Goal: Task Accomplishment & Management: Manage account settings

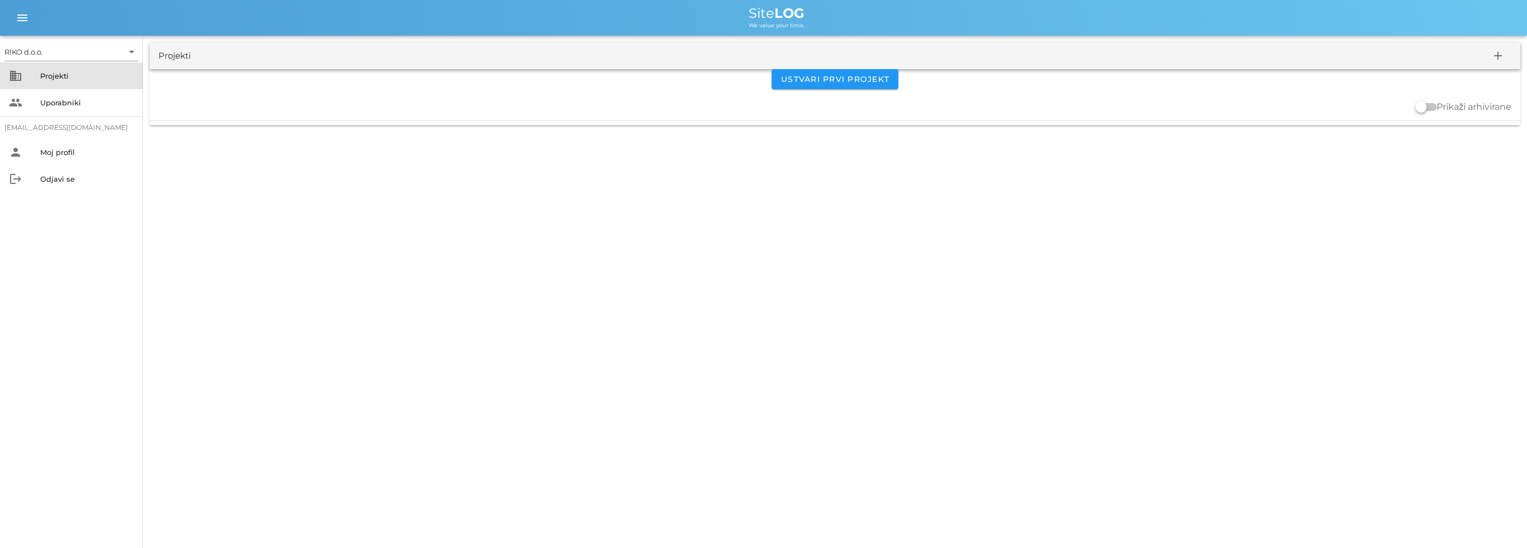
click at [51, 73] on div "Projekti" at bounding box center [87, 75] width 94 height 9
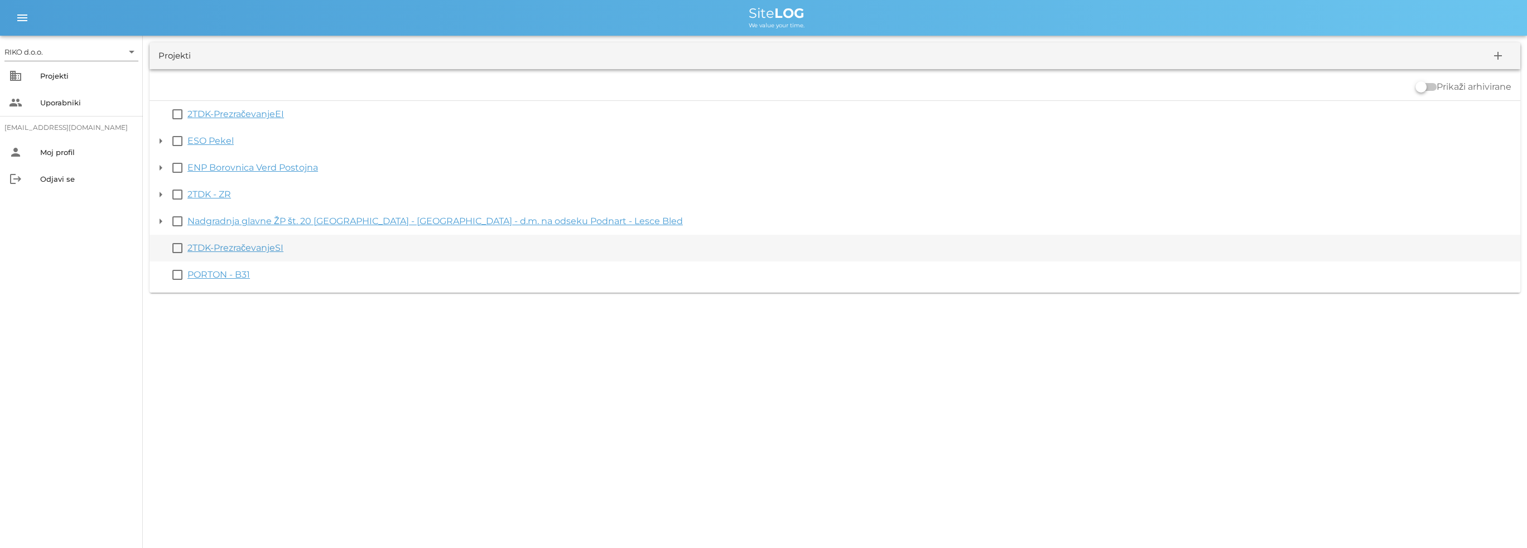
click at [216, 249] on link "2TDK-PrezračevanjeSI" at bounding box center [235, 248] width 96 height 11
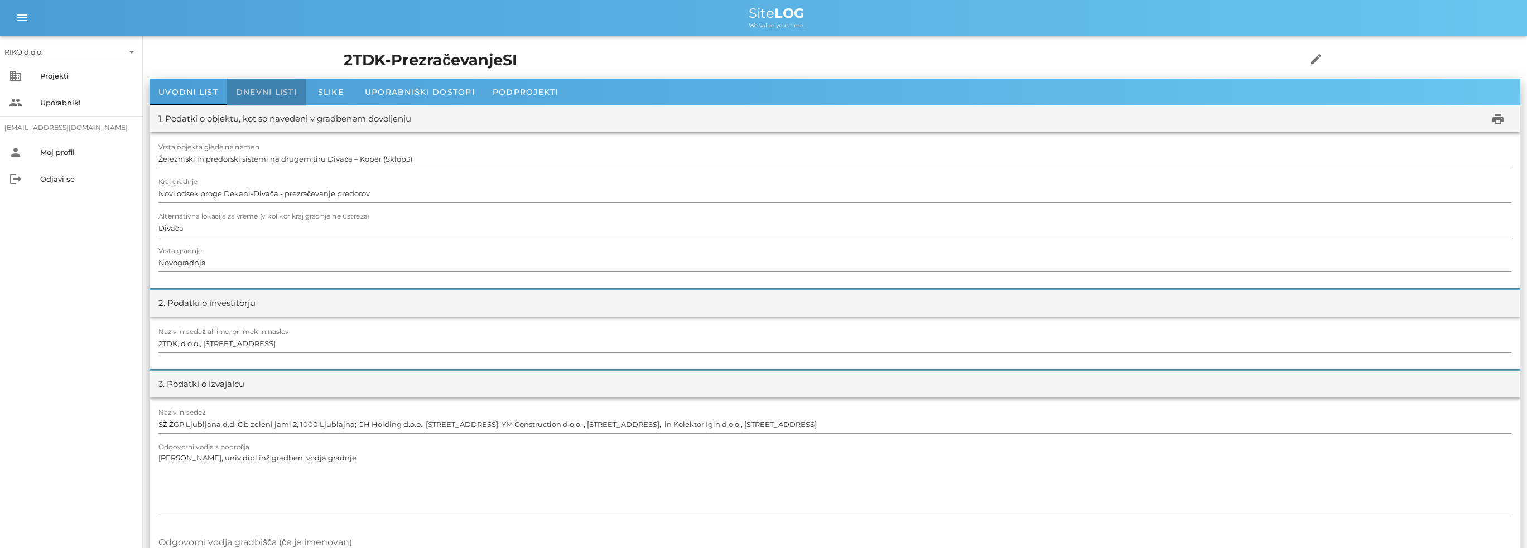
click at [293, 95] on span "Dnevni listi" at bounding box center [266, 92] width 61 height 10
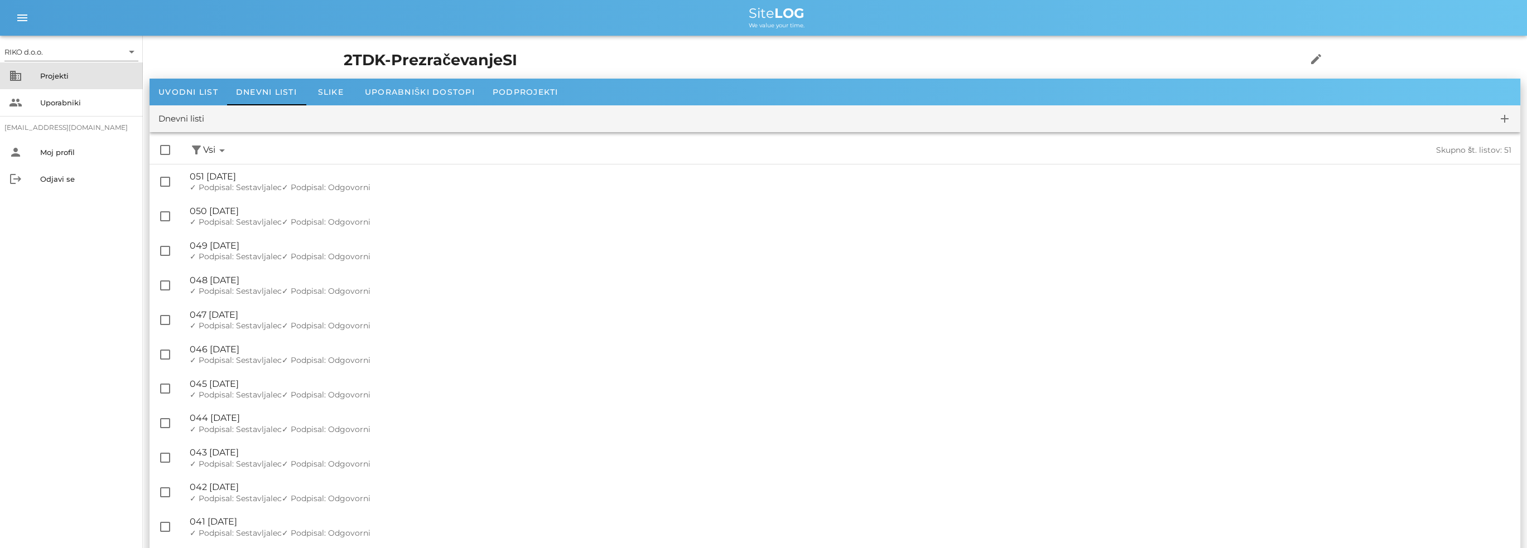
click at [69, 82] on div "Projekti" at bounding box center [87, 76] width 94 height 18
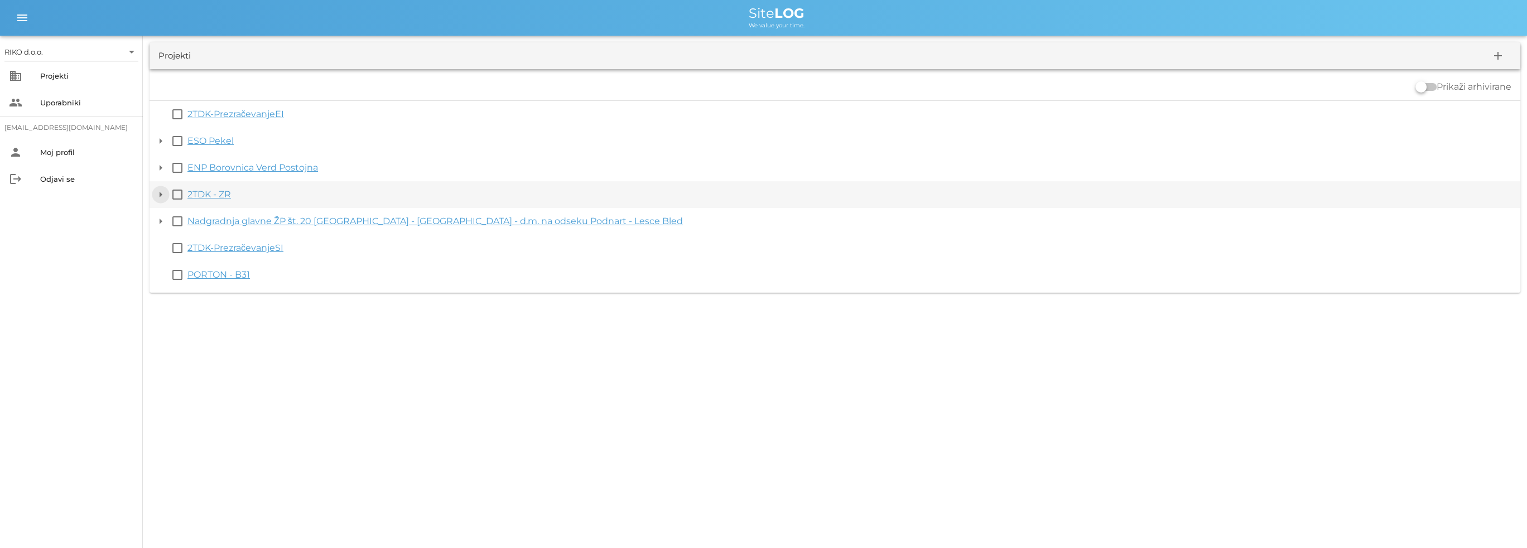
click at [163, 195] on button "arrow_drop_down" at bounding box center [160, 194] width 13 height 13
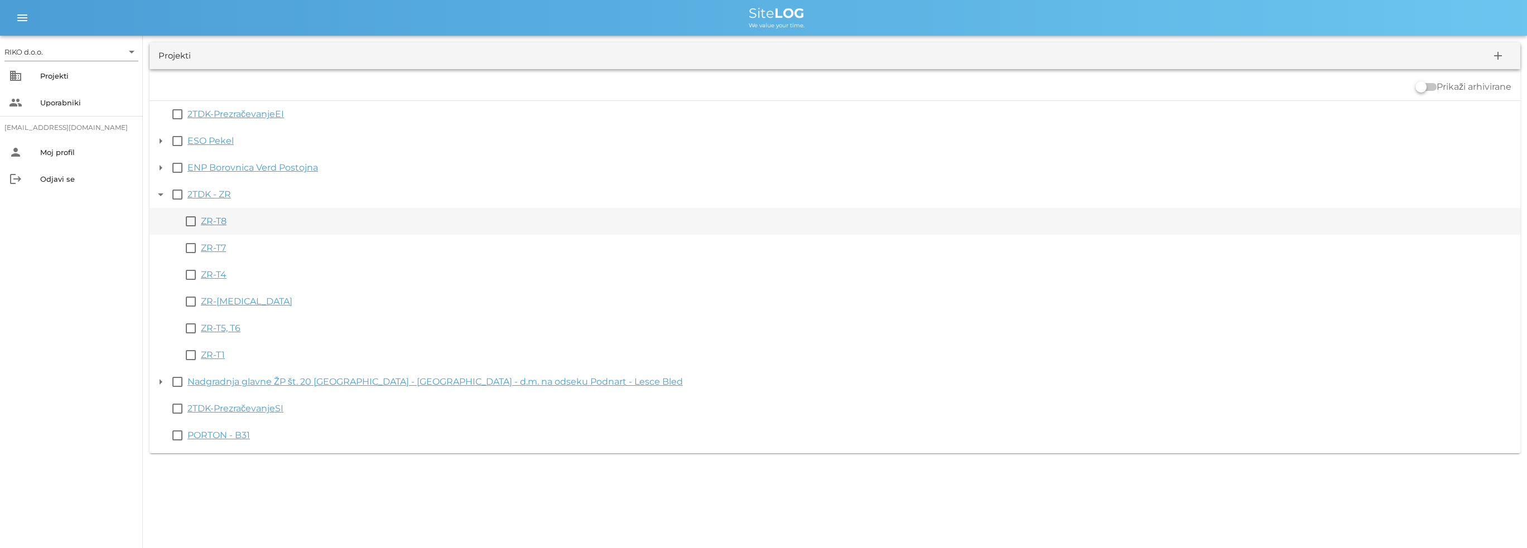
click at [218, 222] on link "ZR-T8" at bounding box center [214, 221] width 26 height 11
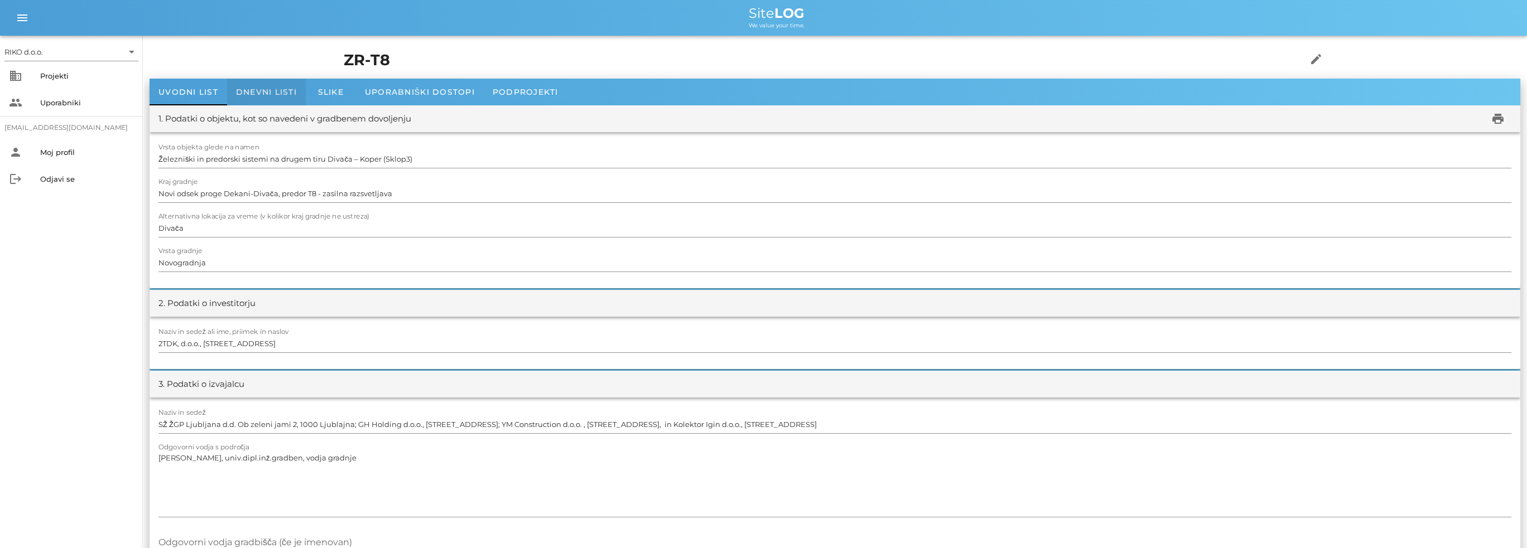
click at [276, 89] on span "Dnevni listi" at bounding box center [266, 92] width 61 height 10
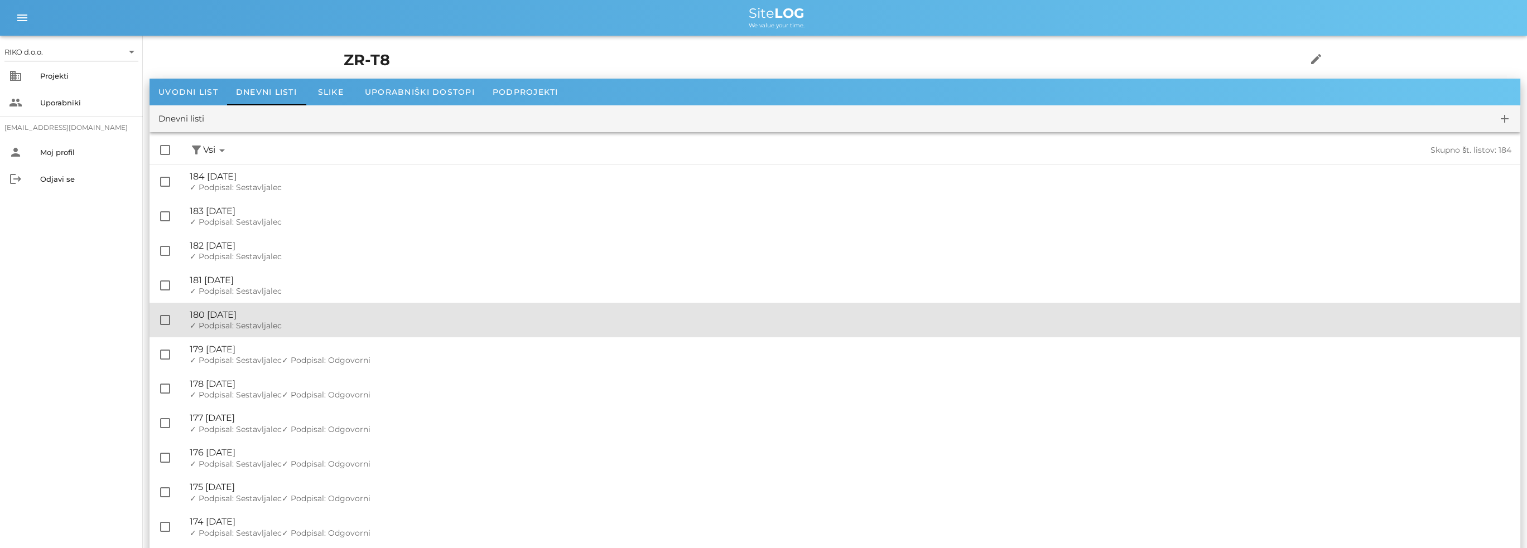
click at [288, 309] on div "🔏 180 [DATE] ✓ Podpisal: Nadzornik ✓ Podpisal: Sestavljalec ✓ Podpisal: Odgovor…" at bounding box center [850, 320] width 1321 height 35
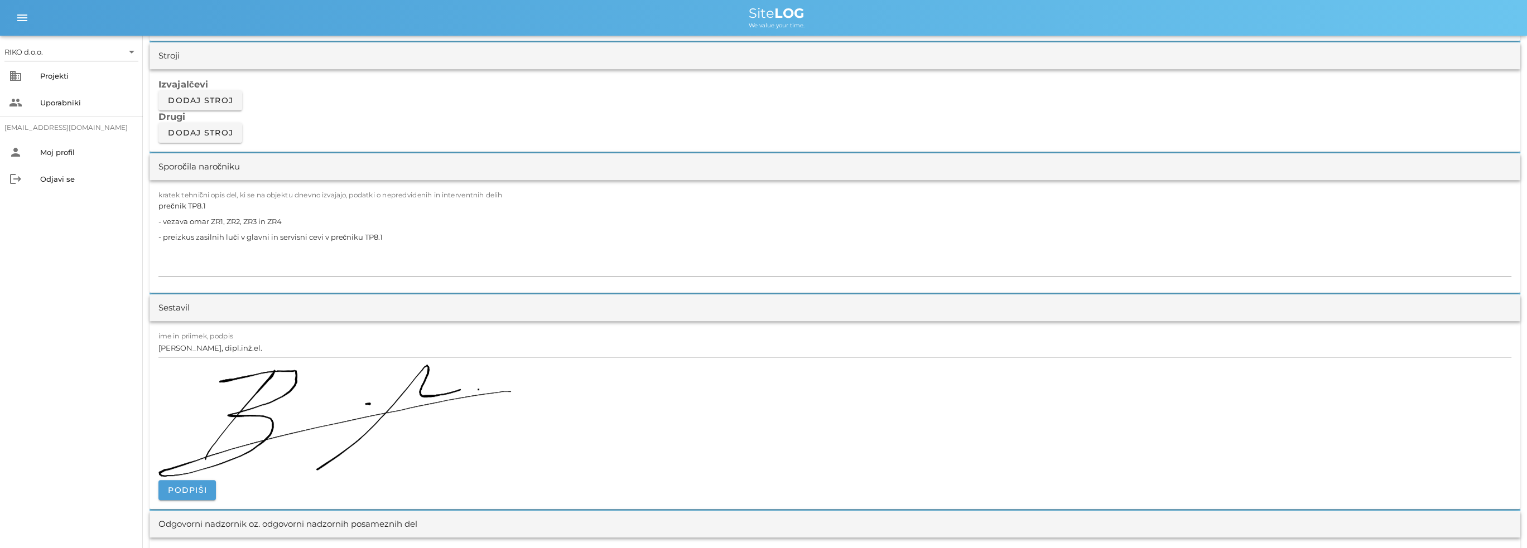
scroll to position [1116, 0]
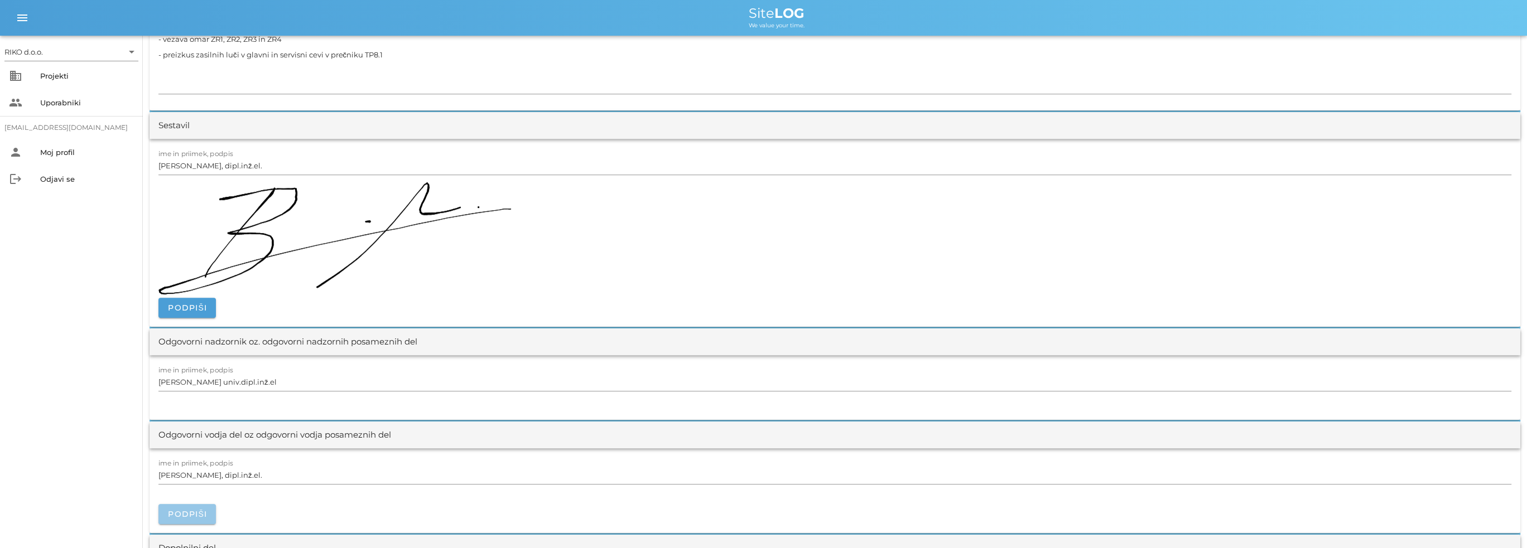
click at [200, 517] on span "Podpiši" at bounding box center [187, 514] width 40 height 10
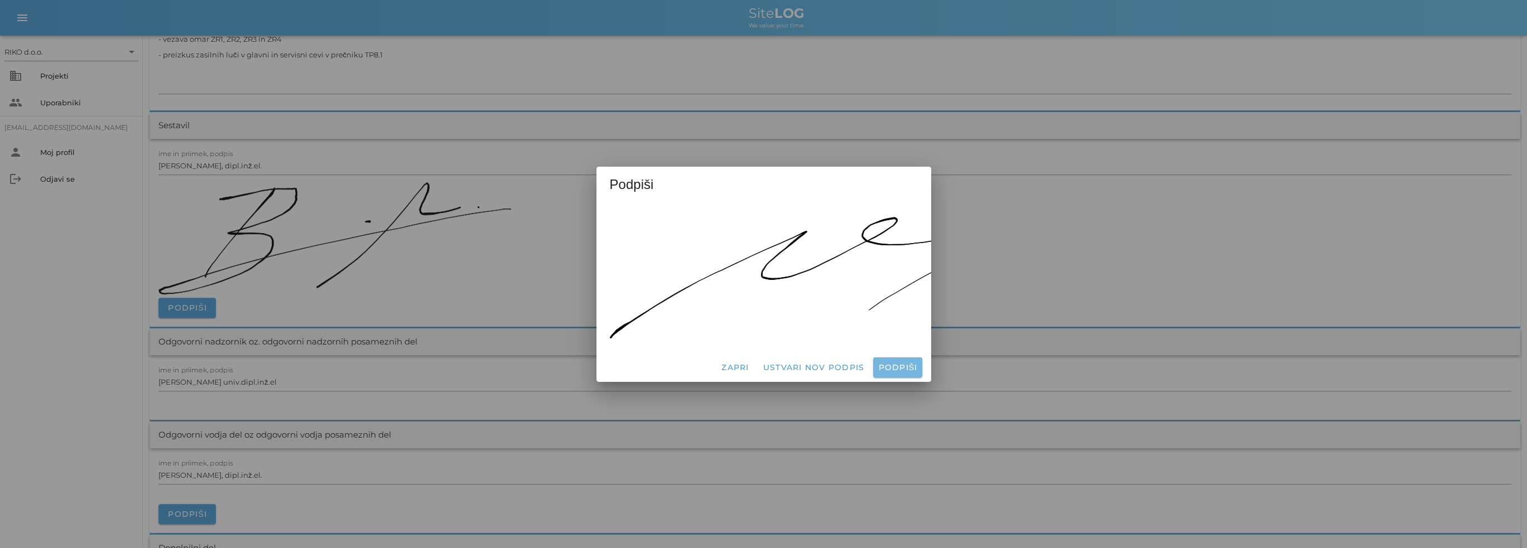
click at [911, 367] on span "Podpiši" at bounding box center [897, 368] width 40 height 10
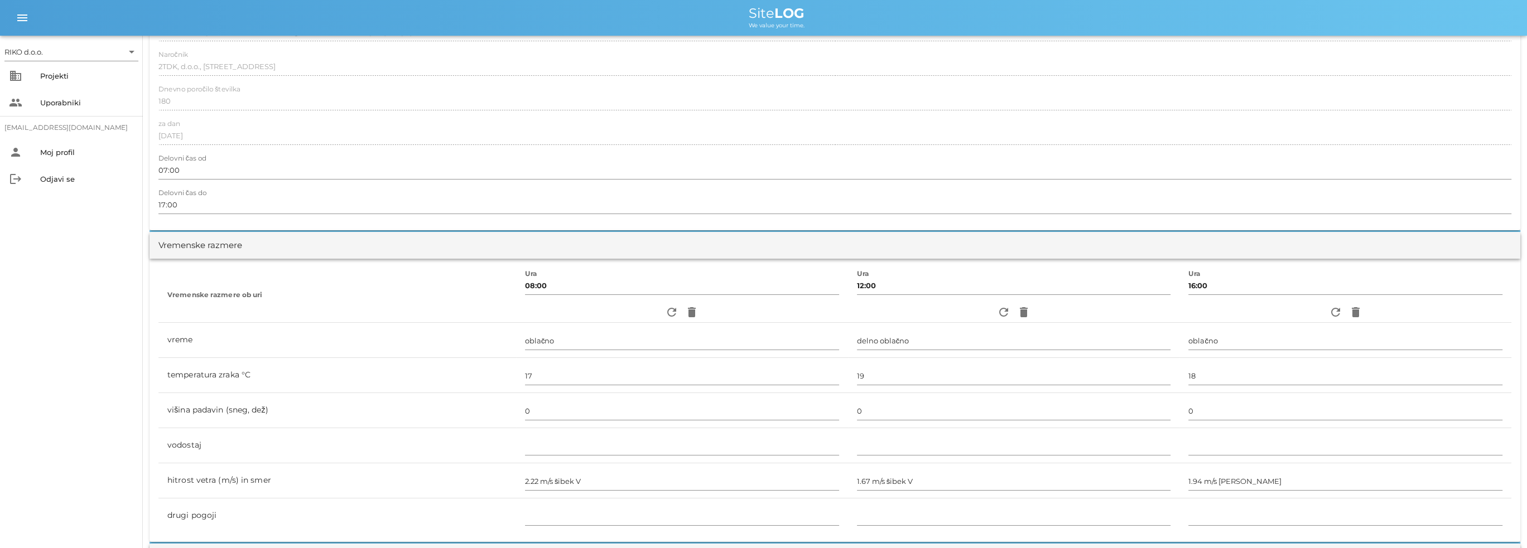
scroll to position [0, 0]
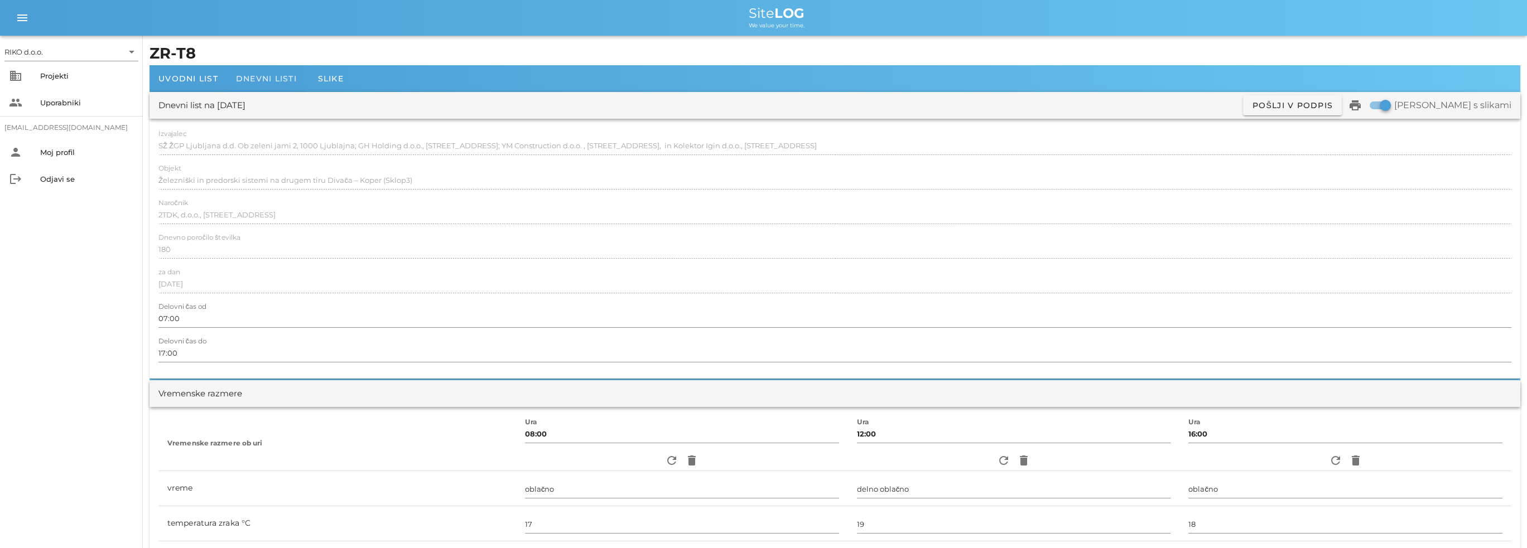
click at [280, 75] on span "Dnevni listi" at bounding box center [266, 79] width 61 height 10
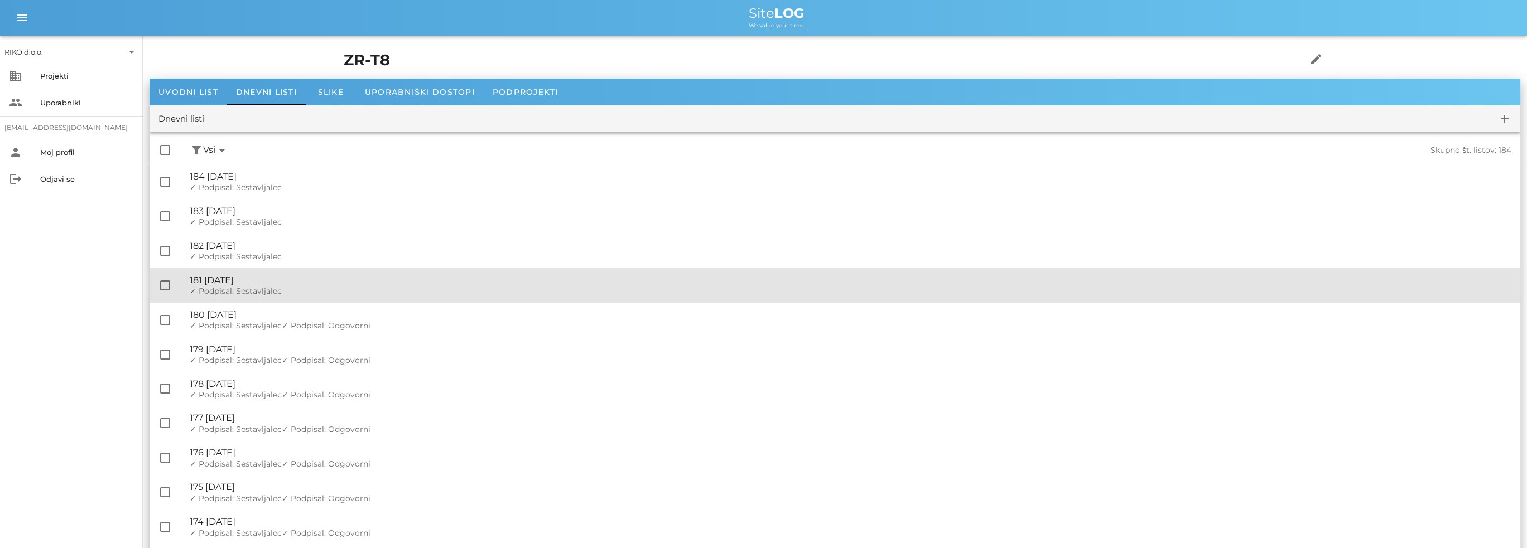
click at [267, 287] on span "✓ Podpisal: Sestavljalec" at bounding box center [236, 291] width 92 height 10
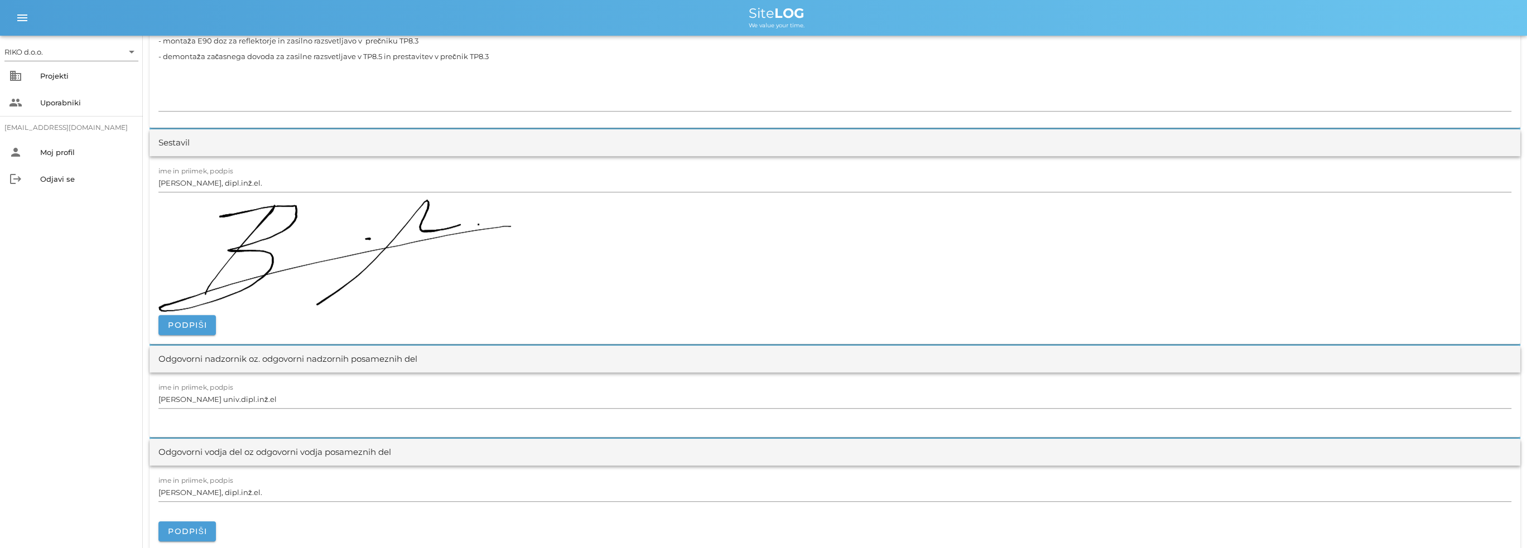
scroll to position [1171, 0]
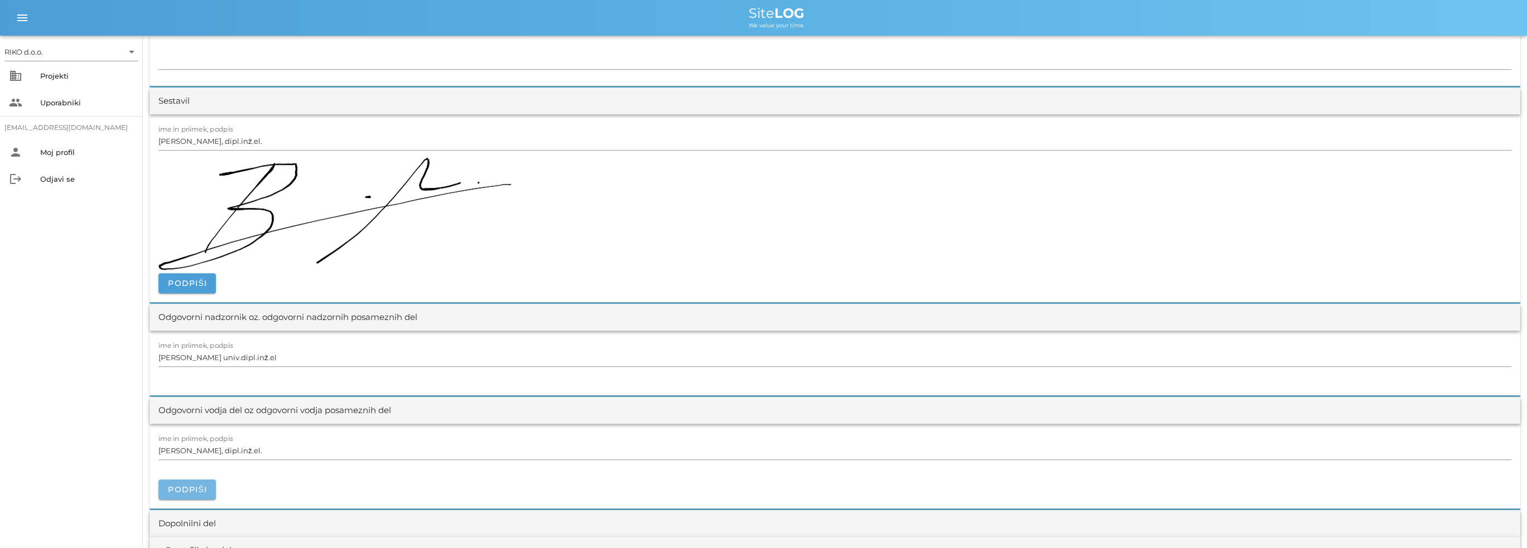
click at [179, 490] on span "Podpiši" at bounding box center [187, 490] width 40 height 10
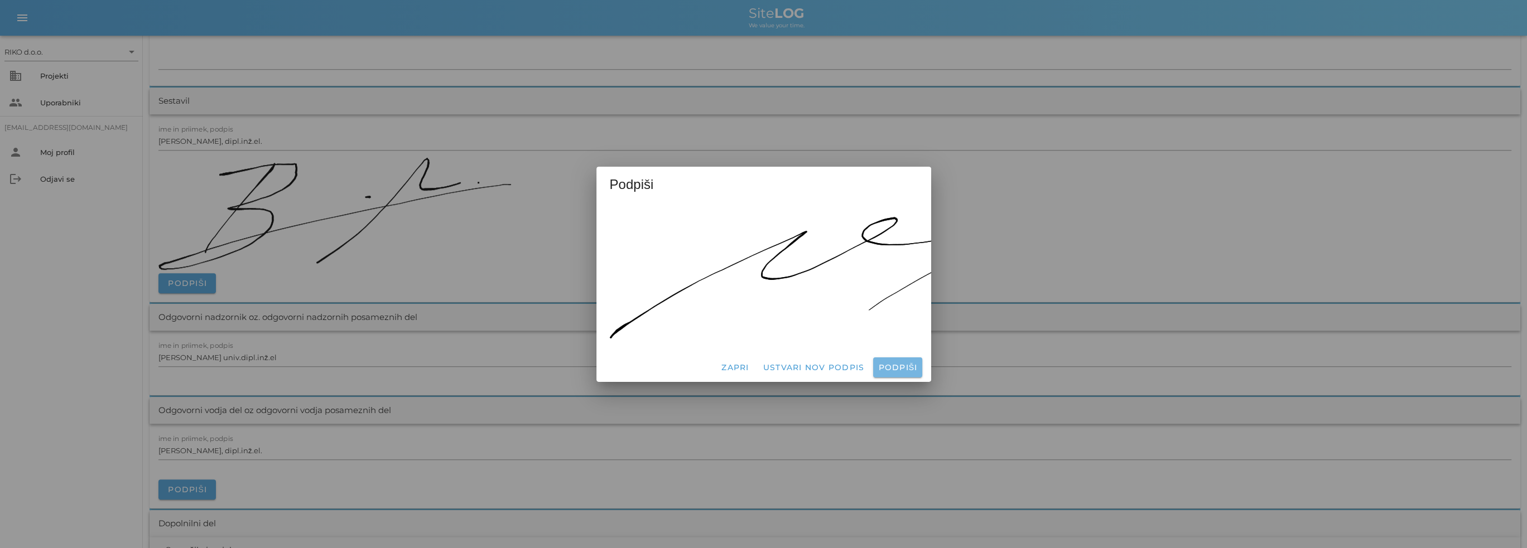
click at [906, 368] on button "Podpiši" at bounding box center [897, 368] width 49 height 20
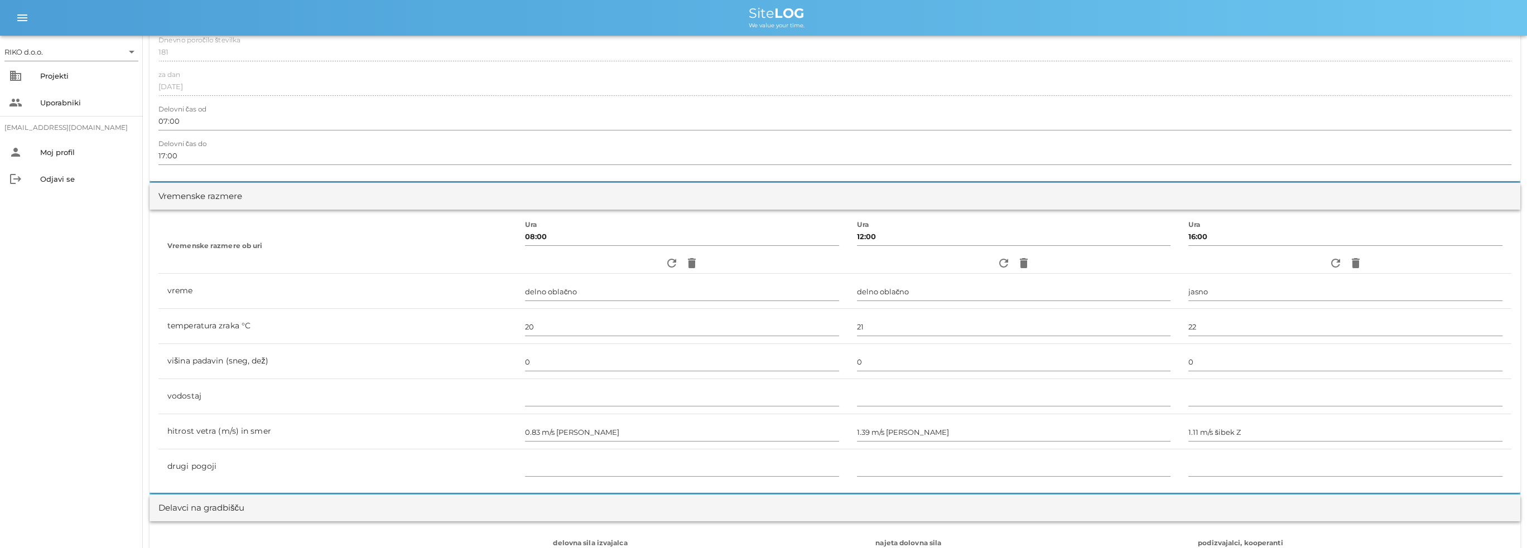
scroll to position [0, 0]
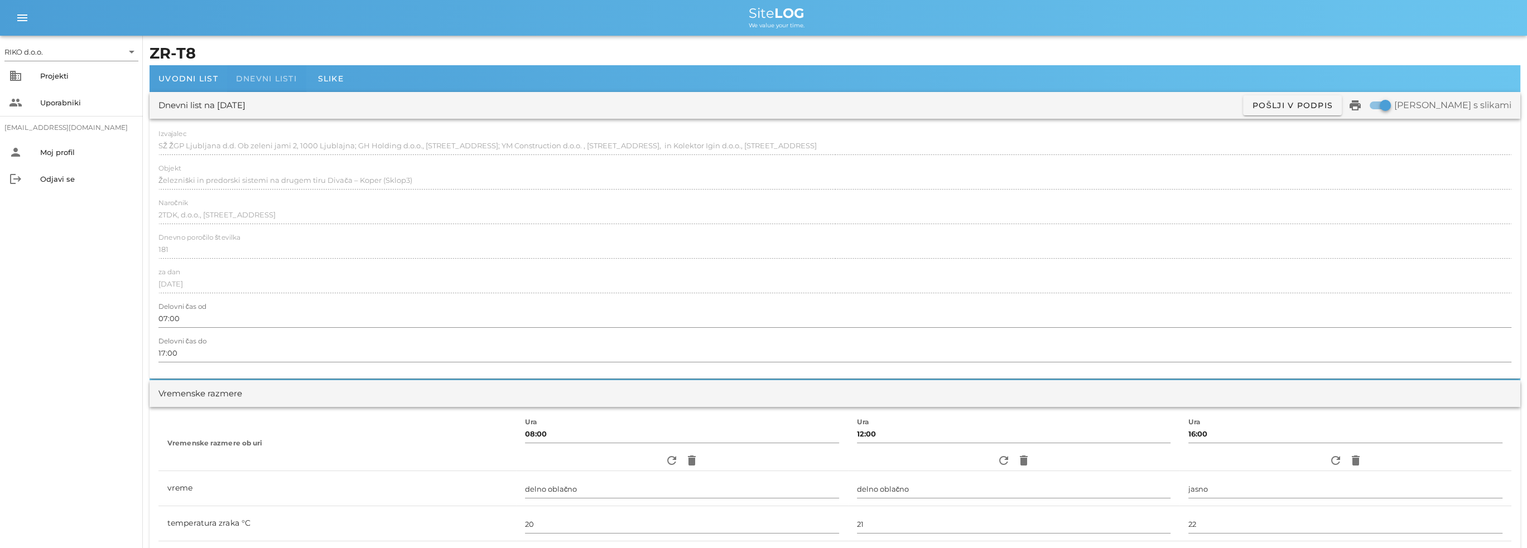
click at [265, 82] on span "Dnevni listi" at bounding box center [266, 79] width 61 height 10
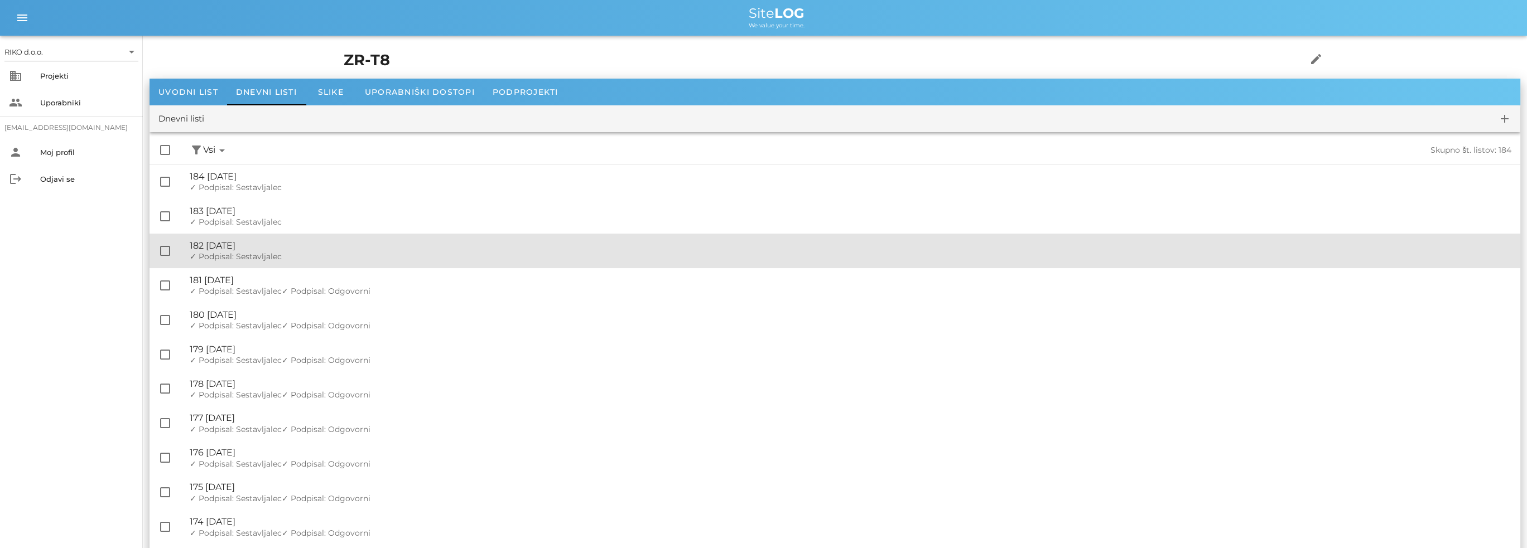
click at [287, 249] on div "🔏 182 [DATE]" at bounding box center [850, 245] width 1321 height 11
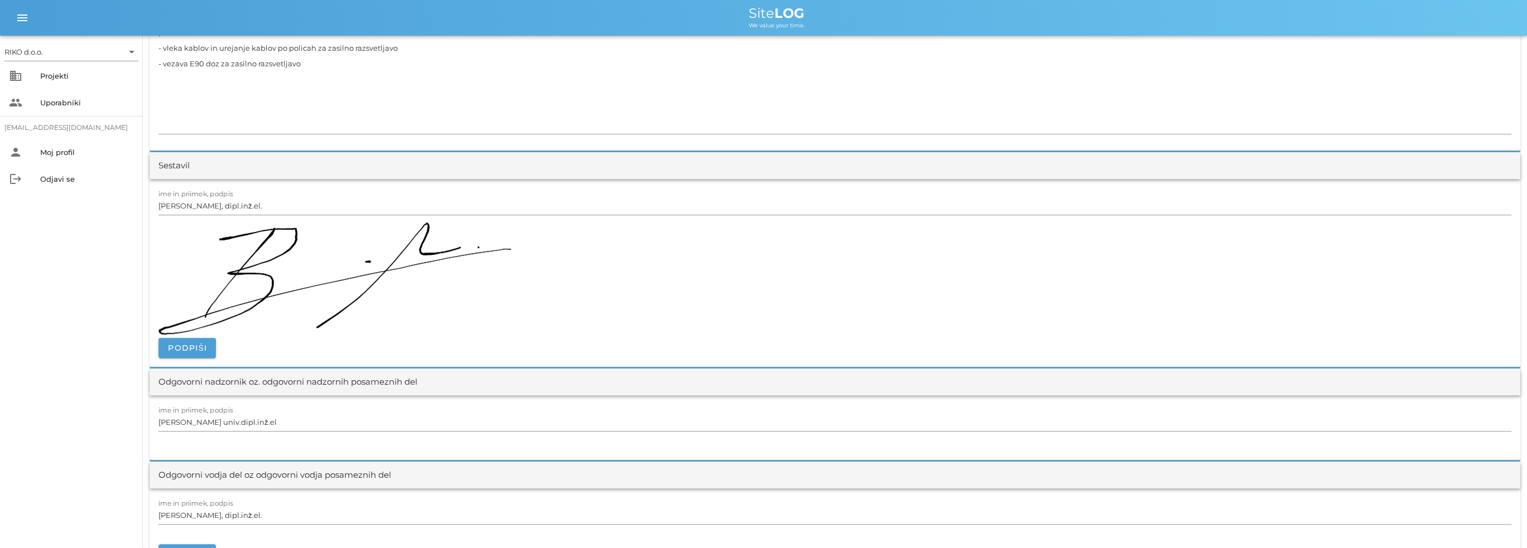
scroll to position [1339, 0]
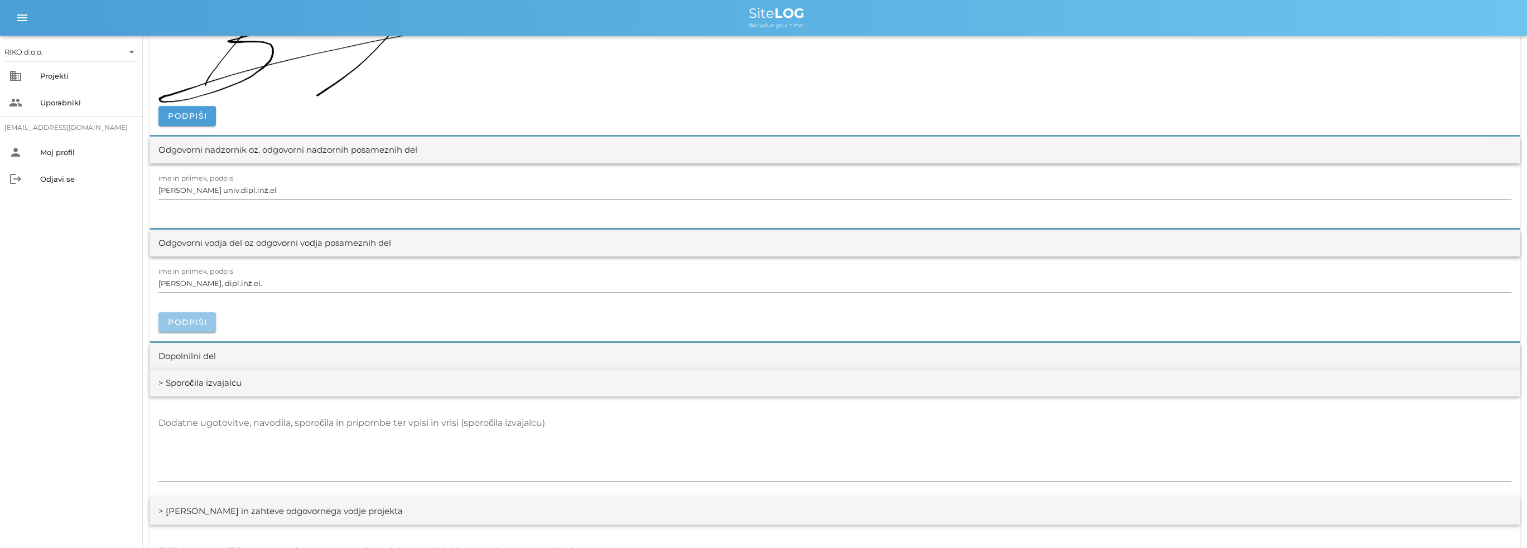
click at [203, 326] on button "Podpiši" at bounding box center [186, 322] width 57 height 20
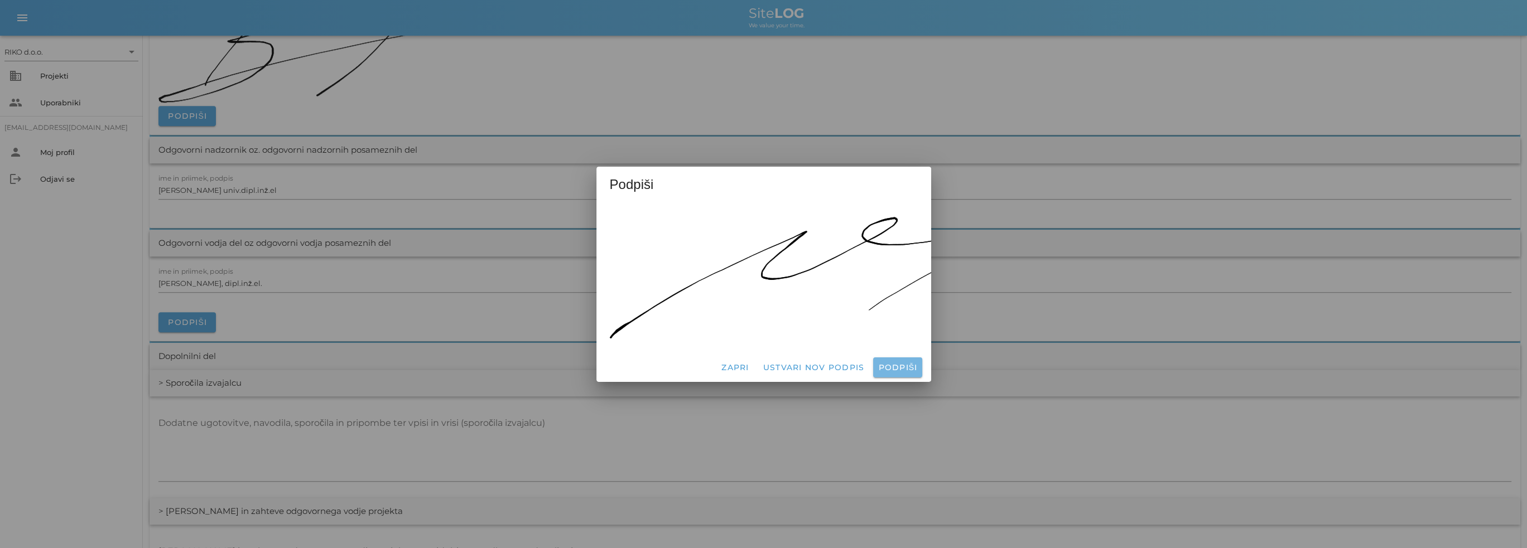
click at [903, 366] on span "Podpiši" at bounding box center [897, 368] width 40 height 10
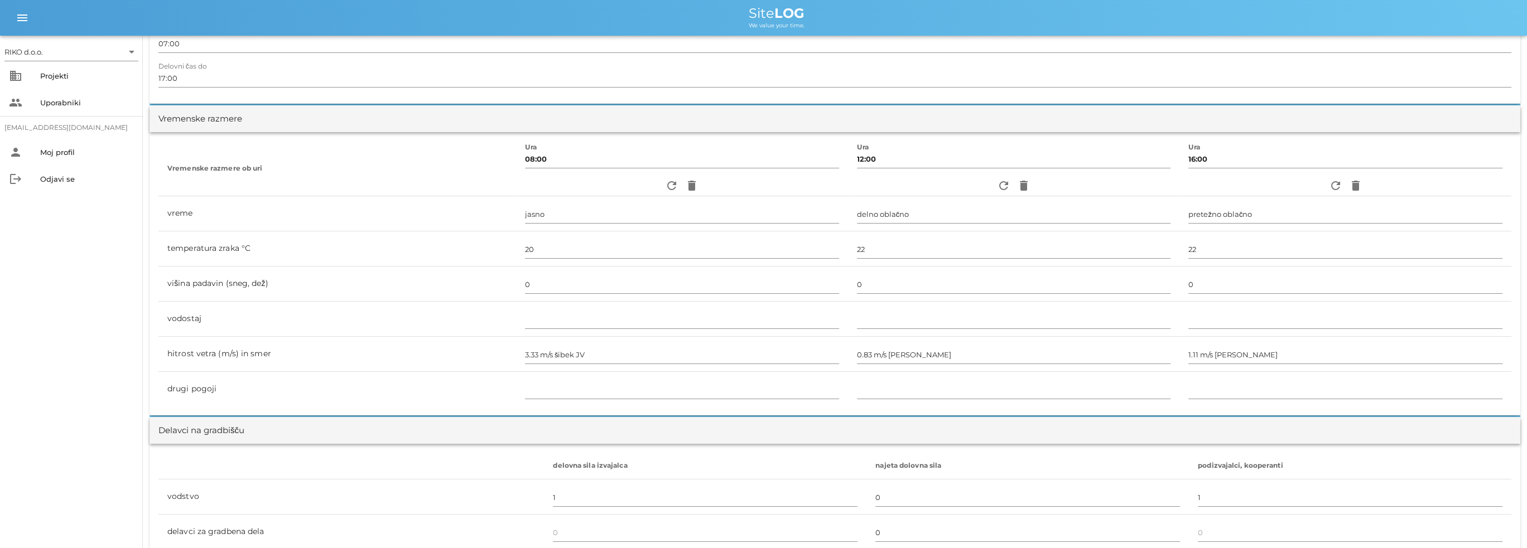
scroll to position [0, 0]
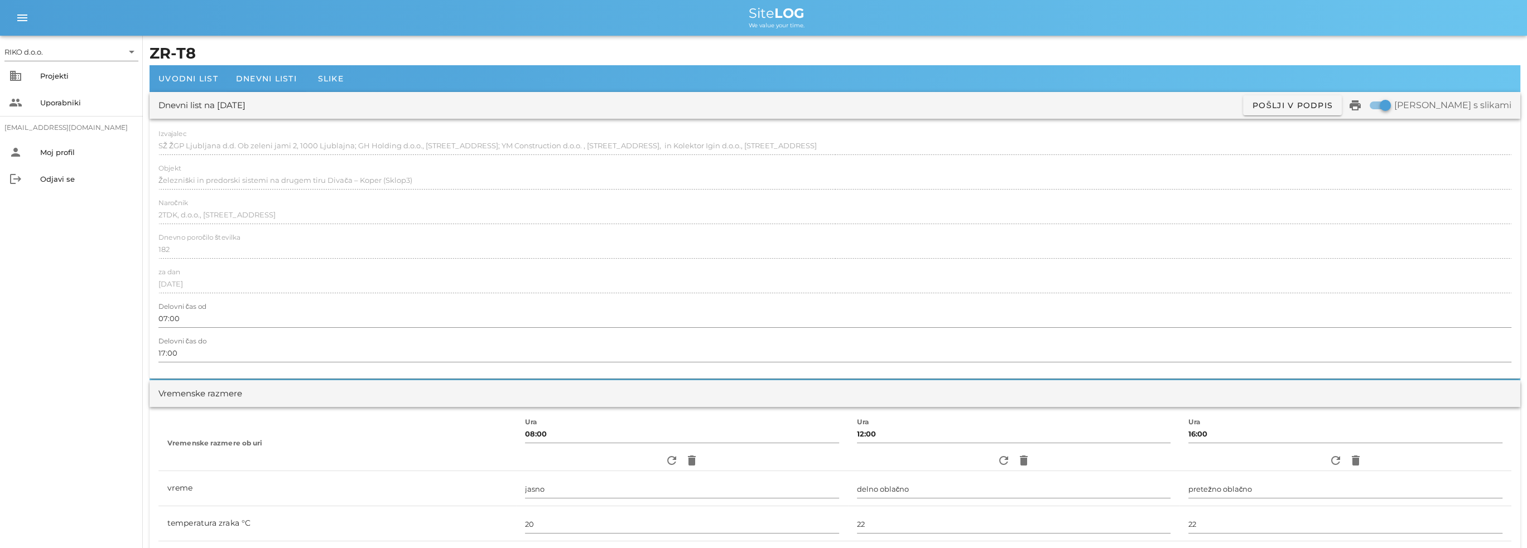
click at [1479, 62] on h1 "ZR-T8" at bounding box center [834, 53] width 1371 height 23
click at [250, 80] on span "Dnevni listi" at bounding box center [266, 79] width 61 height 10
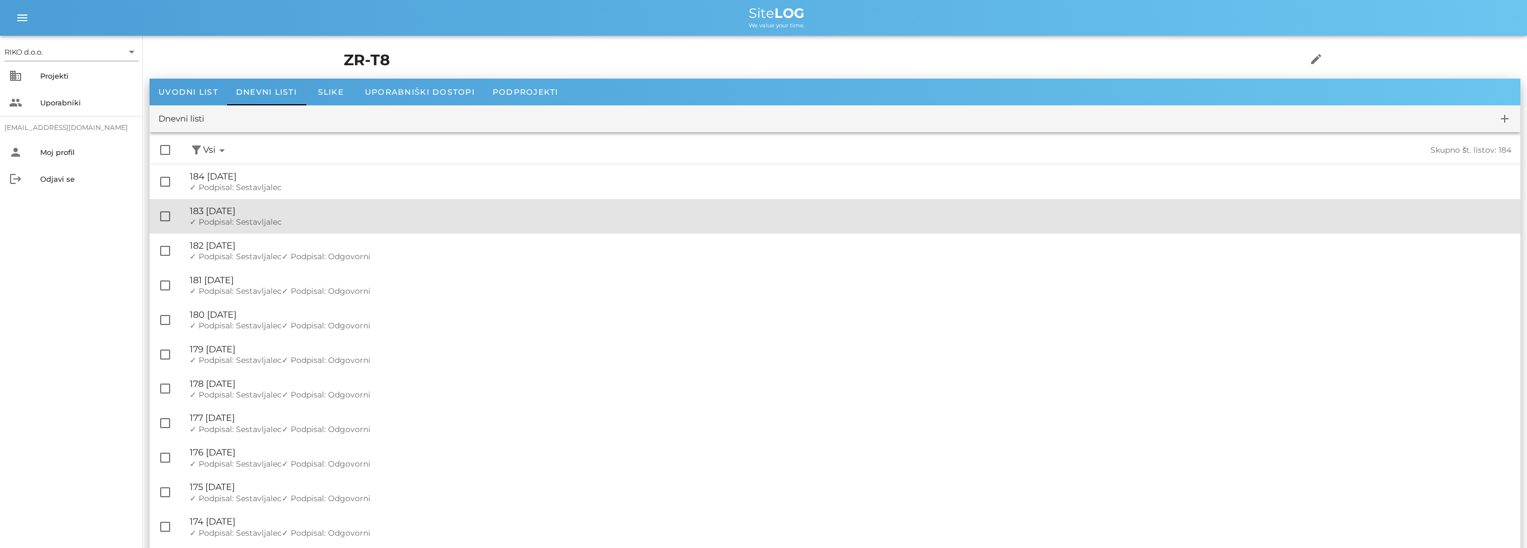
click at [297, 213] on div "🔏 183 [DATE]" at bounding box center [850, 211] width 1321 height 11
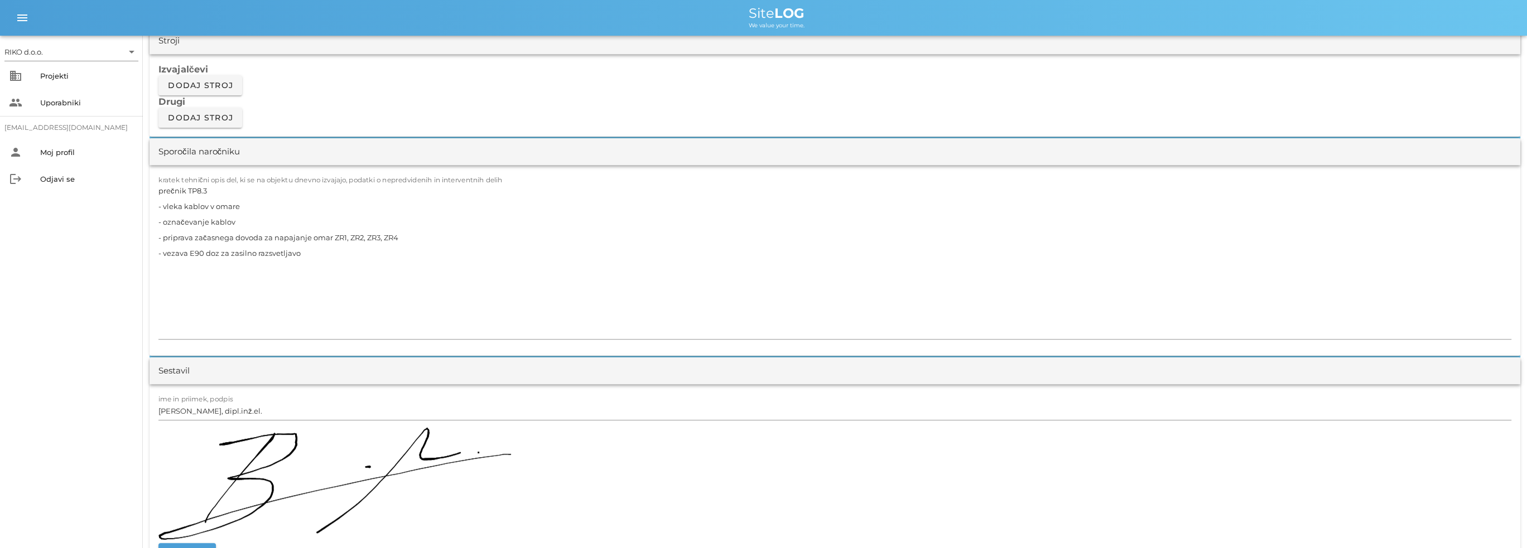
scroll to position [1283, 0]
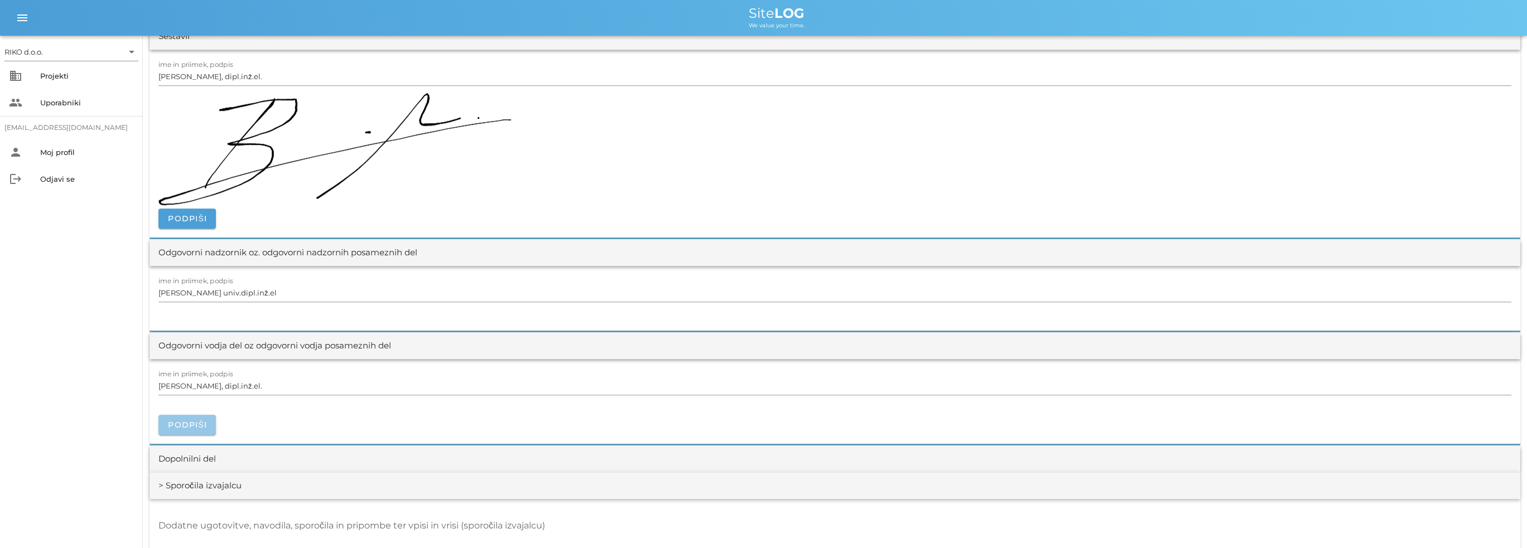
click at [175, 426] on span "Podpiši" at bounding box center [187, 425] width 40 height 10
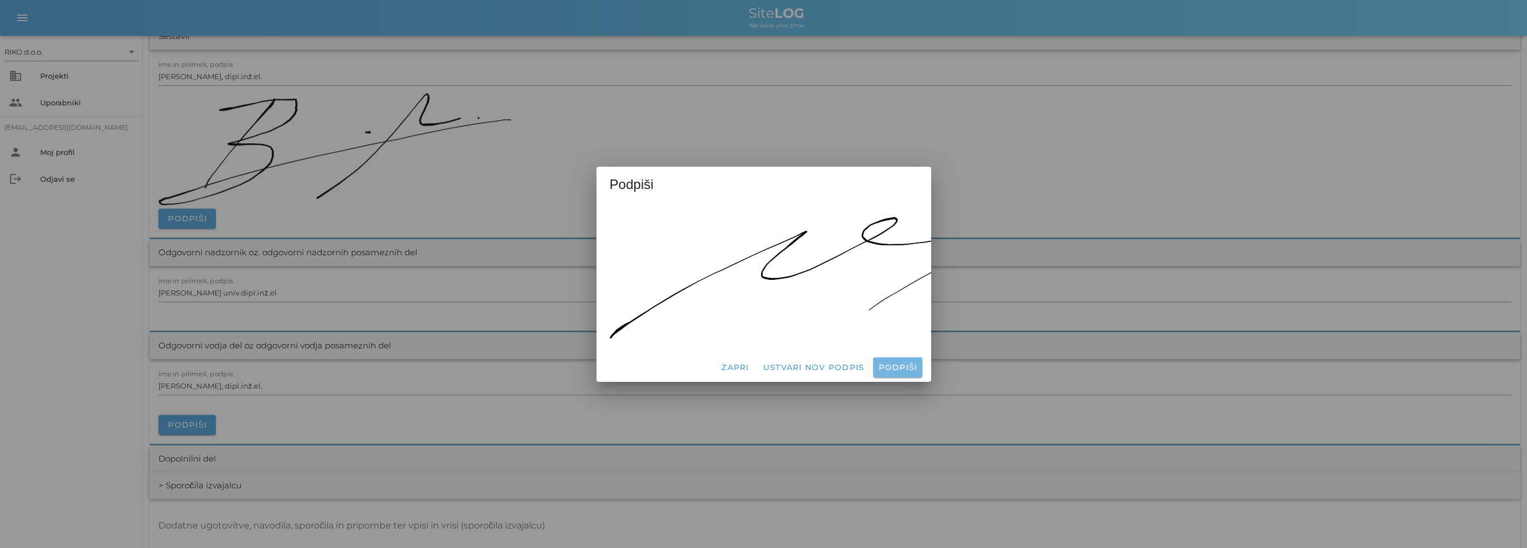
click at [895, 363] on span "Podpiši" at bounding box center [897, 368] width 40 height 10
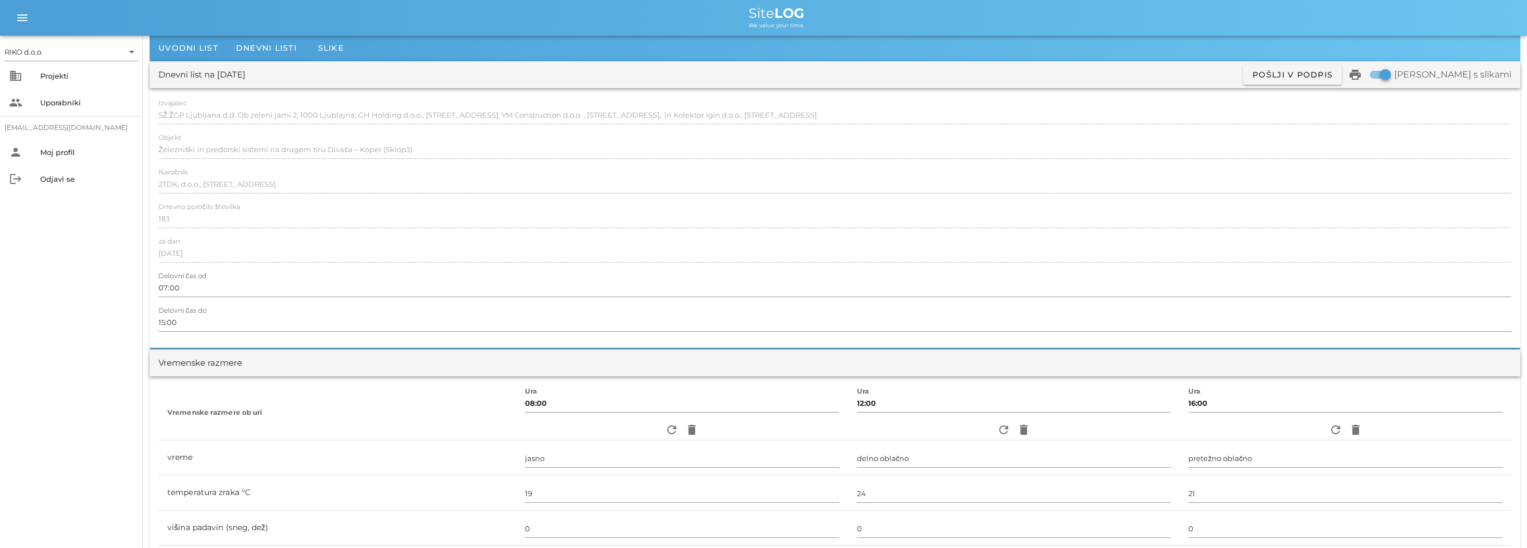
scroll to position [0, 0]
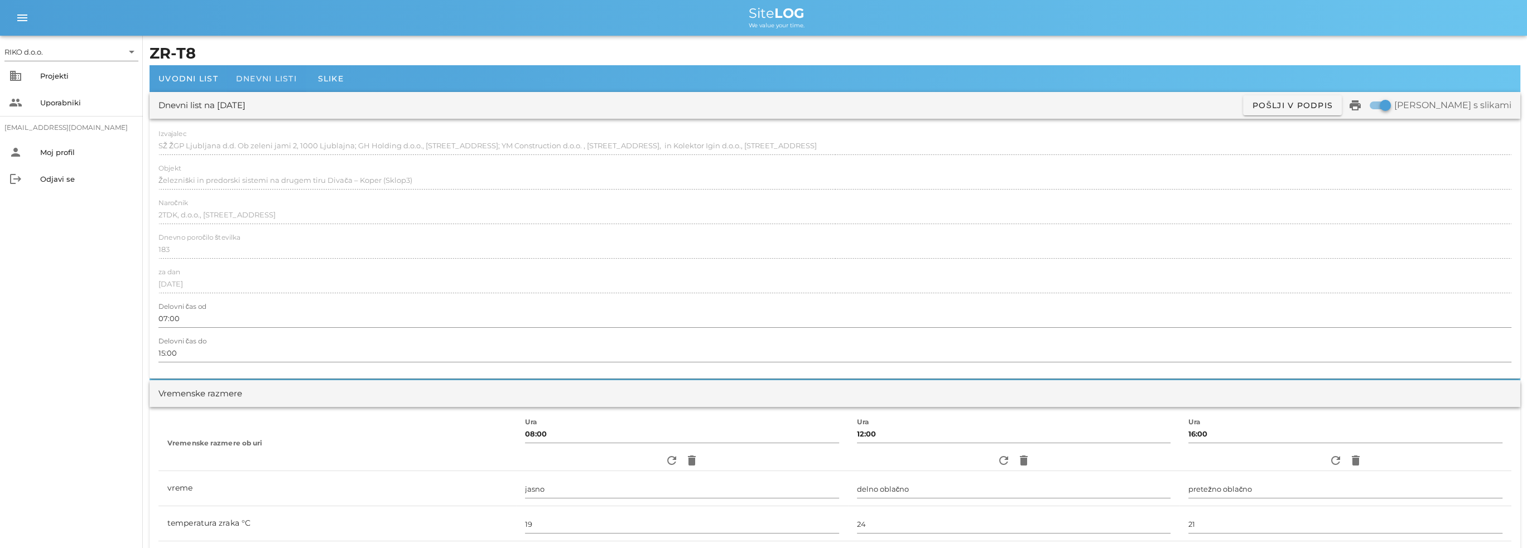
click at [267, 76] on span "Dnevni listi" at bounding box center [266, 79] width 61 height 10
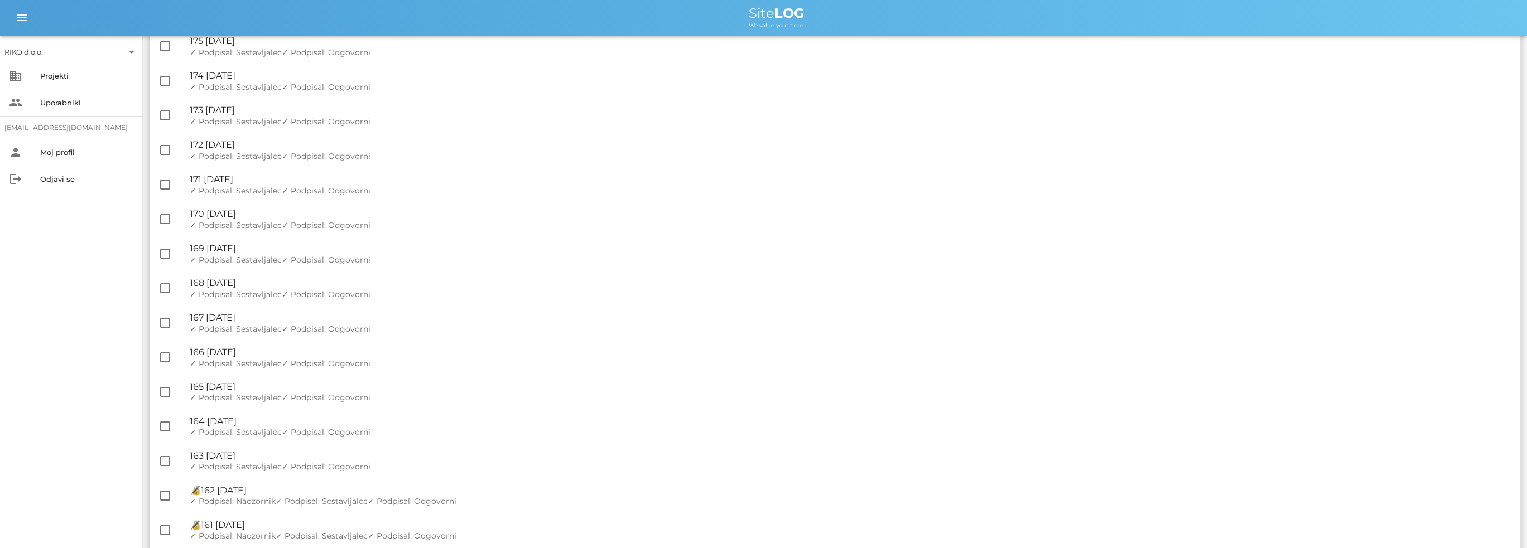
scroll to position [56, 0]
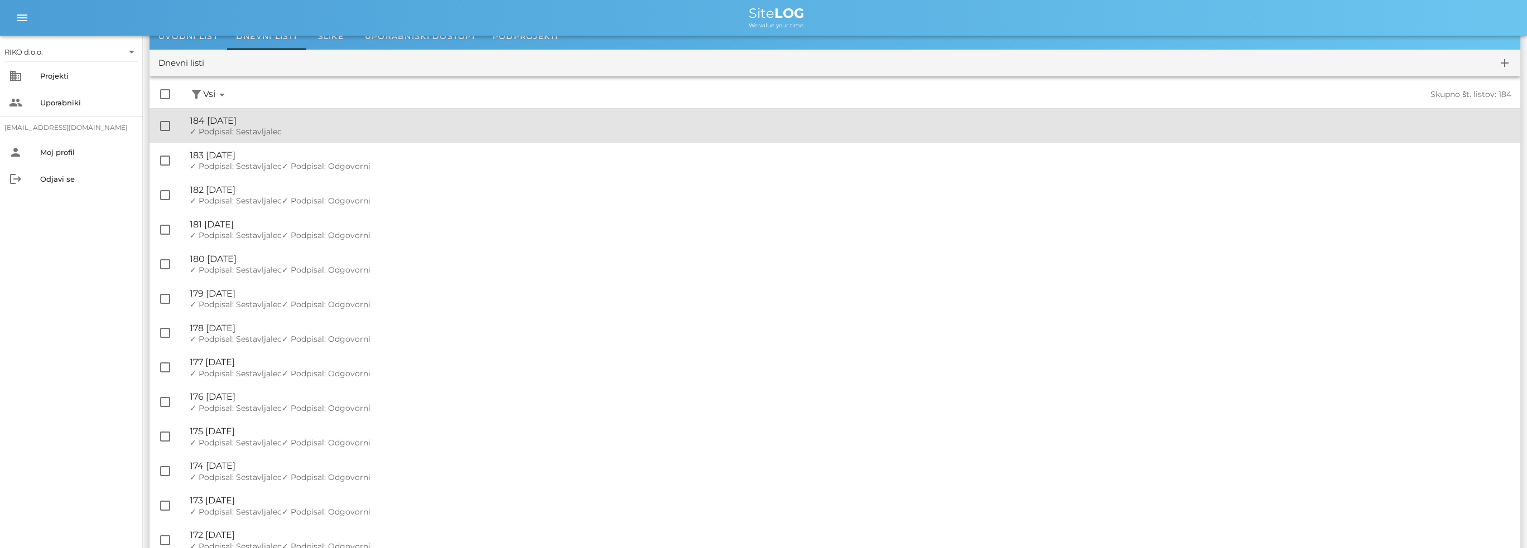
click at [294, 135] on div "✓ Podpisal: Nadzornik ✓ Podpisal: Sestavljalec ✓ Podpisal: Odgovorni" at bounding box center [850, 131] width 1321 height 9
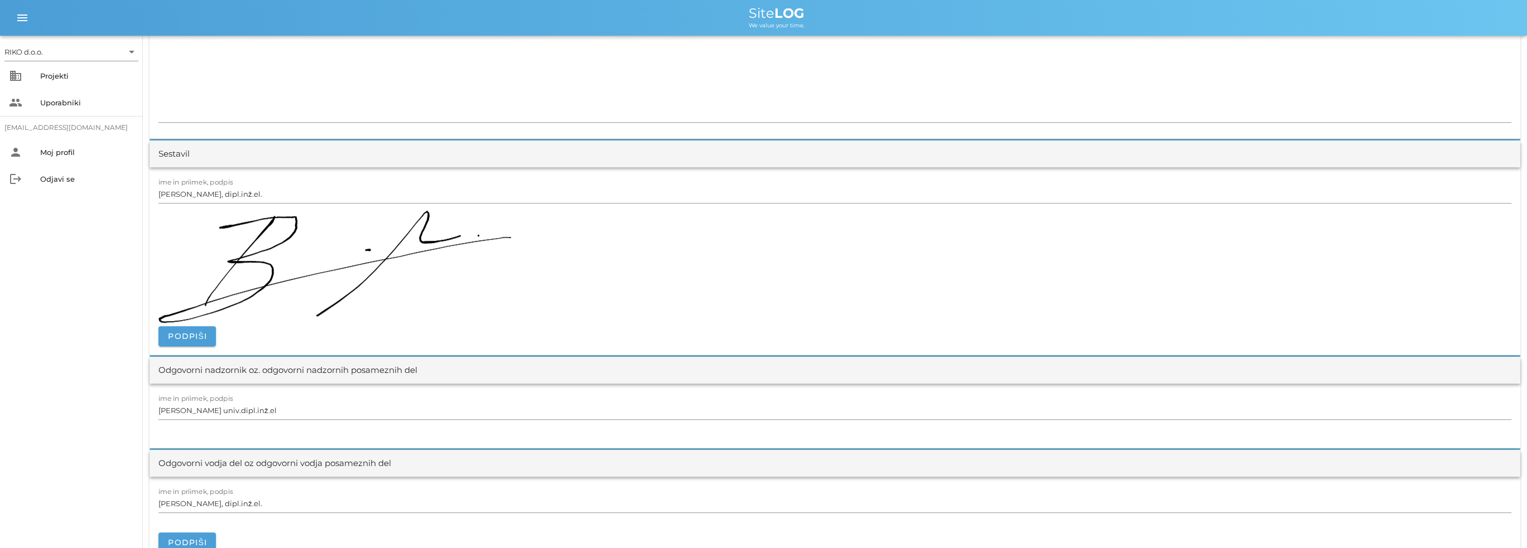
scroll to position [1283, 0]
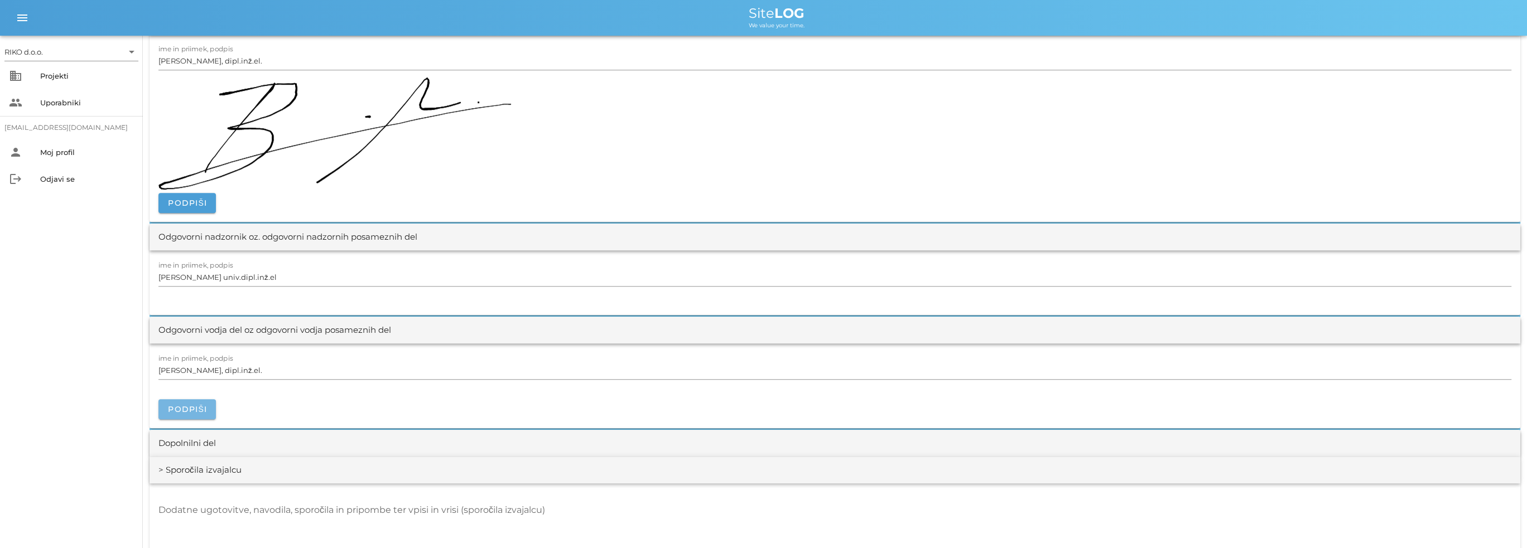
click at [192, 412] on span "Podpiši" at bounding box center [187, 409] width 40 height 10
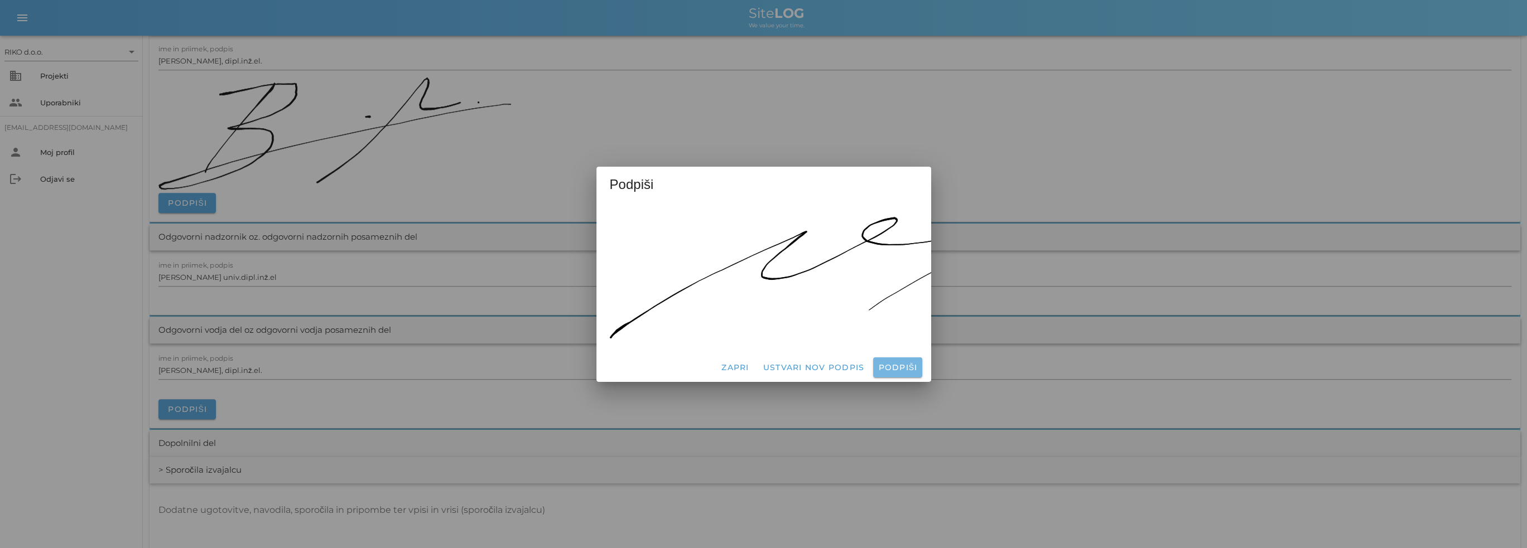
click at [910, 363] on span "Podpiši" at bounding box center [897, 368] width 40 height 10
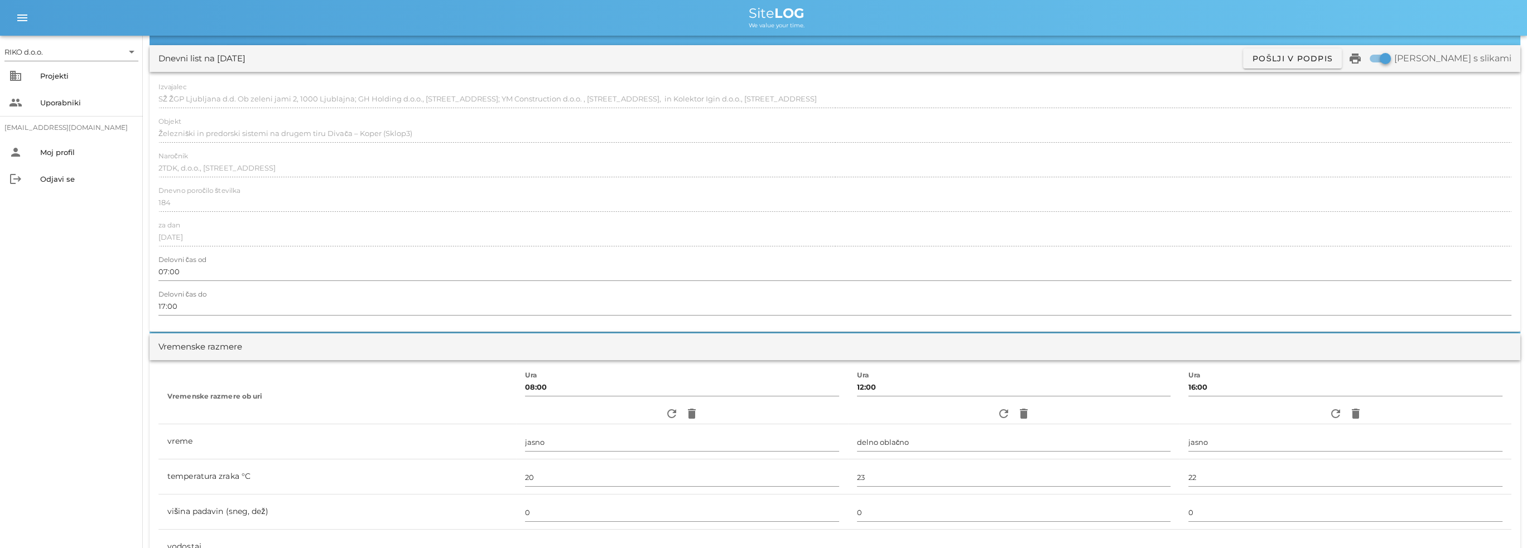
scroll to position [0, 0]
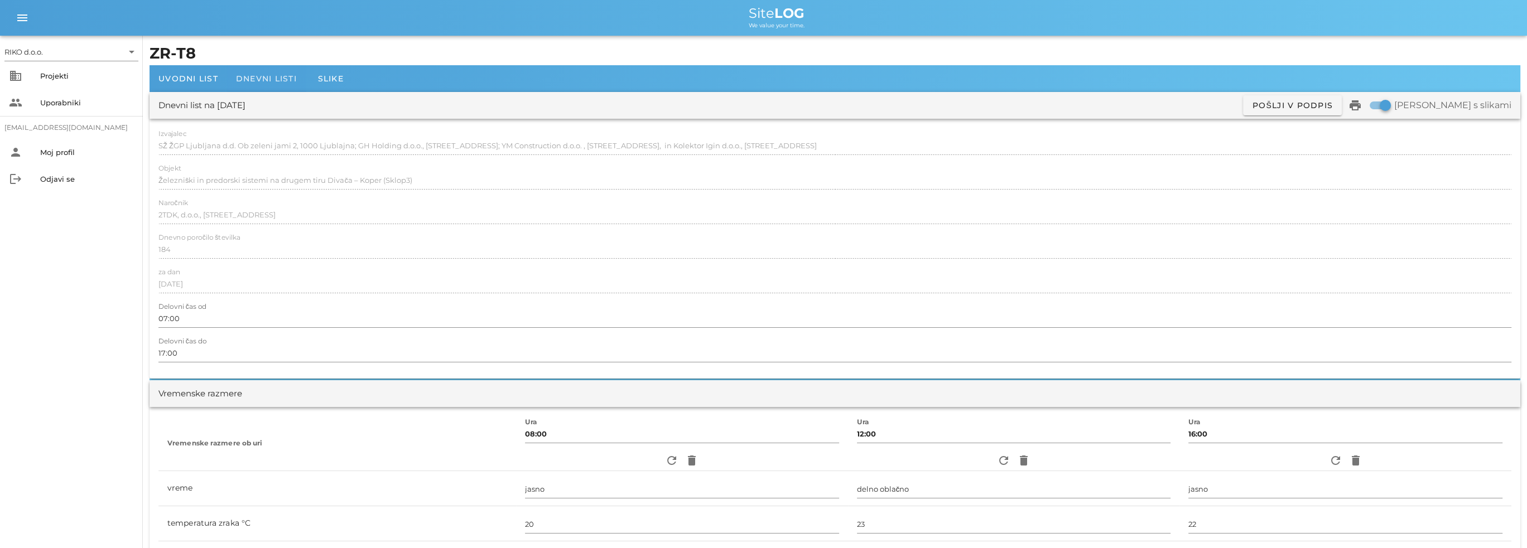
click at [264, 82] on span "Dnevni listi" at bounding box center [266, 79] width 61 height 10
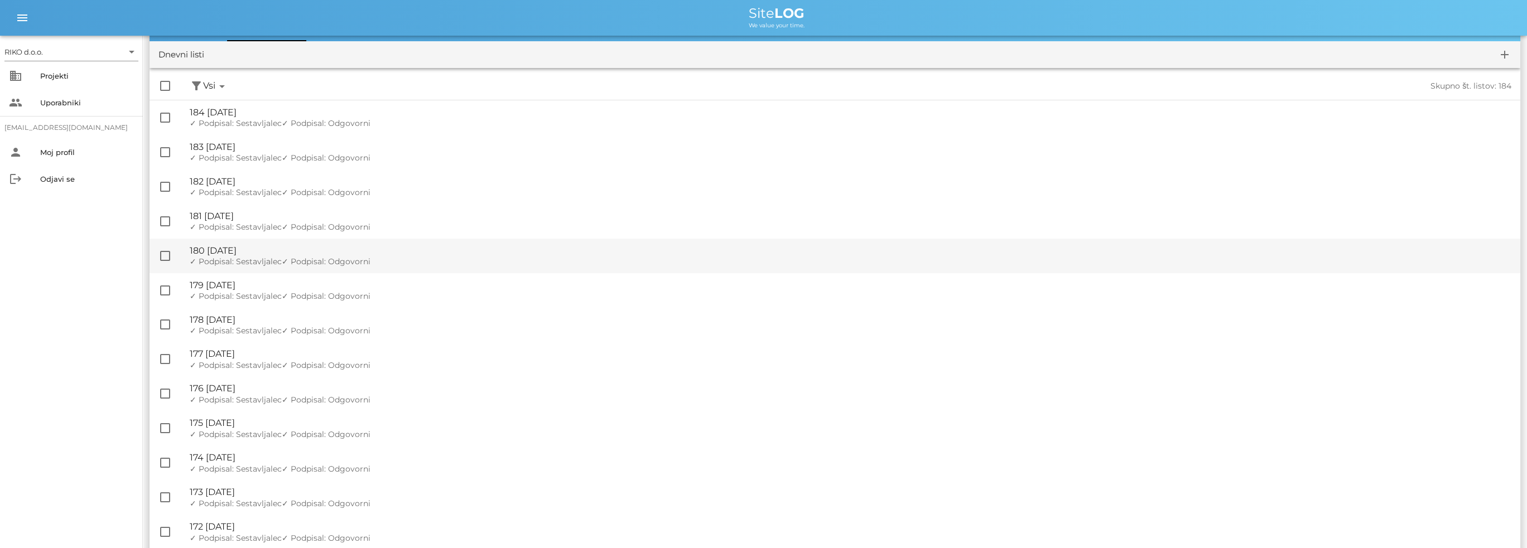
scroll to position [56, 0]
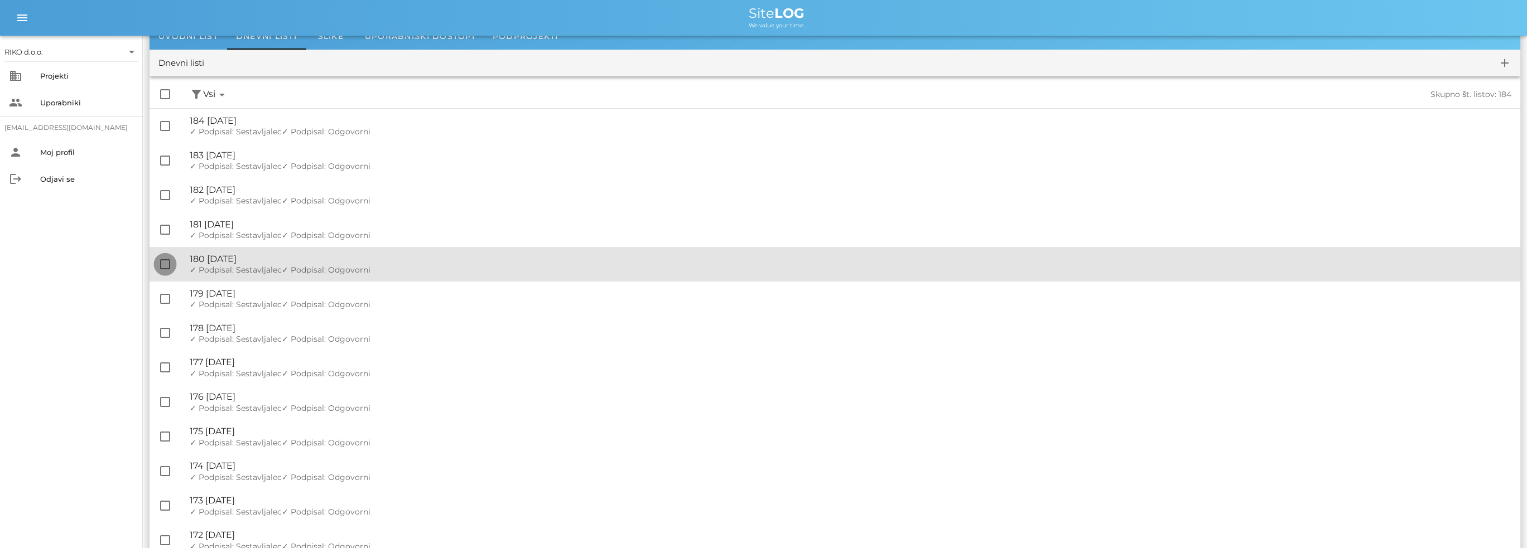
click at [156, 269] on div at bounding box center [165, 264] width 19 height 19
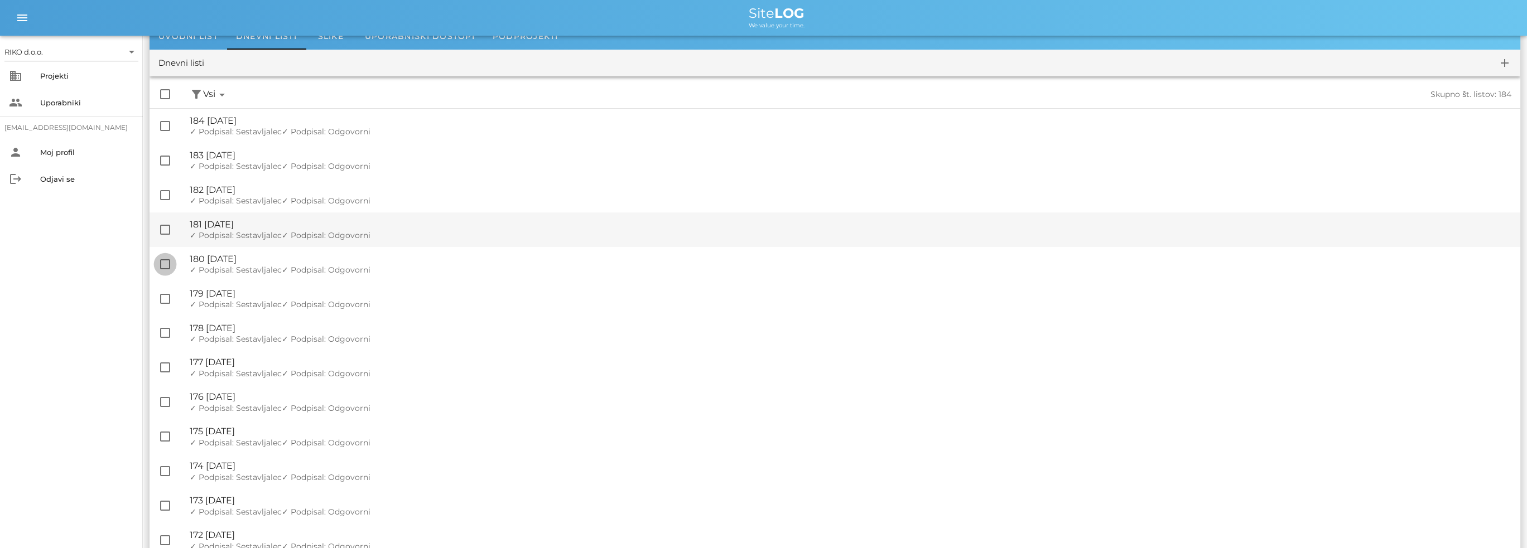
checkbox input "true"
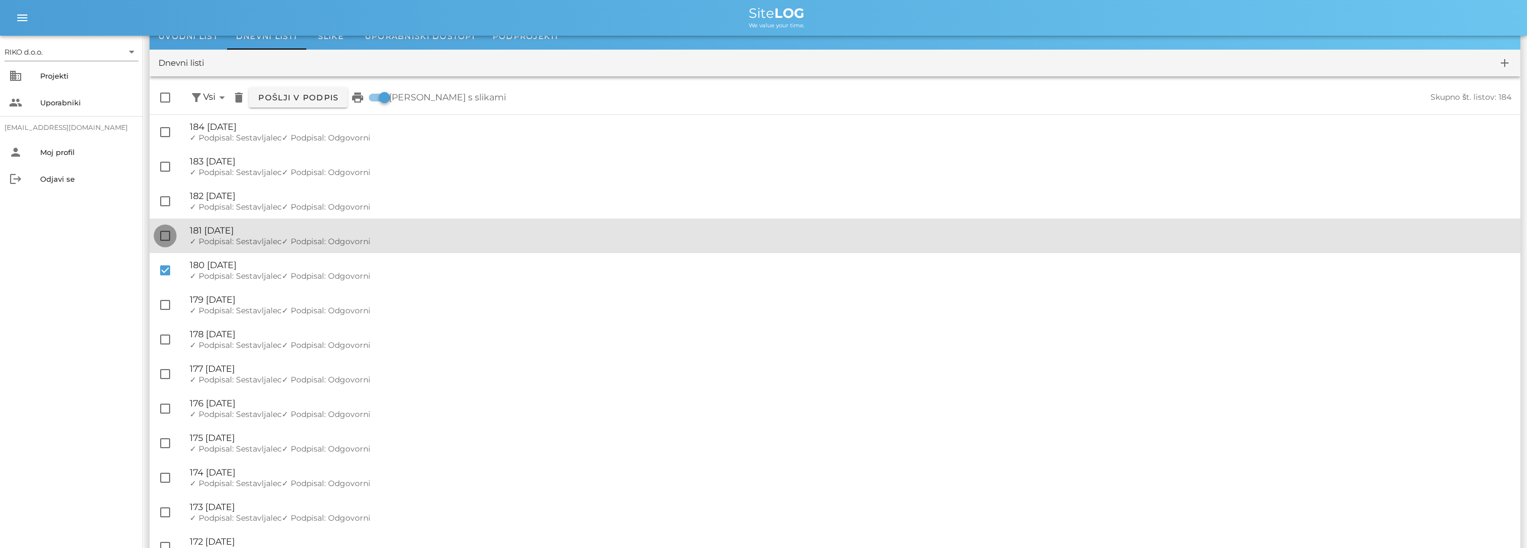
click at [165, 231] on div at bounding box center [165, 235] width 19 height 19
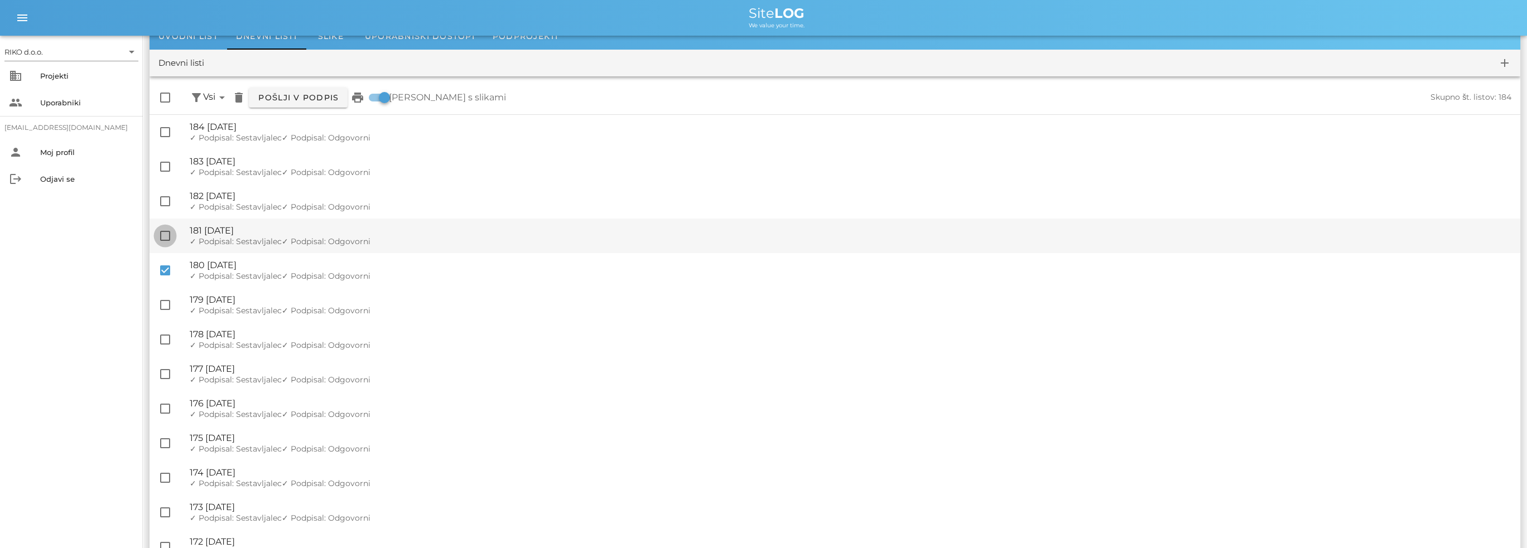
checkbox input "true"
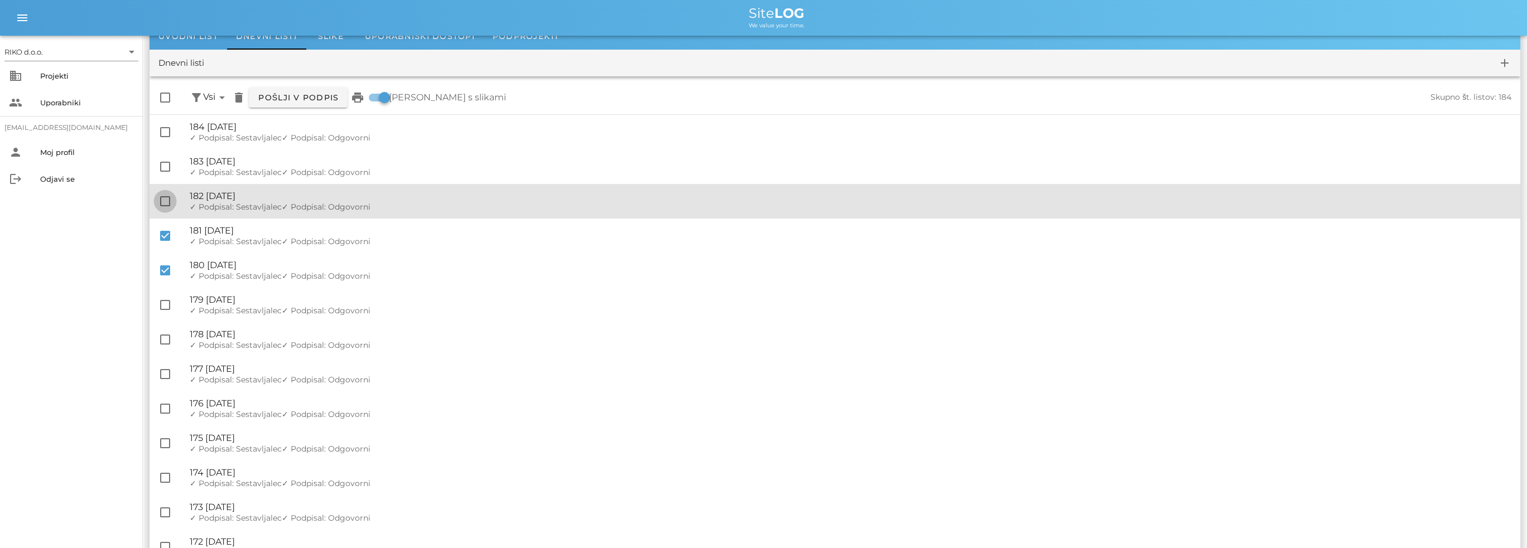
click at [167, 198] on div at bounding box center [165, 201] width 19 height 19
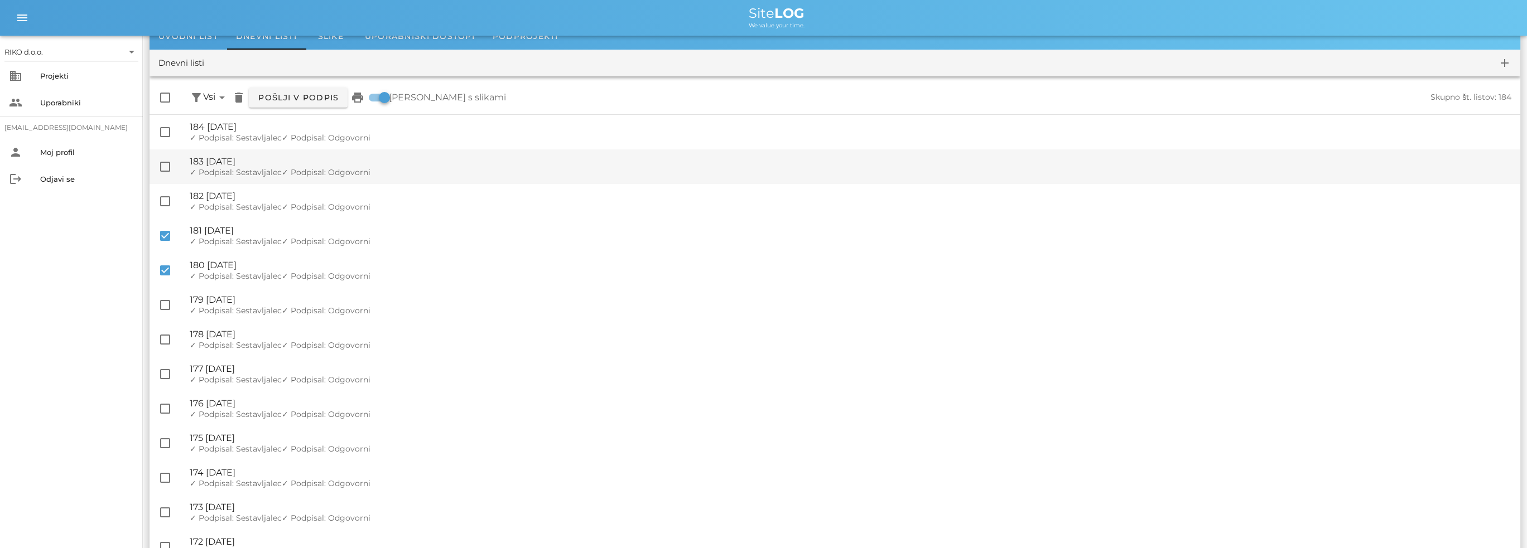
checkbox input "true"
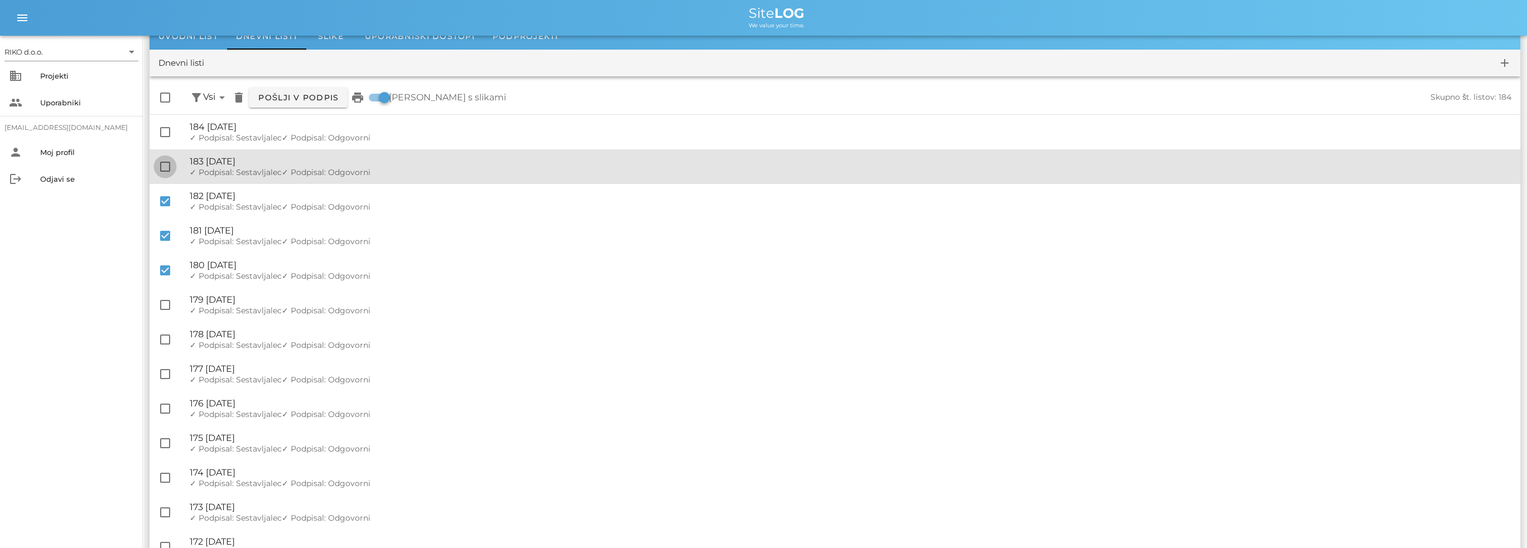
click at [166, 161] on div at bounding box center [165, 166] width 19 height 19
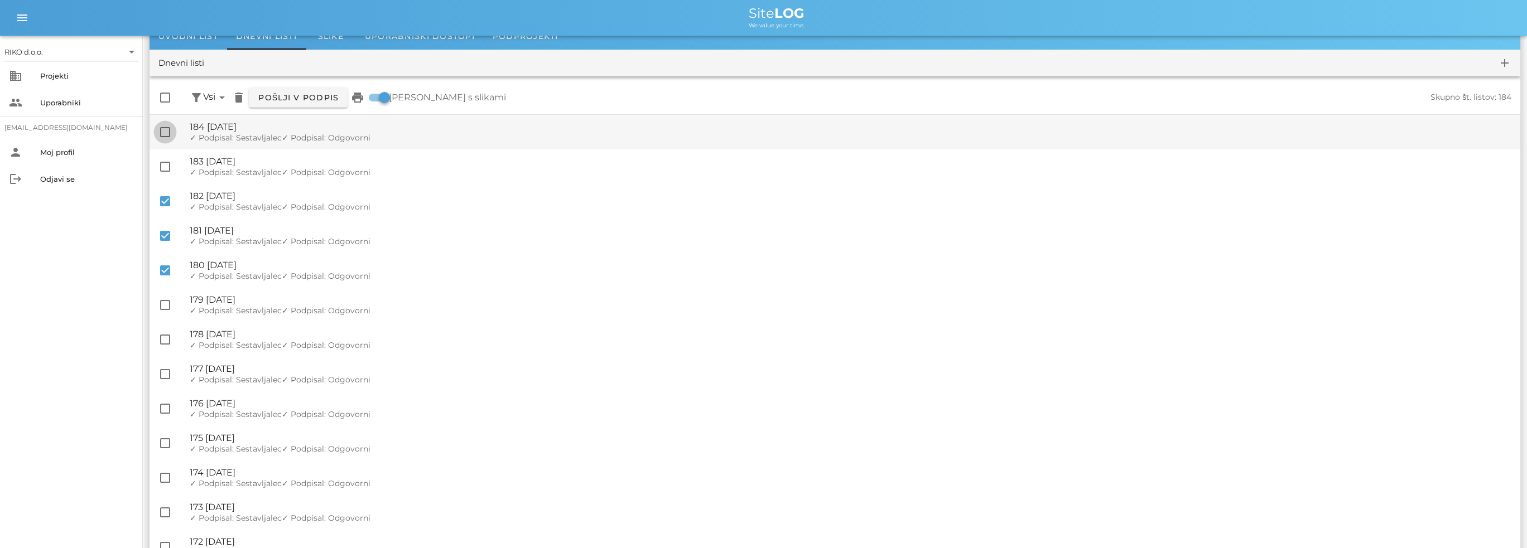
checkbox input "true"
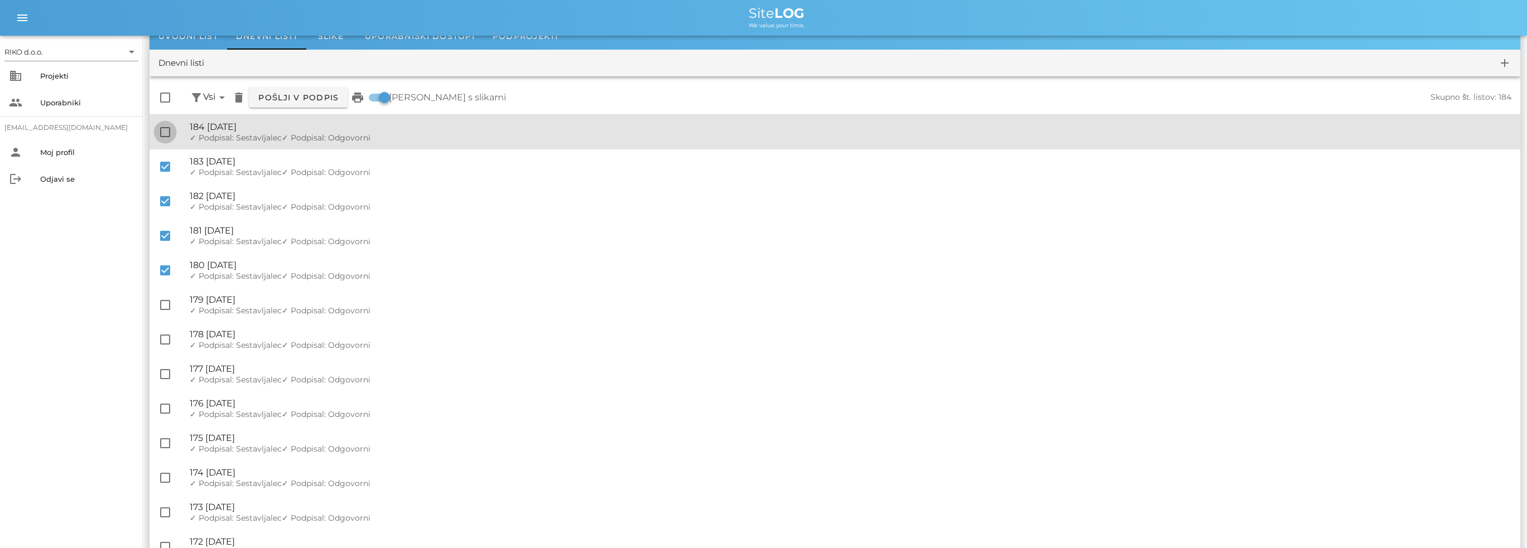
click at [165, 131] on div at bounding box center [165, 132] width 19 height 19
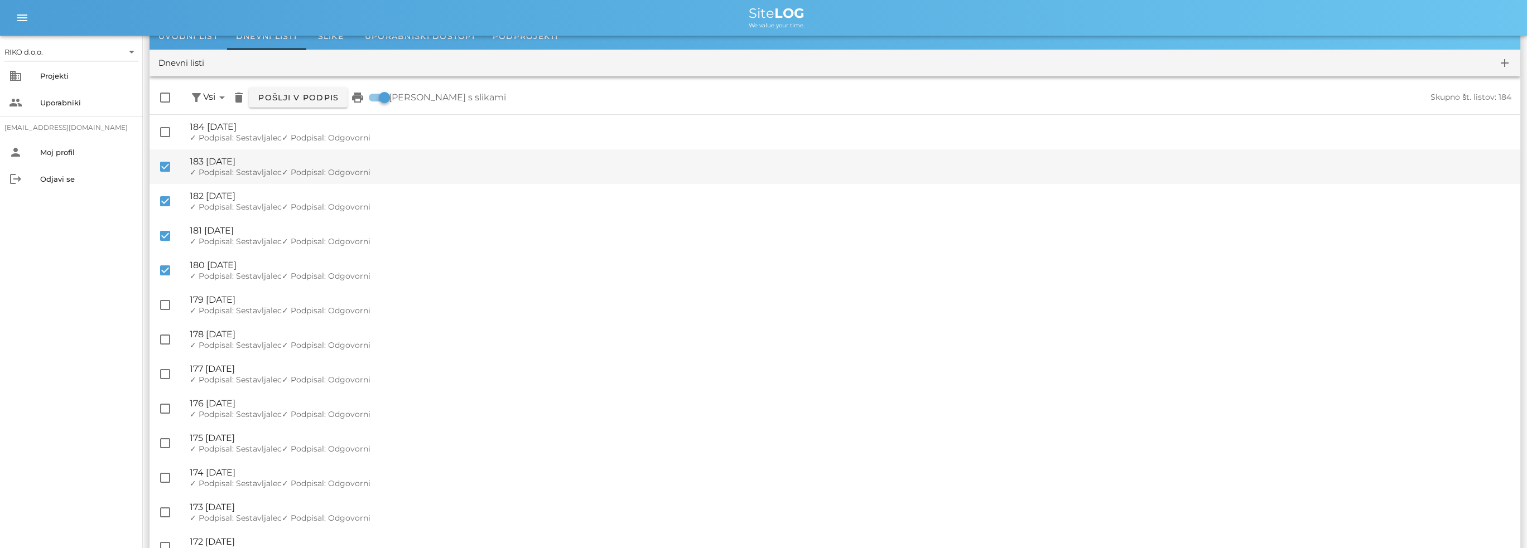
checkbox input "true"
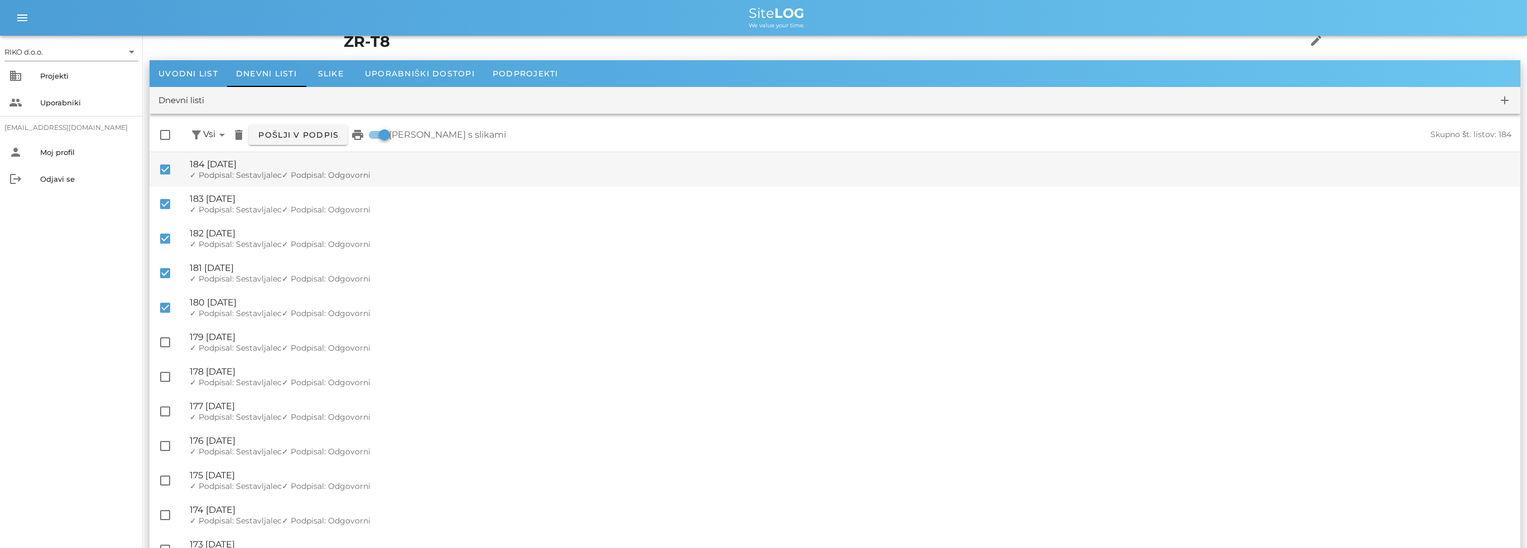
scroll to position [0, 0]
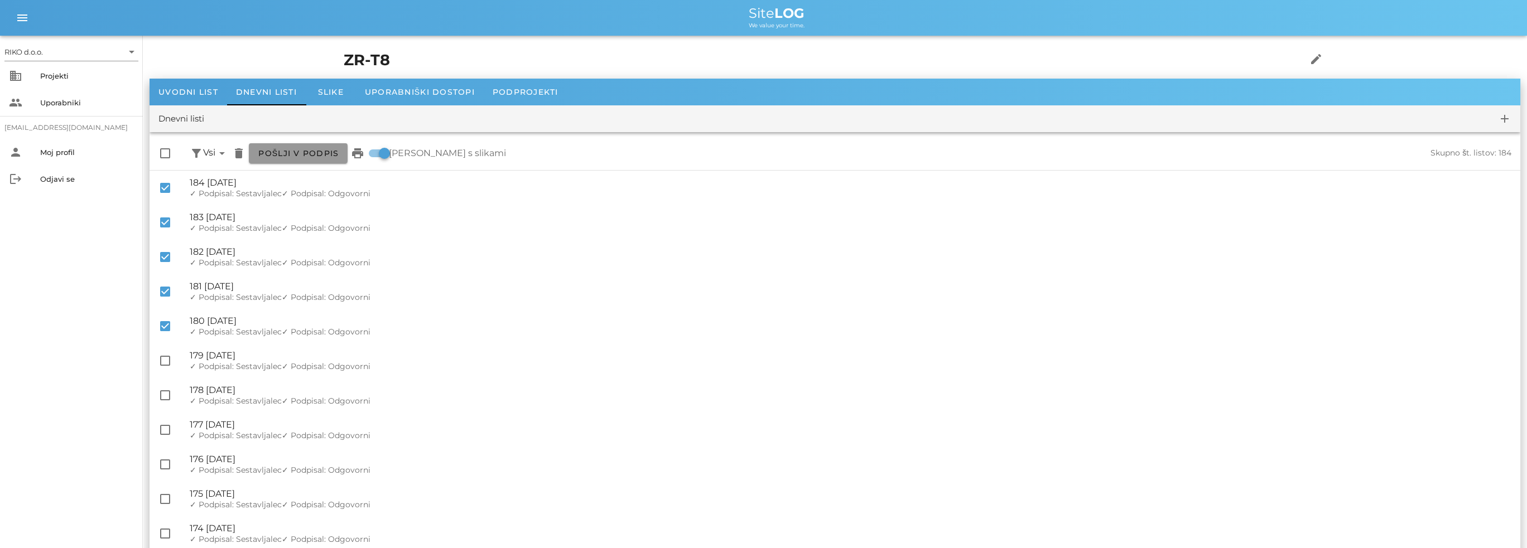
click at [327, 153] on span "Pošlji v podpis" at bounding box center [298, 153] width 81 height 10
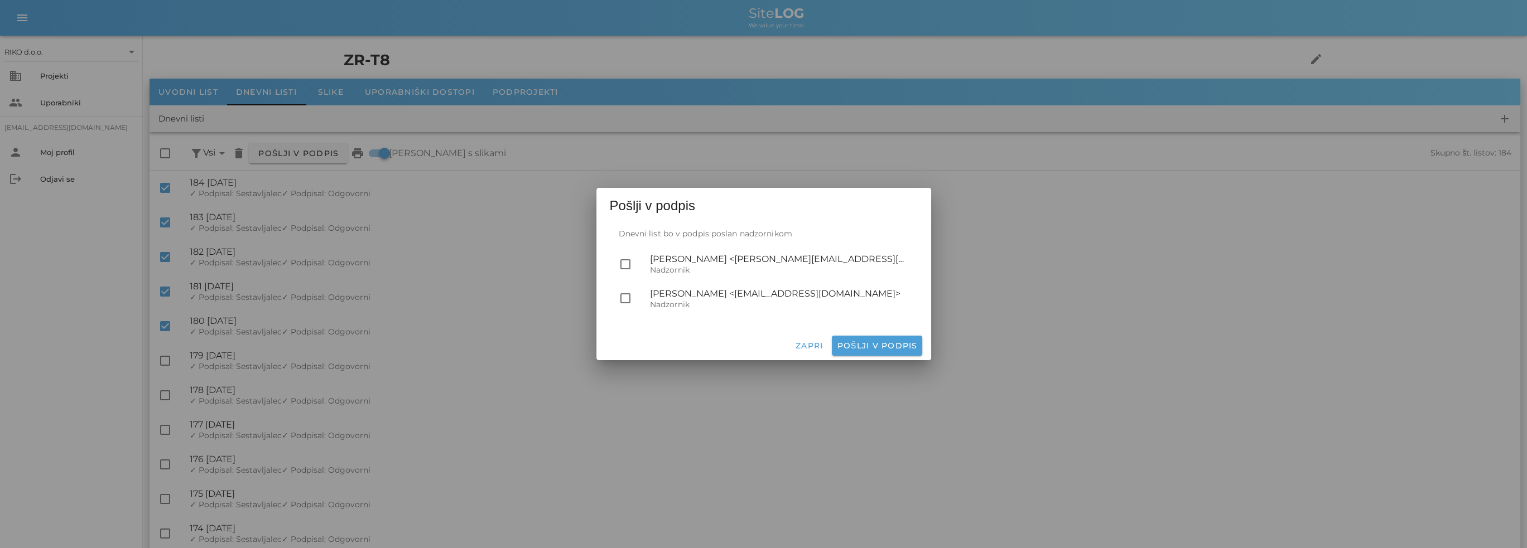
click at [665, 297] on div "[PERSON_NAME] <[EMAIL_ADDRESS][DOMAIN_NAME]>" at bounding box center [779, 293] width 259 height 11
click at [629, 299] on div at bounding box center [625, 298] width 19 height 19
click at [866, 346] on span "Pošlji v podpis" at bounding box center [876, 346] width 81 height 10
checkbox input "false"
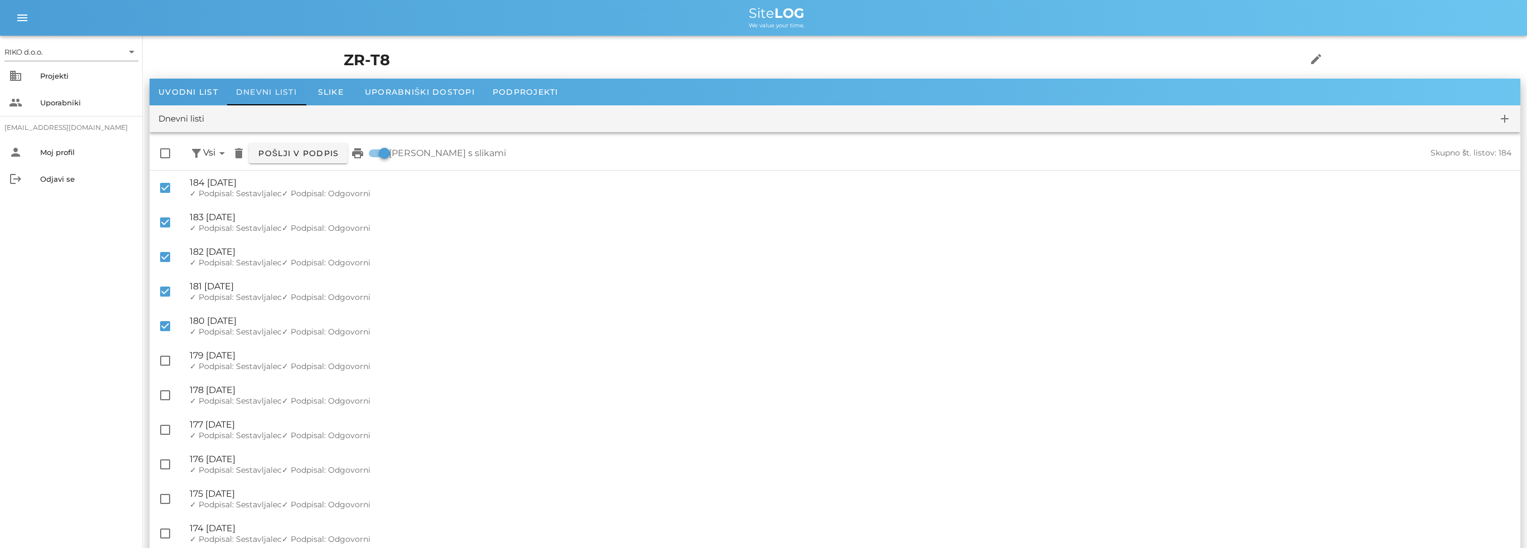
click at [254, 86] on div "Dnevni listi" at bounding box center [266, 92] width 79 height 27
click at [76, 78] on div "Projekti" at bounding box center [87, 75] width 94 height 9
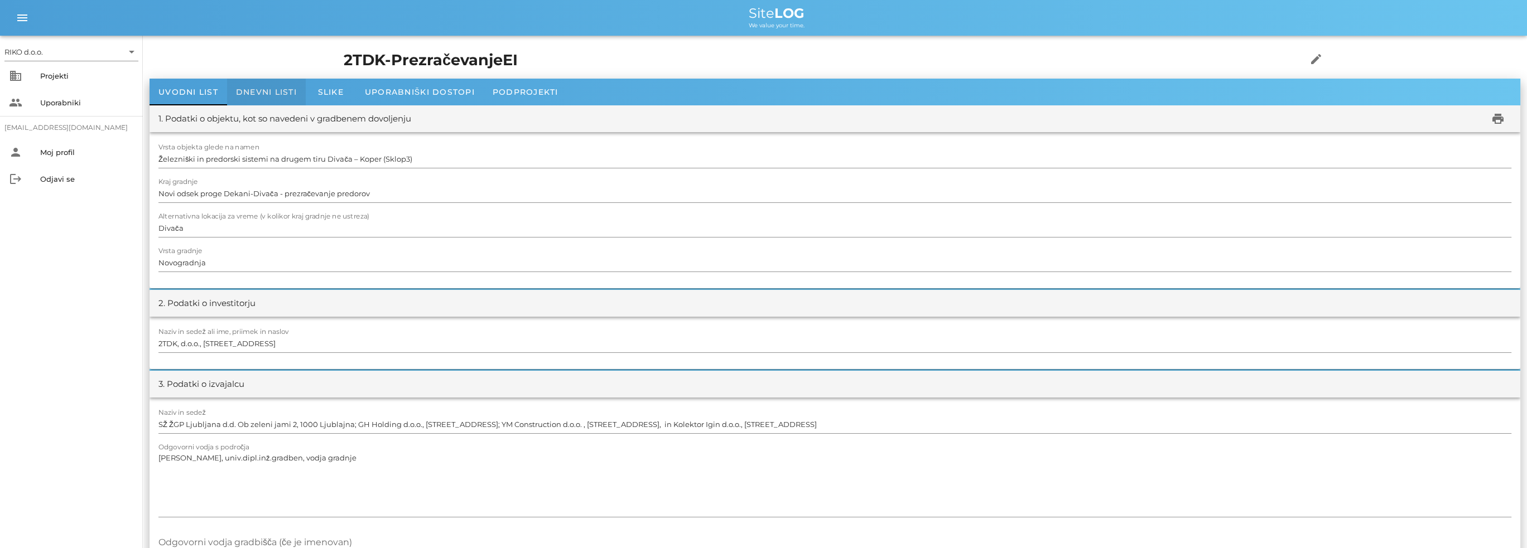
click at [293, 88] on span "Dnevni listi" at bounding box center [266, 92] width 61 height 10
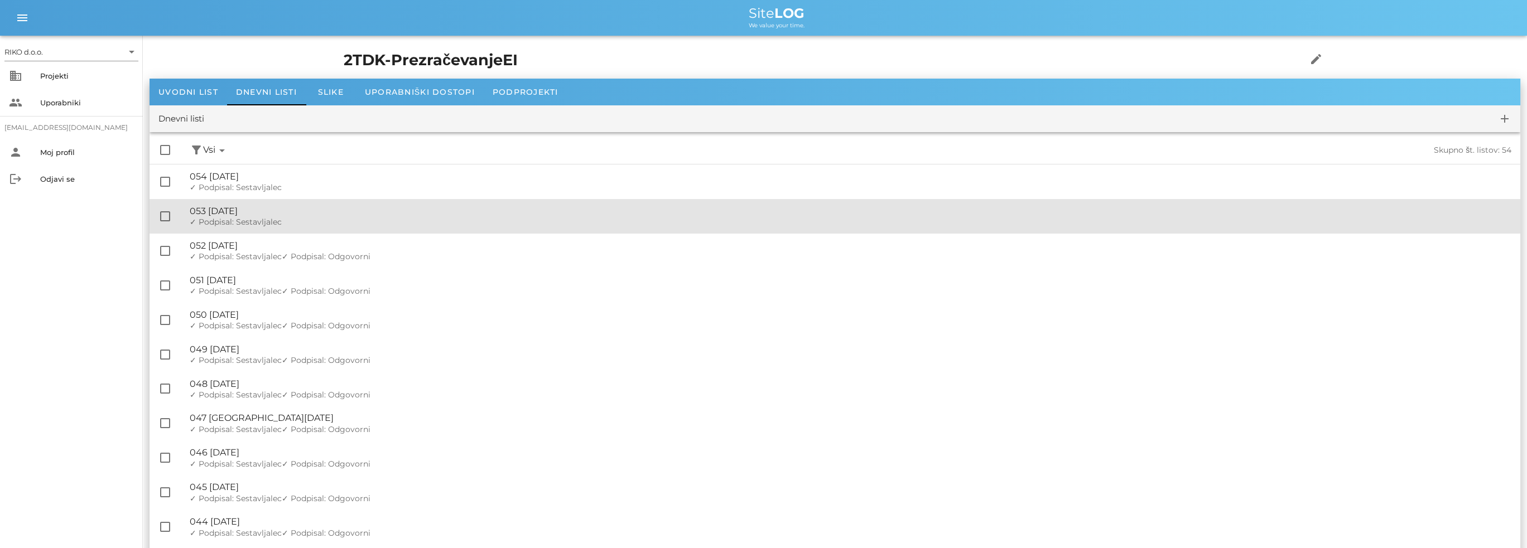
click at [290, 223] on div "✓ Podpisal: Nadzornik ✓ Podpisal: Sestavljalec ✓ Podpisal: Odgovorni" at bounding box center [850, 222] width 1321 height 9
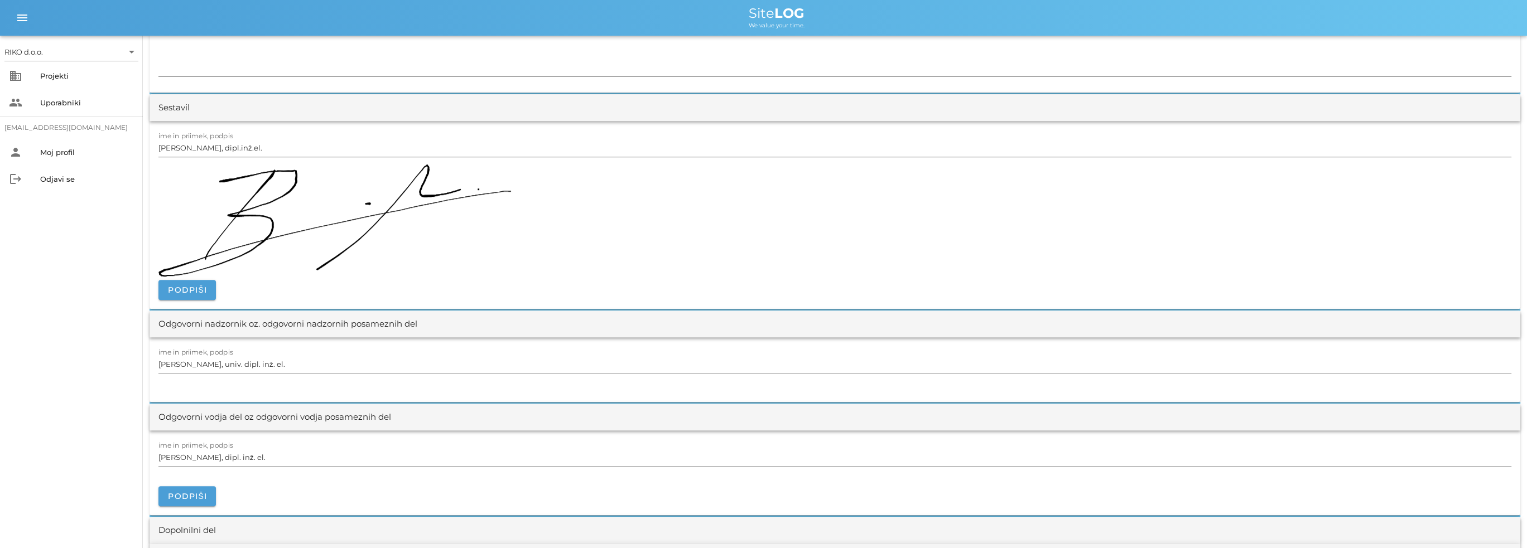
scroll to position [1171, 0]
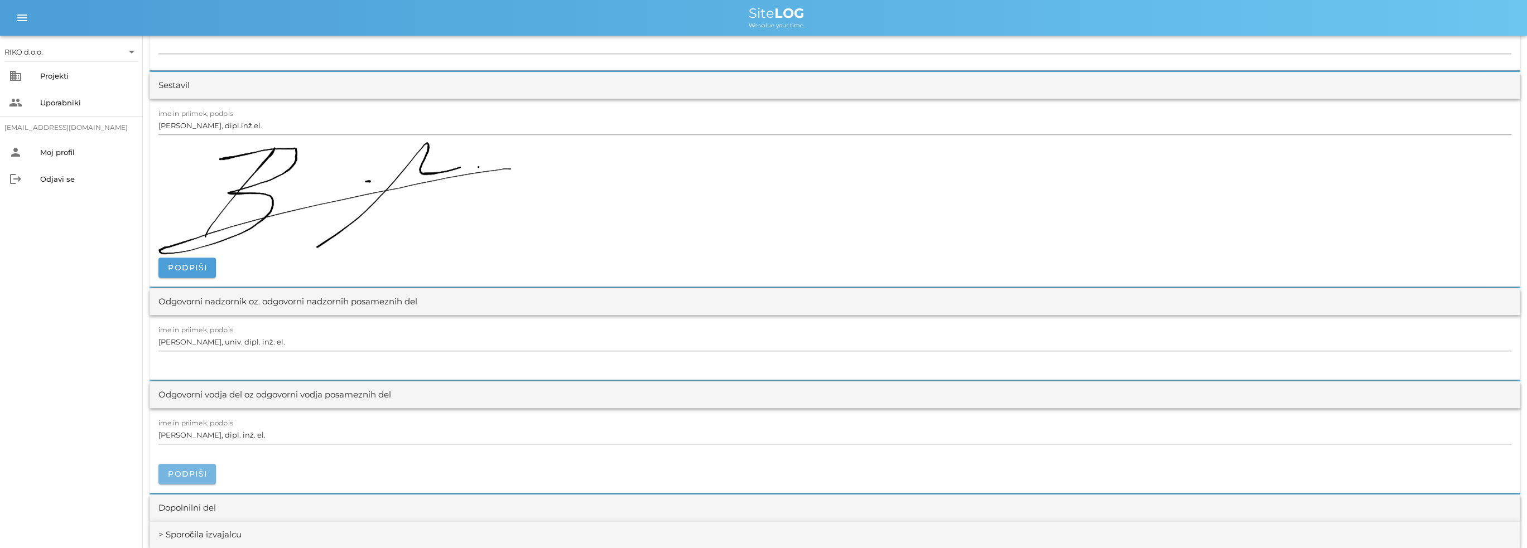
click at [194, 475] on span "Podpiši" at bounding box center [187, 474] width 40 height 10
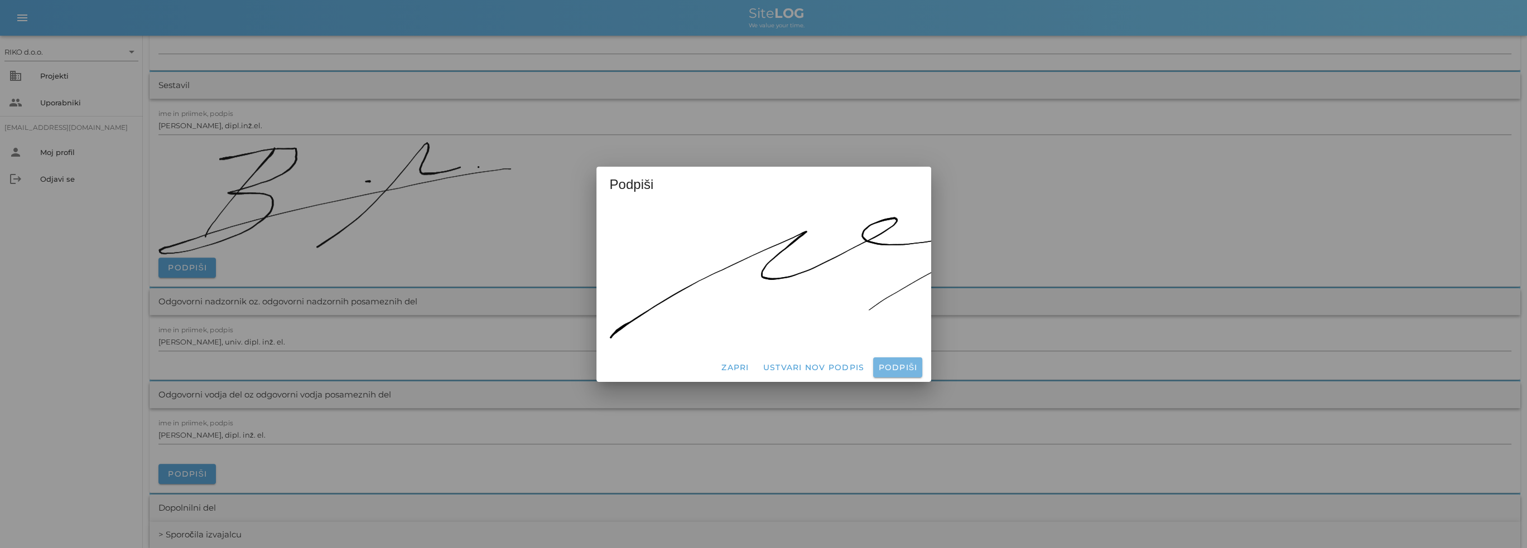
click at [895, 363] on span "Podpiši" at bounding box center [897, 368] width 40 height 10
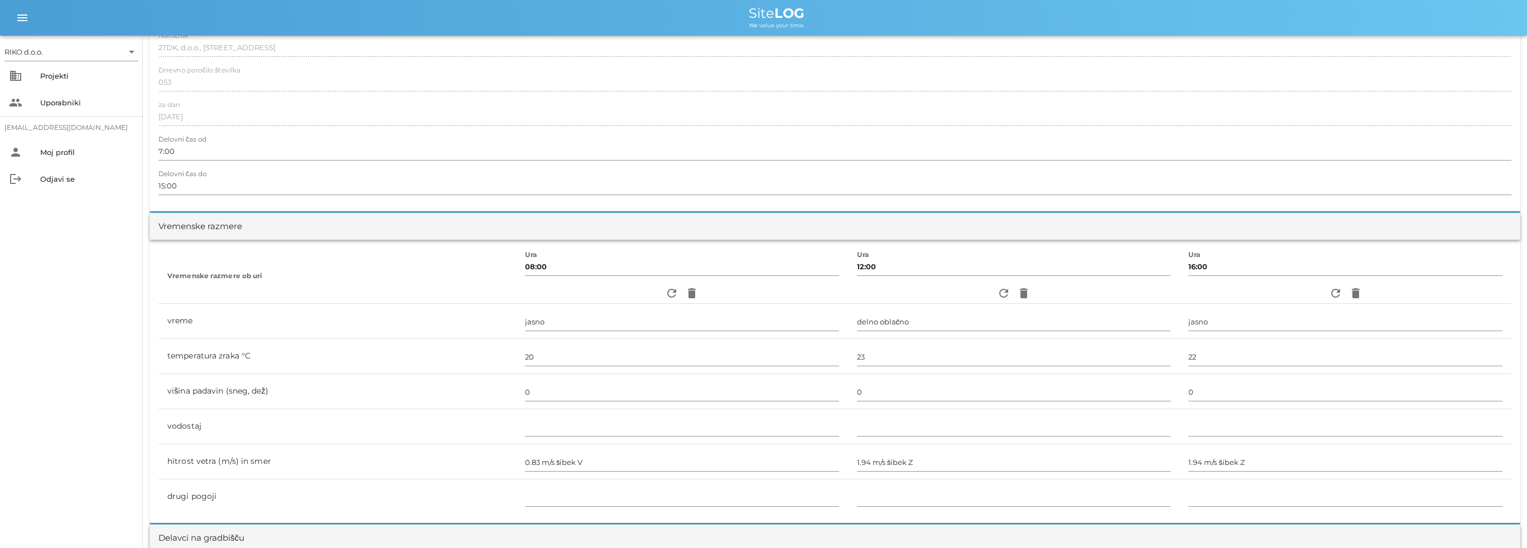
scroll to position [0, 0]
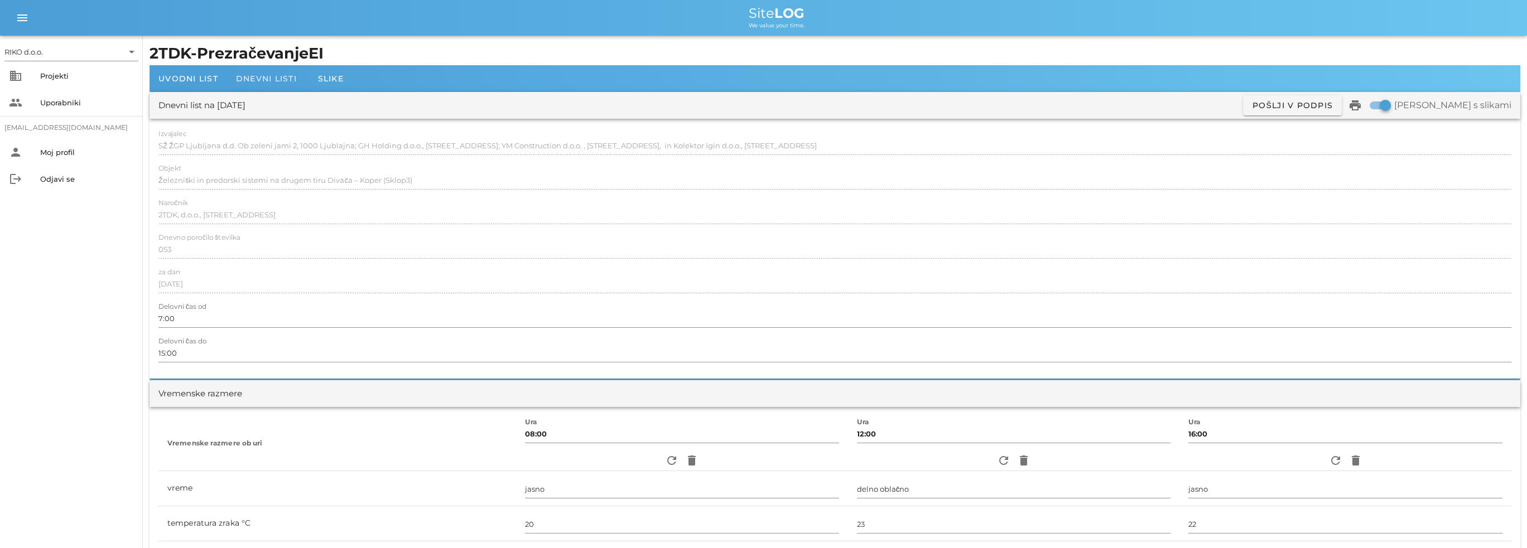
click at [265, 83] on span "Dnevni listi" at bounding box center [266, 79] width 61 height 10
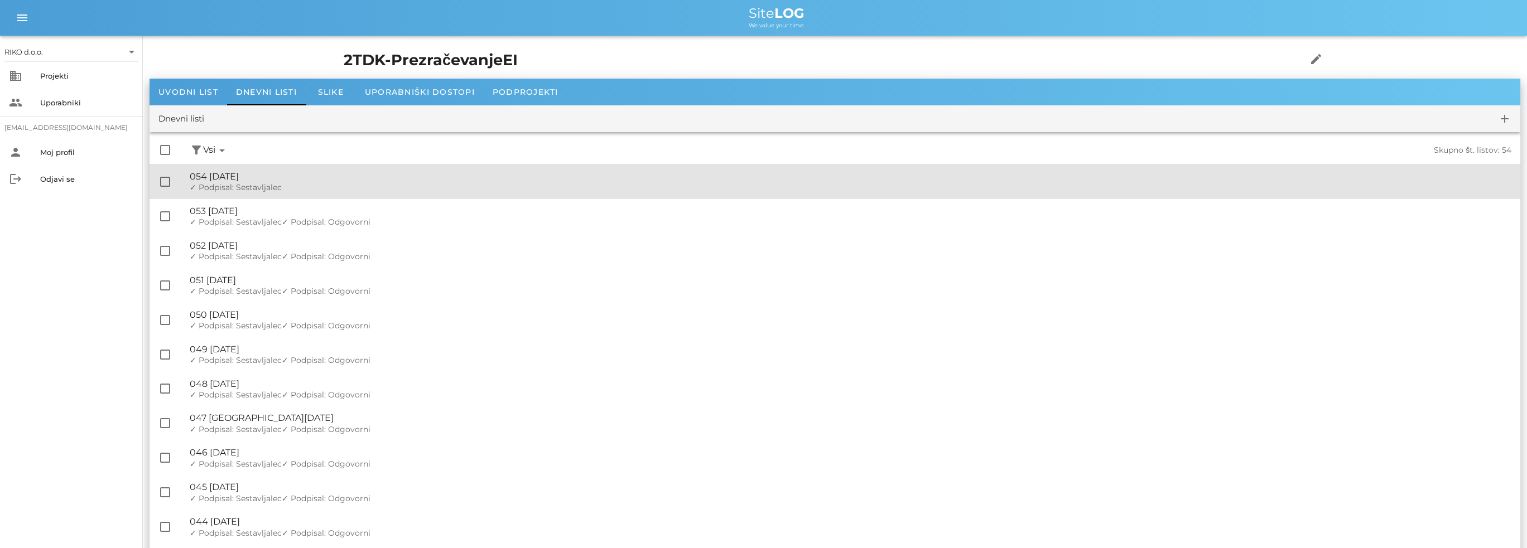
click at [269, 179] on div "🔏 054 [DATE]" at bounding box center [850, 176] width 1321 height 11
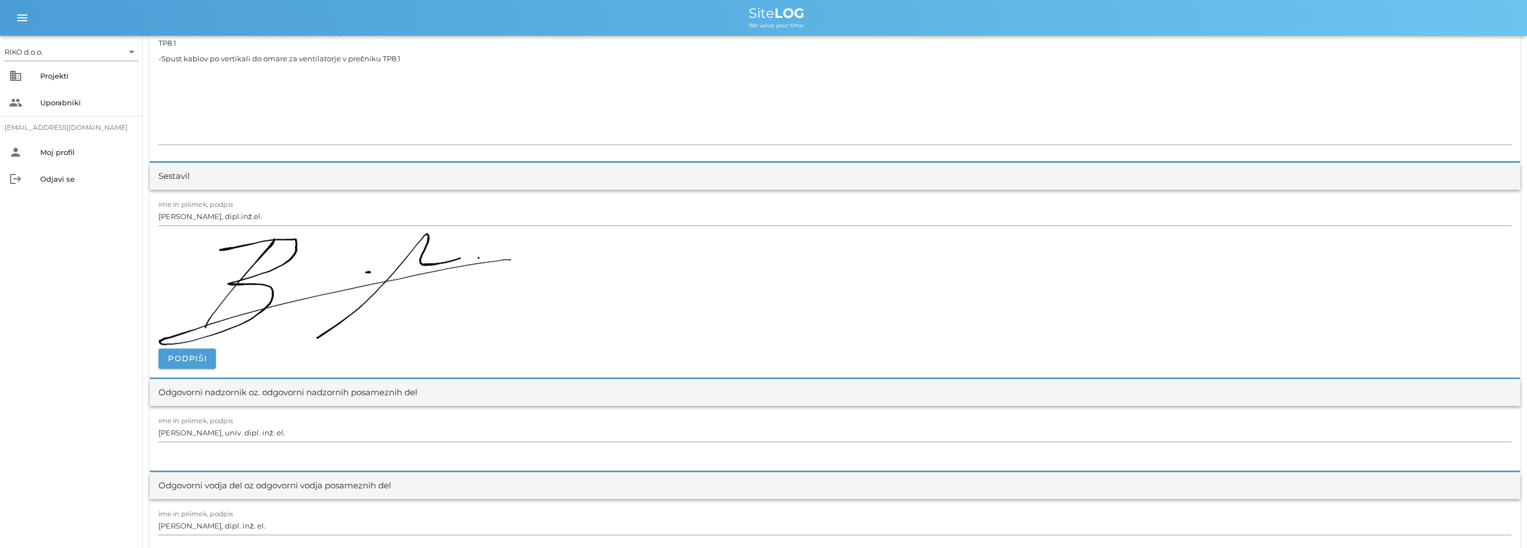
scroll to position [1283, 0]
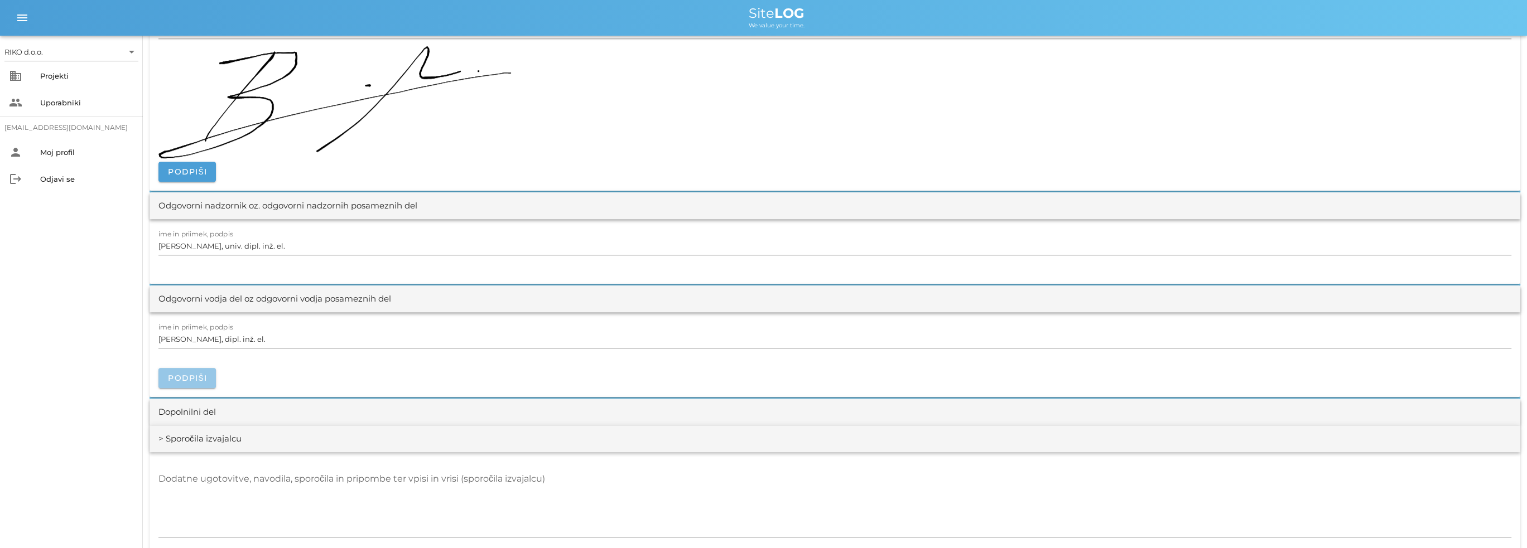
click at [196, 374] on span "Podpiši" at bounding box center [187, 378] width 40 height 10
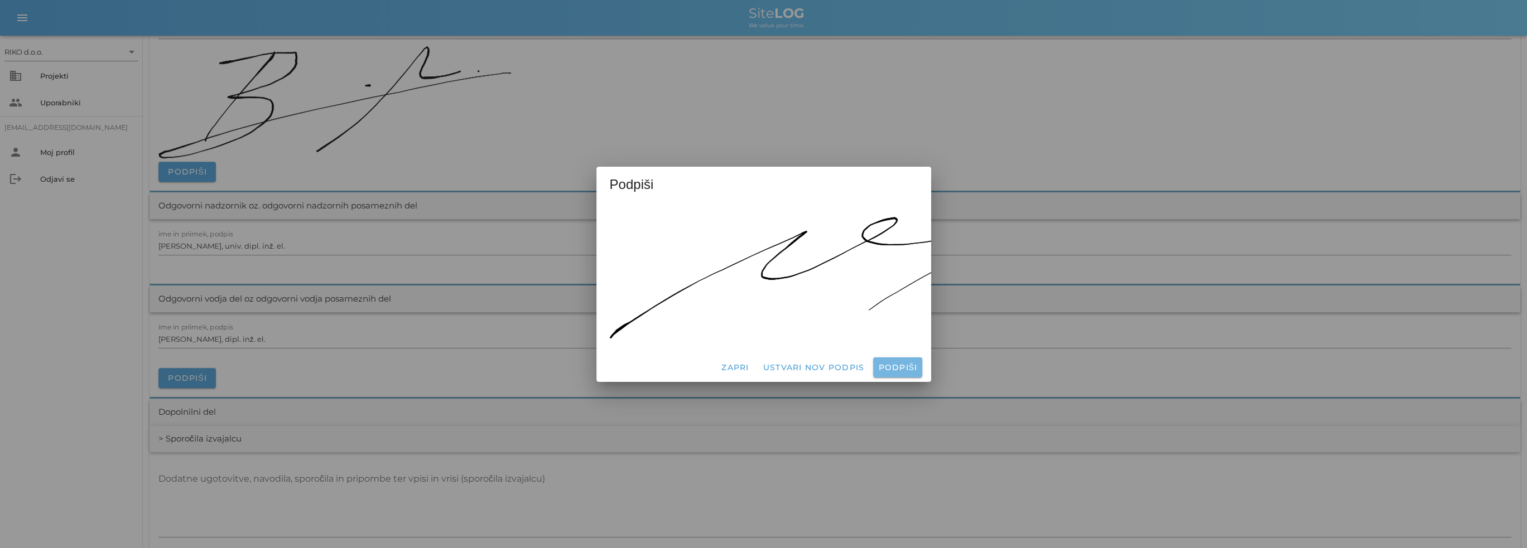
click at [897, 363] on span "Podpiši" at bounding box center [897, 368] width 40 height 10
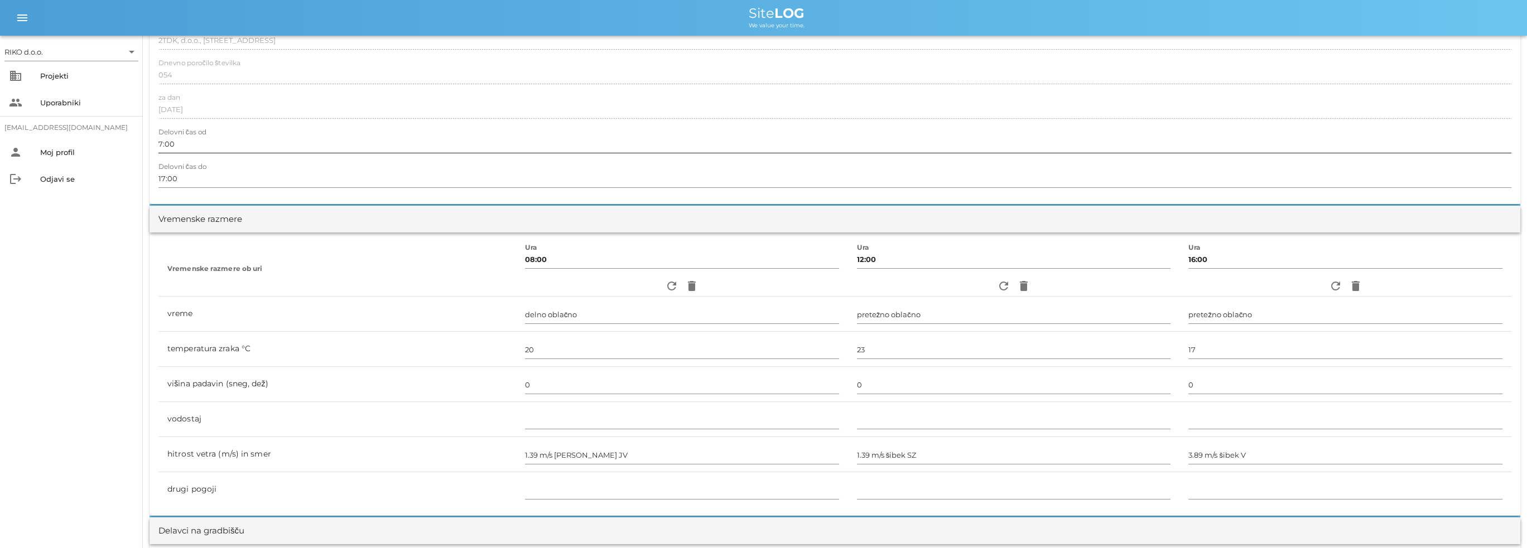
scroll to position [0, 0]
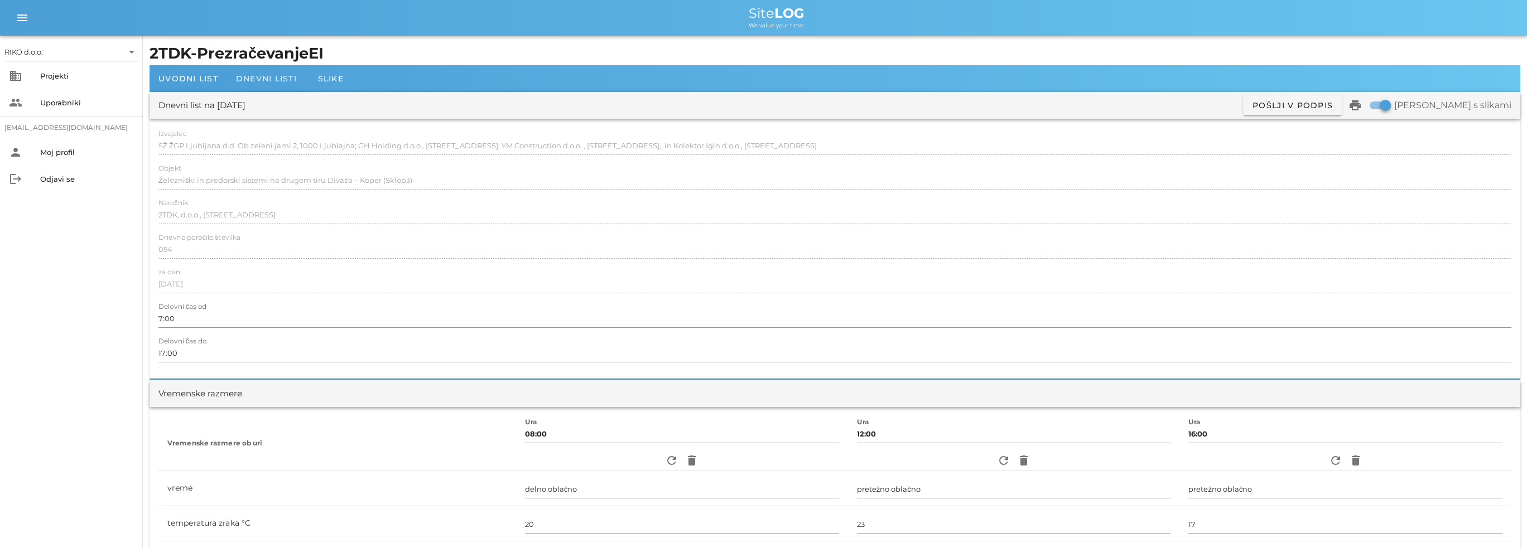
click at [277, 84] on div "Dnevni listi" at bounding box center [266, 78] width 79 height 27
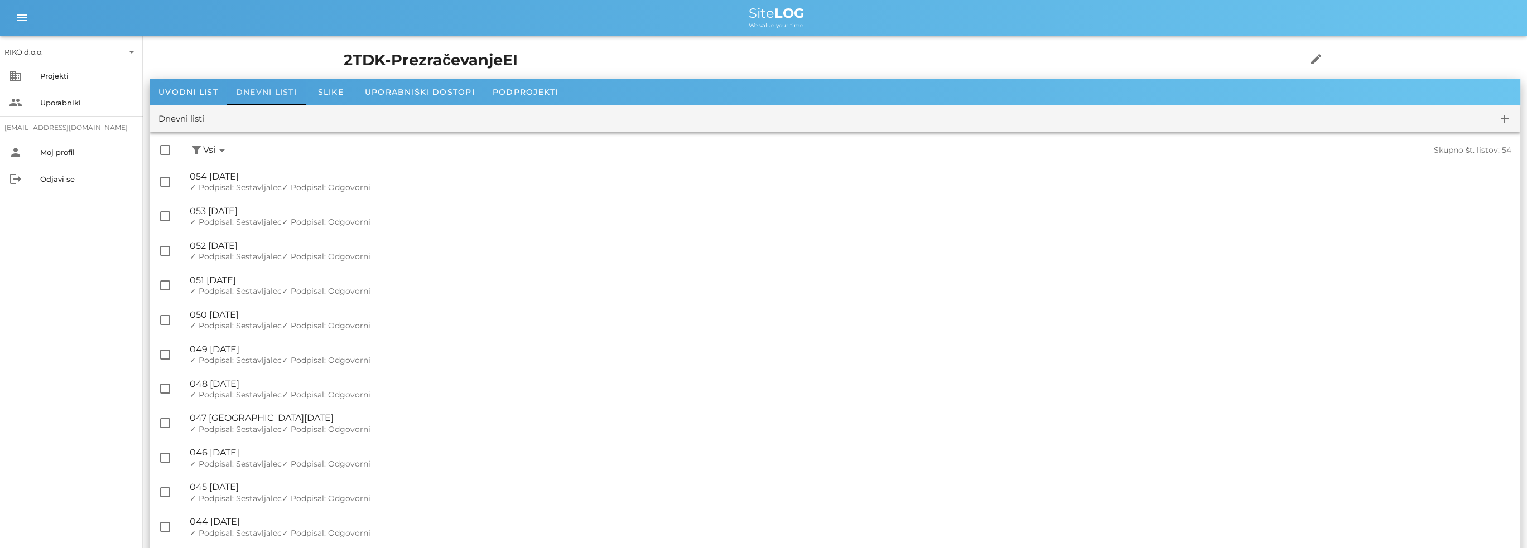
click at [289, 93] on span "Dnevni listi" at bounding box center [266, 92] width 61 height 10
click at [271, 90] on span "Dnevni listi" at bounding box center [266, 92] width 61 height 10
drag, startPoint x: 50, startPoint y: 76, endPoint x: 58, endPoint y: 59, distance: 19.7
click at [57, 60] on div "RIKO d.o.o. arrow_drop_down business Projekti people Uporabniki [EMAIL_ADDRESS]…" at bounding box center [71, 116] width 143 height 161
click at [60, 72] on div "Projekti" at bounding box center [87, 75] width 94 height 9
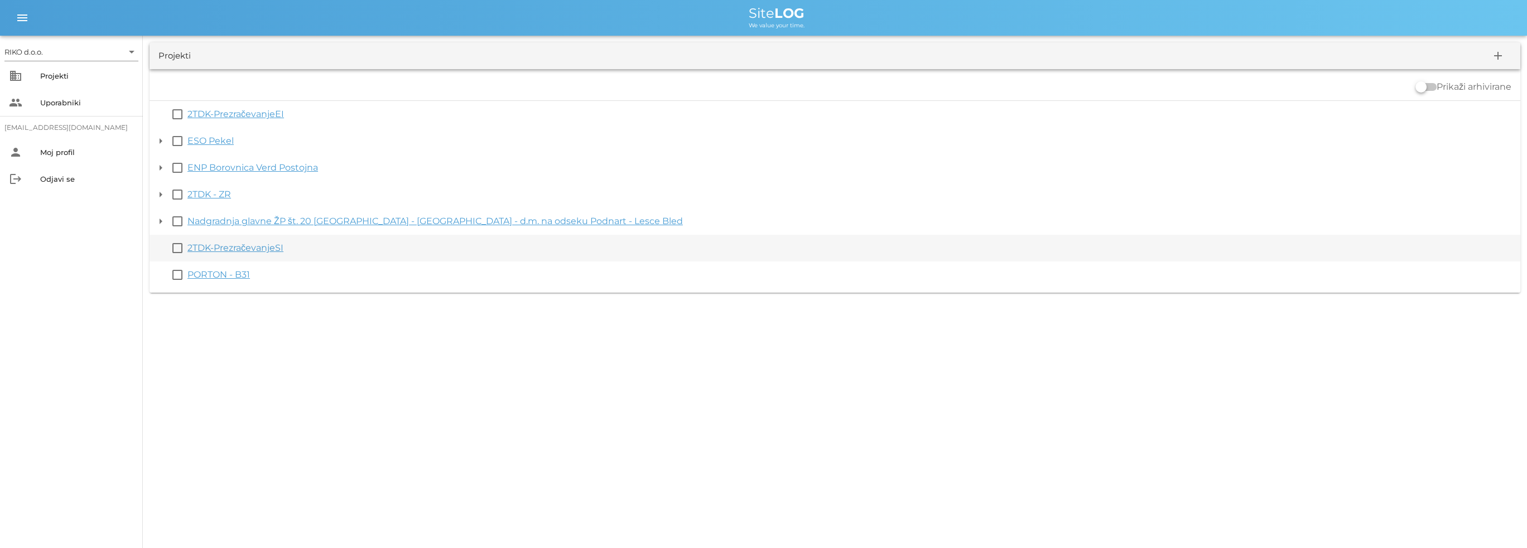
click at [201, 250] on link "2TDK-PrezračevanjeSI" at bounding box center [235, 248] width 96 height 11
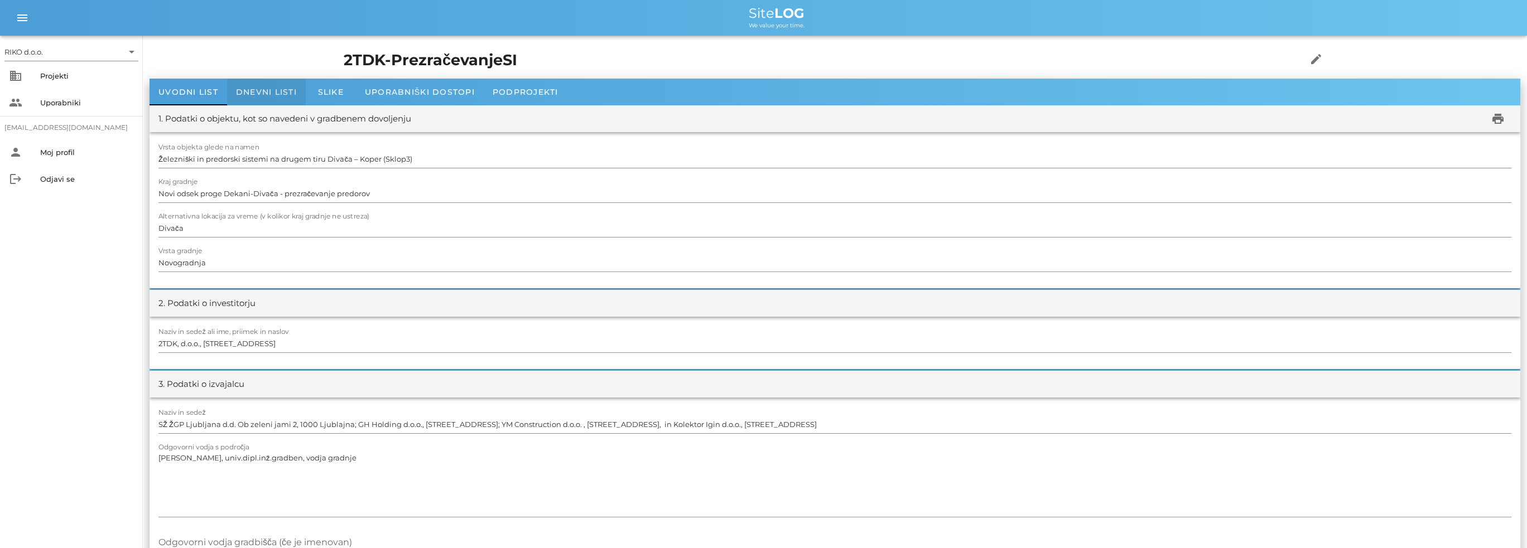
click at [265, 88] on span "Dnevni listi" at bounding box center [266, 92] width 61 height 10
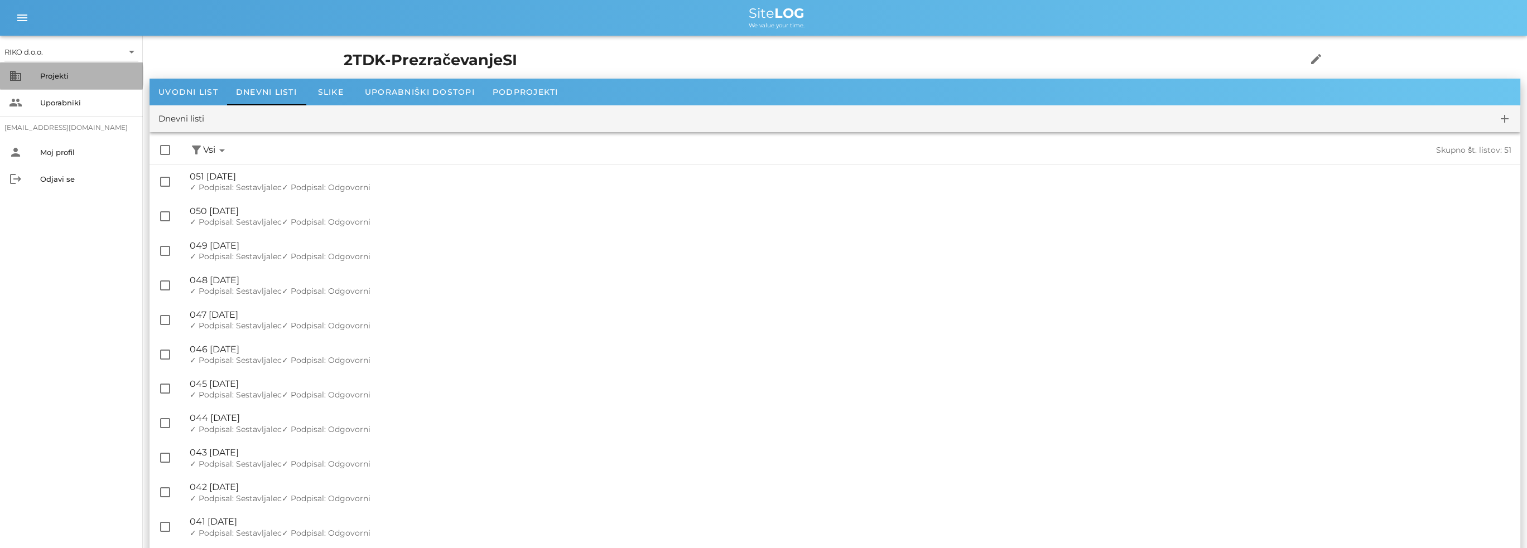
click at [80, 80] on div "Projekti" at bounding box center [87, 75] width 94 height 9
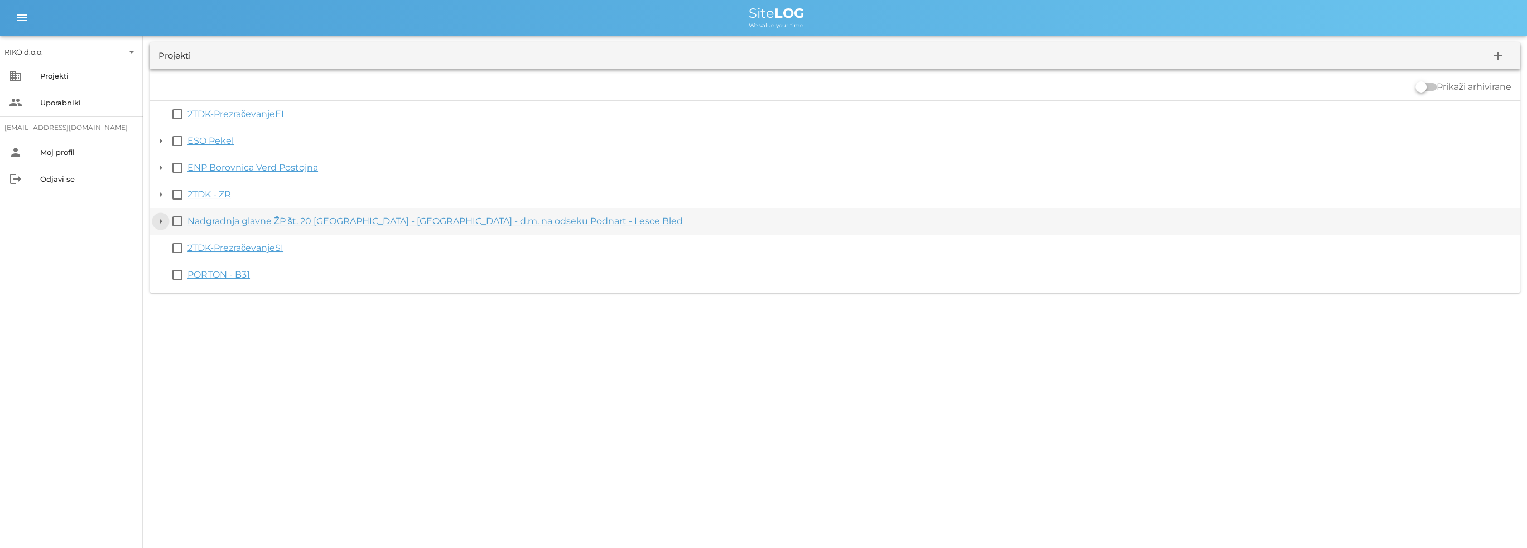
click at [156, 221] on button "arrow_drop_down" at bounding box center [160, 221] width 13 height 13
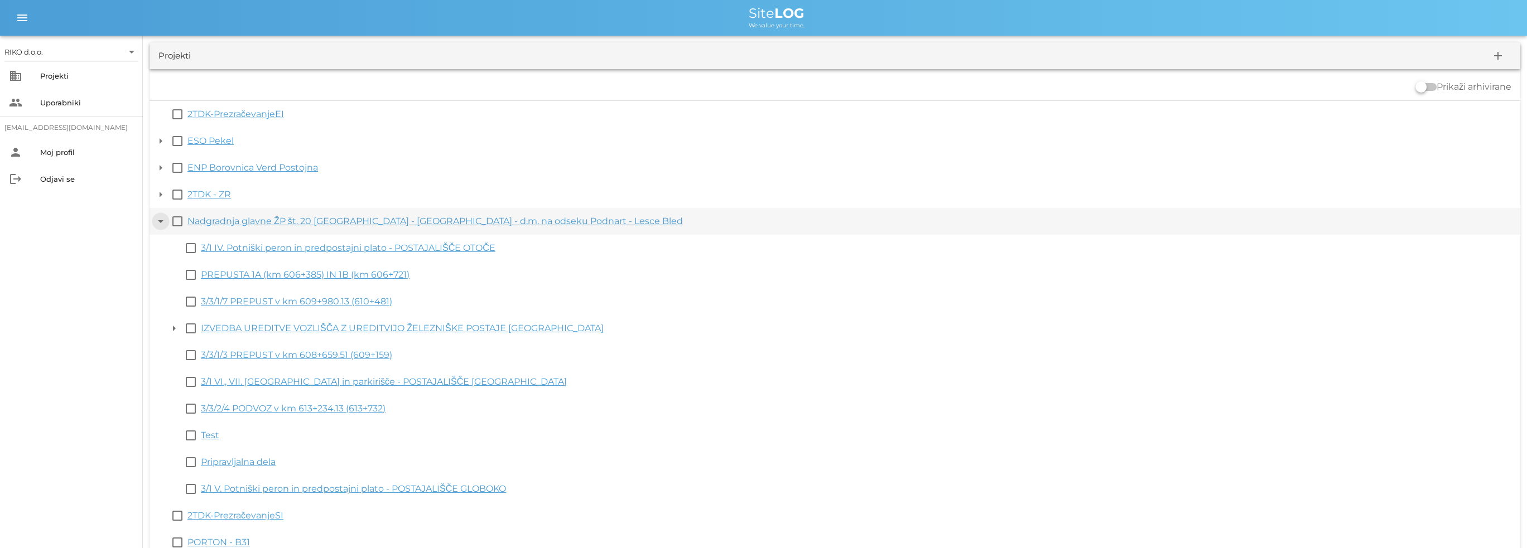
click at [156, 221] on button "arrow_drop_down" at bounding box center [160, 221] width 13 height 13
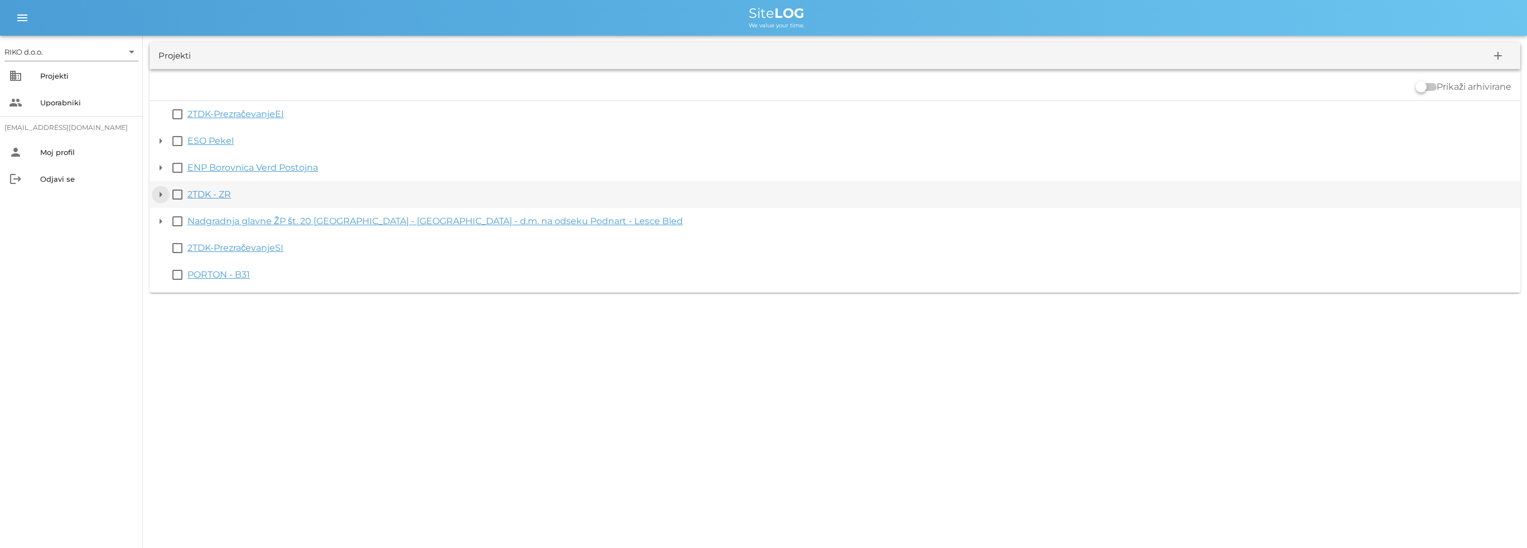
click at [163, 191] on button "arrow_drop_down" at bounding box center [160, 194] width 13 height 13
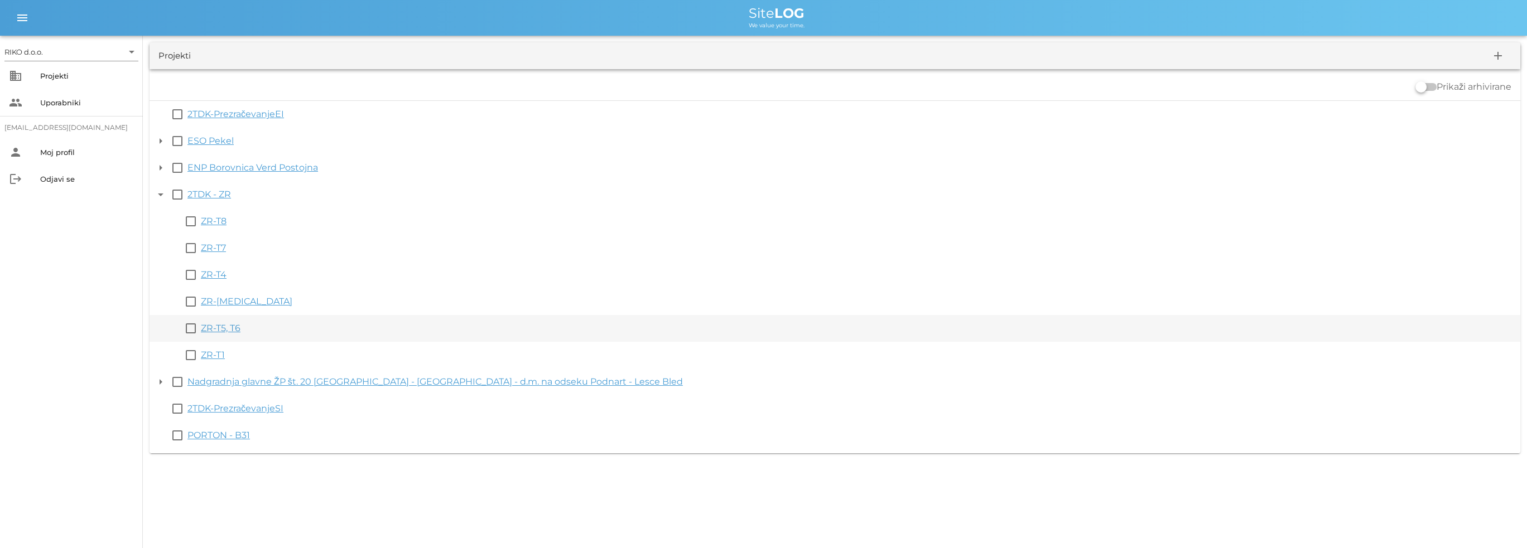
click at [233, 331] on link "ZR-T5, T6" at bounding box center [221, 328] width 40 height 11
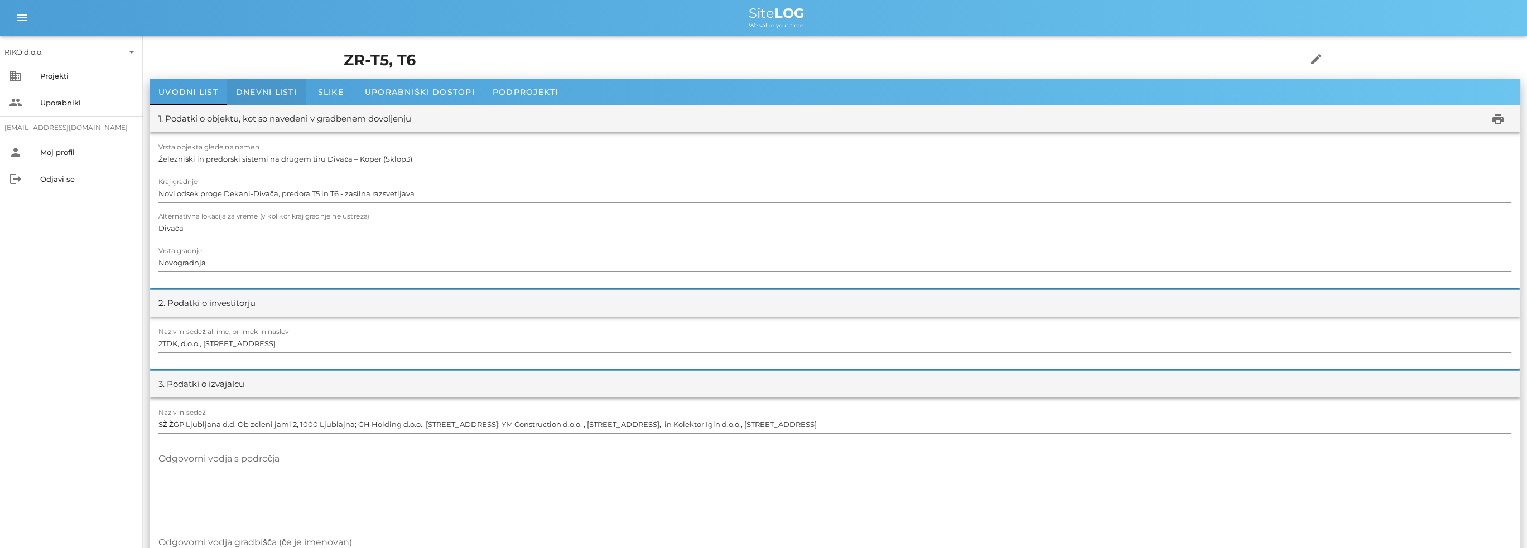
click at [284, 88] on span "Dnevni listi" at bounding box center [266, 92] width 61 height 10
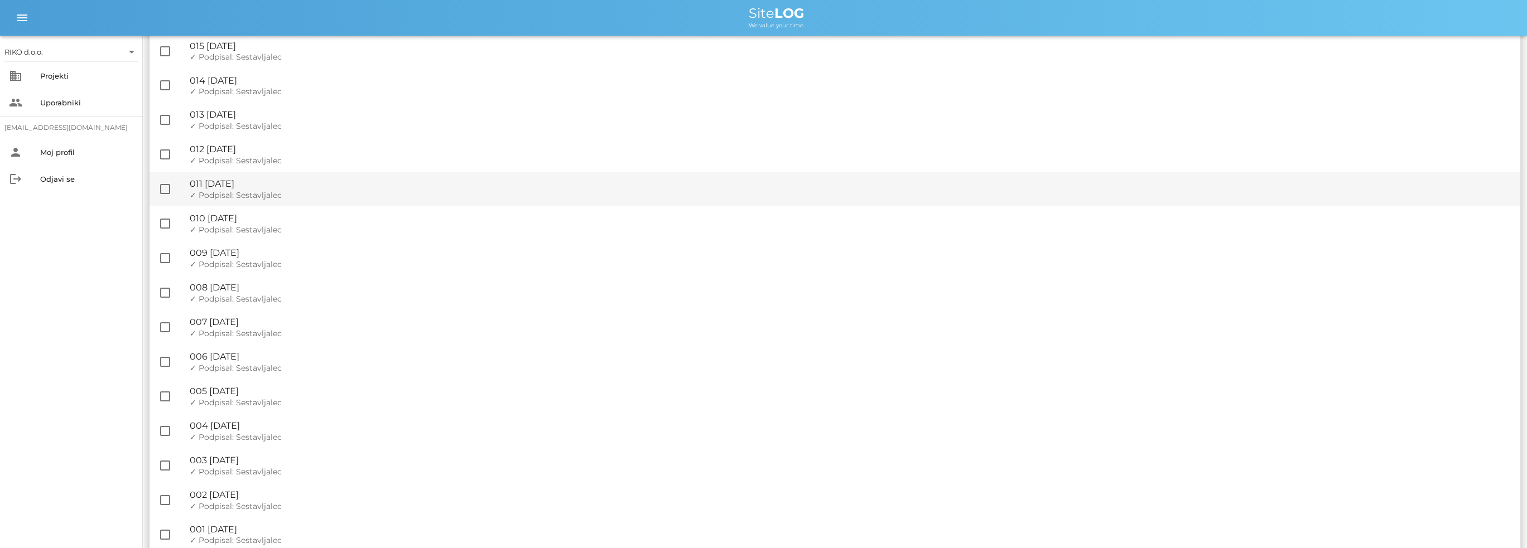
scroll to position [319, 0]
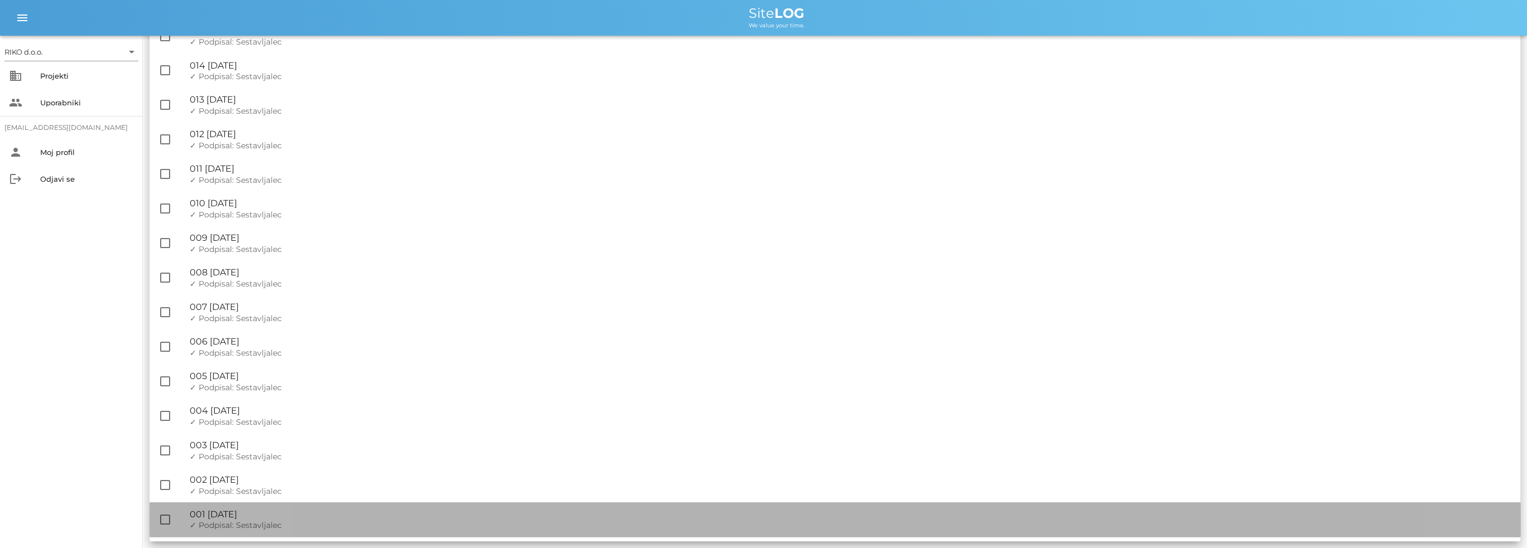
click at [267, 513] on div "🔏 001 [DATE]" at bounding box center [850, 514] width 1321 height 11
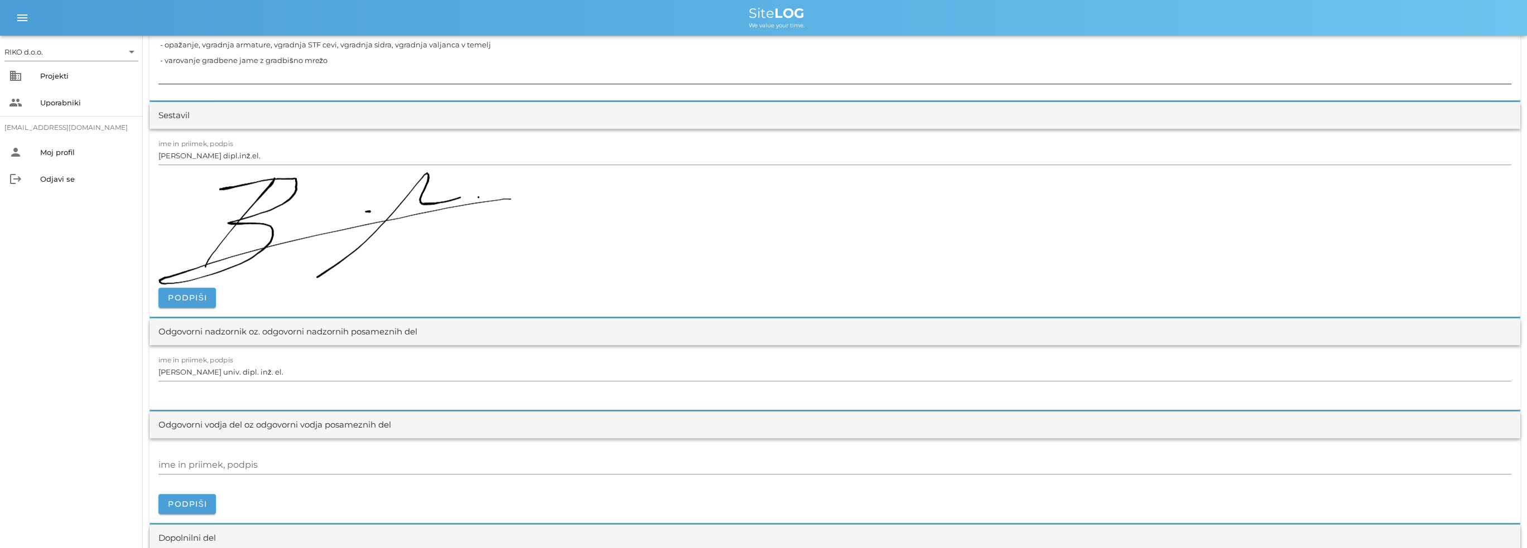
scroll to position [1339, 0]
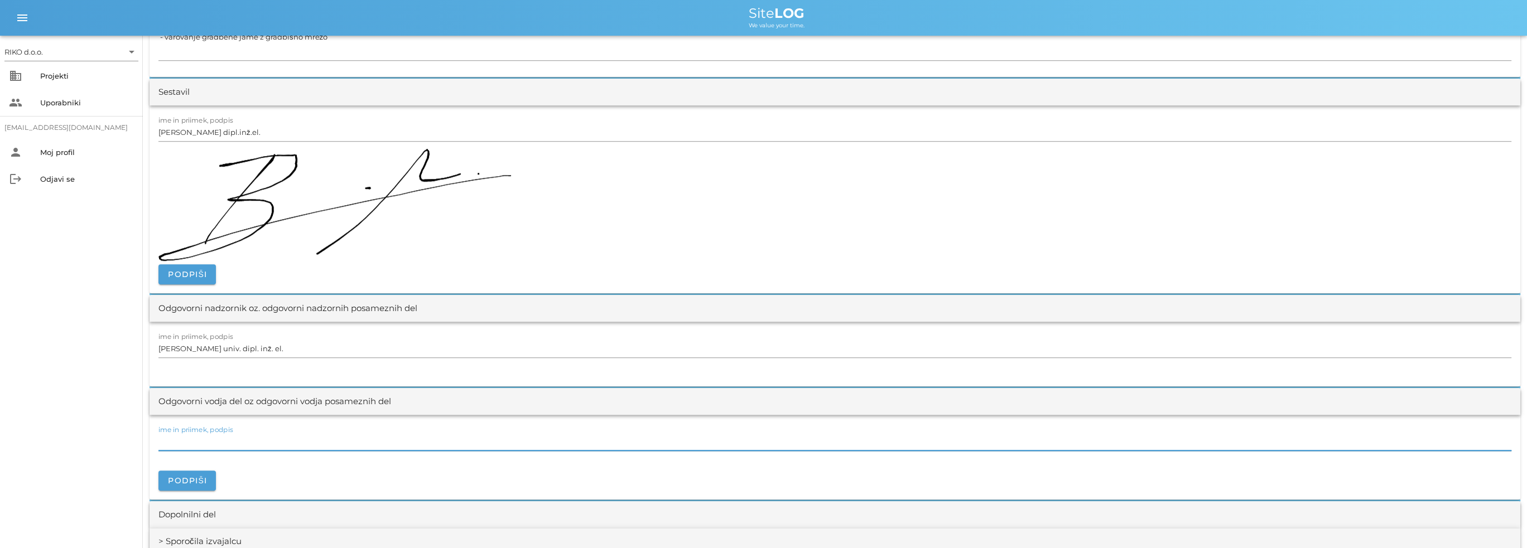
click at [236, 441] on input "ime in priimek, podpis" at bounding box center [834, 442] width 1353 height 18
drag, startPoint x: 175, startPoint y: 428, endPoint x: 0, endPoint y: 383, distance: 180.9
click at [0, 384] on div "RIKO d.o.o. arrow_drop_down business Projekti people Uporabniki [EMAIL_ADDRESS]…" at bounding box center [763, 96] width 1527 height 2871
type input "[PERSON_NAME], dipl.inž.el."
click at [212, 476] on button "Podpiši" at bounding box center [186, 481] width 57 height 20
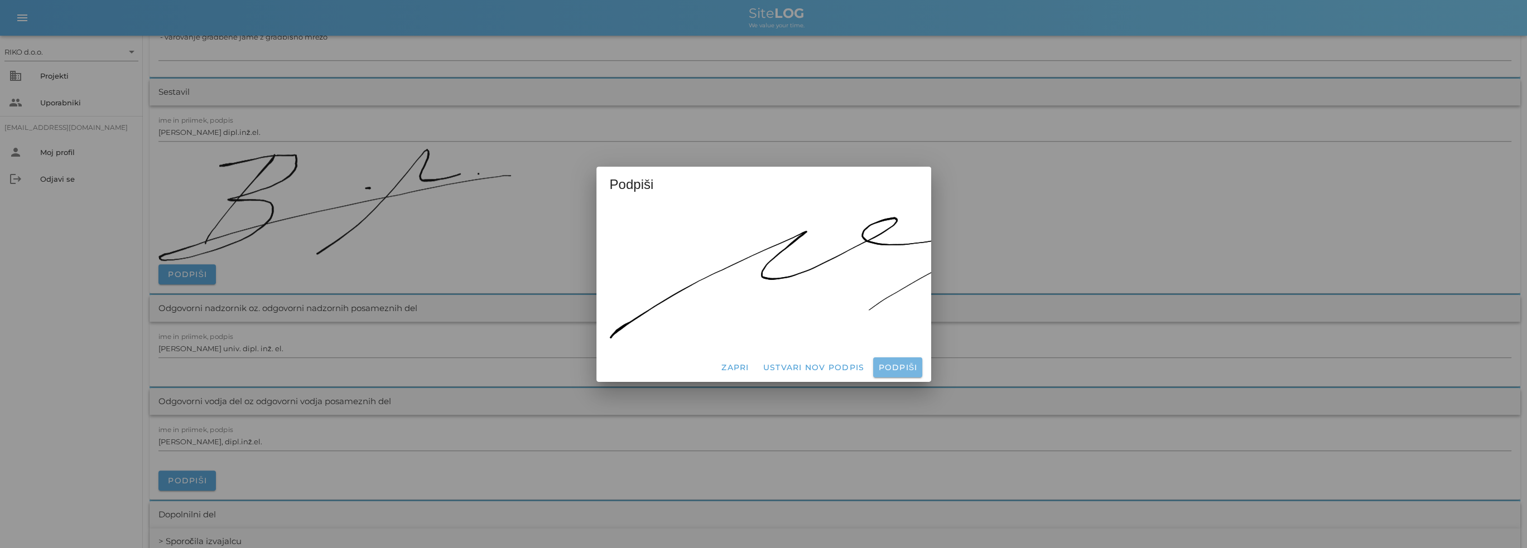
click at [900, 365] on span "Podpiši" at bounding box center [897, 368] width 40 height 10
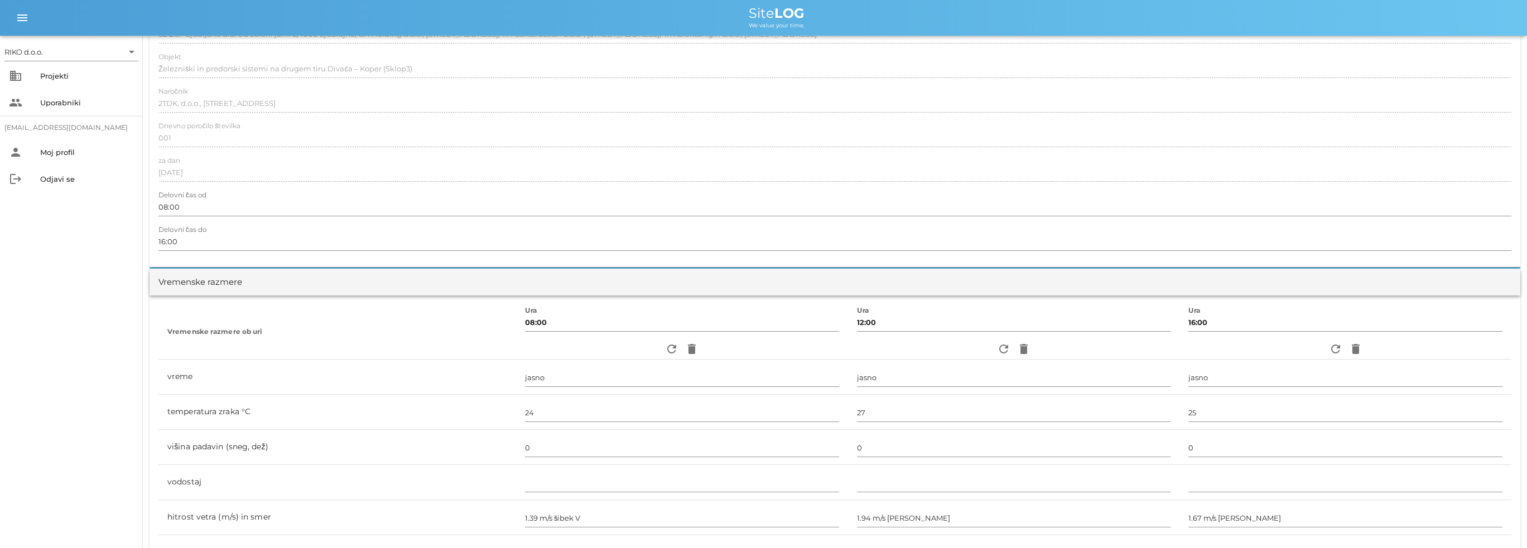
scroll to position [0, 0]
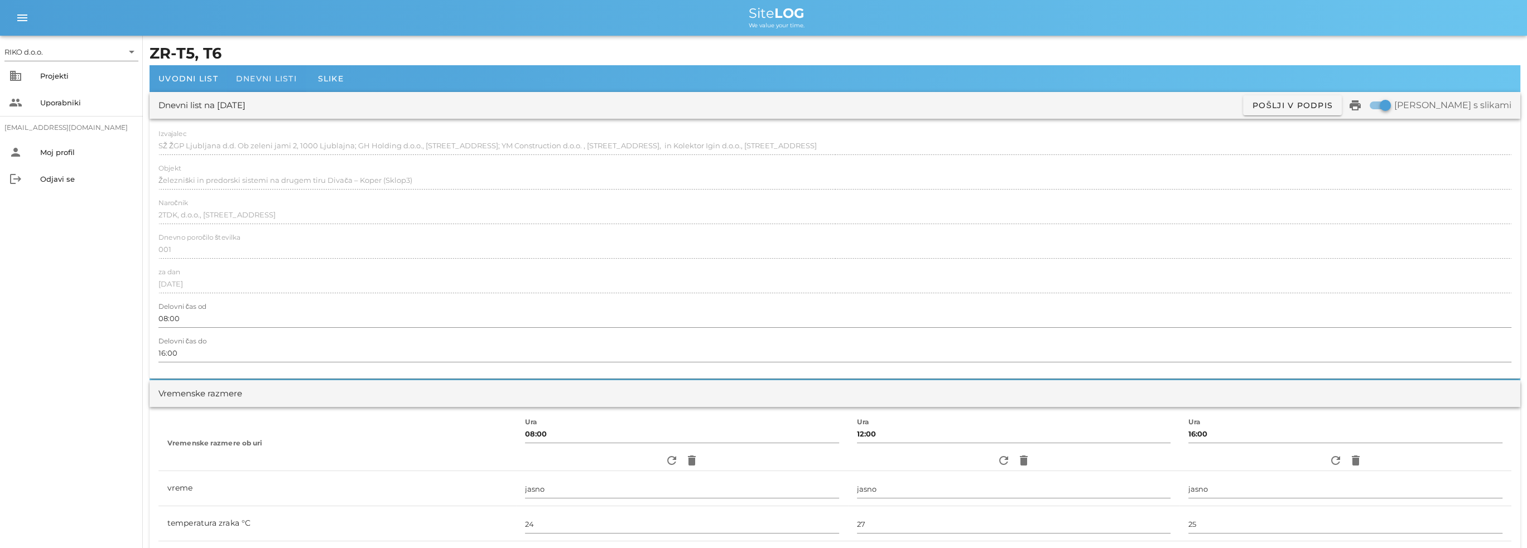
click at [261, 71] on div "Dnevni listi" at bounding box center [266, 78] width 79 height 27
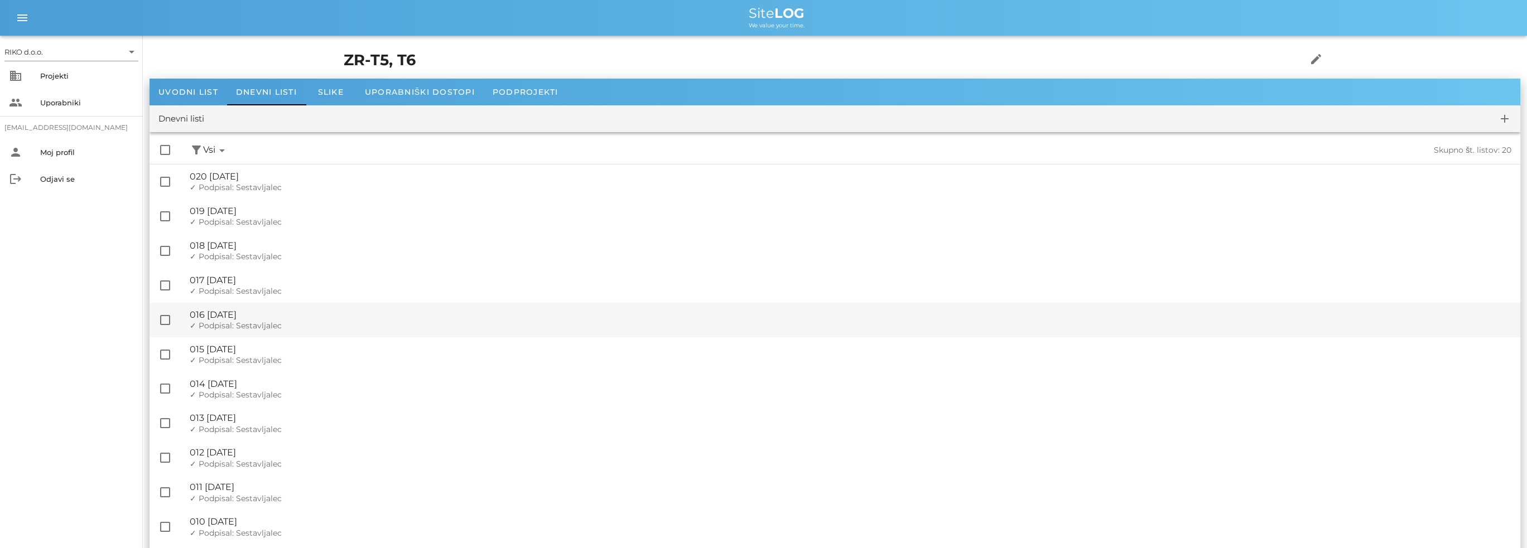
scroll to position [319, 0]
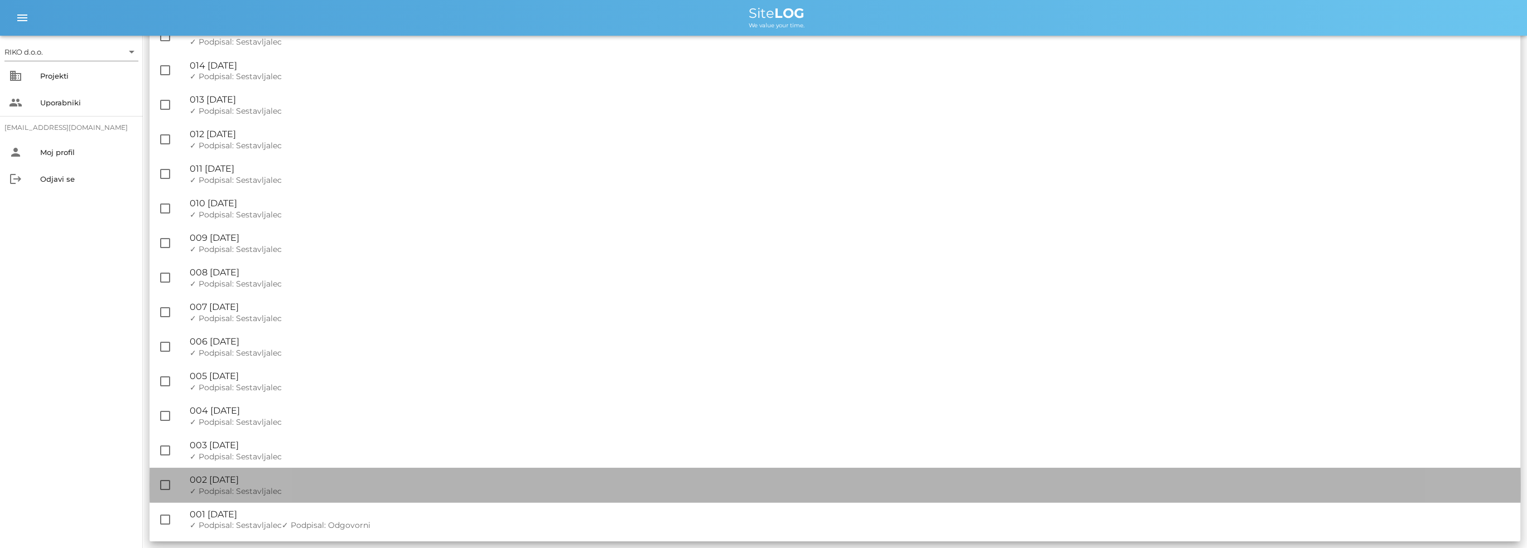
click at [300, 477] on div "🔏 002 [DATE]" at bounding box center [850, 480] width 1321 height 11
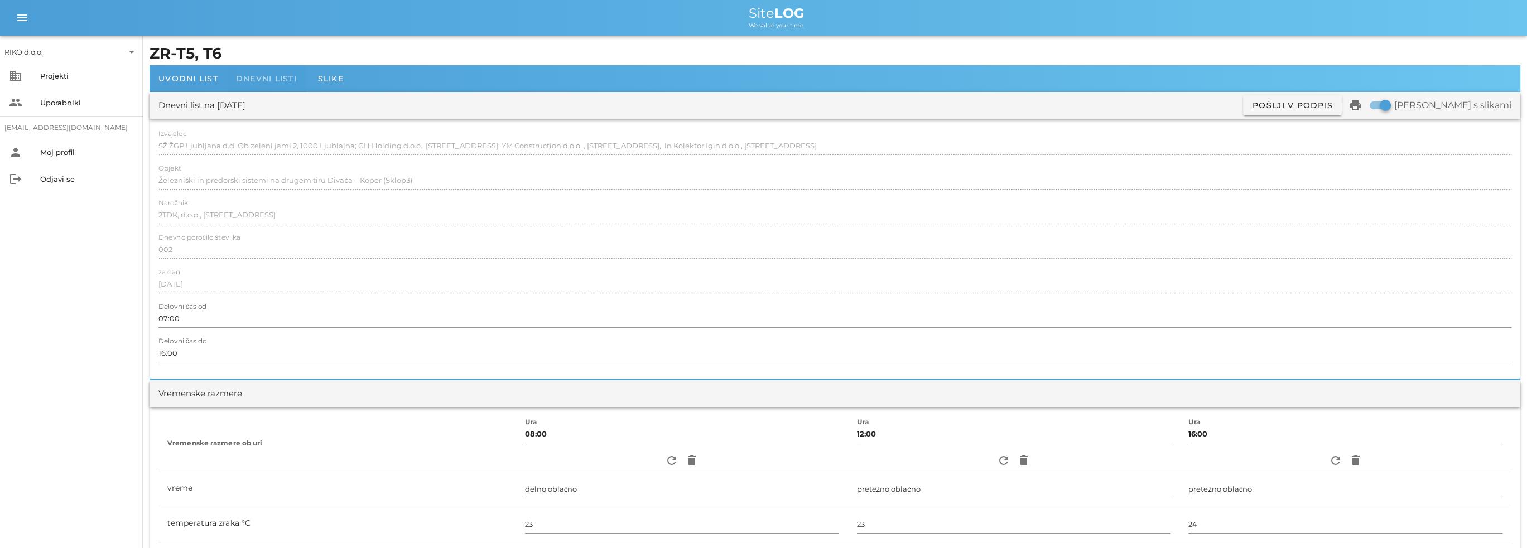
click at [277, 72] on div "Dnevni listi" at bounding box center [266, 78] width 79 height 27
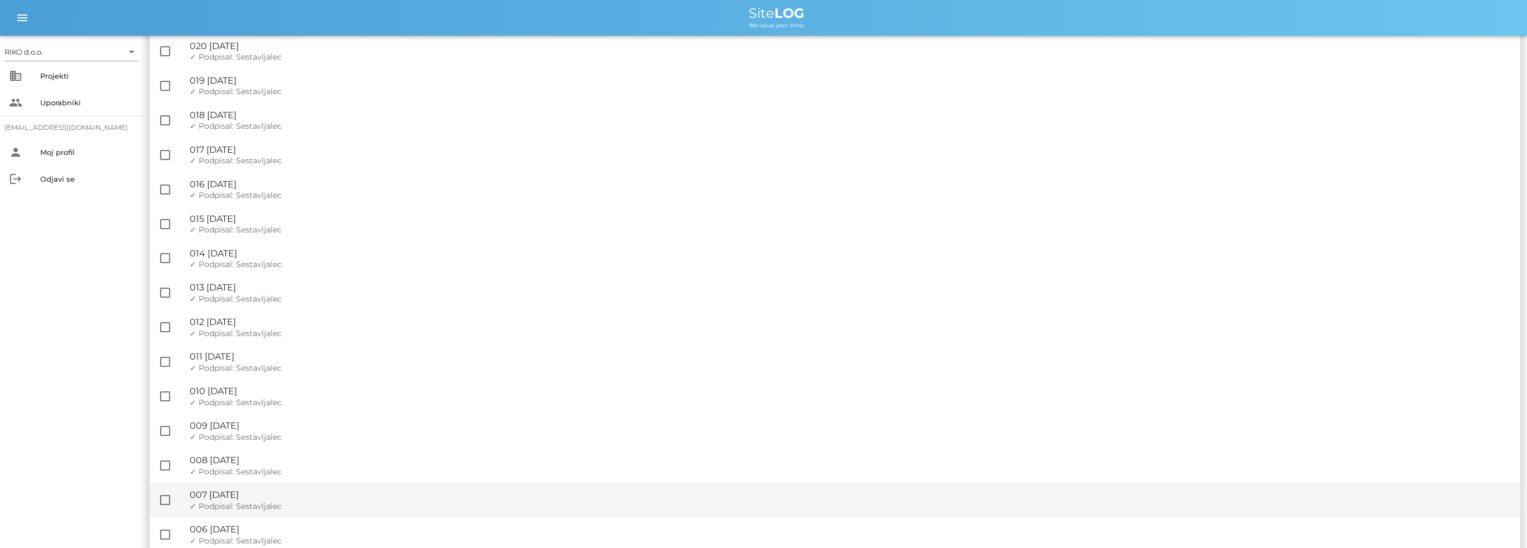
scroll to position [319, 0]
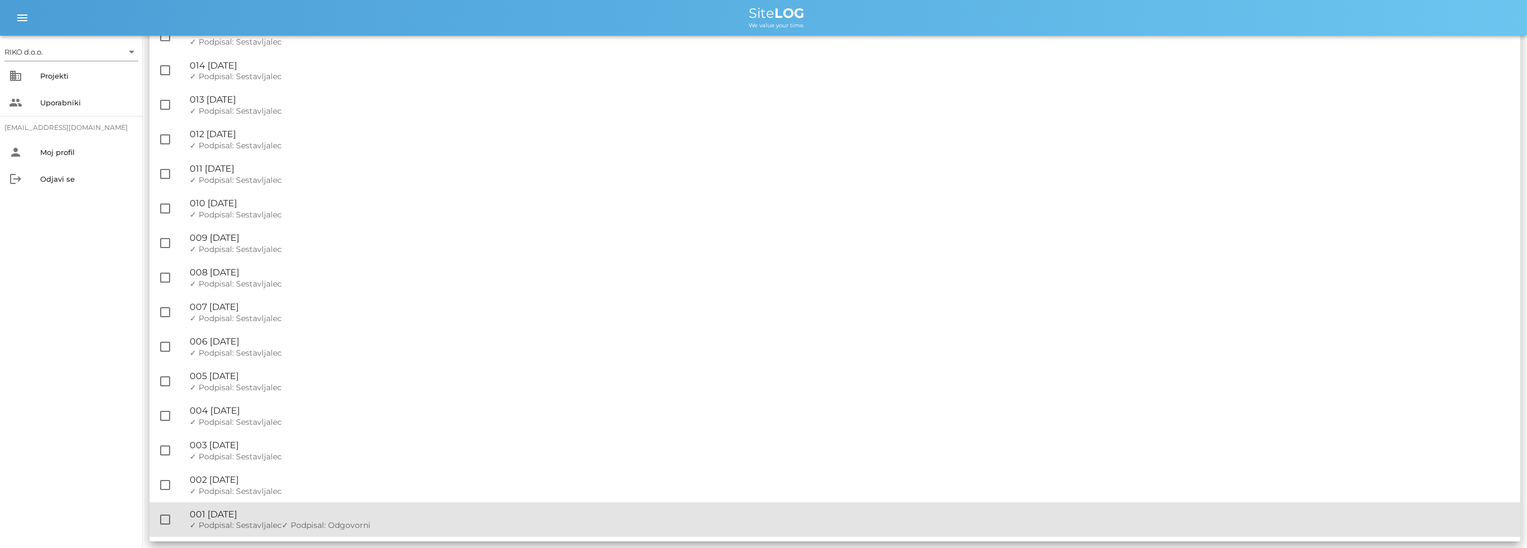
click at [326, 525] on span "✓ Podpisal: Odgovorni" at bounding box center [326, 525] width 89 height 10
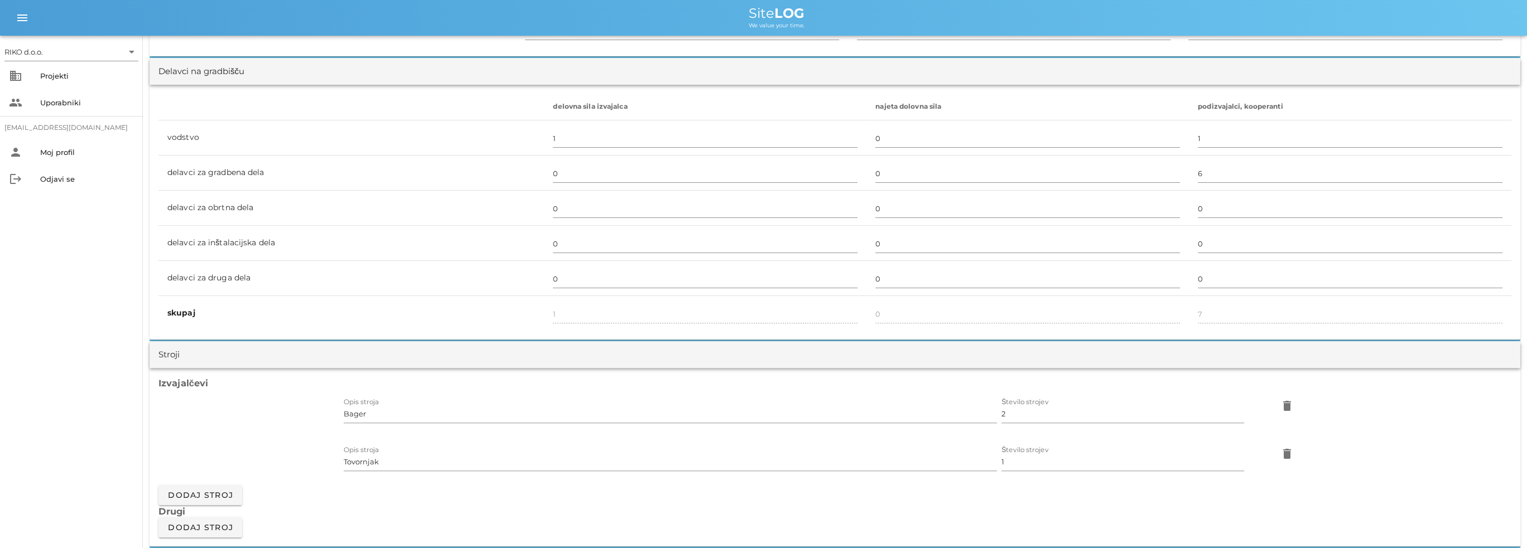
scroll to position [948, 0]
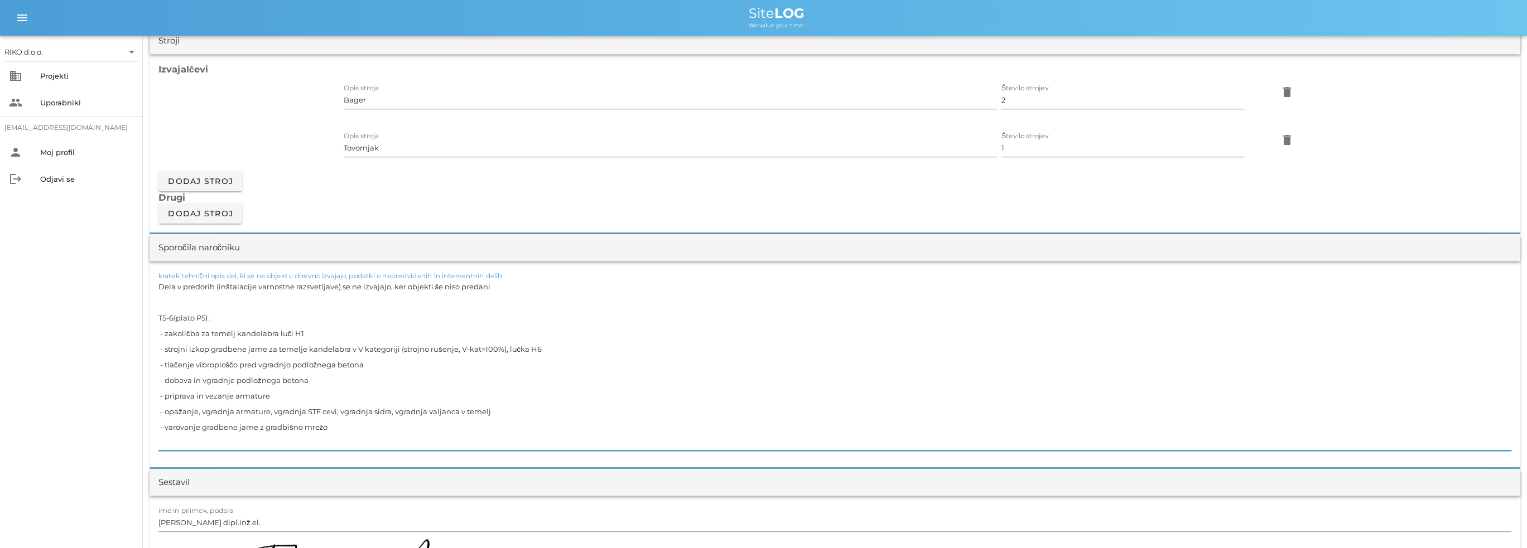
click at [214, 321] on textarea "Dela v predorih (inštalacije varnostne razsvetljave) se ne izvajajo, ker objekt…" at bounding box center [834, 365] width 1353 height 172
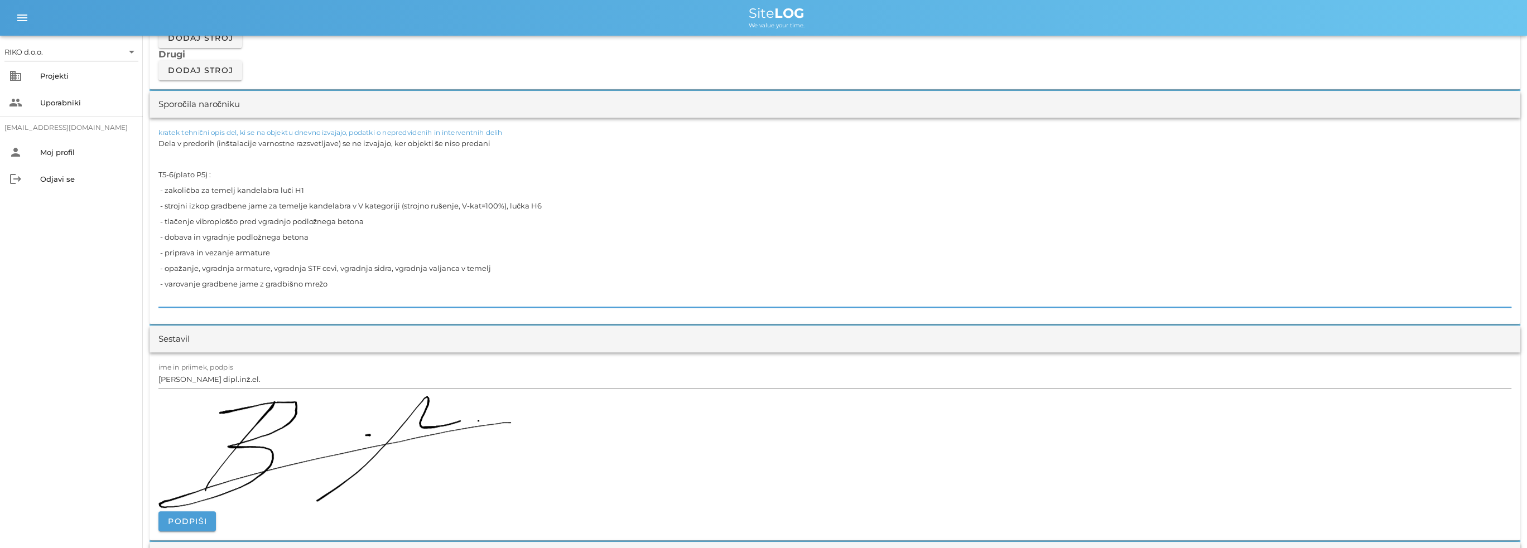
scroll to position [1116, 0]
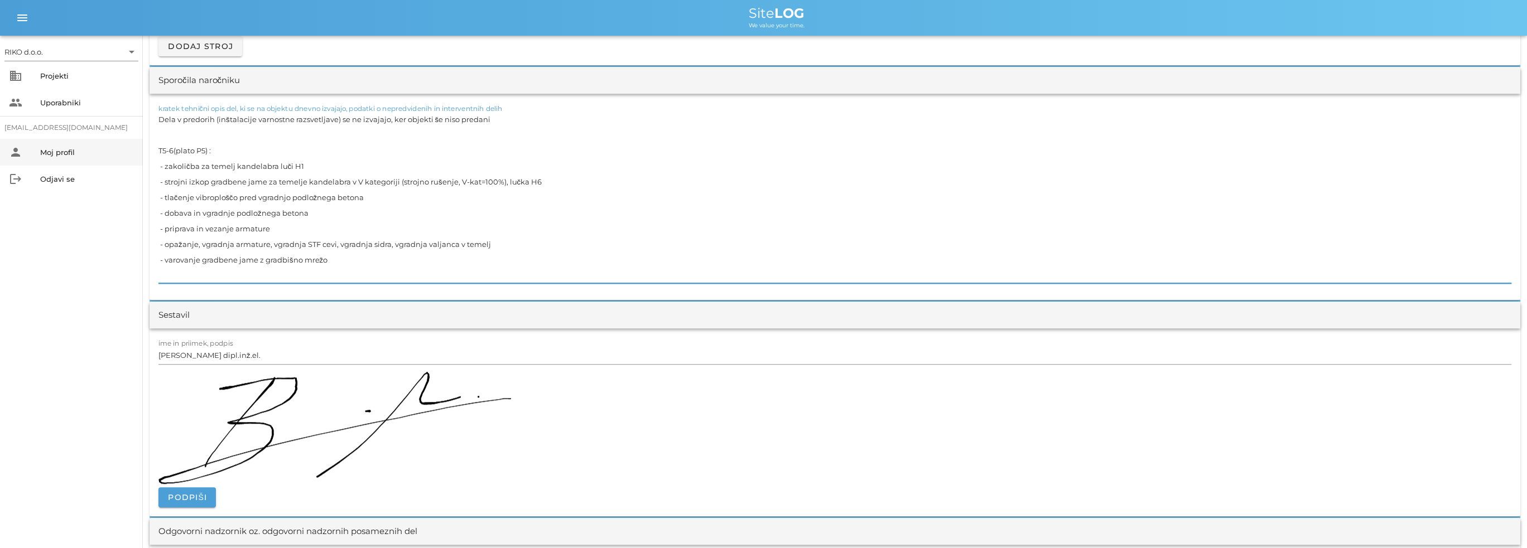
drag, startPoint x: 331, startPoint y: 266, endPoint x: 122, endPoint y: 147, distance: 240.1
click at [122, 147] on div "RIKO d.o.o. arrow_drop_down business Projekti people Uporabniki [EMAIL_ADDRESS]…" at bounding box center [763, 385] width 1527 height 3002
click at [223, 165] on textarea "Dela v predorih (inštalacije varnostne razsvetljave) se ne izvajajo, ker objekt…" at bounding box center [834, 198] width 1353 height 172
drag, startPoint x: 160, startPoint y: 146, endPoint x: 345, endPoint y: 263, distance: 219.9
click at [345, 263] on textarea "Dela v predorih (inštalacije varnostne razsvetljave) se ne izvajajo, ker objekt…" at bounding box center [834, 198] width 1353 height 172
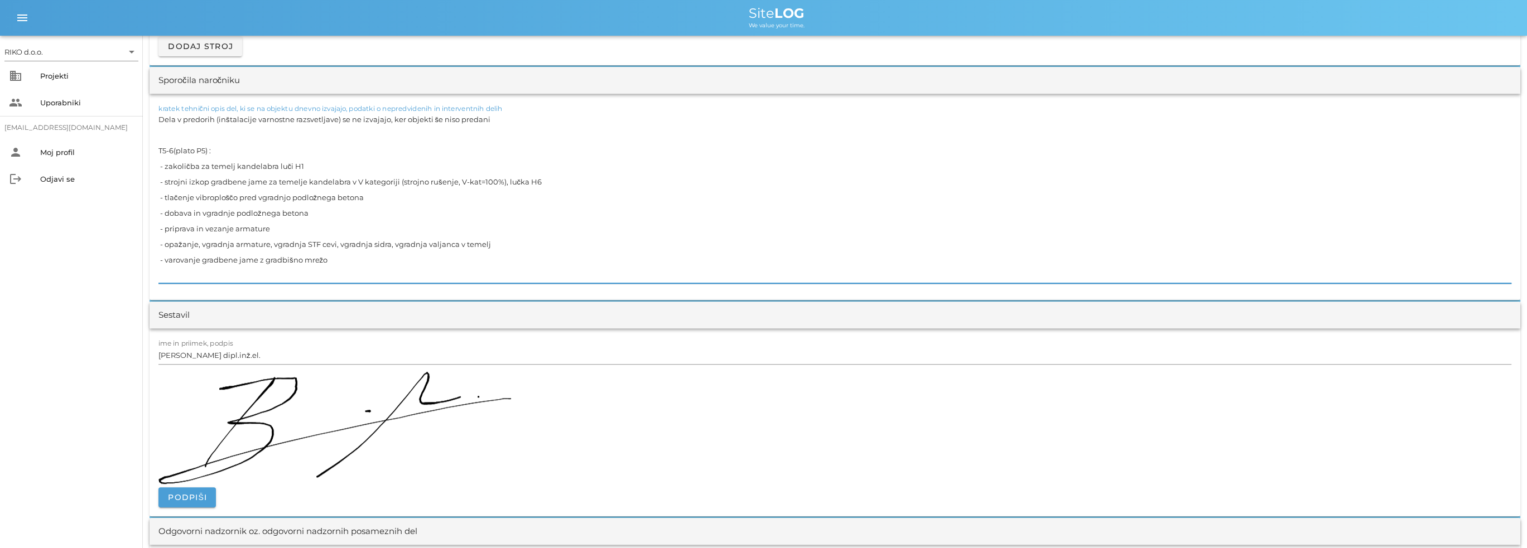
click at [345, 263] on textarea "Dela v predorih (inštalacije varnostne razsvetljave) se ne izvajajo, ker objekt…" at bounding box center [834, 198] width 1353 height 172
drag, startPoint x: 335, startPoint y: 262, endPoint x: 152, endPoint y: 151, distance: 213.7
click at [152, 151] on div "kratek tehnični opis del, ki se na objektu dnevno izvajajo, podatki o nepredvid…" at bounding box center [834, 197] width 1371 height 206
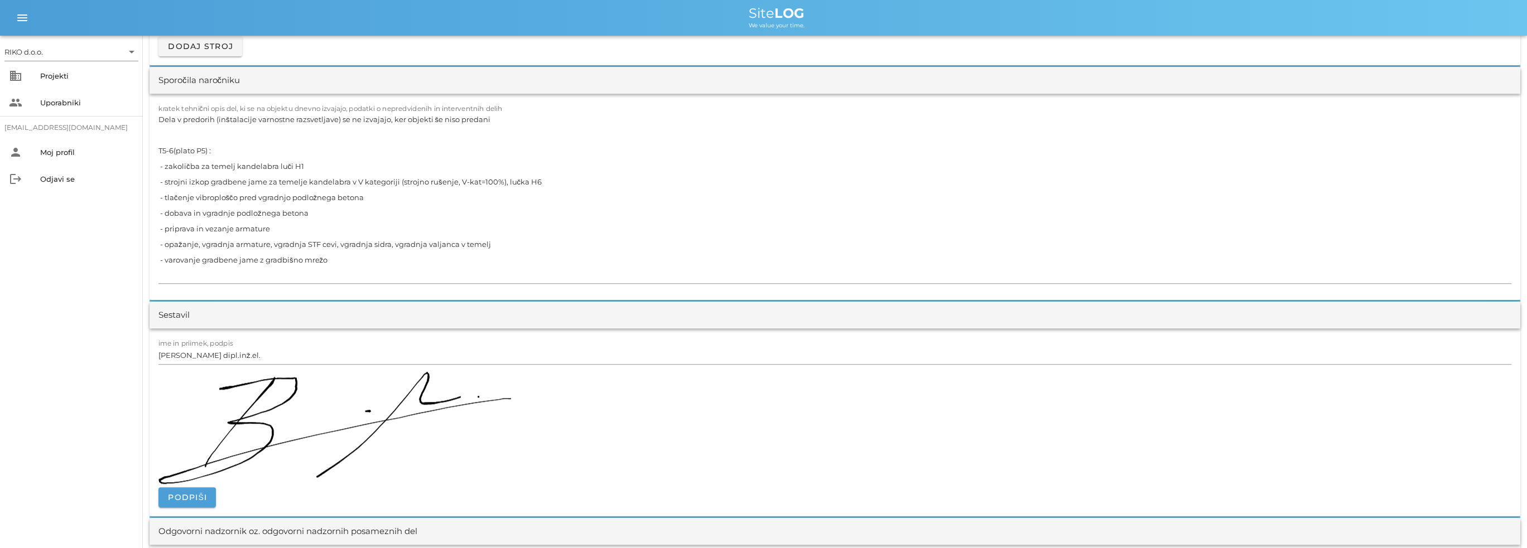
click at [1281, 441] on div at bounding box center [834, 429] width 1353 height 115
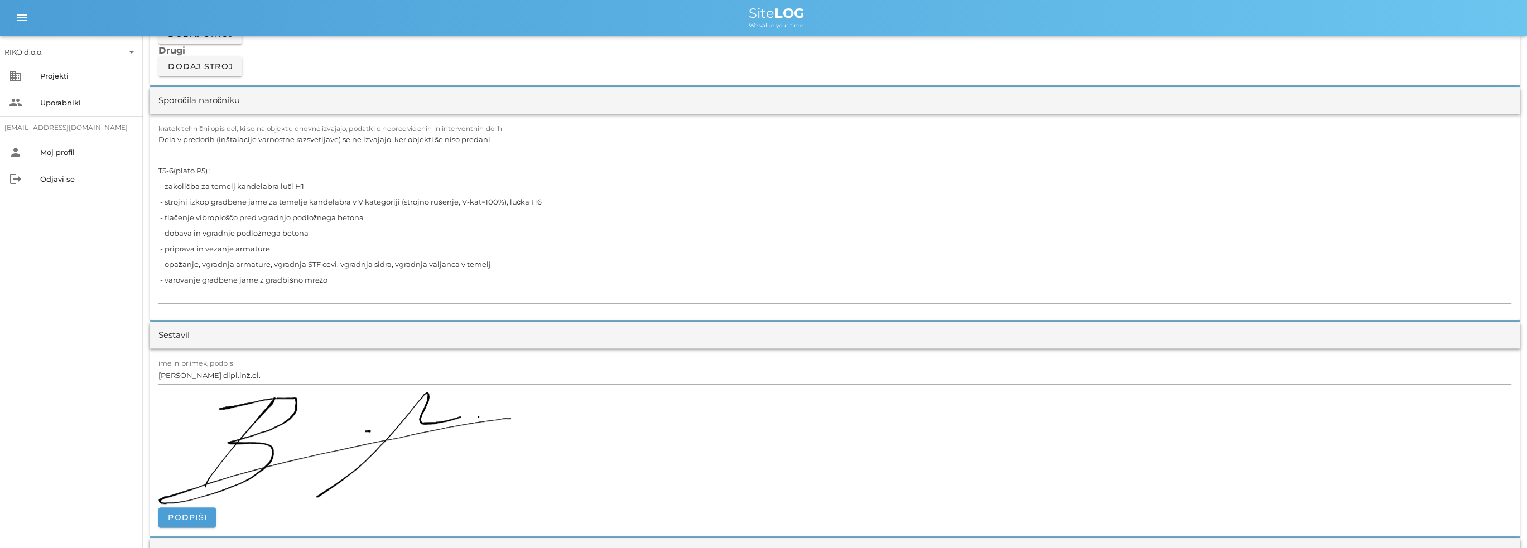
scroll to position [1004, 0]
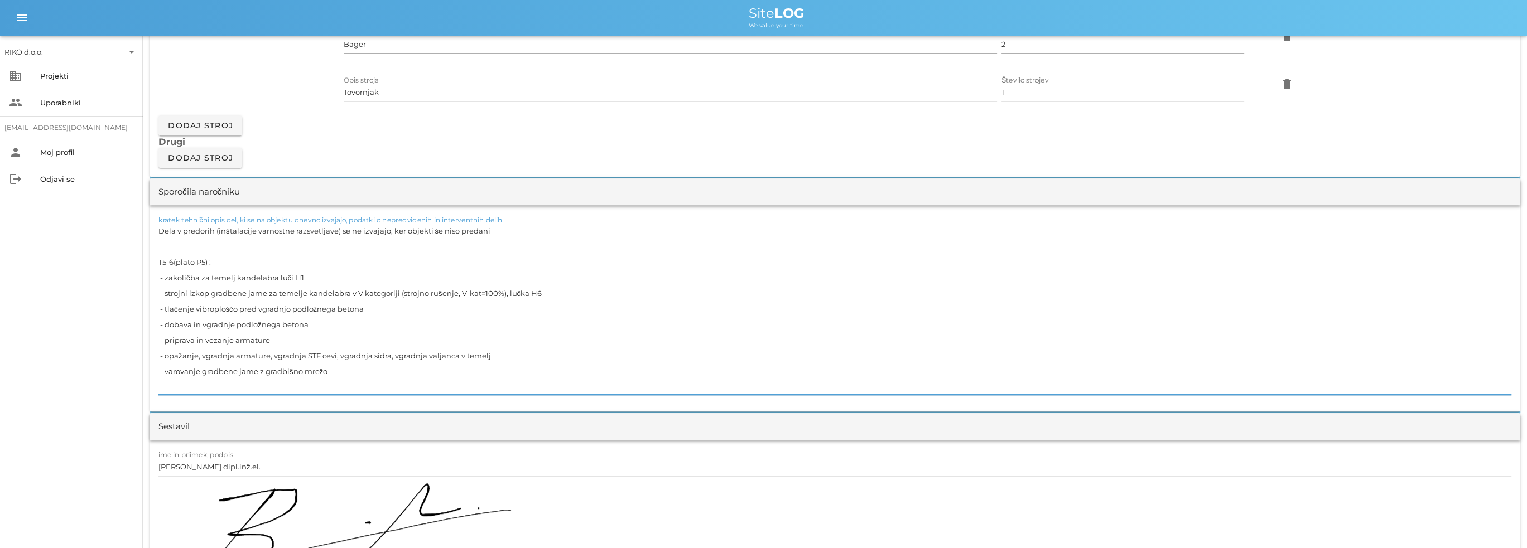
drag, startPoint x: 362, startPoint y: 372, endPoint x: 146, endPoint y: 259, distance: 243.5
click at [146, 259] on div "[DATE] Close ZR-T5, T6 Uvodni list Dnevni listi Slike Dnevni list na [DATE] ✓ P…" at bounding box center [835, 515] width 1384 height 2966
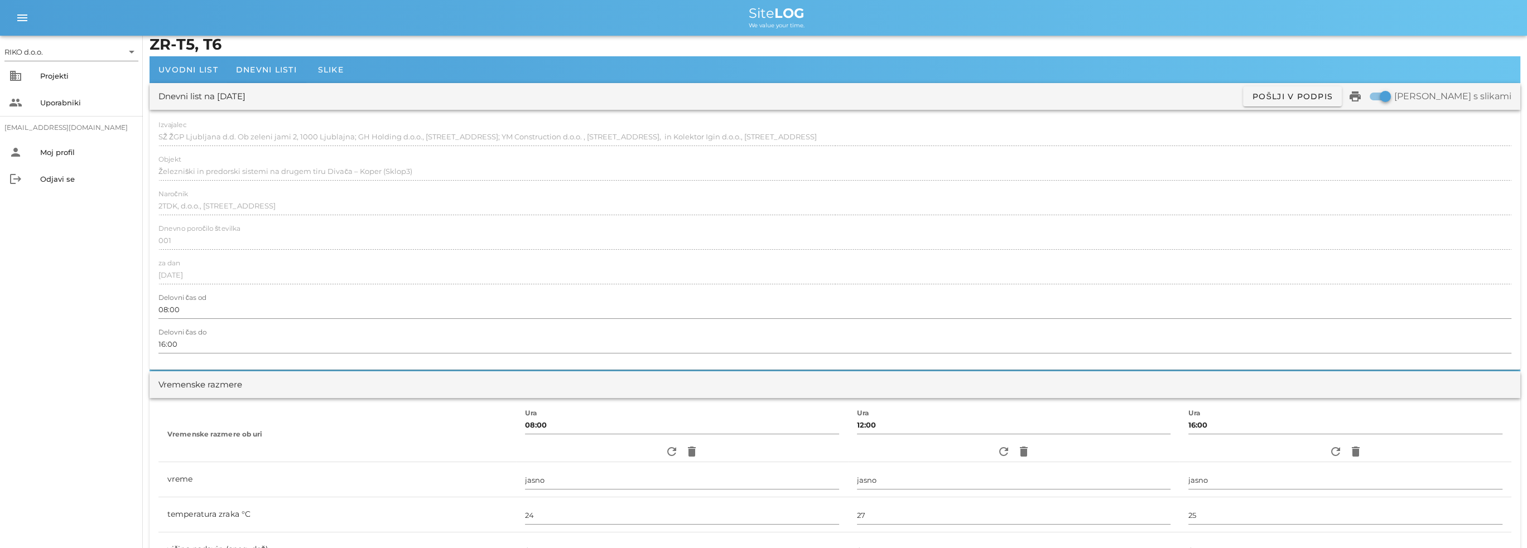
scroll to position [0, 0]
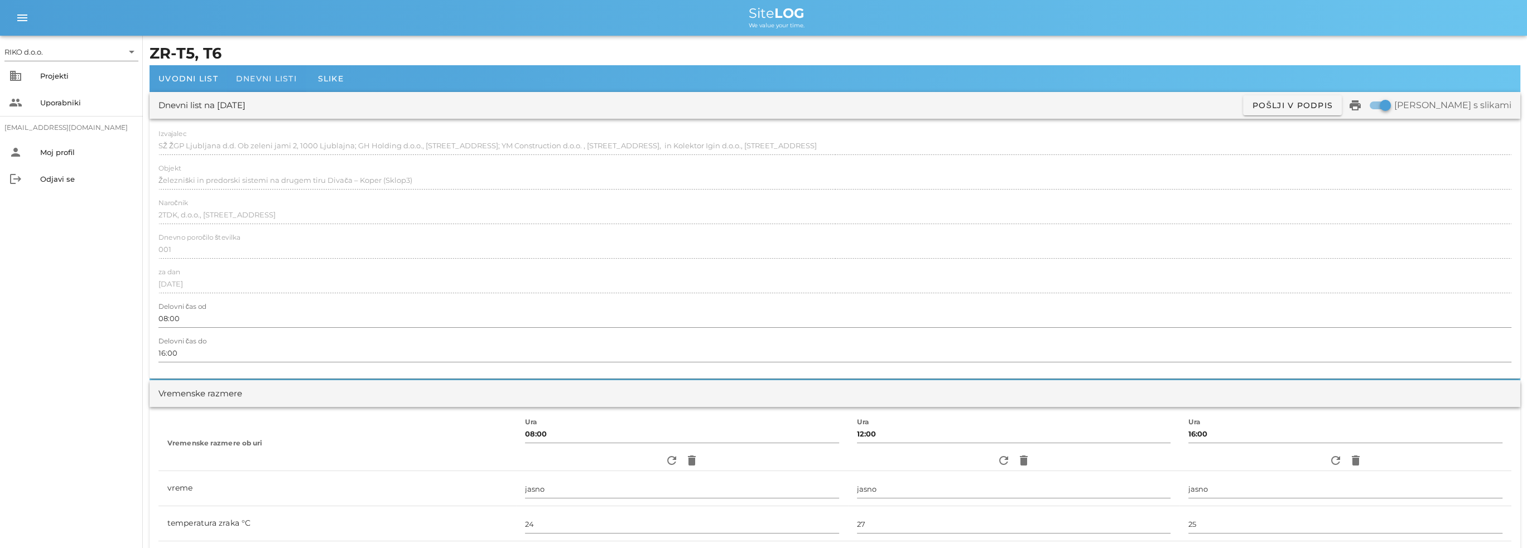
click at [262, 80] on span "Dnevni listi" at bounding box center [266, 79] width 61 height 10
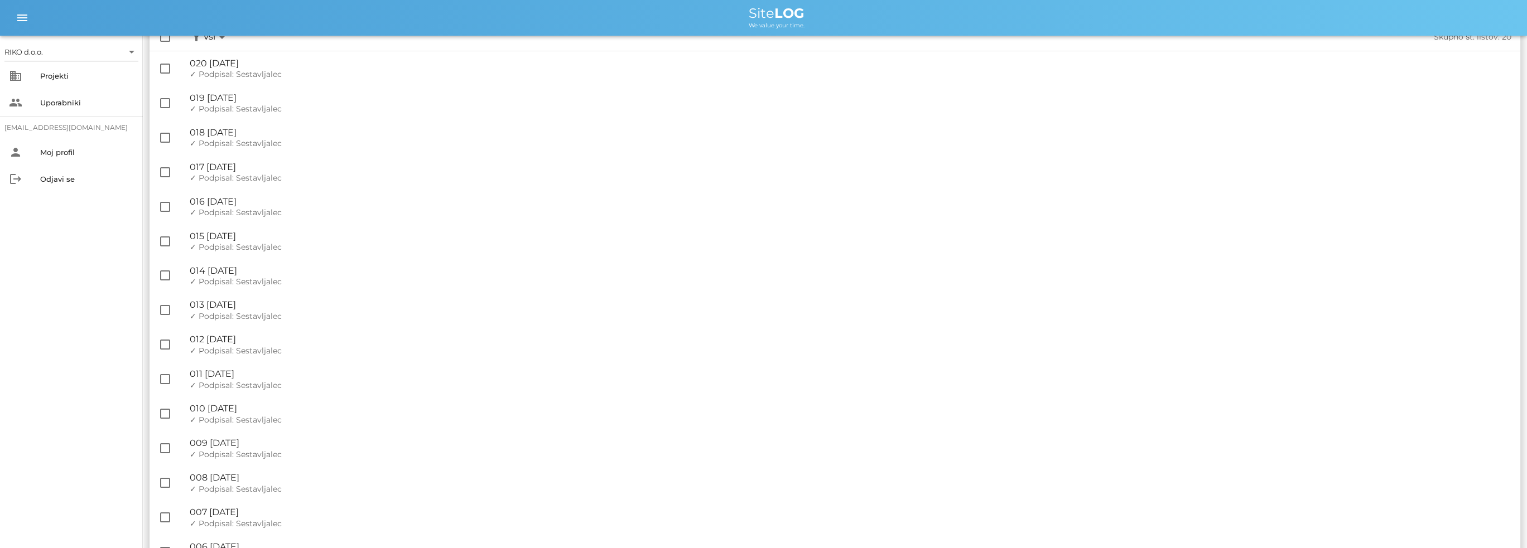
scroll to position [319, 0]
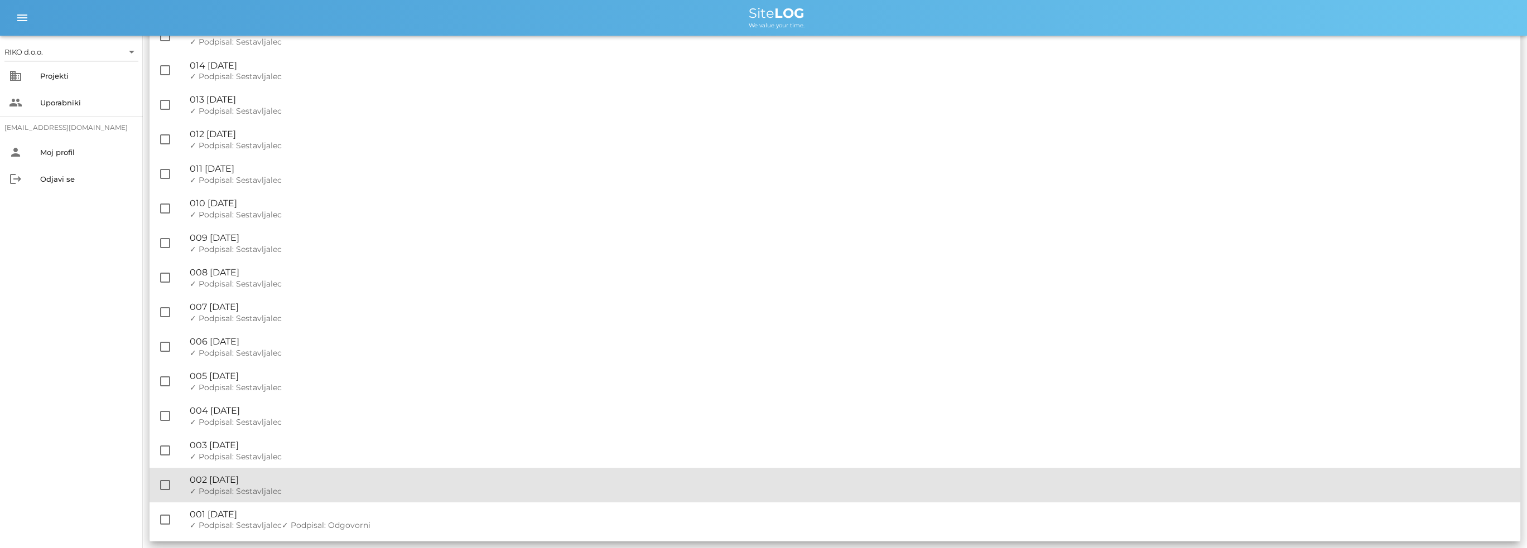
click at [284, 483] on div "🔏 002 [DATE]" at bounding box center [850, 480] width 1321 height 11
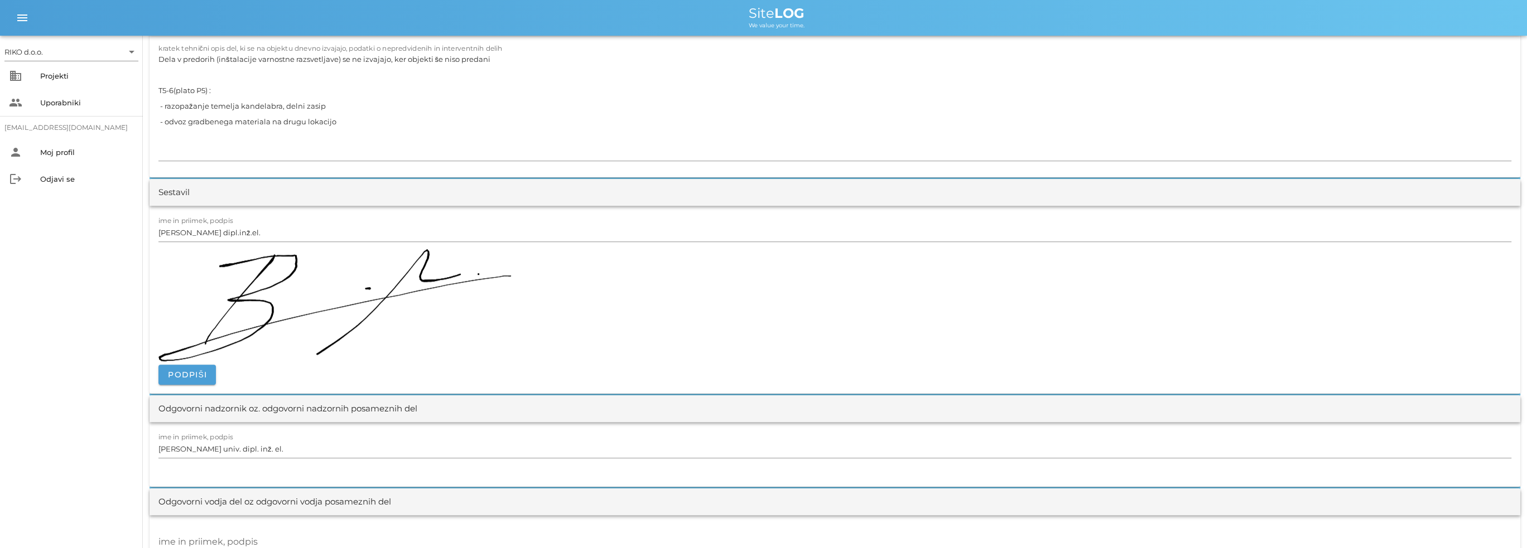
scroll to position [1450, 0]
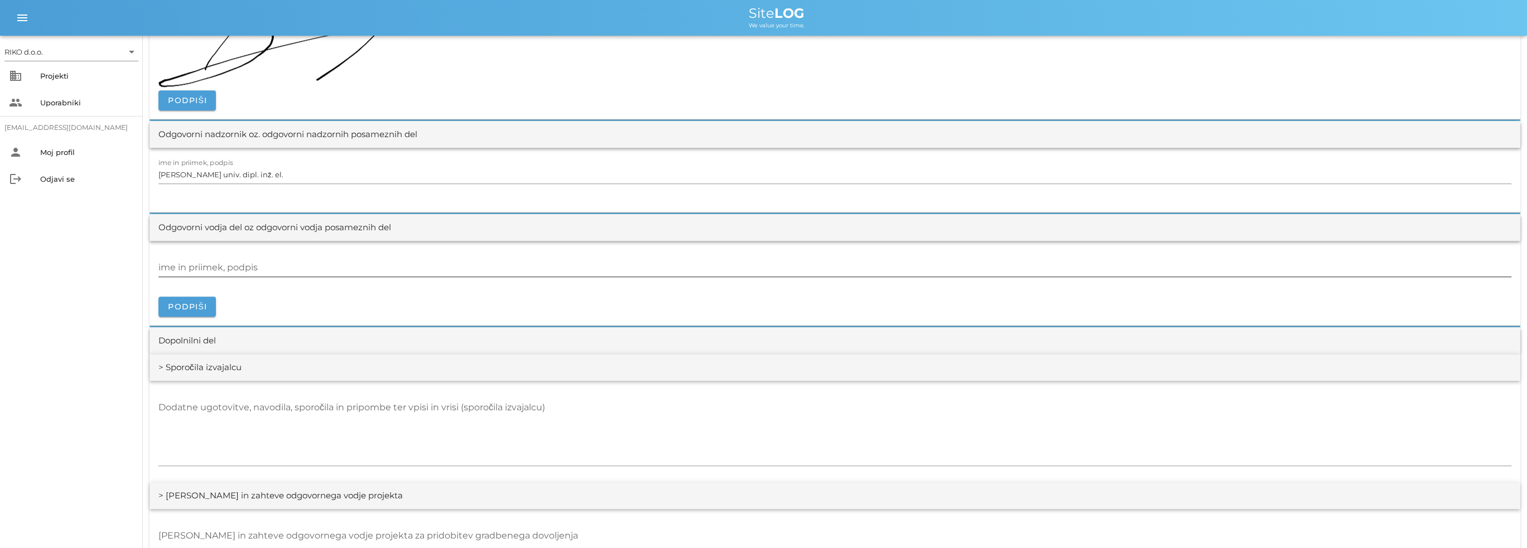
click at [210, 264] on input "ime in priimek, podpis" at bounding box center [834, 268] width 1353 height 18
paste input "[PERSON_NAME], dipl.inž.el."
type input "[PERSON_NAME], dipl.inž.el."
click at [196, 305] on span "Podpiši" at bounding box center [187, 307] width 40 height 10
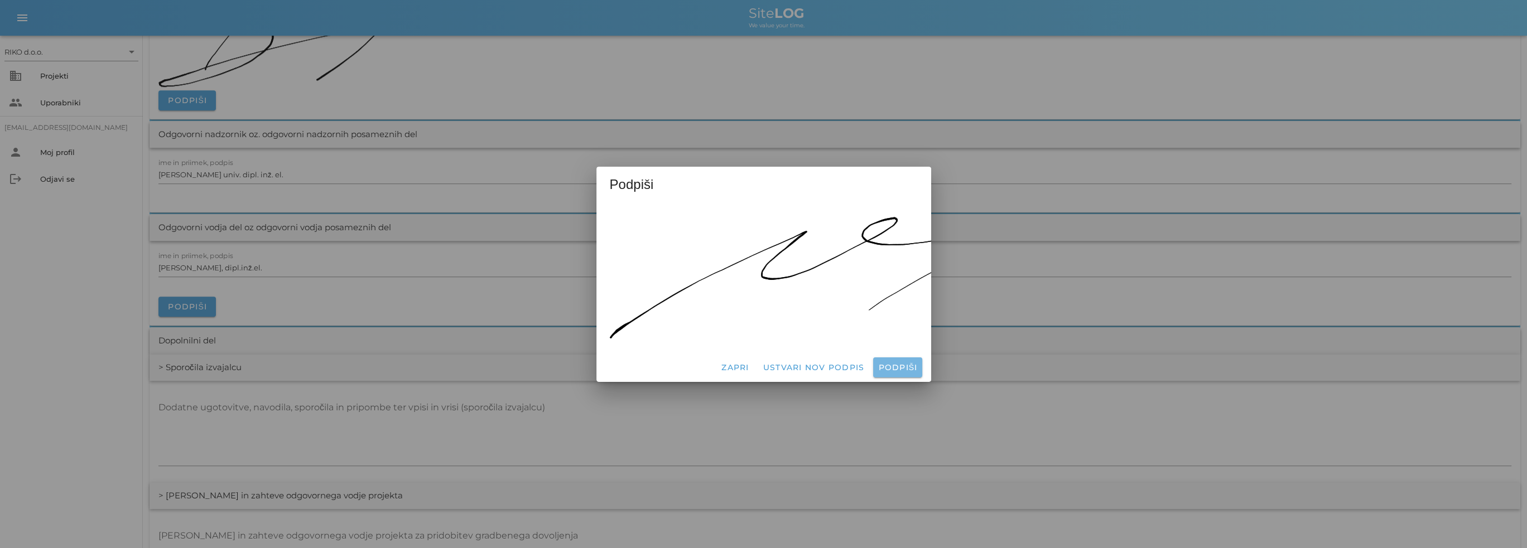
click at [908, 363] on span "Podpiši" at bounding box center [897, 368] width 40 height 10
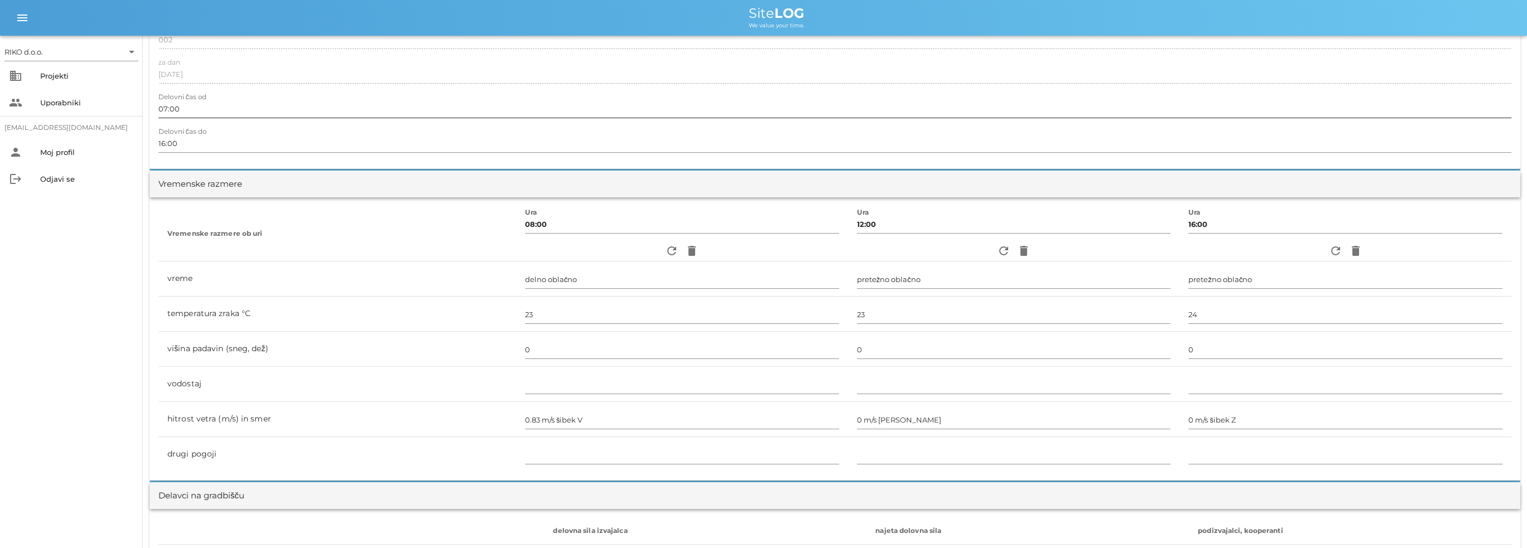
scroll to position [0, 0]
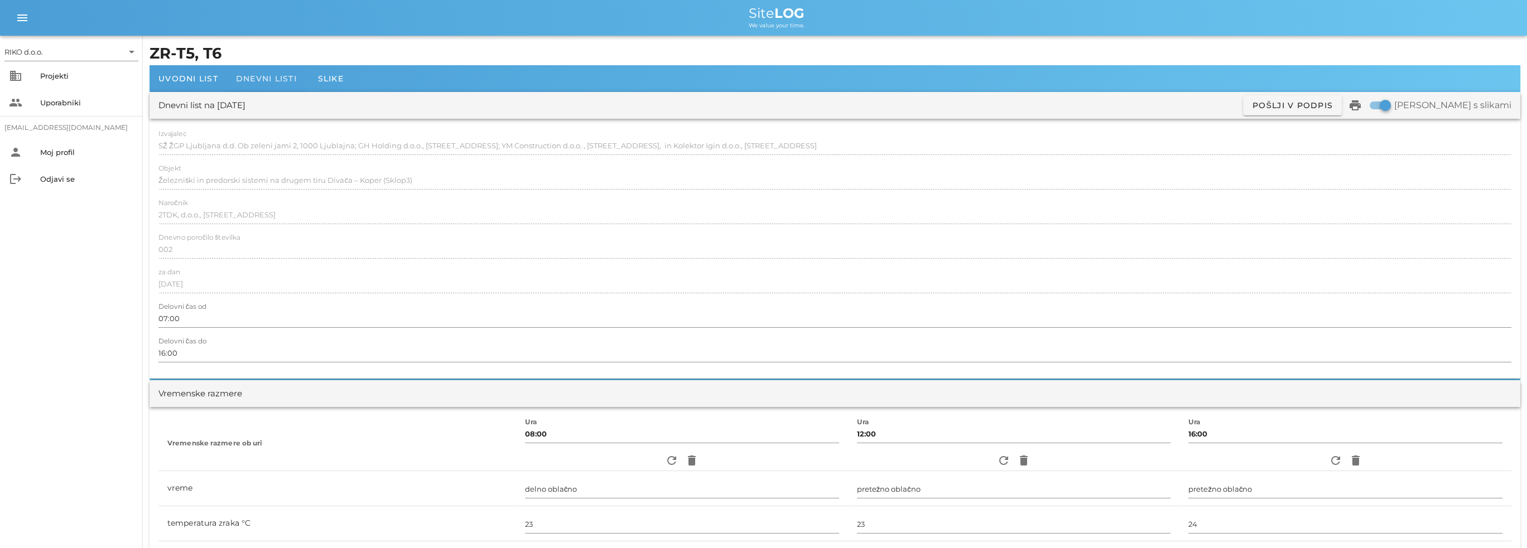
click at [281, 79] on span "Dnevni listi" at bounding box center [266, 79] width 61 height 10
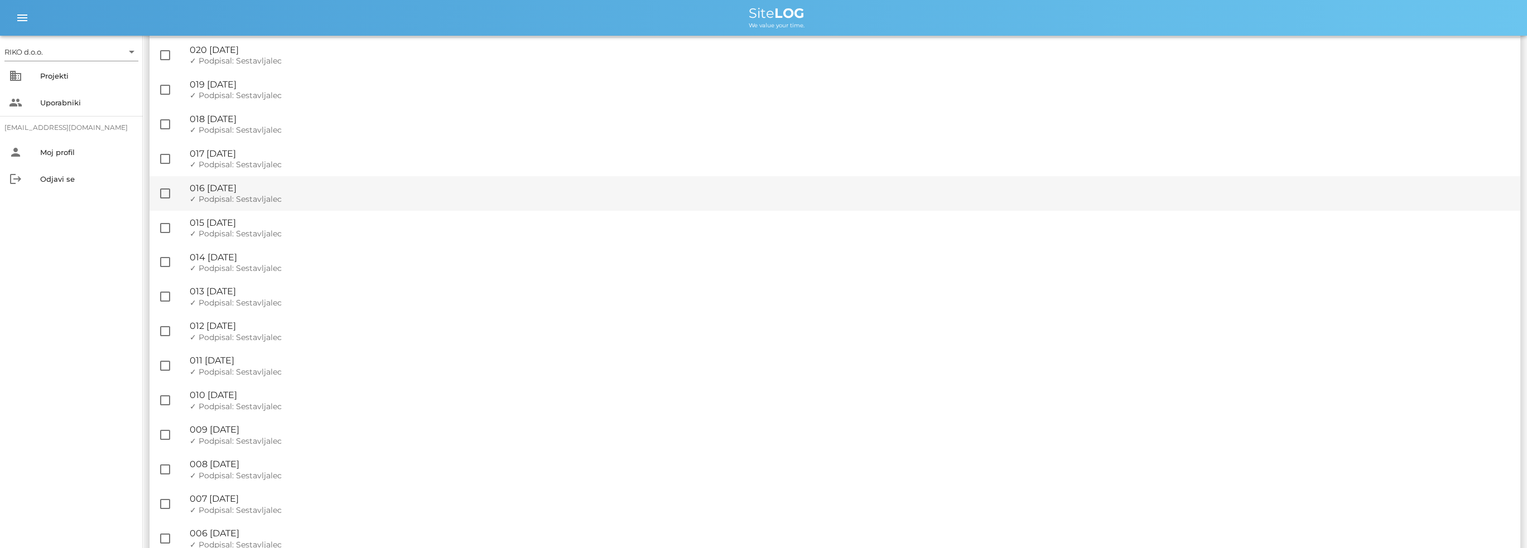
scroll to position [319, 0]
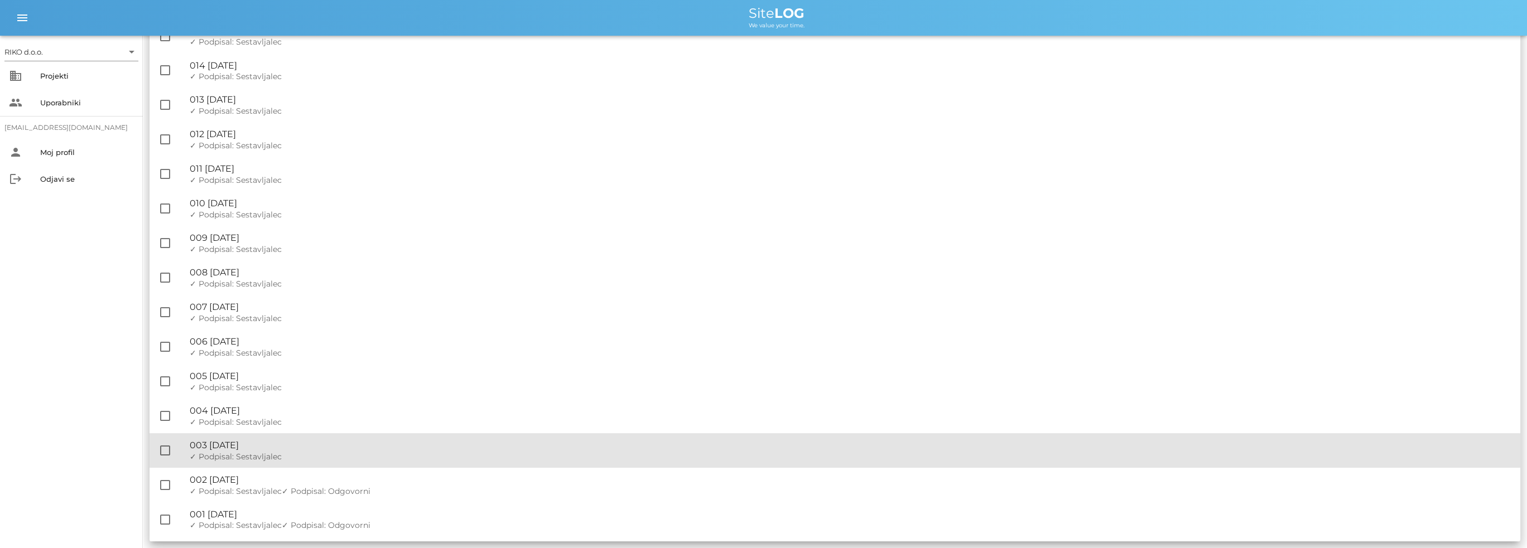
click at [293, 455] on div "✓ Podpisal: Nadzornik ✓ Podpisal: Sestavljalec ✓ Podpisal: Odgovorni" at bounding box center [850, 456] width 1321 height 9
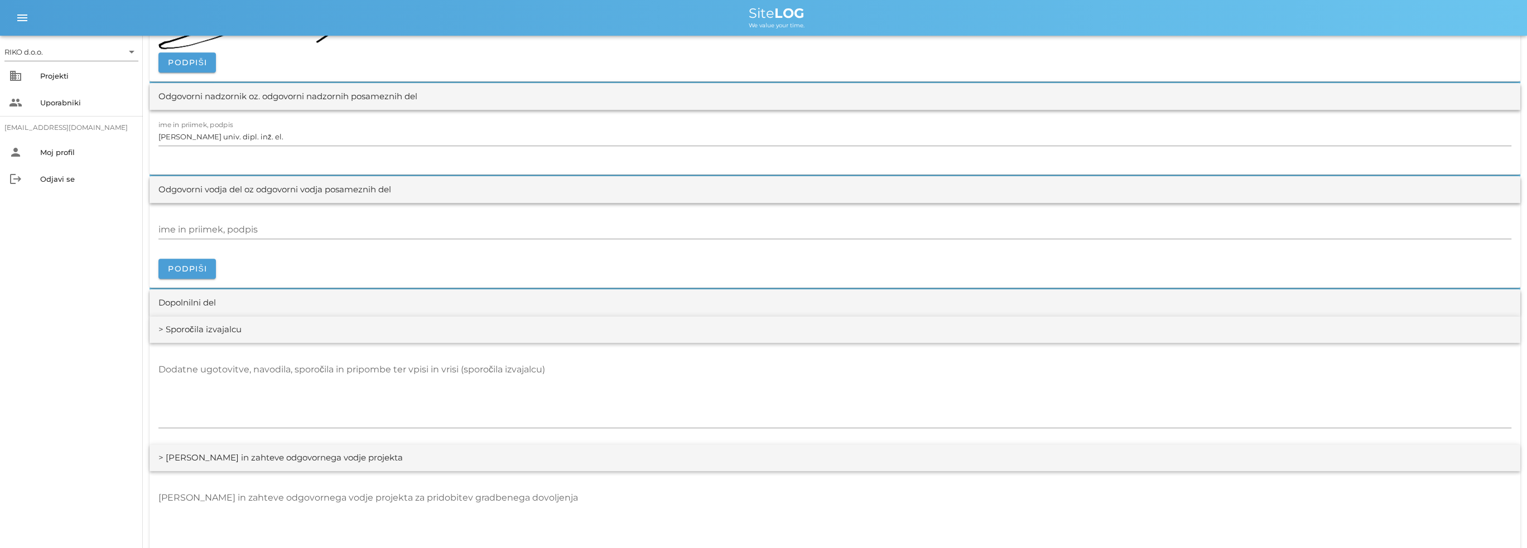
scroll to position [1283, 0]
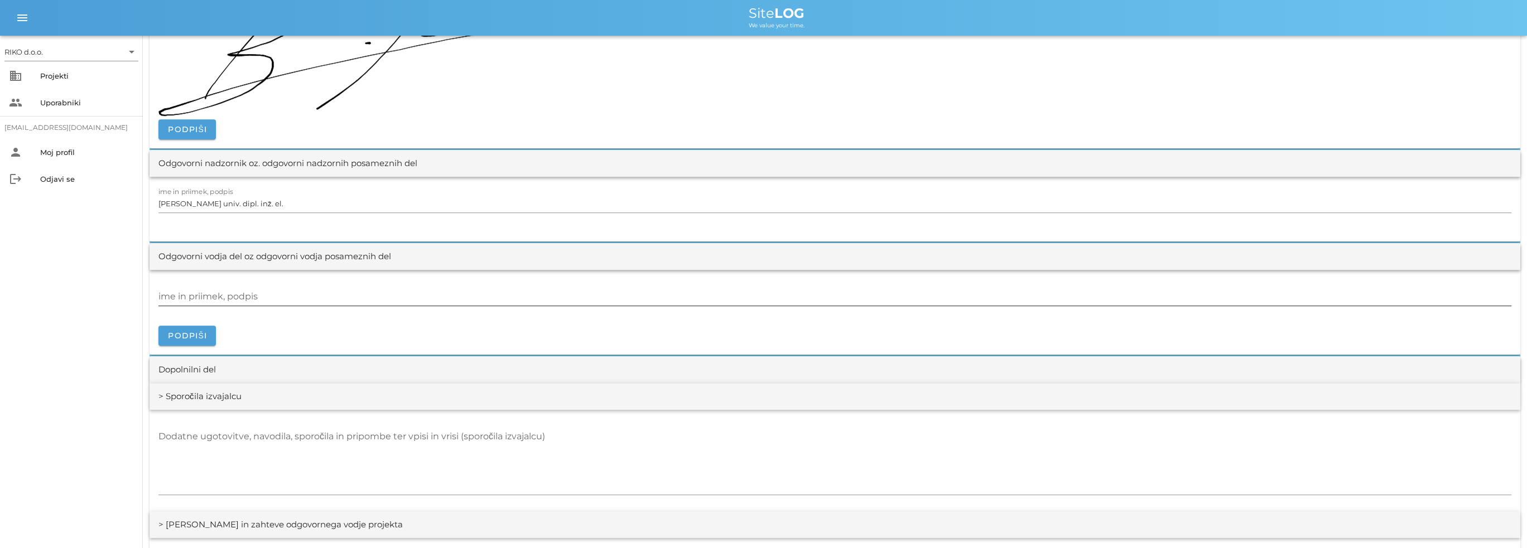
click at [213, 291] on div "ime in priimek, podpis" at bounding box center [834, 297] width 1353 height 18
paste input "[PERSON_NAME], dipl.inž.el."
type input "[PERSON_NAME], dipl.inž.el."
click at [190, 328] on button "Podpiši" at bounding box center [186, 336] width 57 height 20
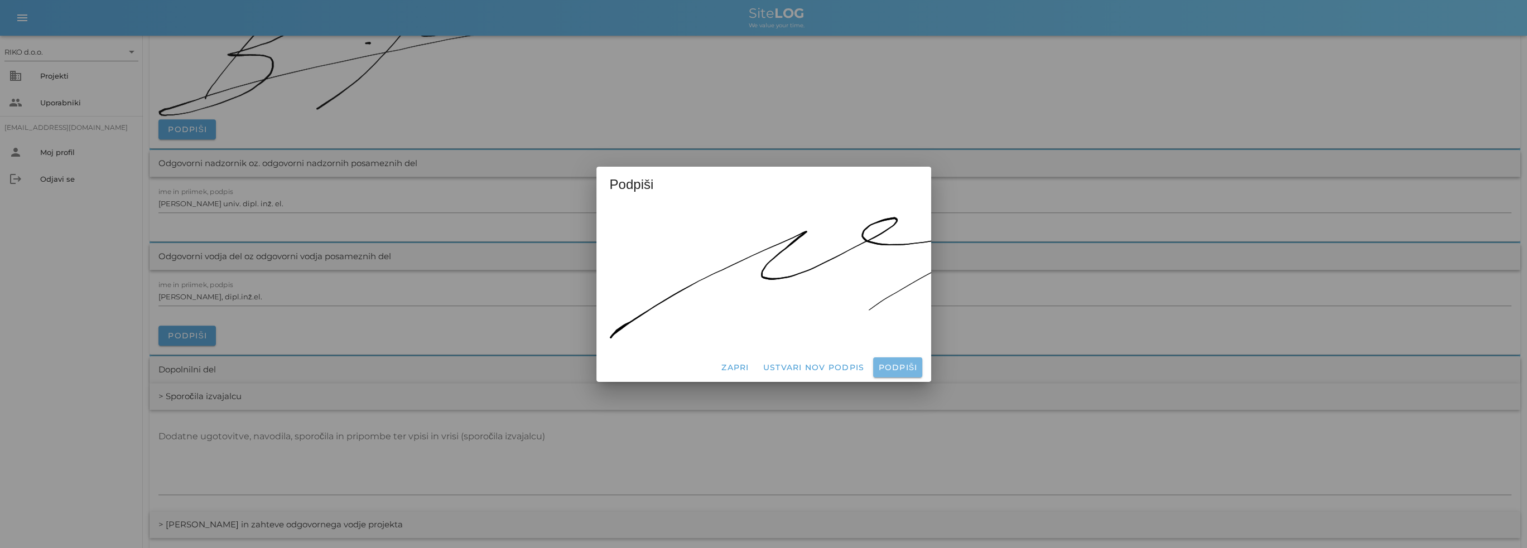
click at [907, 363] on span "Podpiši" at bounding box center [897, 368] width 40 height 10
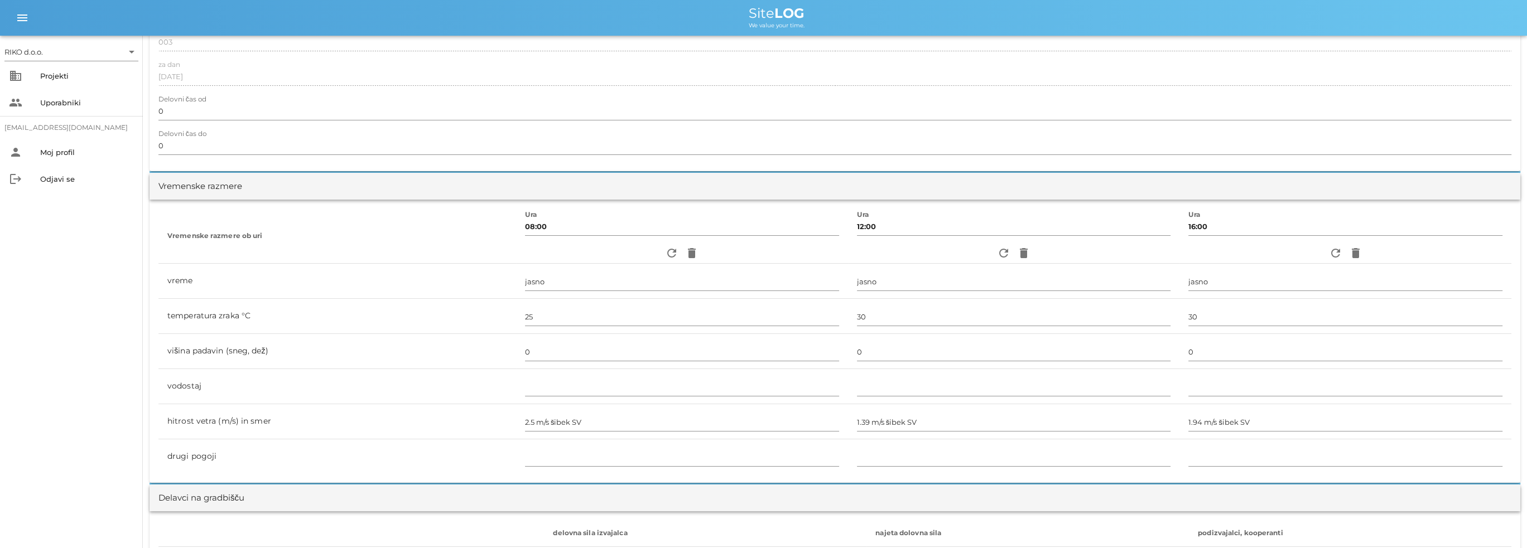
scroll to position [0, 0]
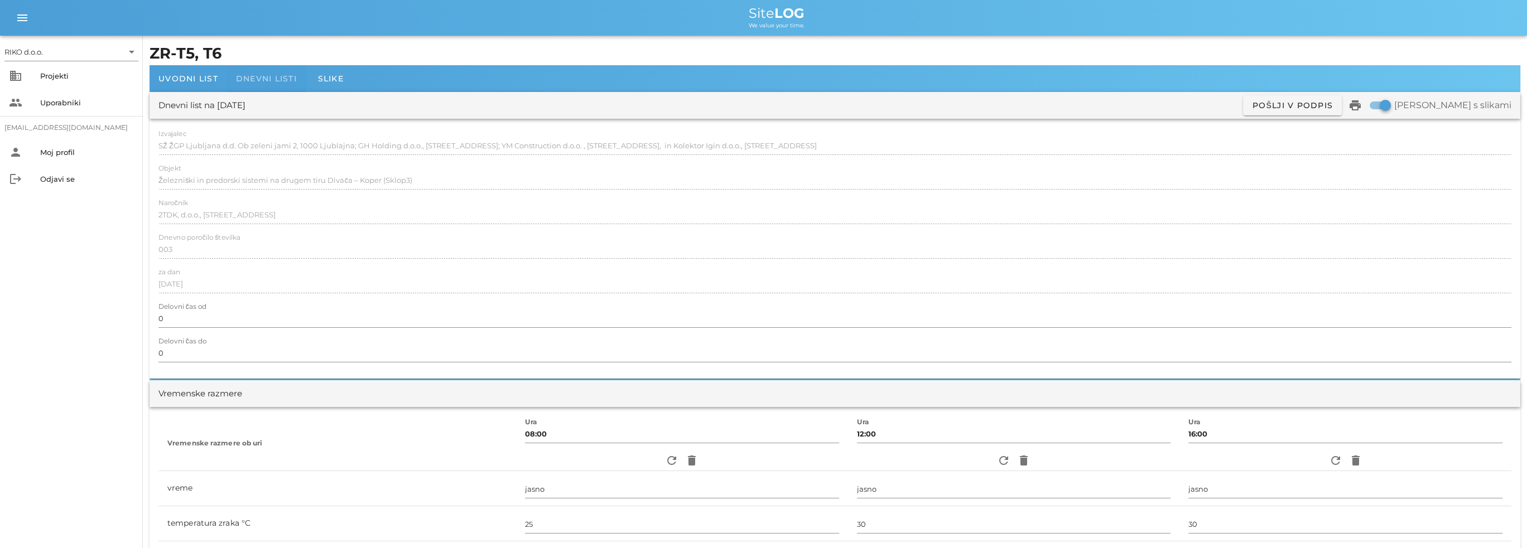
click at [264, 77] on span "Dnevni listi" at bounding box center [266, 79] width 61 height 10
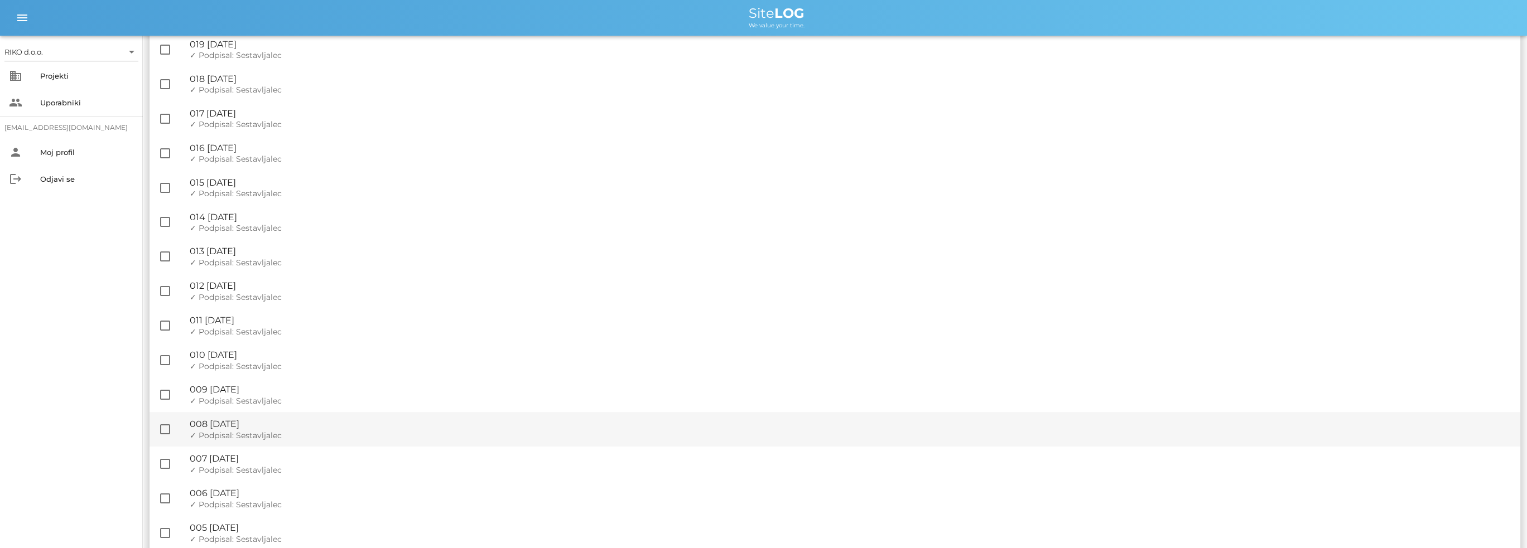
scroll to position [319, 0]
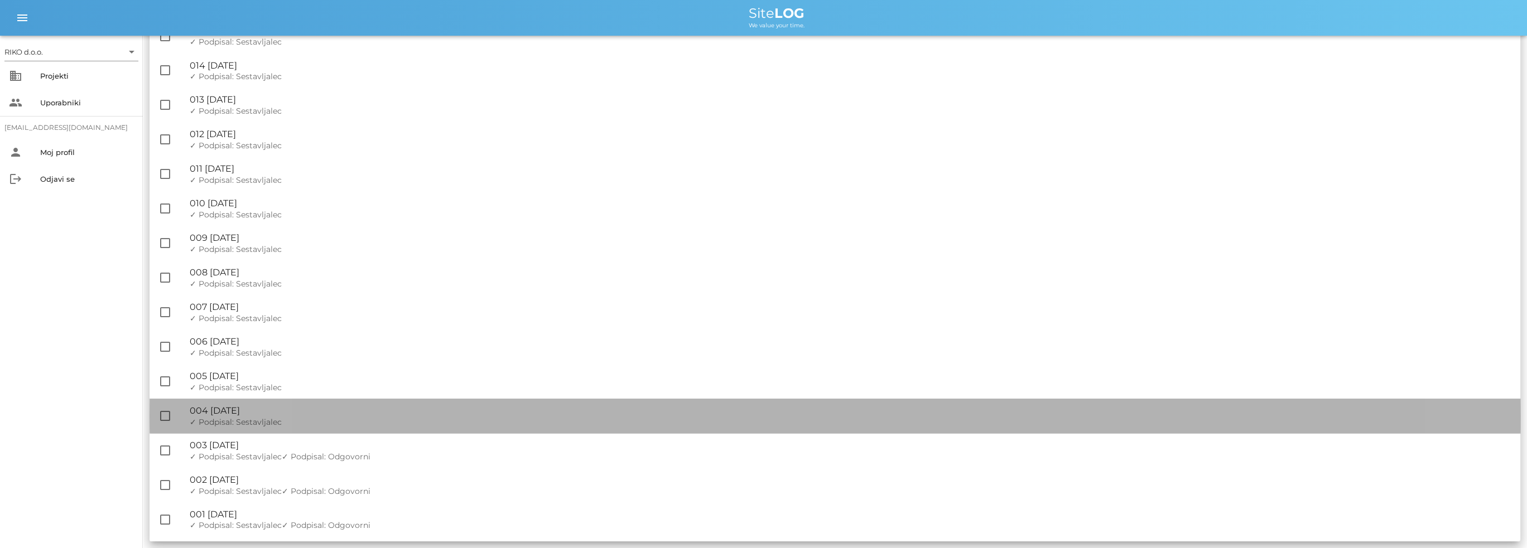
click at [296, 411] on div "🔏 004 [DATE]" at bounding box center [850, 411] width 1321 height 11
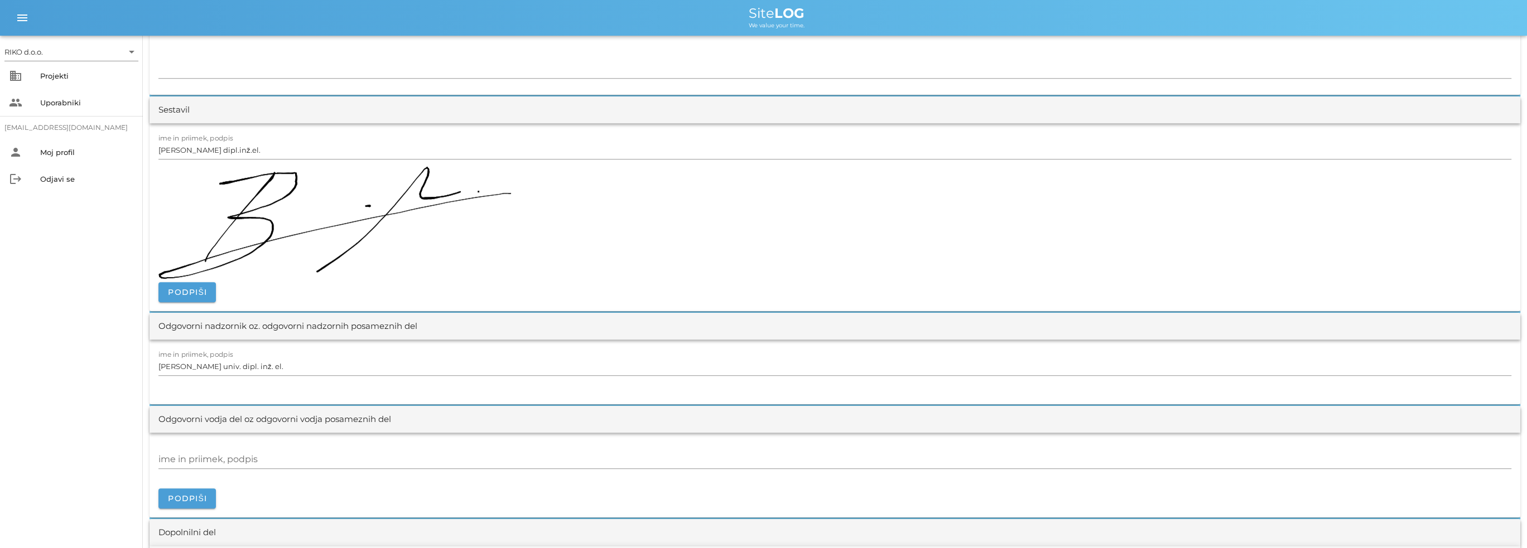
scroll to position [1283, 0]
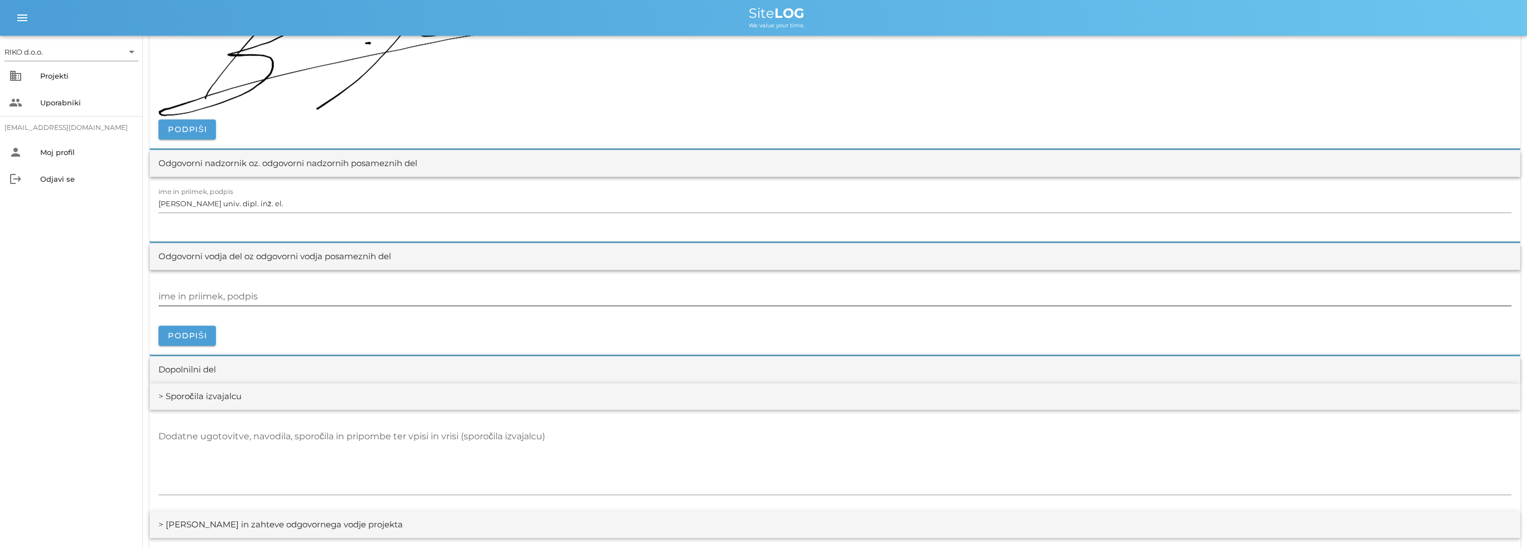
click at [203, 284] on div "ime in priimek, podpis" at bounding box center [834, 297] width 1353 height 32
click at [203, 297] on input "ime in priimek, podpis" at bounding box center [834, 297] width 1353 height 18
paste input "[PERSON_NAME], dipl.inž.el."
type input "[PERSON_NAME], dipl.inž.el."
click at [203, 336] on span "Podpiši" at bounding box center [187, 336] width 40 height 10
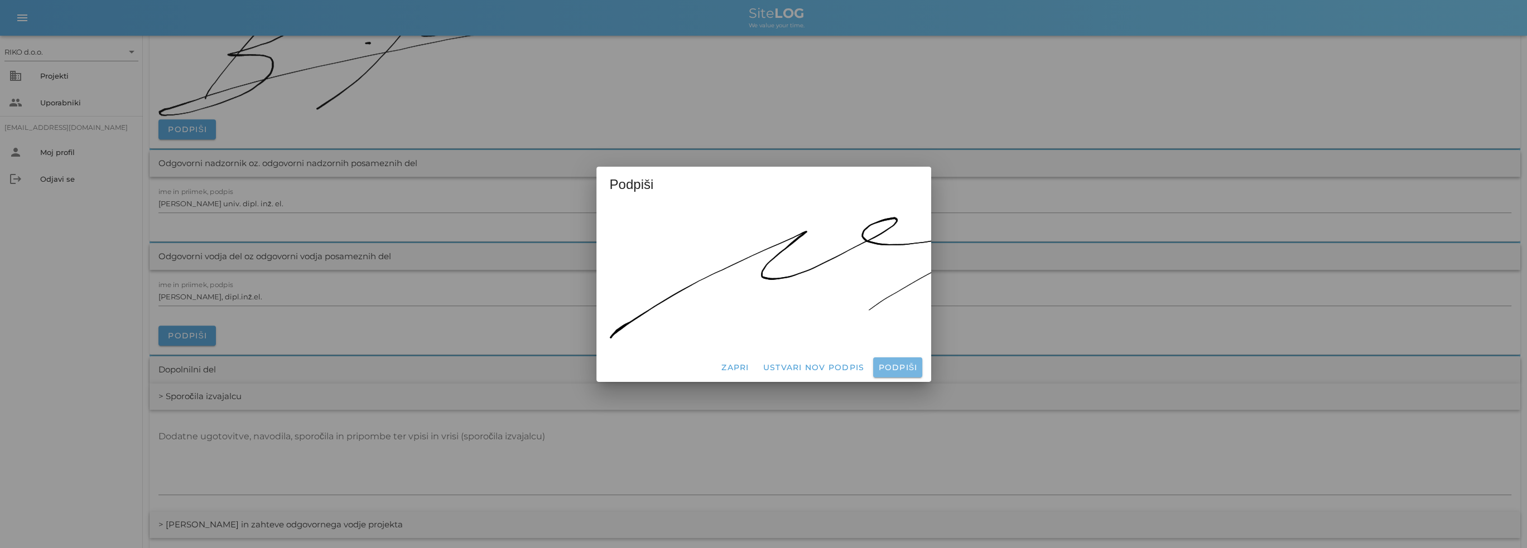
click at [889, 363] on span "Podpiši" at bounding box center [897, 368] width 40 height 10
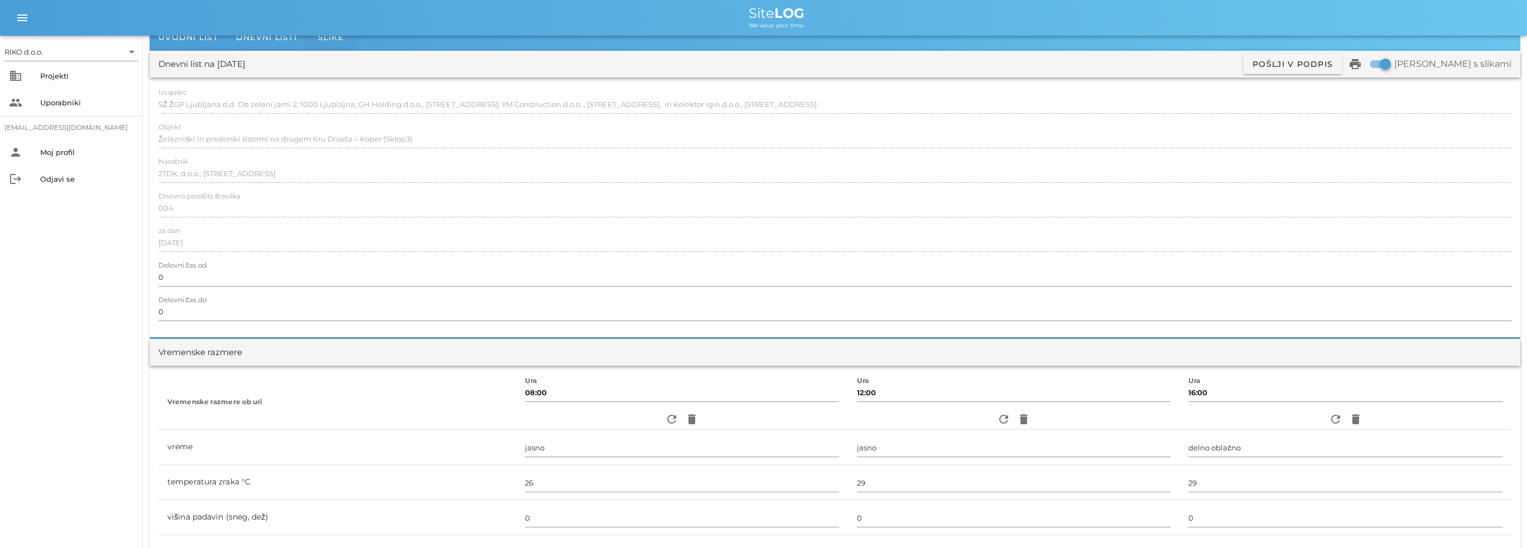
scroll to position [0, 0]
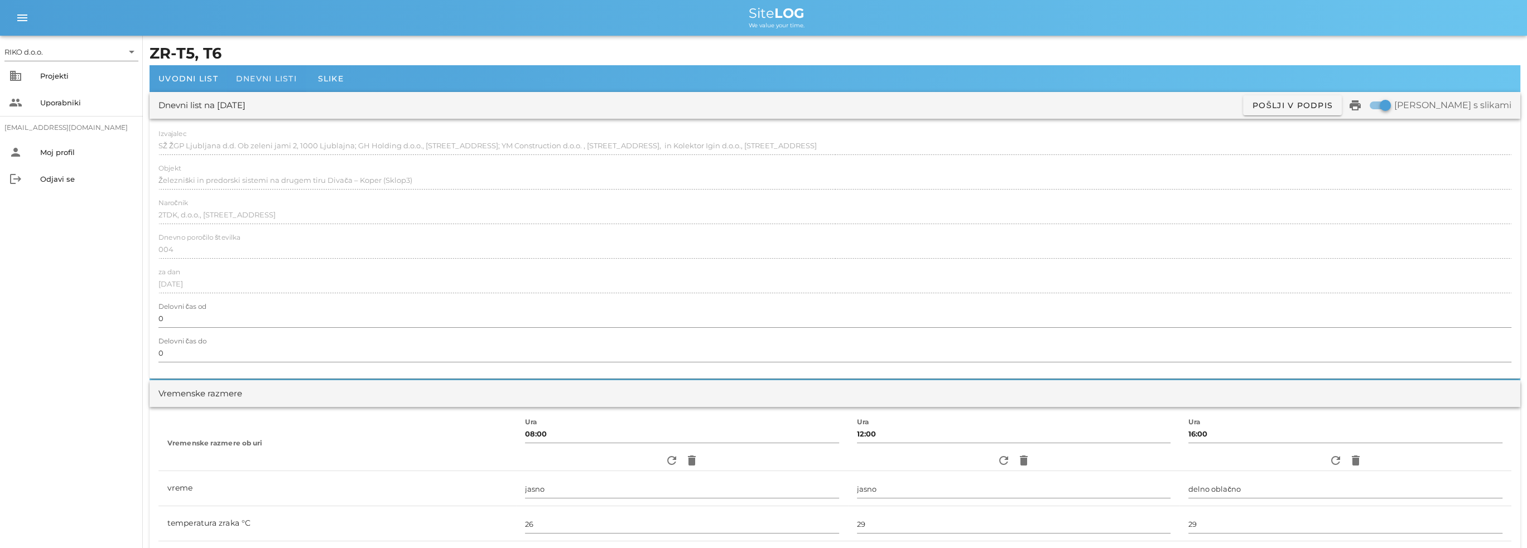
click at [288, 78] on span "Dnevni listi" at bounding box center [266, 79] width 61 height 10
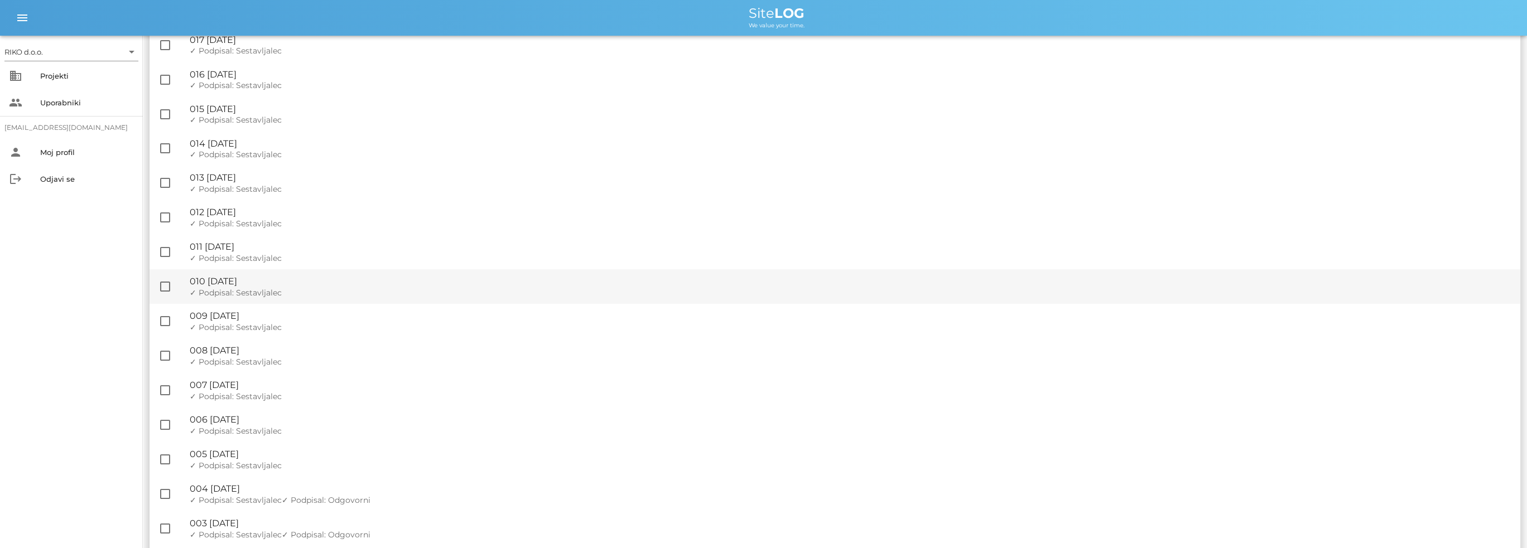
scroll to position [319, 0]
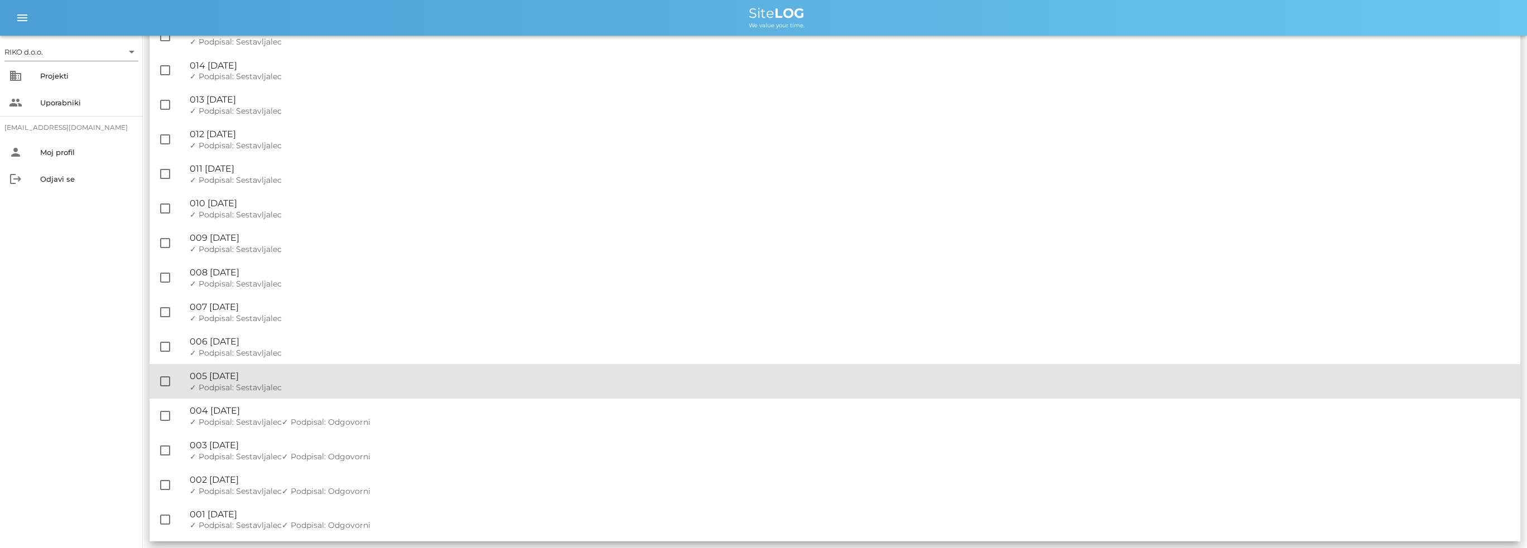
click at [271, 388] on span "✓ Podpisal: Sestavljalec" at bounding box center [236, 388] width 92 height 10
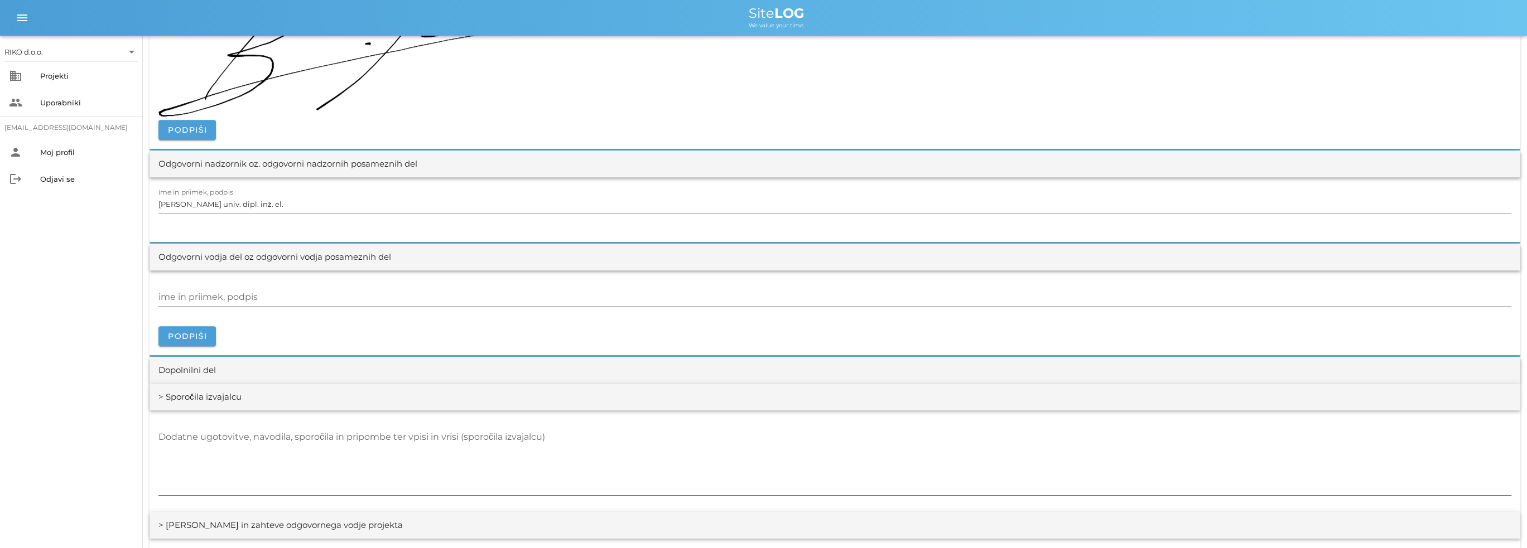
scroll to position [1283, 0]
click at [237, 290] on div "ime in priimek, podpis" at bounding box center [834, 297] width 1353 height 18
paste input "[PERSON_NAME], dipl.inž.el."
type input "[PERSON_NAME], dipl.inž.el."
click at [180, 341] on button "Podpiši" at bounding box center [186, 336] width 57 height 20
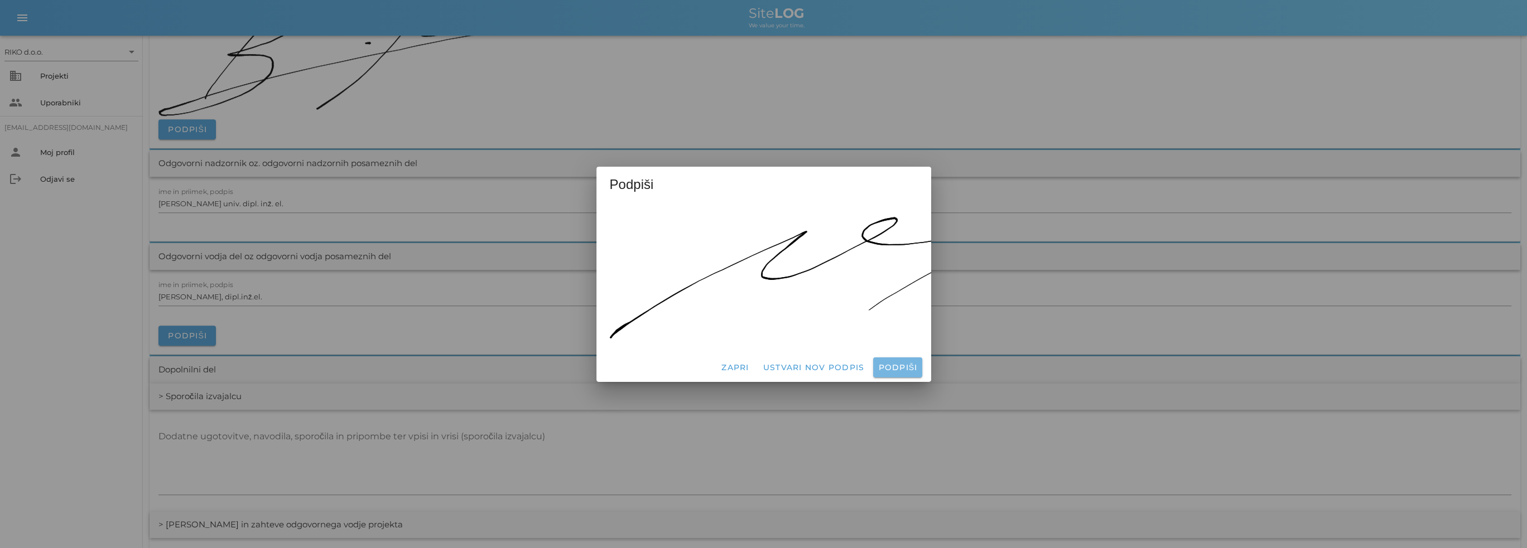
click at [896, 363] on span "Podpiši" at bounding box center [897, 368] width 40 height 10
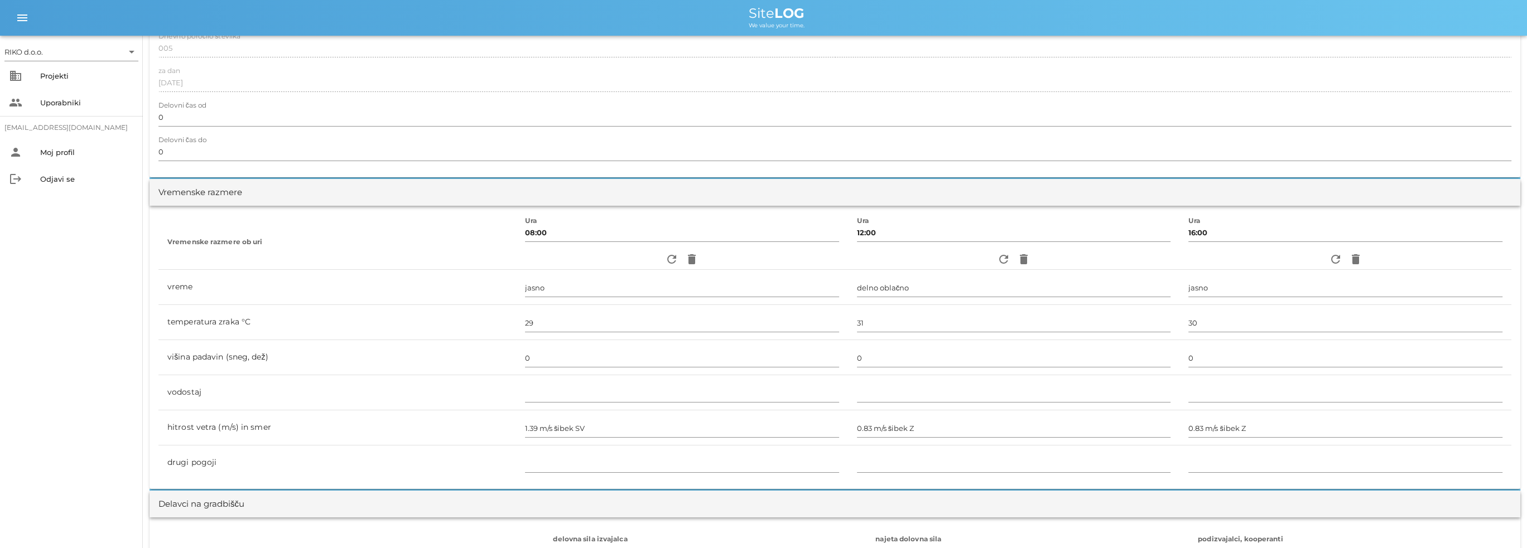
scroll to position [0, 0]
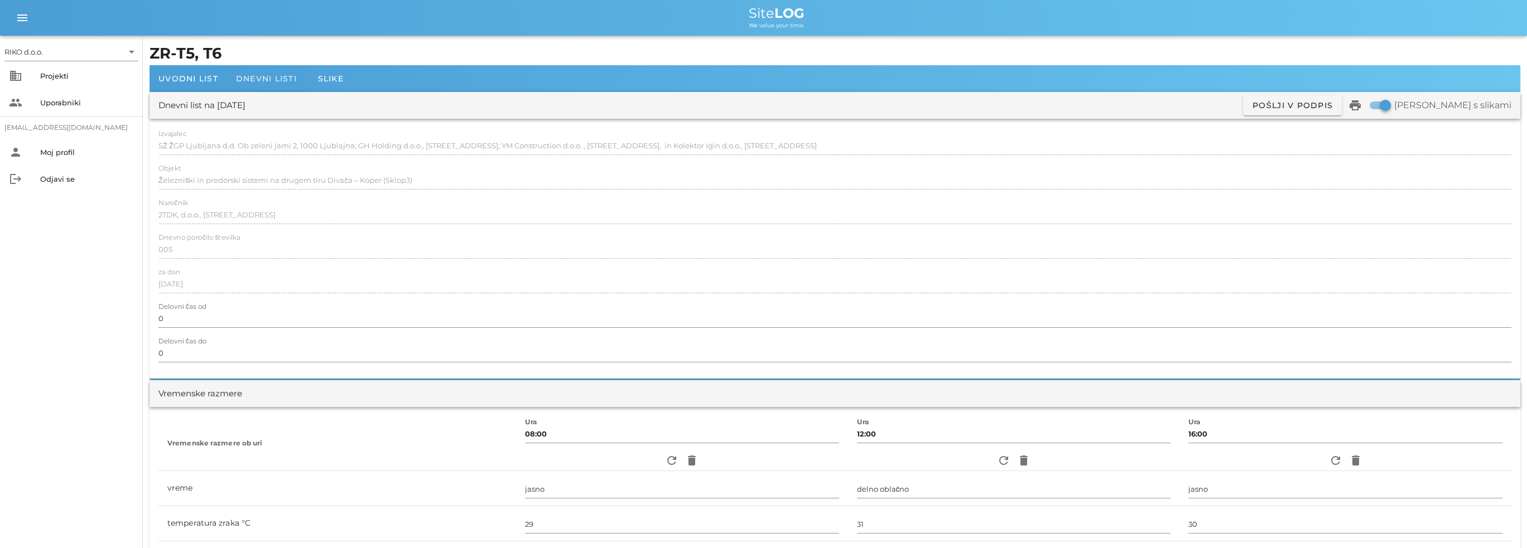
click at [263, 78] on span "Dnevni listi" at bounding box center [266, 79] width 61 height 10
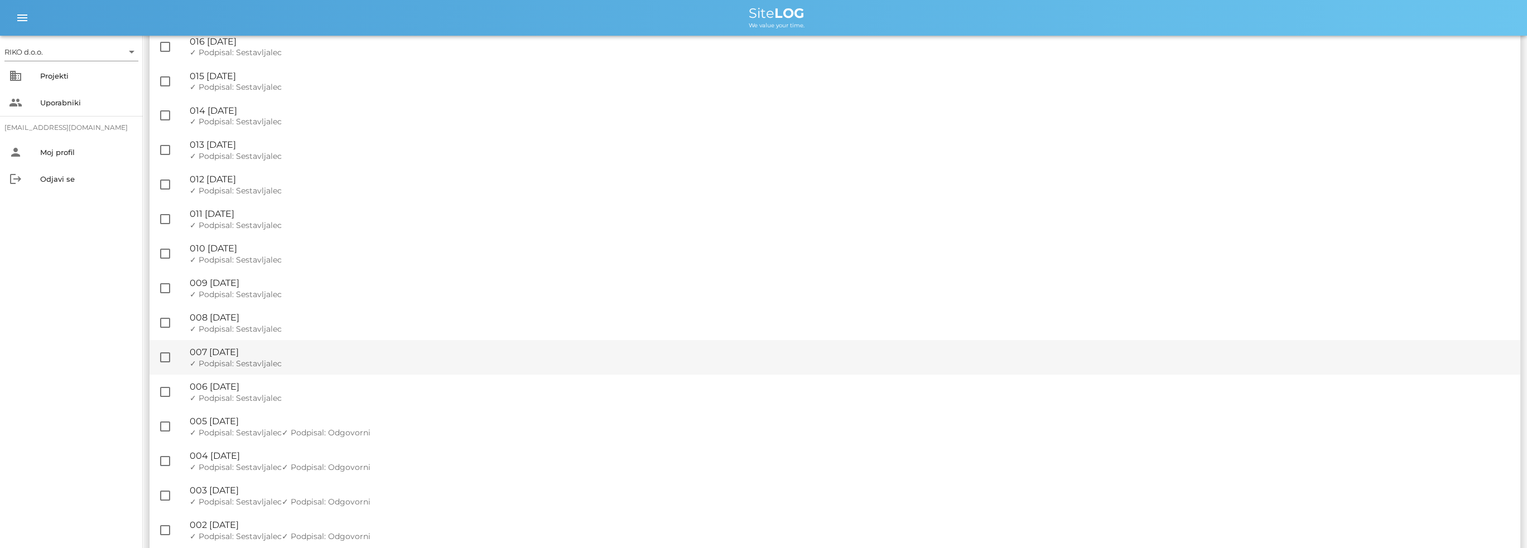
scroll to position [319, 0]
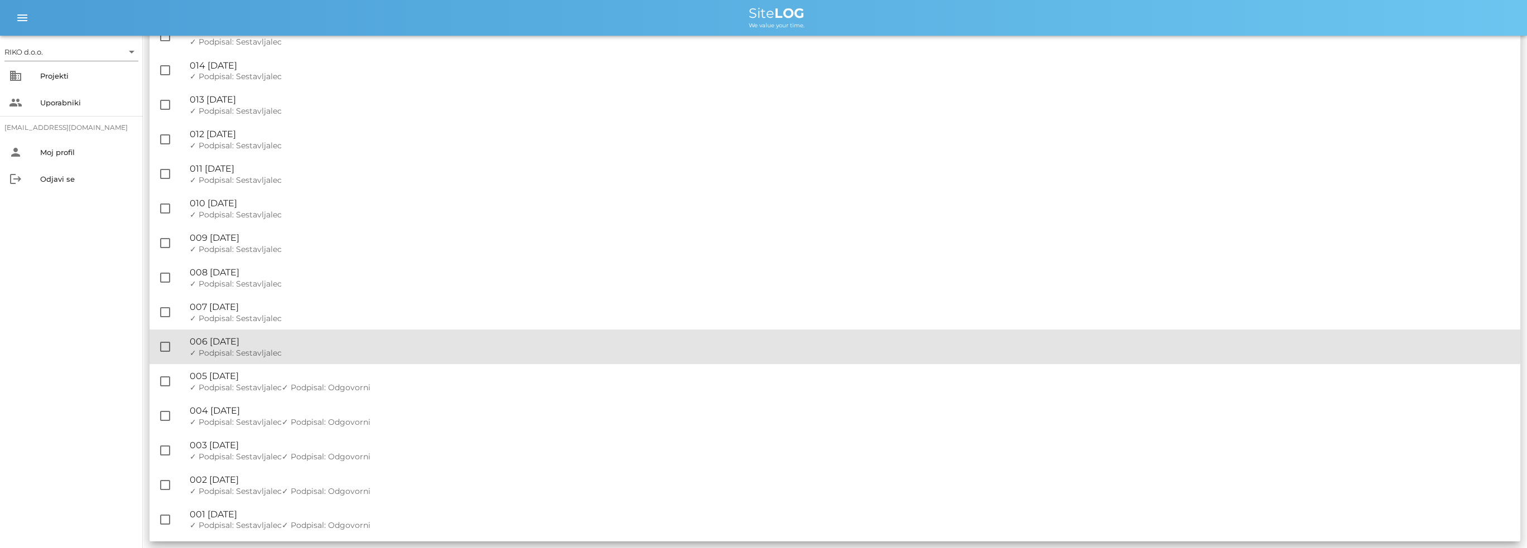
click at [293, 346] on div "🔏 006 [DATE]" at bounding box center [850, 341] width 1321 height 11
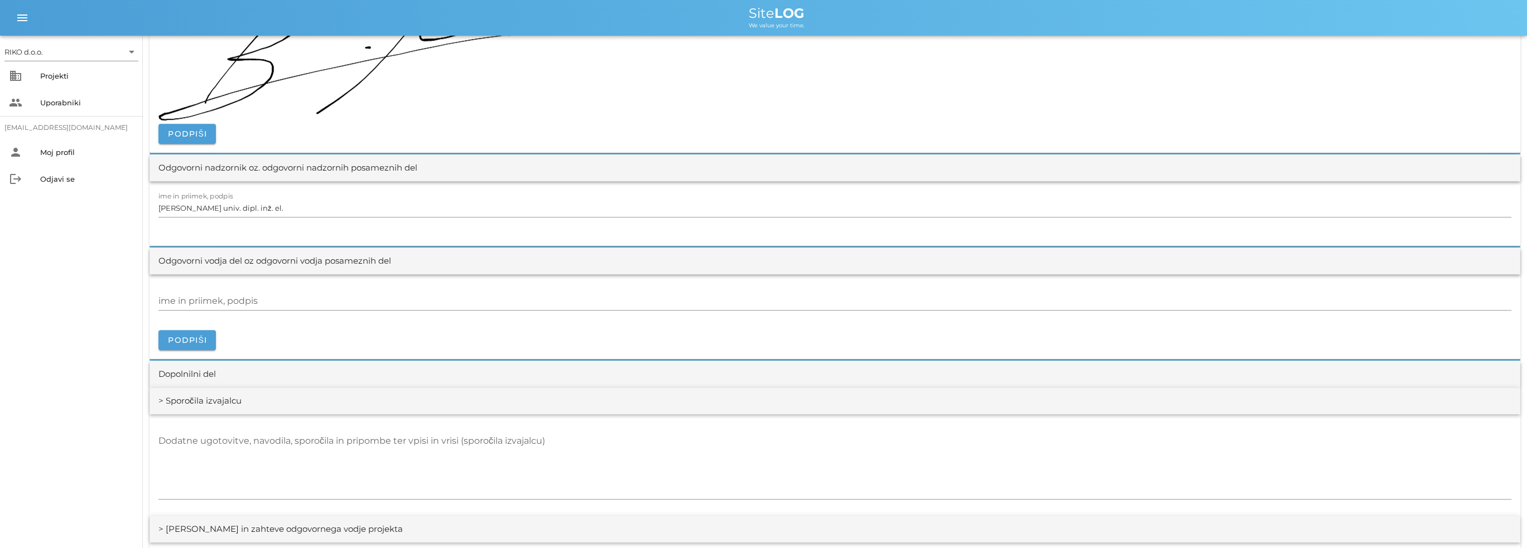
scroll to position [1283, 0]
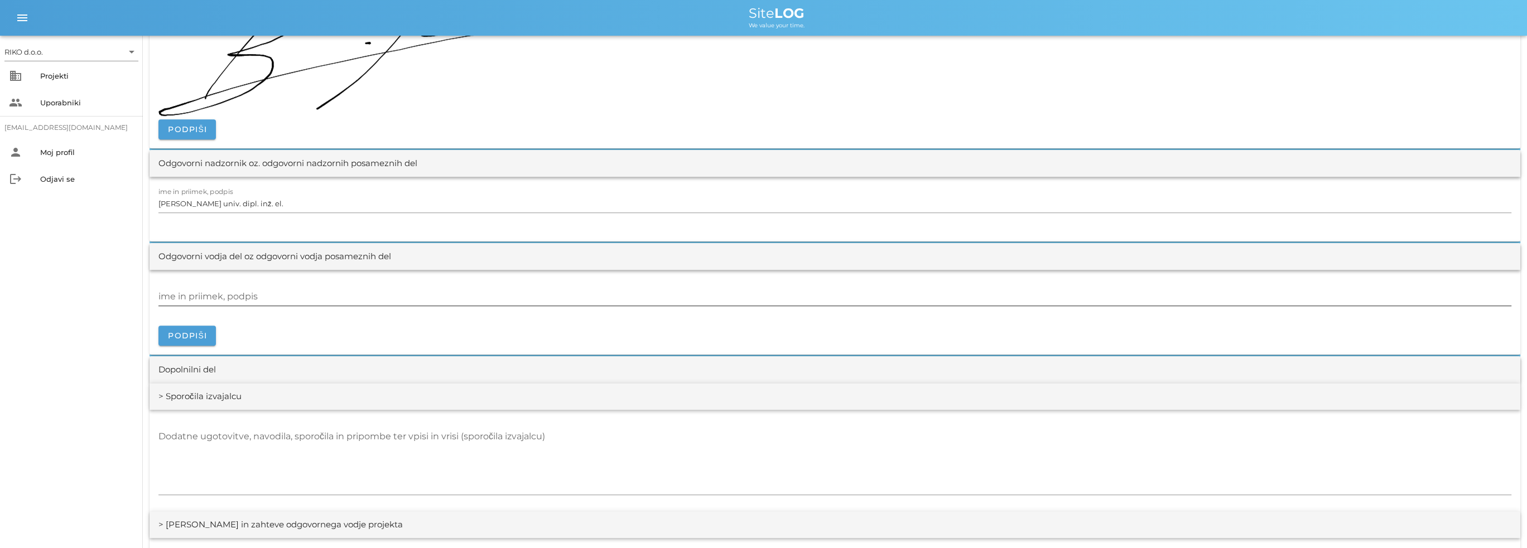
click at [220, 300] on input "ime in priimek, podpis" at bounding box center [834, 297] width 1353 height 18
paste input "[PERSON_NAME], dipl.inž.el."
type input "[PERSON_NAME], dipl.inž.el."
click at [197, 331] on span "Podpiši" at bounding box center [187, 336] width 40 height 10
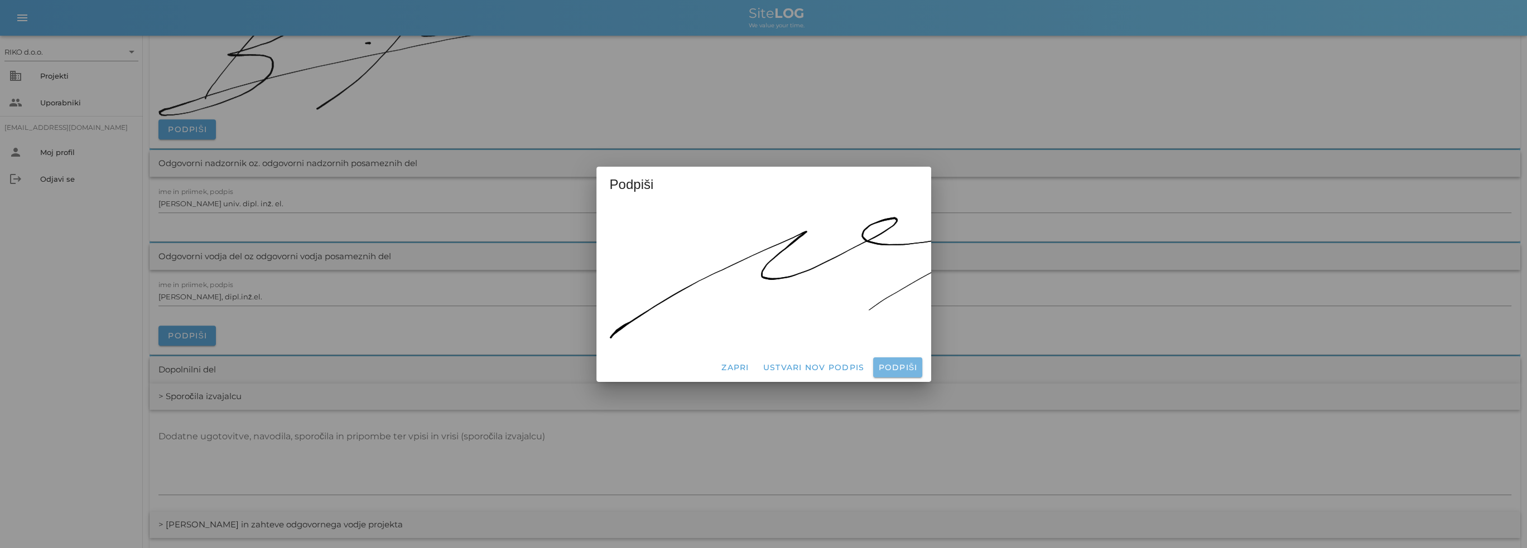
click at [886, 363] on span "Podpiši" at bounding box center [897, 368] width 40 height 10
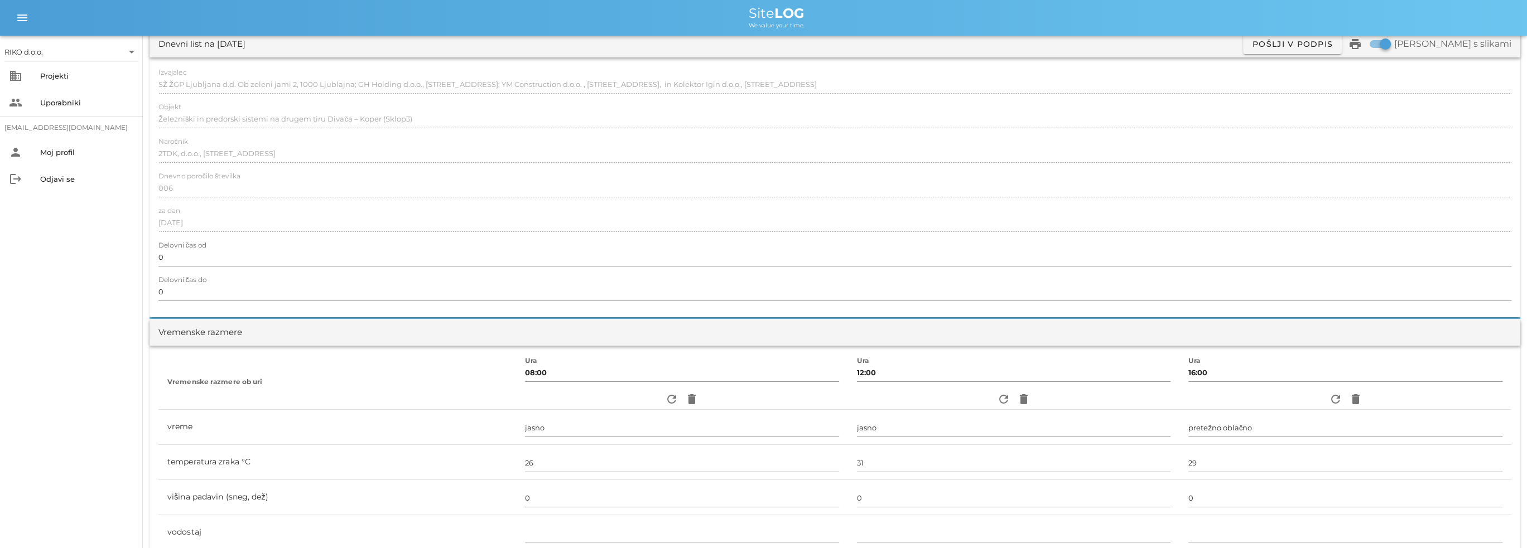
scroll to position [0, 0]
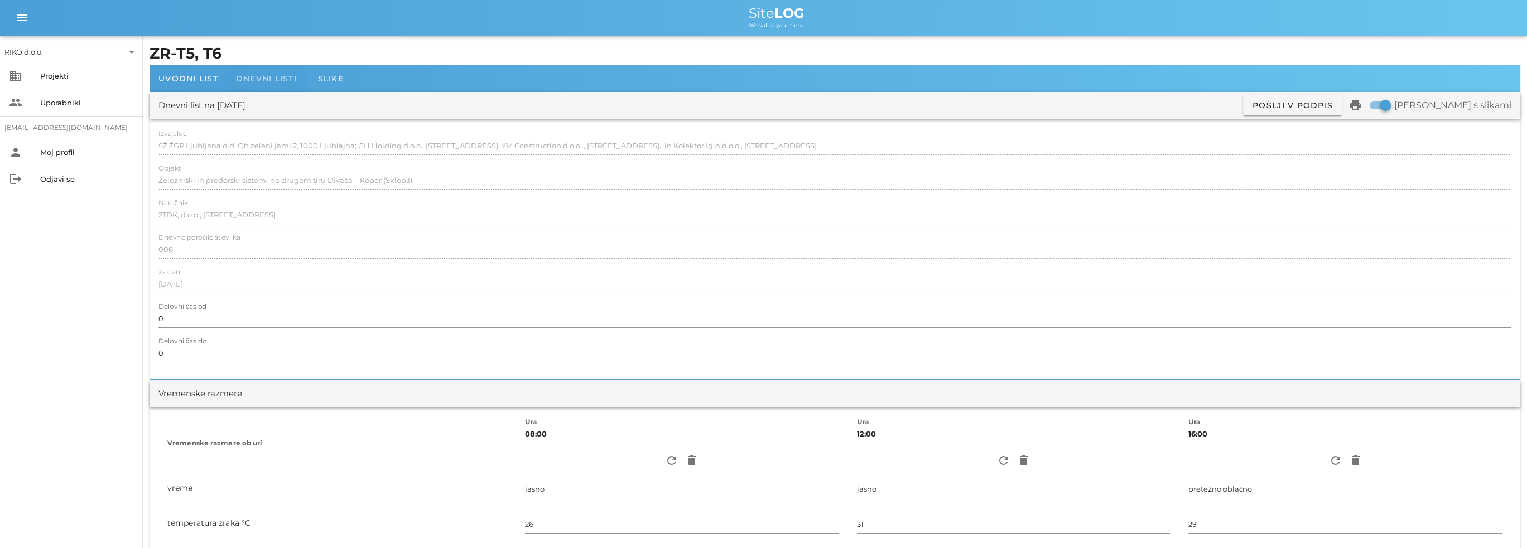
click at [252, 78] on span "Dnevni listi" at bounding box center [266, 79] width 61 height 10
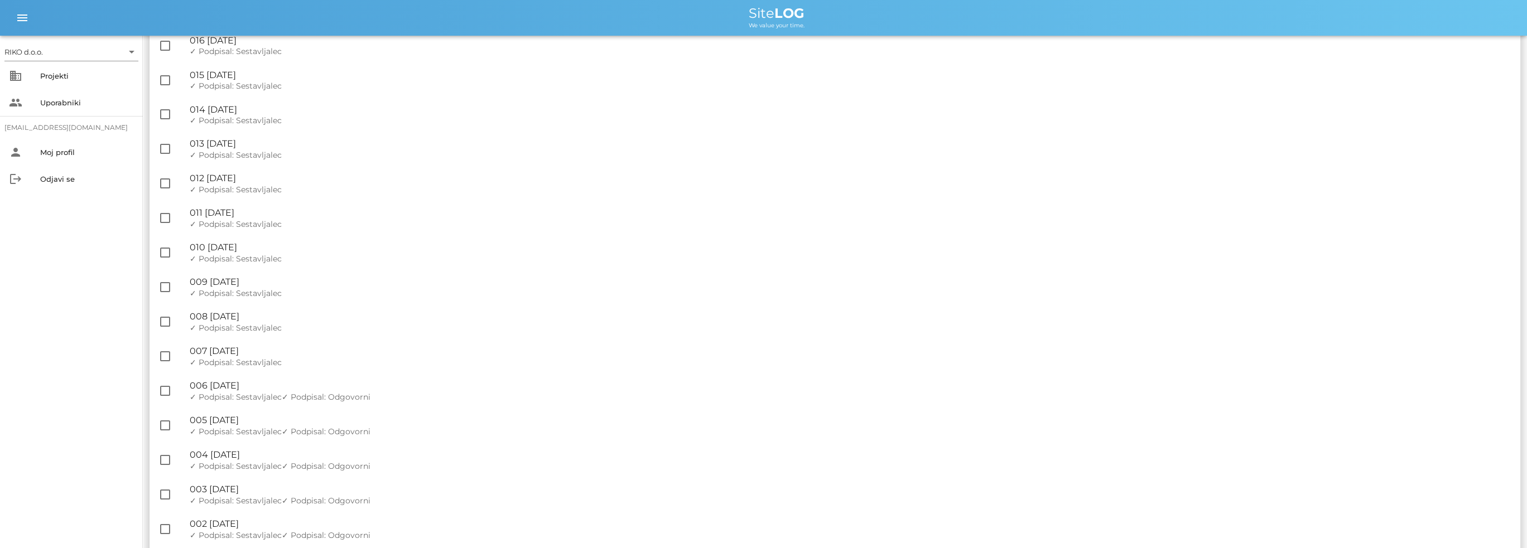
scroll to position [319, 0]
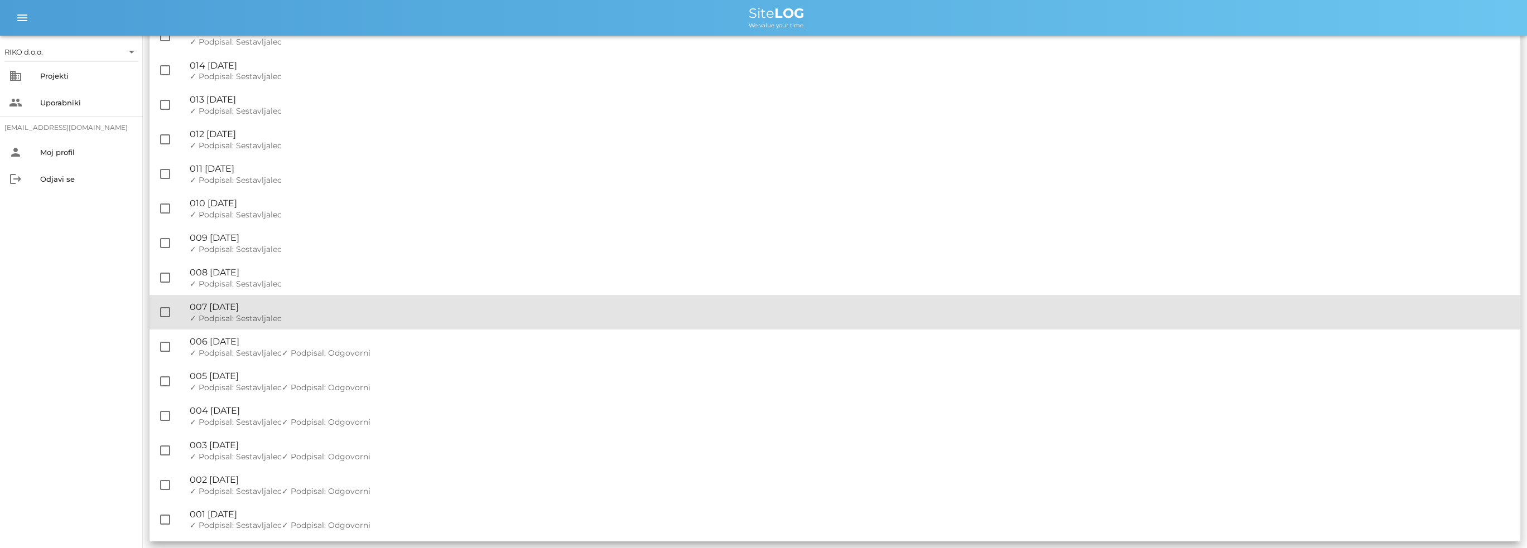
click at [279, 302] on div "🔏 007 [DATE]" at bounding box center [850, 307] width 1321 height 11
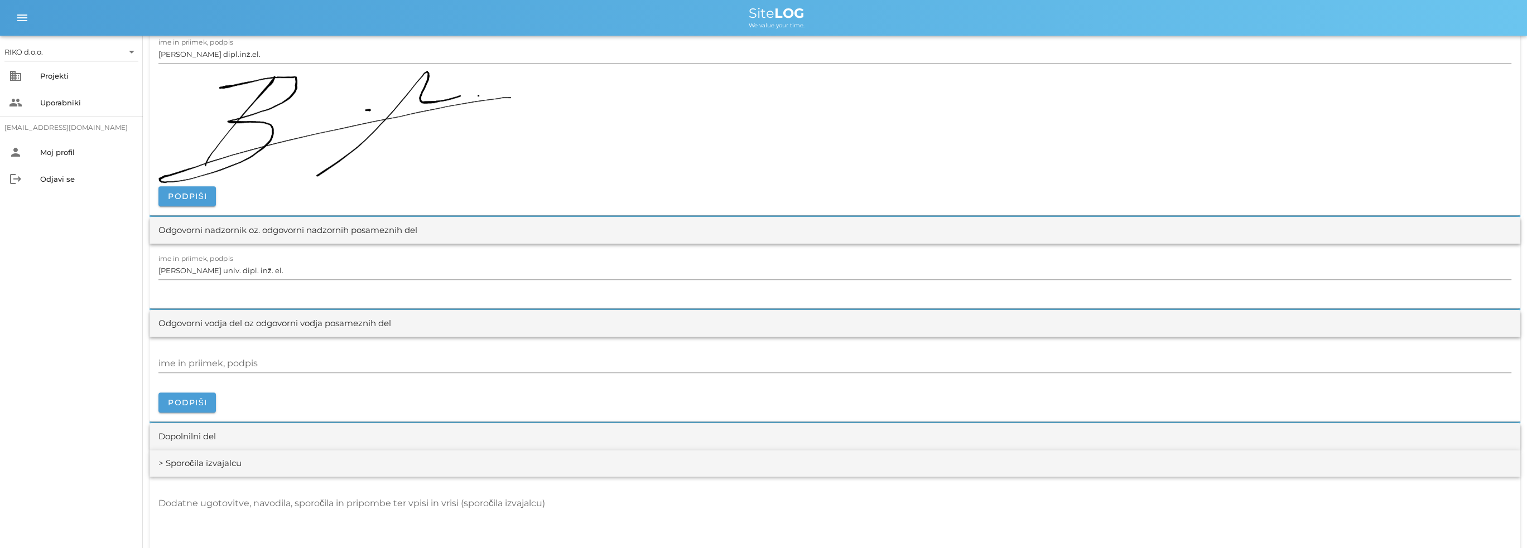
scroll to position [1450, 0]
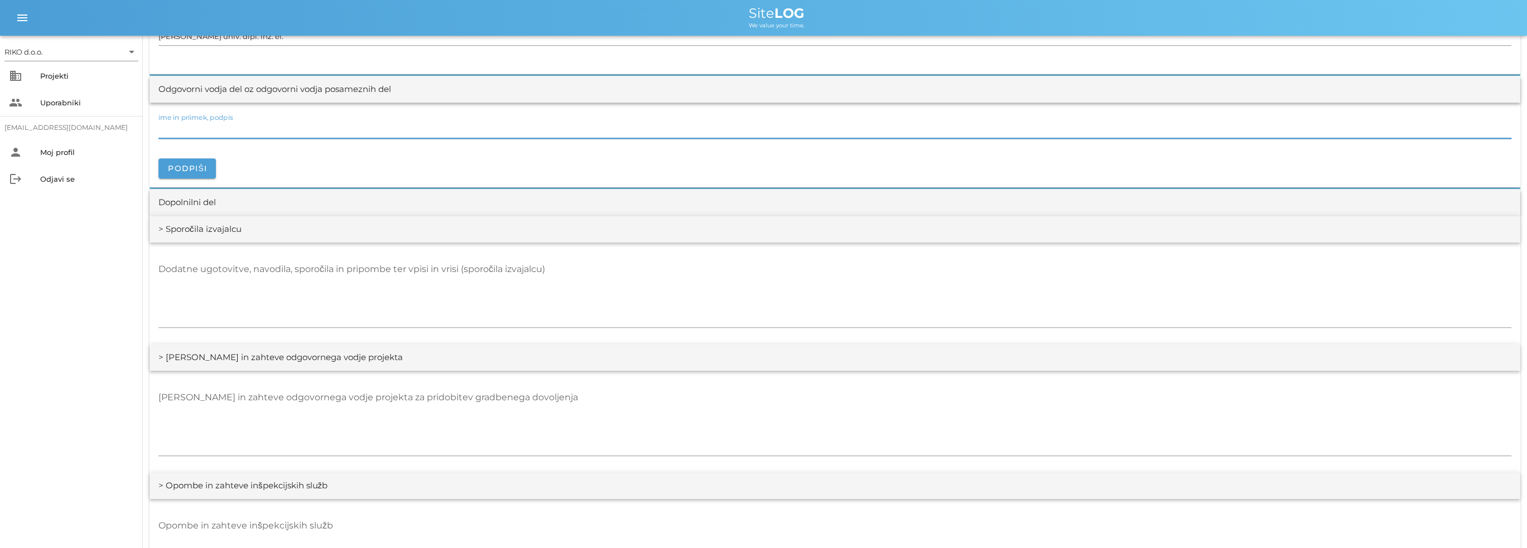
click at [200, 131] on input "ime in priimek, podpis" at bounding box center [834, 129] width 1353 height 18
paste input "[PERSON_NAME], dipl.inž.el."
type input "[PERSON_NAME], dipl.inž.el."
click at [200, 166] on span "Podpiši" at bounding box center [187, 168] width 40 height 10
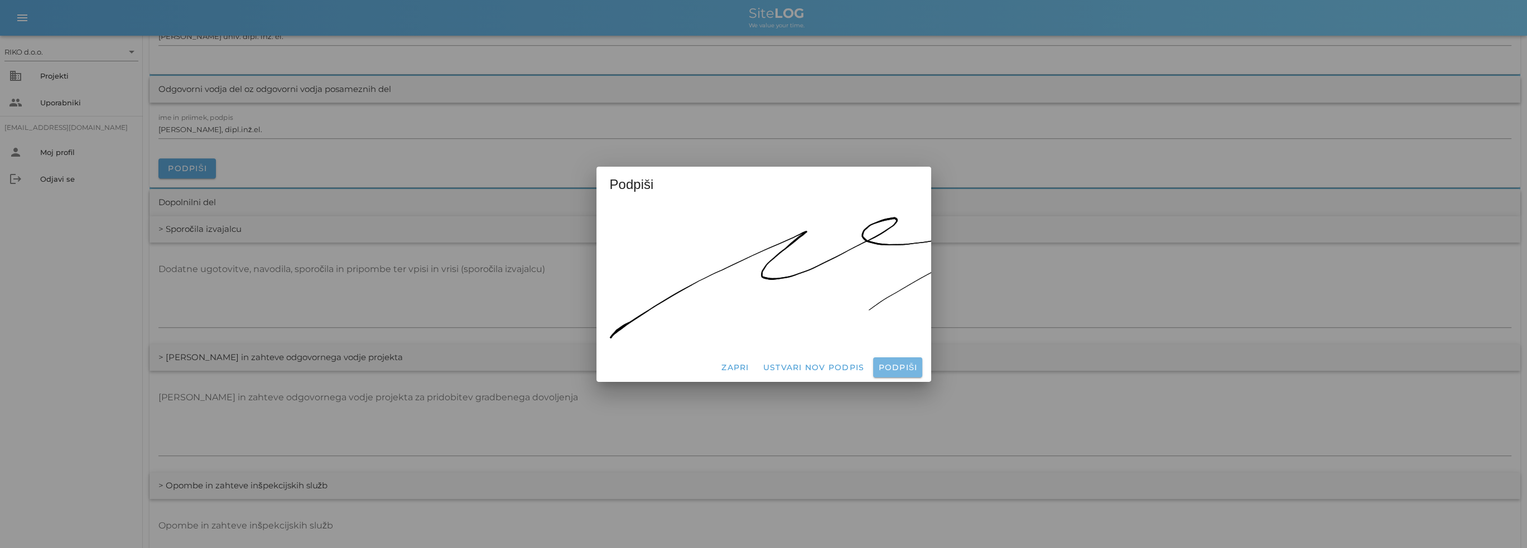
click at [910, 363] on span "Podpiši" at bounding box center [897, 368] width 40 height 10
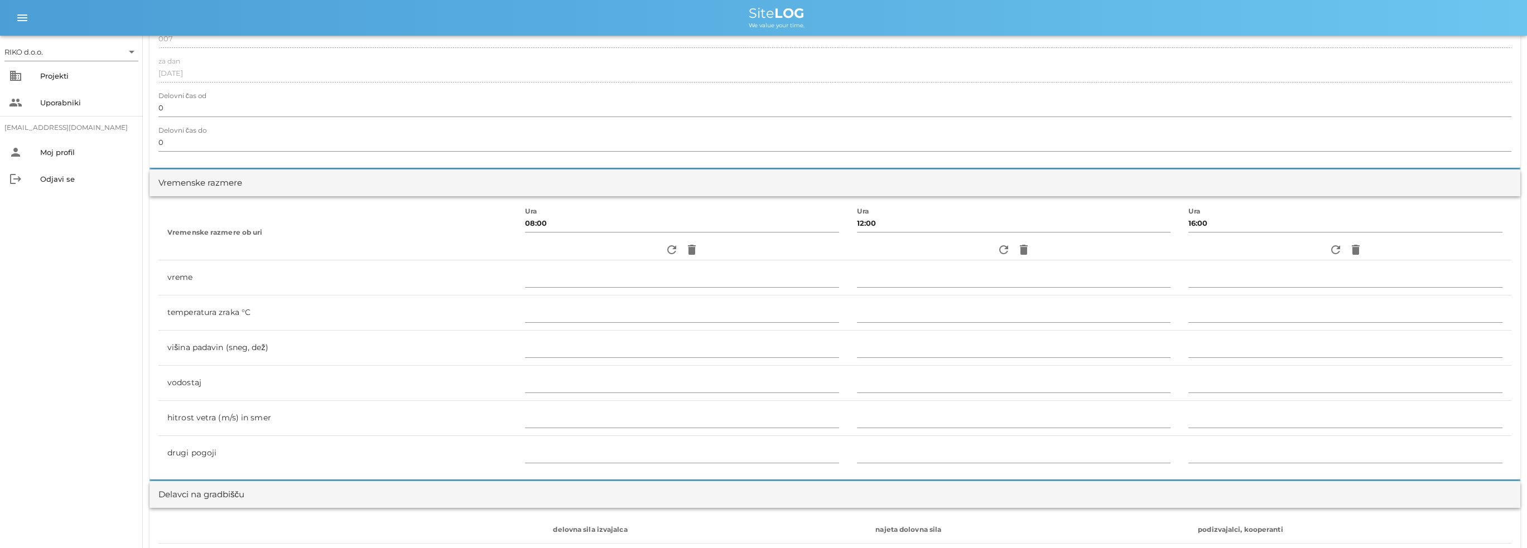
scroll to position [0, 0]
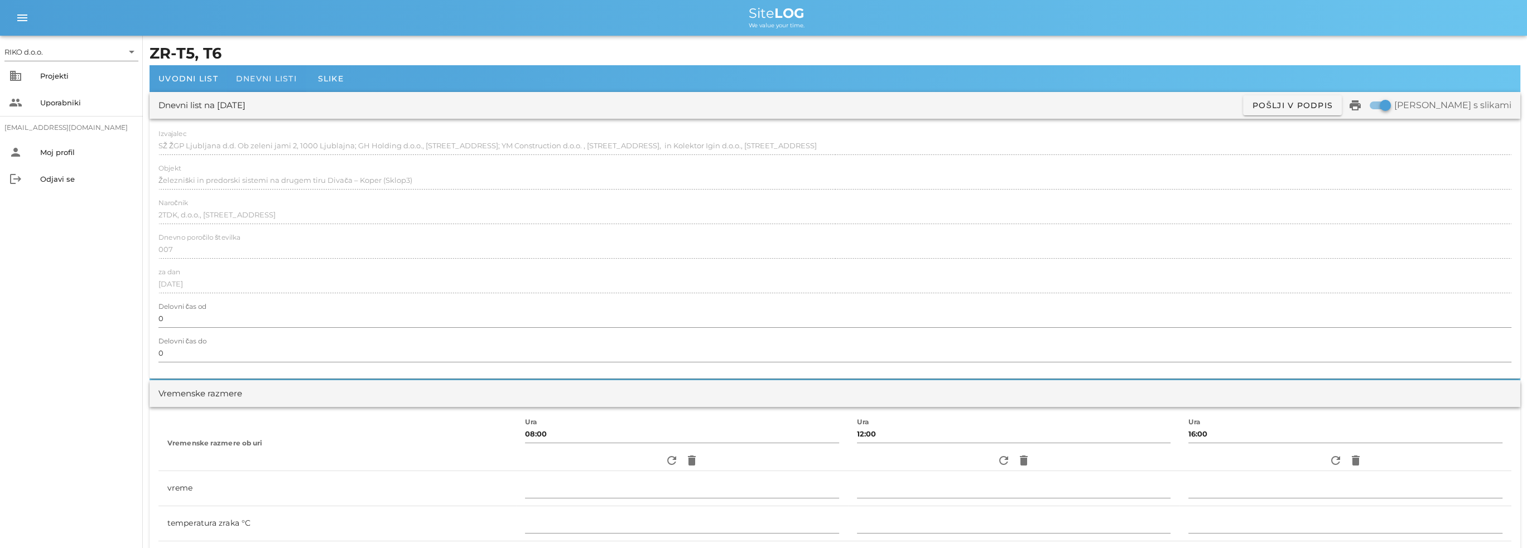
click at [266, 79] on span "Dnevni listi" at bounding box center [266, 79] width 61 height 10
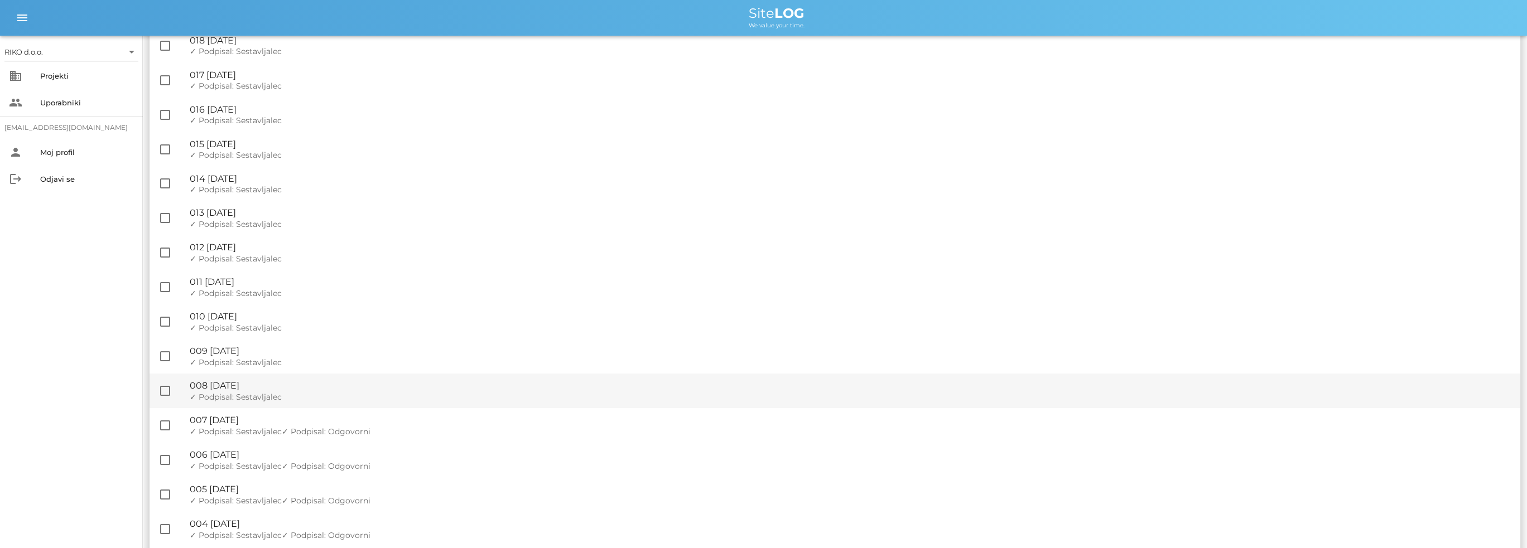
scroll to position [223, 0]
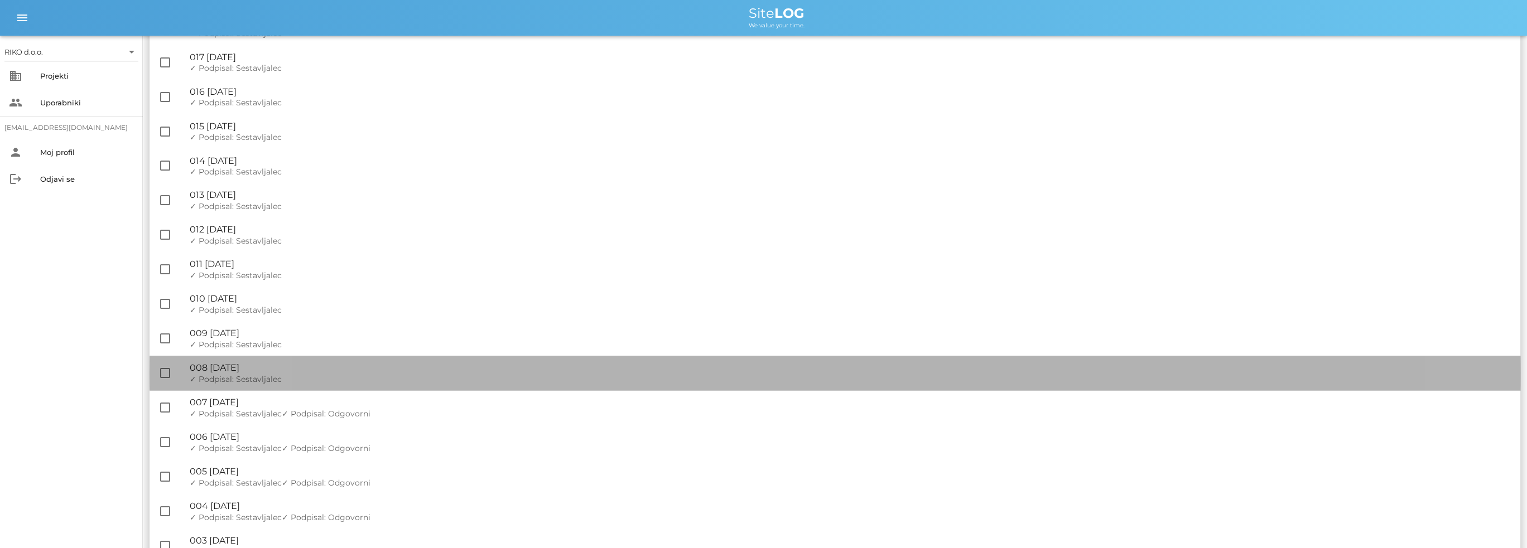
click at [305, 375] on div "✓ Podpisal: Nadzornik ✓ Podpisal: Sestavljalec ✓ Podpisal: Odgovorni" at bounding box center [850, 379] width 1321 height 9
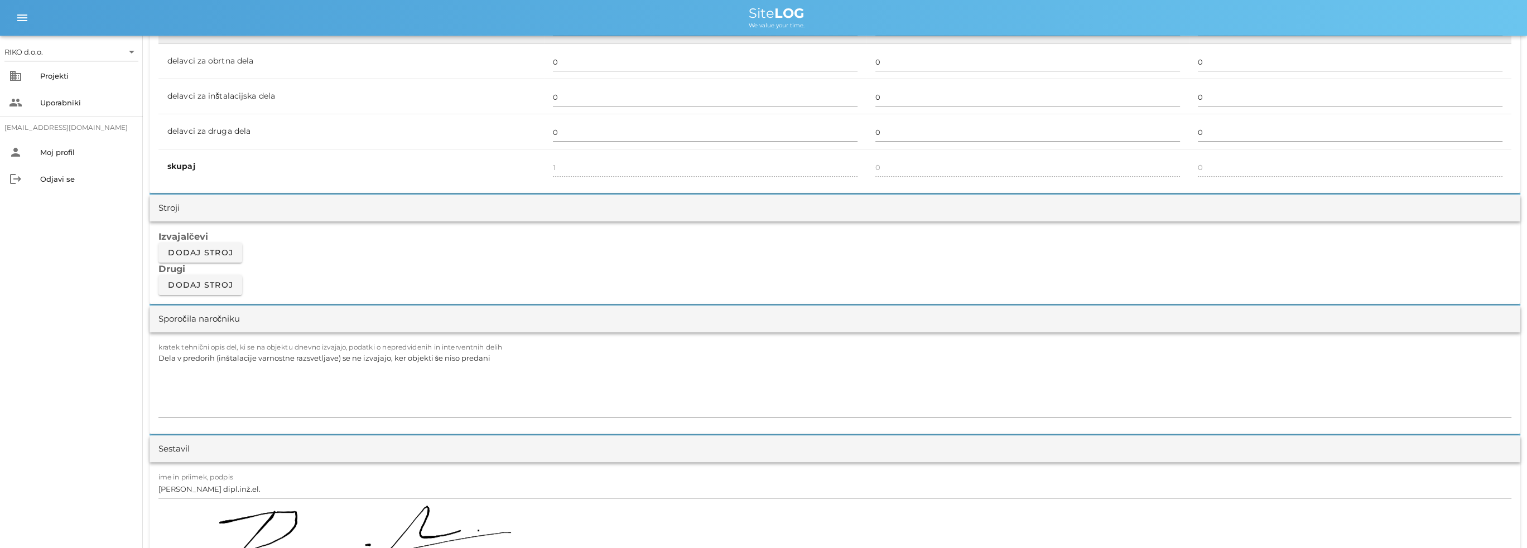
scroll to position [1116, 0]
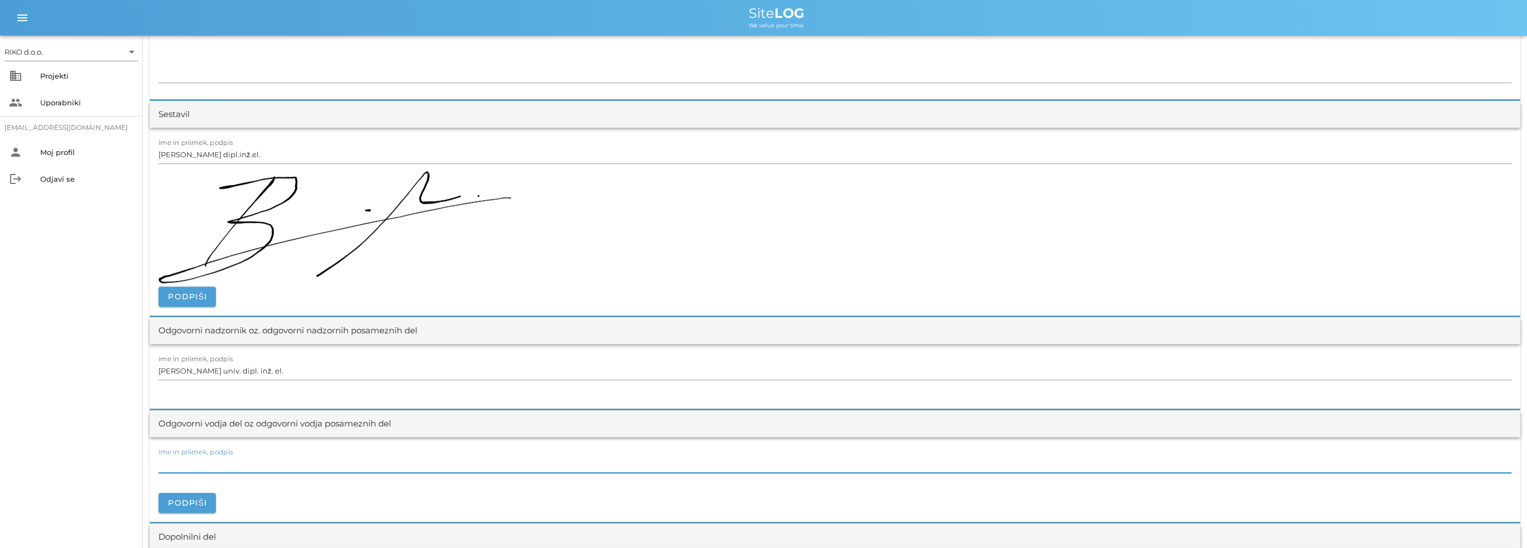
click at [254, 455] on input "ime in priimek, podpis" at bounding box center [834, 464] width 1353 height 18
paste input "[PERSON_NAME], dipl.inž.el."
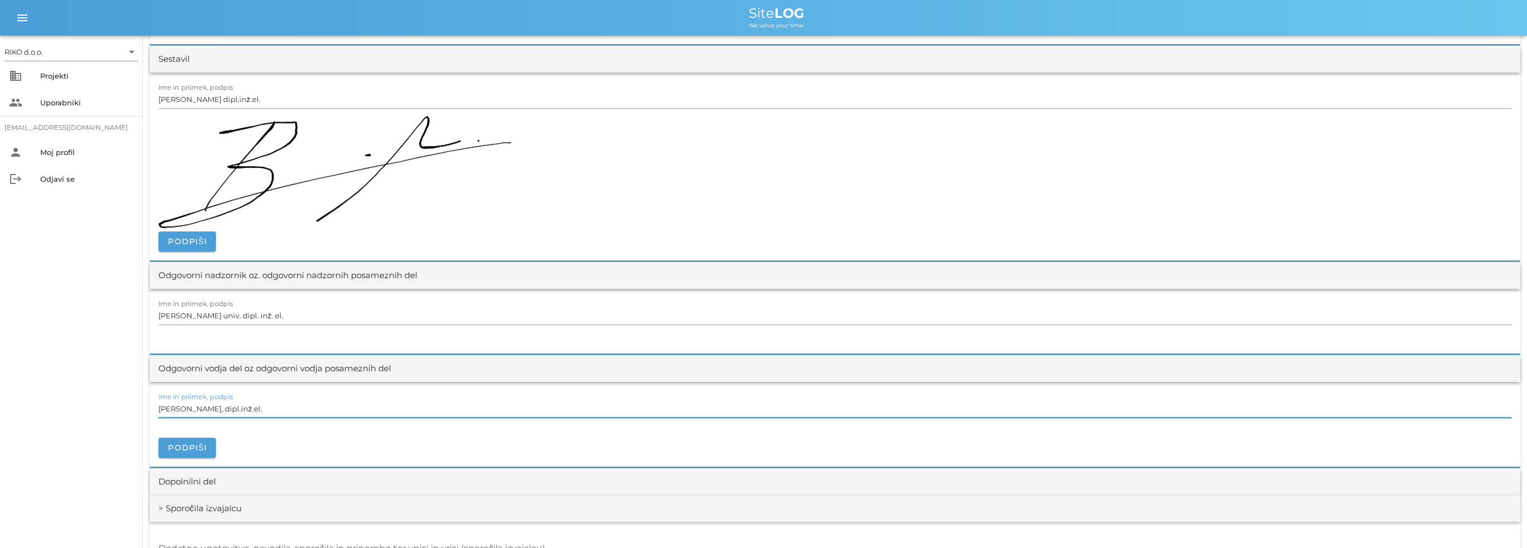
scroll to position [1171, 0]
type input "[PERSON_NAME], dipl.inž.el."
click at [197, 445] on span "Podpiši" at bounding box center [187, 447] width 40 height 10
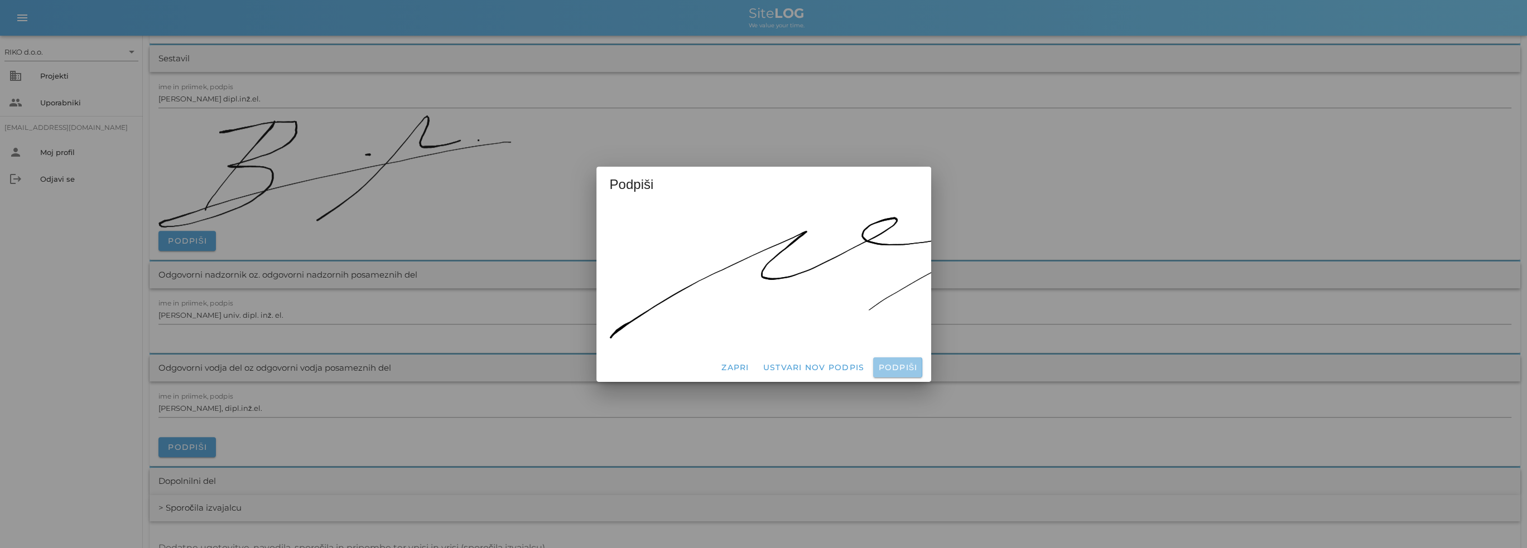
click at [890, 365] on span "Podpiši" at bounding box center [897, 368] width 40 height 10
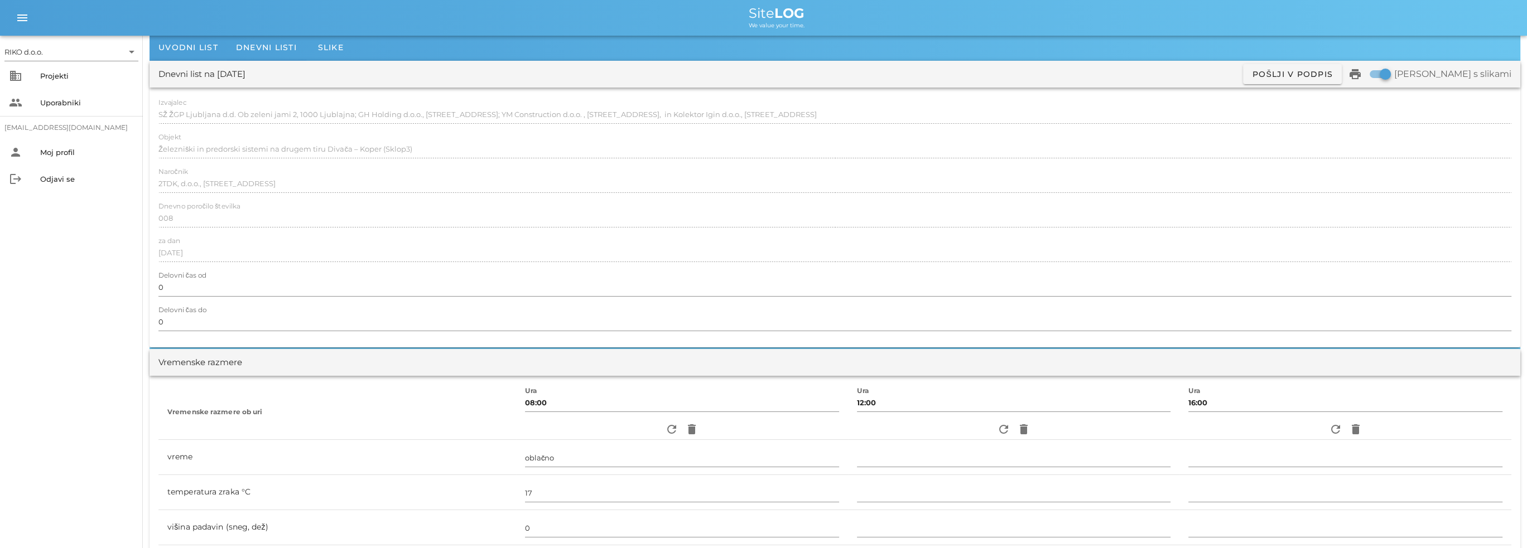
scroll to position [0, 0]
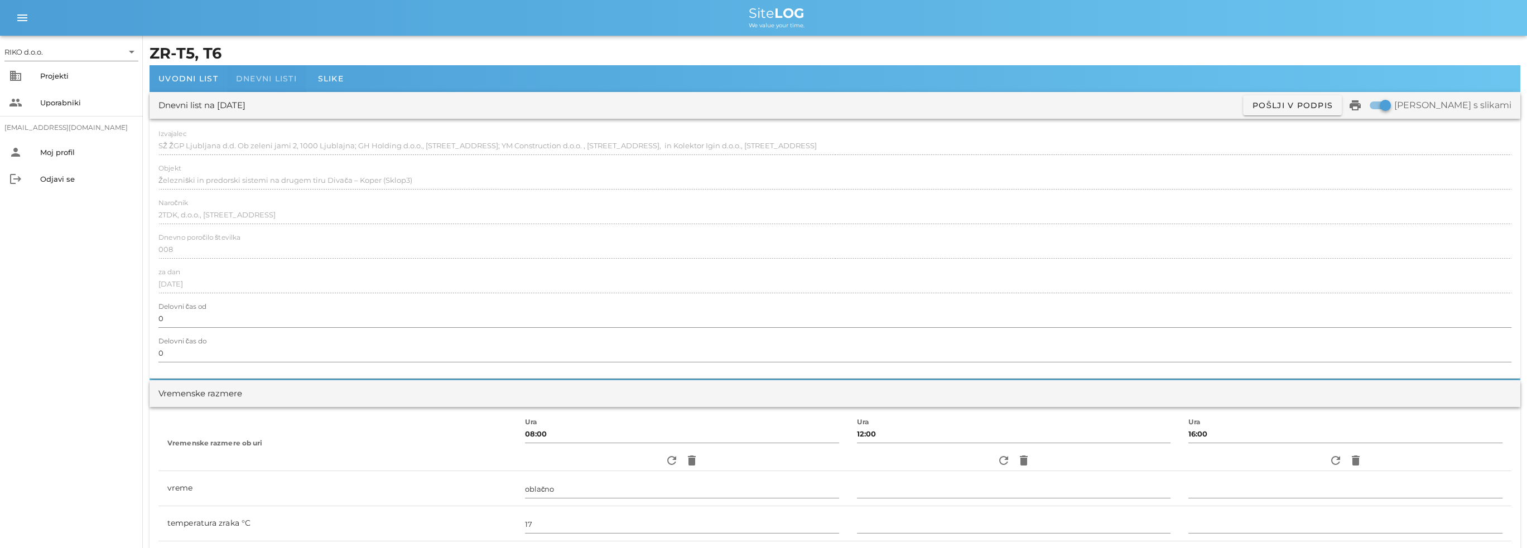
click at [279, 80] on span "Dnevni listi" at bounding box center [266, 79] width 61 height 10
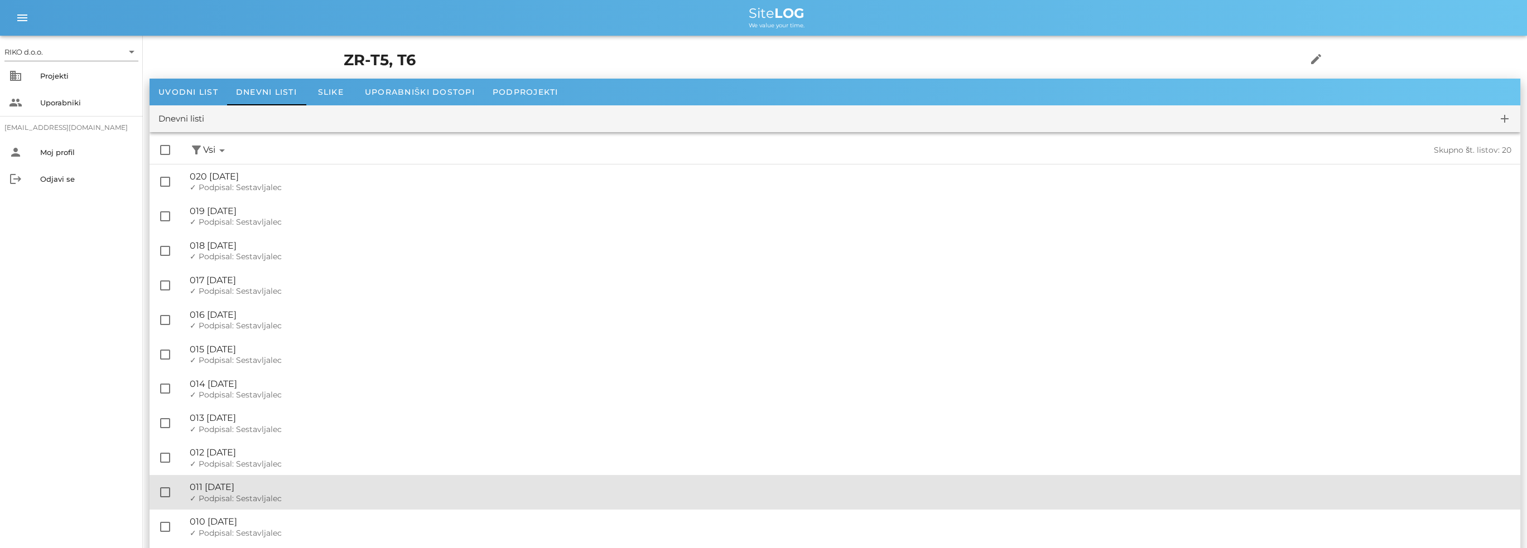
click at [293, 486] on div "🔏 011 [DATE]" at bounding box center [850, 487] width 1321 height 11
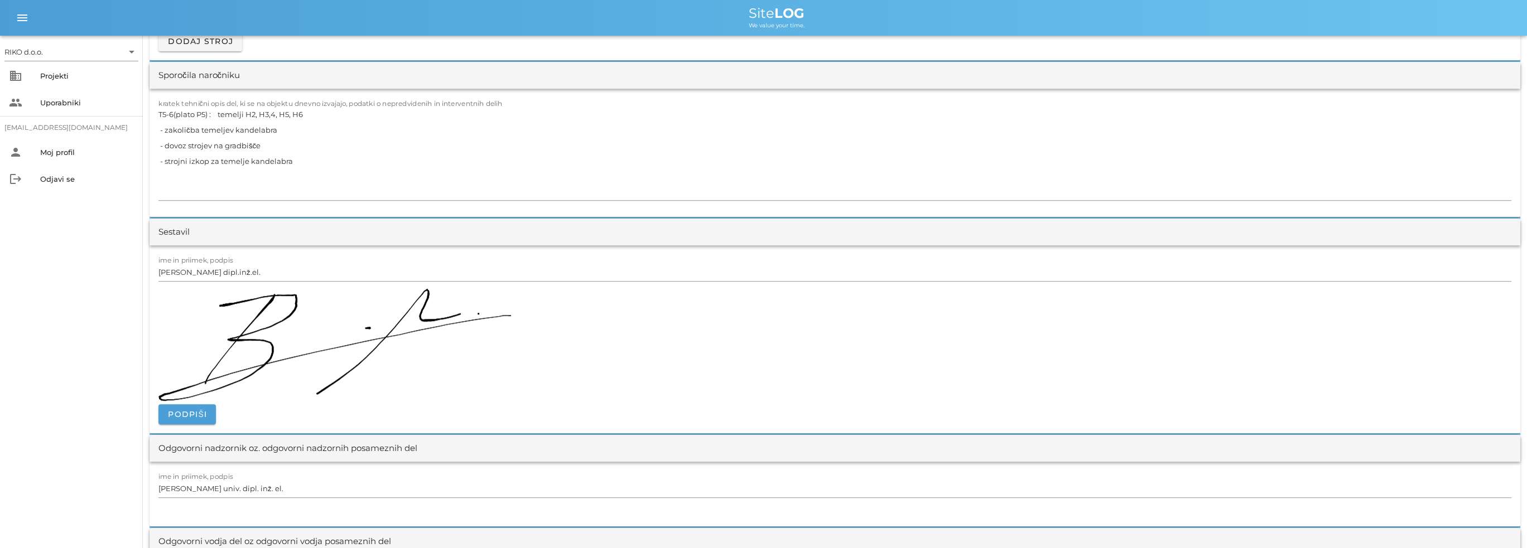
scroll to position [1339, 0]
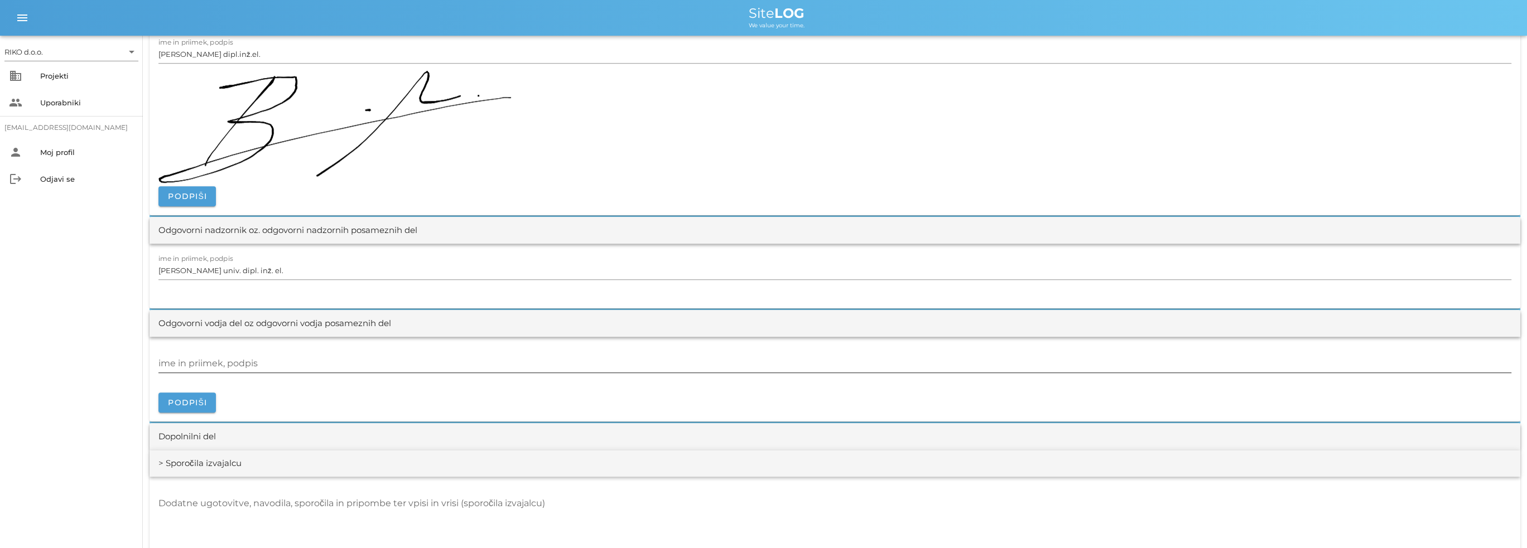
click at [242, 357] on div "ime in priimek, podpis" at bounding box center [834, 364] width 1353 height 18
paste input "[PERSON_NAME], dipl.inž.el."
type input "[PERSON_NAME], dipl.inž.el."
click at [209, 401] on button "Podpiši" at bounding box center [186, 403] width 57 height 20
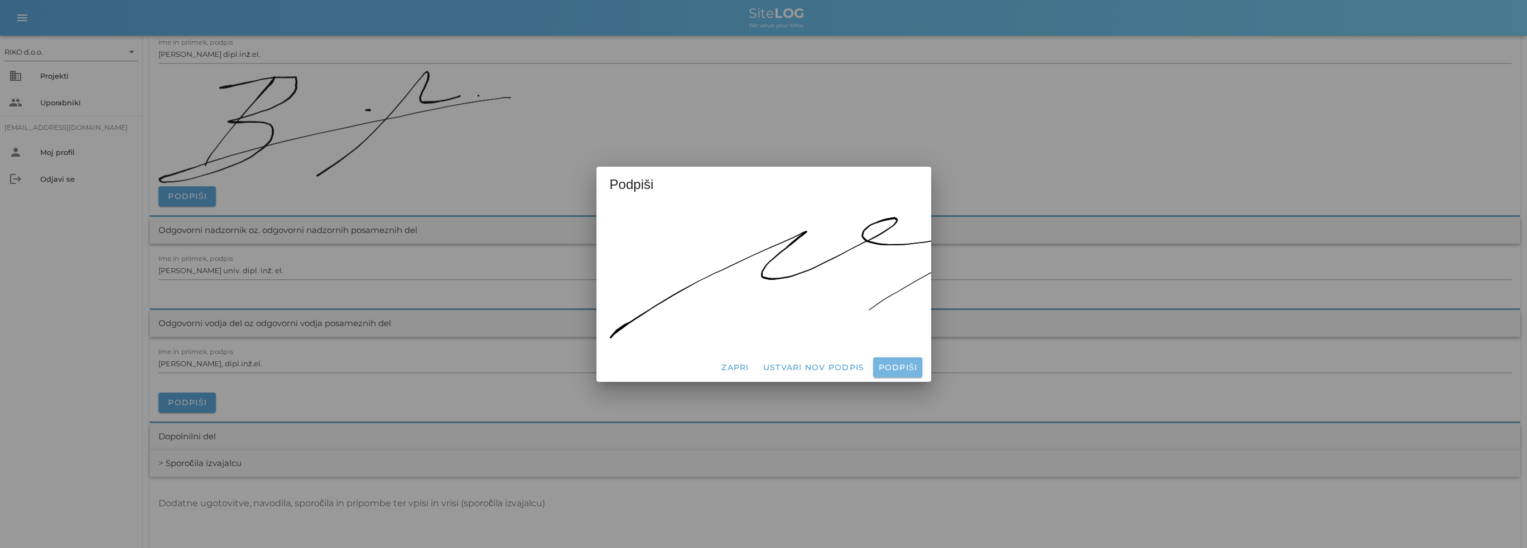
click at [890, 363] on span "Podpiši" at bounding box center [897, 368] width 40 height 10
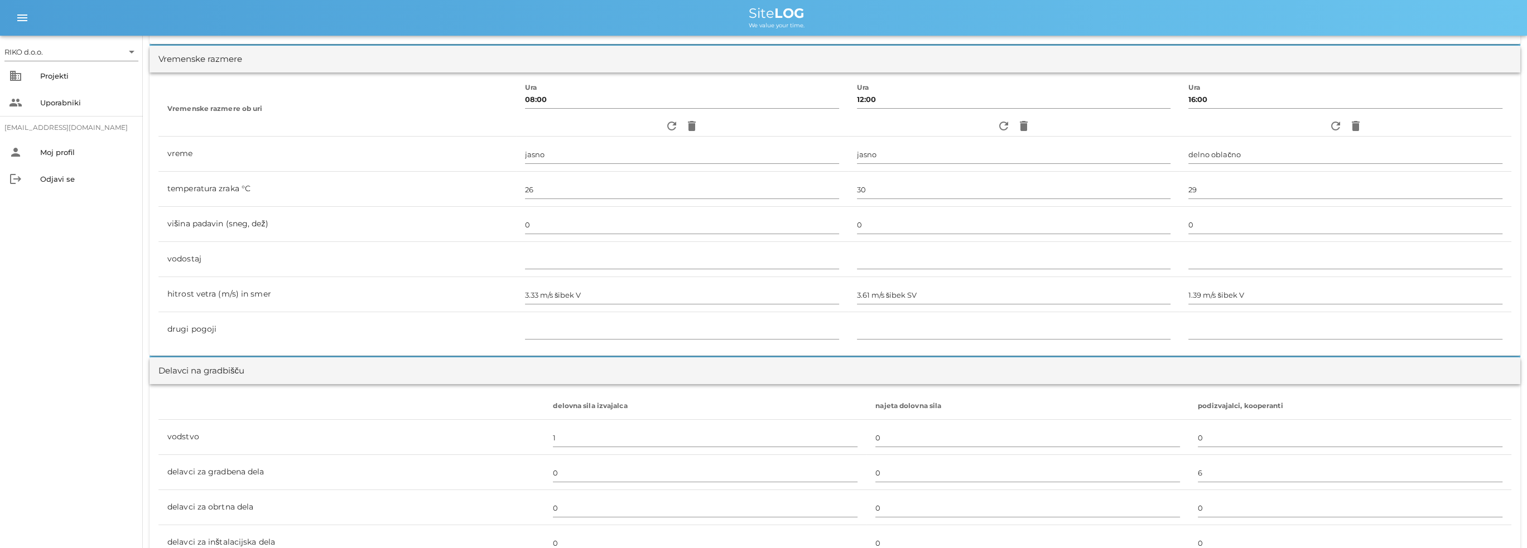
scroll to position [0, 0]
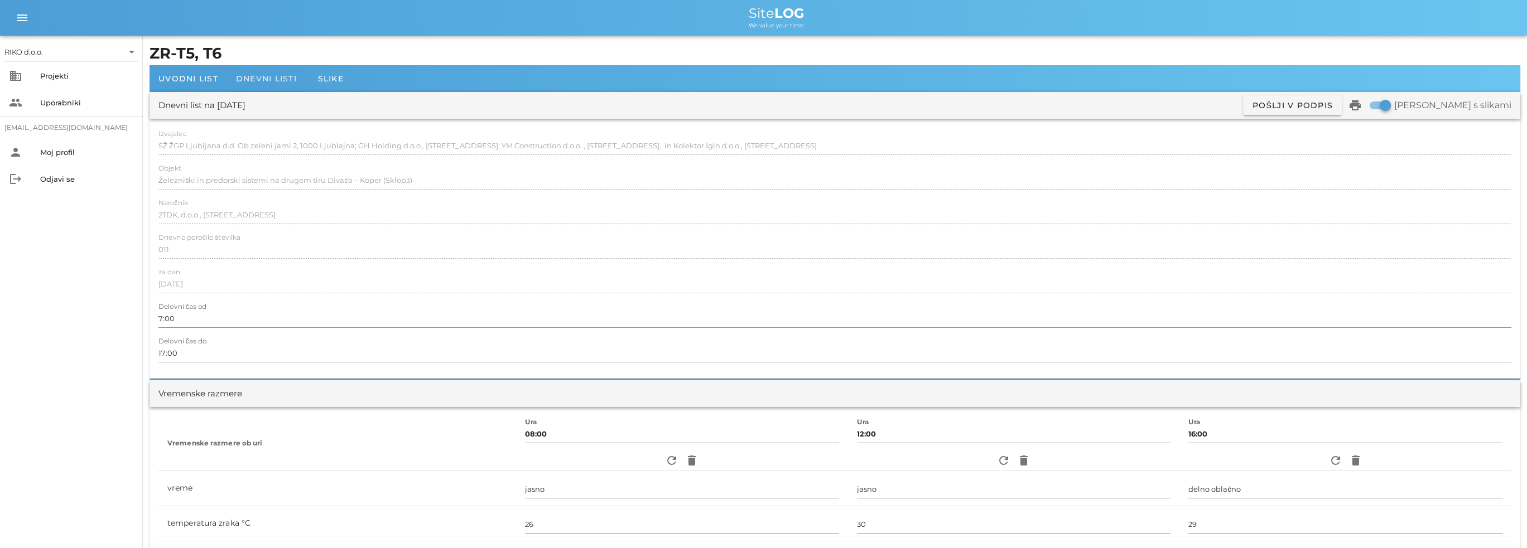
click at [267, 71] on div "Dnevni listi" at bounding box center [266, 78] width 79 height 27
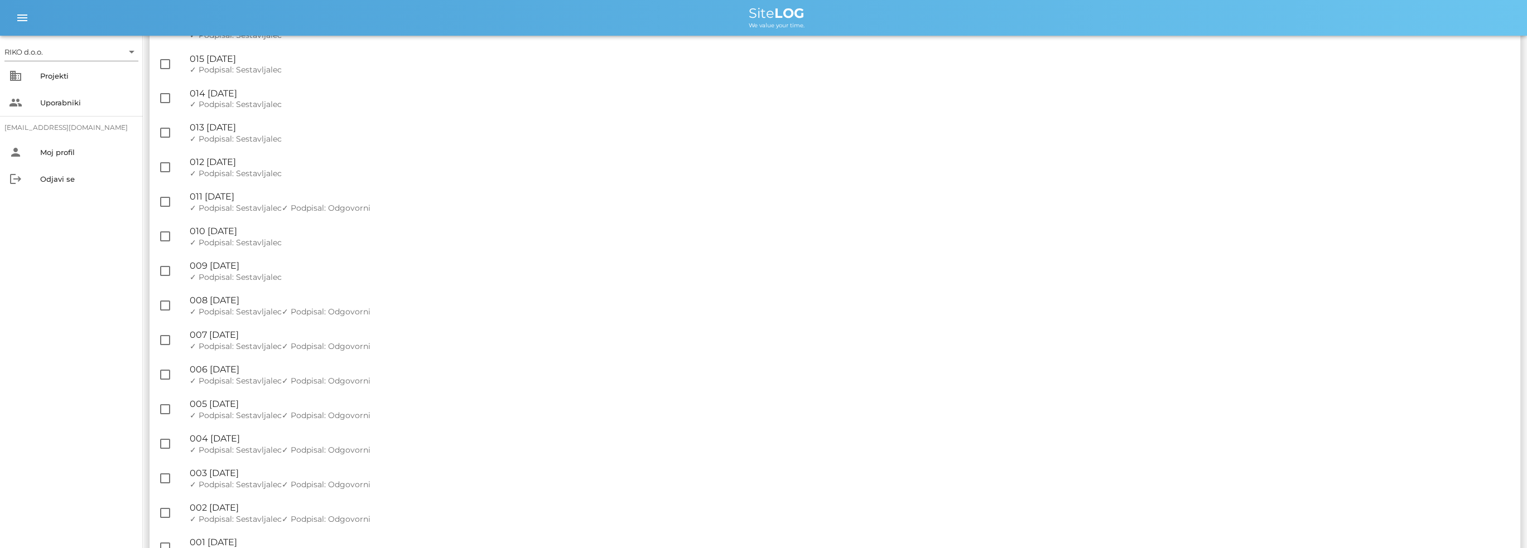
scroll to position [319, 0]
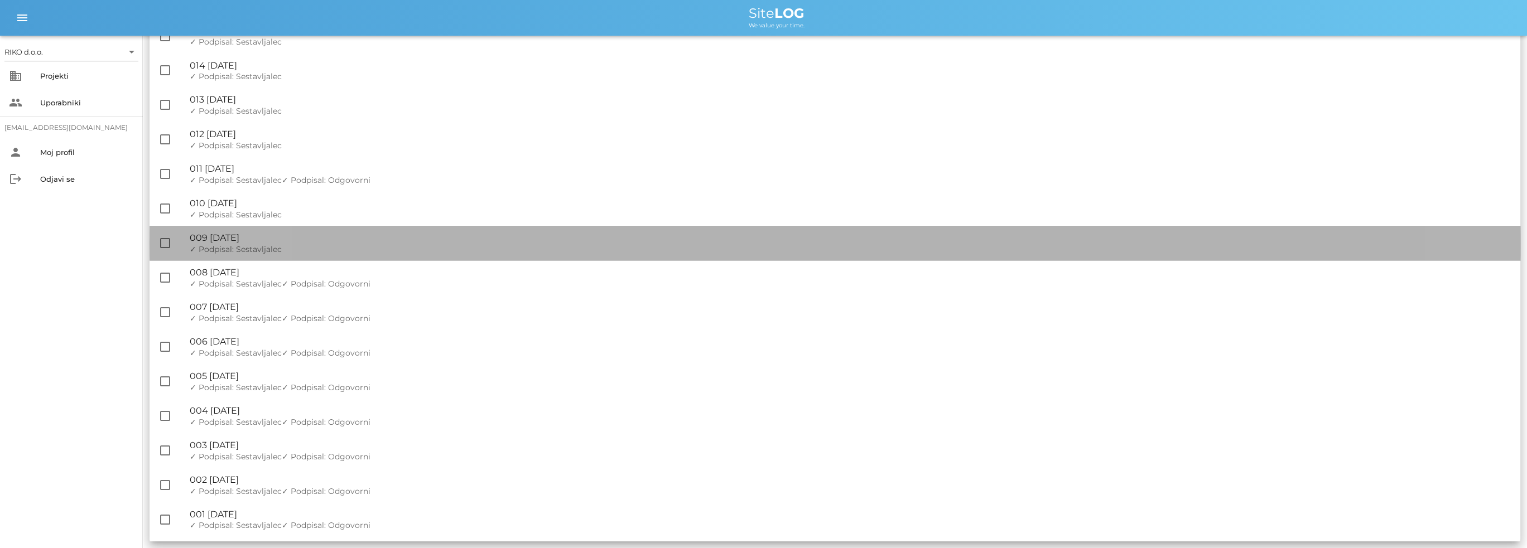
click at [313, 243] on div "🔏 009 [GEOGRAPHIC_DATA][DATE]" at bounding box center [850, 238] width 1321 height 11
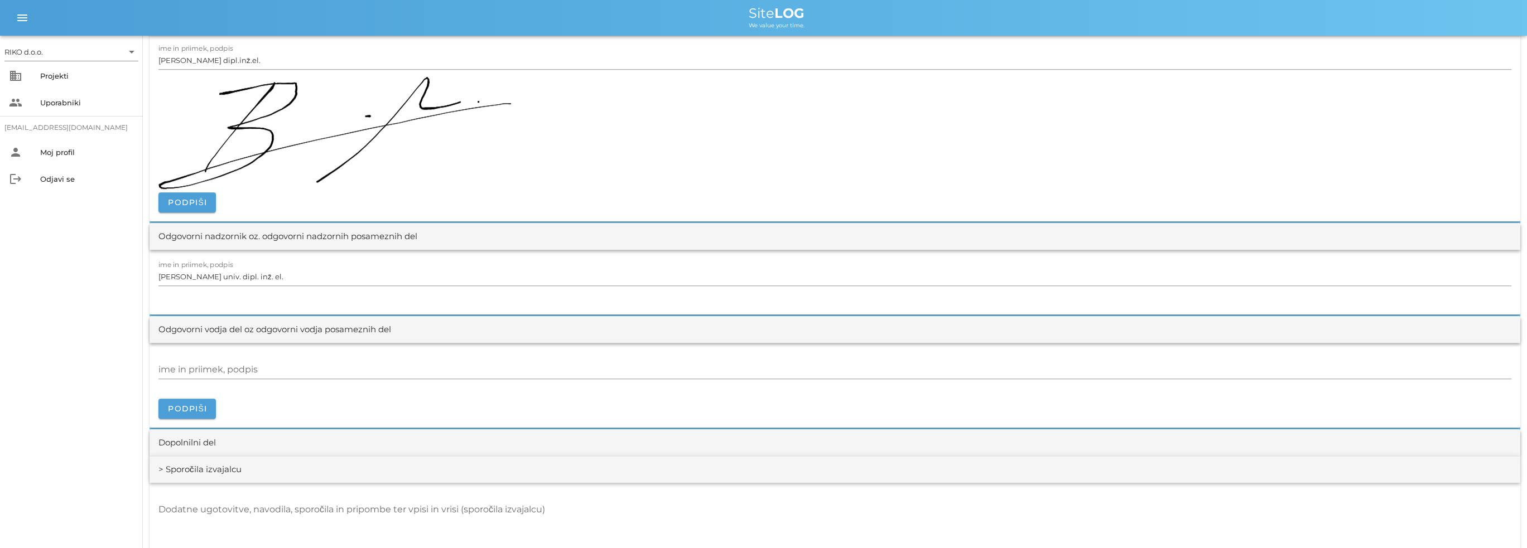
scroll to position [1283, 0]
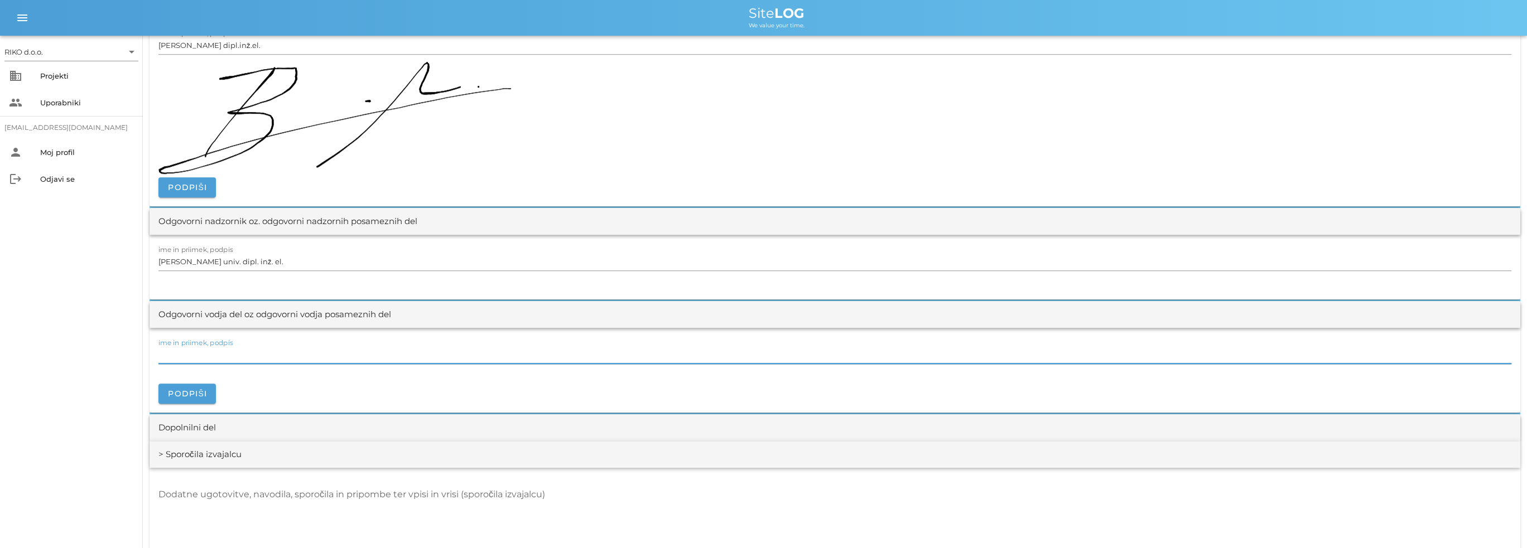
click at [201, 354] on input "ime in priimek, podpis" at bounding box center [834, 355] width 1353 height 18
paste input "[PERSON_NAME], dipl.inž.el."
type input "[PERSON_NAME], dipl.inž.el."
click at [200, 390] on span "Podpiši" at bounding box center [187, 394] width 40 height 10
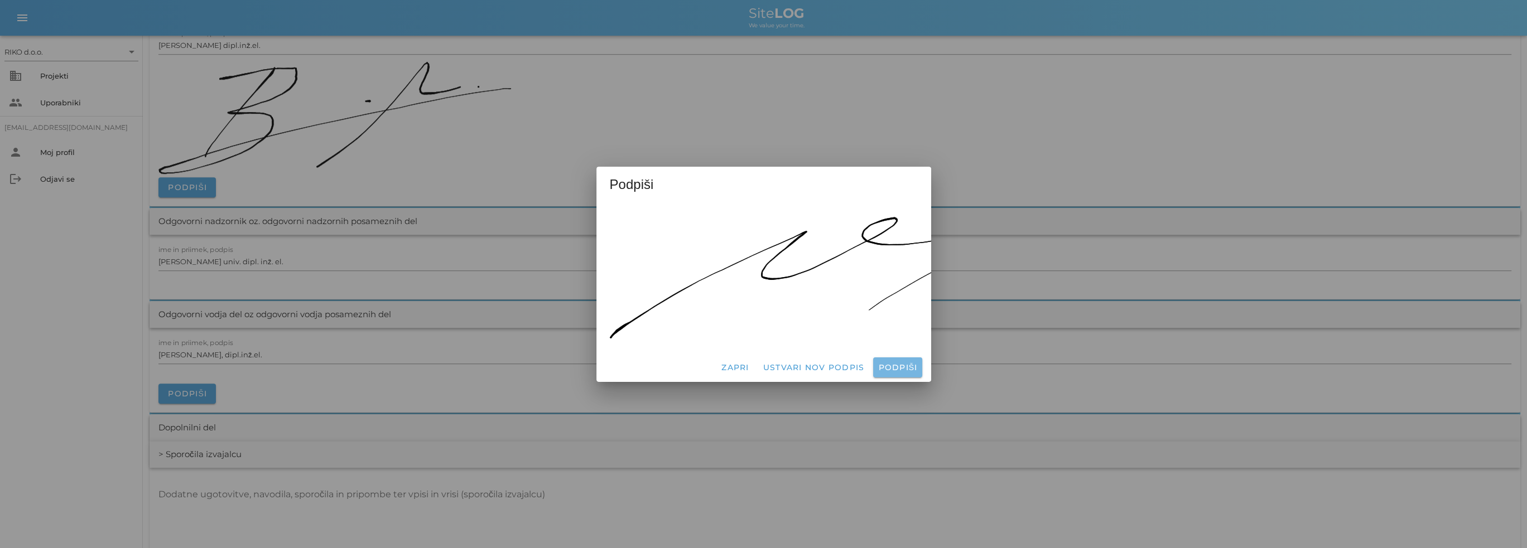
click at [909, 366] on span "Podpiši" at bounding box center [897, 368] width 40 height 10
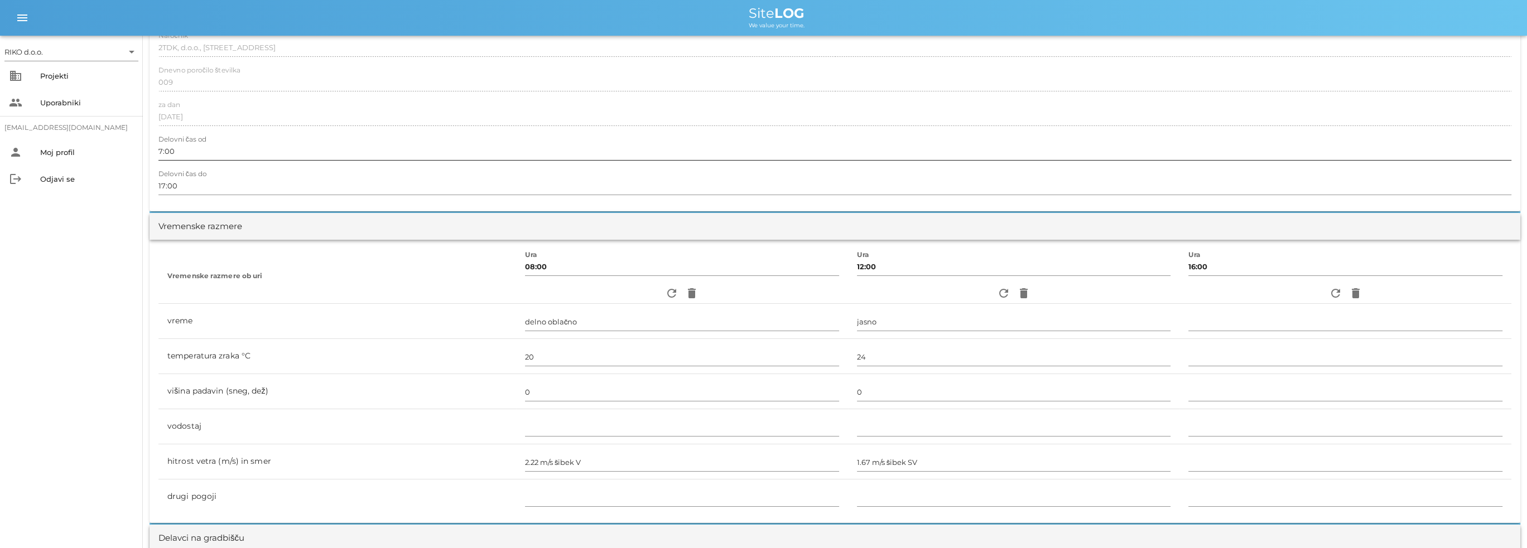
scroll to position [0, 0]
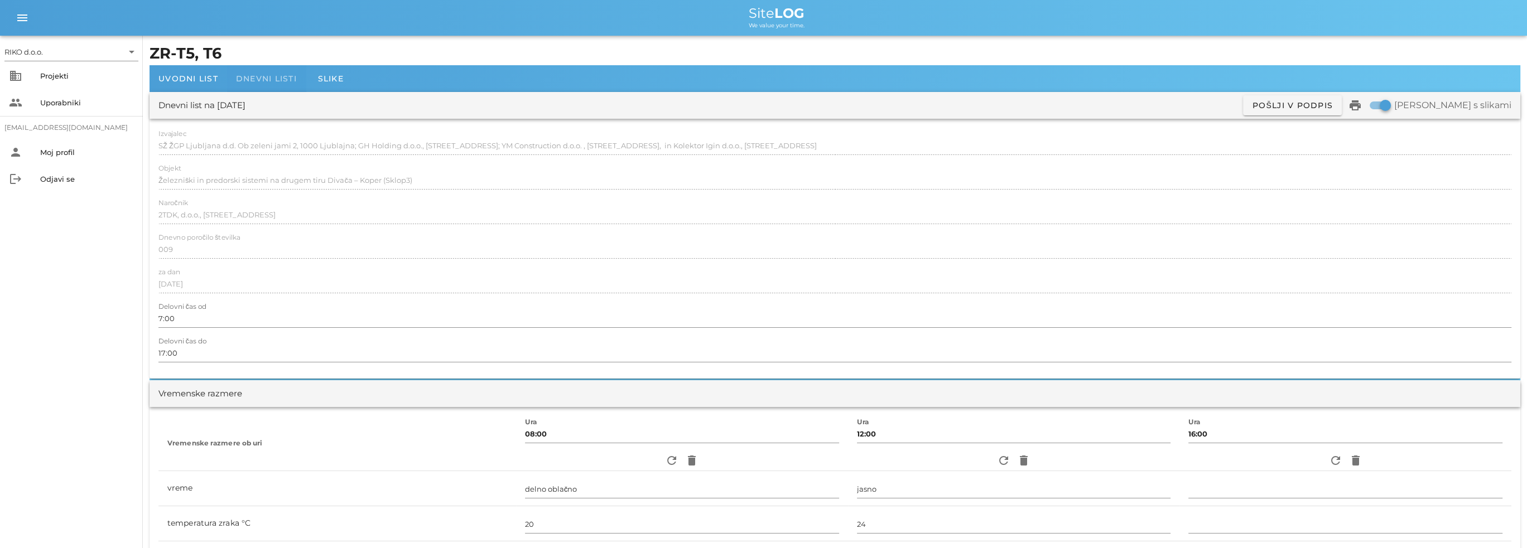
click at [278, 86] on div "Dnevni listi" at bounding box center [266, 78] width 79 height 27
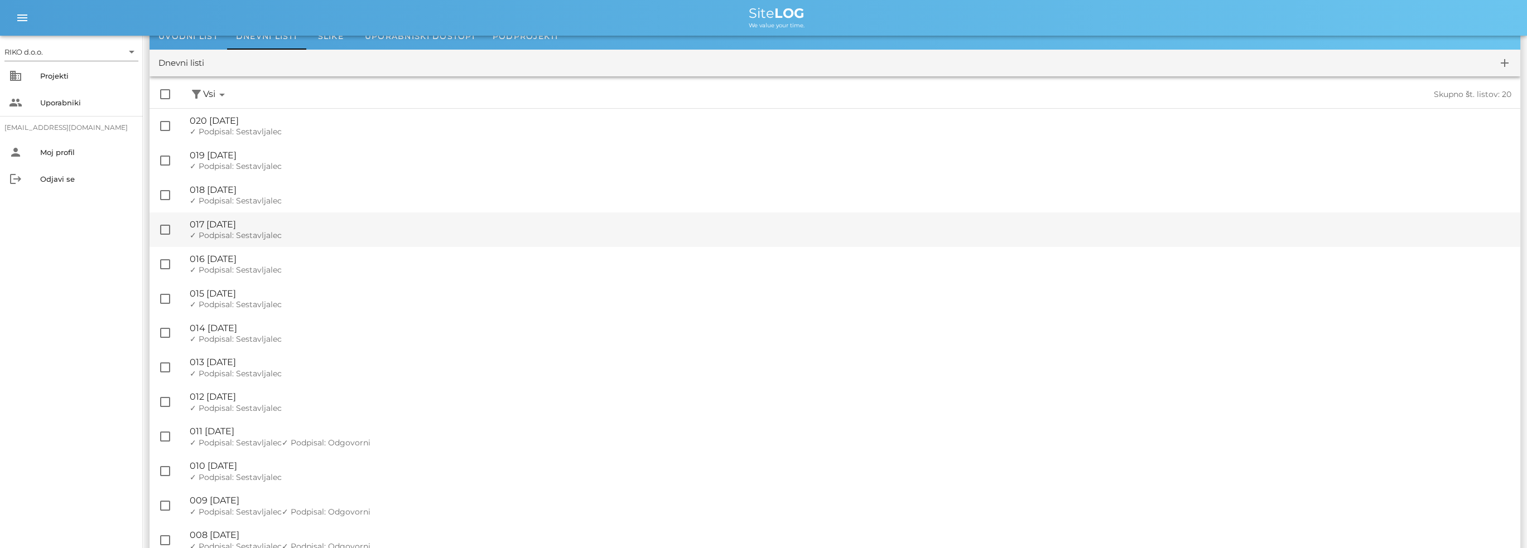
scroll to position [319, 0]
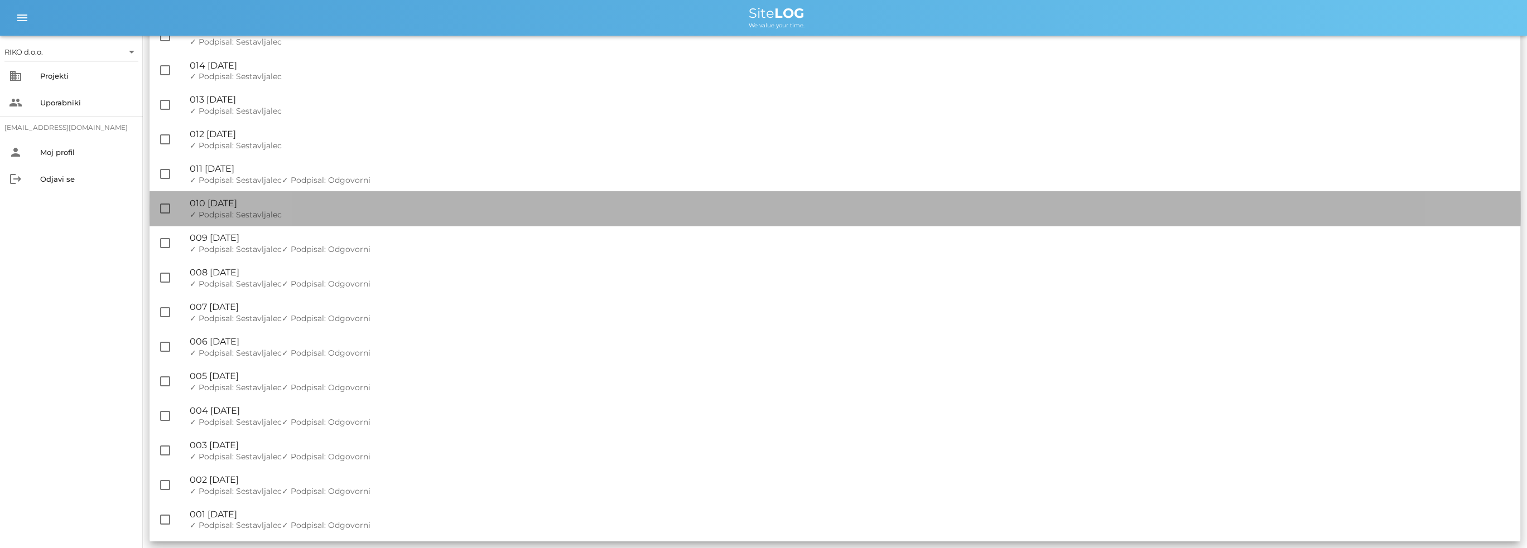
click at [314, 209] on div "🔏 010 [DATE] ✓ Podpisal: Nadzornik ✓ Podpisal: Sestavljalec ✓ Podpisal: Odgovor…" at bounding box center [850, 208] width 1321 height 35
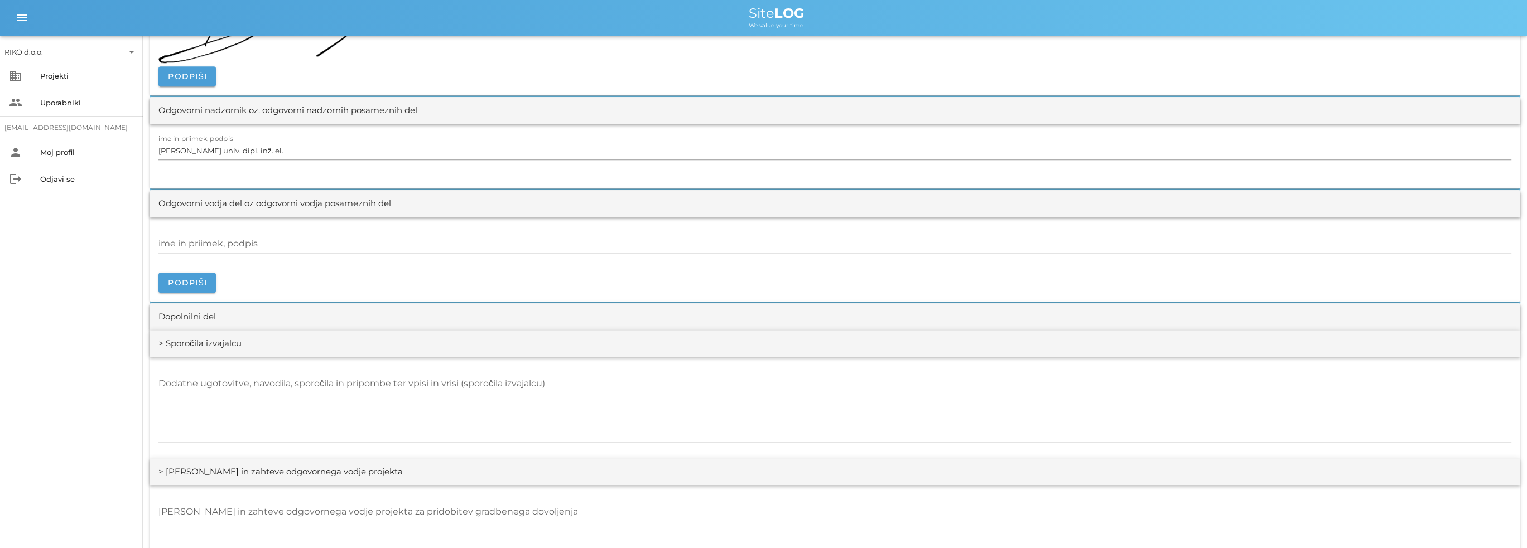
scroll to position [1395, 0]
click at [191, 279] on span "Podpiši" at bounding box center [187, 282] width 40 height 10
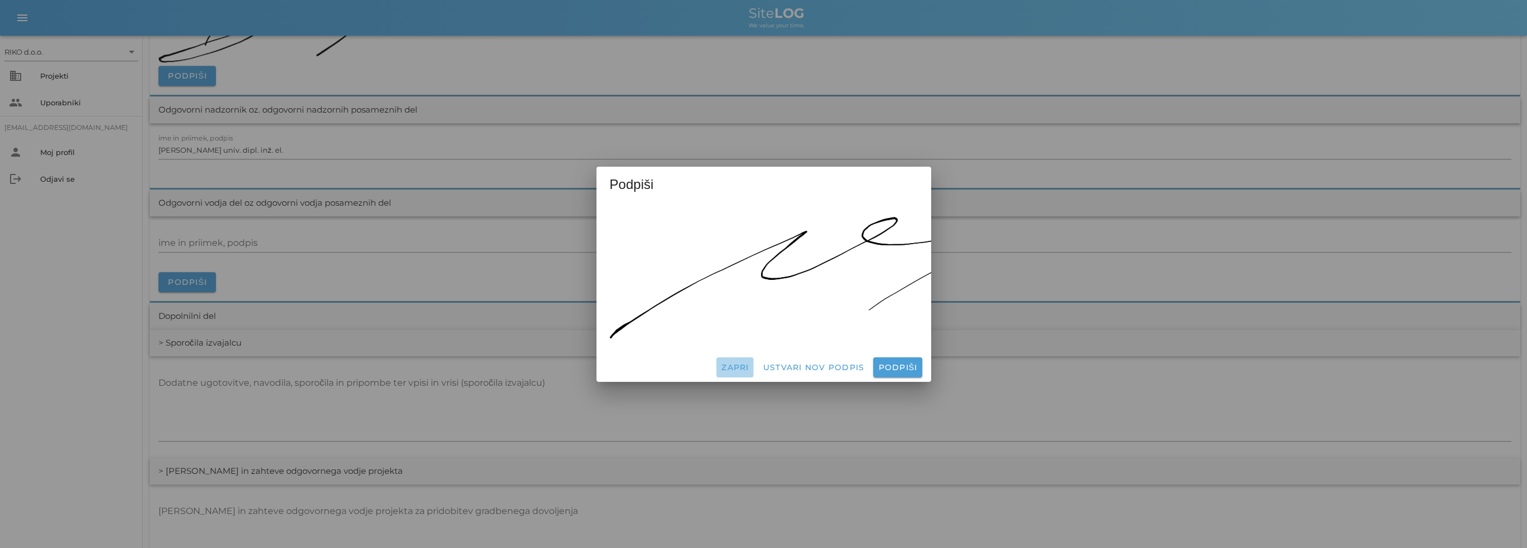
click at [748, 363] on span "Zapri" at bounding box center [735, 368] width 28 height 10
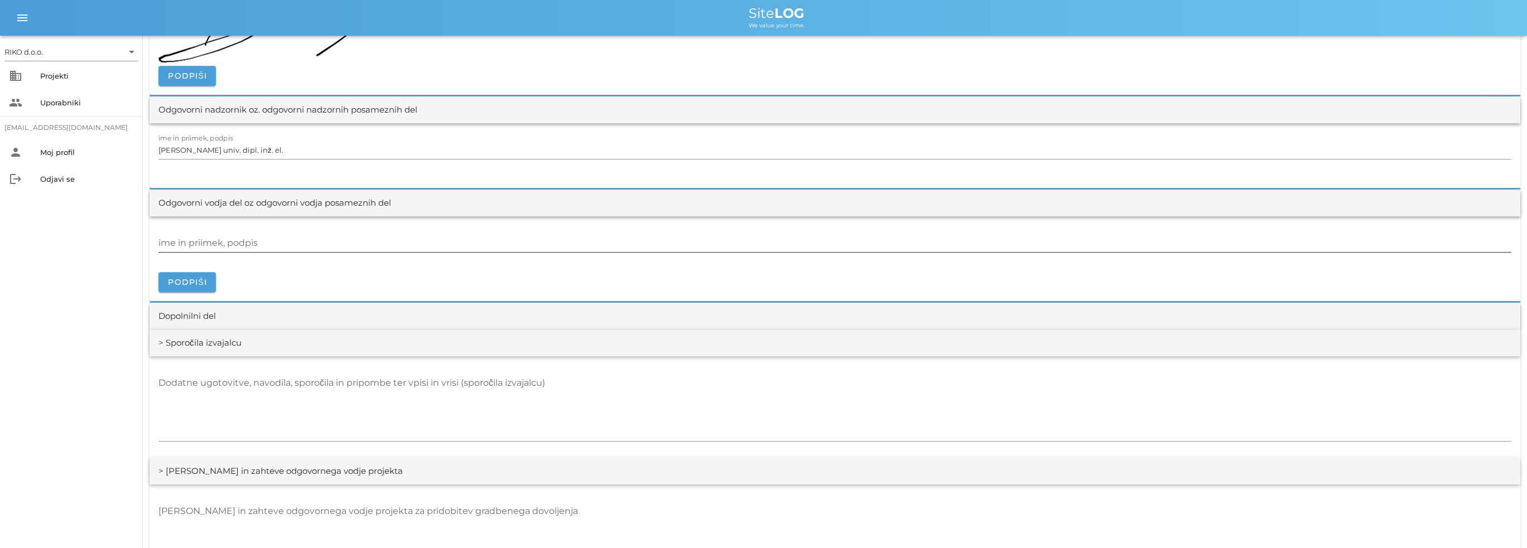
click at [271, 234] on input "ime in priimek, podpis" at bounding box center [834, 243] width 1353 height 18
paste input "[PERSON_NAME], dipl.inž.el."
type input "[PERSON_NAME], dipl.inž.el."
click at [190, 278] on span "Podpiši" at bounding box center [187, 282] width 40 height 10
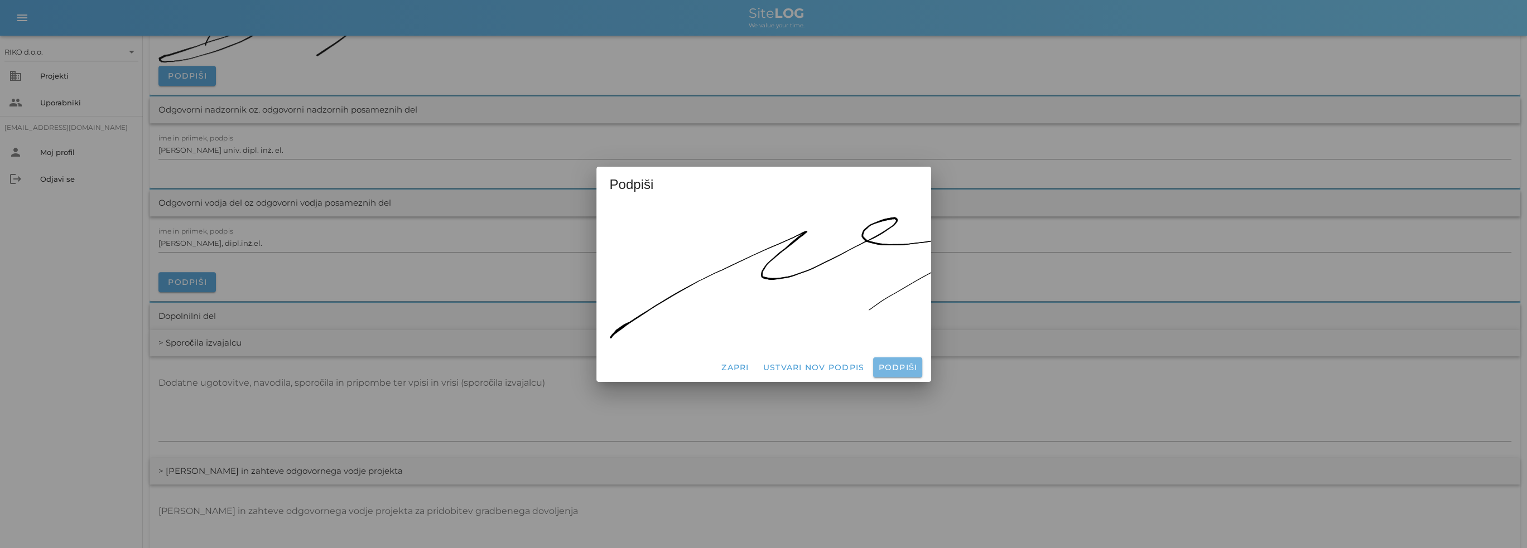
click at [904, 367] on span "Podpiši" at bounding box center [897, 368] width 40 height 10
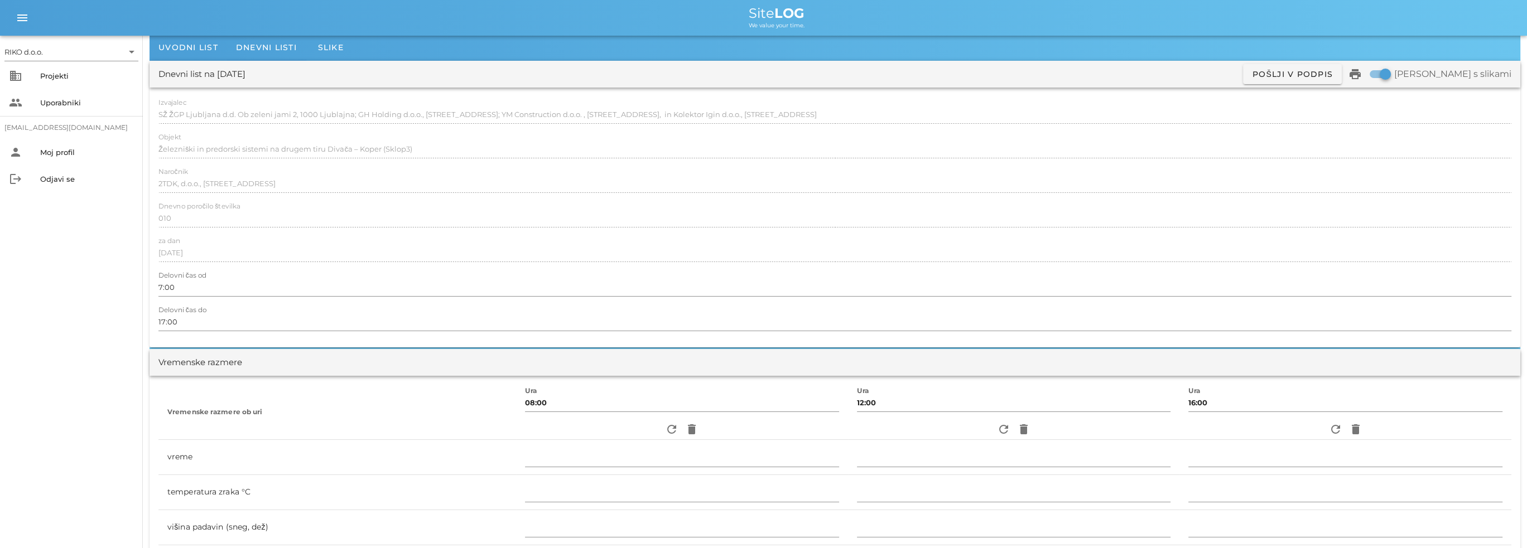
scroll to position [0, 0]
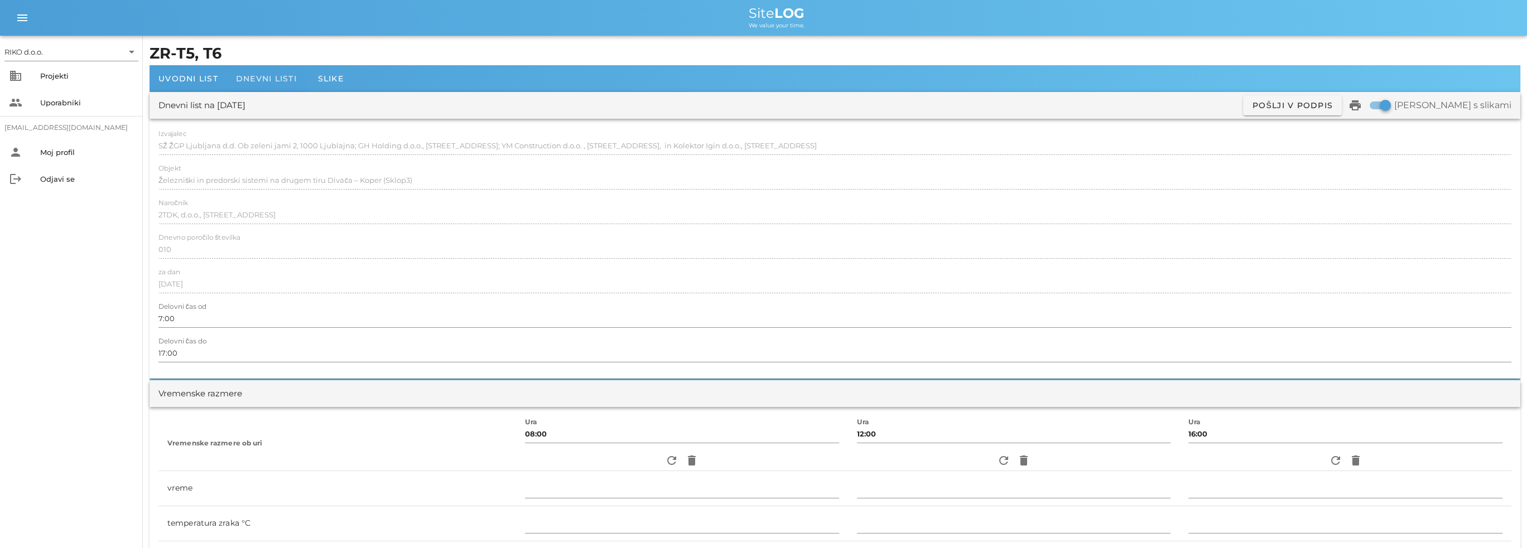
click at [265, 81] on span "Dnevni listi" at bounding box center [266, 79] width 61 height 10
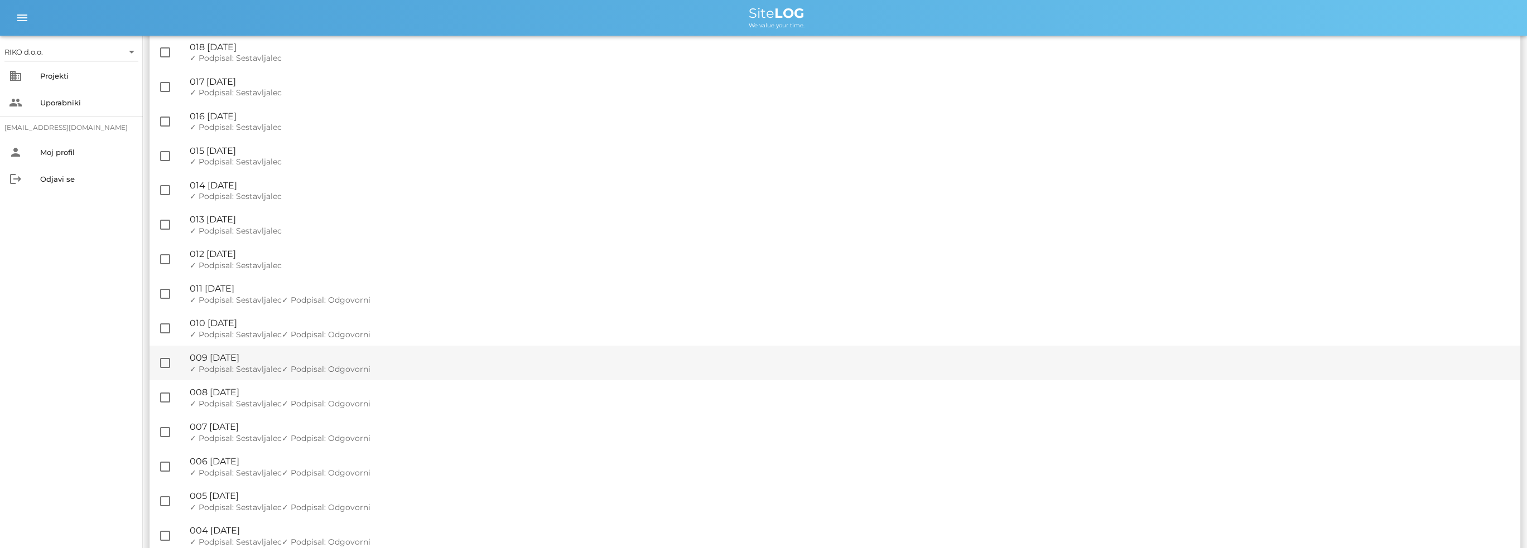
scroll to position [112, 0]
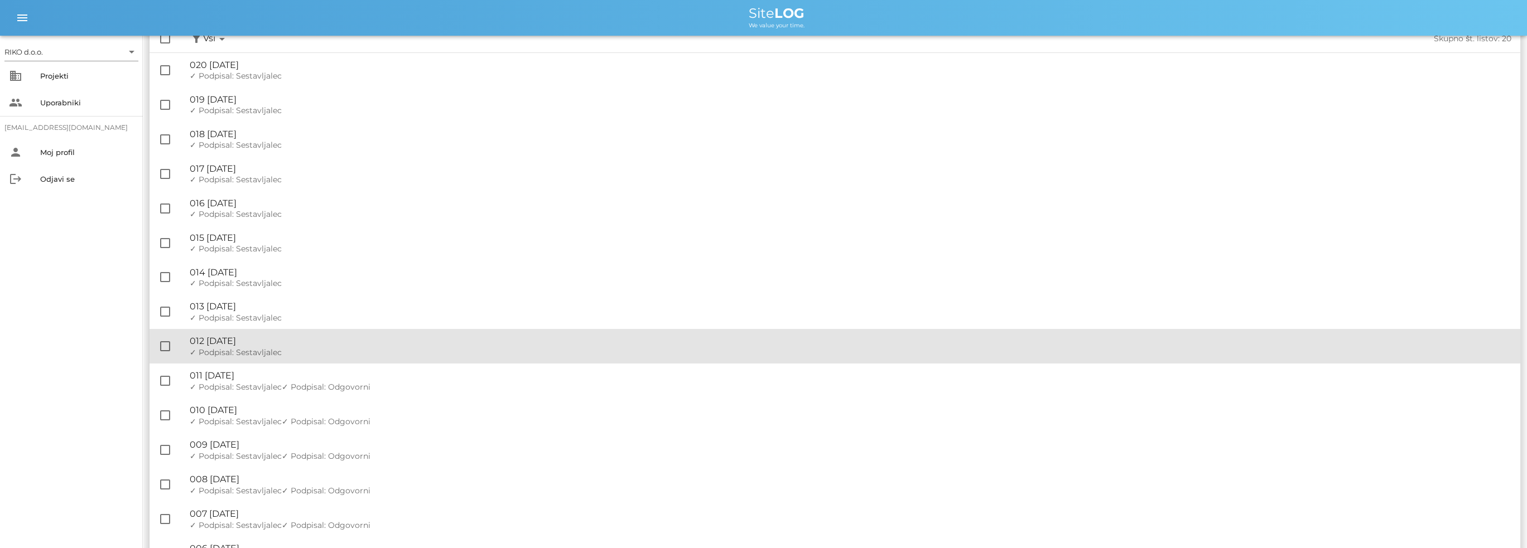
click at [302, 352] on div "✓ Podpisal: Nadzornik ✓ Podpisal: Sestavljalec ✓ Podpisal: Odgovorni" at bounding box center [850, 352] width 1321 height 9
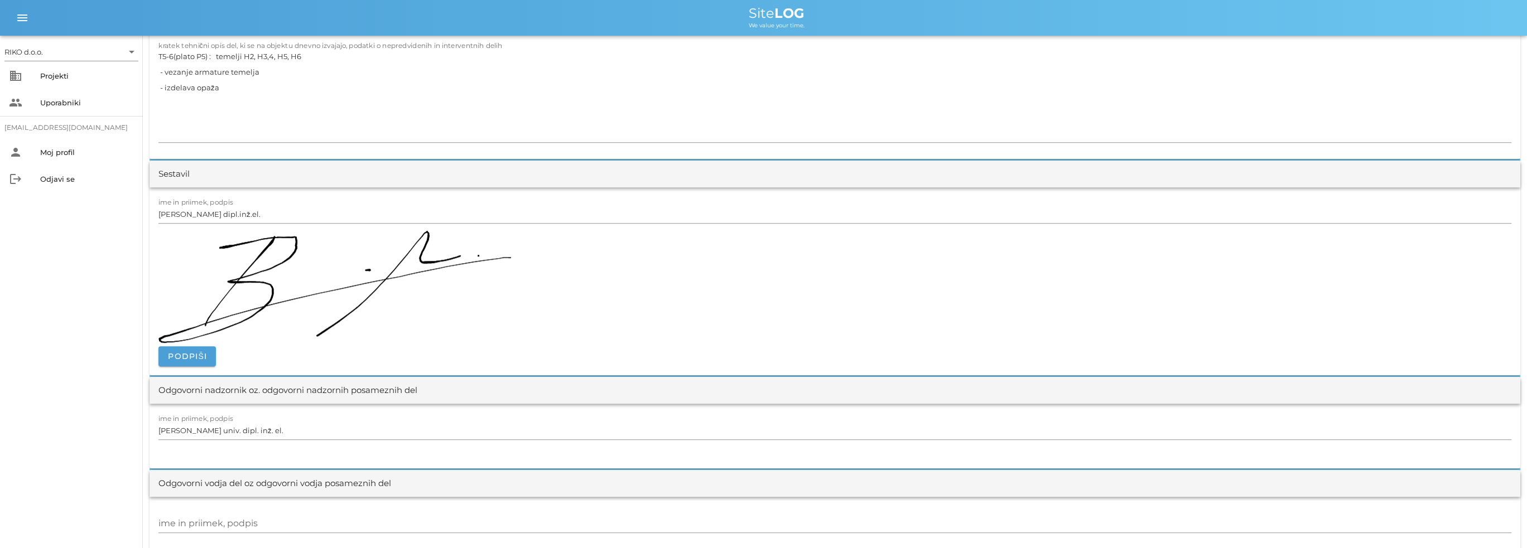
scroll to position [1283, 0]
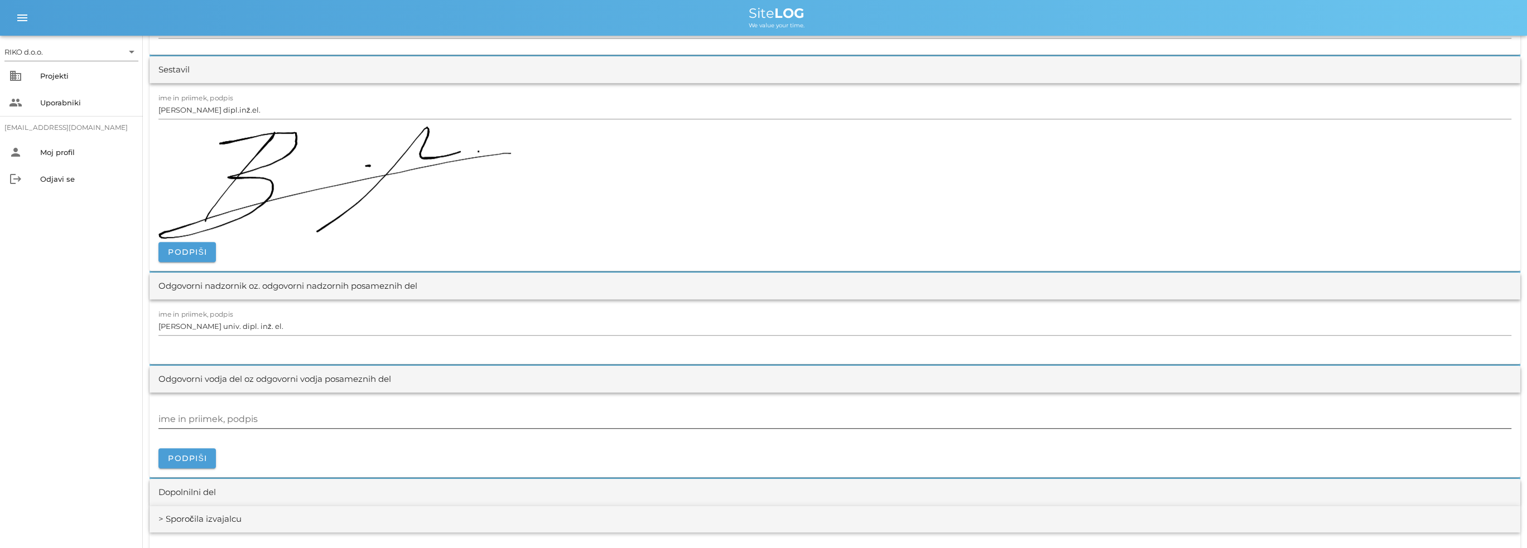
click at [205, 411] on div "ime in priimek, podpis" at bounding box center [834, 420] width 1353 height 18
paste input "[PERSON_NAME], dipl.inž.el."
type input "[PERSON_NAME], dipl.inž.el."
click at [205, 455] on span "Podpiši" at bounding box center [187, 459] width 40 height 10
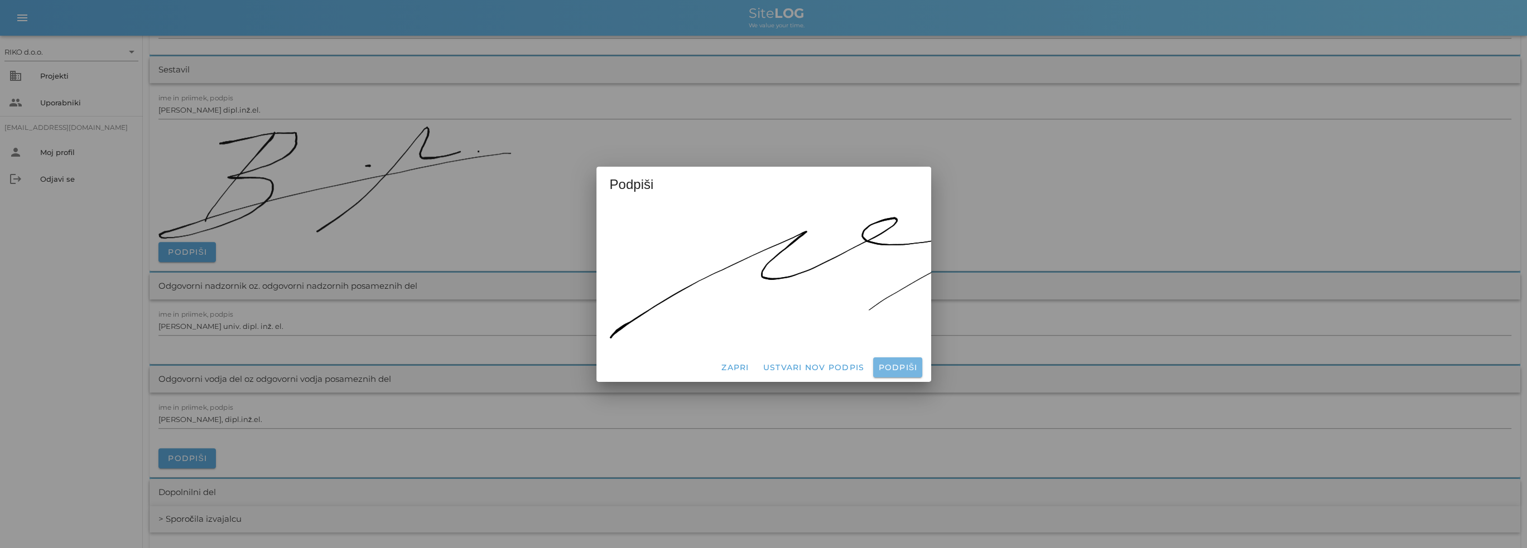
click at [888, 358] on button "Podpiši" at bounding box center [897, 368] width 49 height 20
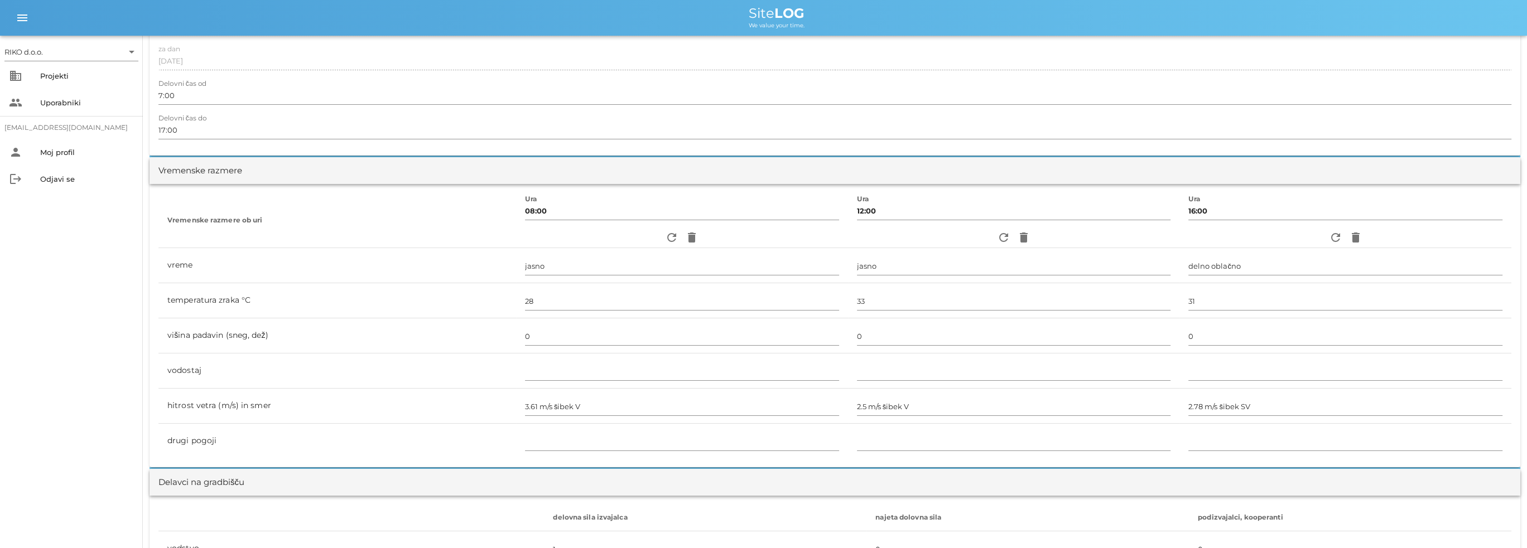
scroll to position [0, 0]
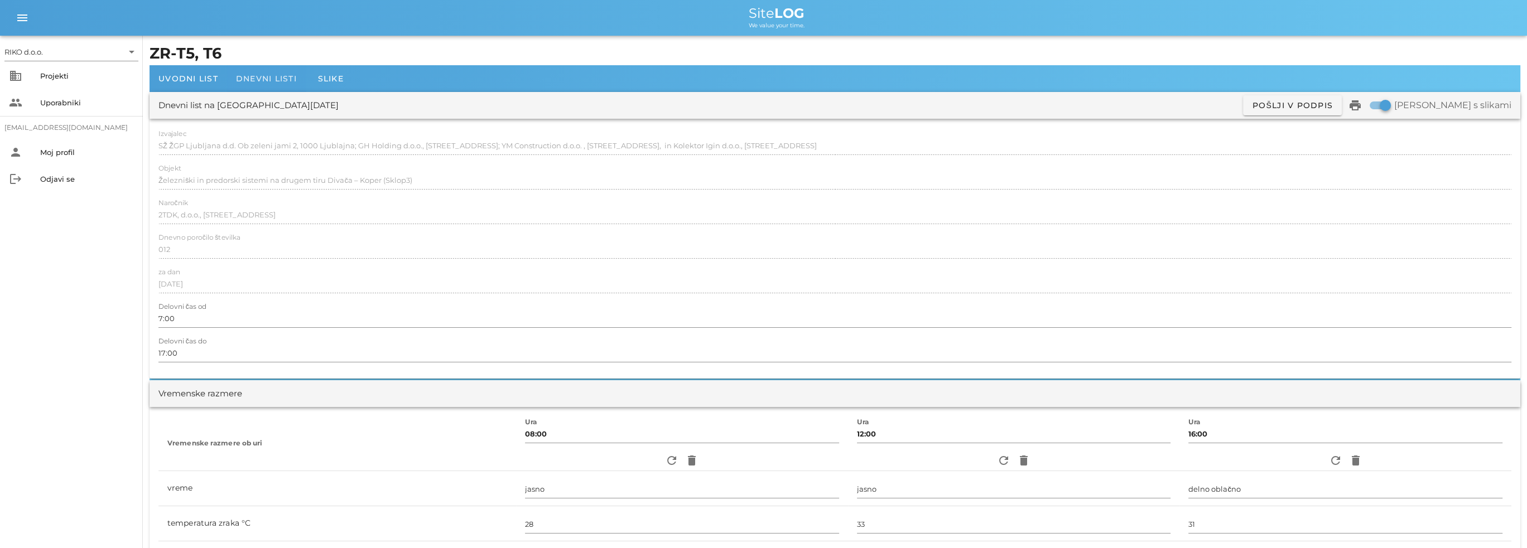
click at [253, 85] on div "Dnevni listi" at bounding box center [266, 78] width 79 height 27
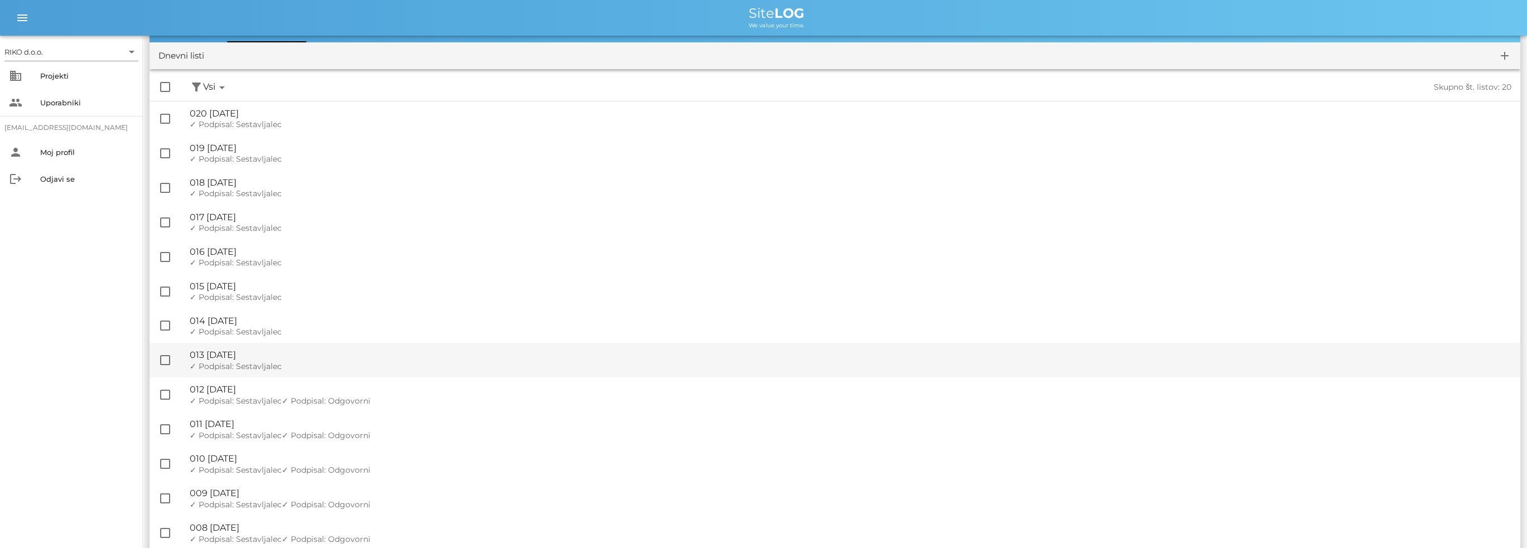
scroll to position [112, 0]
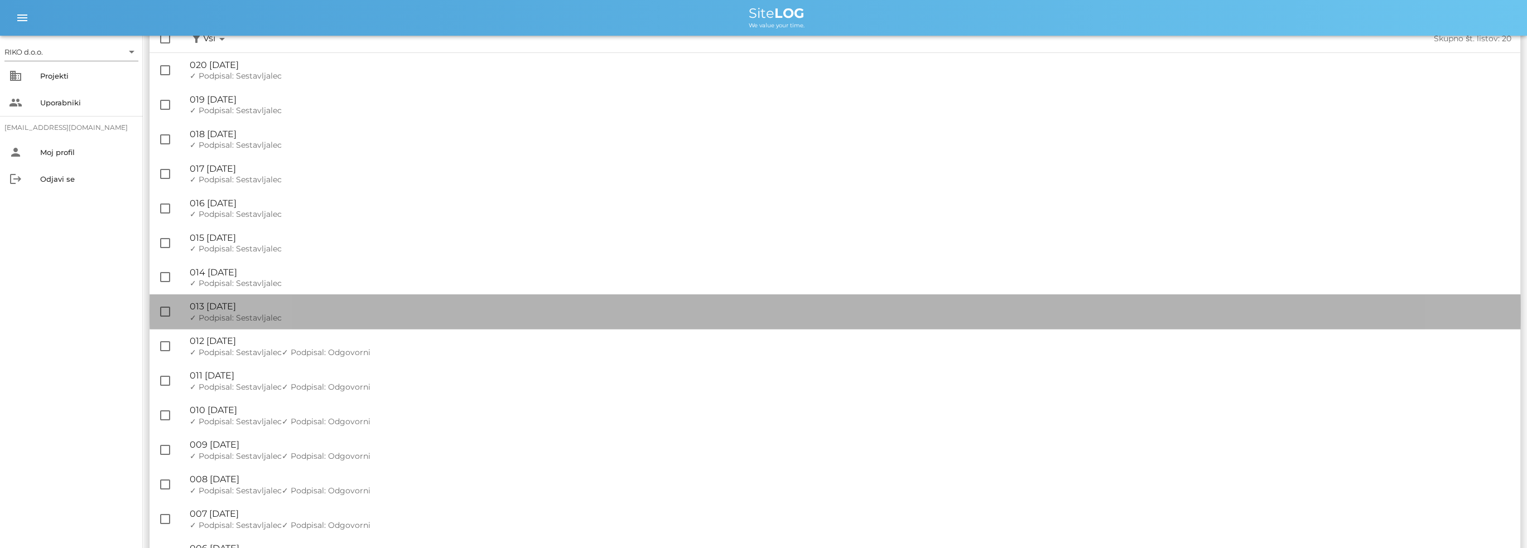
click at [286, 311] on div "🔏 013 [DATE]" at bounding box center [850, 306] width 1321 height 11
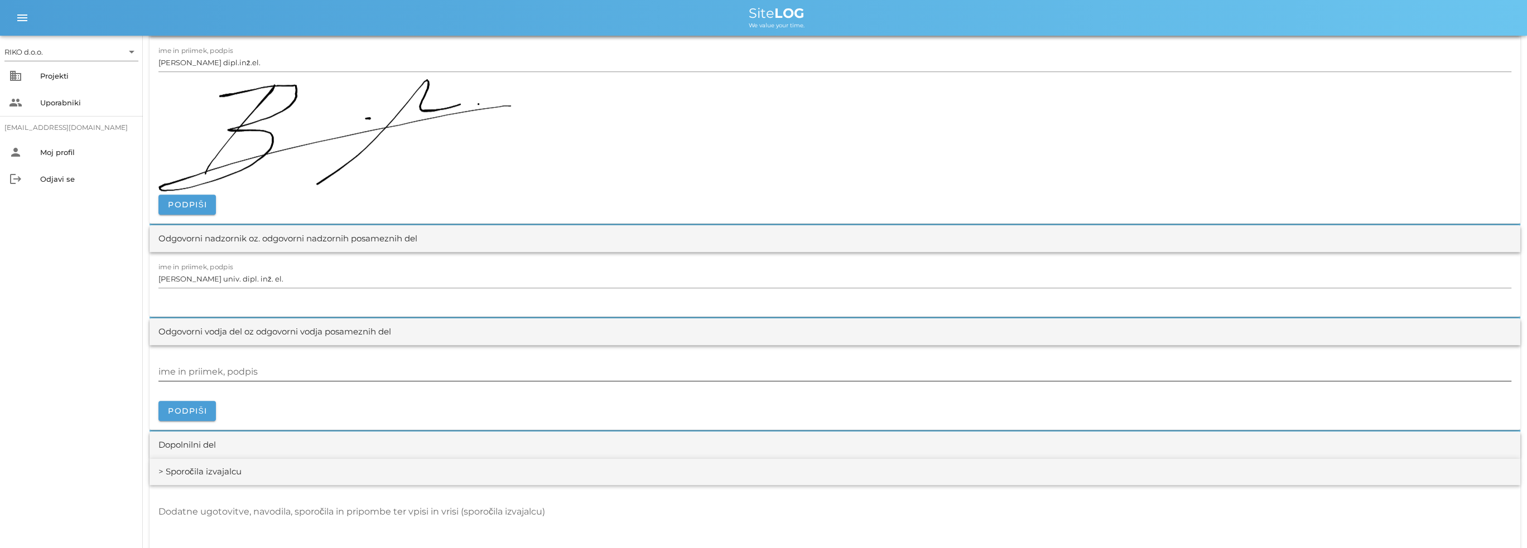
scroll to position [1395, 0]
click at [211, 373] on input "ime in priimek, podpis" at bounding box center [834, 370] width 1353 height 18
paste input "[PERSON_NAME], dipl.inž.el."
type input "[PERSON_NAME], dipl.inž.el."
click at [199, 399] on button "Podpiši" at bounding box center [186, 409] width 57 height 20
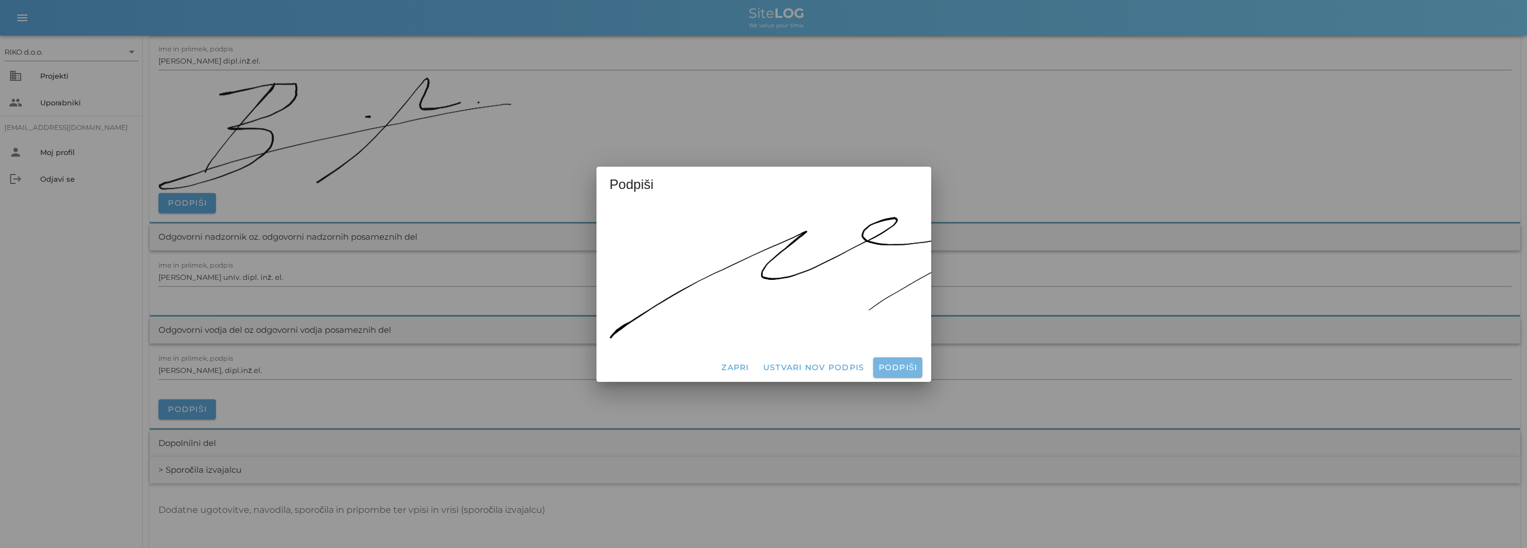
click at [889, 364] on span "Podpiši" at bounding box center [897, 368] width 40 height 10
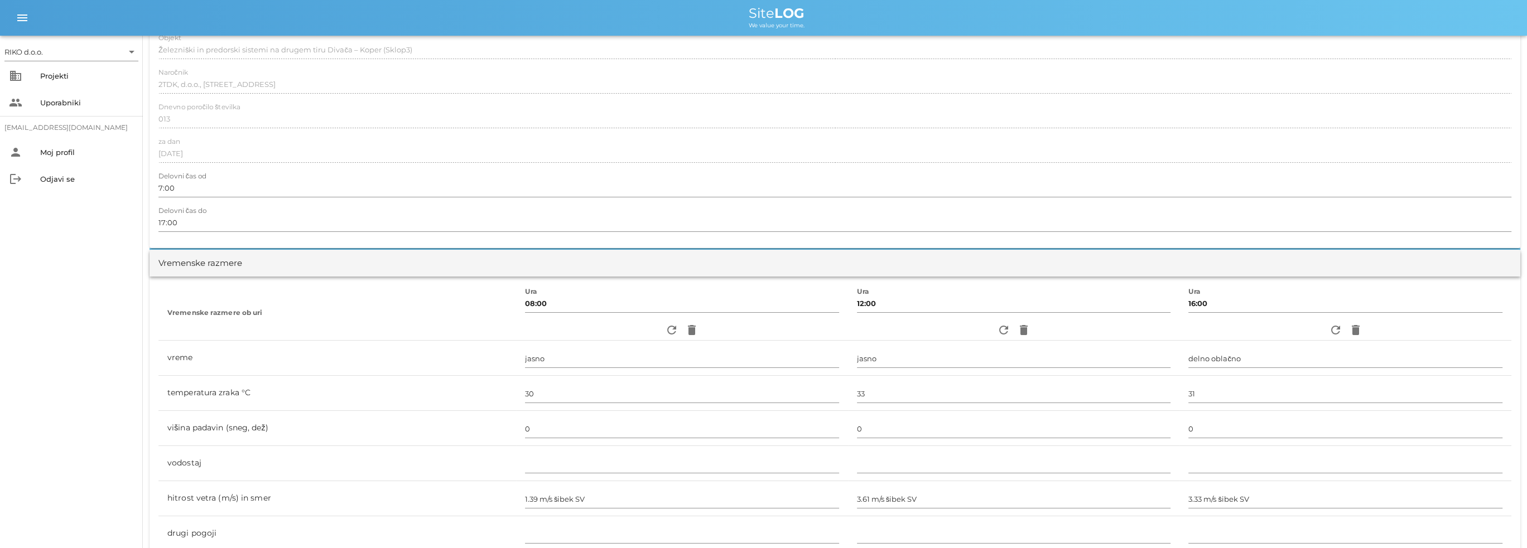
scroll to position [0, 0]
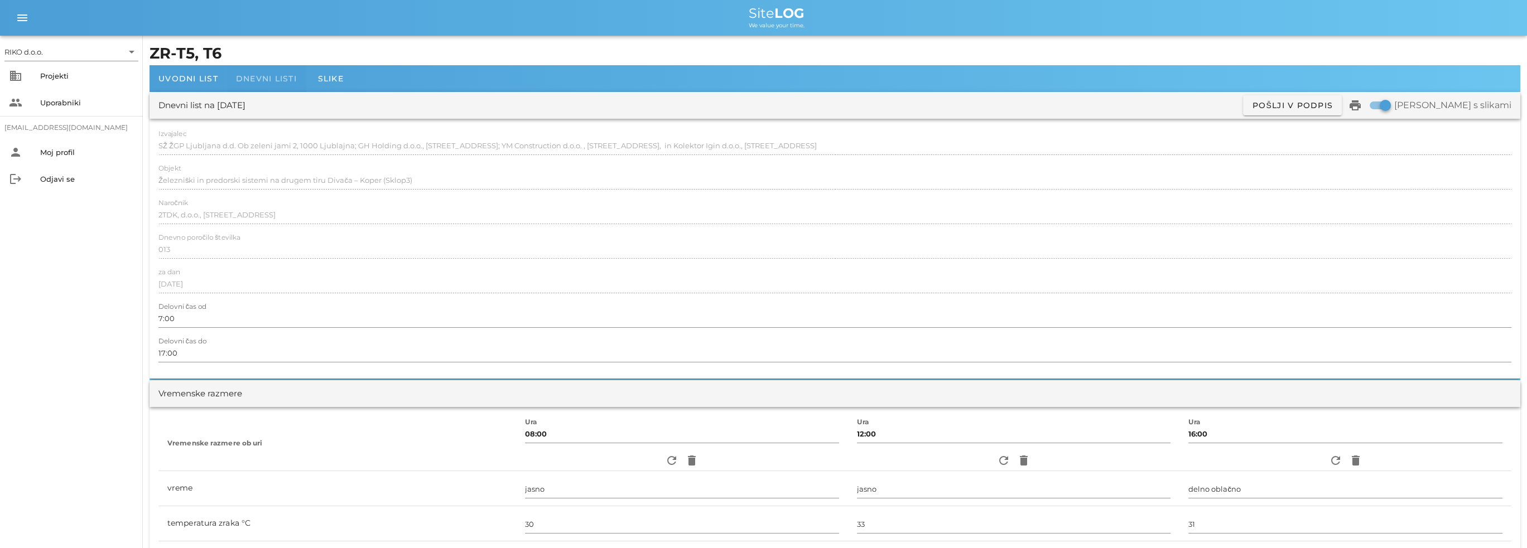
click at [269, 81] on span "Dnevni listi" at bounding box center [266, 79] width 61 height 10
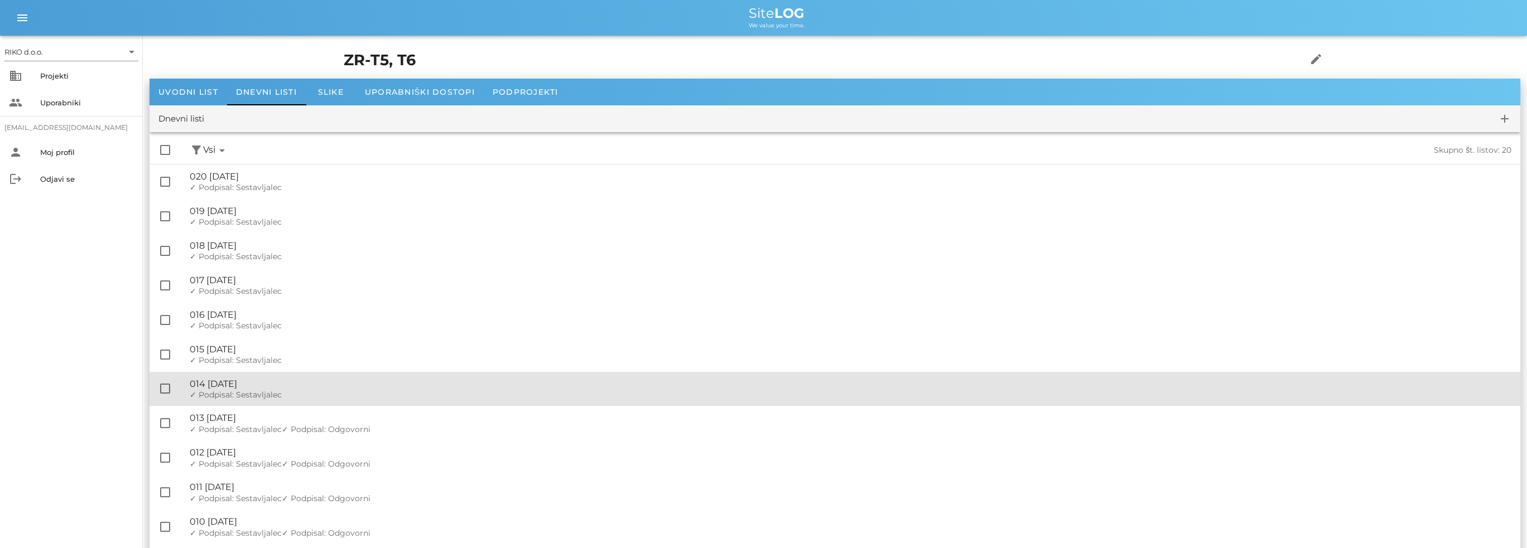
click at [288, 383] on div "🔏 014 [DATE]" at bounding box center [850, 384] width 1321 height 11
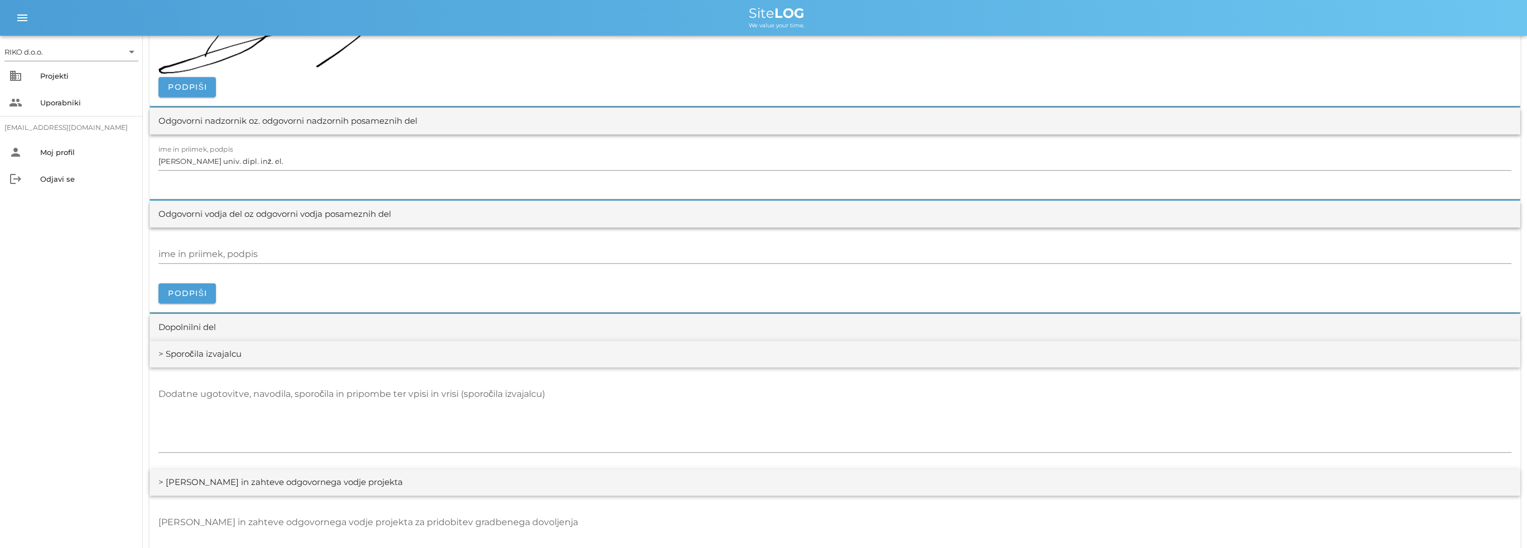
scroll to position [1450, 0]
click at [202, 250] on input "ime in priimek, podpis" at bounding box center [834, 252] width 1353 height 18
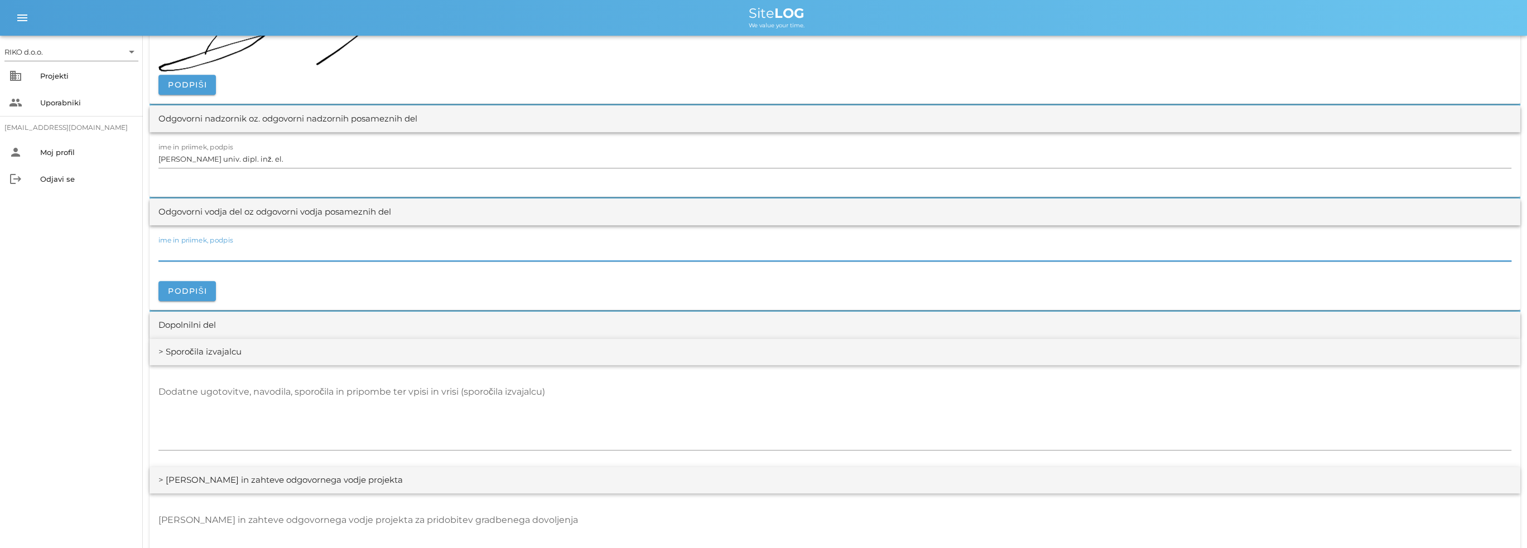
paste input "[PERSON_NAME], dipl.inž.el."
type input "[PERSON_NAME], dipl.inž.el."
click at [194, 283] on button "Podpiši" at bounding box center [186, 291] width 57 height 20
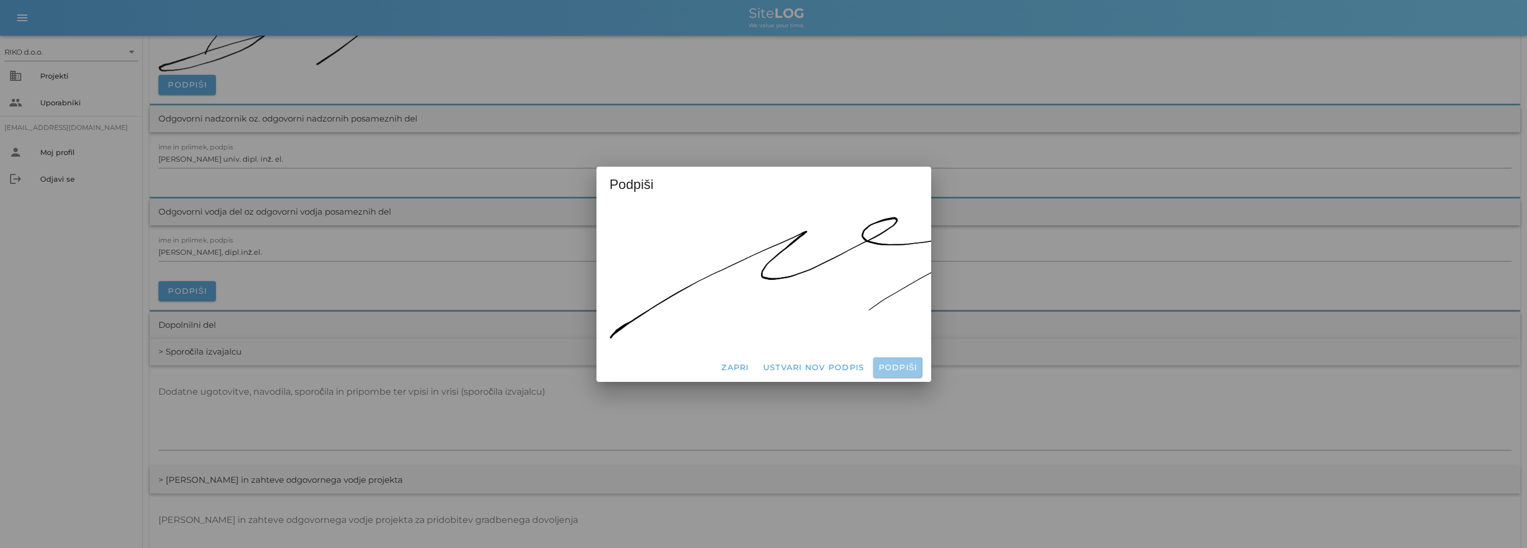
click at [890, 363] on span "Podpiši" at bounding box center [897, 368] width 40 height 10
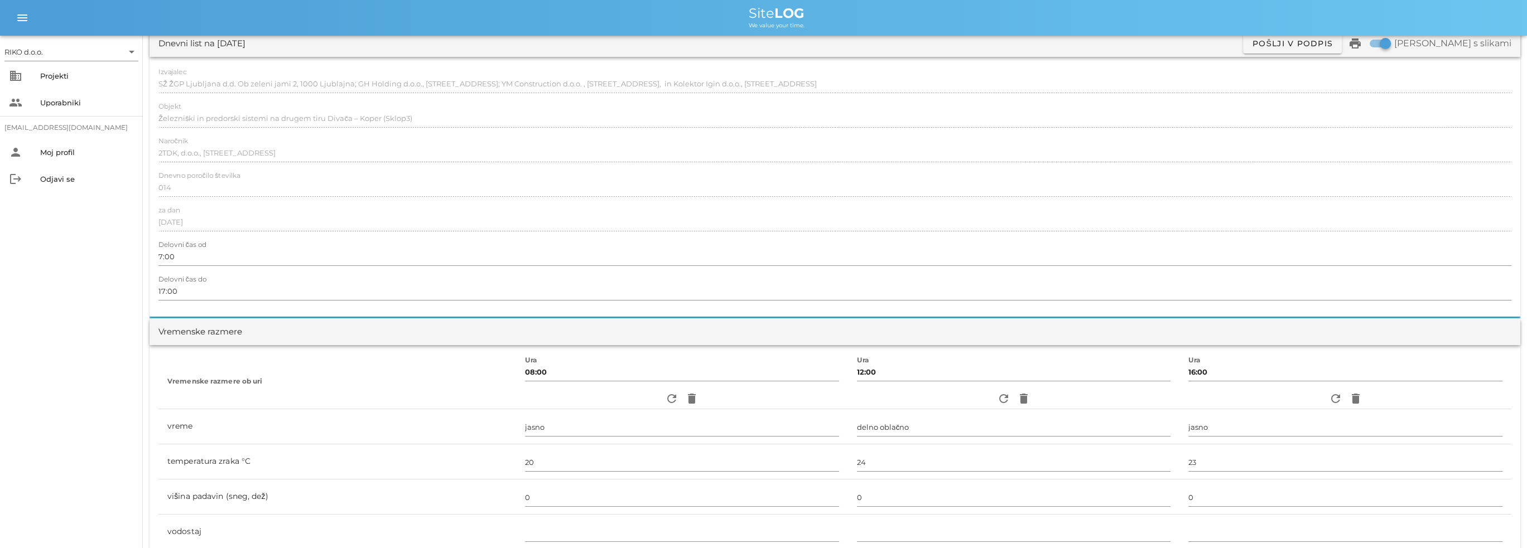
scroll to position [0, 0]
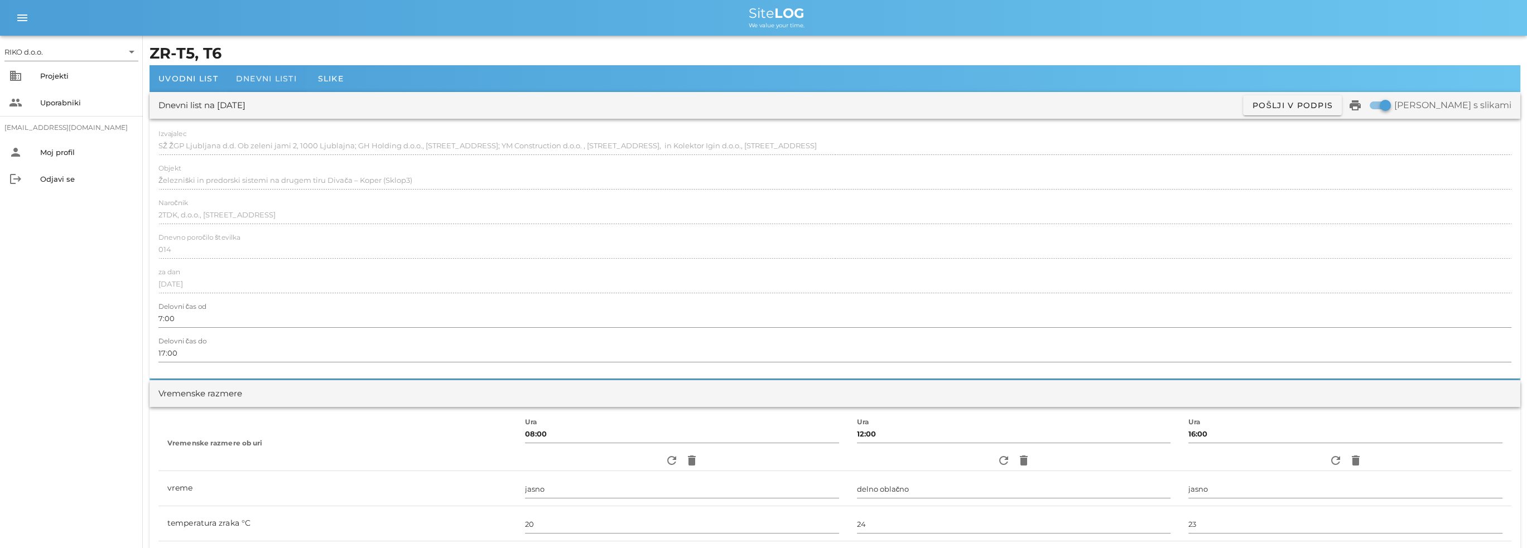
click at [274, 84] on div "Dnevni listi" at bounding box center [266, 78] width 79 height 27
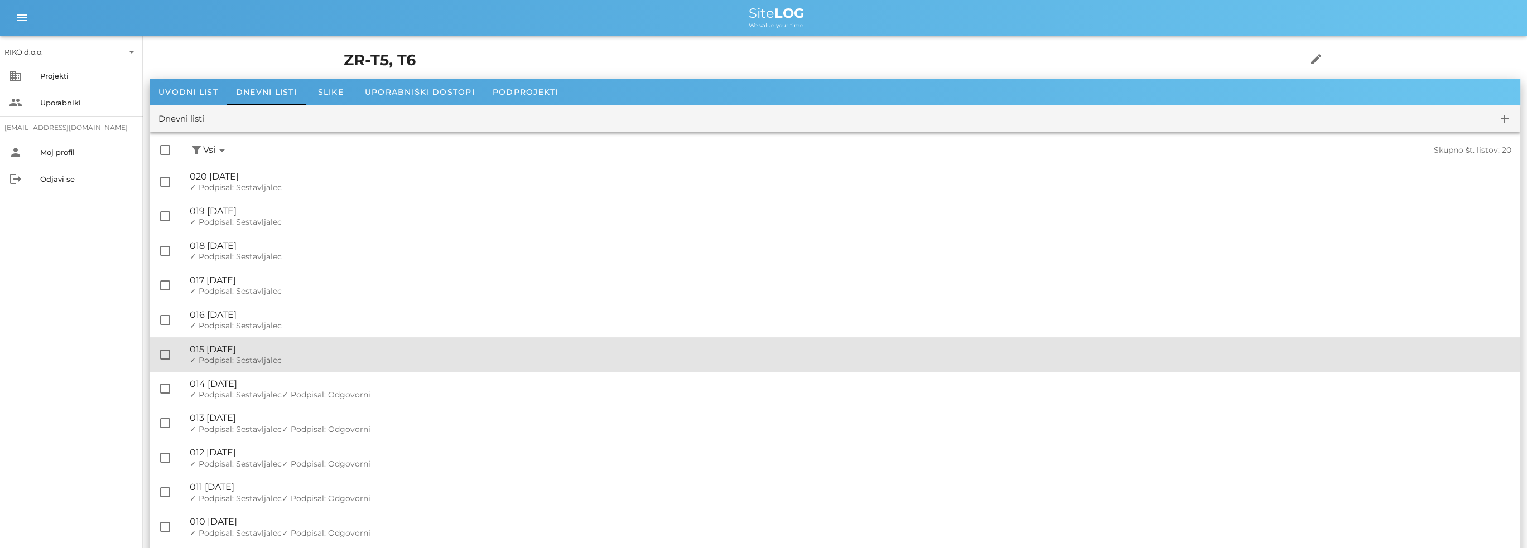
click at [268, 345] on div "🔏 015 [DATE]" at bounding box center [850, 349] width 1321 height 11
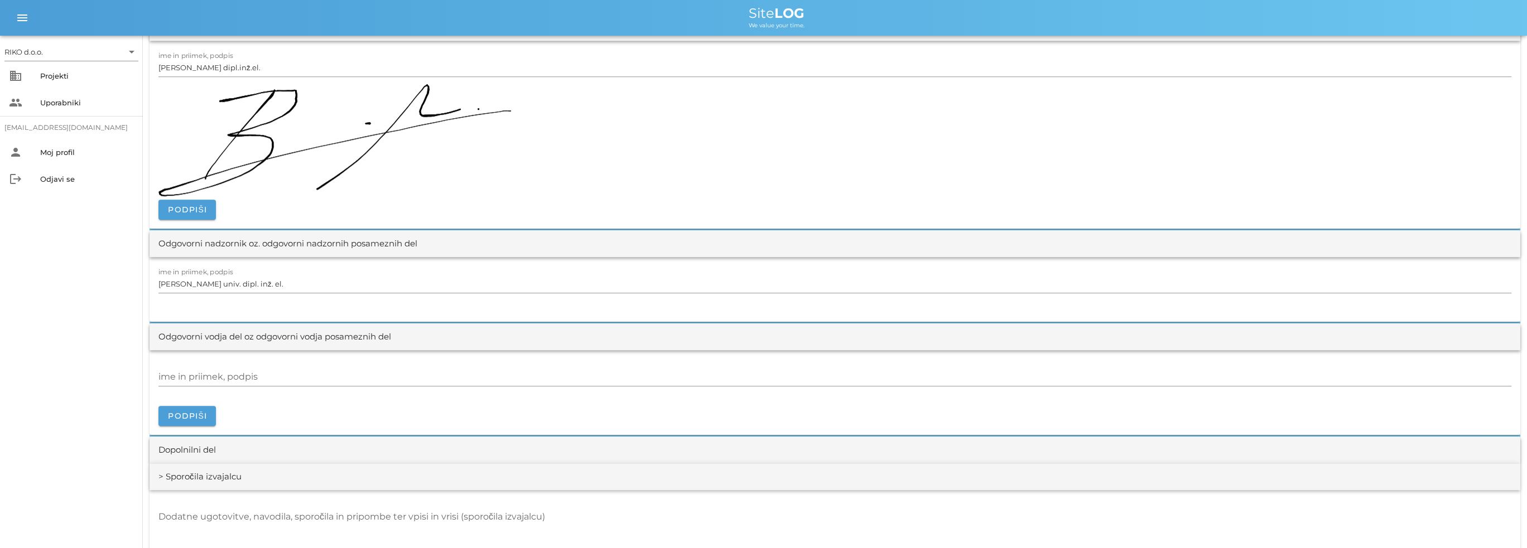
scroll to position [1339, 0]
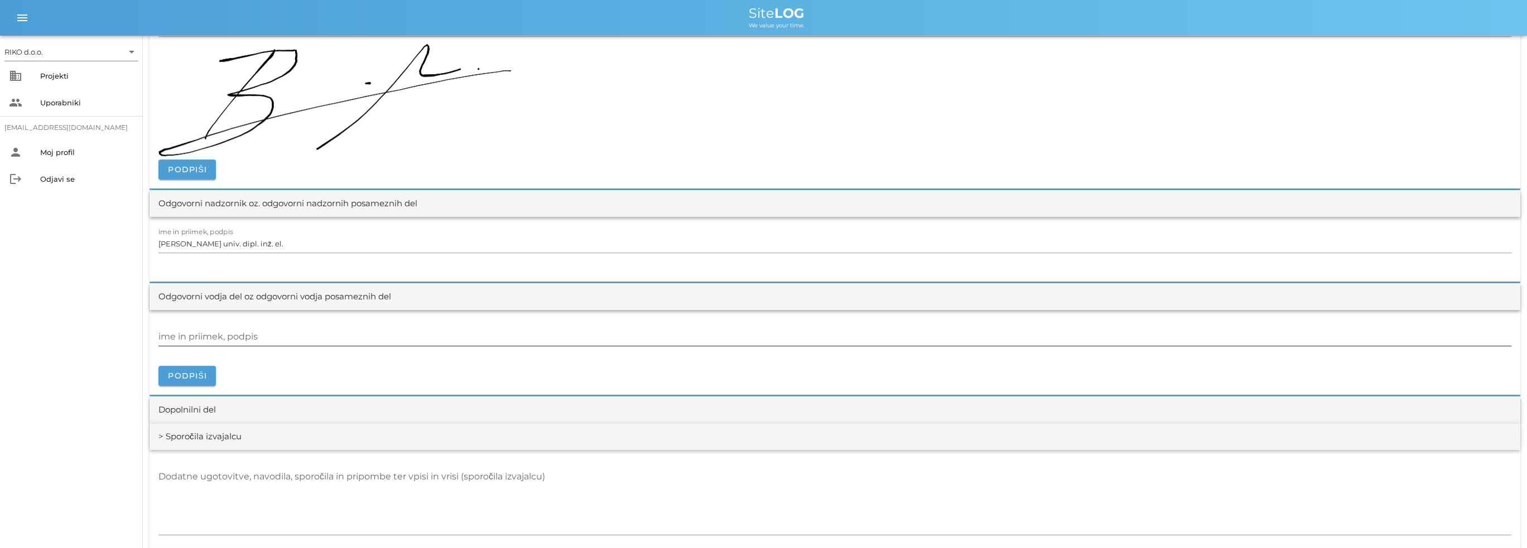
click at [232, 335] on div "ime in priimek, podpis" at bounding box center [834, 337] width 1353 height 18
paste input "[PERSON_NAME], dipl.inž.el."
type input "[PERSON_NAME], dipl.inž.el."
click at [190, 377] on span "Podpiši" at bounding box center [187, 376] width 40 height 10
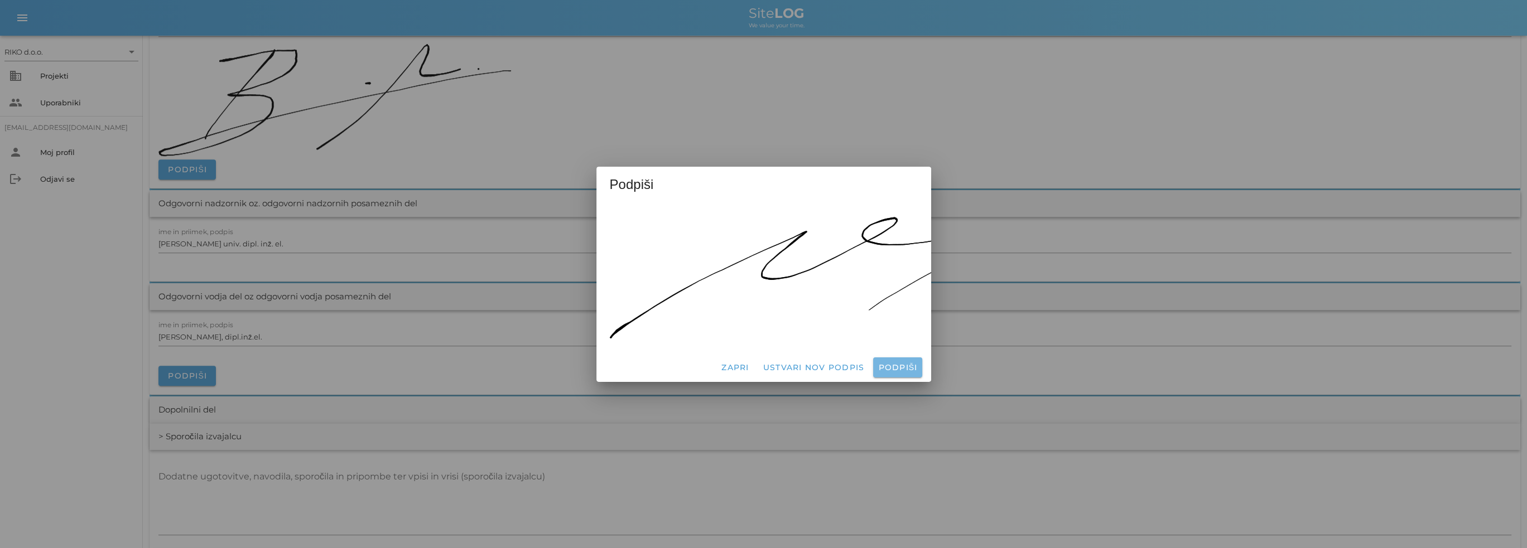
click at [902, 358] on button "Podpiši" at bounding box center [897, 368] width 49 height 20
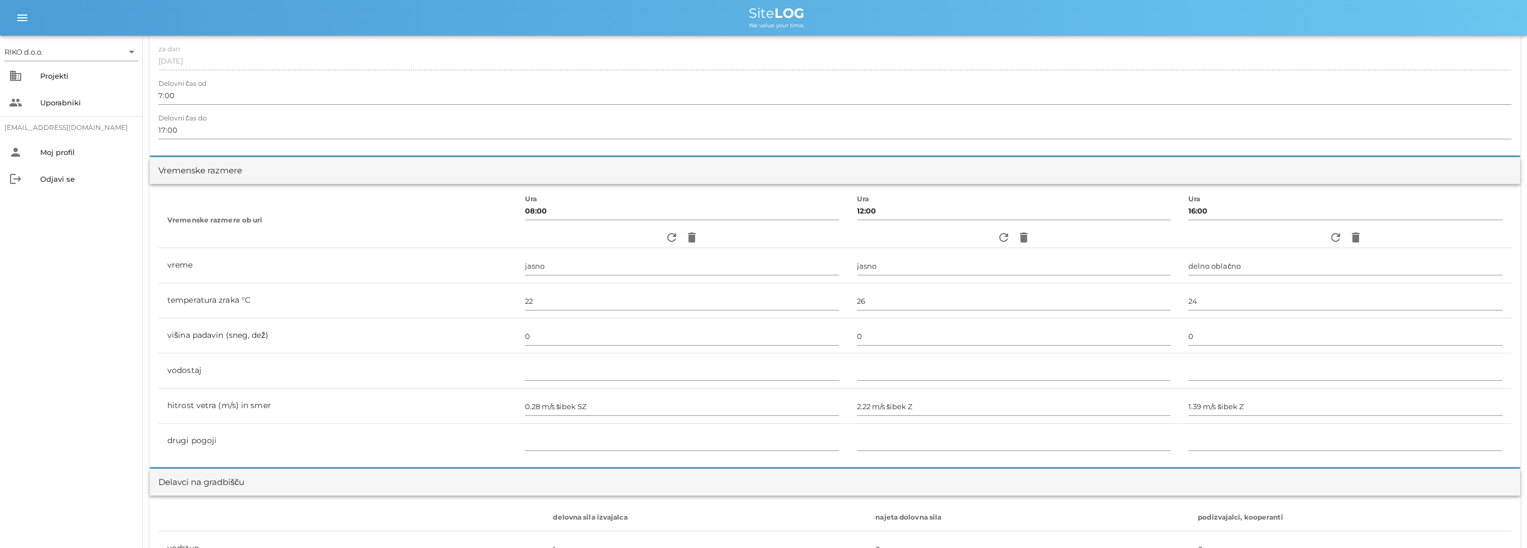
scroll to position [0, 0]
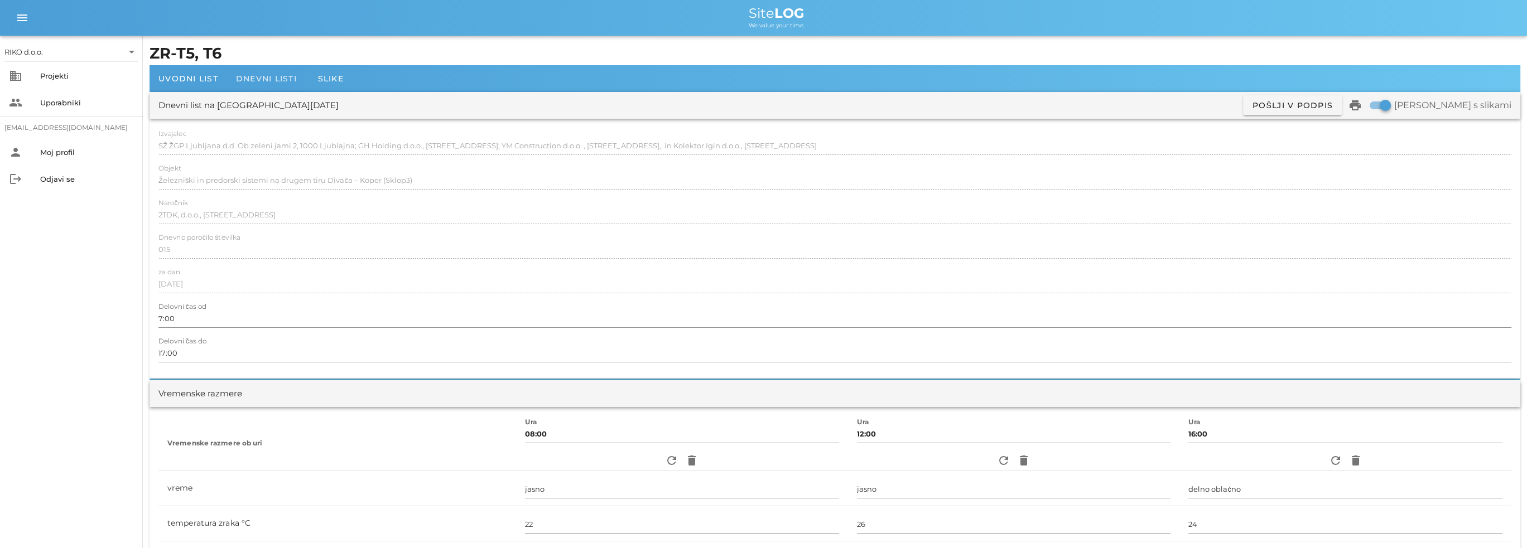
click at [259, 80] on span "Dnevni listi" at bounding box center [266, 79] width 61 height 10
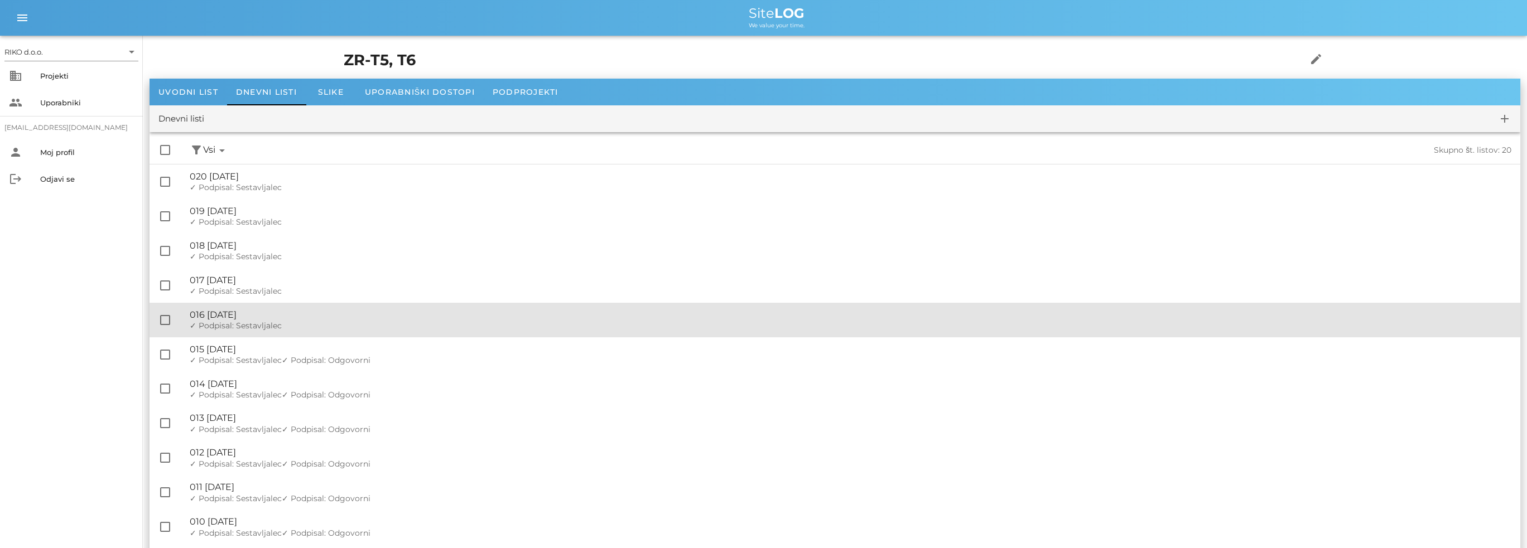
click at [268, 312] on div "🔏 016 [DATE]" at bounding box center [850, 315] width 1321 height 11
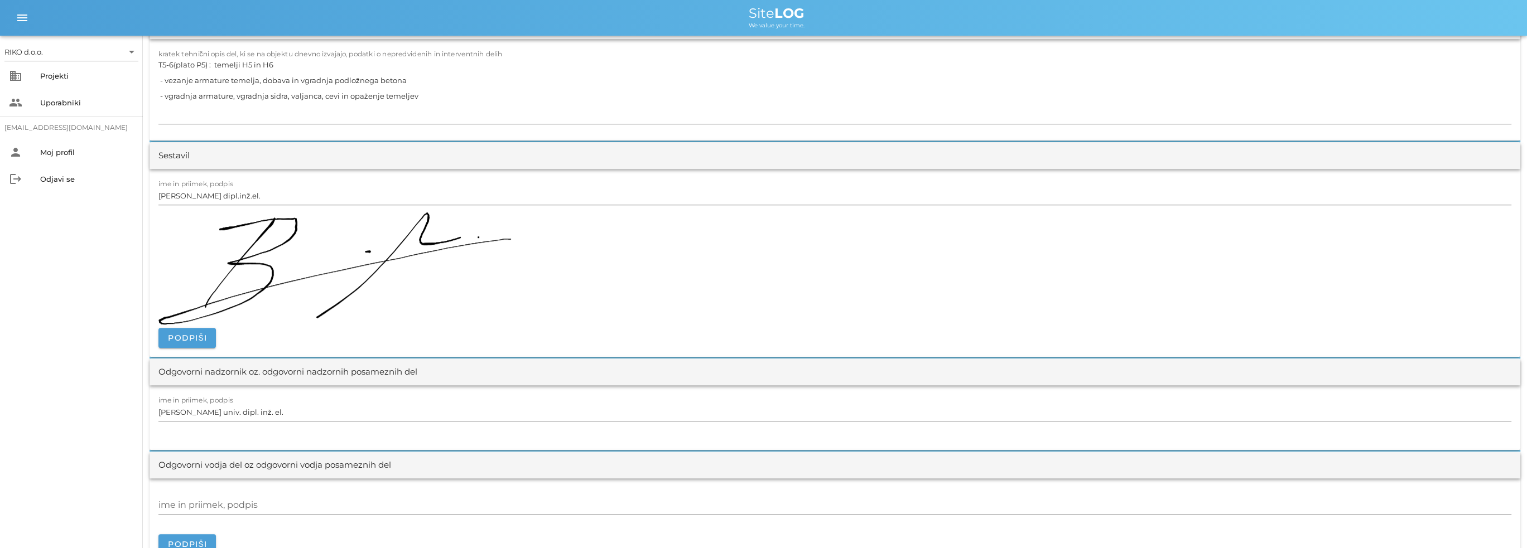
scroll to position [1171, 0]
click at [182, 499] on div "ime in priimek, podpis" at bounding box center [834, 504] width 1353 height 18
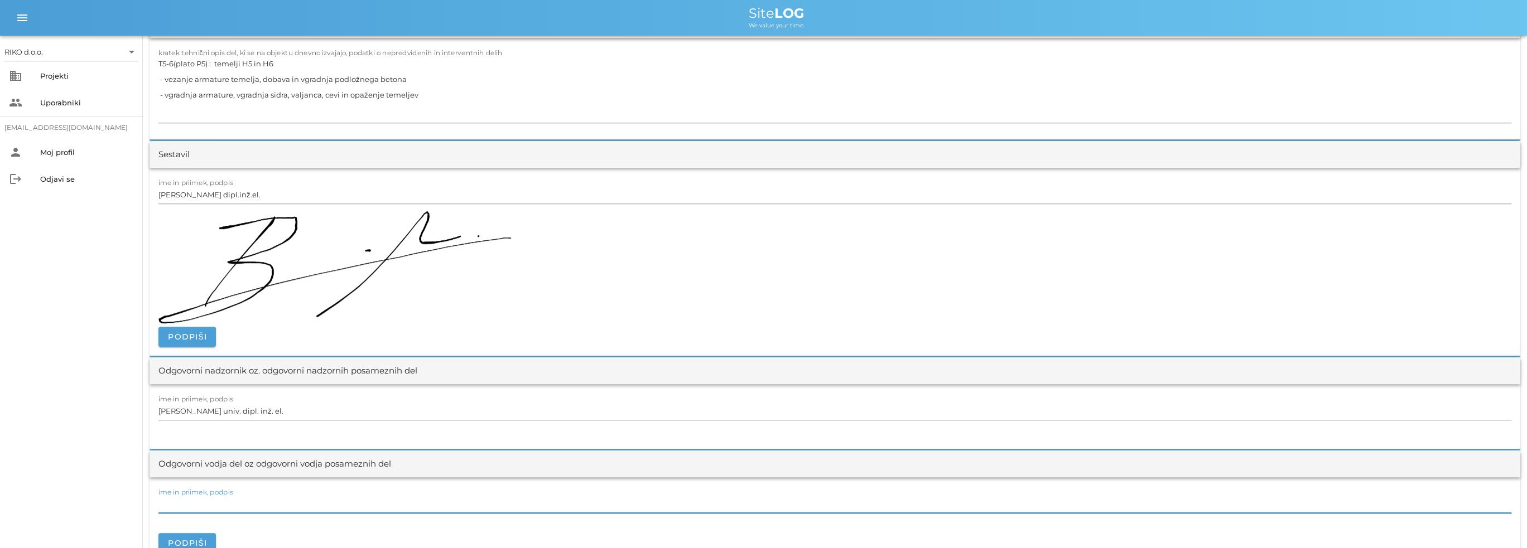
paste input "[PERSON_NAME], dipl.inž.el."
type input "[PERSON_NAME], dipl.inž.el."
click at [203, 538] on span "Podpiši" at bounding box center [187, 543] width 40 height 10
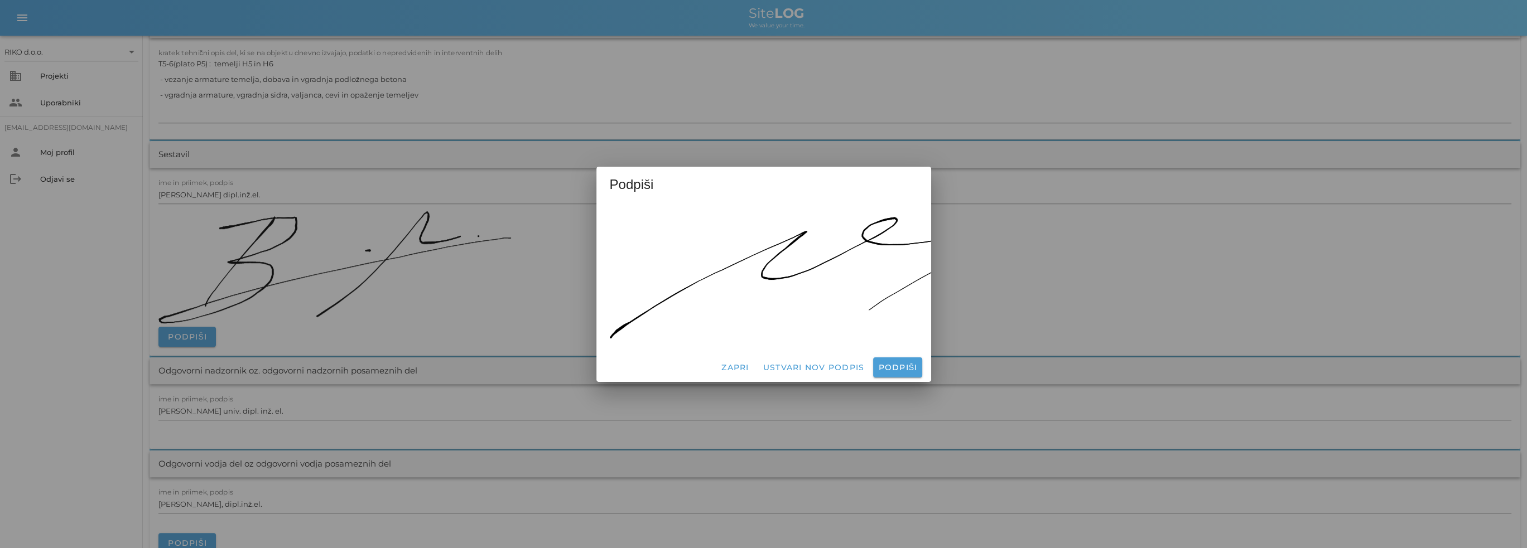
click at [922, 368] on div "Zapri Ustvari nov podpis Podpiši" at bounding box center [763, 367] width 335 height 29
click at [906, 363] on span "Podpiši" at bounding box center [897, 368] width 40 height 10
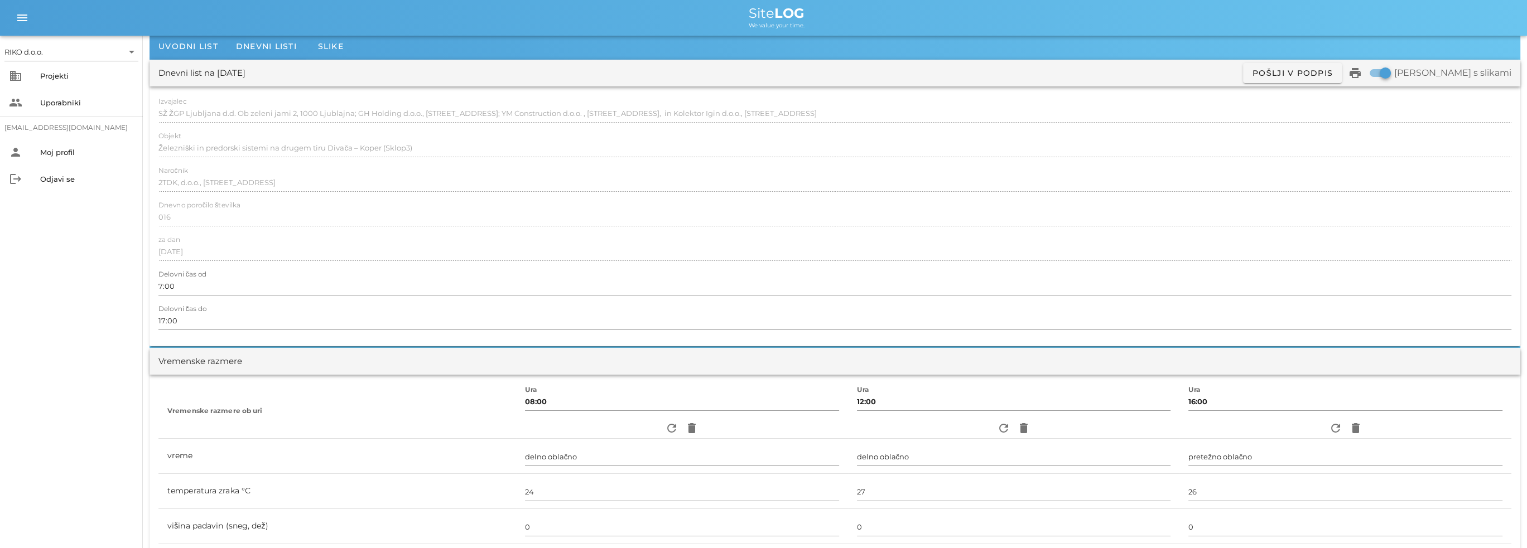
scroll to position [0, 0]
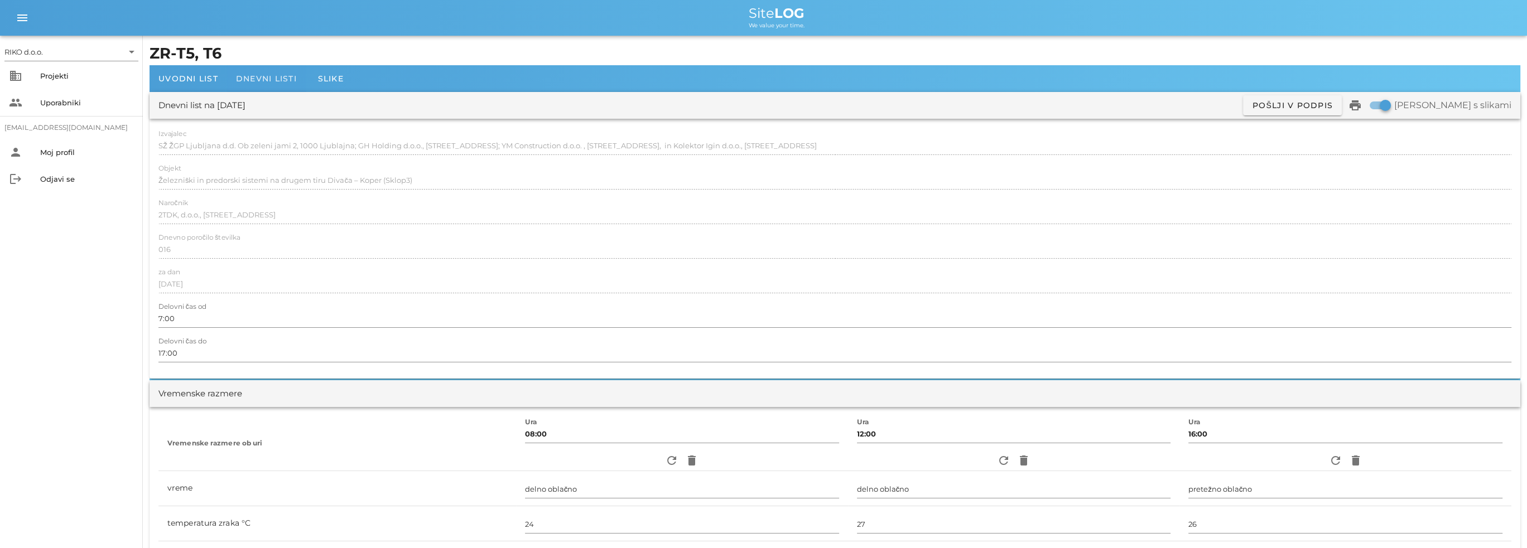
click at [260, 80] on span "Dnevni listi" at bounding box center [266, 79] width 61 height 10
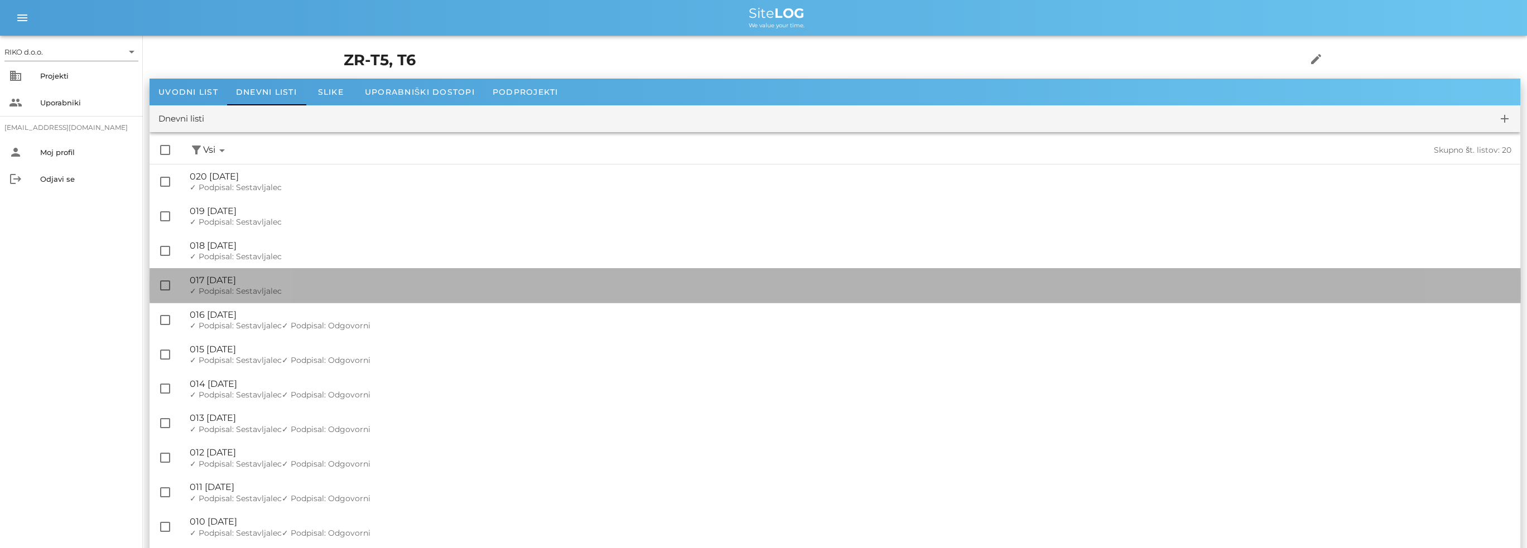
click at [316, 284] on div "🔏 017 [DATE]" at bounding box center [850, 280] width 1321 height 11
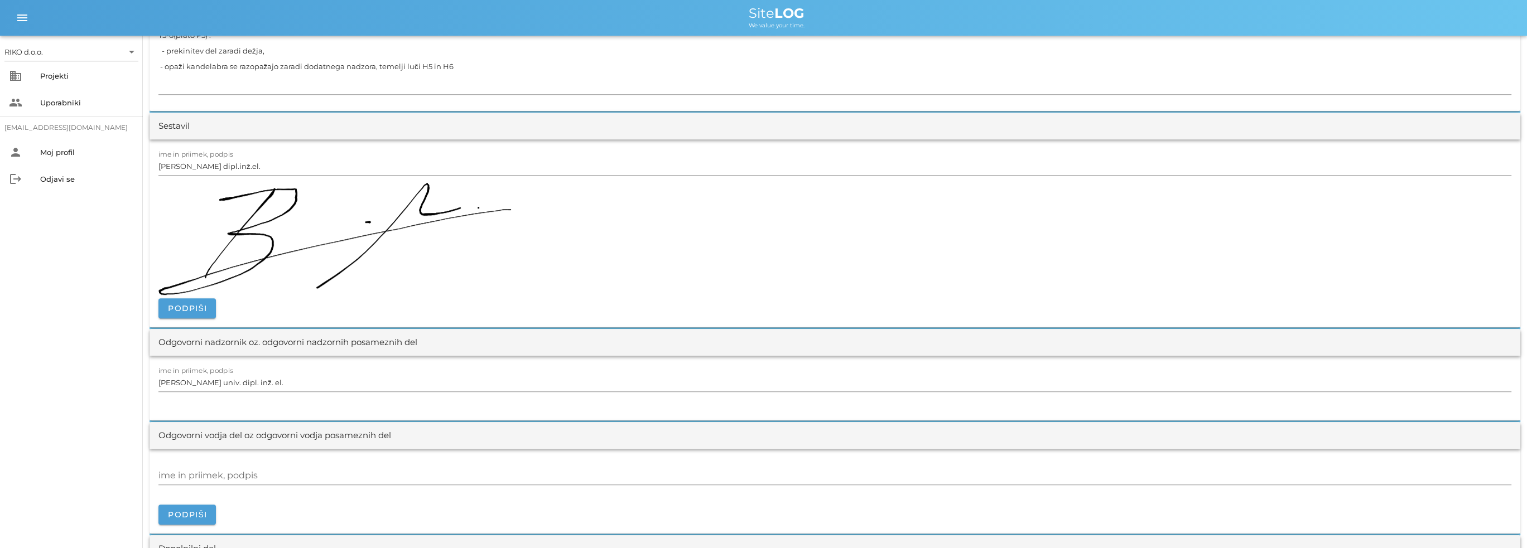
scroll to position [1227, 0]
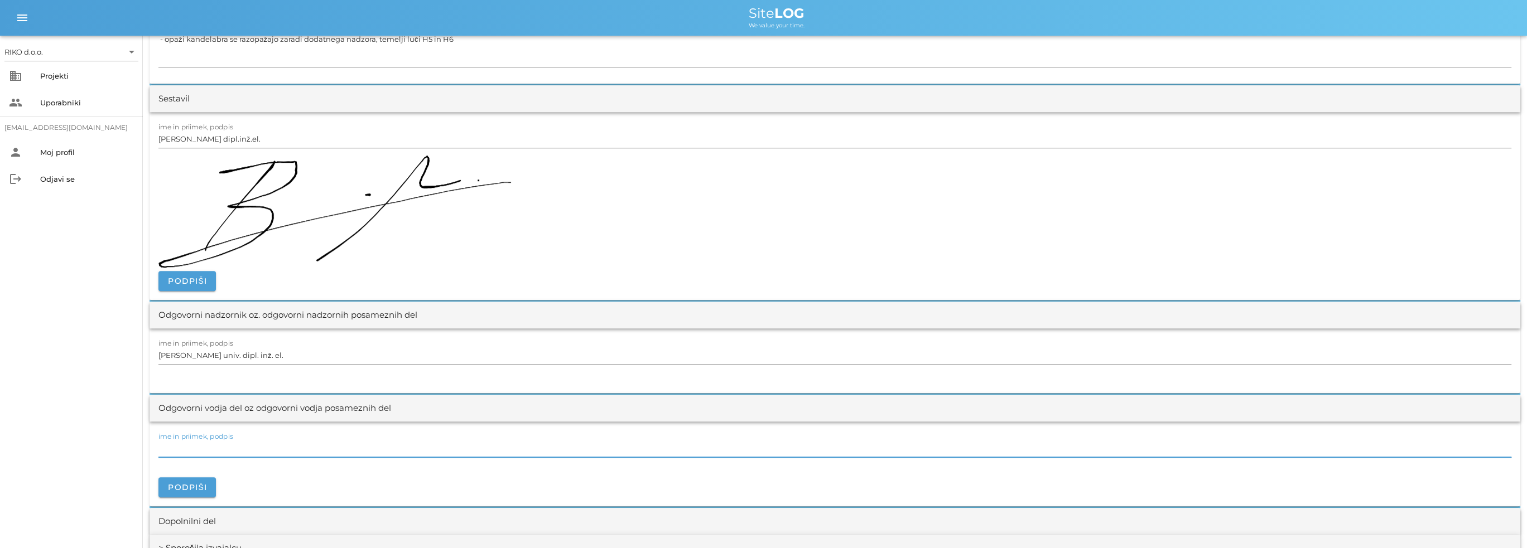
click at [204, 440] on div "ime in priimek, podpis" at bounding box center [834, 449] width 1353 height 18
paste input "[PERSON_NAME], dipl.inž.el."
type input "[PERSON_NAME], dipl.inž.el."
click at [194, 491] on button "Podpiši" at bounding box center [186, 487] width 57 height 20
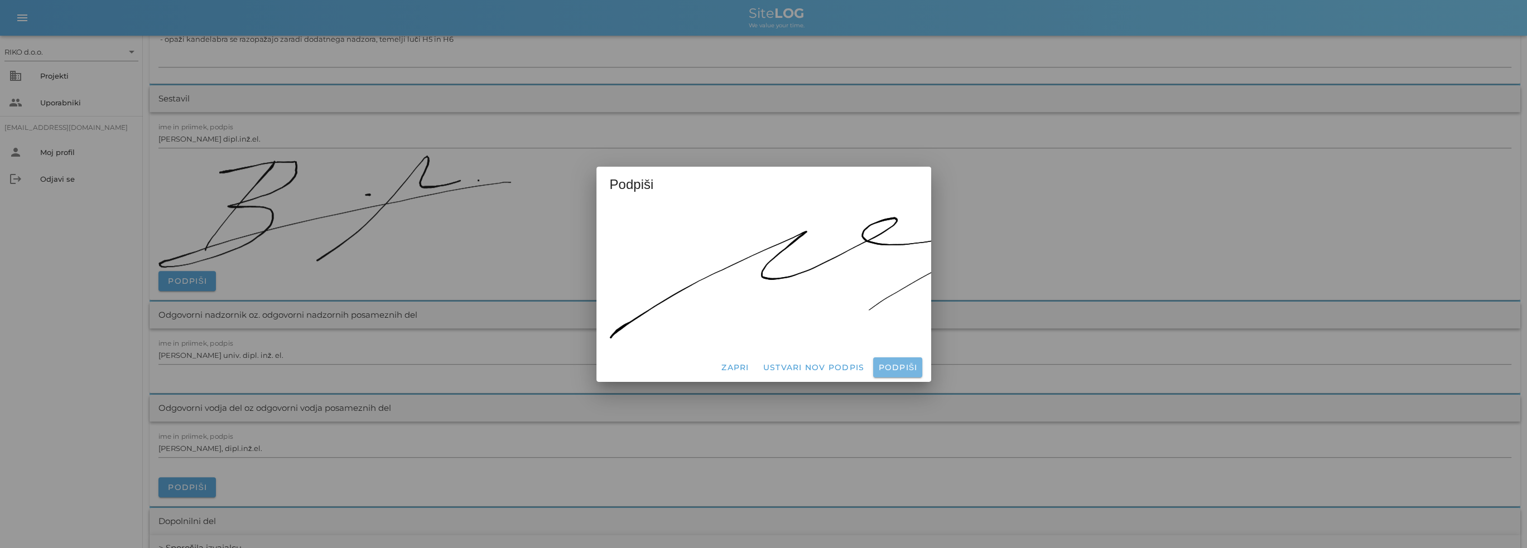
click at [904, 363] on span "Podpiši" at bounding box center [897, 368] width 40 height 10
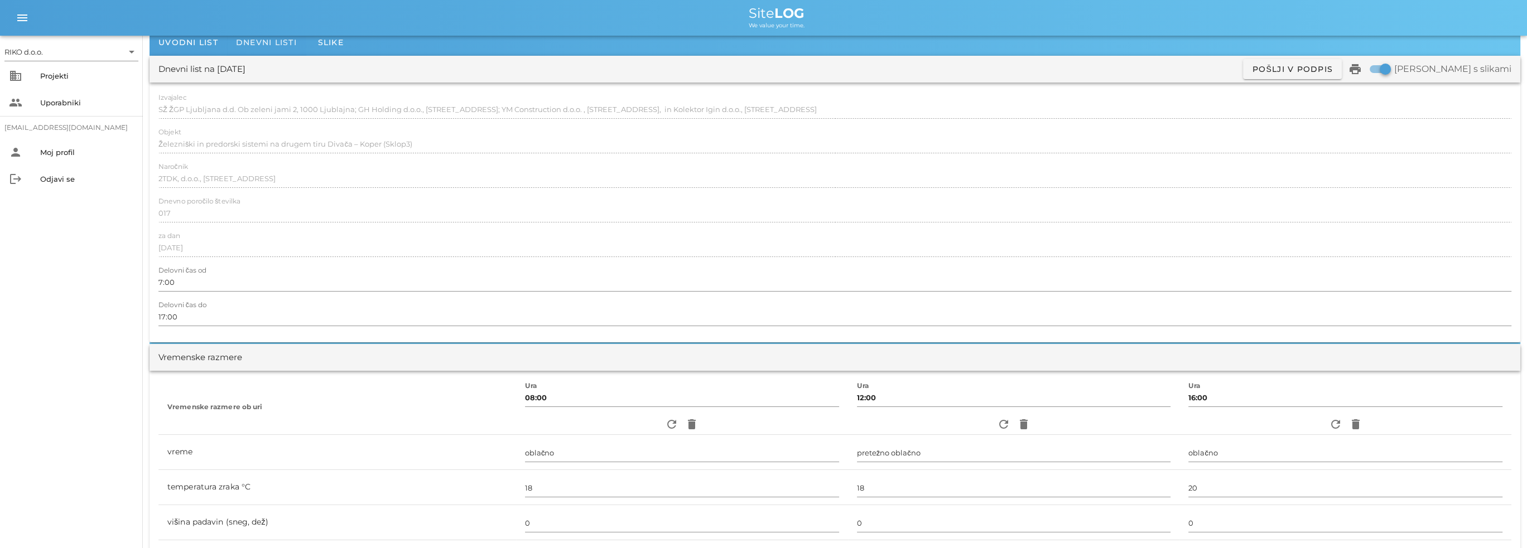
scroll to position [0, 0]
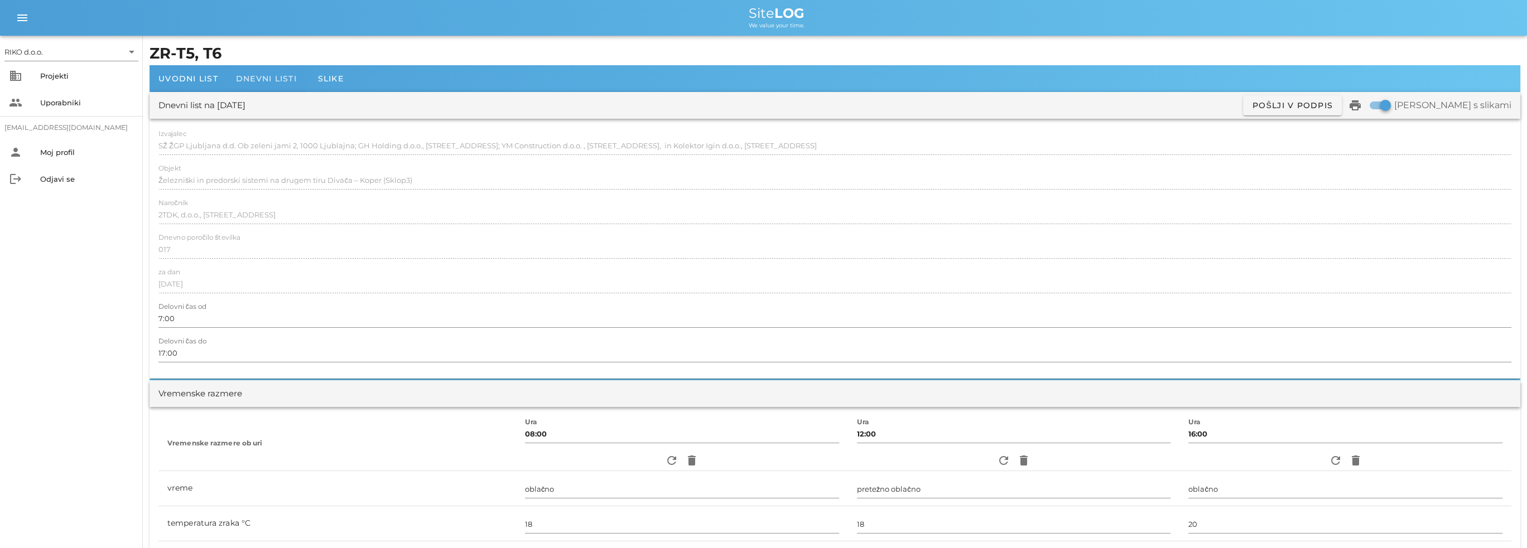
click at [267, 83] on span "Dnevni listi" at bounding box center [266, 79] width 61 height 10
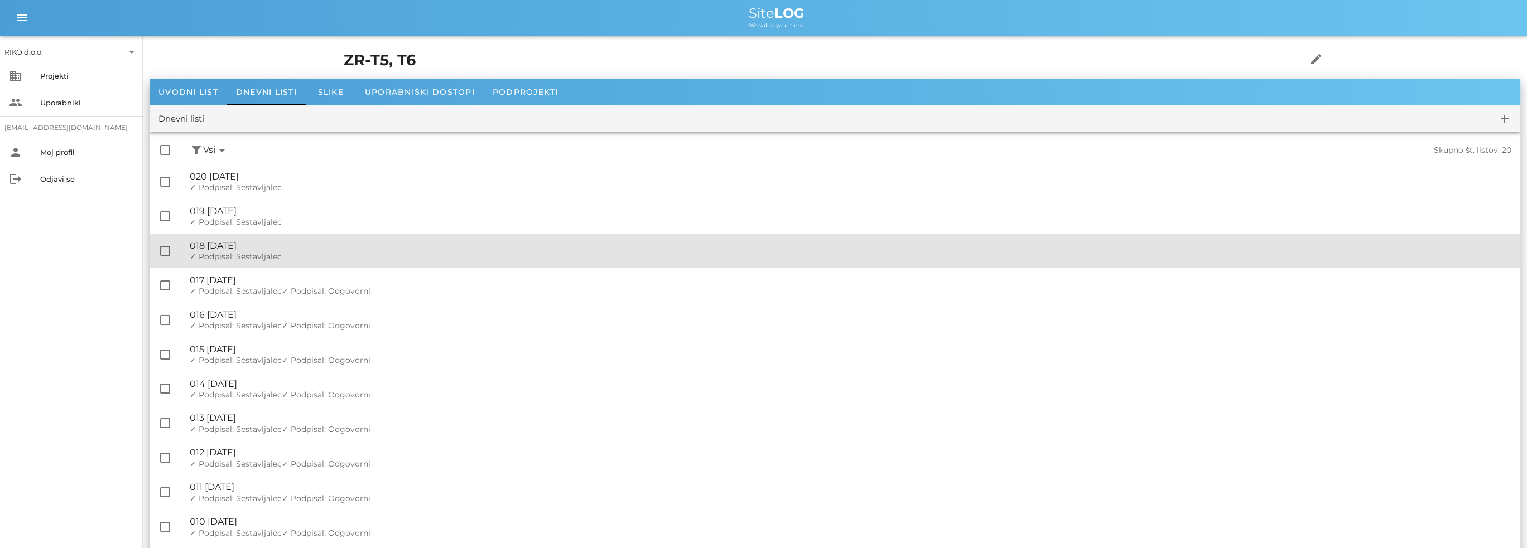
click at [292, 258] on div "✓ Podpisal: Nadzornik ✓ Podpisal: Sestavljalec ✓ Podpisal: Odgovorni" at bounding box center [850, 256] width 1321 height 9
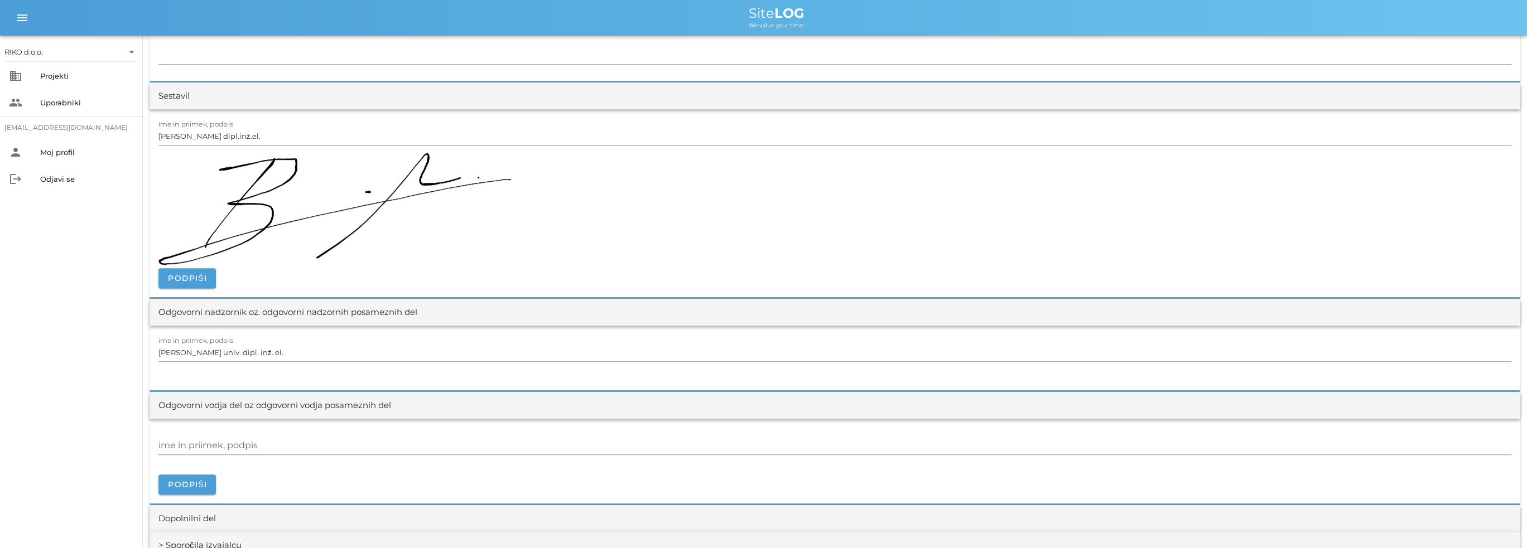
scroll to position [1171, 0]
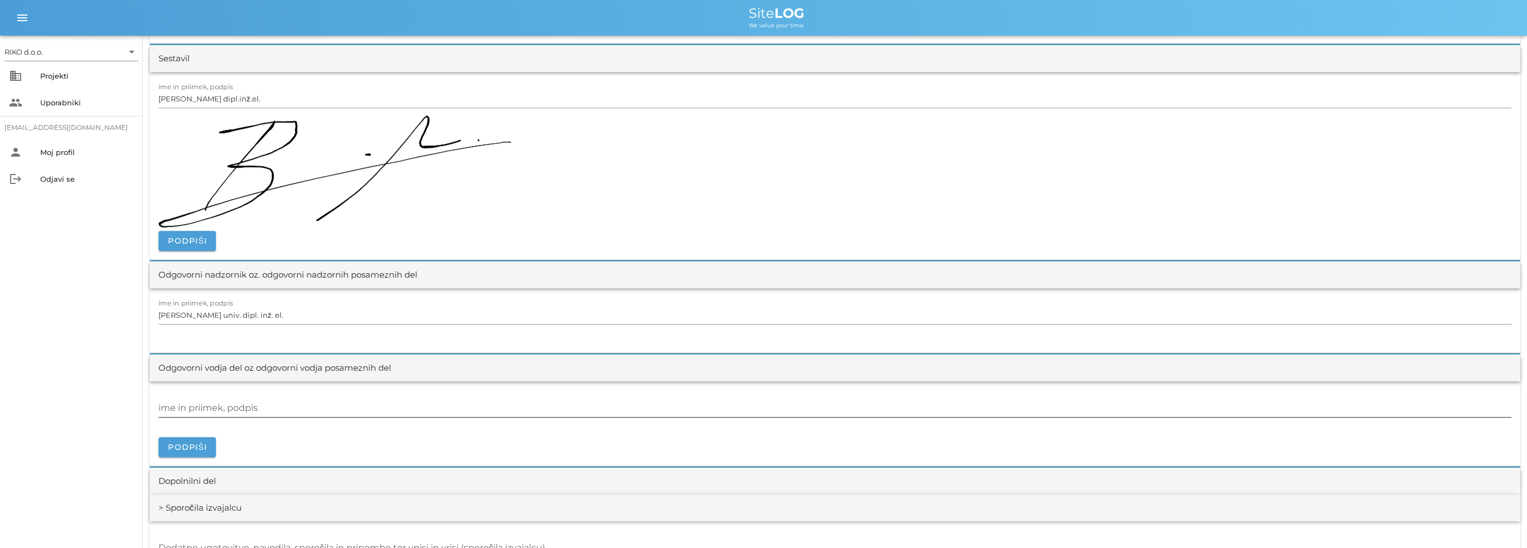
click at [225, 403] on div "ime in priimek, podpis" at bounding box center [834, 408] width 1353 height 18
paste input "[PERSON_NAME], dipl.inž.el."
type input "[PERSON_NAME], dipl.inž.el."
click at [193, 446] on span "Podpiši" at bounding box center [187, 447] width 40 height 10
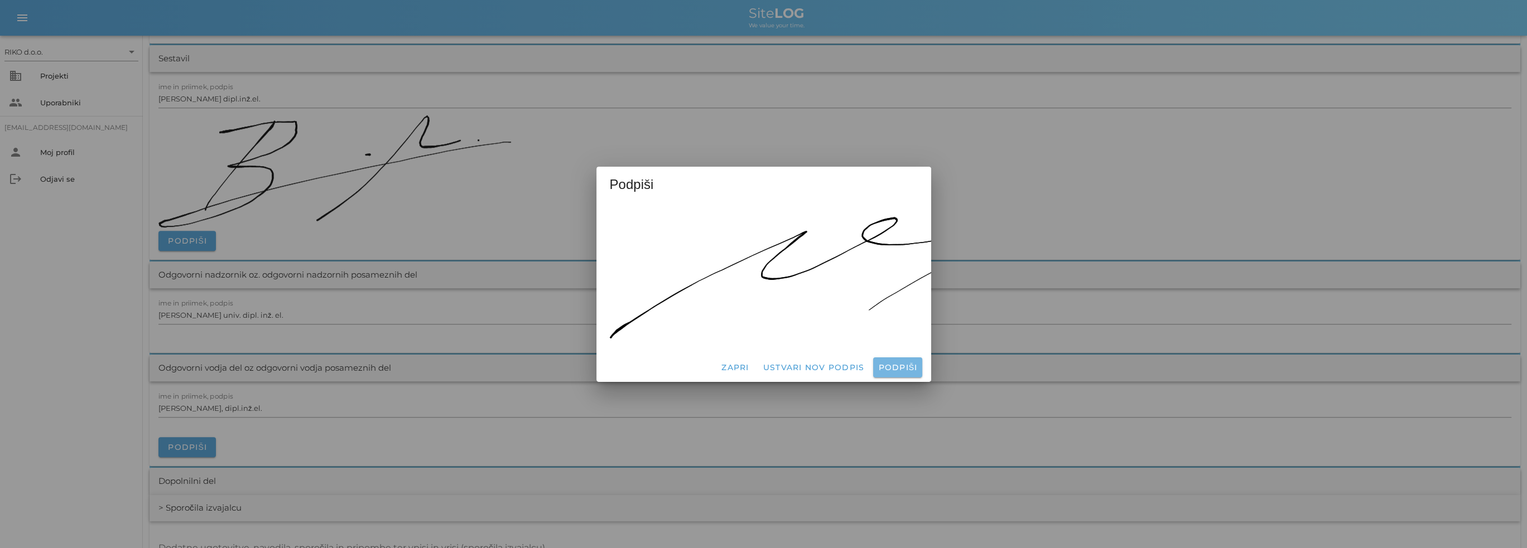
click at [888, 363] on span "Podpiši" at bounding box center [897, 368] width 40 height 10
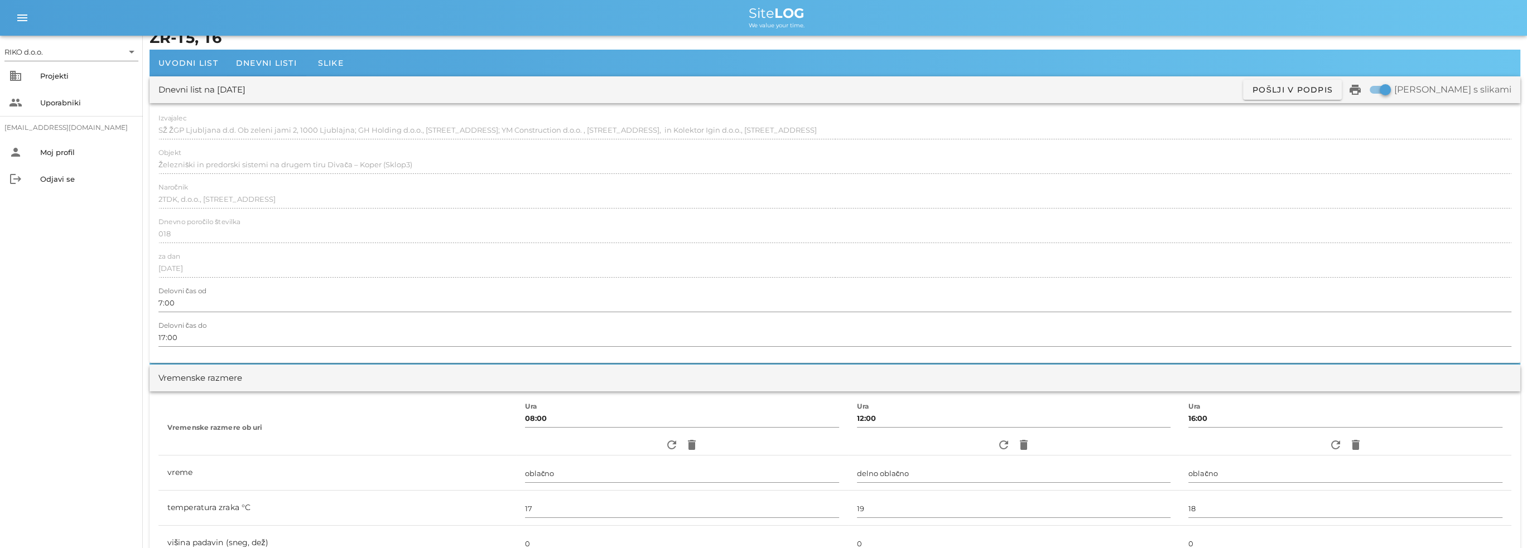
scroll to position [0, 0]
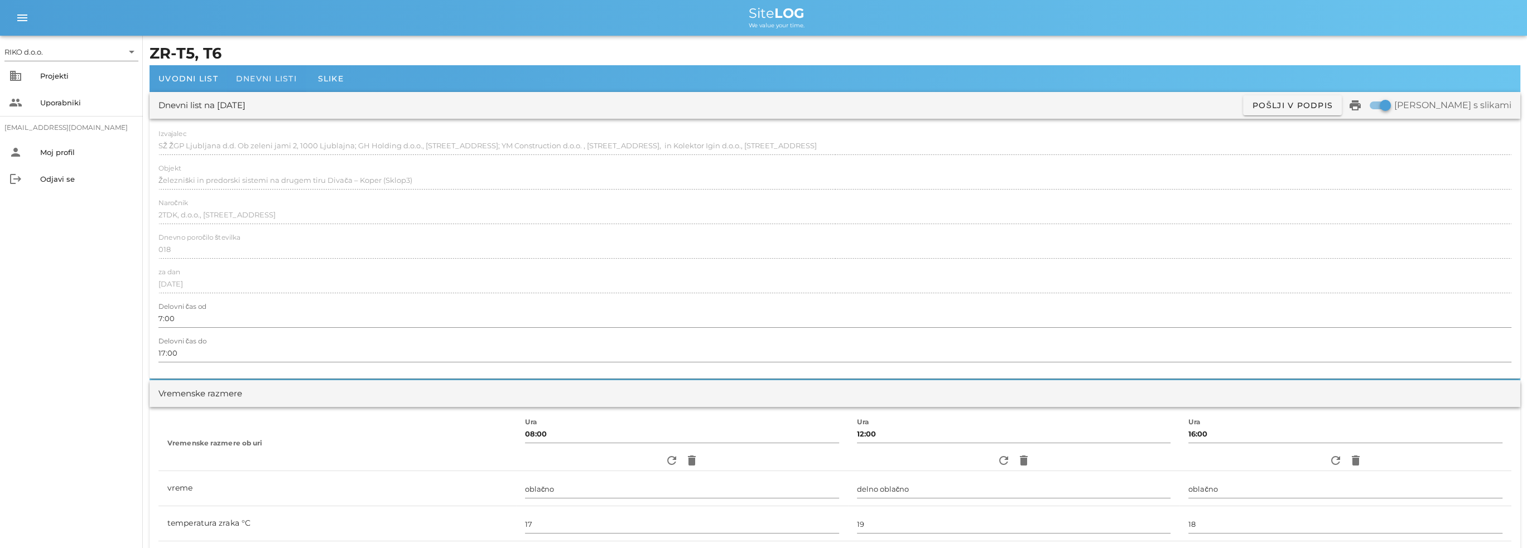
click at [244, 81] on span "Dnevni listi" at bounding box center [266, 79] width 61 height 10
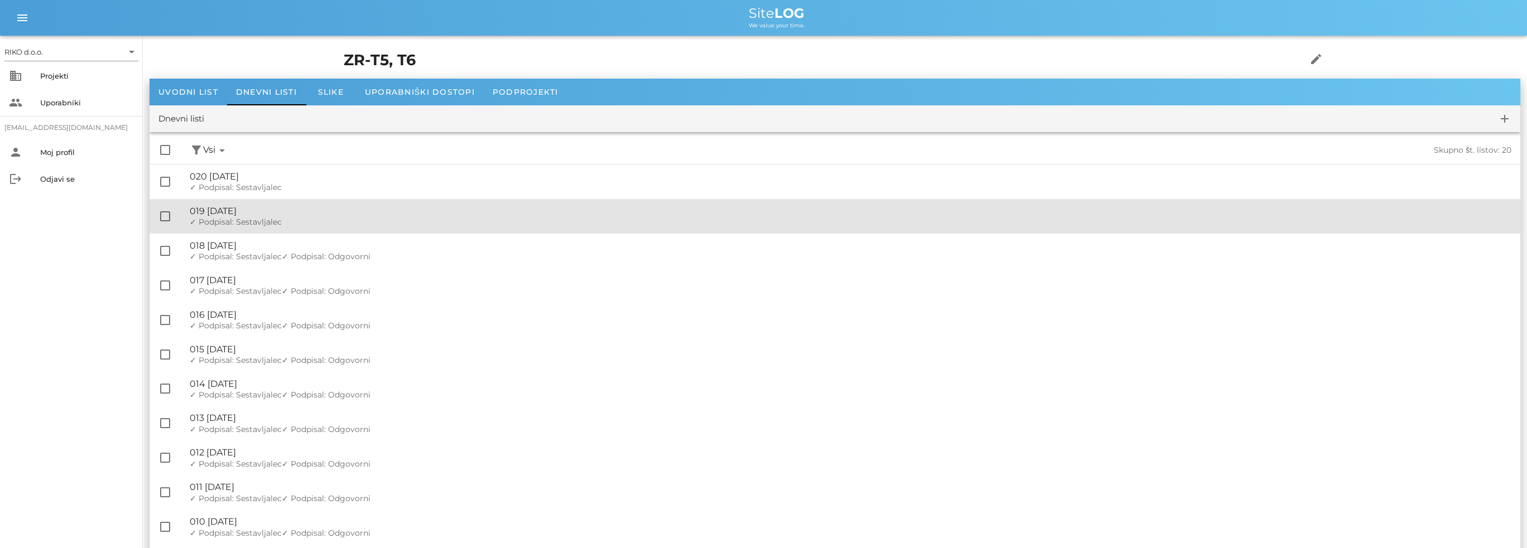
click at [295, 213] on div "🔏 019 [DATE]" at bounding box center [850, 211] width 1321 height 11
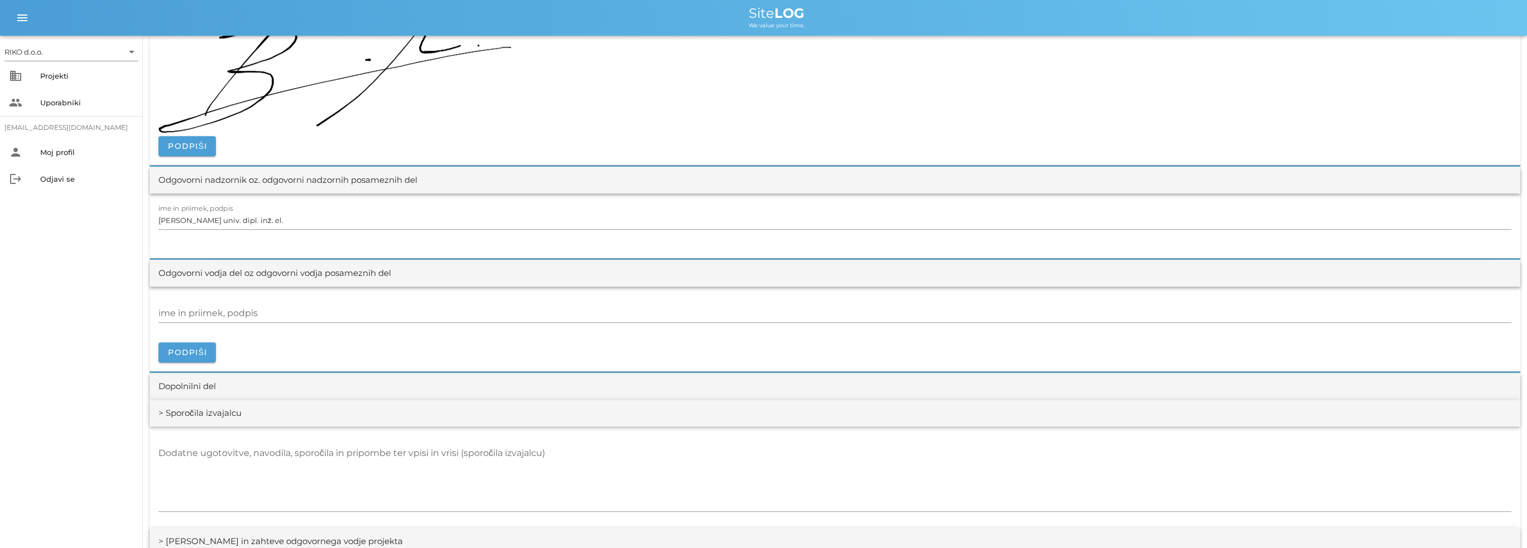
scroll to position [1283, 0]
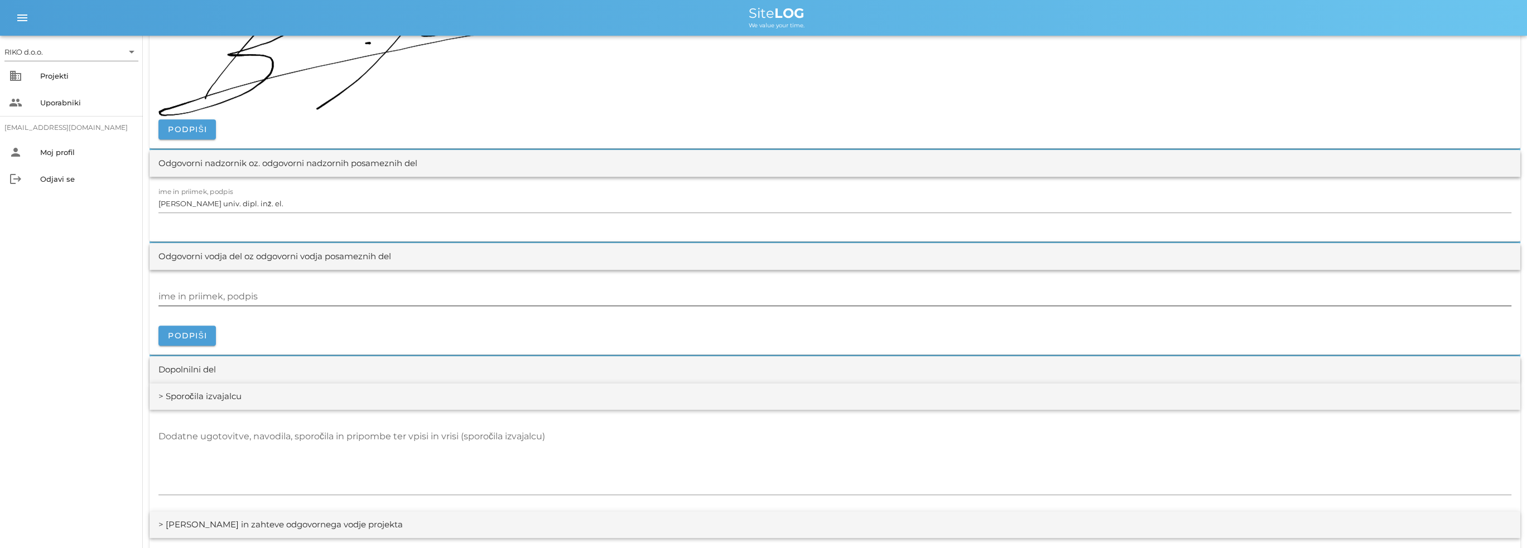
click at [237, 296] on div "ime in priimek, podpis" at bounding box center [834, 297] width 1353 height 18
paste input "[PERSON_NAME], dipl.inž.el."
type input "[PERSON_NAME], dipl.inž.el."
click at [208, 329] on button "Podpiši" at bounding box center [186, 336] width 57 height 20
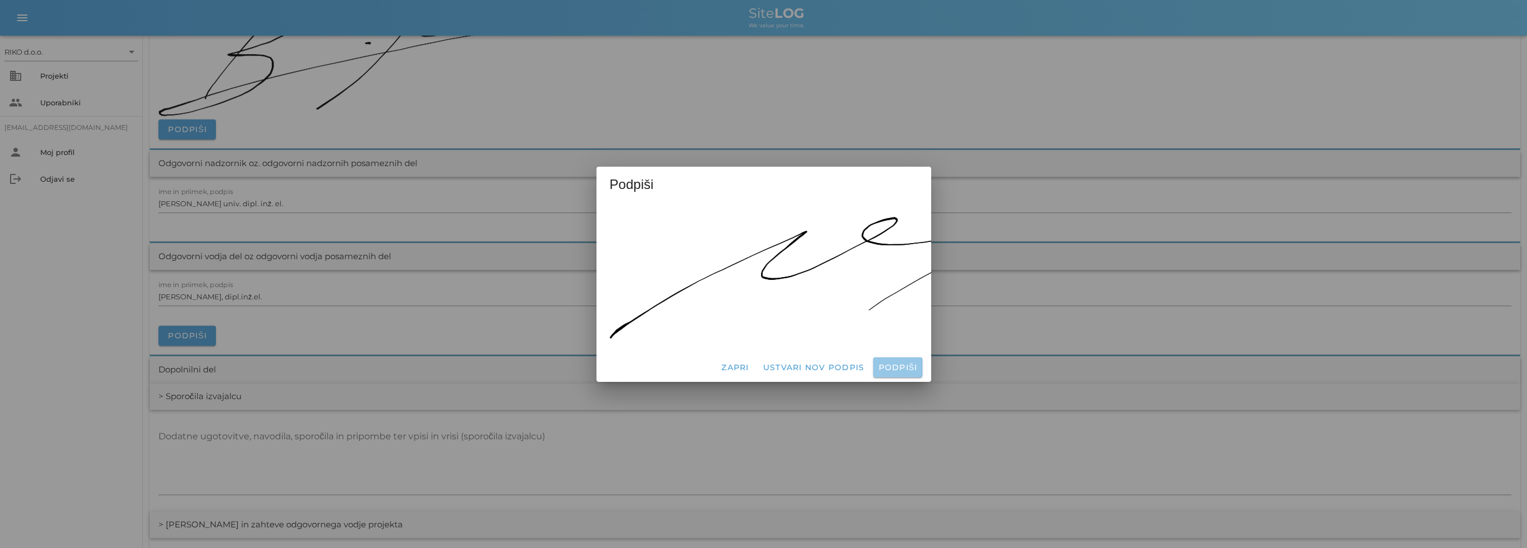
click at [906, 363] on span "Podpiši" at bounding box center [897, 368] width 40 height 10
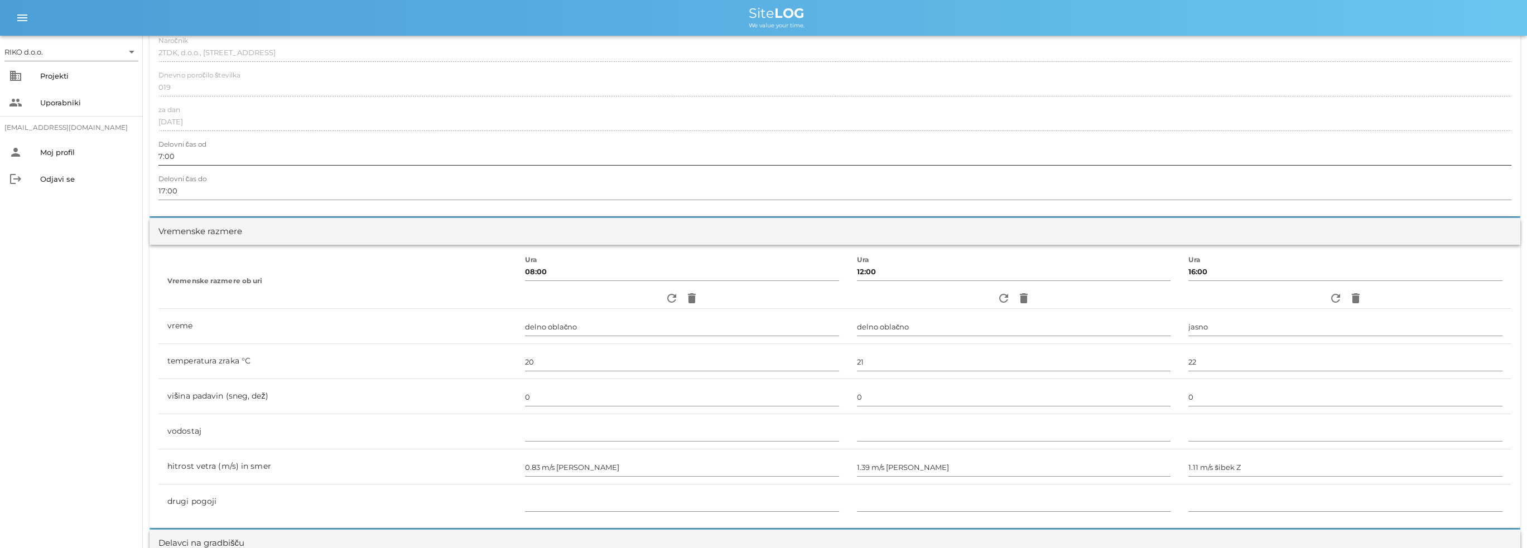
scroll to position [0, 0]
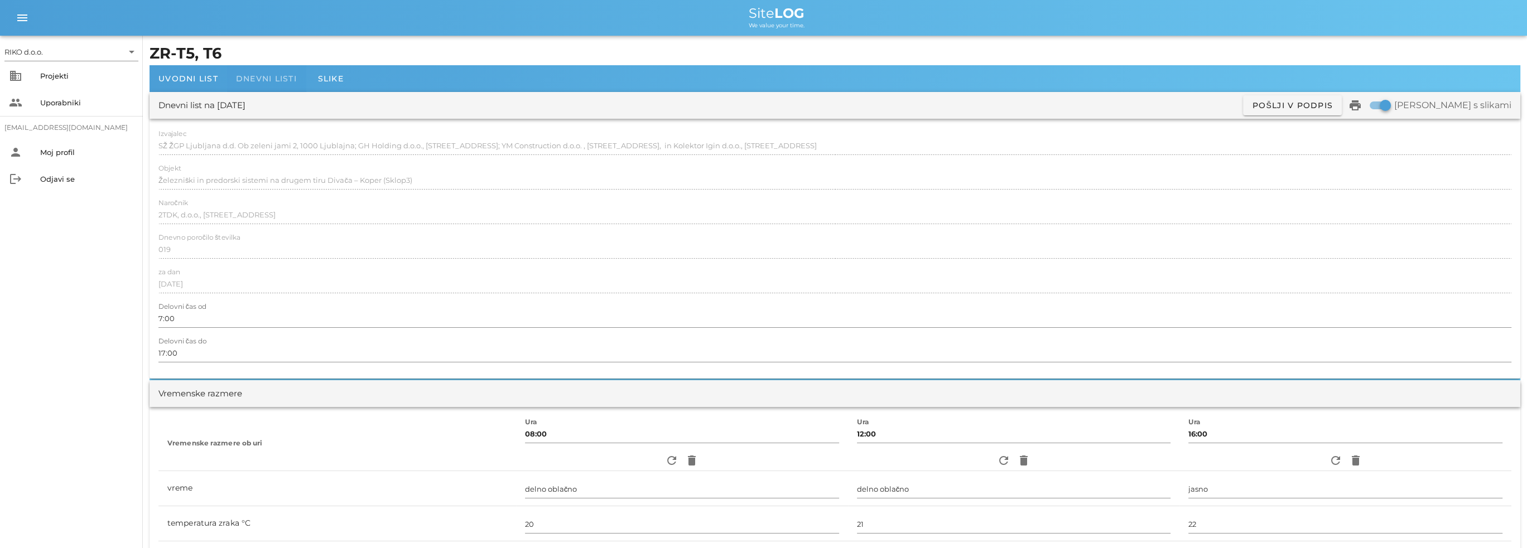
click at [272, 74] on span "Dnevni listi" at bounding box center [266, 79] width 61 height 10
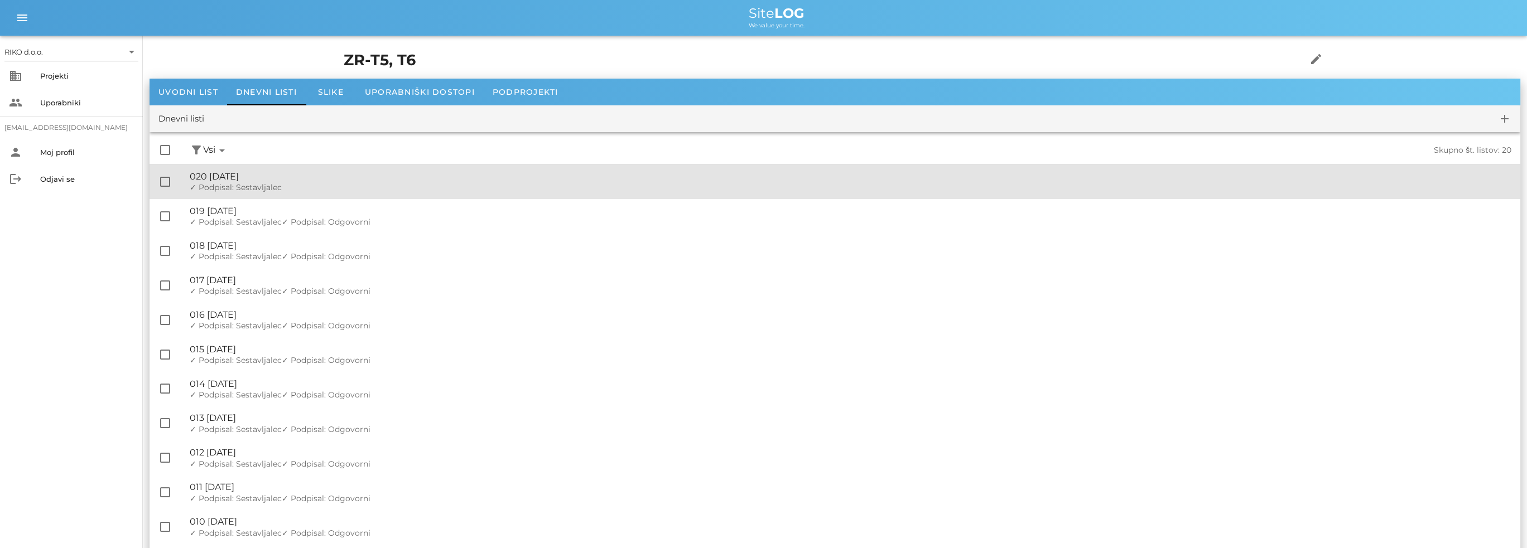
click at [281, 178] on div "🔏 020 [DATE]" at bounding box center [850, 176] width 1321 height 11
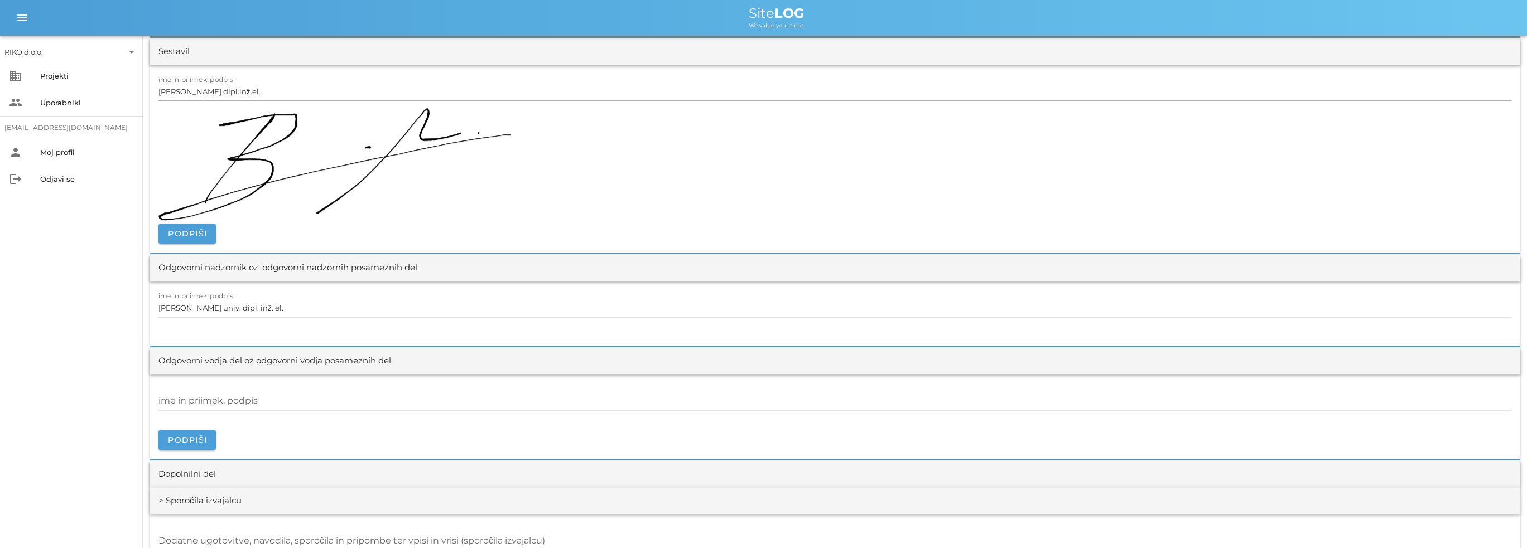
scroll to position [1283, 0]
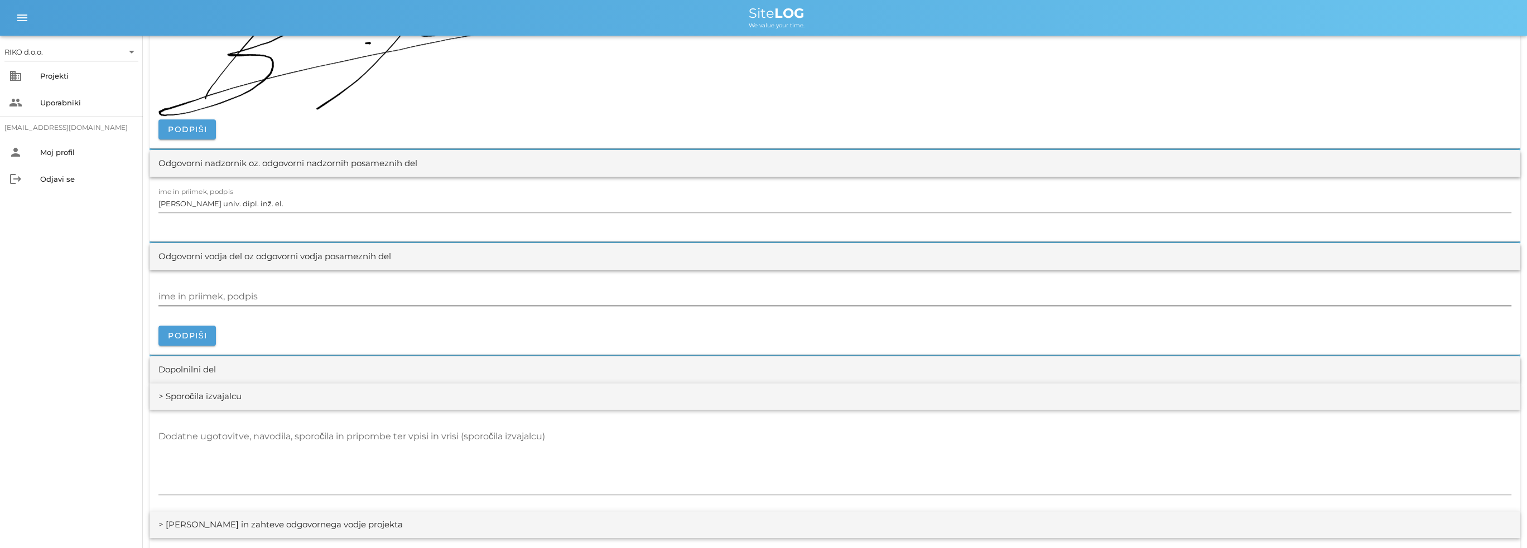
click at [249, 301] on input "ime in priimek, podpis" at bounding box center [834, 297] width 1353 height 18
paste input "[PERSON_NAME], dipl.inž.el."
type input "[PERSON_NAME], dipl.inž.el."
click at [199, 329] on button "Podpiši" at bounding box center [186, 336] width 57 height 20
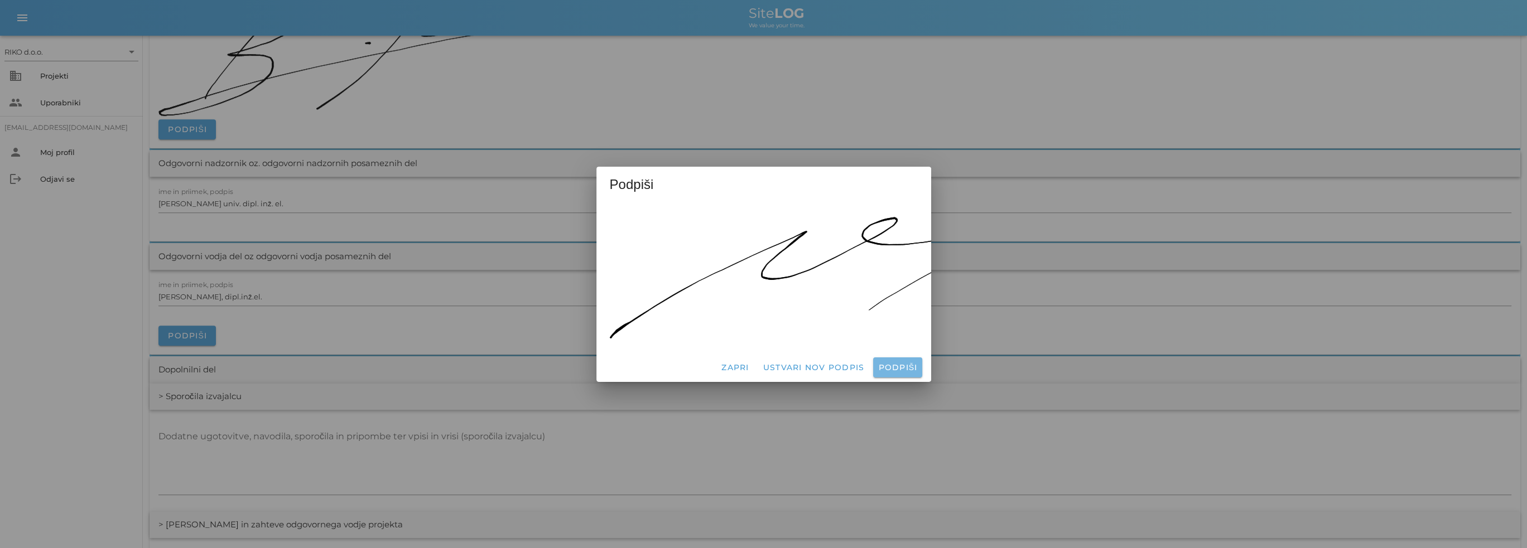
click at [886, 363] on span "Podpiši" at bounding box center [897, 368] width 40 height 10
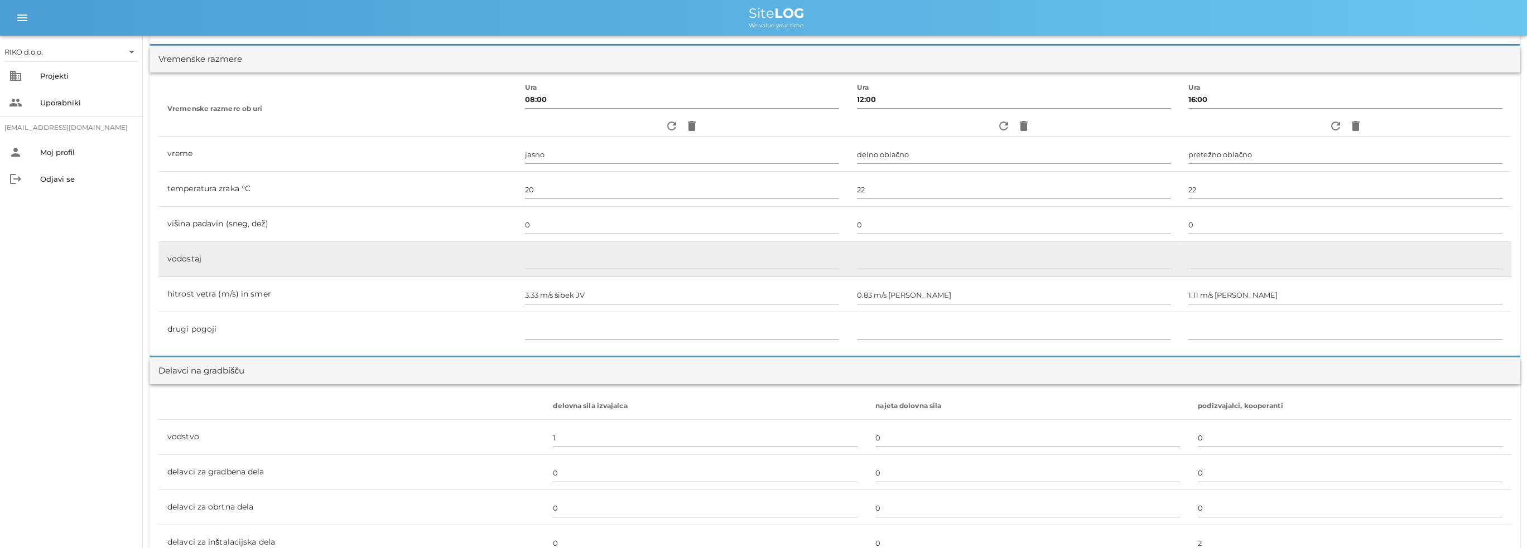
scroll to position [0, 0]
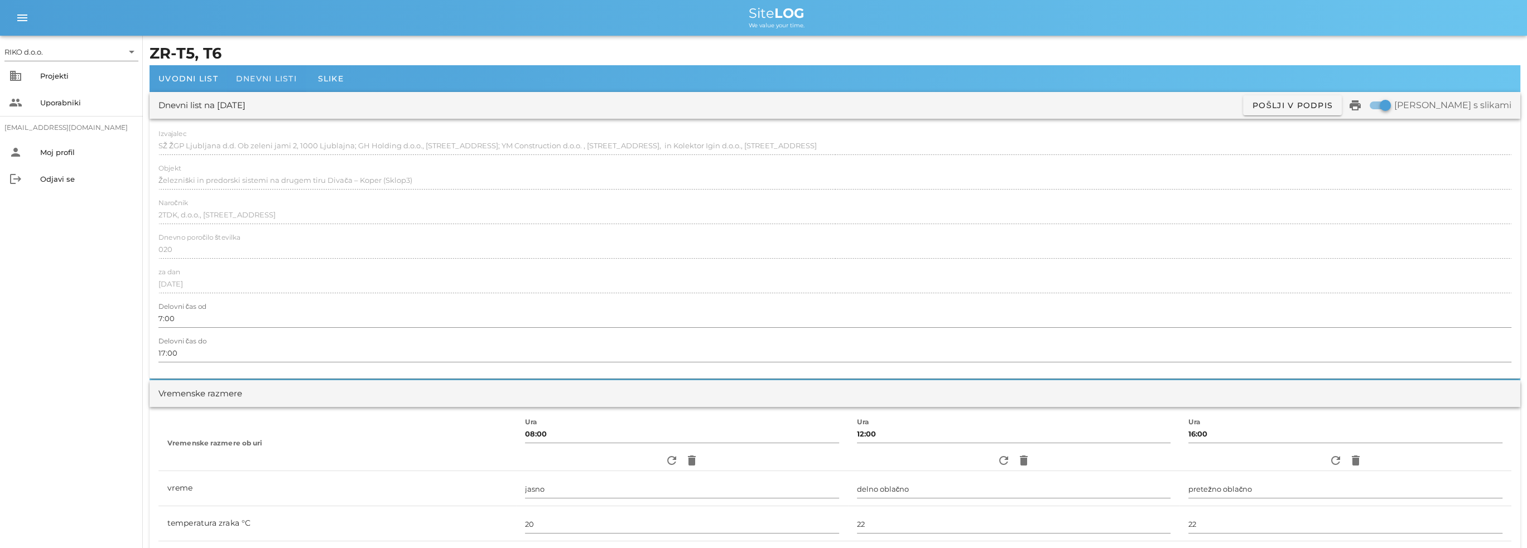
click at [283, 83] on span "Dnevni listi" at bounding box center [266, 79] width 61 height 10
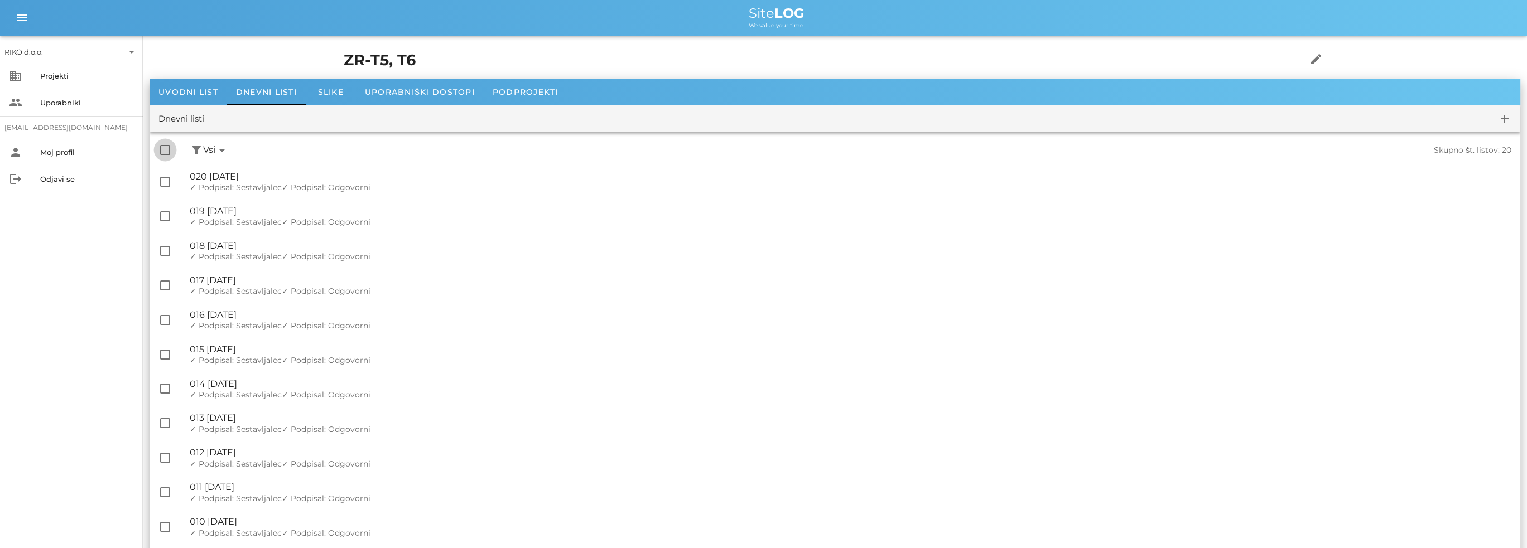
click at [166, 156] on div at bounding box center [165, 150] width 19 height 19
checkbox input "true"
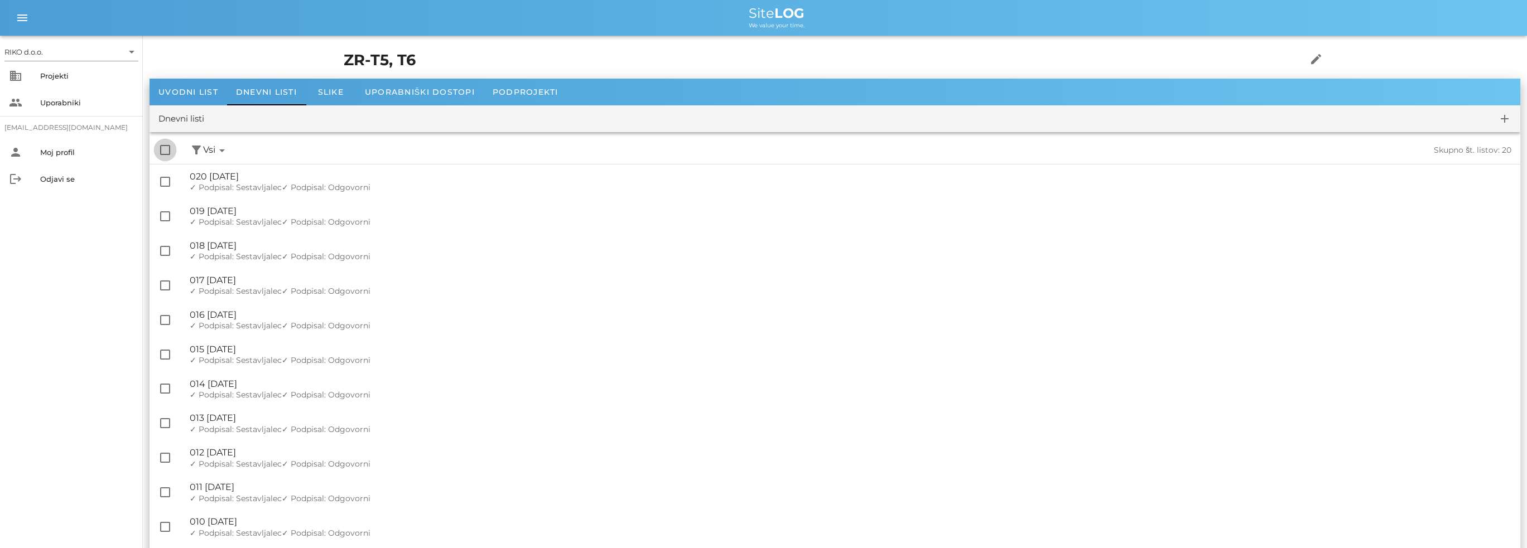
checkbox input "true"
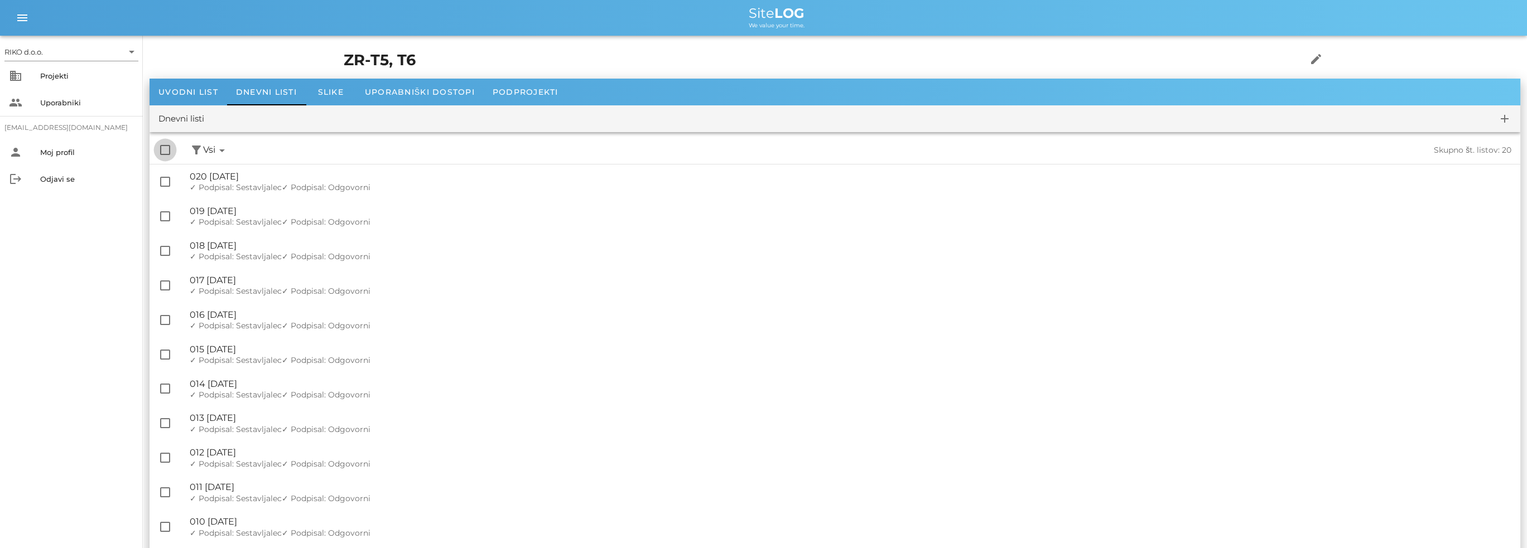
checkbox input "true"
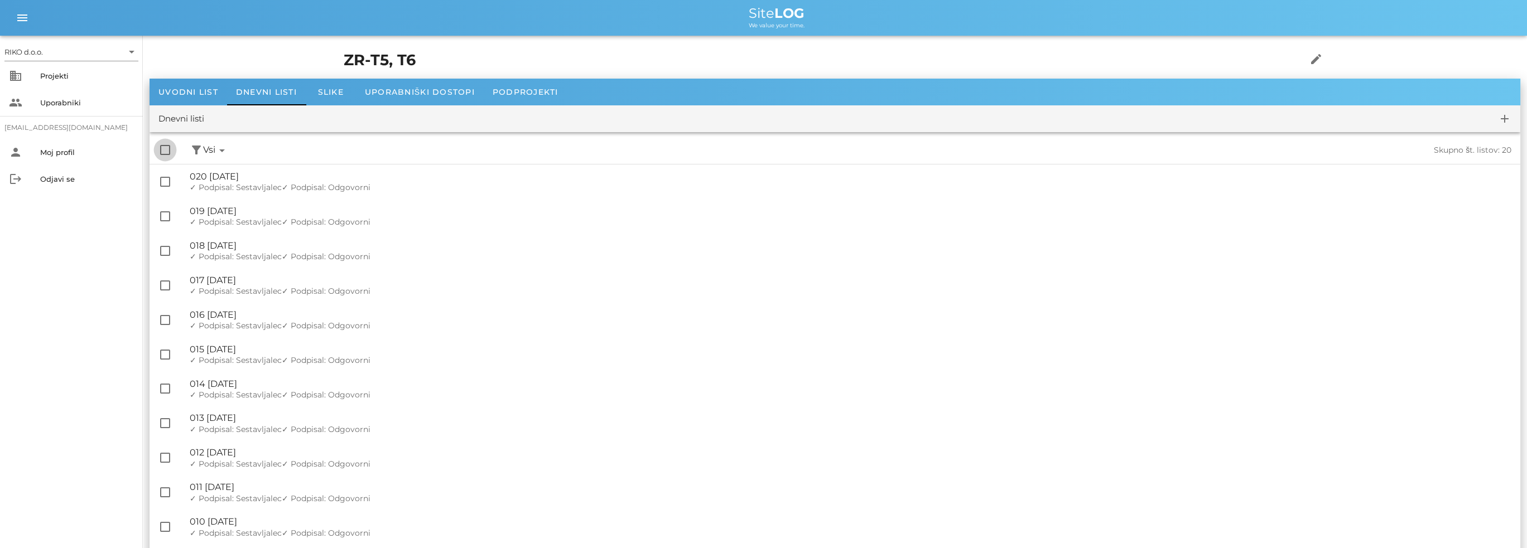
checkbox input "true"
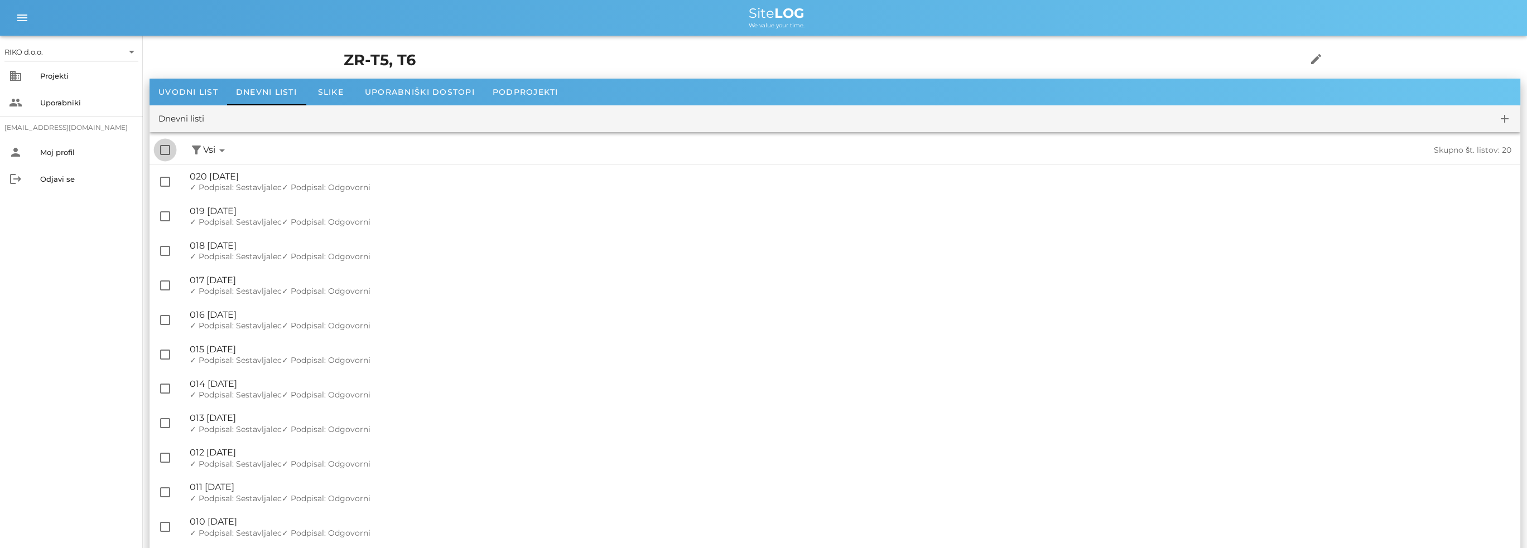
checkbox input "true"
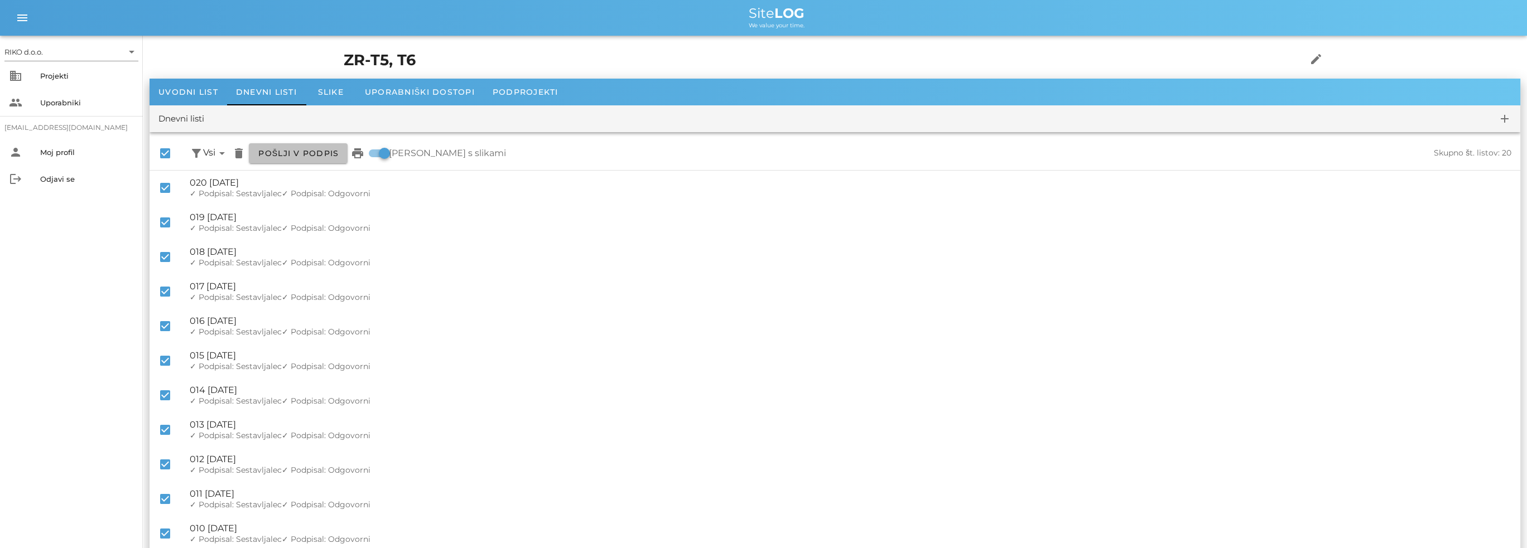
click at [298, 156] on span "Pošlji v podpis" at bounding box center [298, 153] width 81 height 10
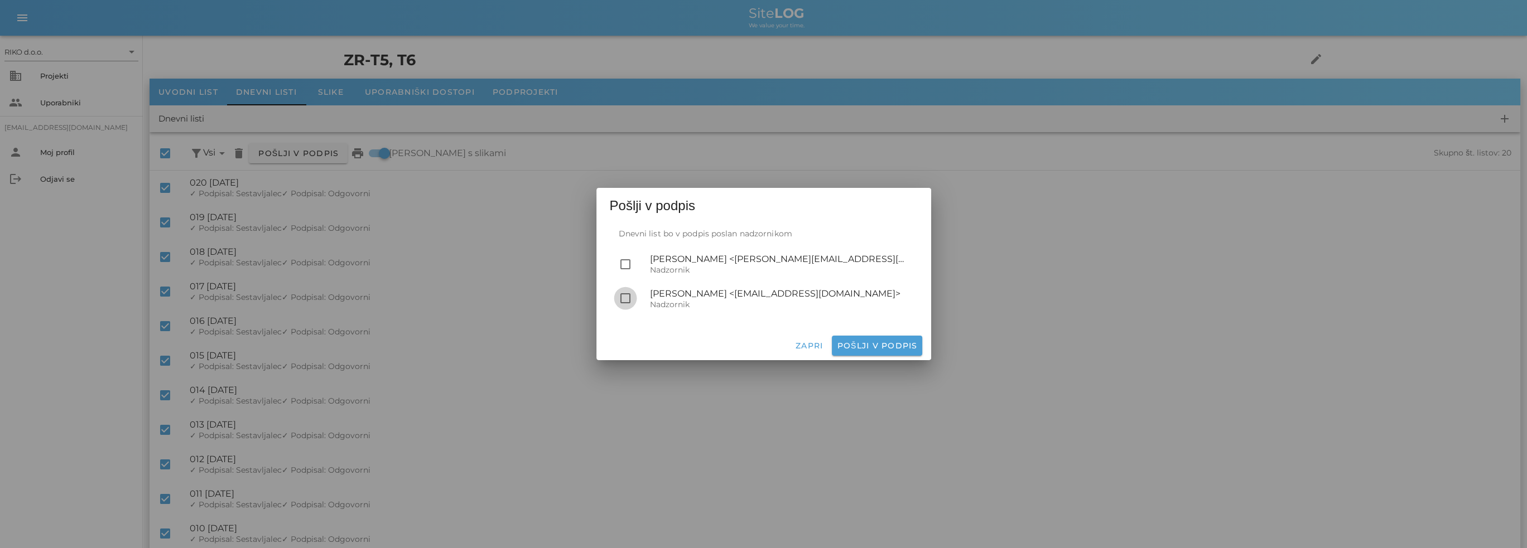
click at [628, 298] on div at bounding box center [625, 298] width 19 height 19
click at [898, 346] on span "Pošlji v podpis" at bounding box center [876, 346] width 81 height 10
checkbox input "false"
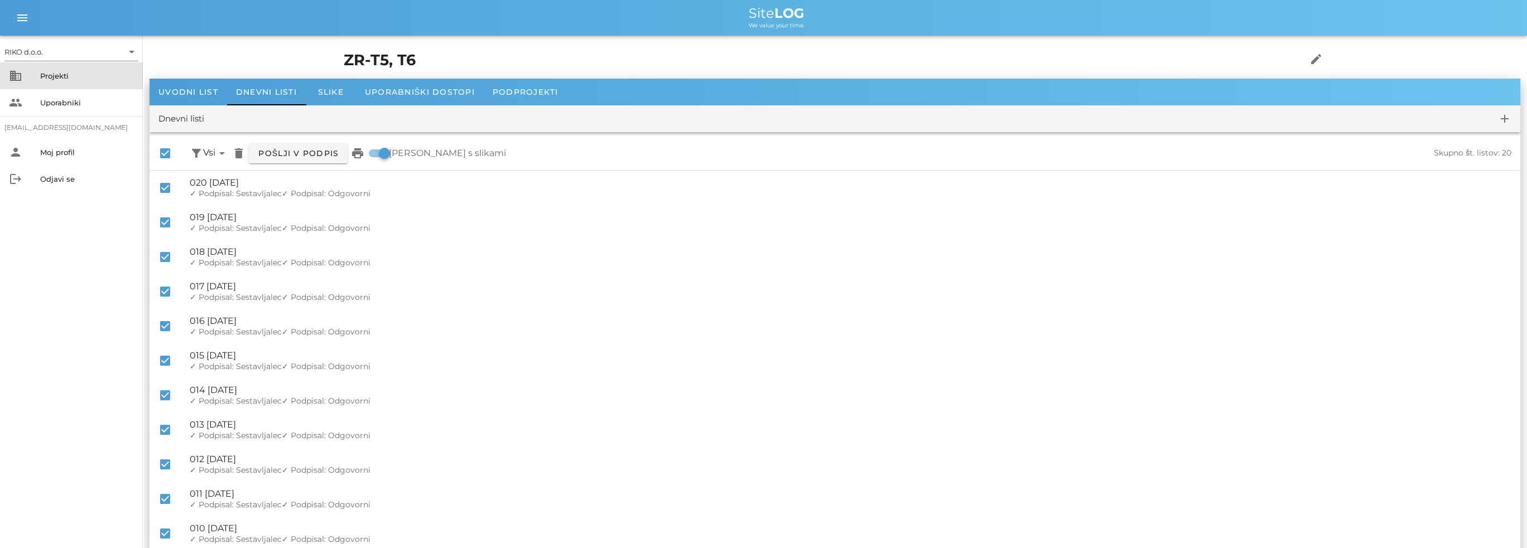
click at [58, 82] on div "Projekti" at bounding box center [87, 76] width 94 height 18
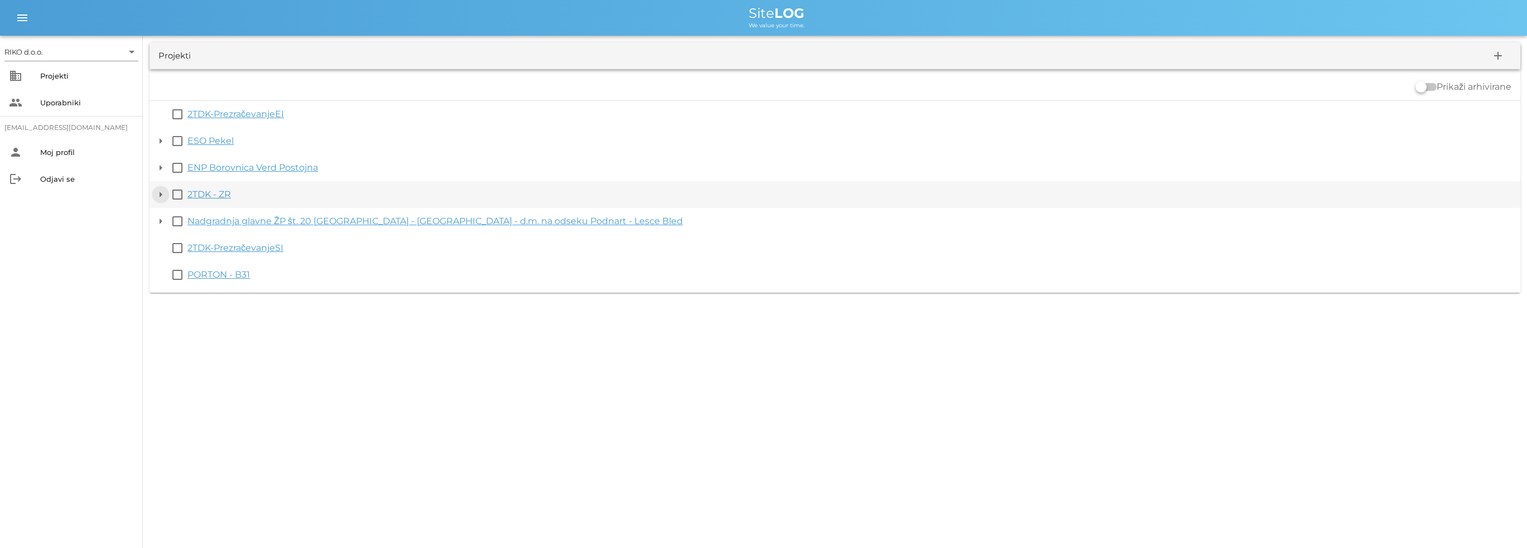
click at [163, 192] on button "arrow_drop_down" at bounding box center [160, 194] width 13 height 13
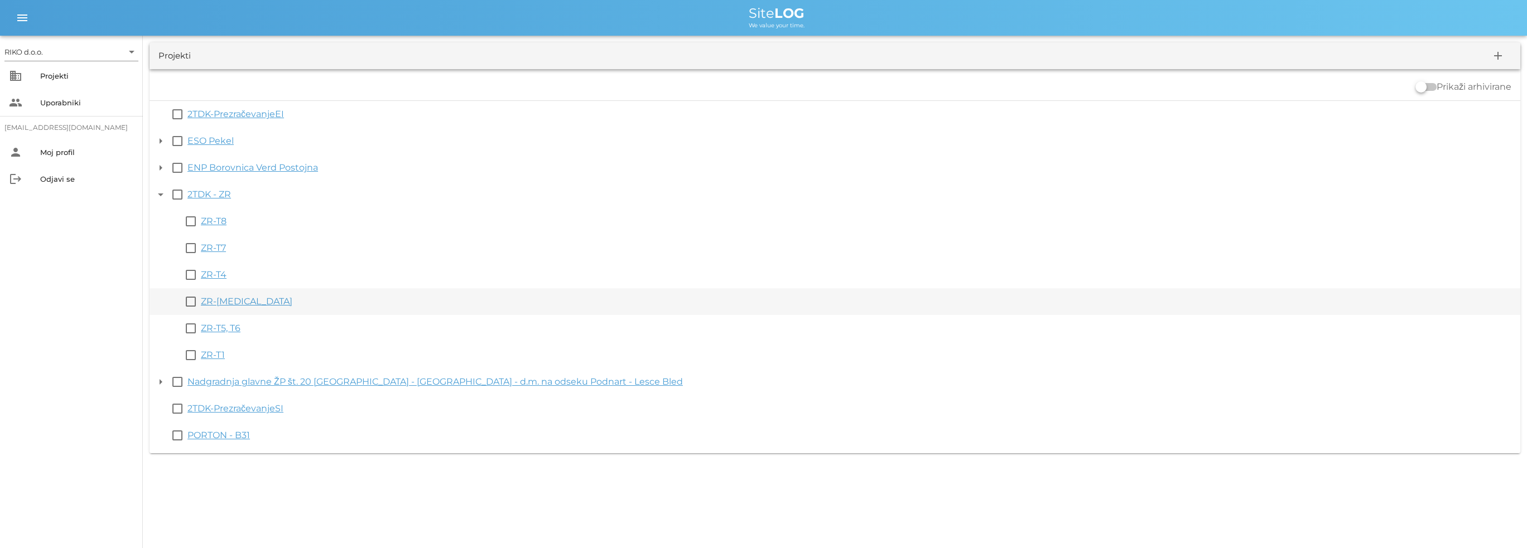
click at [225, 301] on link "ZR-[MEDICAL_DATA]" at bounding box center [246, 301] width 91 height 11
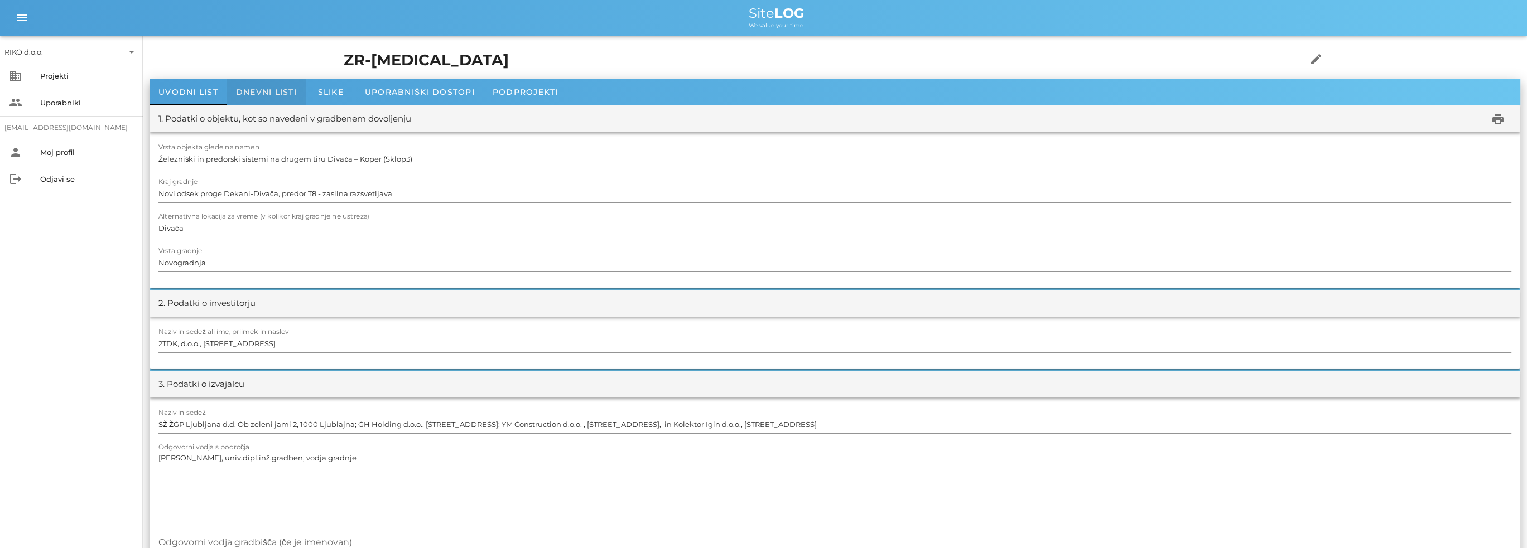
click at [254, 79] on div "Dnevni listi" at bounding box center [266, 92] width 79 height 27
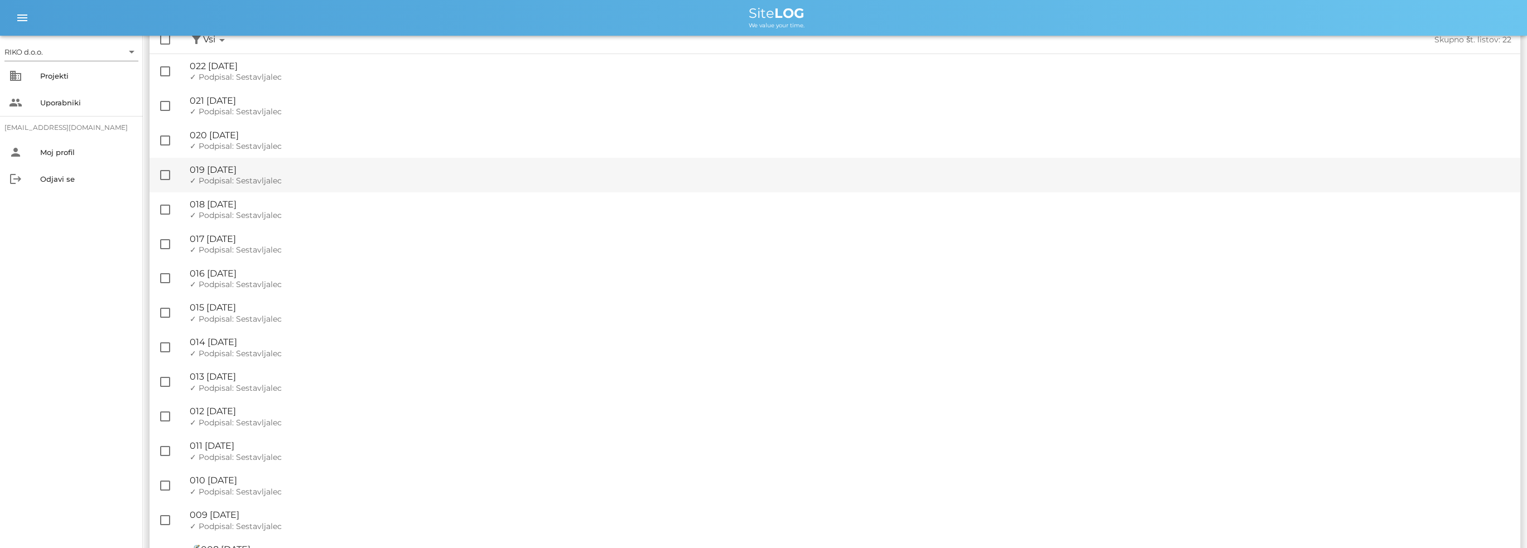
scroll to position [388, 0]
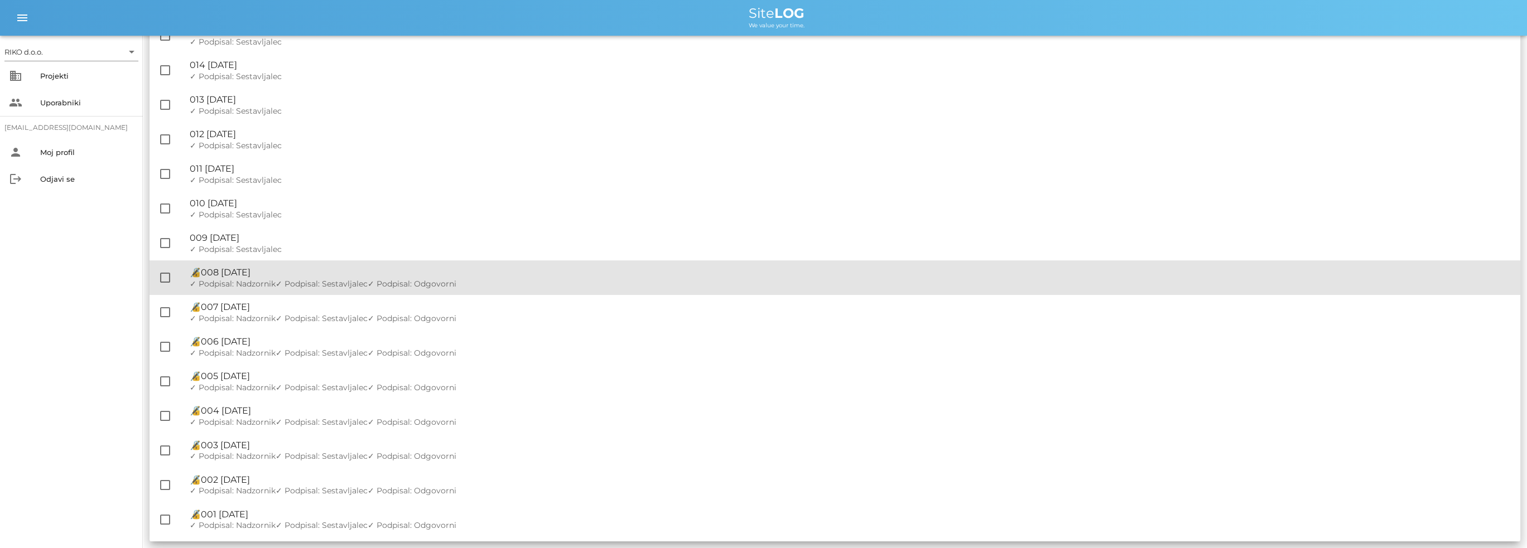
click at [390, 288] on div "🔏 008 [DATE] ✓ Podpisal: Nadzornik ✓ Podpisal: Sestavljalec ✓ Podpisal: Odgovor…" at bounding box center [850, 278] width 1321 height 35
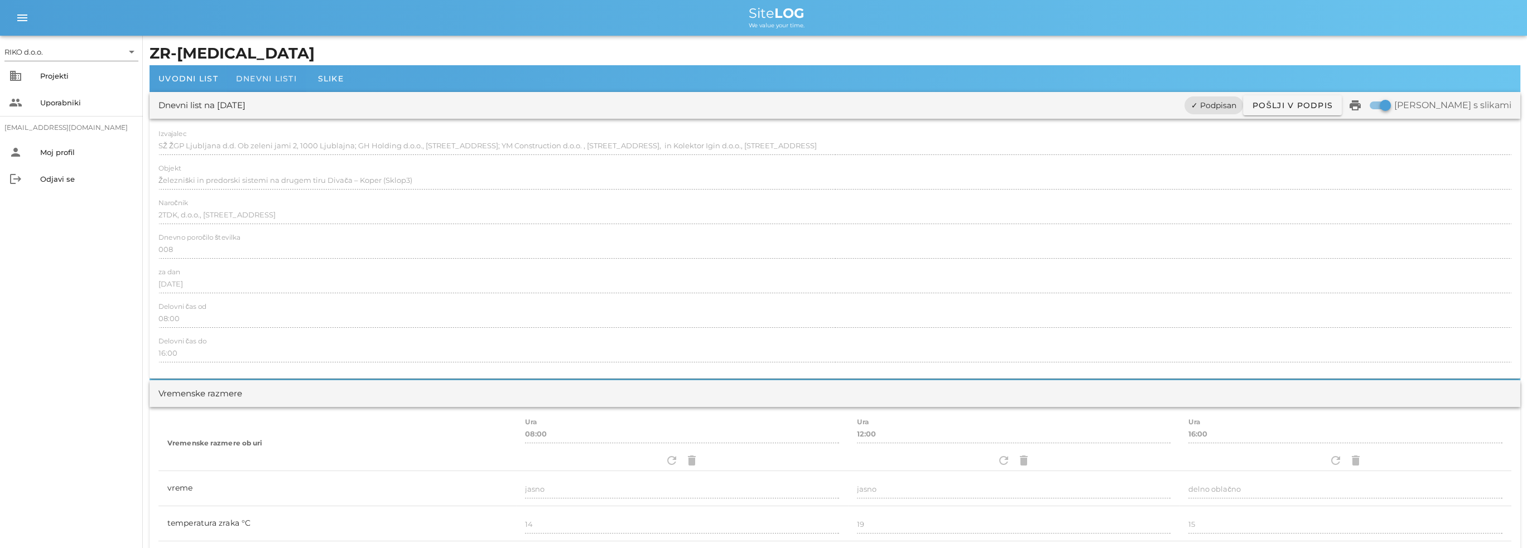
click at [278, 81] on span "Dnevni listi" at bounding box center [266, 79] width 61 height 10
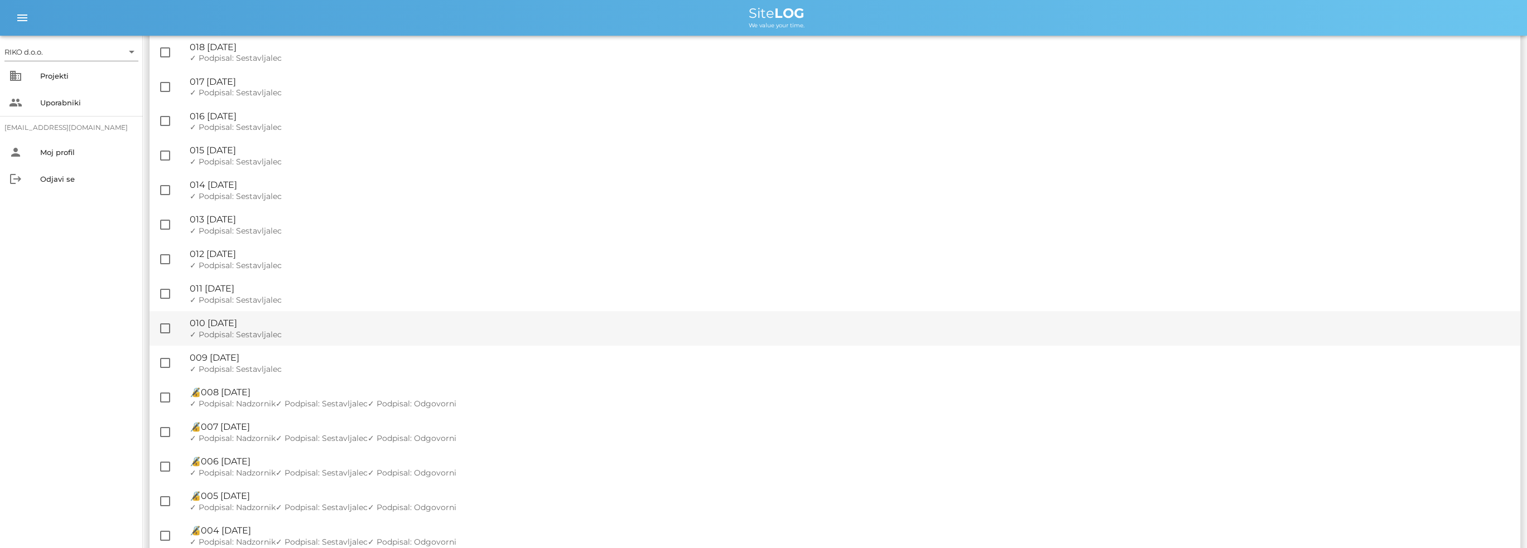
scroll to position [279, 0]
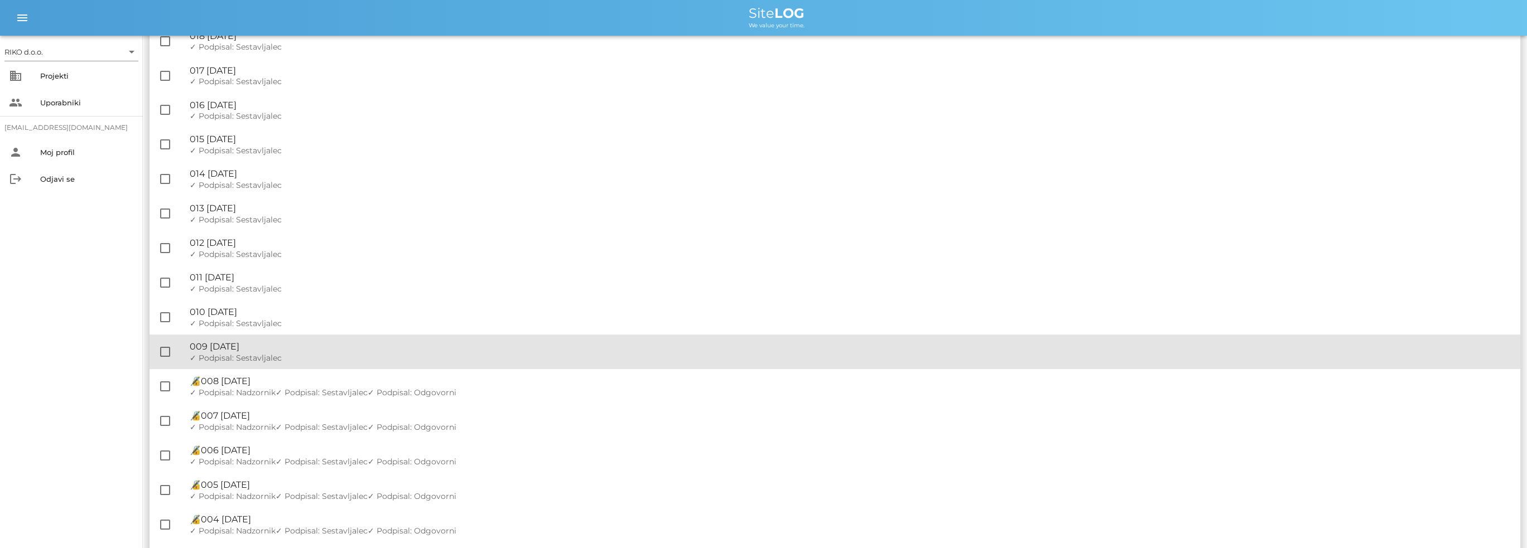
click at [324, 355] on div "✓ Podpisal: Nadzornik ✓ Podpisal: Sestavljalec ✓ Podpisal: Odgovorni" at bounding box center [850, 358] width 1321 height 9
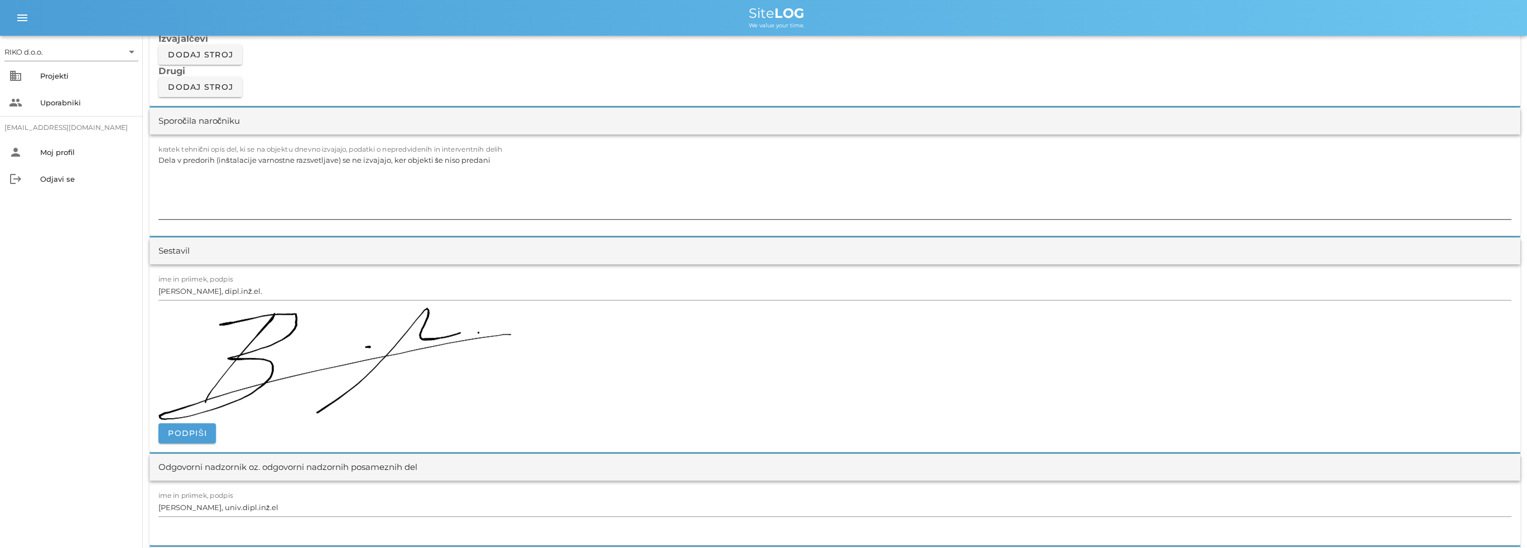
scroll to position [1171, 0]
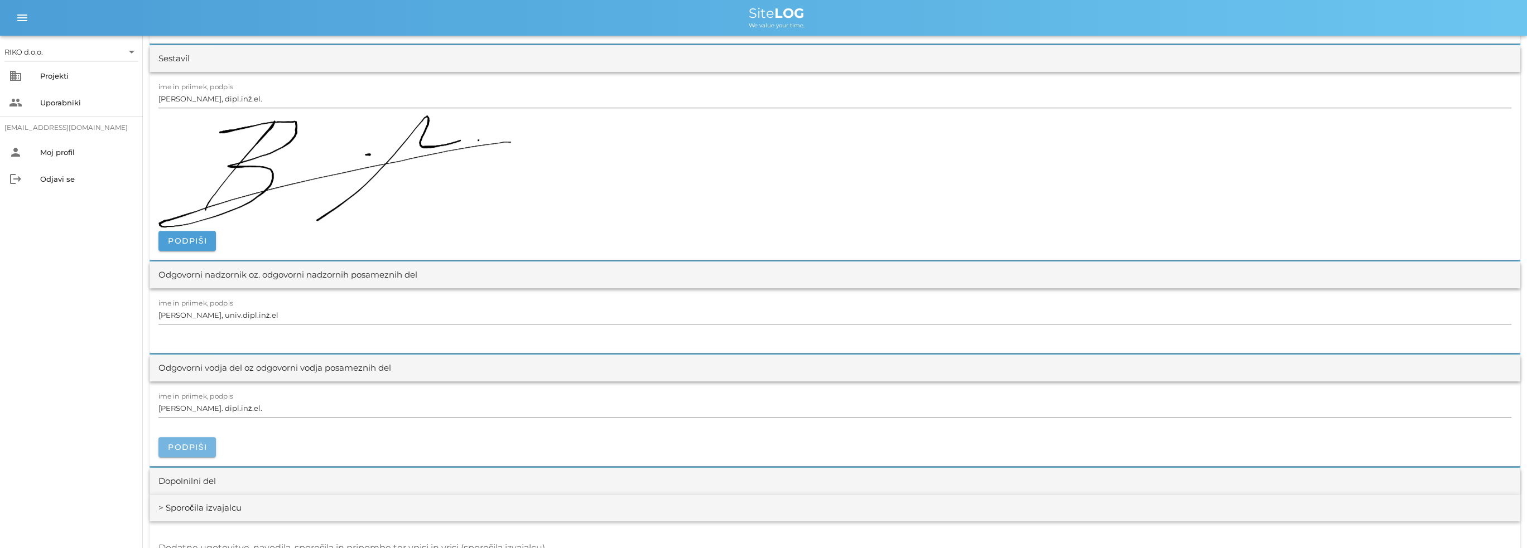
click at [188, 444] on span "Podpiši" at bounding box center [187, 447] width 40 height 10
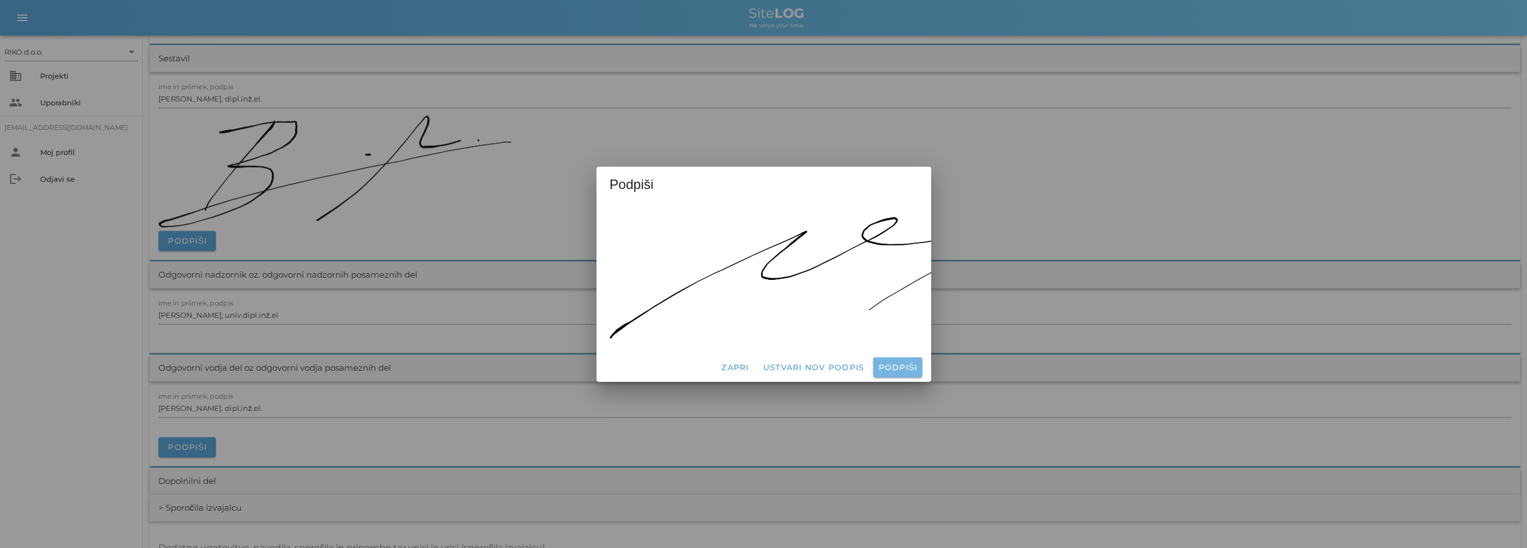
click at [910, 363] on span "Podpiši" at bounding box center [897, 368] width 40 height 10
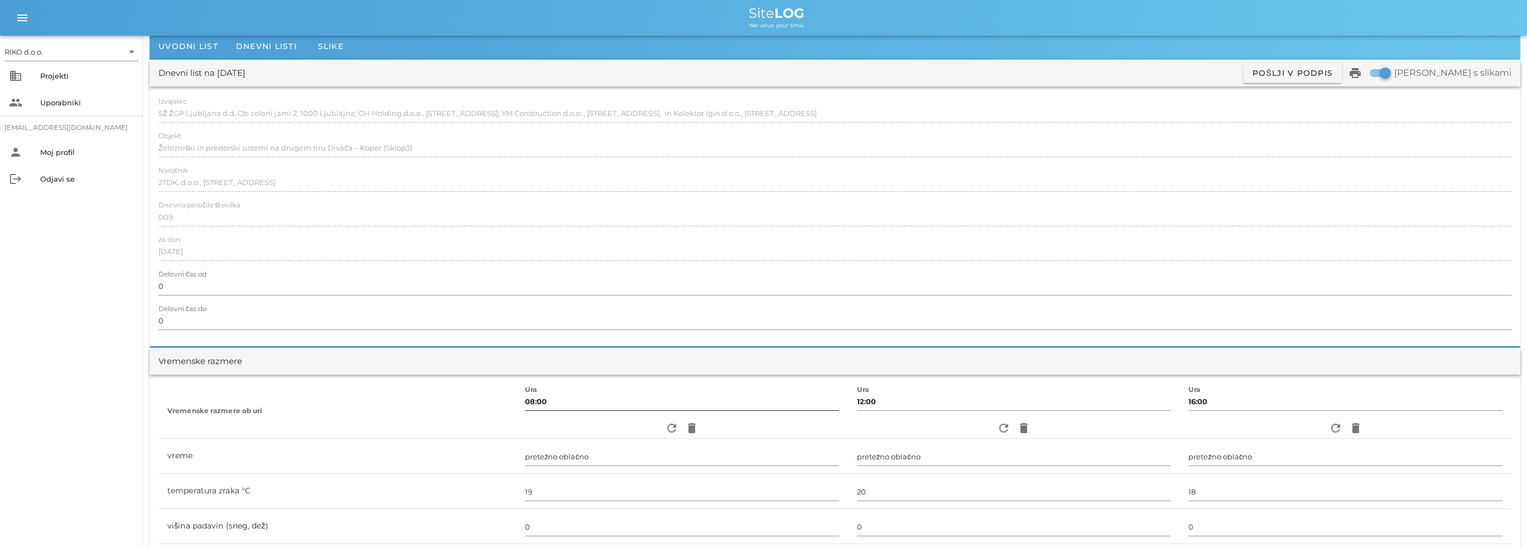
scroll to position [0, 0]
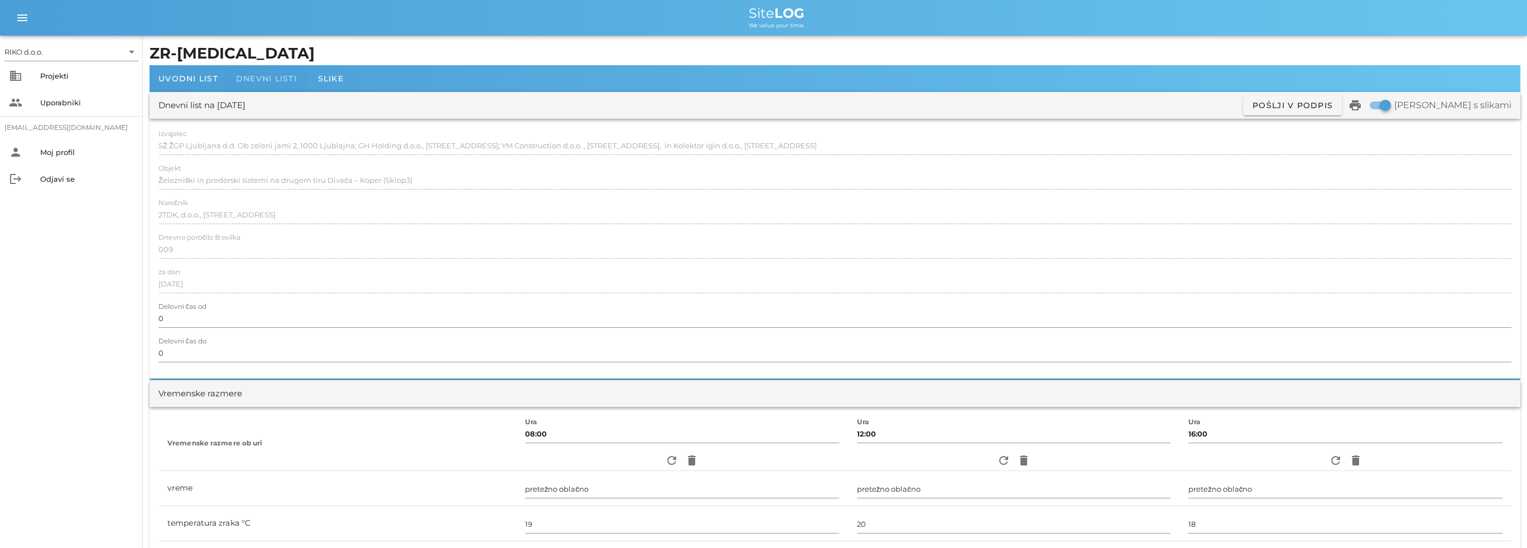
click at [271, 82] on span "Dnevni listi" at bounding box center [266, 79] width 61 height 10
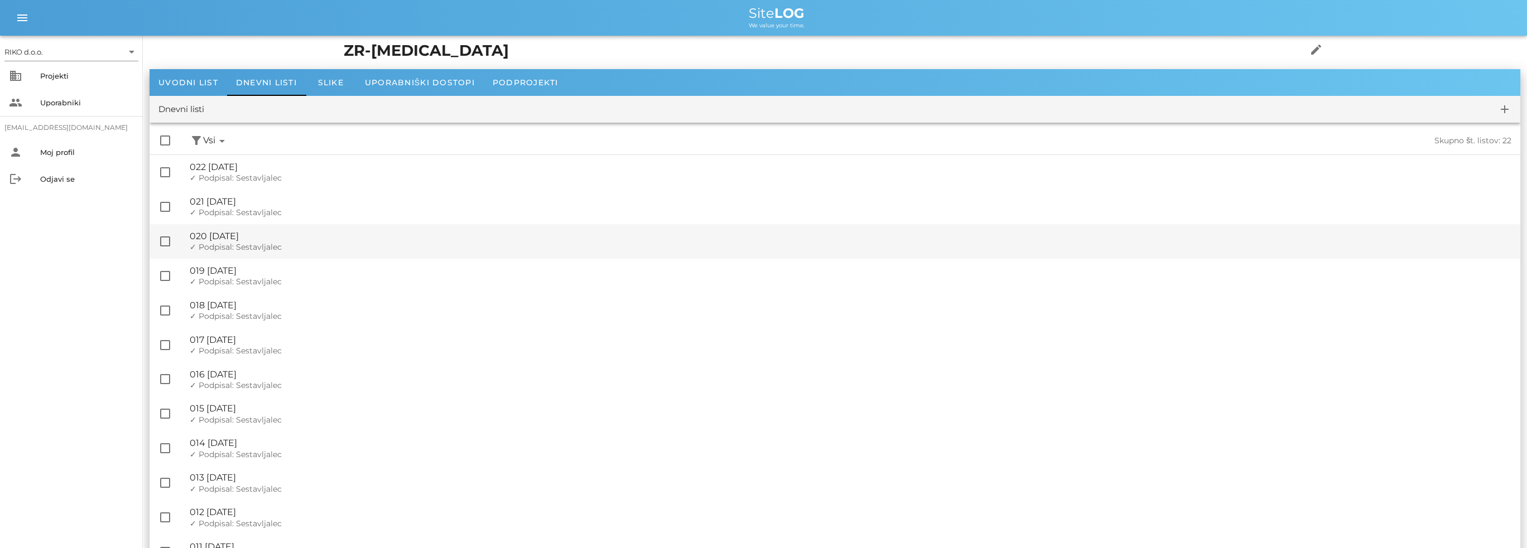
scroll to position [335, 0]
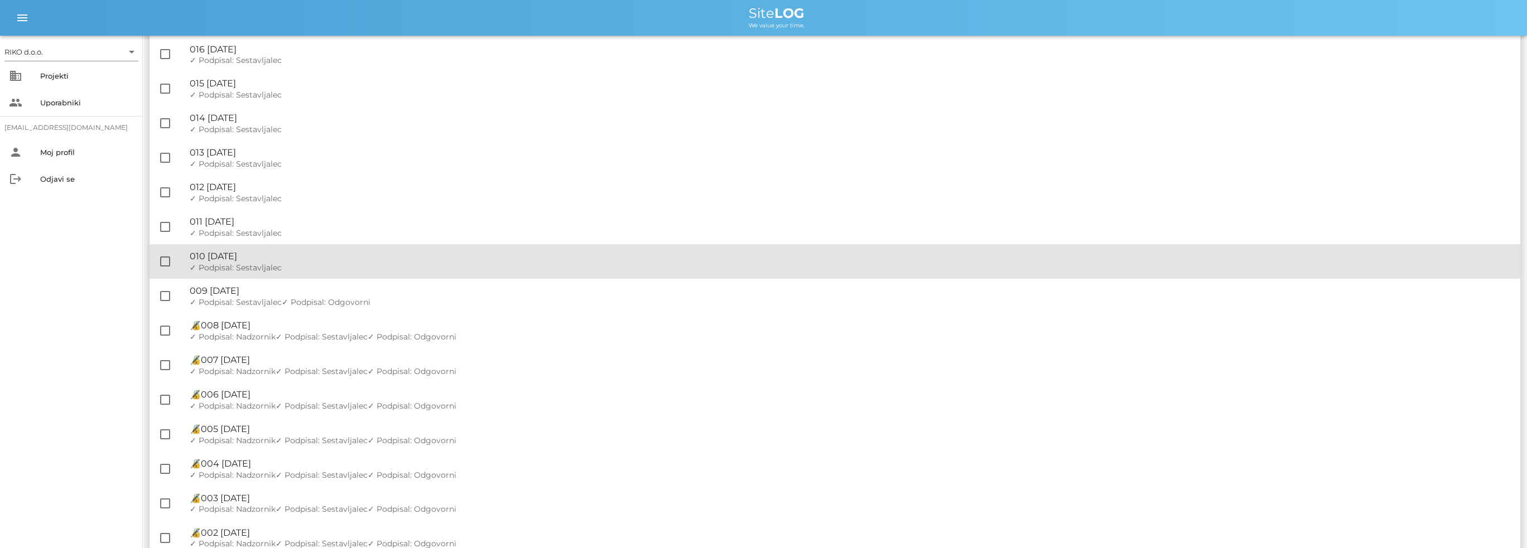
click at [306, 266] on div "✓ Podpisal: Nadzornik ✓ Podpisal: Sestavljalec ✓ Podpisal: Odgovorni" at bounding box center [850, 267] width 1321 height 9
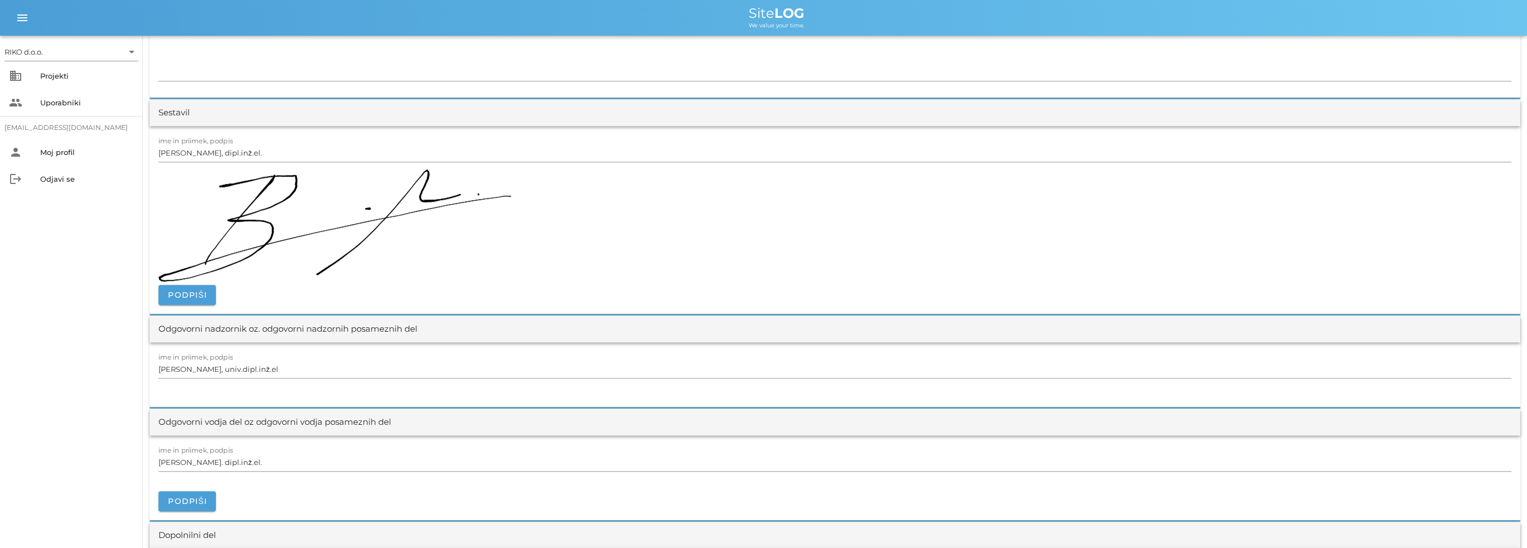
scroll to position [1283, 0]
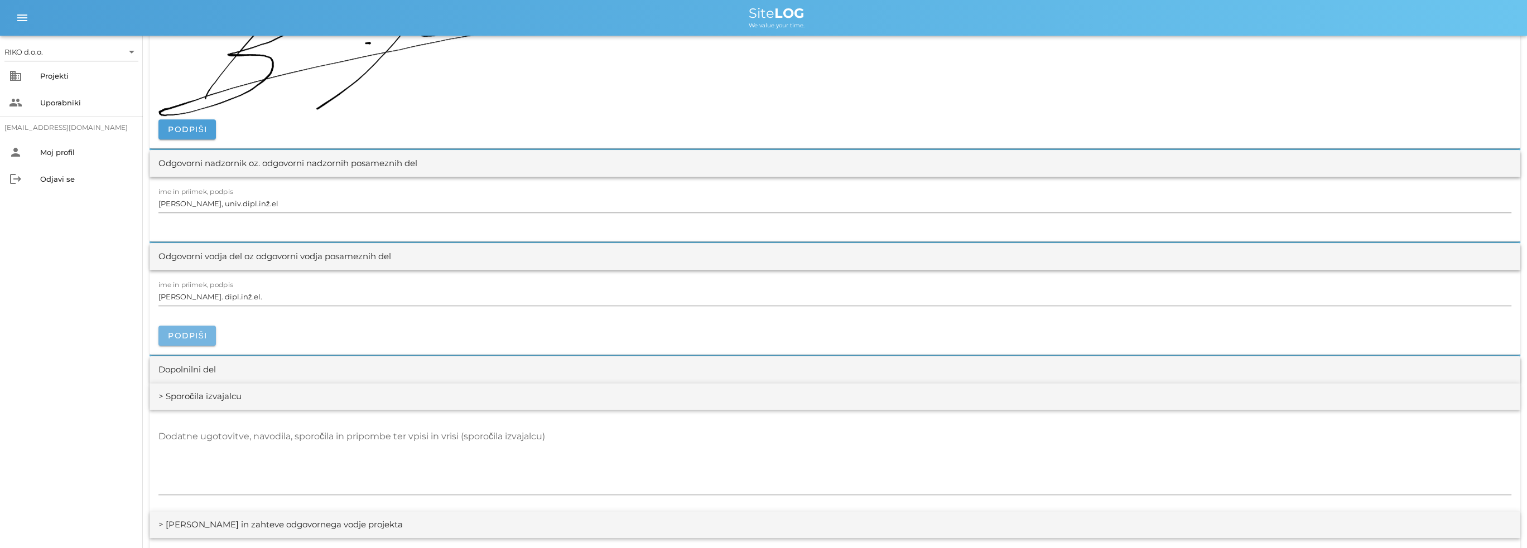
click at [205, 332] on span "Podpiši" at bounding box center [187, 336] width 40 height 10
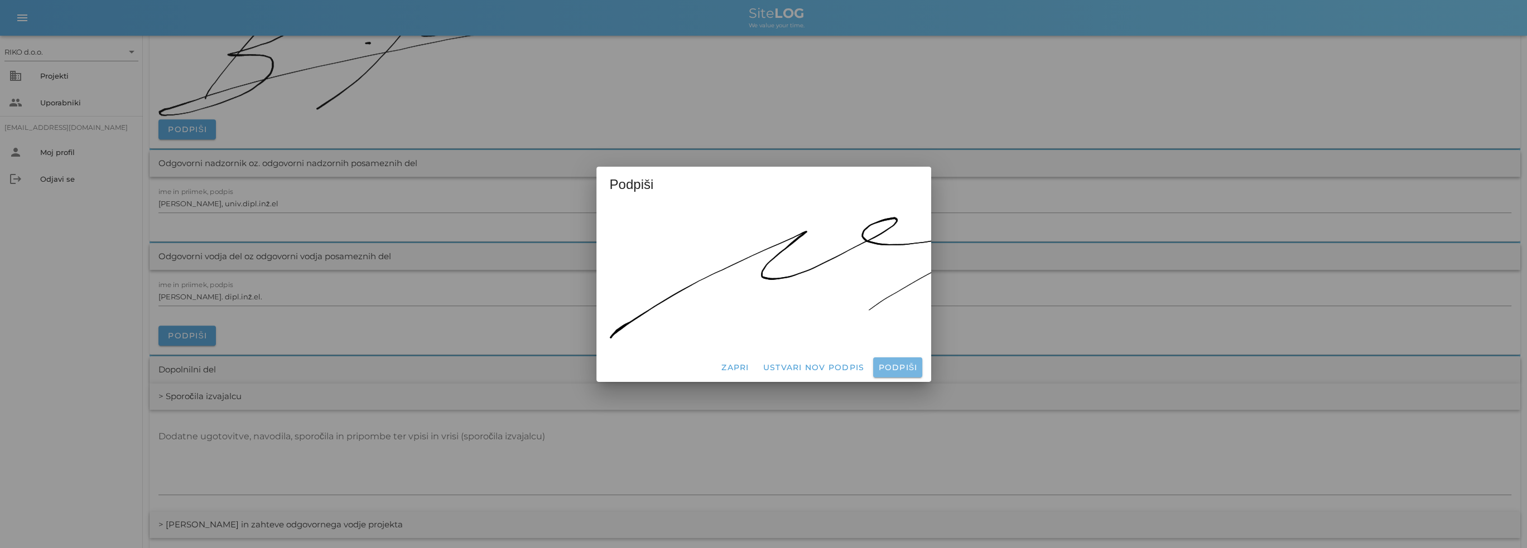
click at [905, 363] on span "Podpiši" at bounding box center [897, 368] width 40 height 10
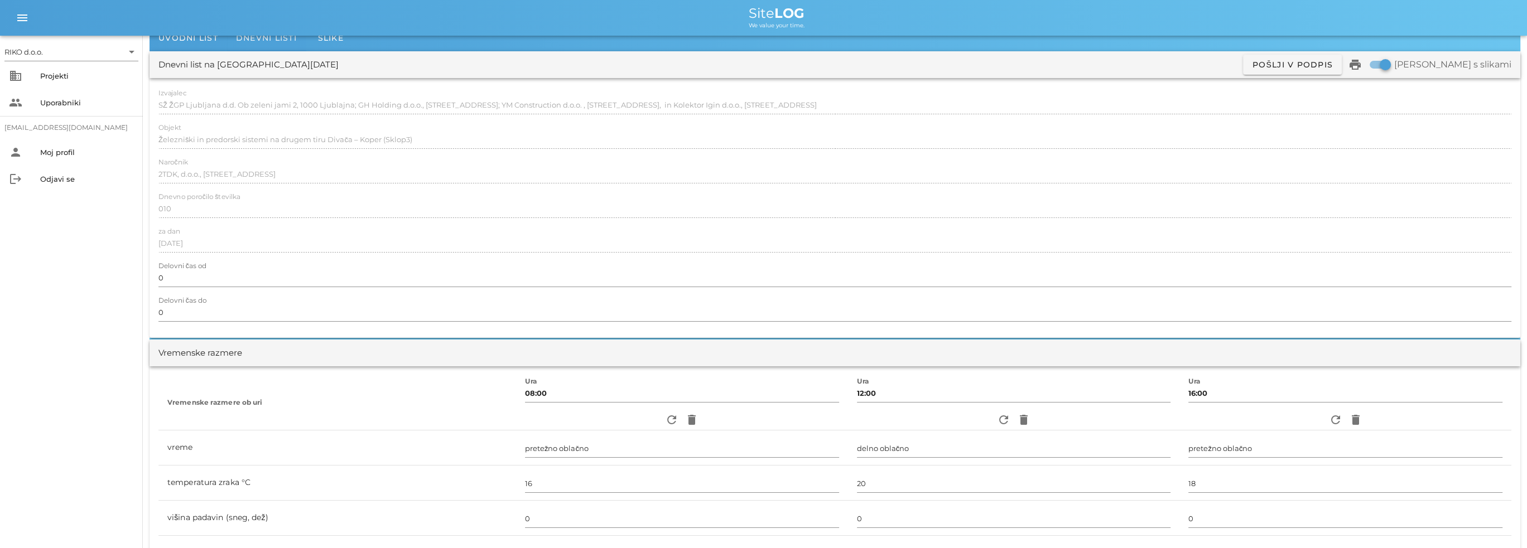
scroll to position [0, 0]
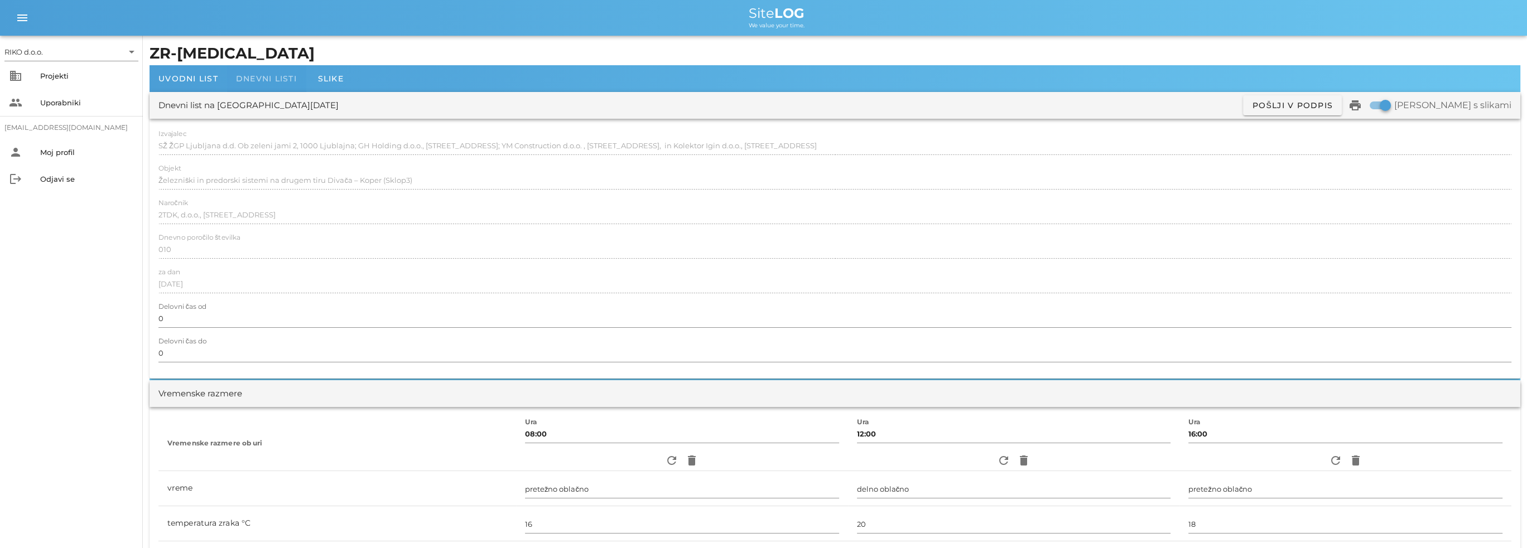
click at [265, 77] on span "Dnevni listi" at bounding box center [266, 79] width 61 height 10
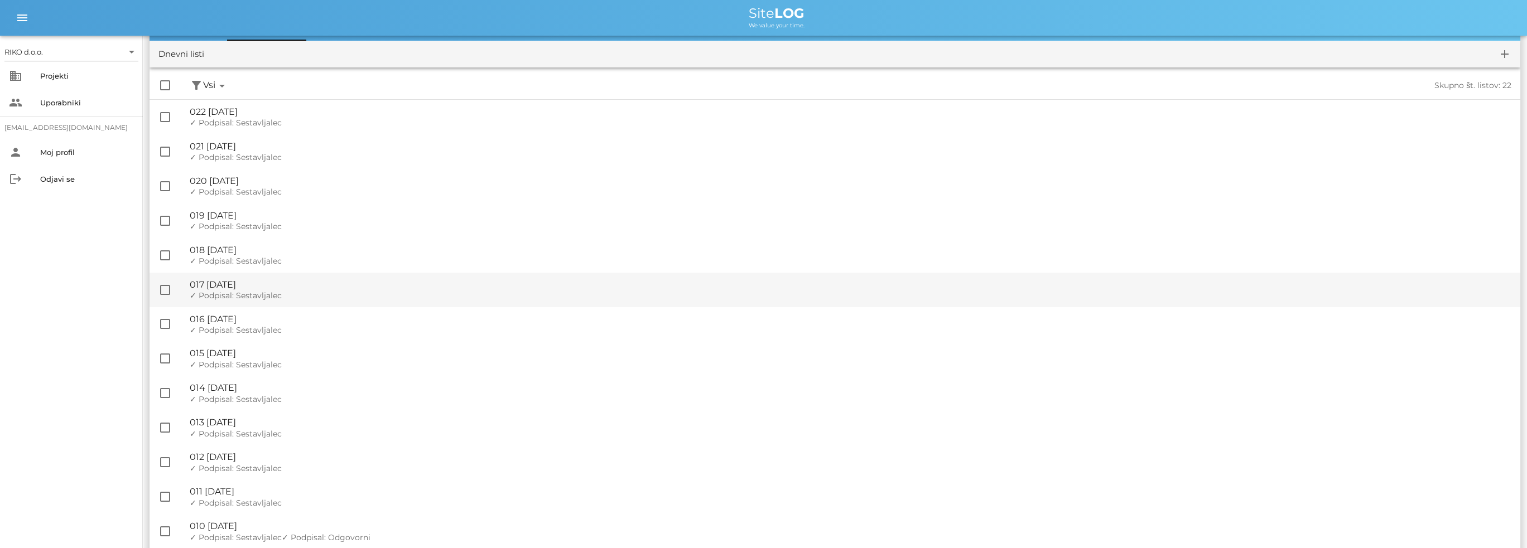
scroll to position [223, 0]
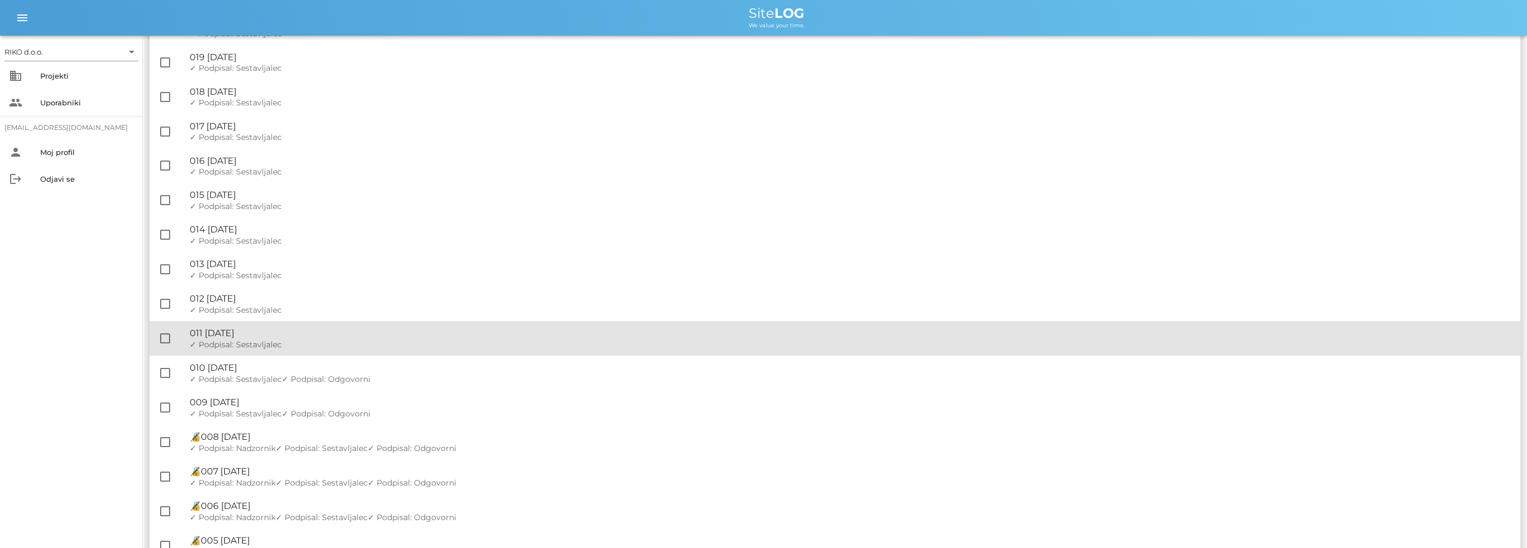
click at [303, 341] on div "✓ Podpisal: Nadzornik ✓ Podpisal: Sestavljalec ✓ Podpisal: Odgovorni" at bounding box center [850, 344] width 1321 height 9
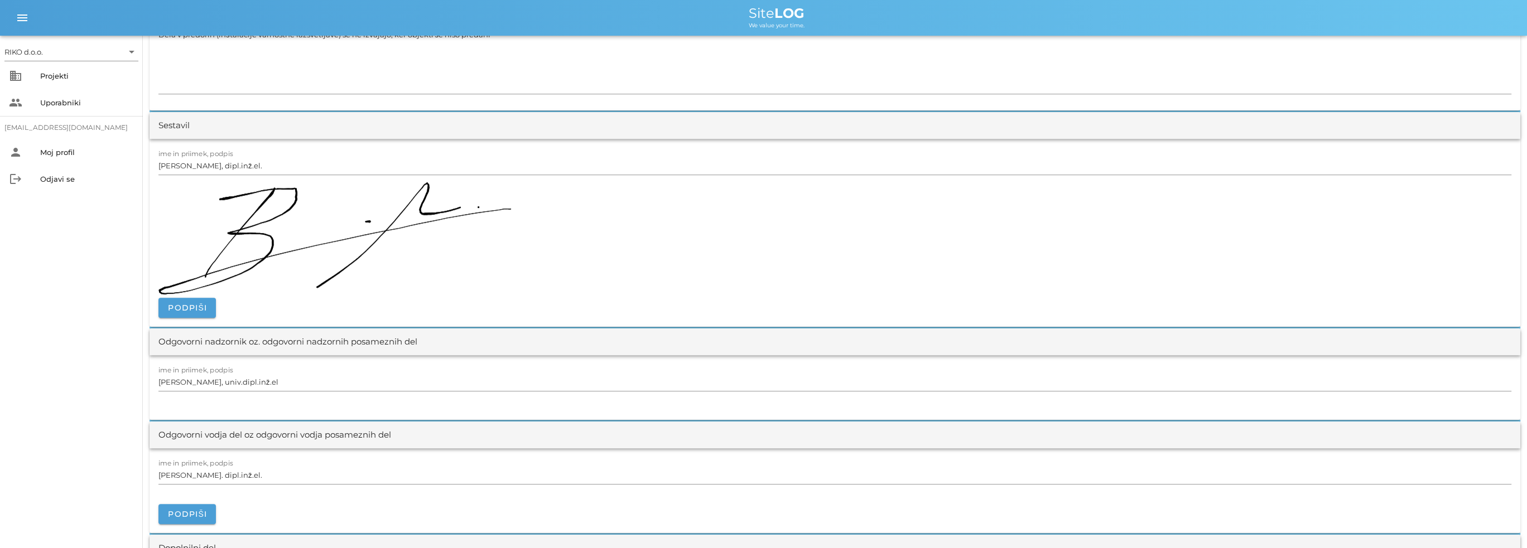
scroll to position [1116, 0]
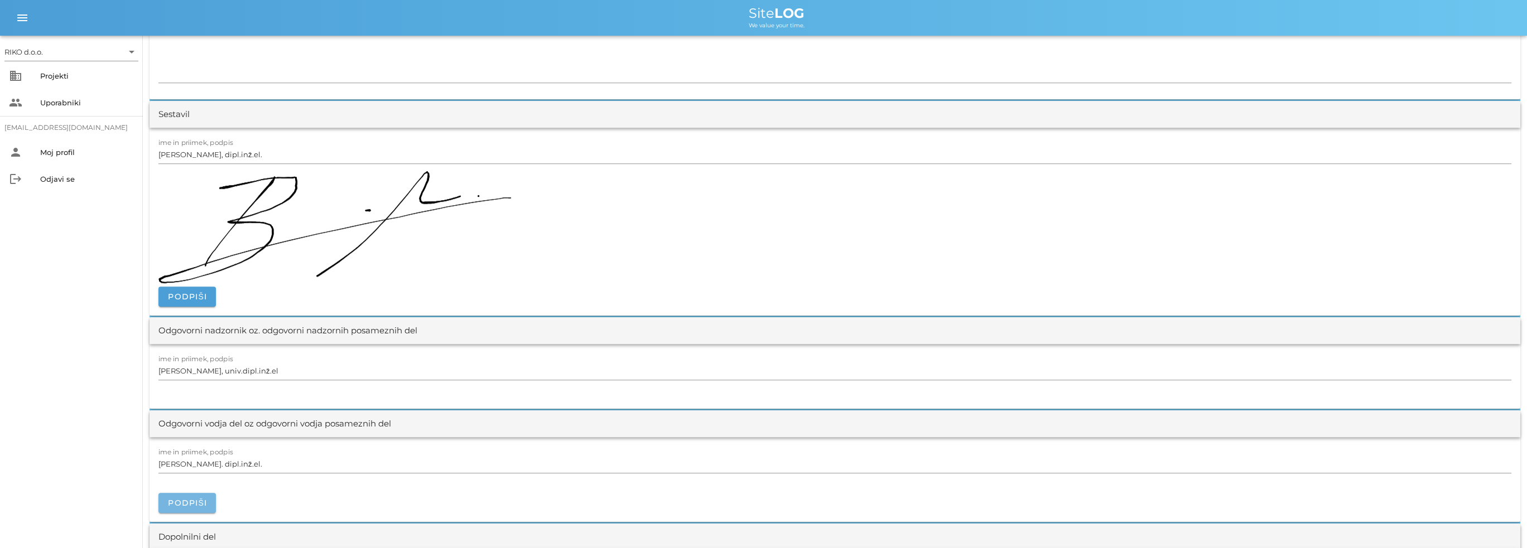
click at [174, 500] on span "Podpiši" at bounding box center [187, 503] width 40 height 10
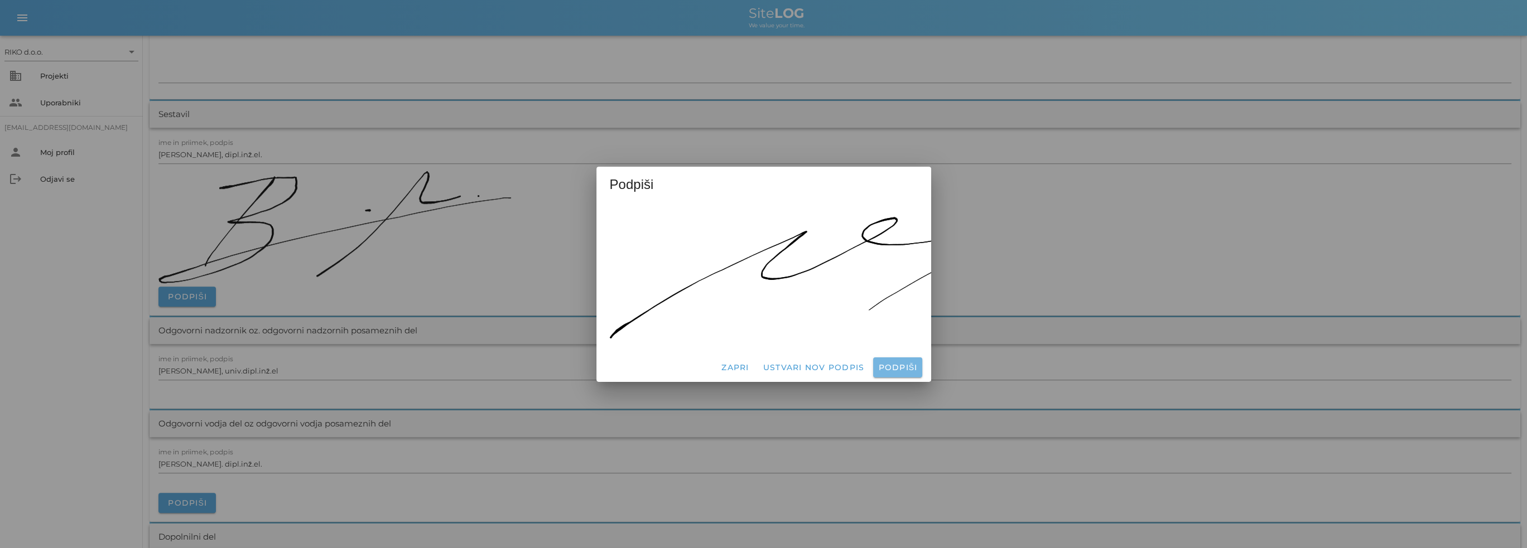
click at [914, 365] on span "Podpiši" at bounding box center [897, 368] width 40 height 10
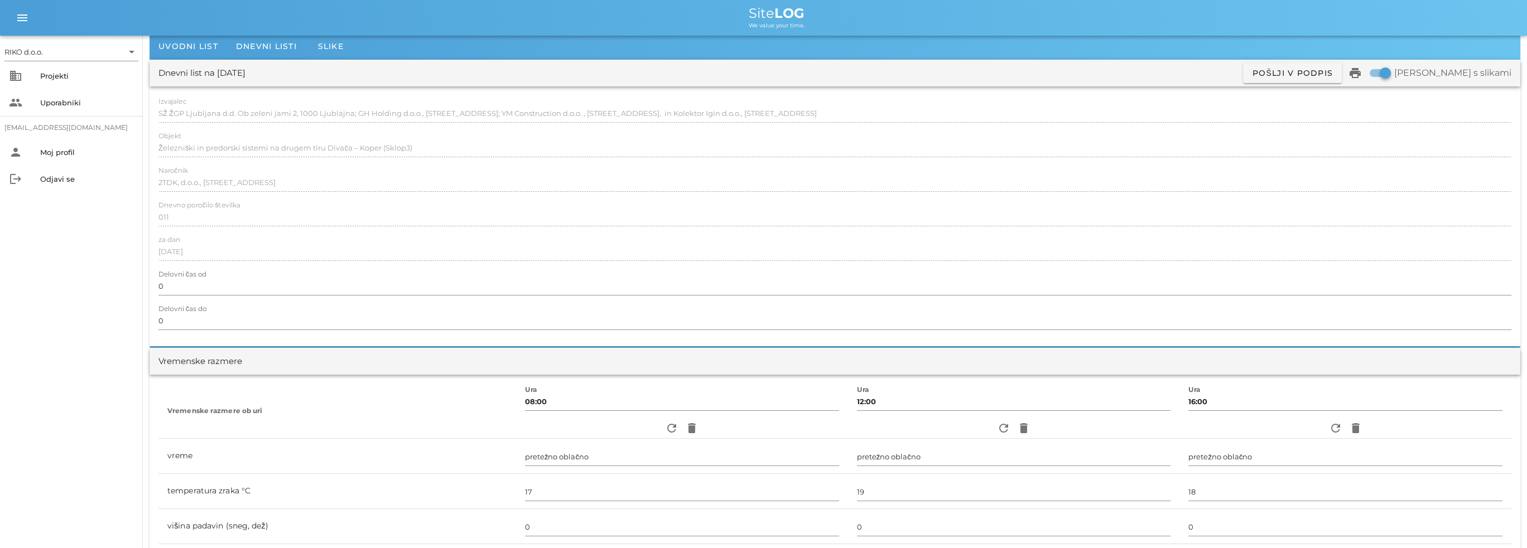
scroll to position [0, 0]
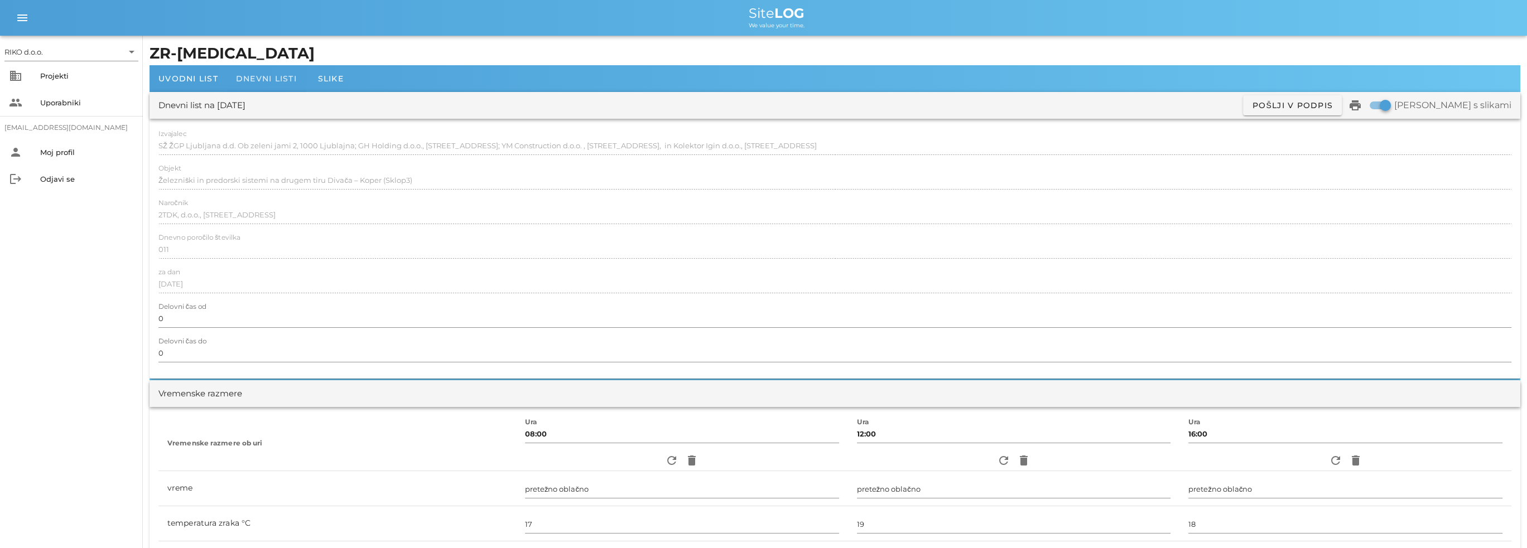
click at [292, 80] on span "Dnevni listi" at bounding box center [266, 79] width 61 height 10
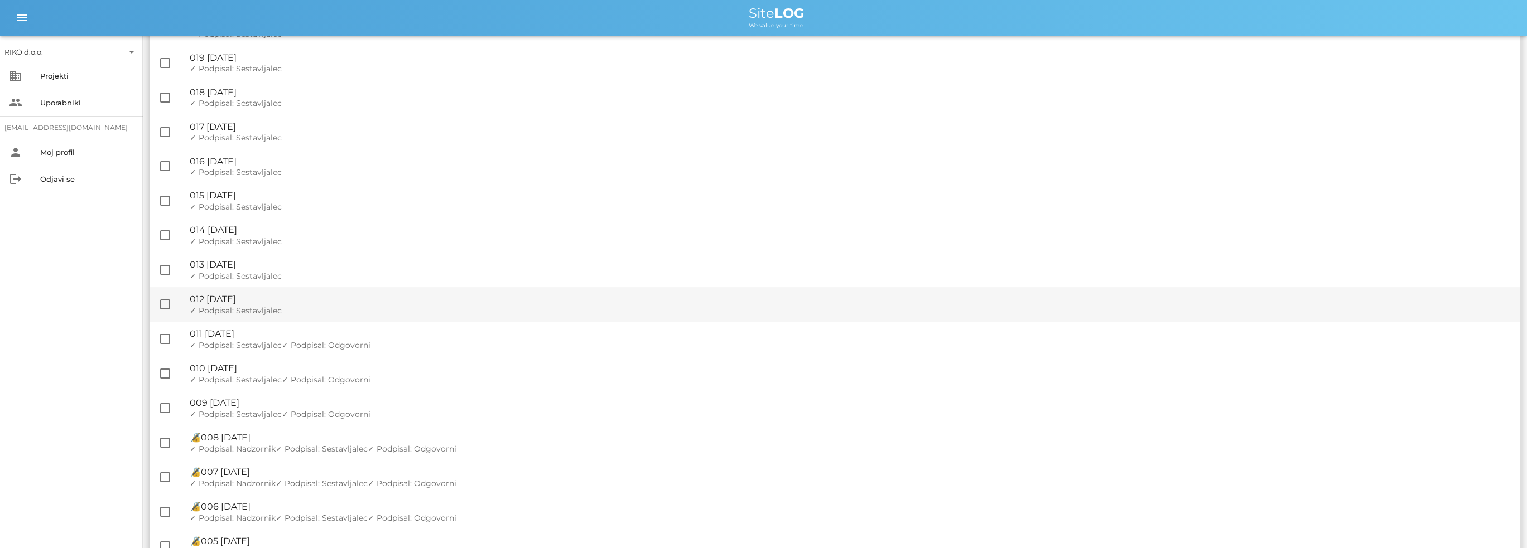
scroll to position [223, 0]
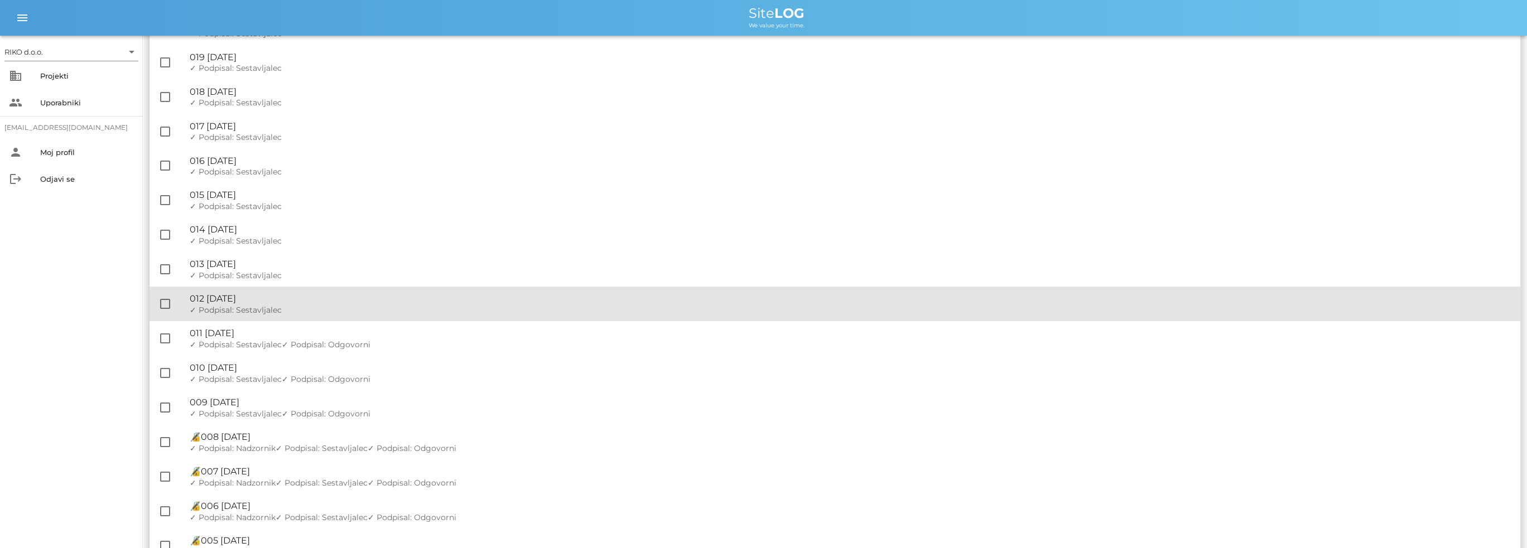
click at [300, 303] on div "🔏 012 [DATE]" at bounding box center [850, 298] width 1321 height 11
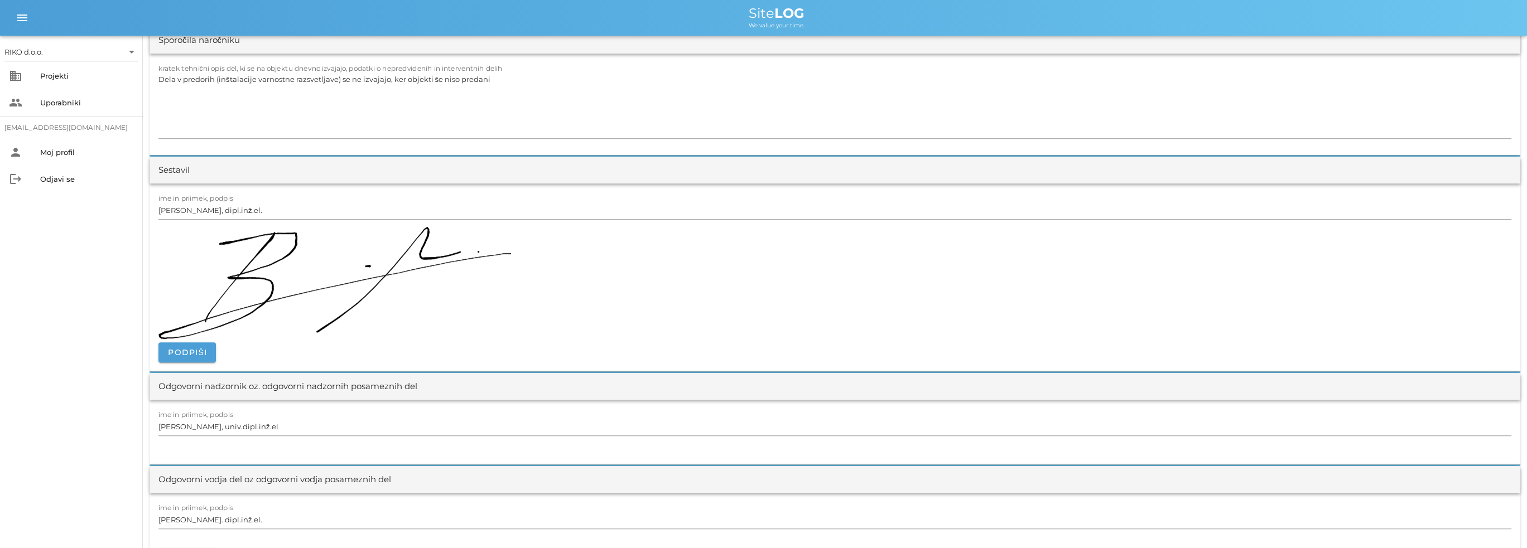
scroll to position [1171, 0]
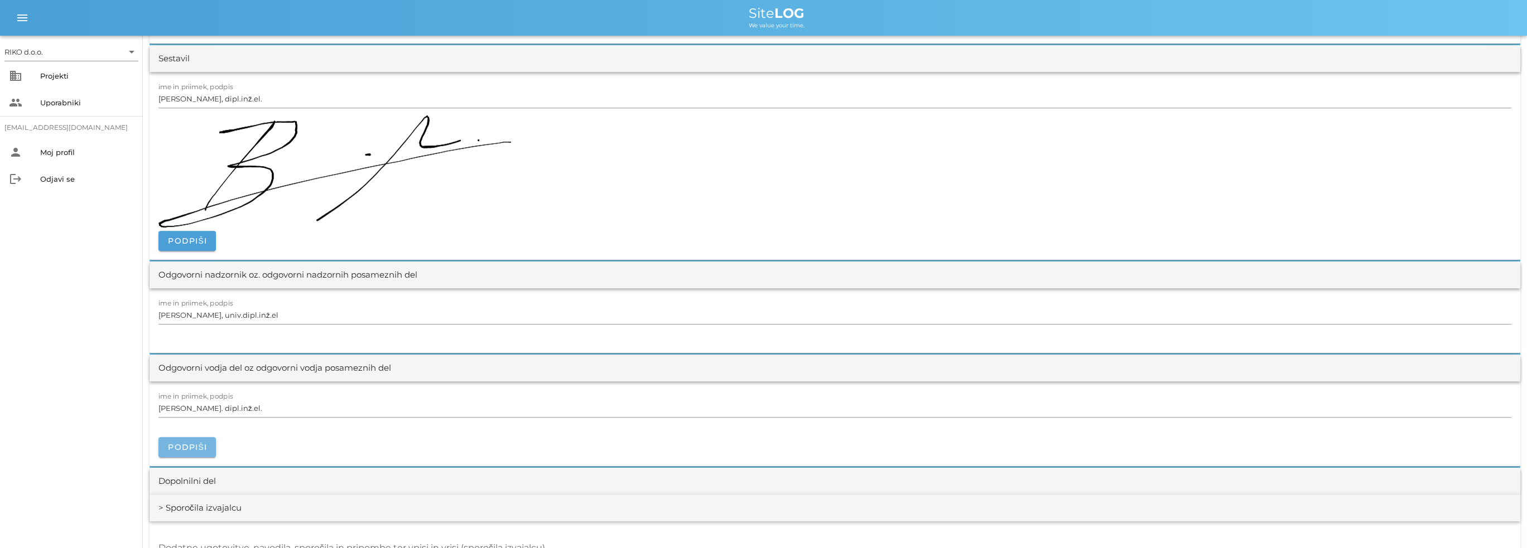
click at [201, 448] on span "Podpiši" at bounding box center [187, 447] width 40 height 10
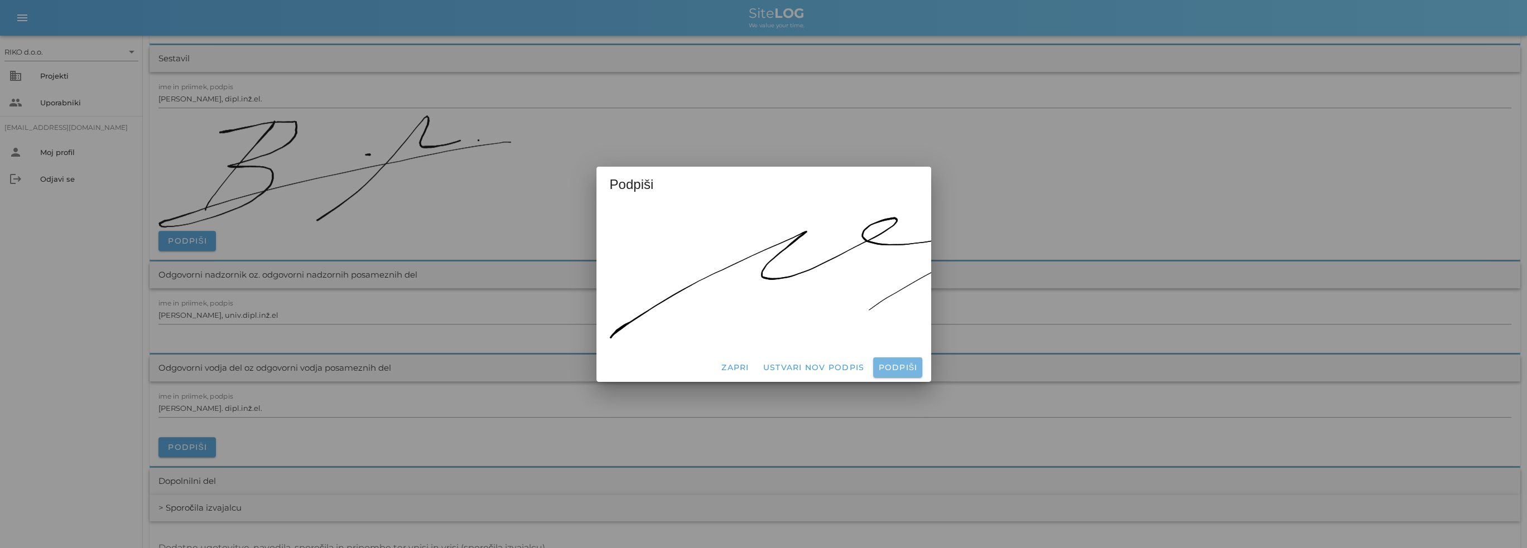
click at [881, 363] on span "Podpiši" at bounding box center [897, 368] width 40 height 10
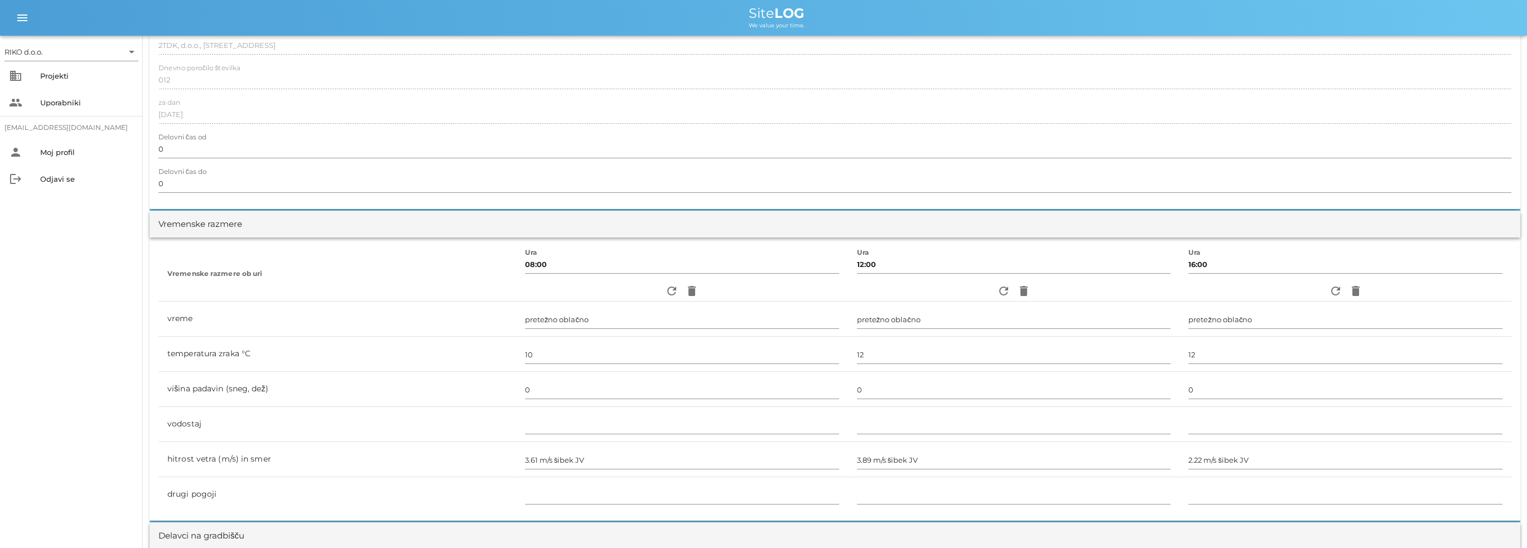
scroll to position [0, 0]
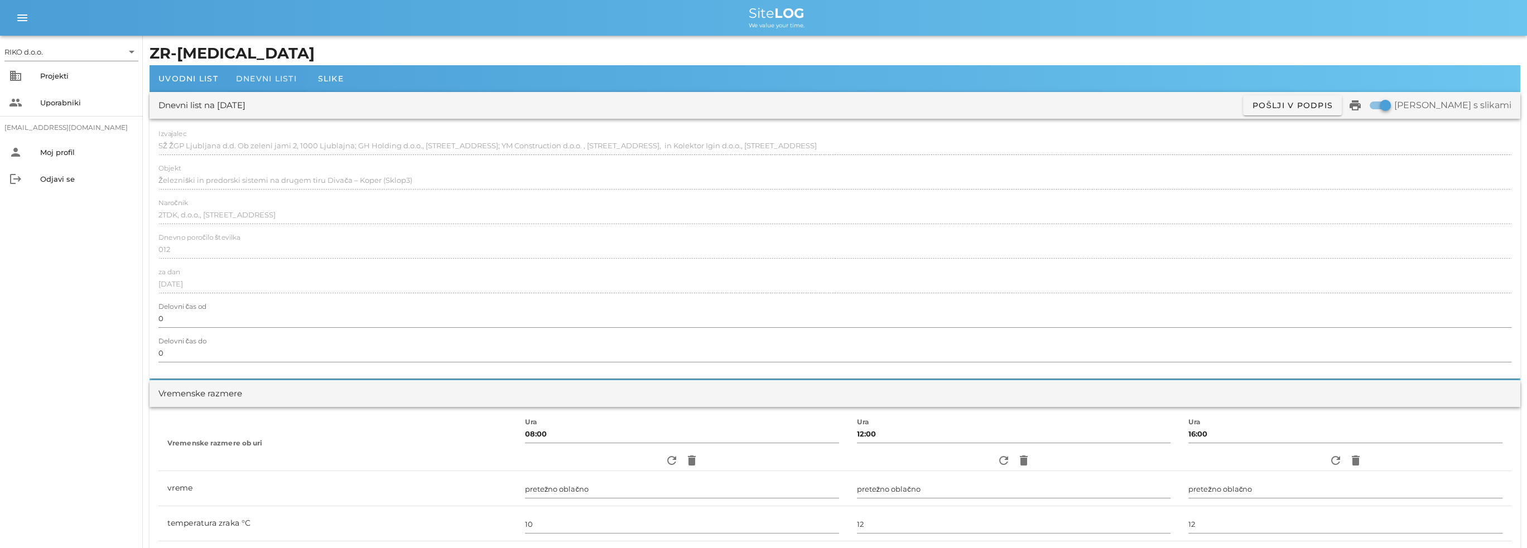
click at [268, 83] on div "Dnevni listi" at bounding box center [266, 78] width 79 height 27
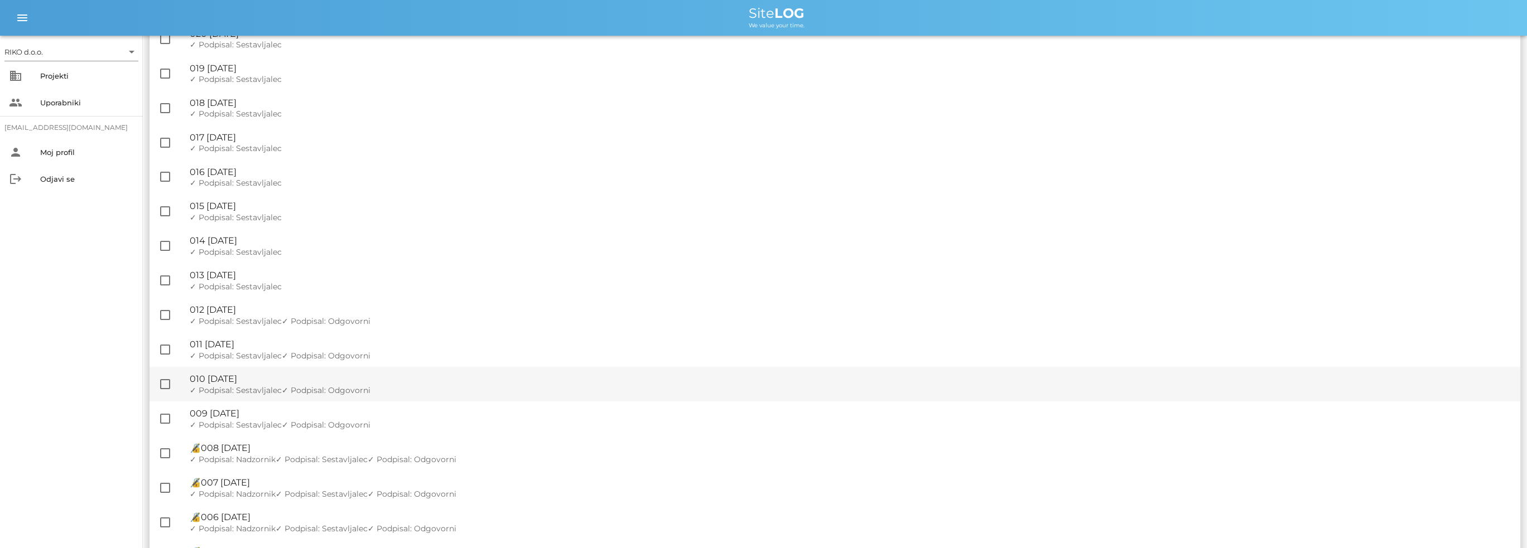
scroll to position [223, 0]
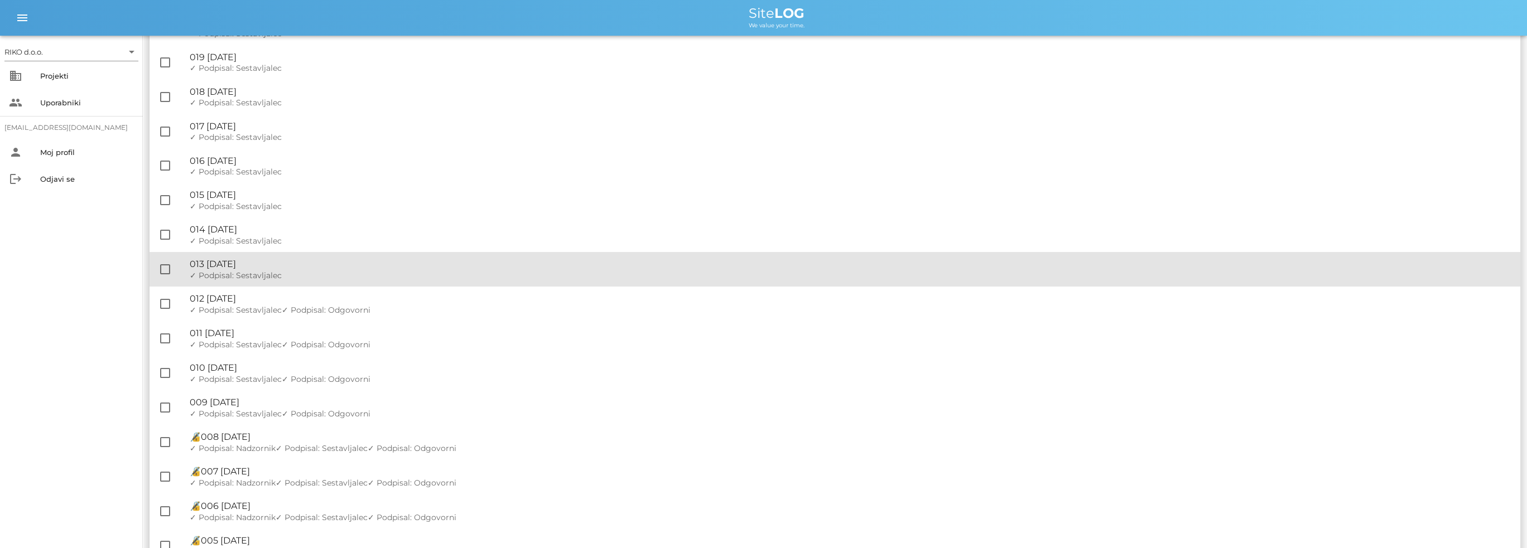
click at [281, 269] on div "🔏 013 [DATE]" at bounding box center [850, 264] width 1321 height 11
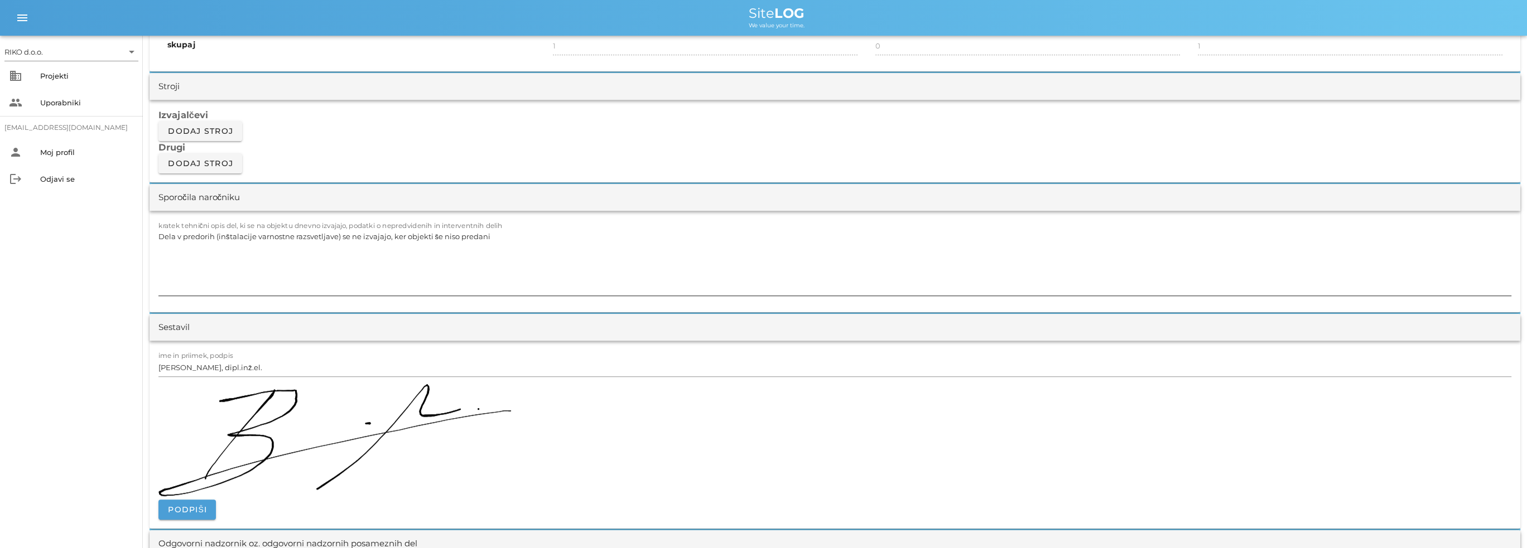
scroll to position [1171, 0]
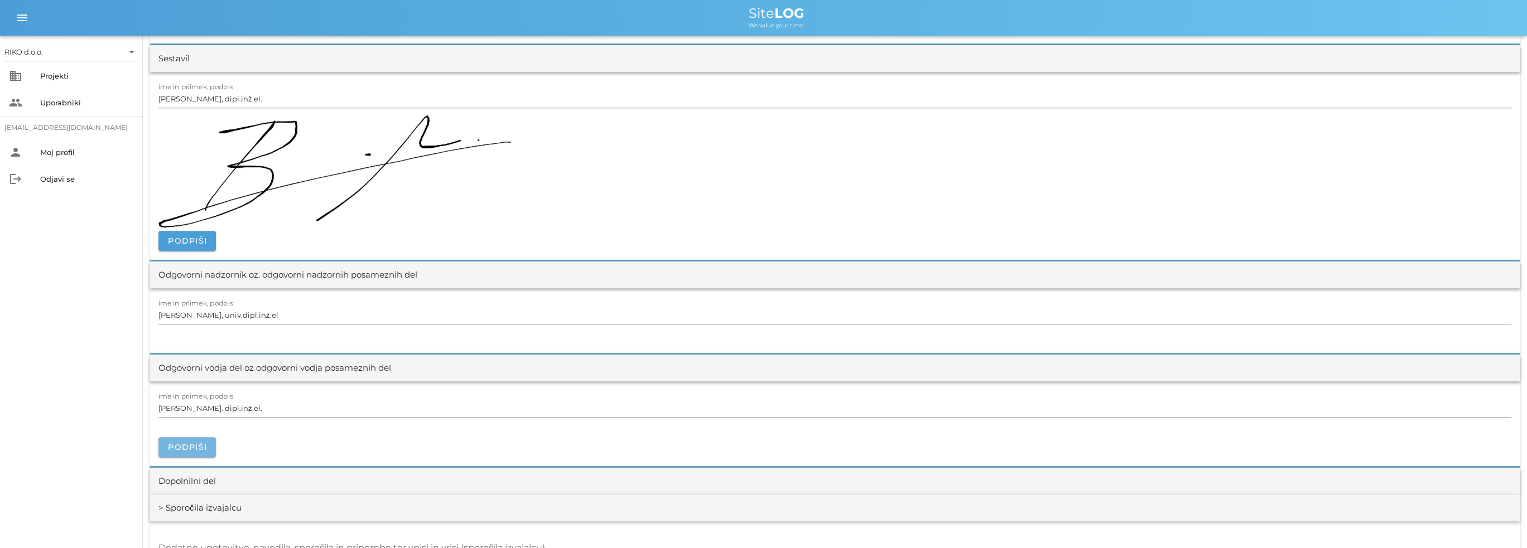
click at [193, 447] on span "Podpiši" at bounding box center [187, 447] width 40 height 10
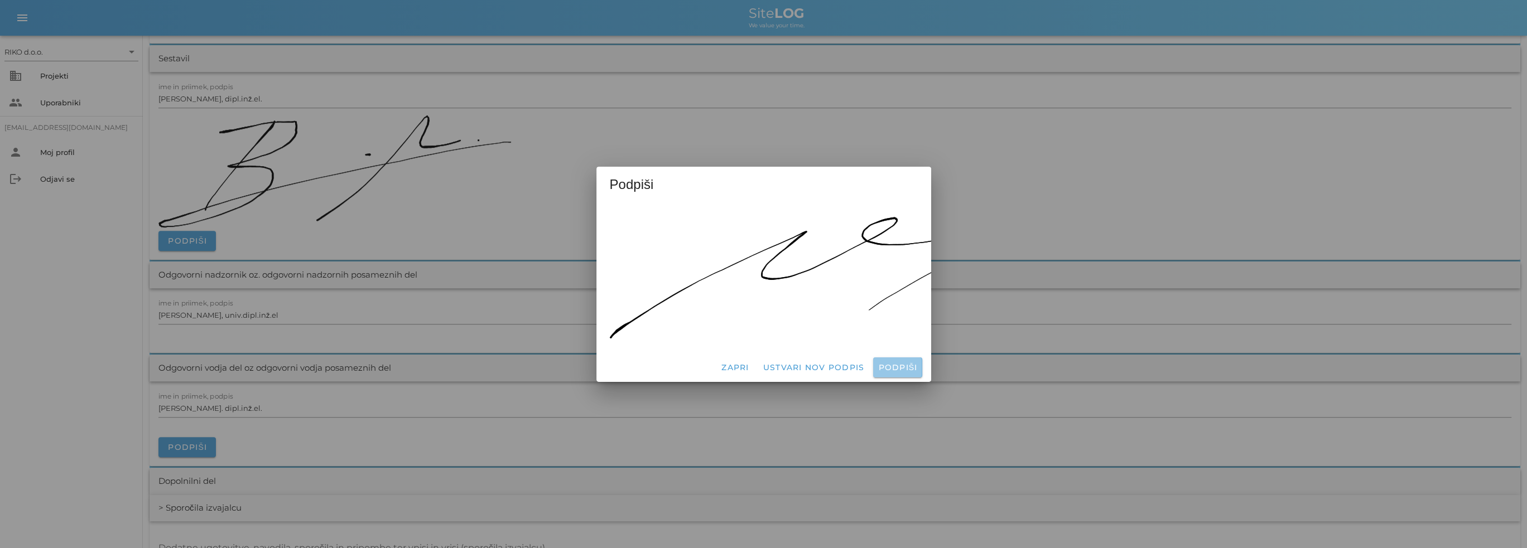
click at [904, 363] on span "Podpiši" at bounding box center [897, 368] width 40 height 10
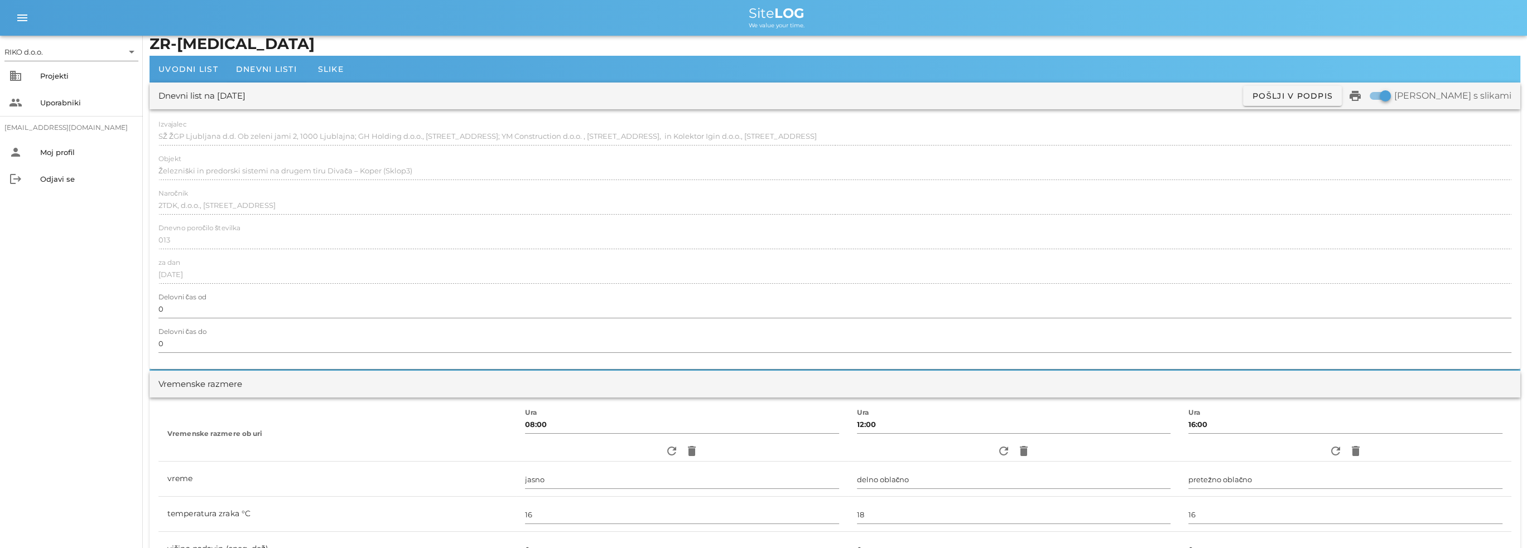
scroll to position [0, 0]
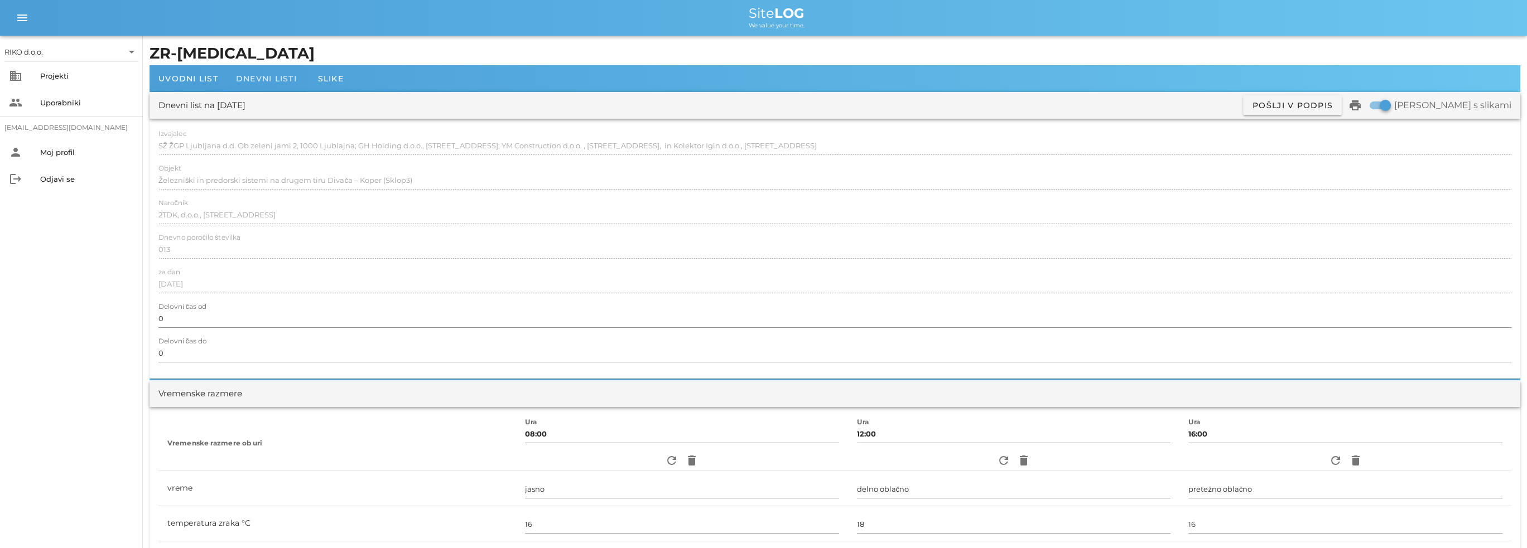
click at [266, 78] on span "Dnevni listi" at bounding box center [266, 79] width 61 height 10
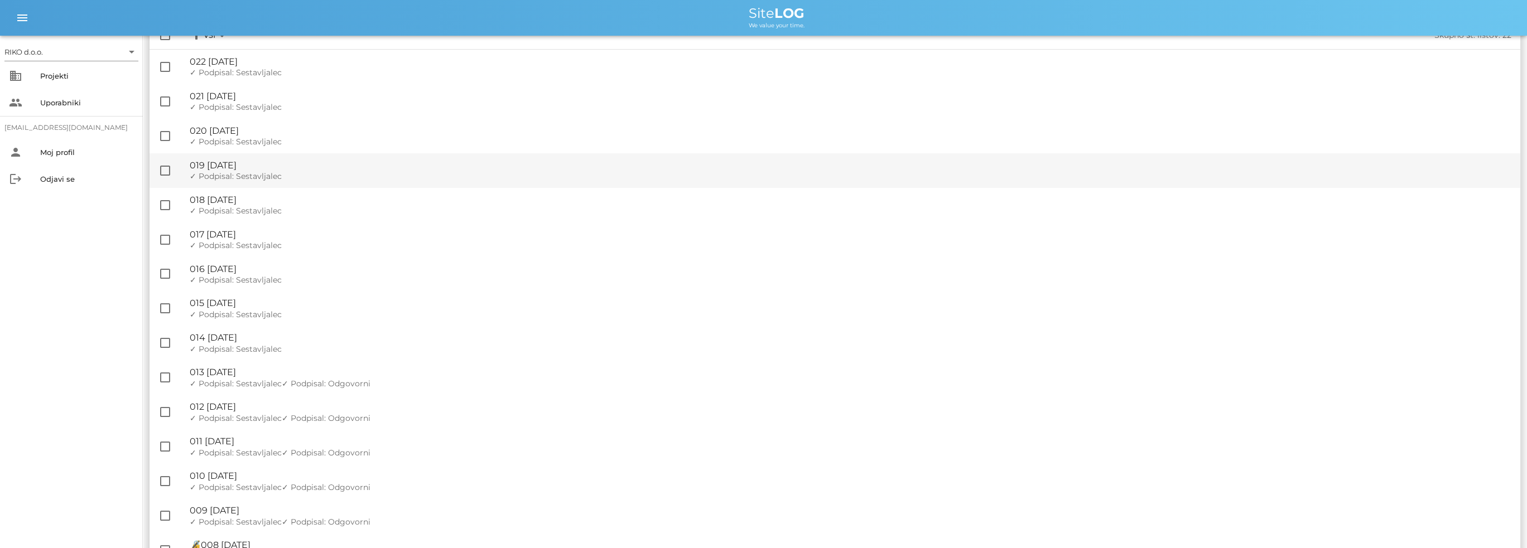
scroll to position [167, 0]
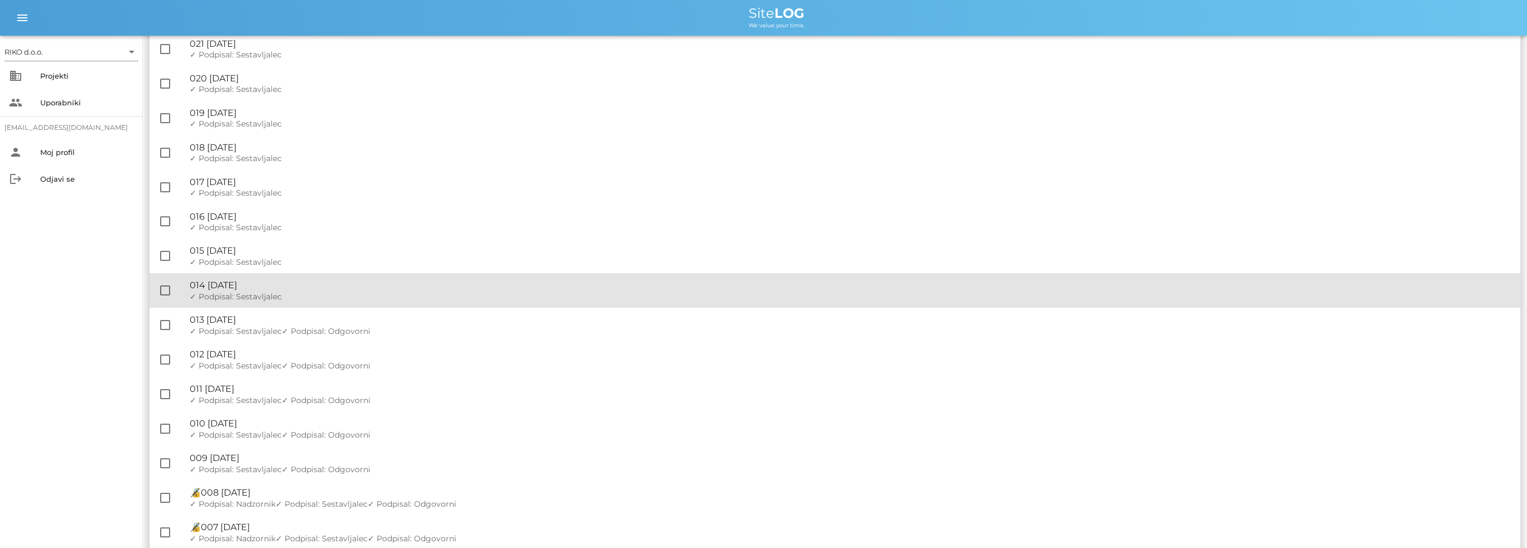
click at [306, 295] on div "✓ Podpisal: Nadzornik ✓ Podpisal: Sestavljalec ✓ Podpisal: Odgovorni" at bounding box center [850, 296] width 1321 height 9
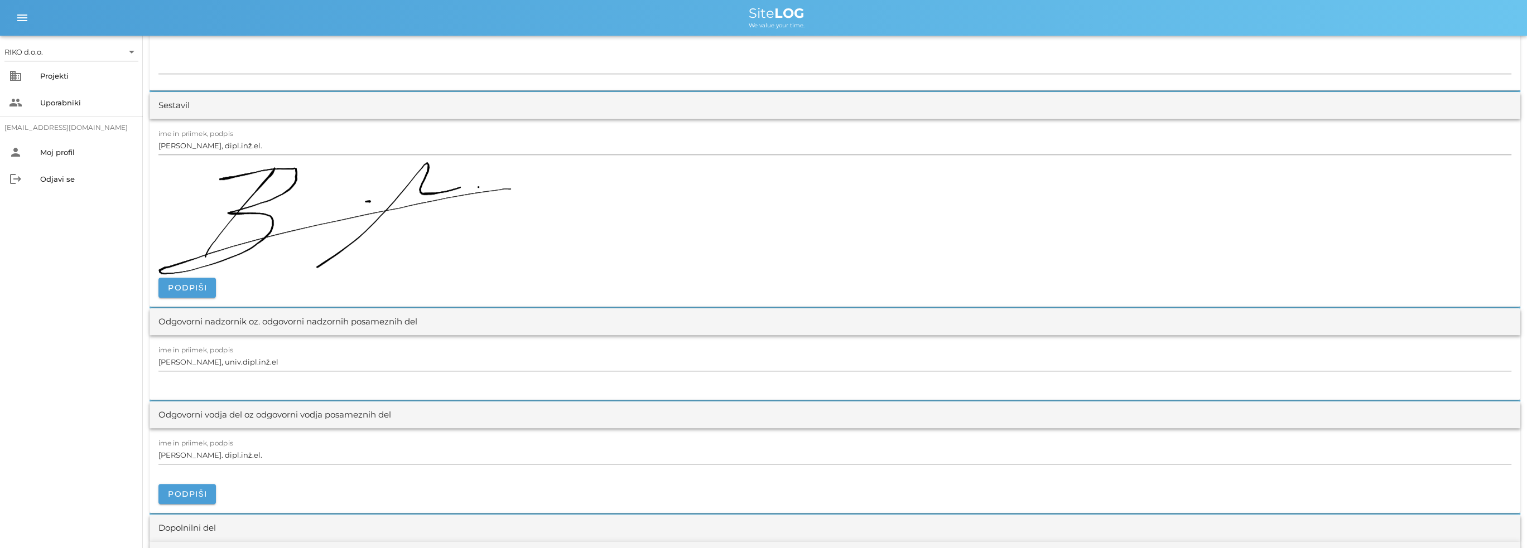
scroll to position [1171, 0]
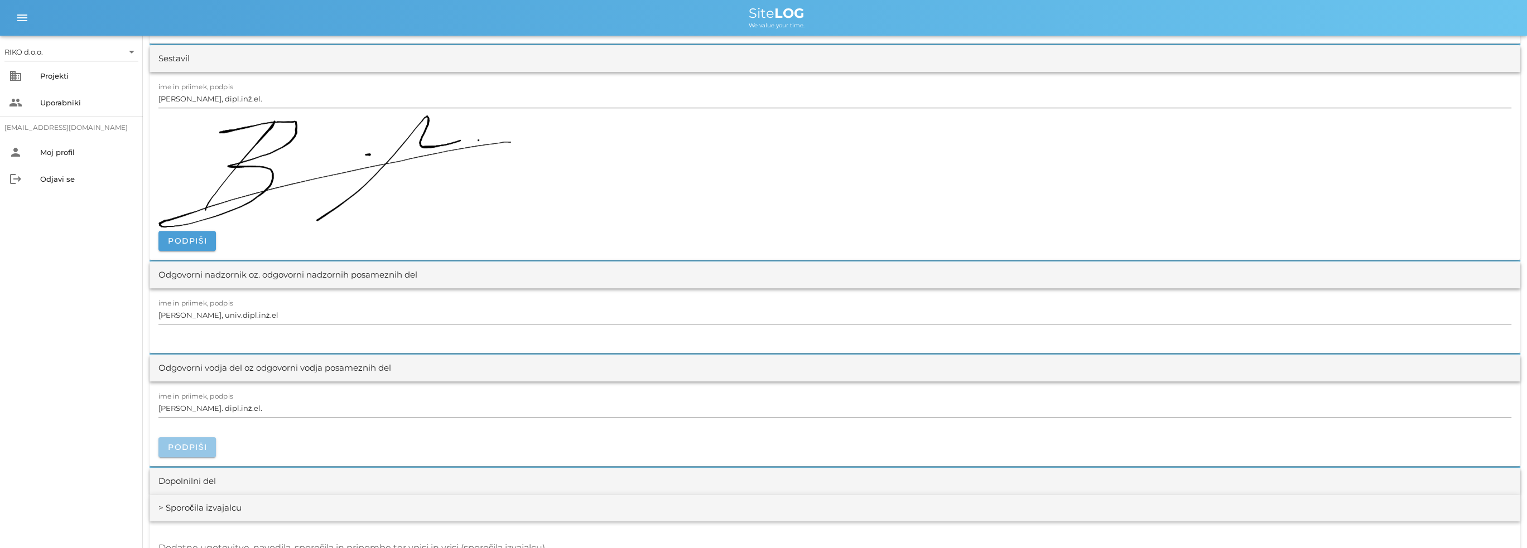
click at [200, 452] on button "Podpiši" at bounding box center [186, 447] width 57 height 20
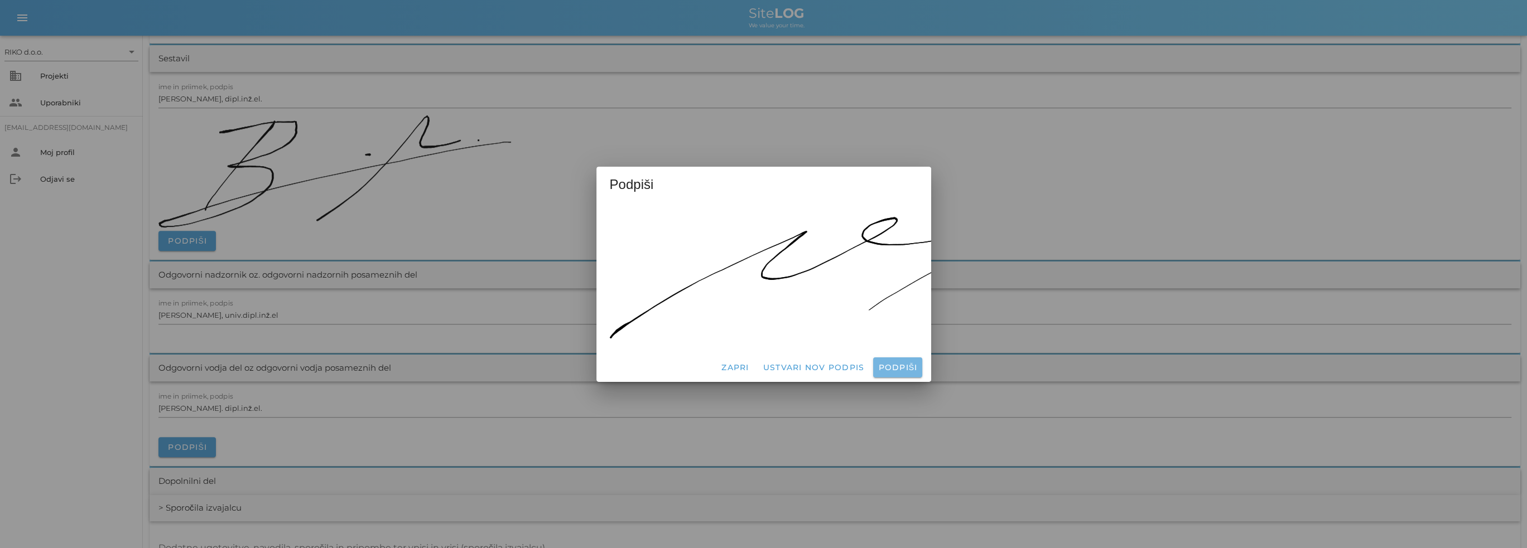
click at [902, 370] on button "Podpiši" at bounding box center [897, 368] width 49 height 20
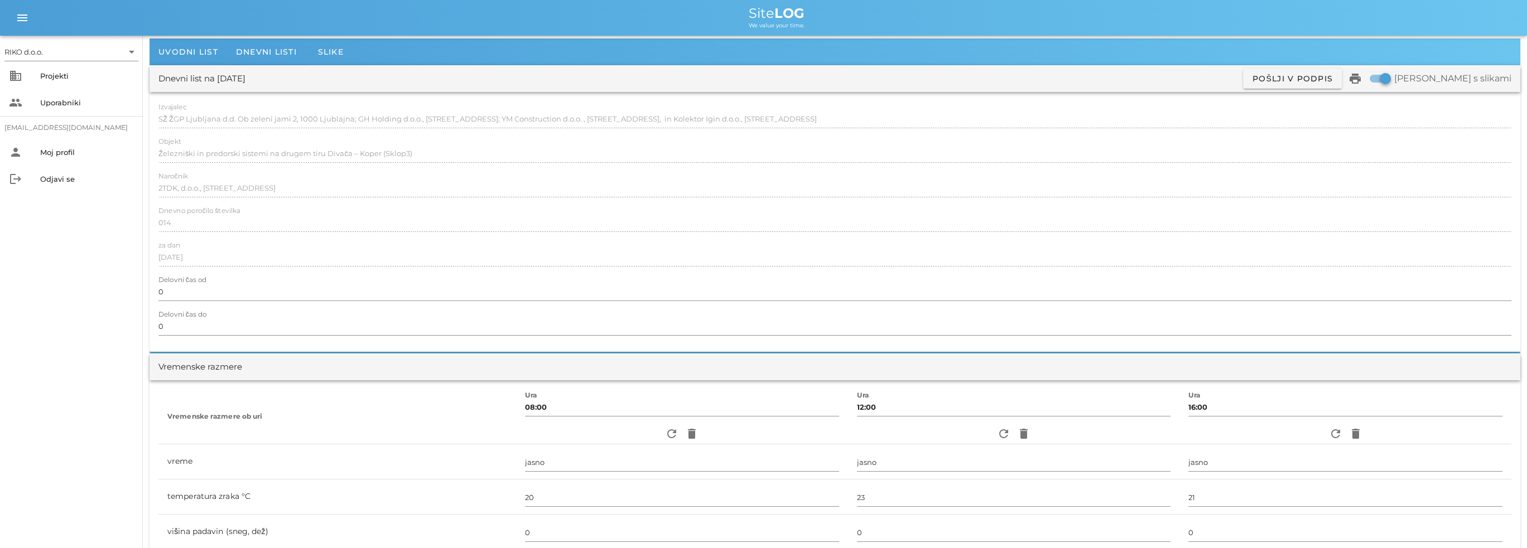
scroll to position [0, 0]
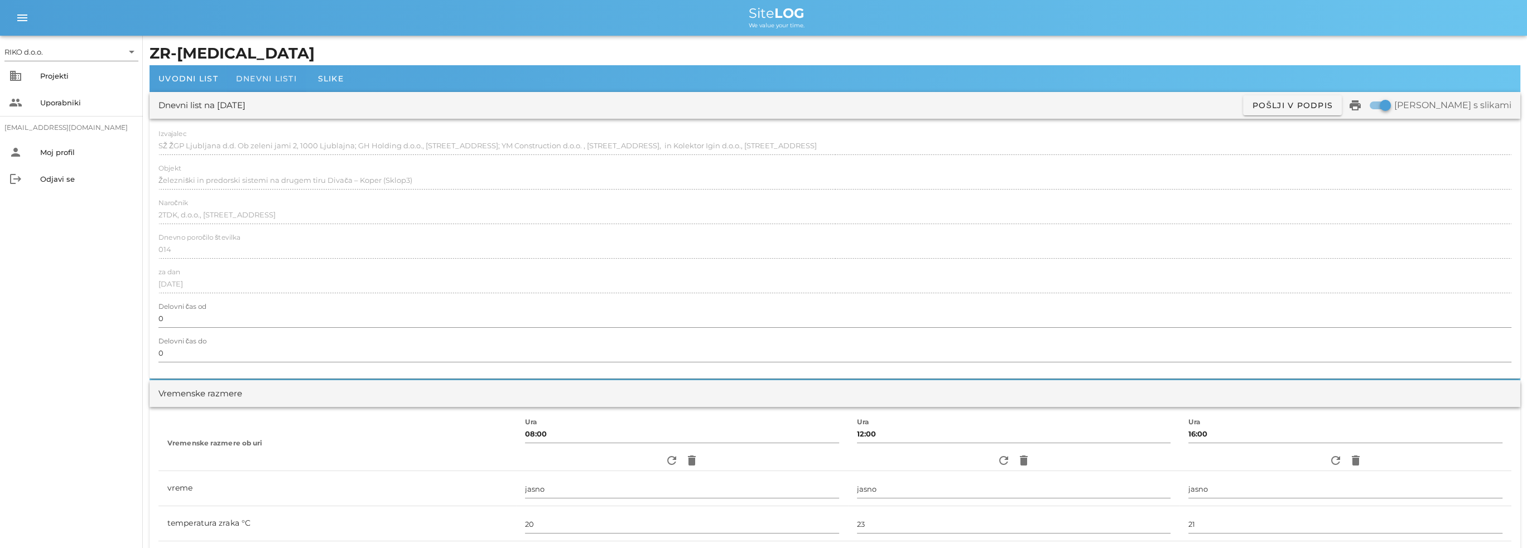
click at [272, 78] on span "Dnevni listi" at bounding box center [266, 79] width 61 height 10
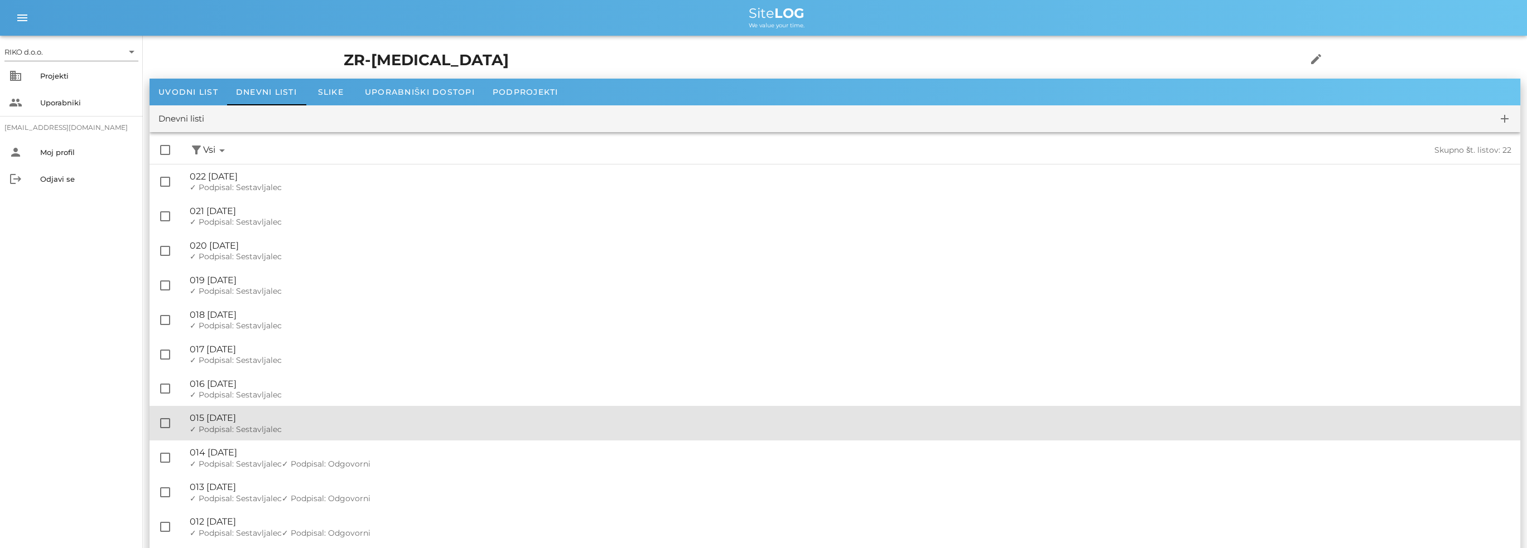
click at [265, 428] on span "✓ Podpisal: Sestavljalec" at bounding box center [236, 430] width 92 height 10
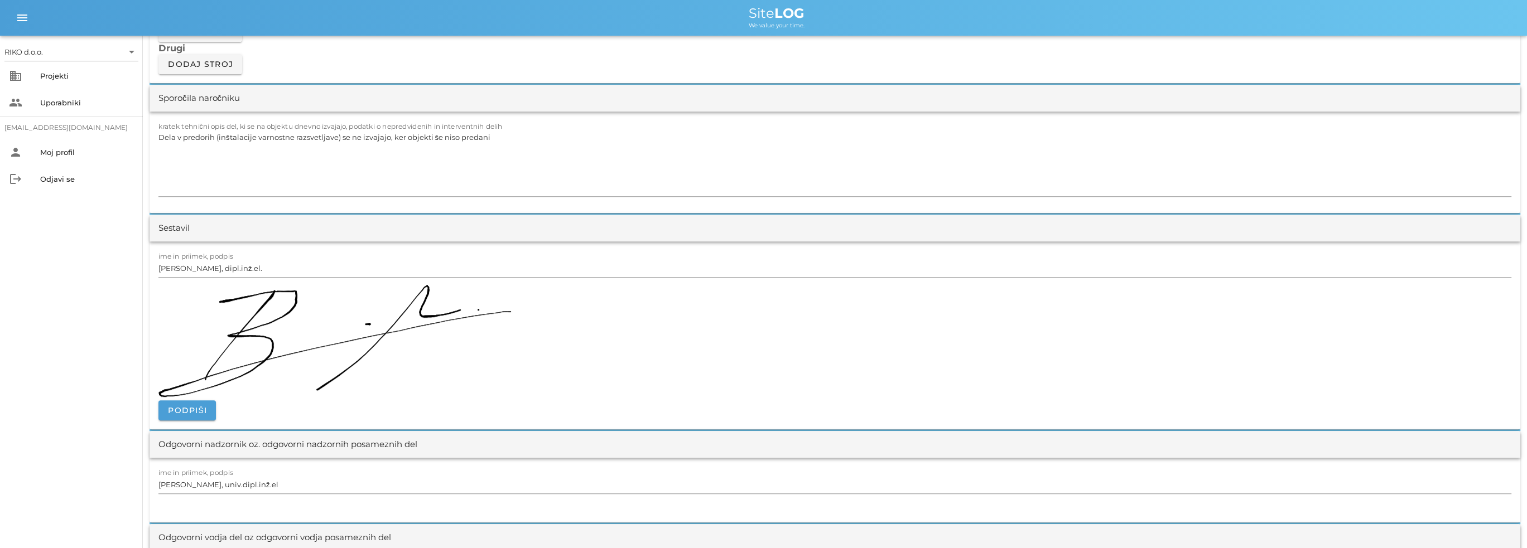
scroll to position [1171, 0]
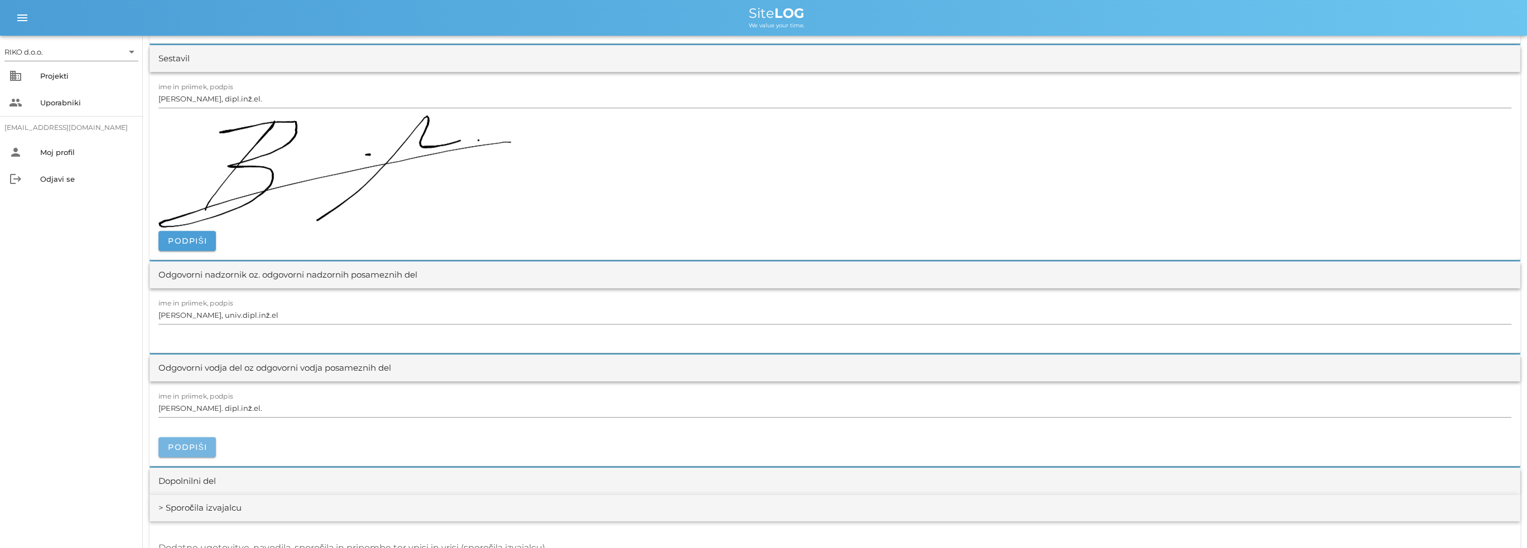
click at [190, 455] on button "Podpiši" at bounding box center [186, 447] width 57 height 20
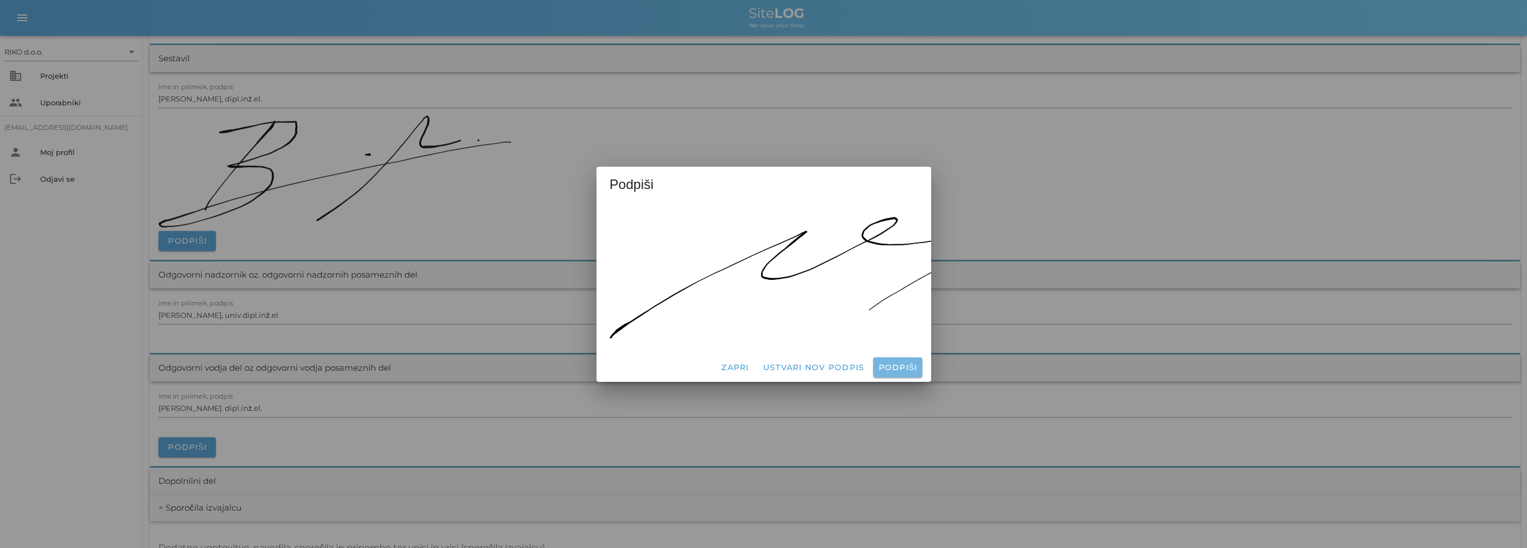
click at [890, 365] on span "Podpiši" at bounding box center [897, 368] width 40 height 10
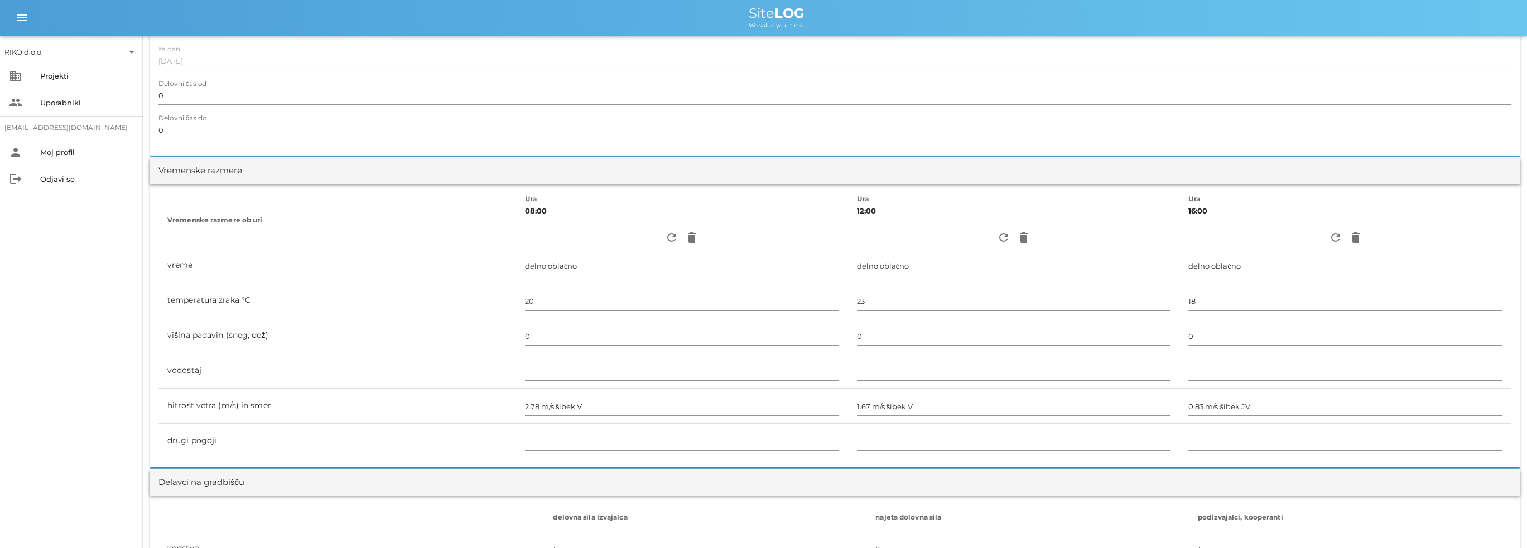
scroll to position [0, 0]
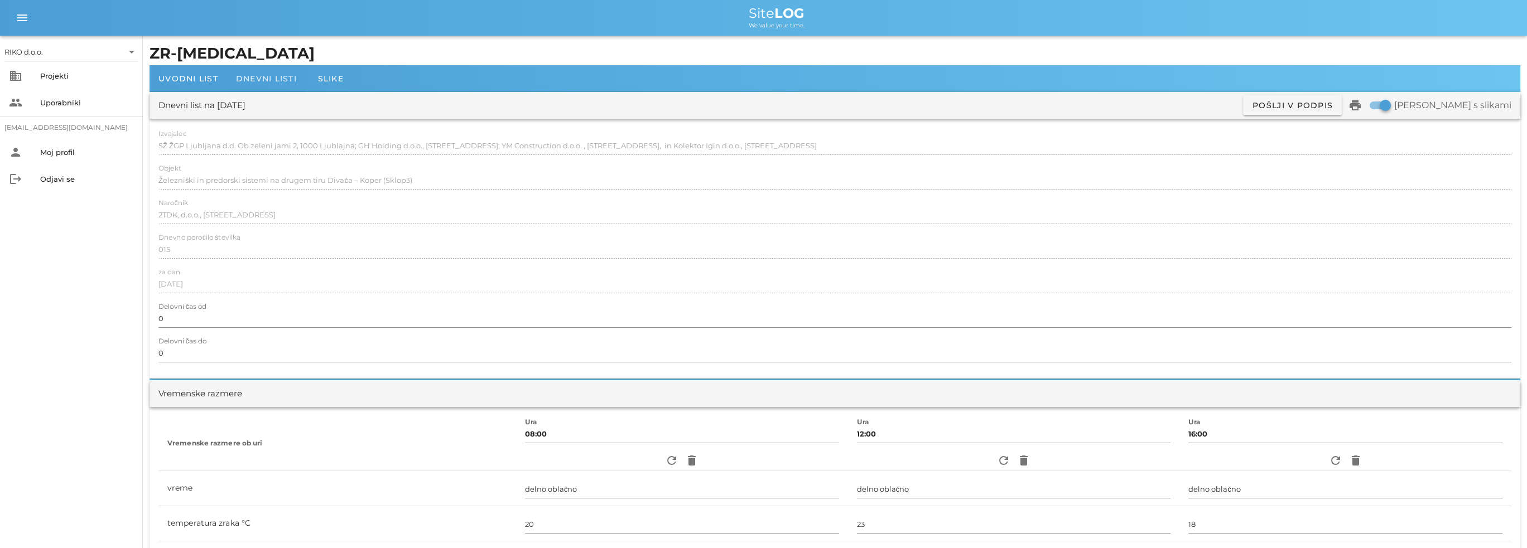
click at [280, 89] on div "Dnevni listi" at bounding box center [266, 78] width 79 height 27
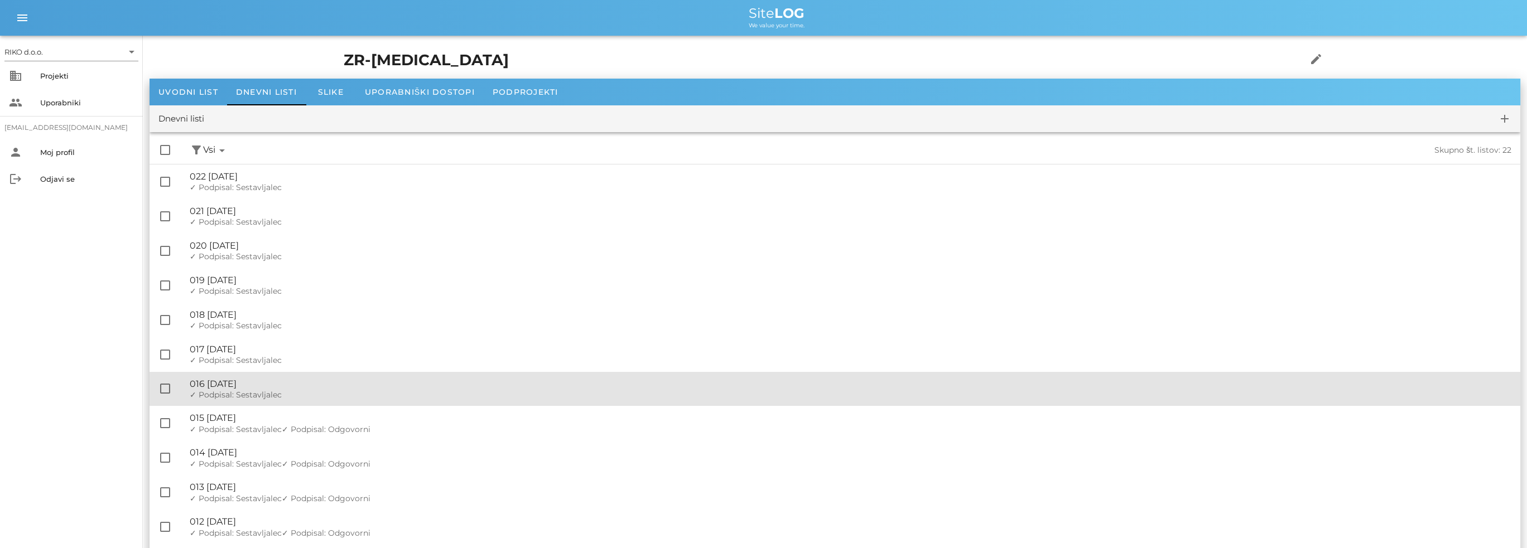
click at [286, 382] on div "🔏 016 [DATE]" at bounding box center [850, 384] width 1321 height 11
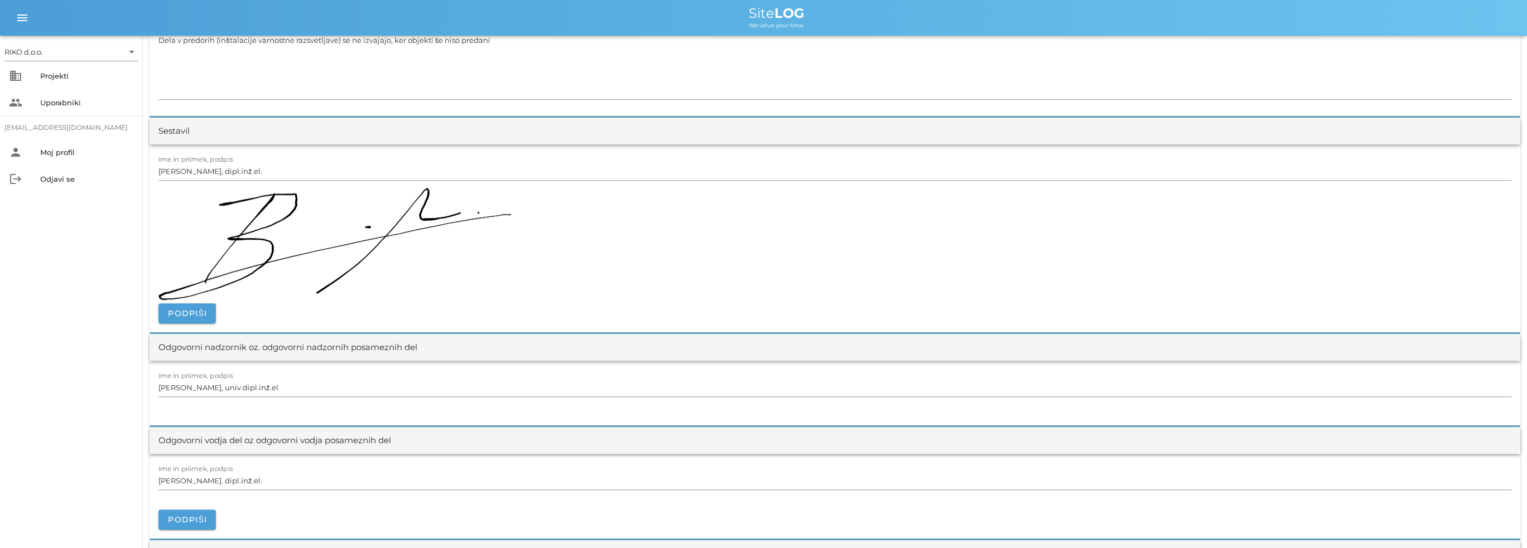
scroll to position [1227, 0]
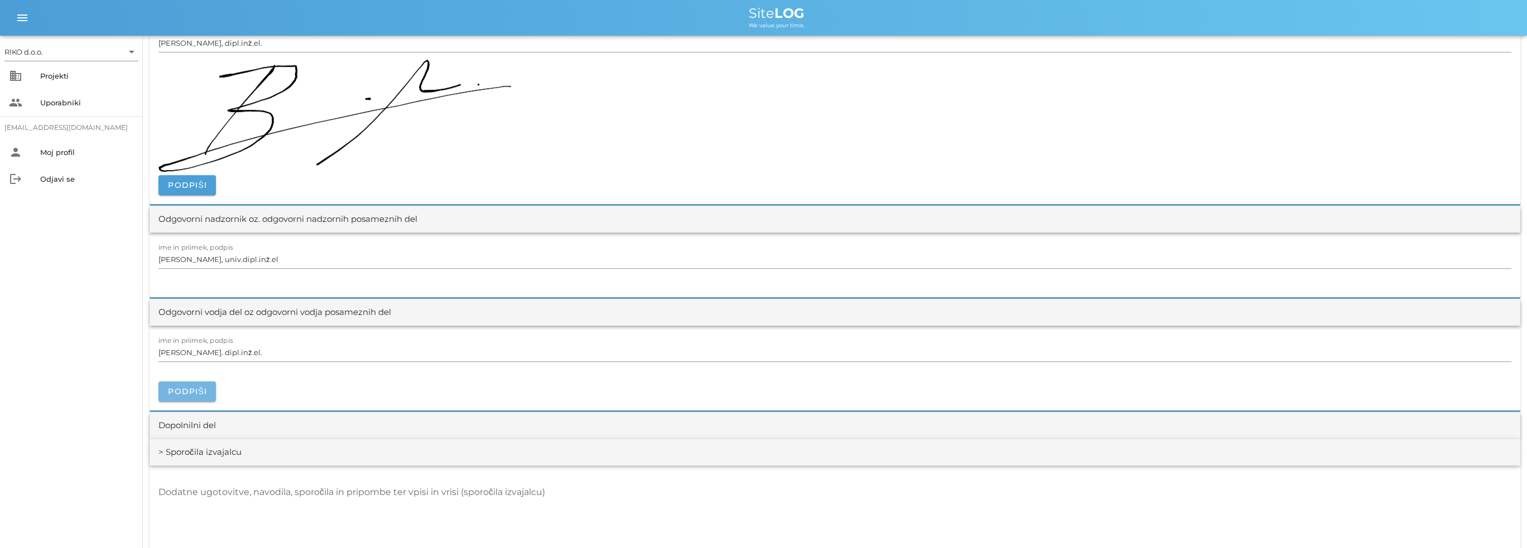
click at [211, 394] on button "Podpiši" at bounding box center [186, 392] width 57 height 20
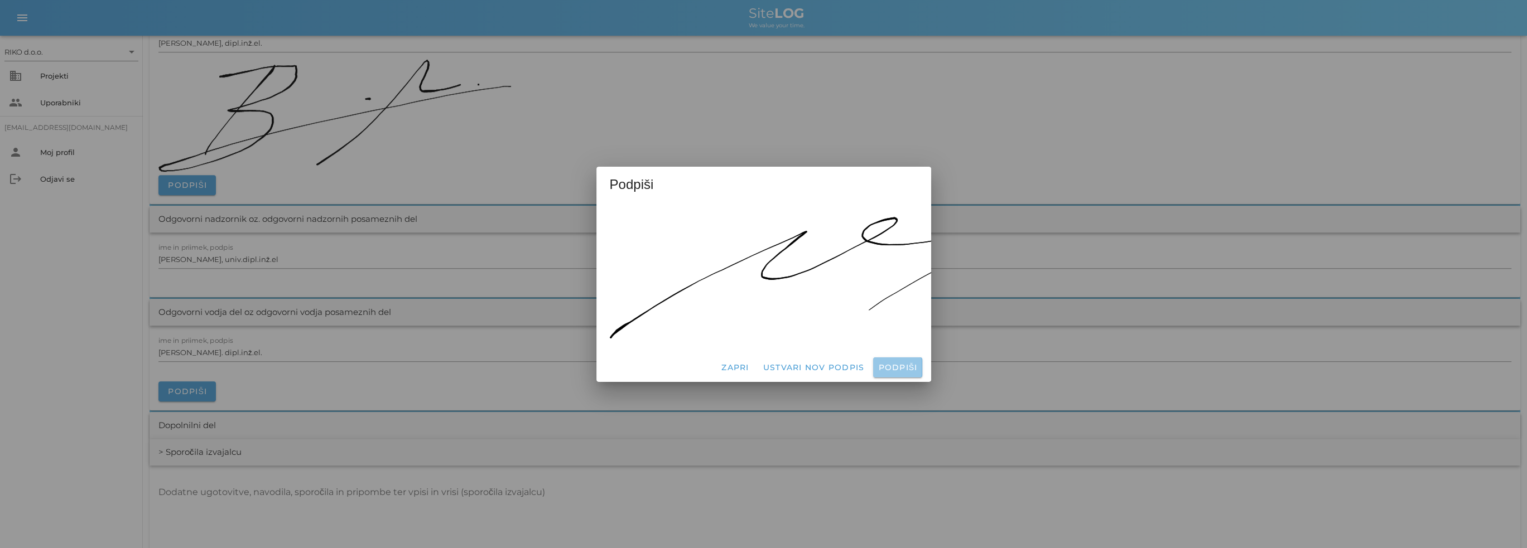
click at [895, 363] on span "Podpiši" at bounding box center [897, 368] width 40 height 10
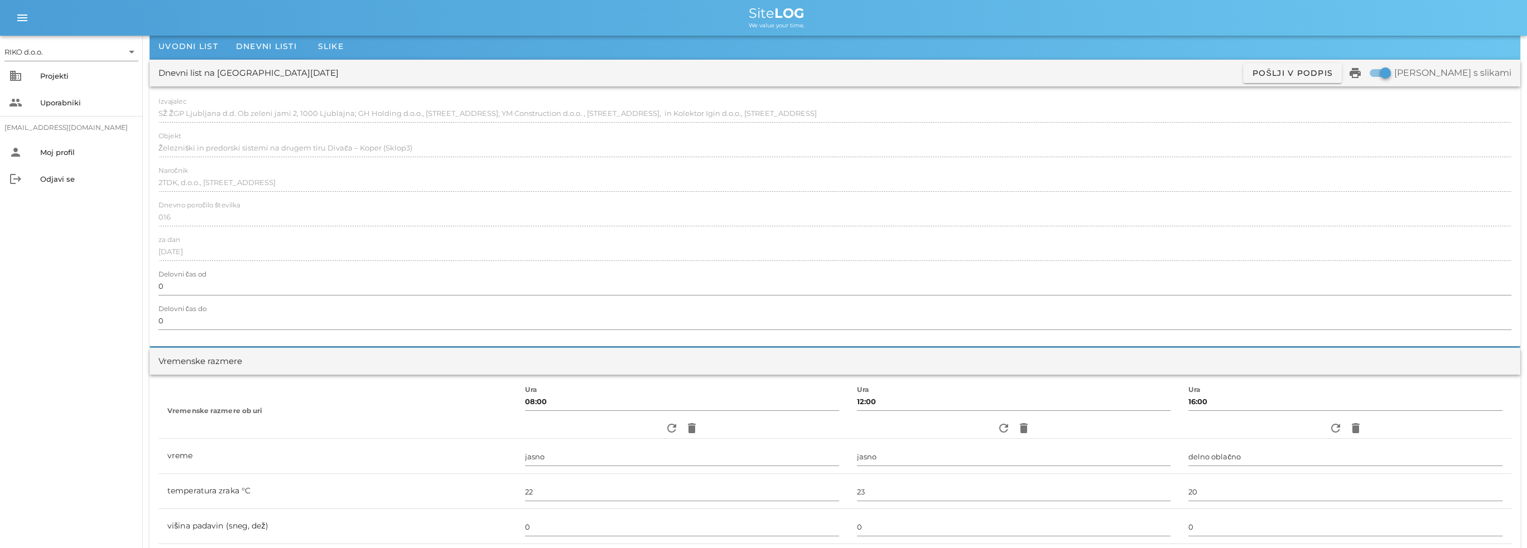
scroll to position [0, 0]
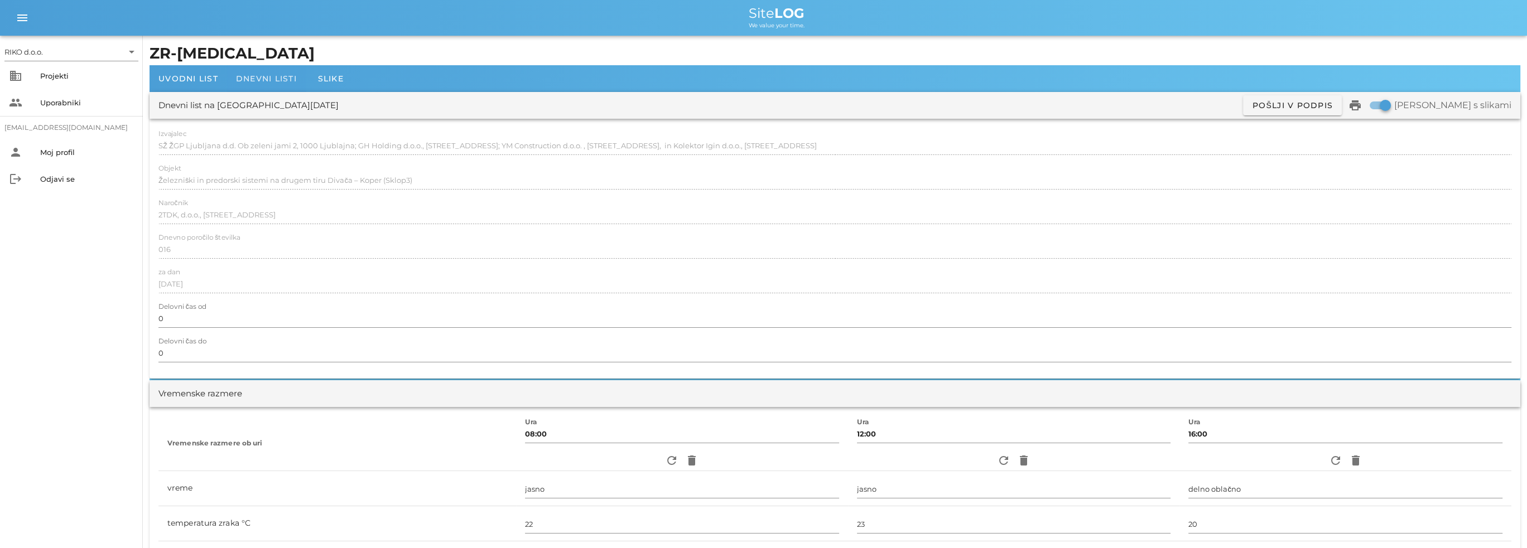
click at [271, 80] on span "Dnevni listi" at bounding box center [266, 79] width 61 height 10
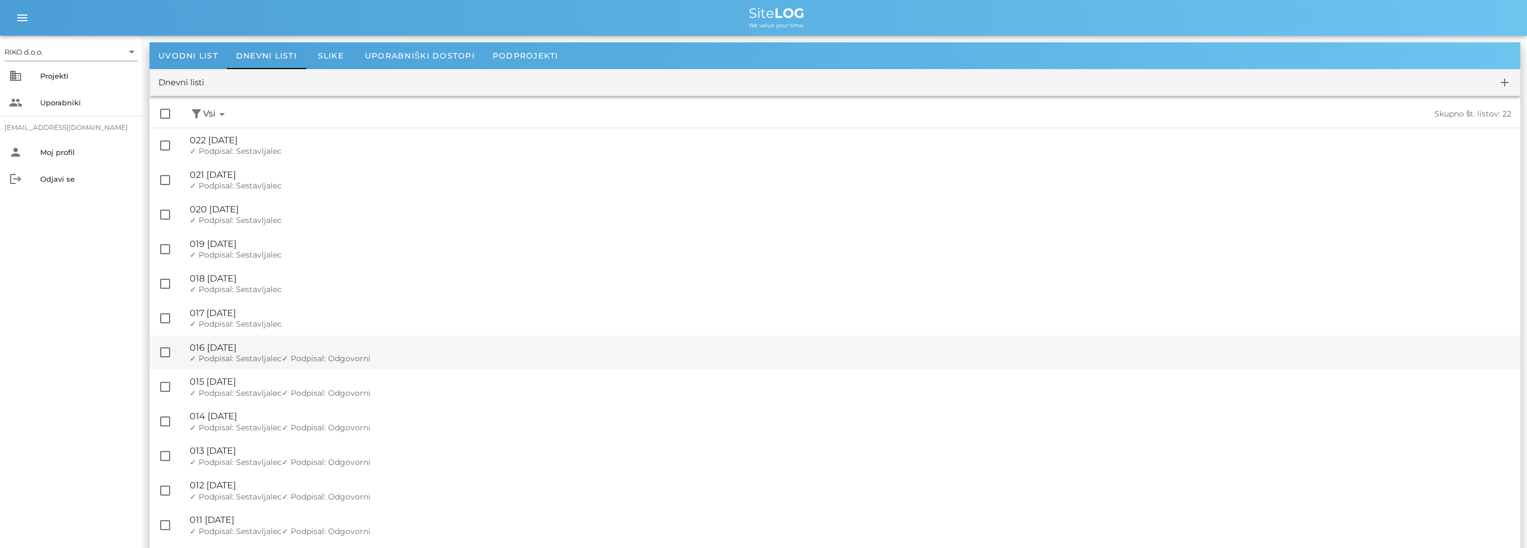
scroll to position [56, 0]
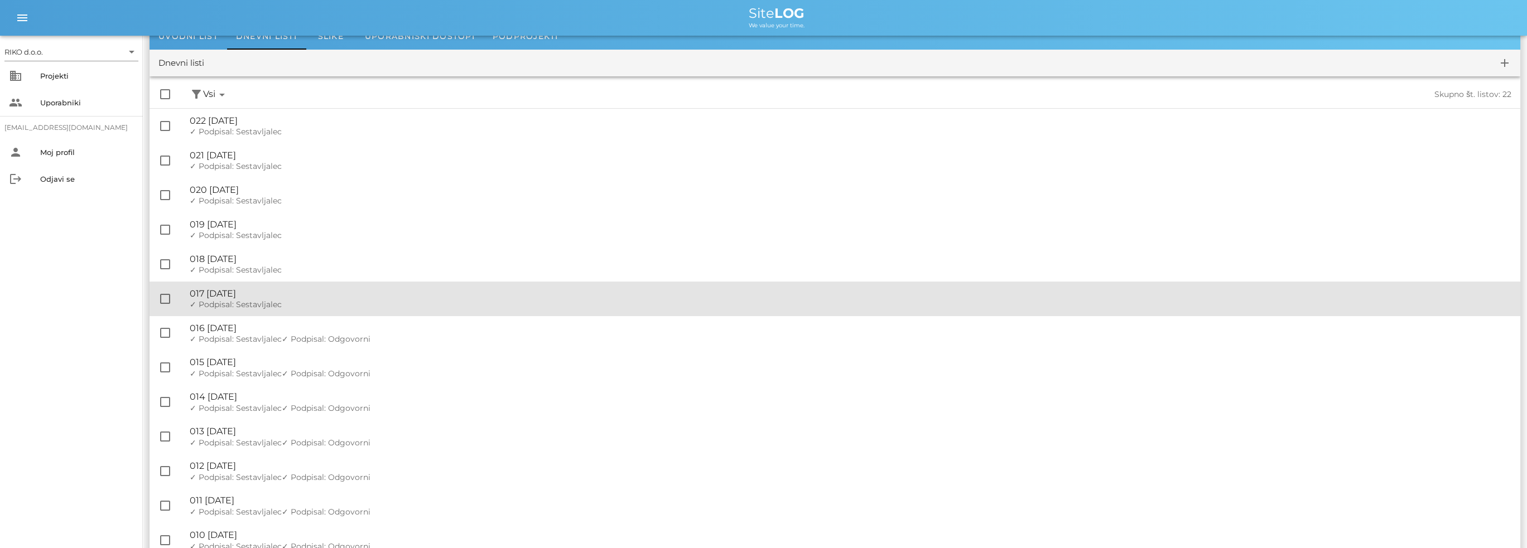
click at [287, 300] on div "✓ Podpisal: Nadzornik ✓ Podpisal: Sestavljalec ✓ Podpisal: Odgovorni" at bounding box center [850, 304] width 1321 height 9
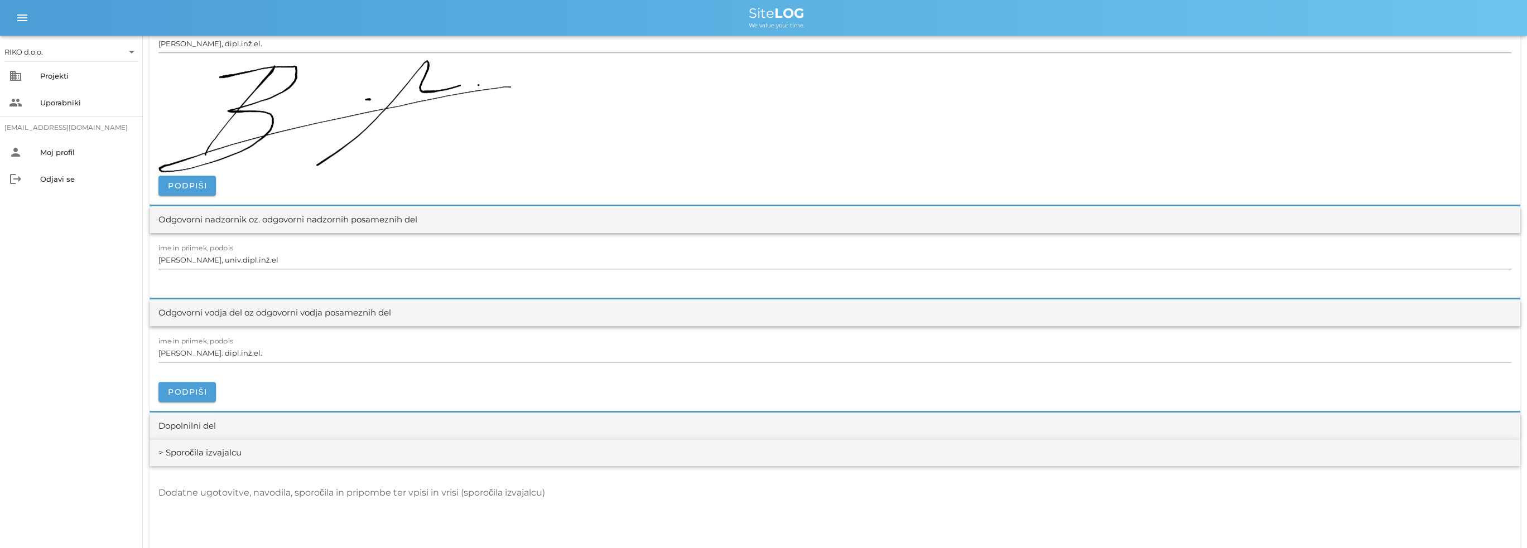
scroll to position [1227, 0]
click at [206, 389] on span "Podpiši" at bounding box center [187, 392] width 40 height 10
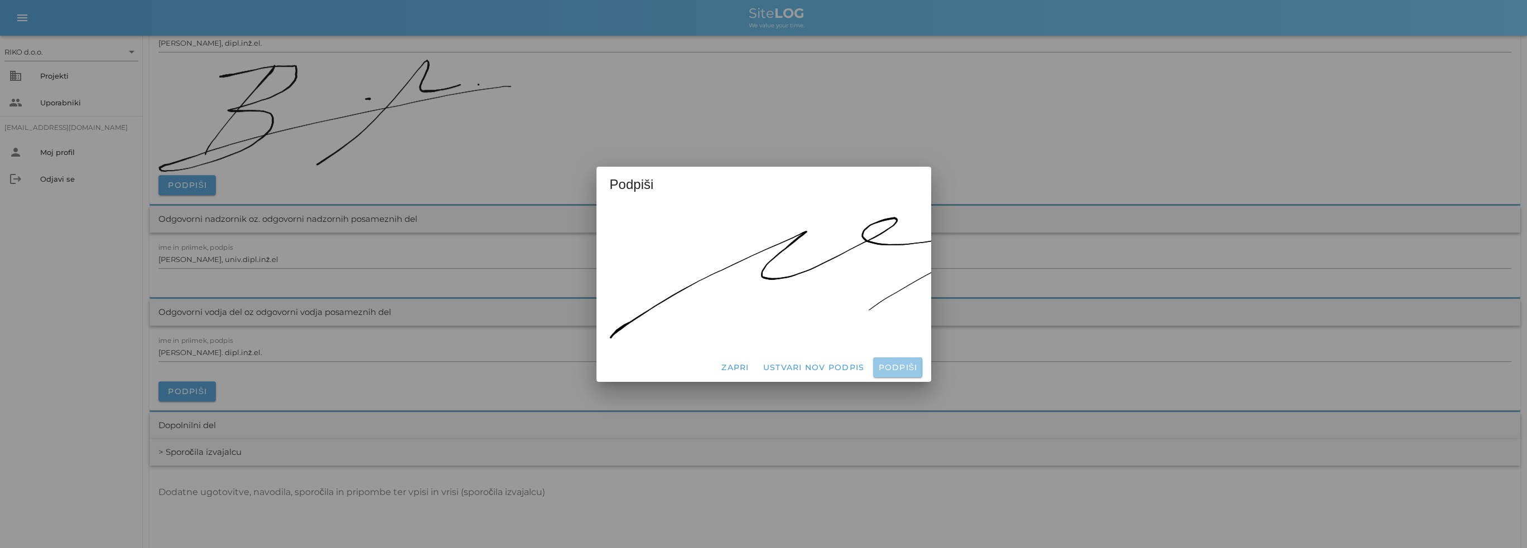
click at [897, 363] on span "Podpiši" at bounding box center [897, 368] width 40 height 10
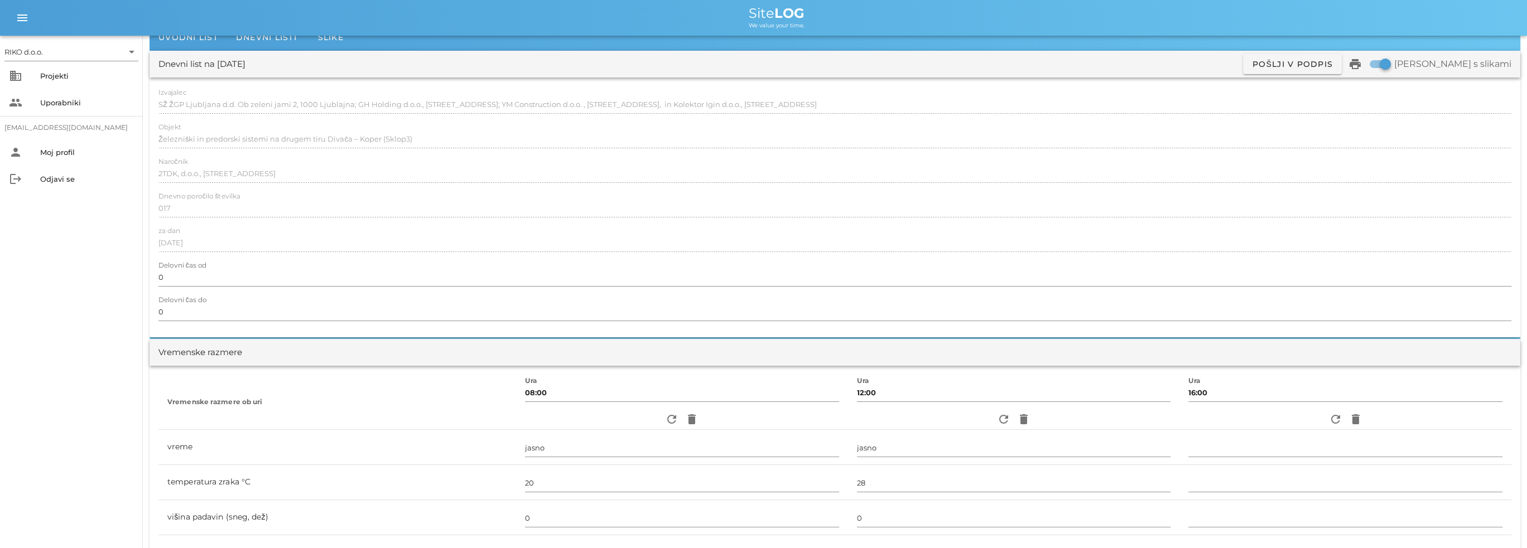
scroll to position [0, 0]
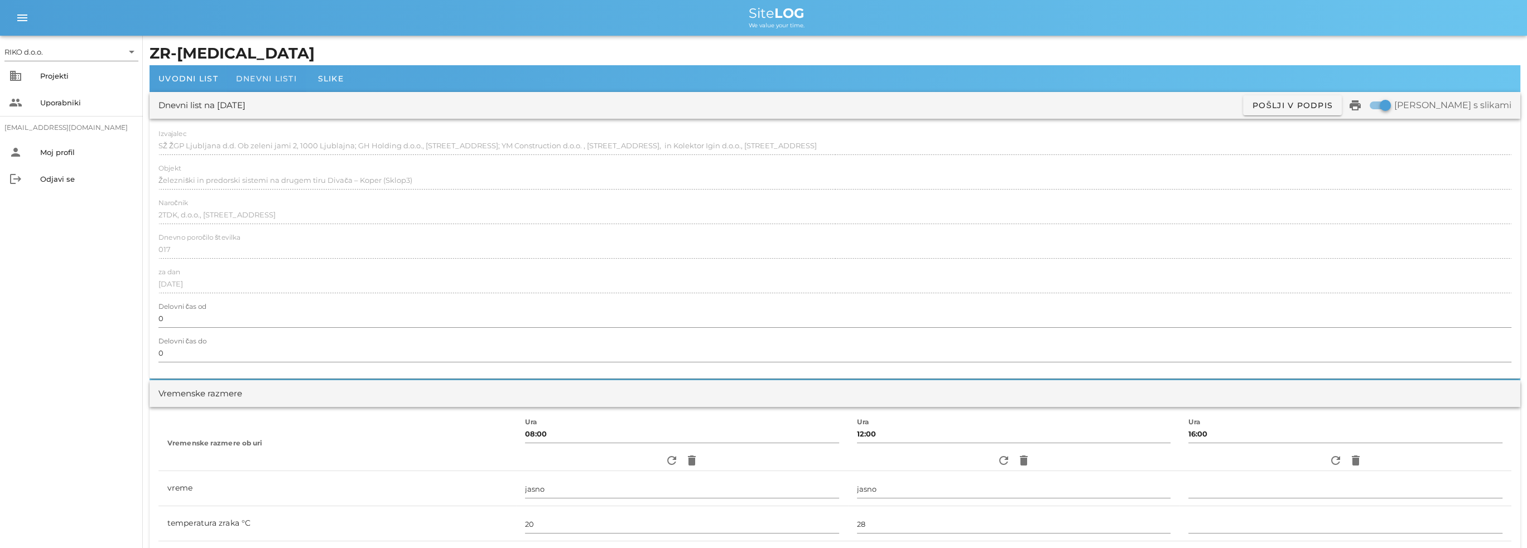
click at [261, 82] on span "Dnevni listi" at bounding box center [266, 79] width 61 height 10
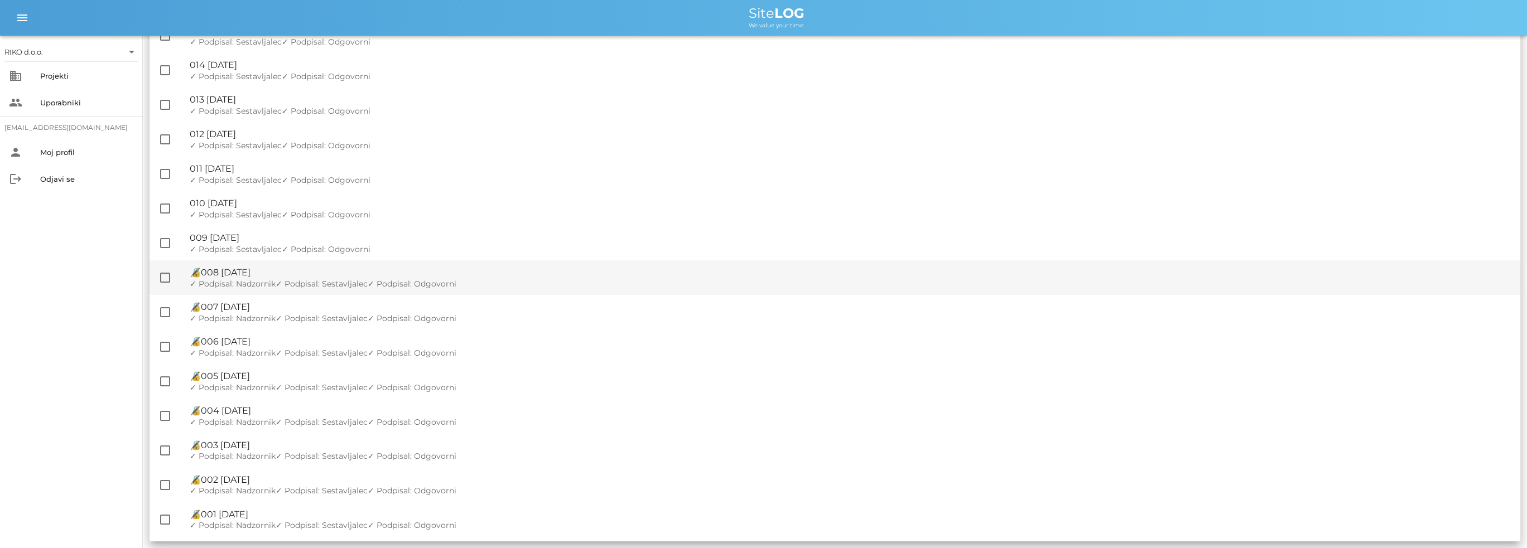
scroll to position [109, 0]
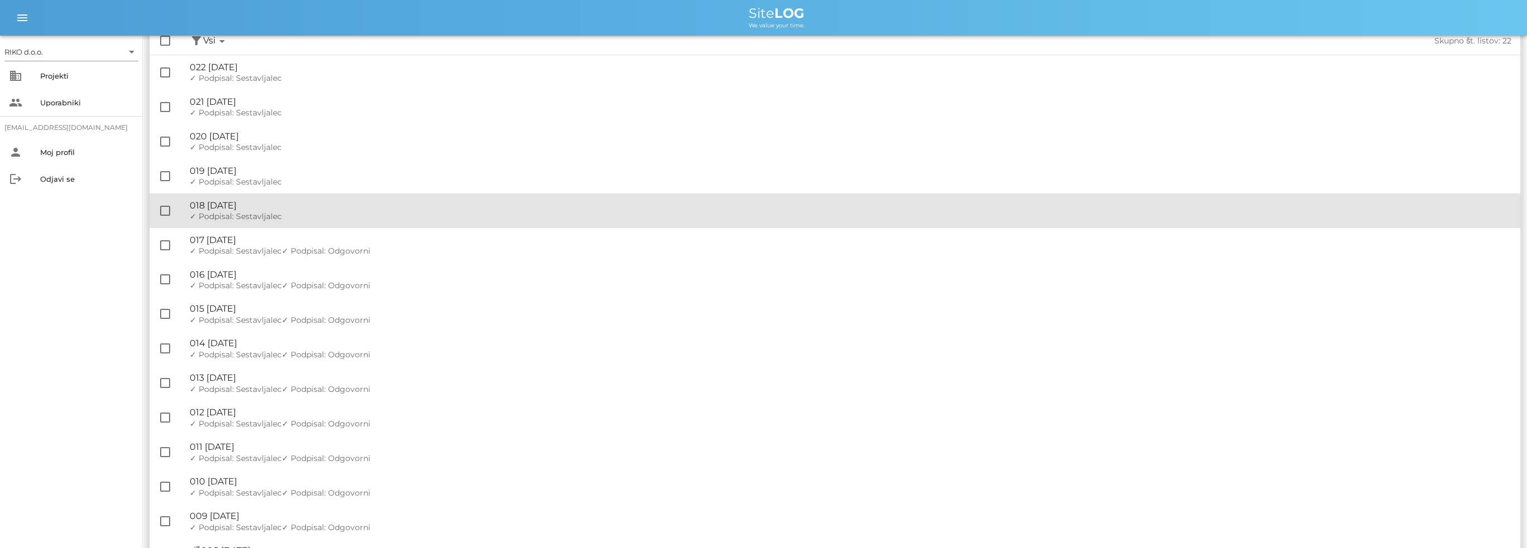
click at [278, 207] on div "🔏 018 [DATE]" at bounding box center [850, 205] width 1321 height 11
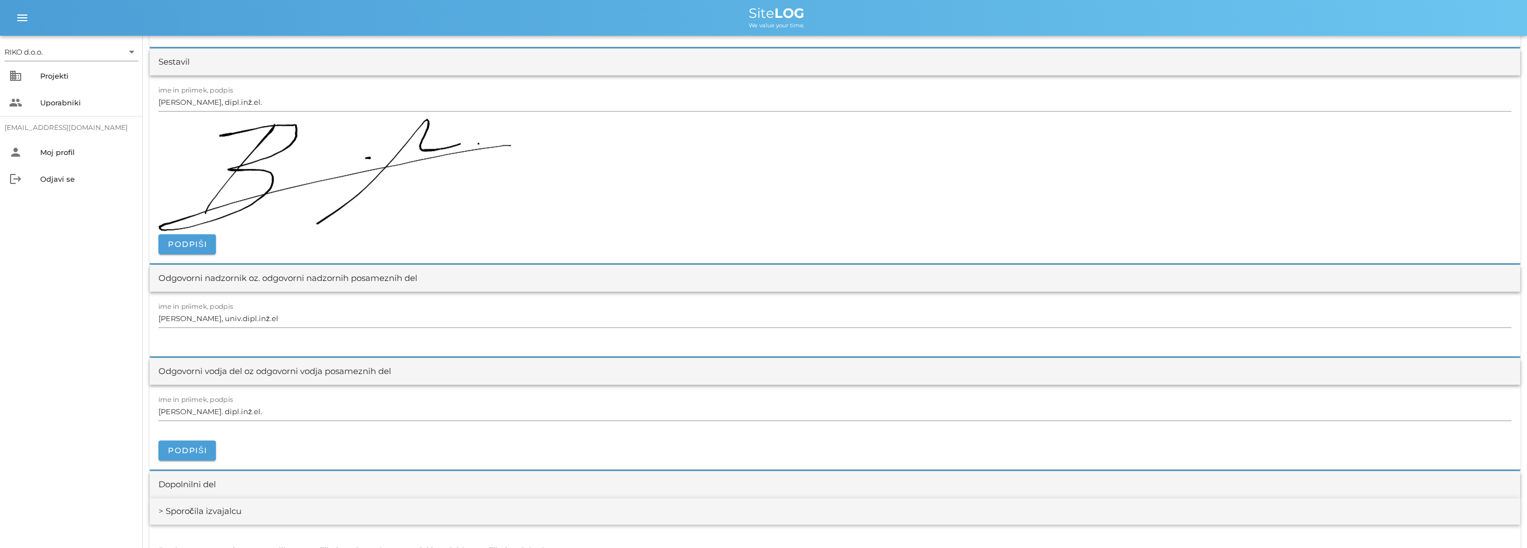
scroll to position [1171, 0]
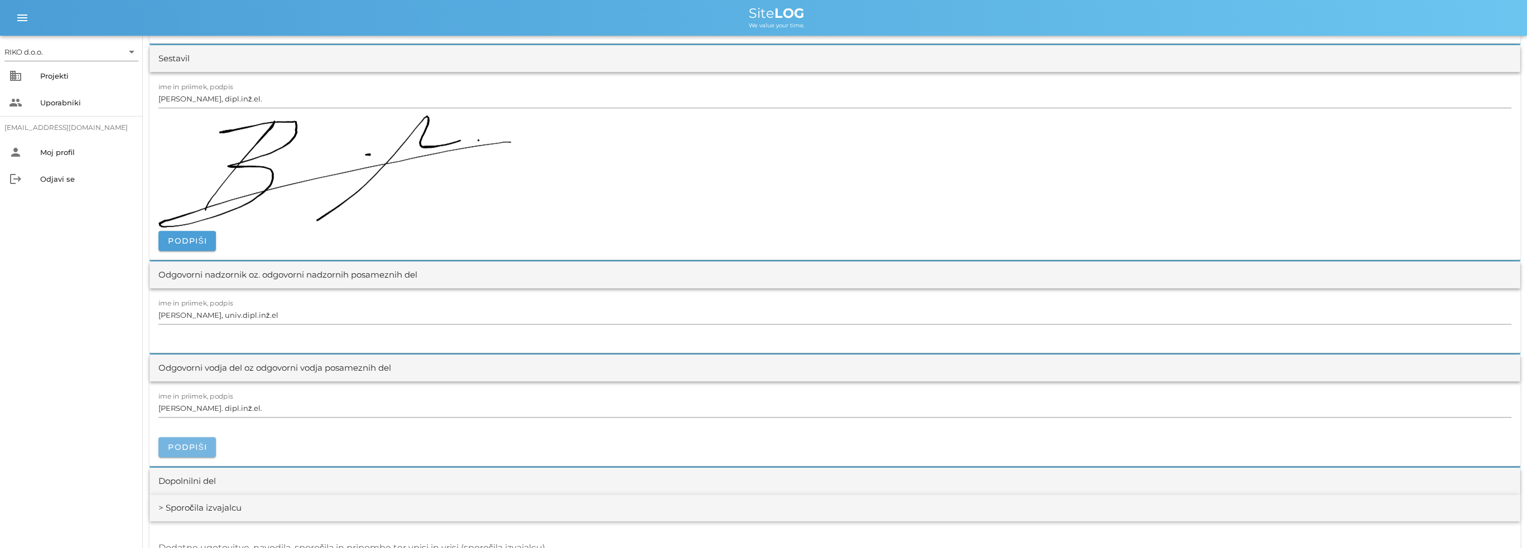
click at [201, 448] on span "Podpiši" at bounding box center [187, 447] width 40 height 10
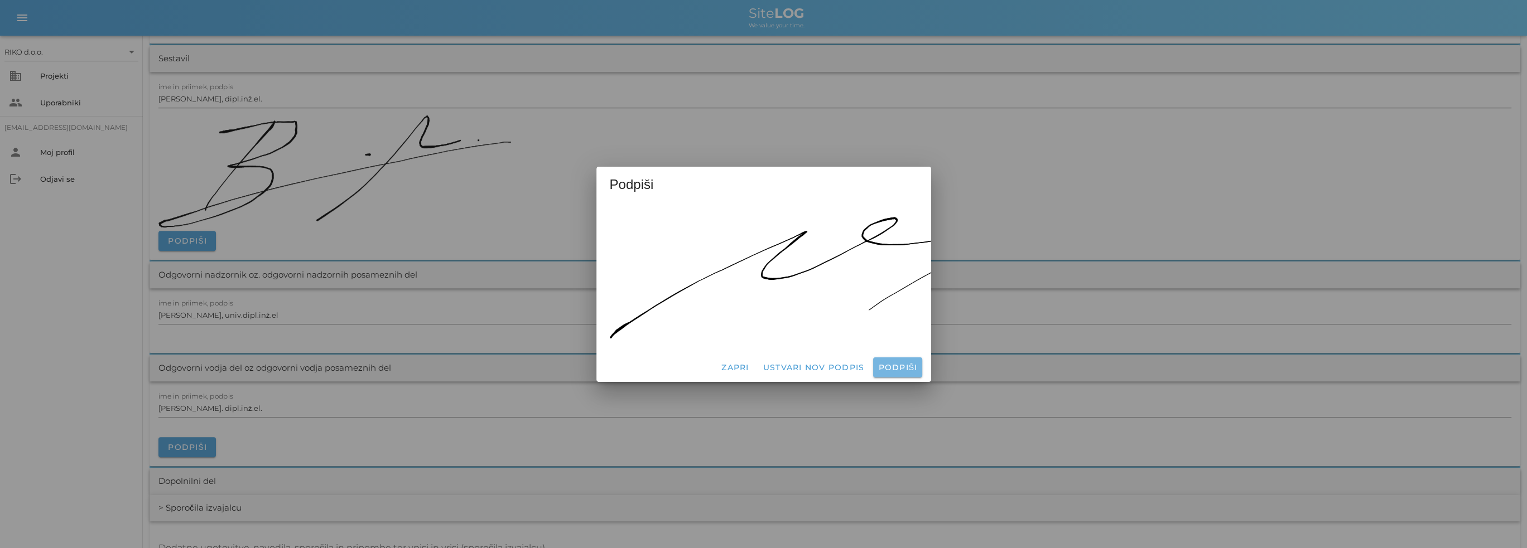
click at [891, 365] on span "Podpiši" at bounding box center [897, 368] width 40 height 10
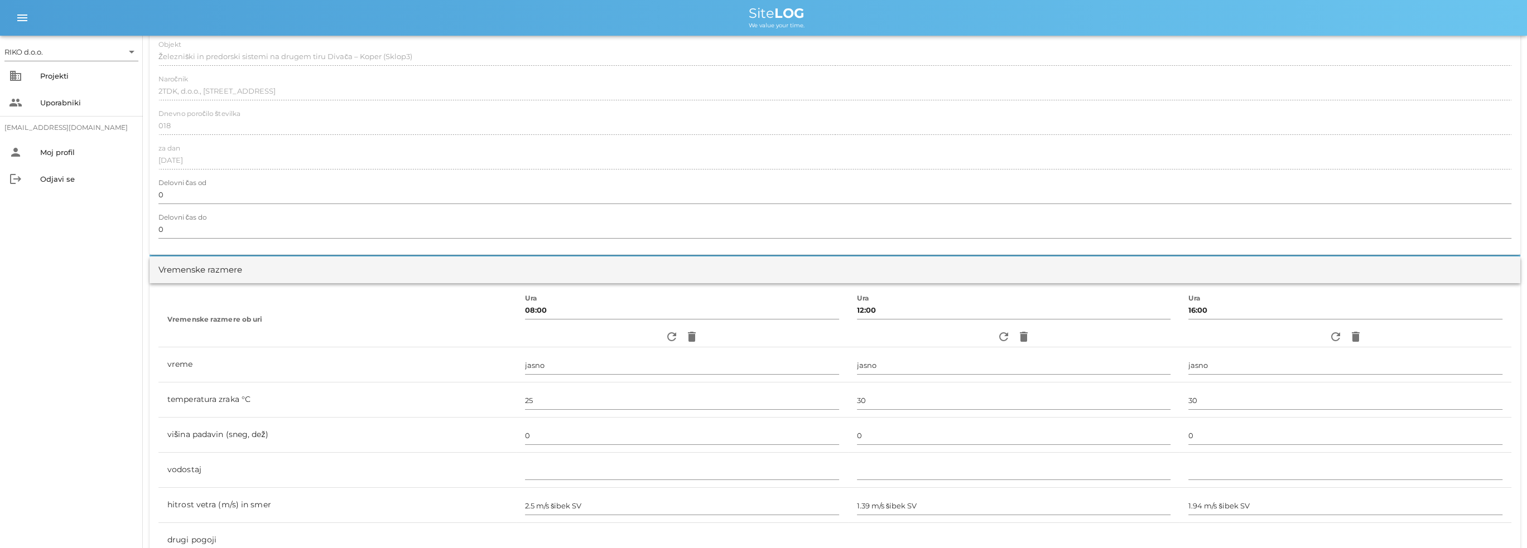
scroll to position [0, 0]
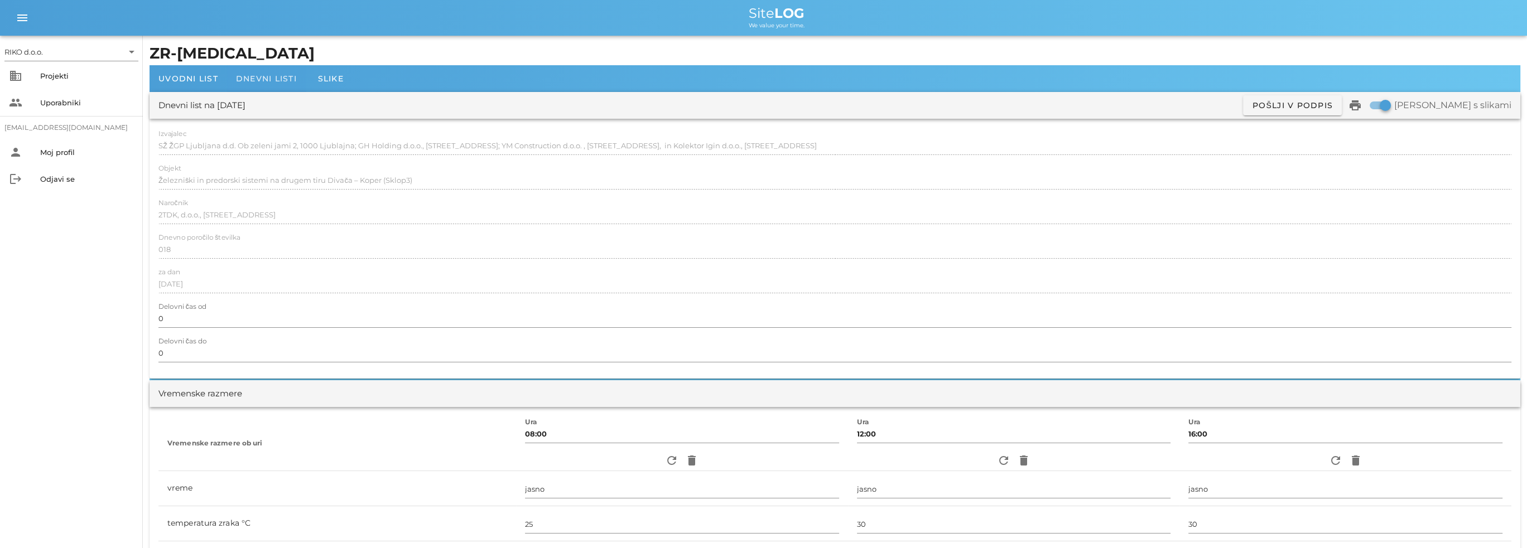
click at [268, 75] on span "Dnevni listi" at bounding box center [266, 79] width 61 height 10
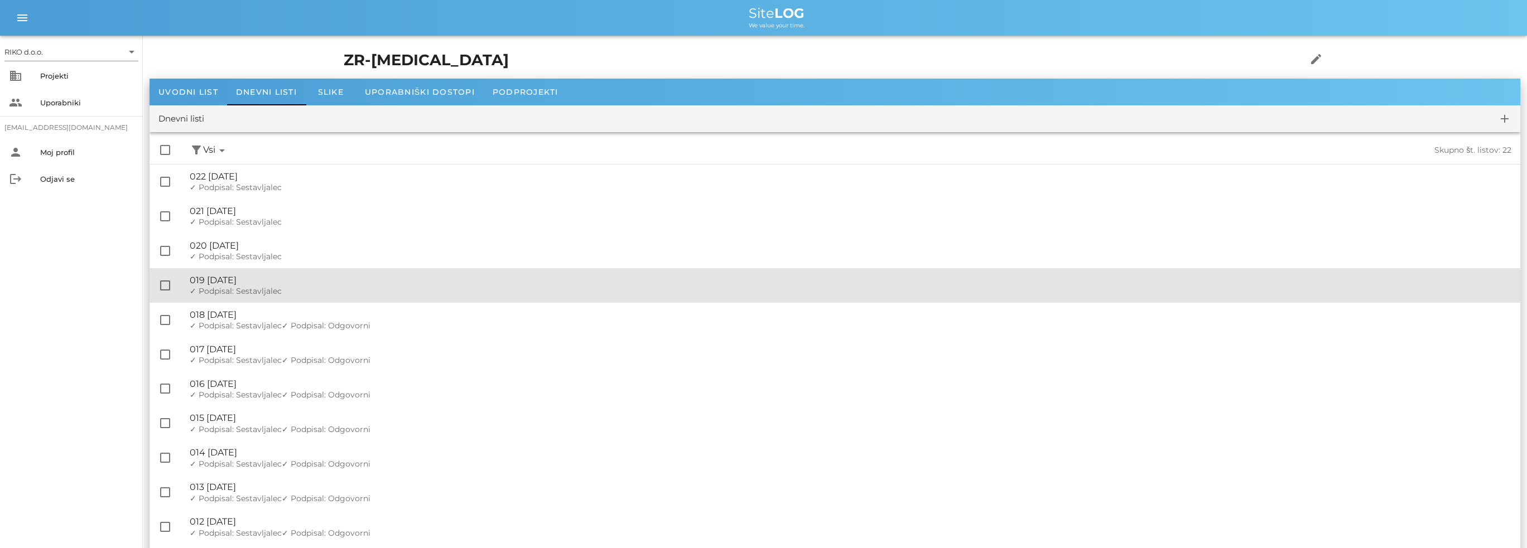
click at [286, 294] on div "✓ Podpisal: Nadzornik ✓ Podpisal: Sestavljalec ✓ Podpisal: Odgovorni" at bounding box center [850, 291] width 1321 height 9
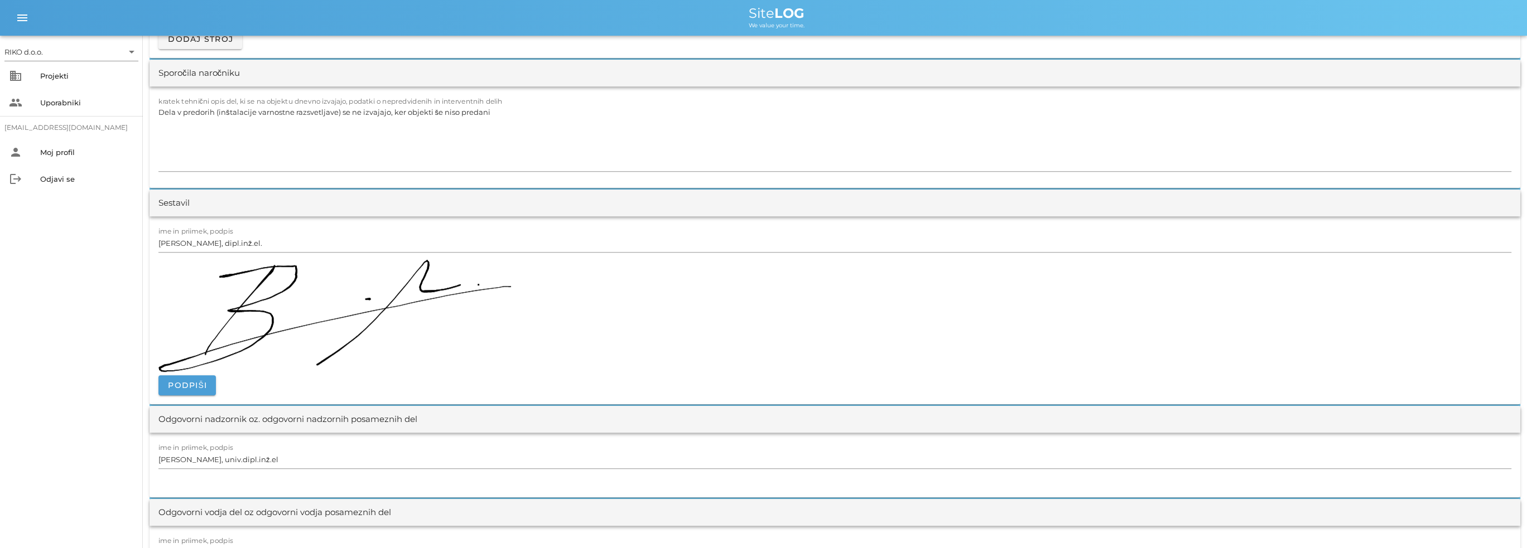
scroll to position [1283, 0]
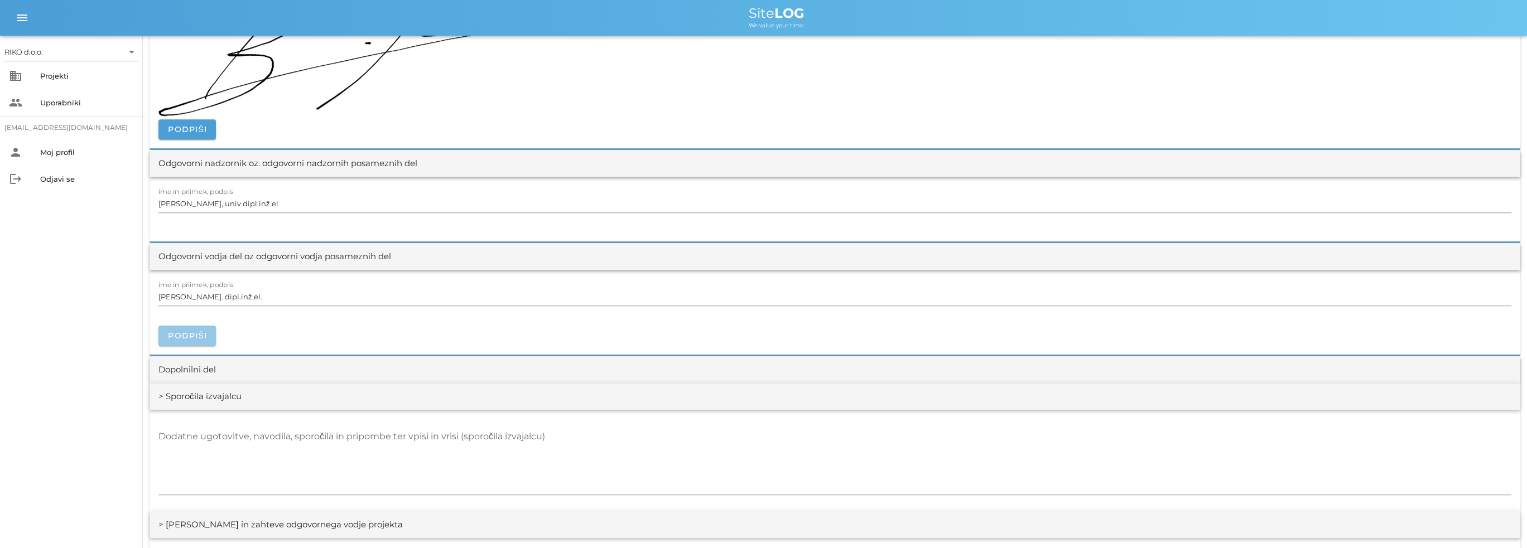
click at [204, 331] on span "Podpiši" at bounding box center [187, 336] width 40 height 10
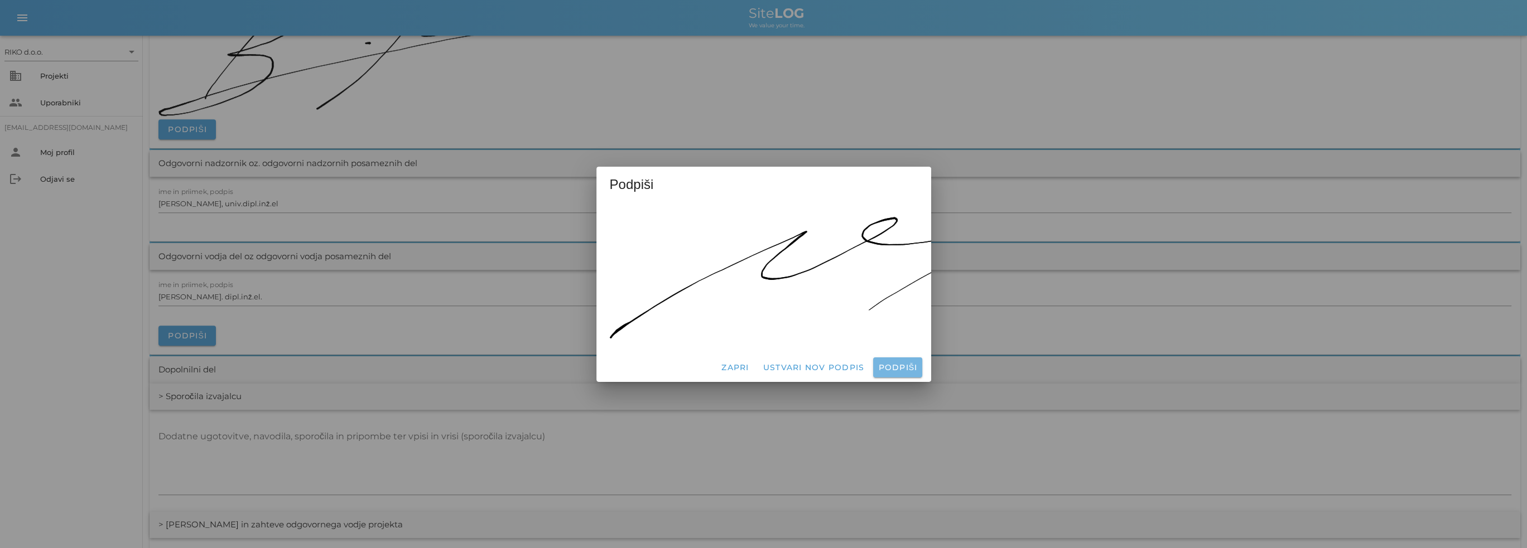
click at [896, 363] on span "Podpiši" at bounding box center [897, 368] width 40 height 10
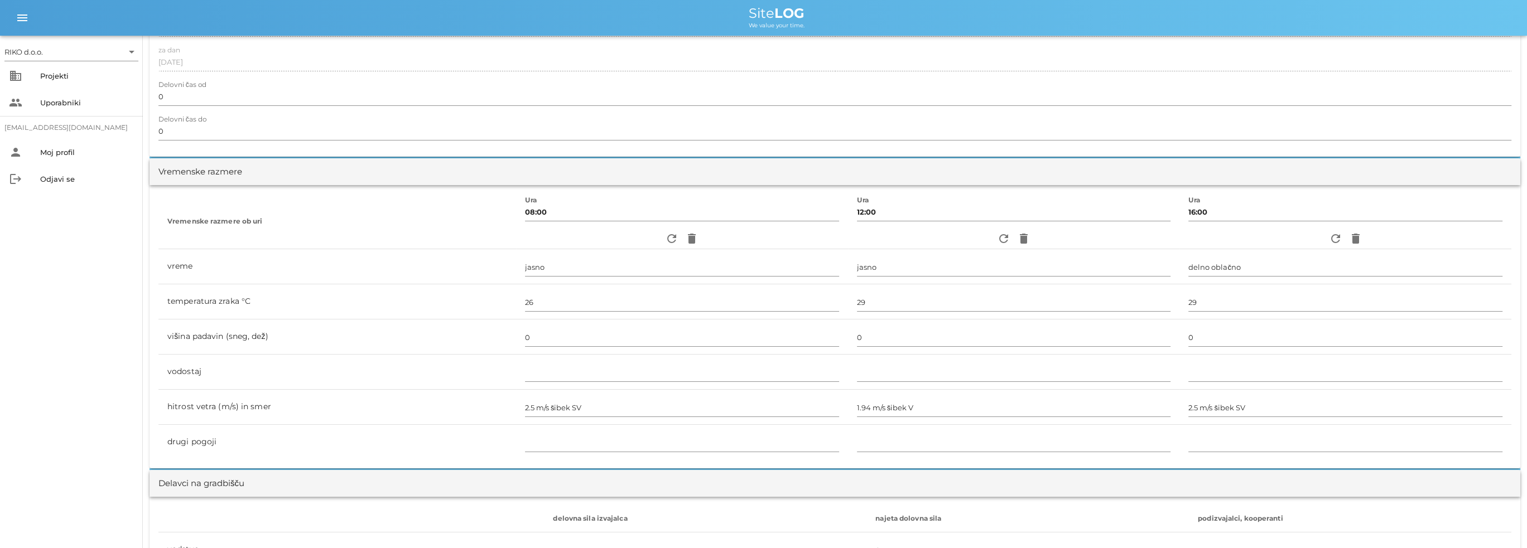
scroll to position [0, 0]
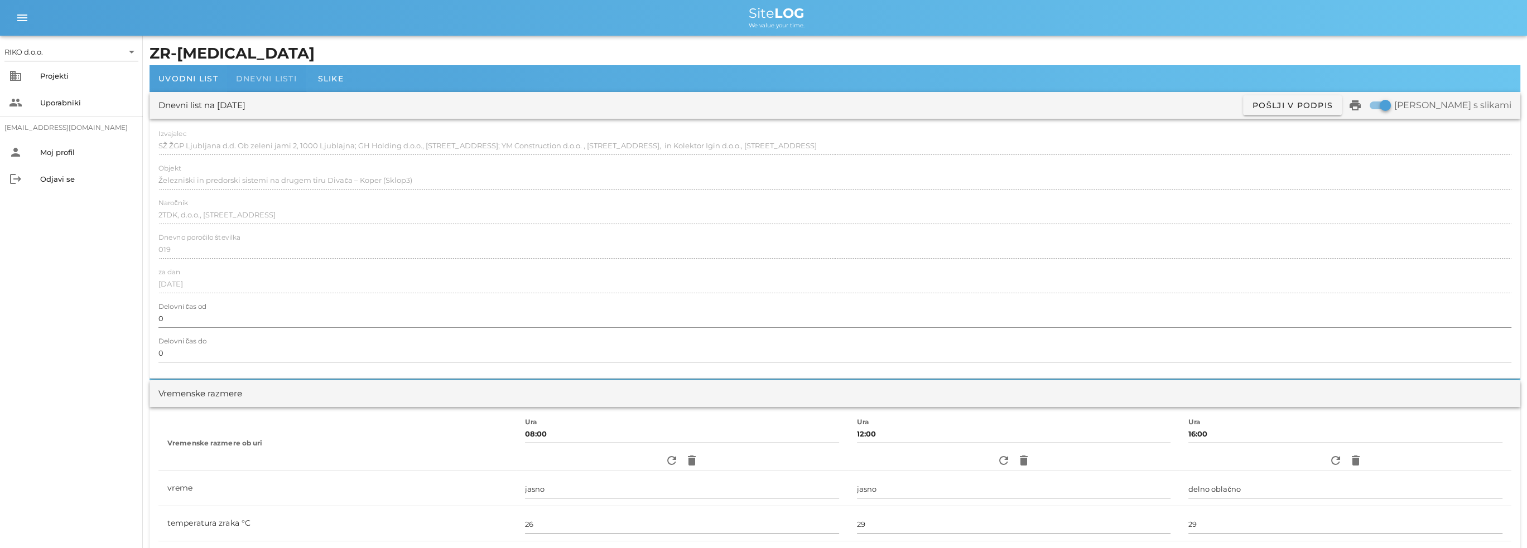
click at [283, 80] on span "Dnevni listi" at bounding box center [266, 79] width 61 height 10
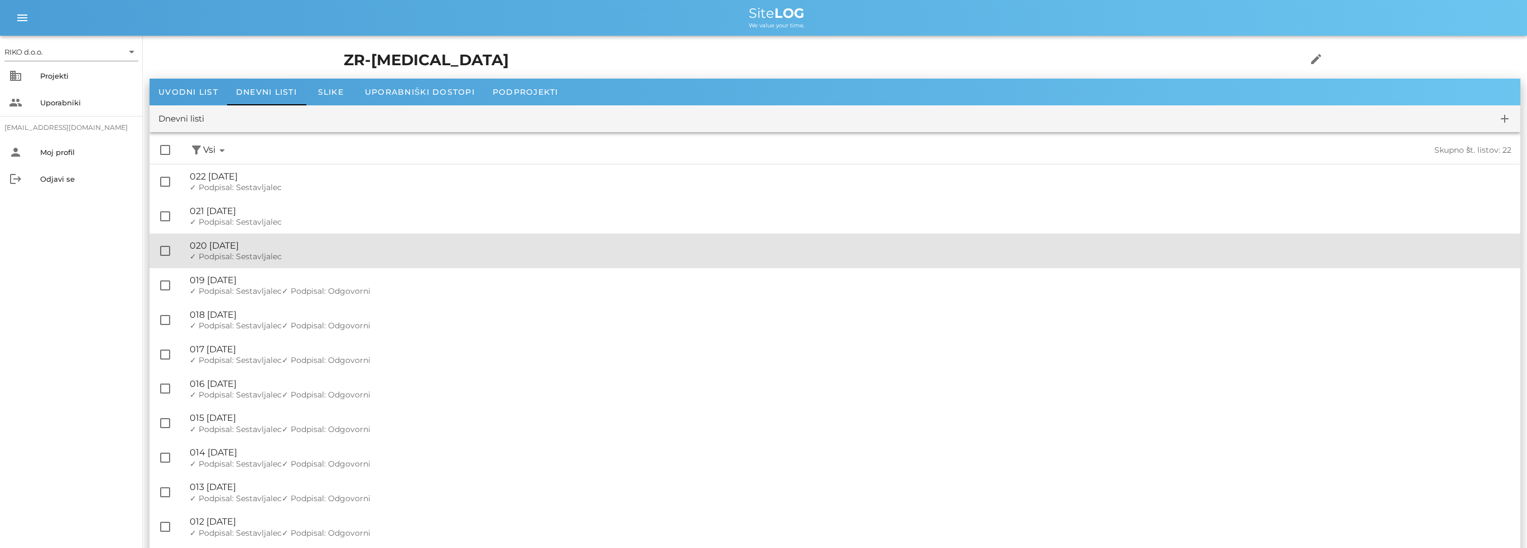
click at [302, 244] on div "🔏 020 [DATE]" at bounding box center [850, 245] width 1321 height 11
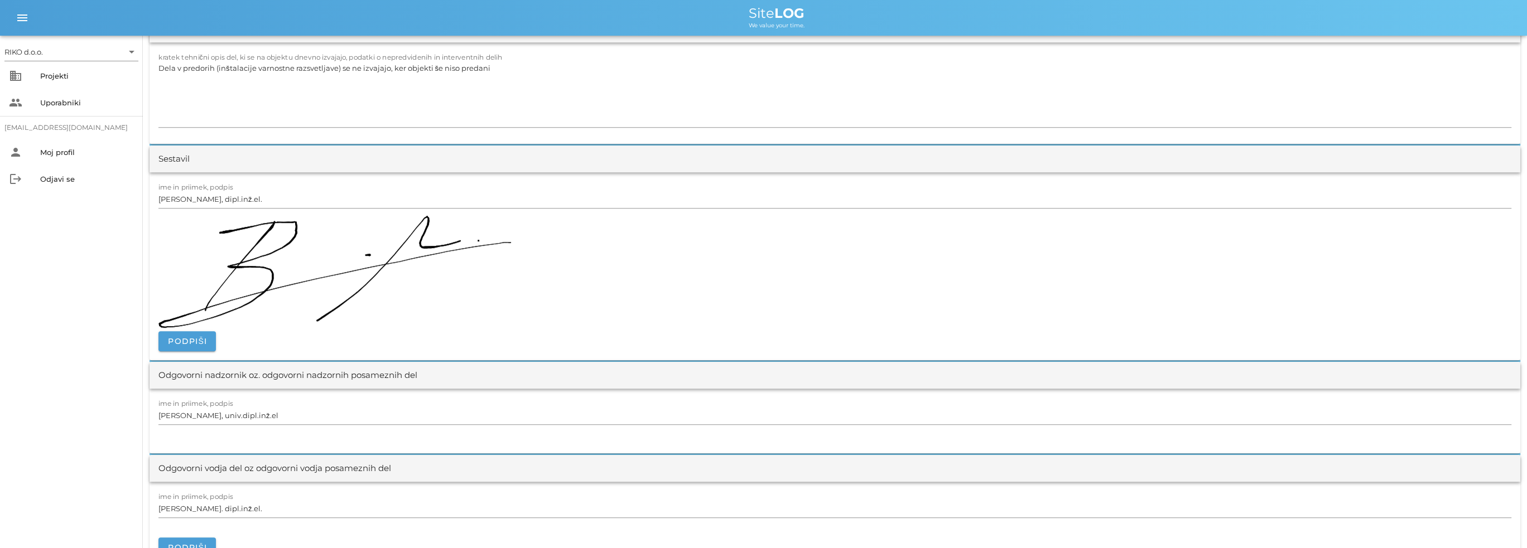
scroll to position [1339, 0]
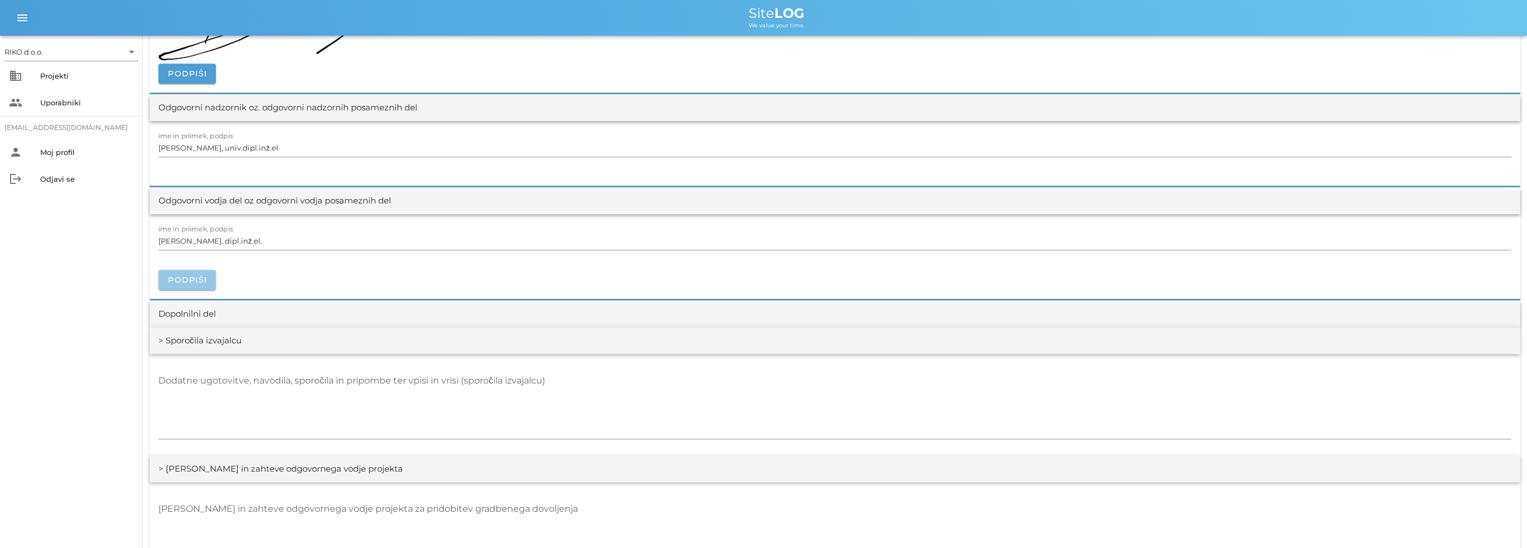
click at [194, 278] on span "Podpiši" at bounding box center [187, 280] width 40 height 10
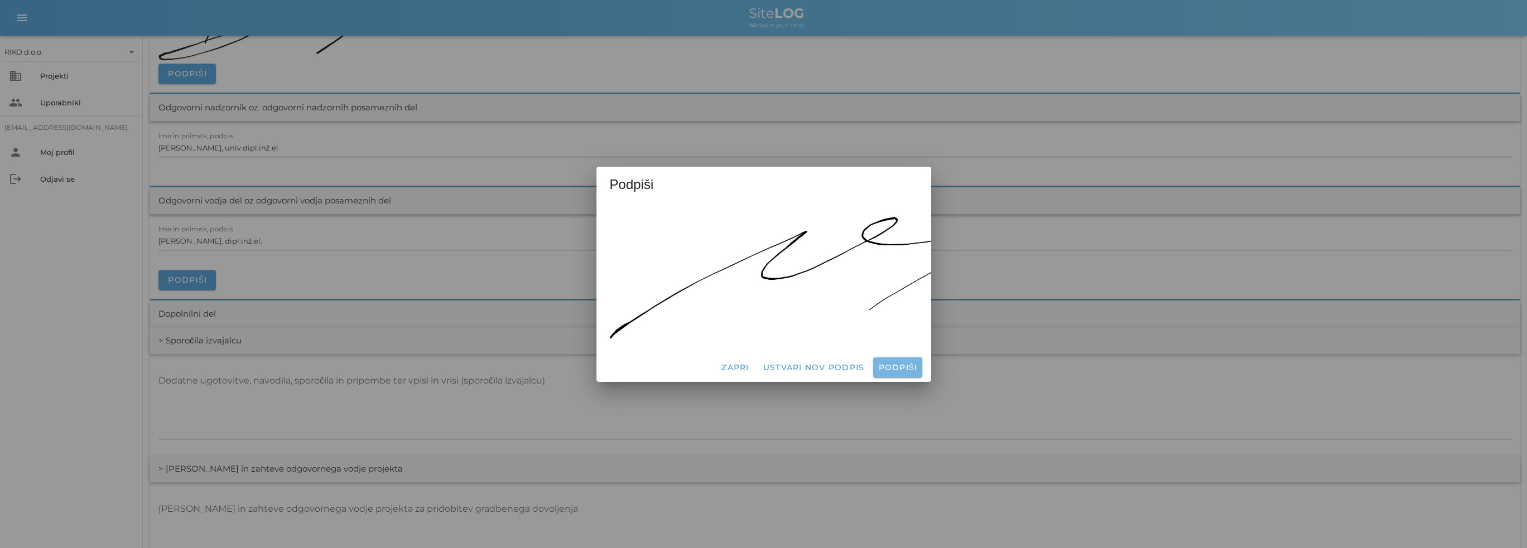
click at [899, 358] on button "Podpiši" at bounding box center [897, 368] width 49 height 20
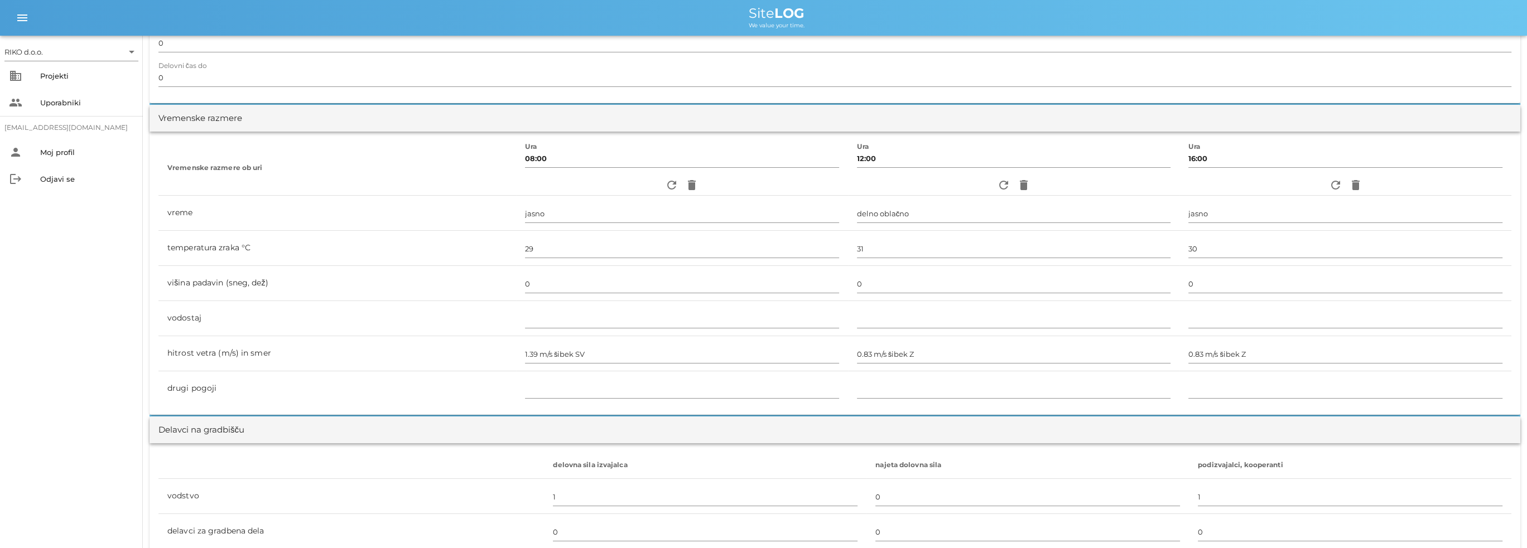
scroll to position [0, 0]
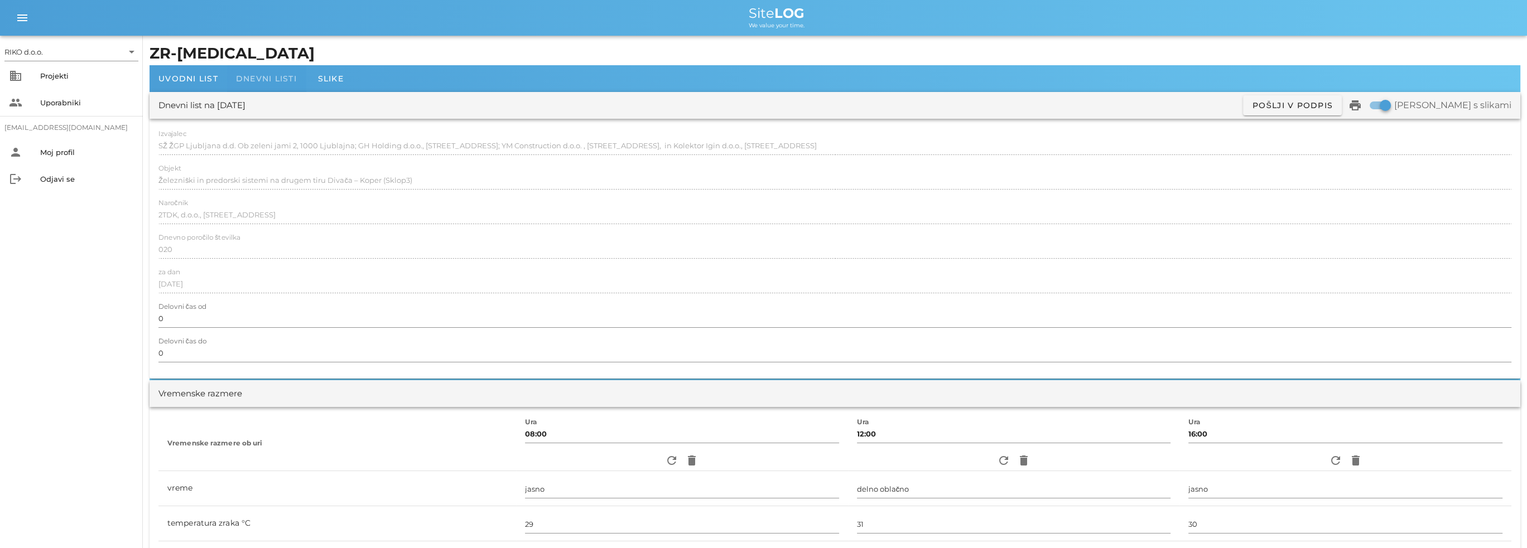
click at [267, 82] on span "Dnevni listi" at bounding box center [266, 79] width 61 height 10
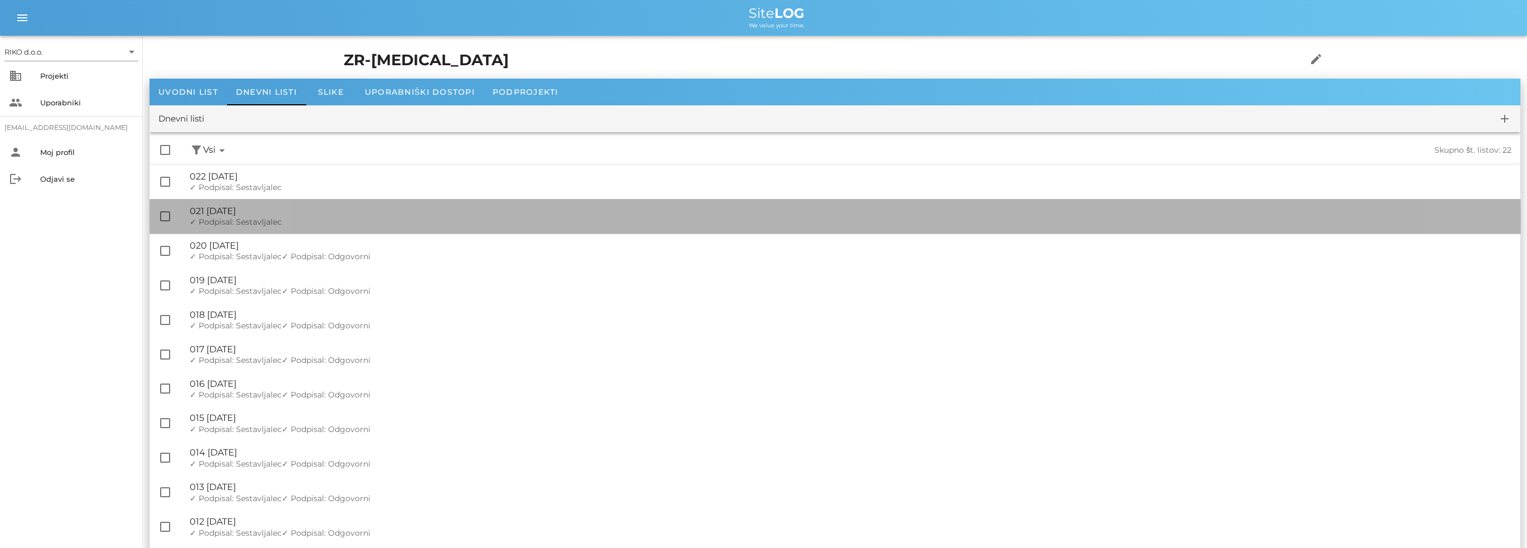
click at [315, 220] on div "✓ Podpisal: Nadzornik ✓ Podpisal: Sestavljalec ✓ Podpisal: Odgovorni" at bounding box center [850, 222] width 1321 height 9
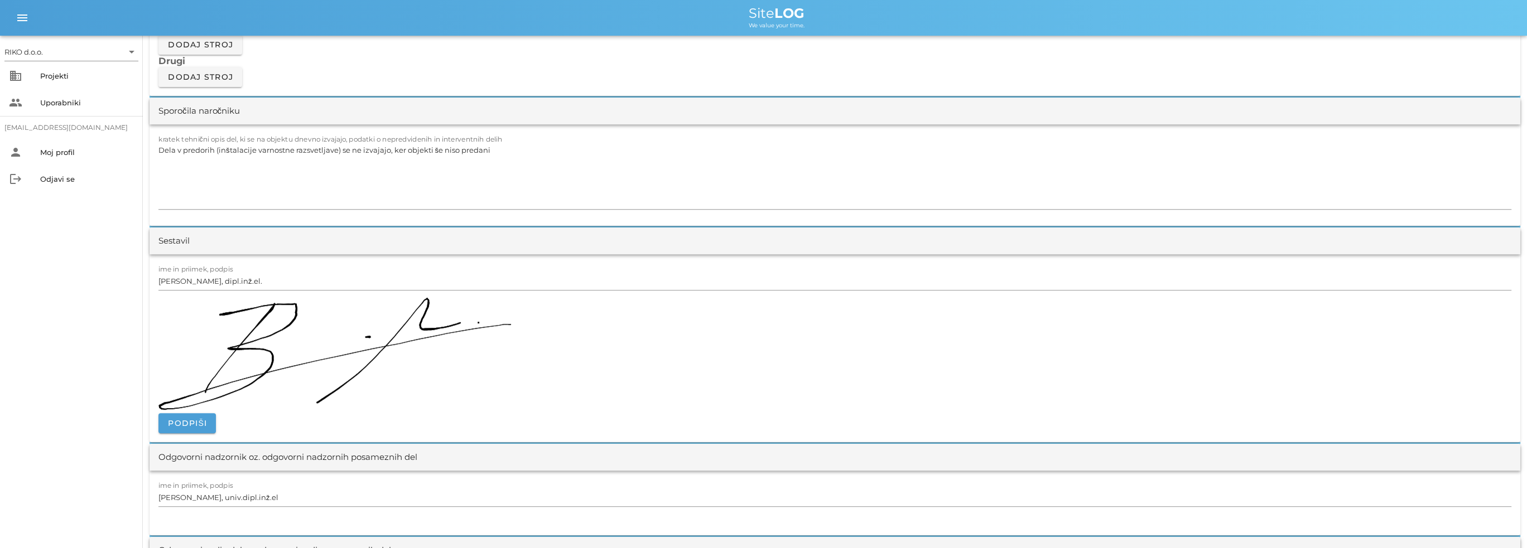
scroll to position [1227, 0]
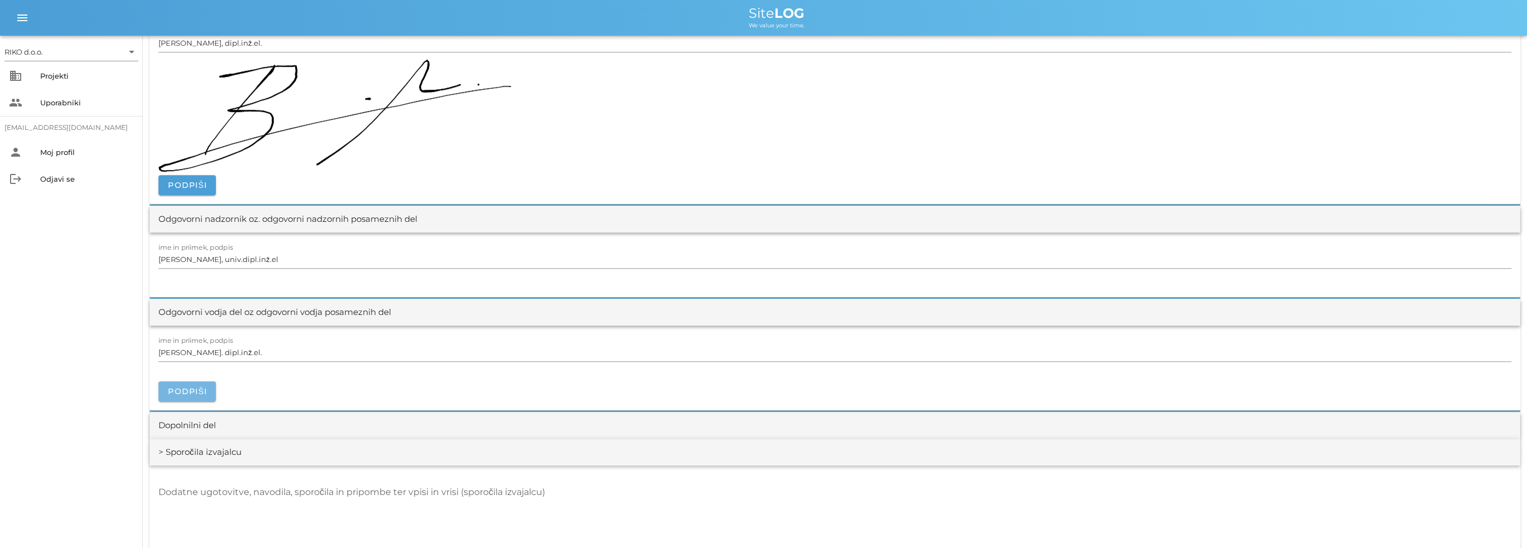
click at [210, 392] on button "Podpiši" at bounding box center [186, 392] width 57 height 20
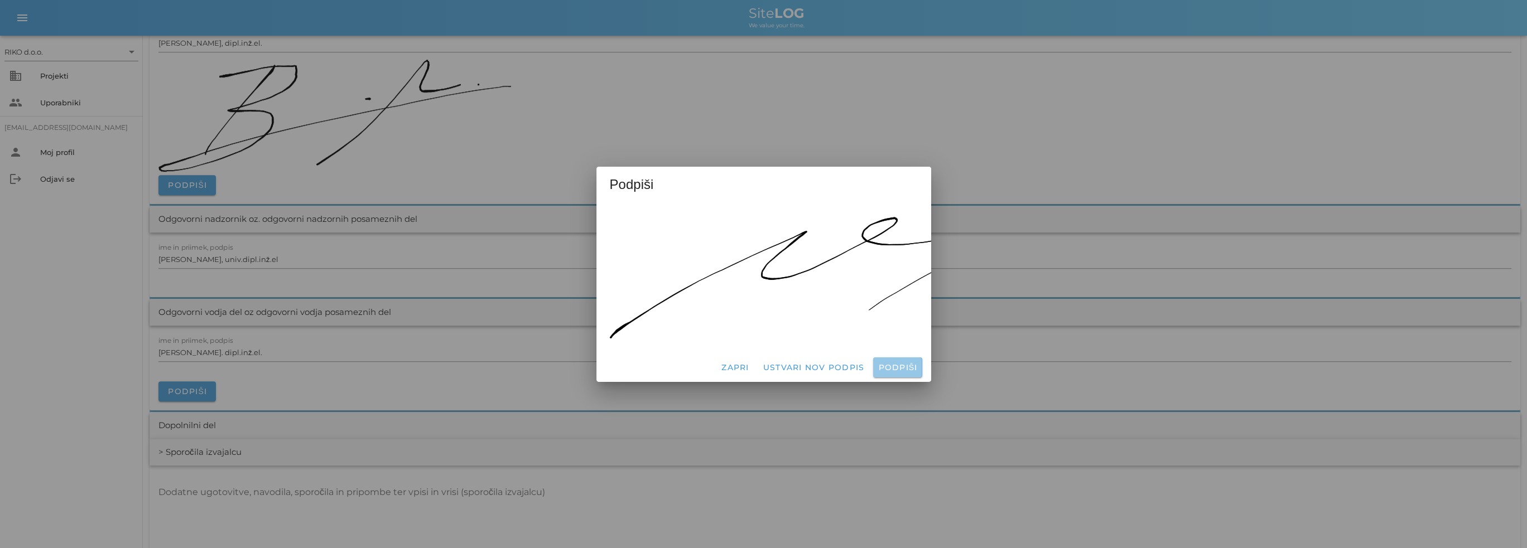
click at [893, 367] on span "Podpiši" at bounding box center [897, 368] width 40 height 10
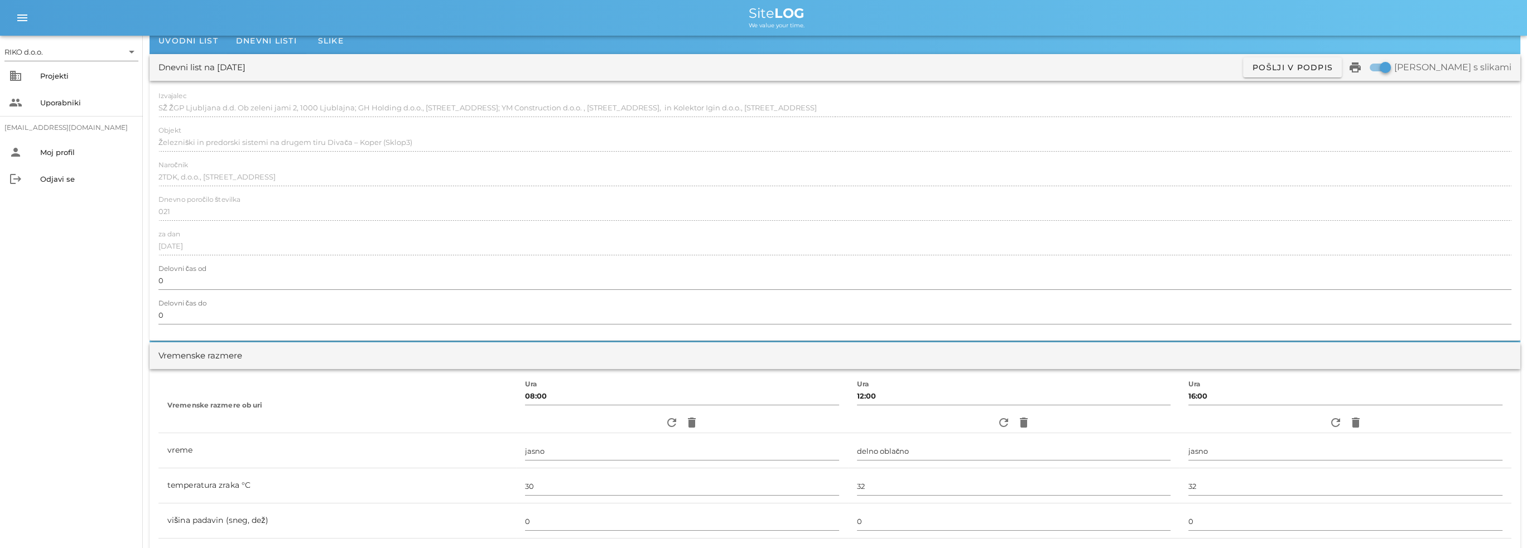
scroll to position [0, 0]
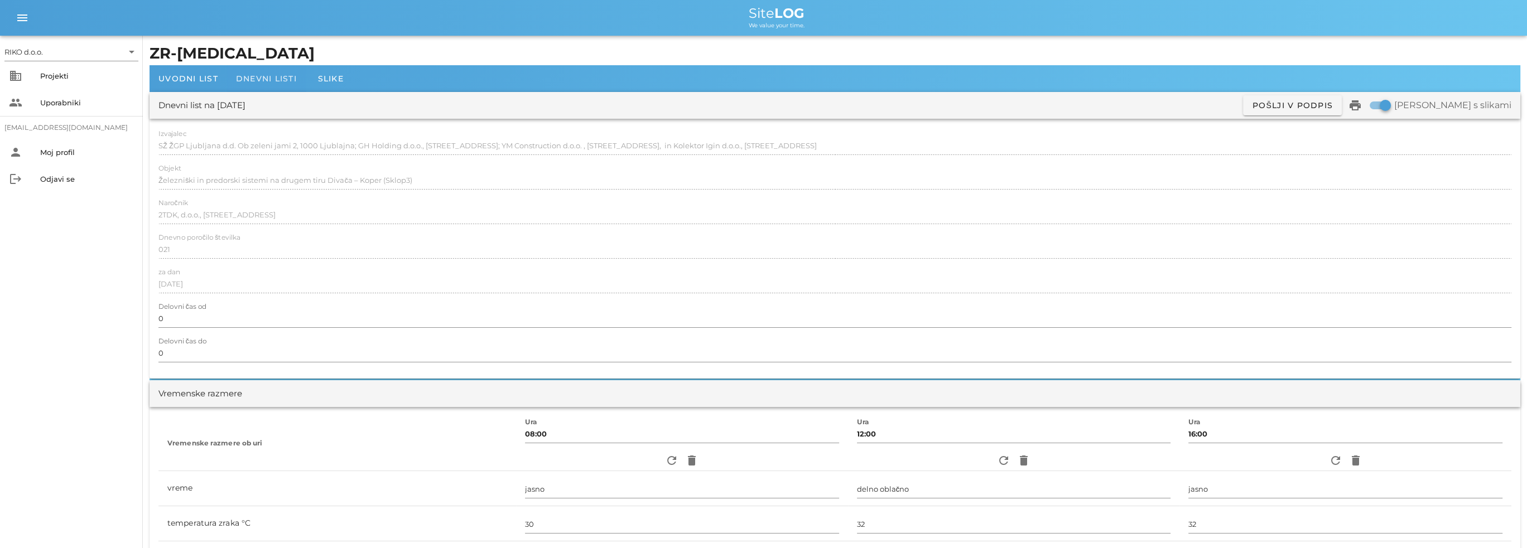
click at [282, 85] on div "Dnevni listi" at bounding box center [266, 78] width 79 height 27
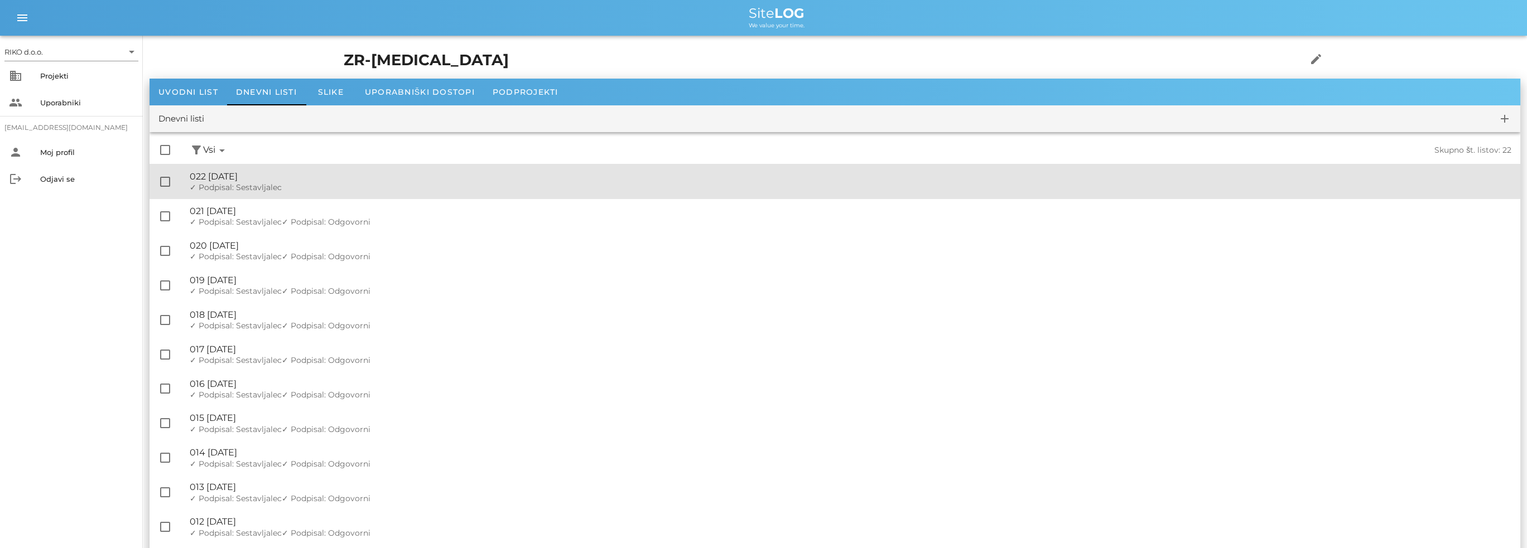
click at [283, 173] on div "🔏 022 [DATE]" at bounding box center [850, 176] width 1321 height 11
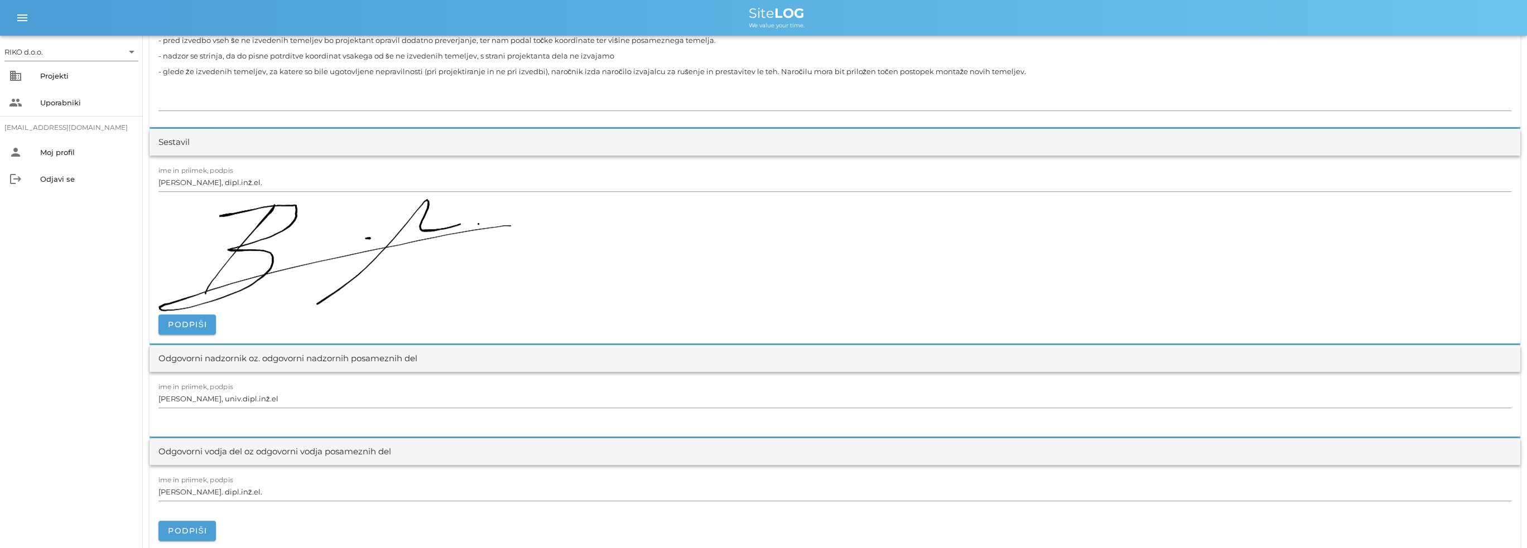
scroll to position [1171, 0]
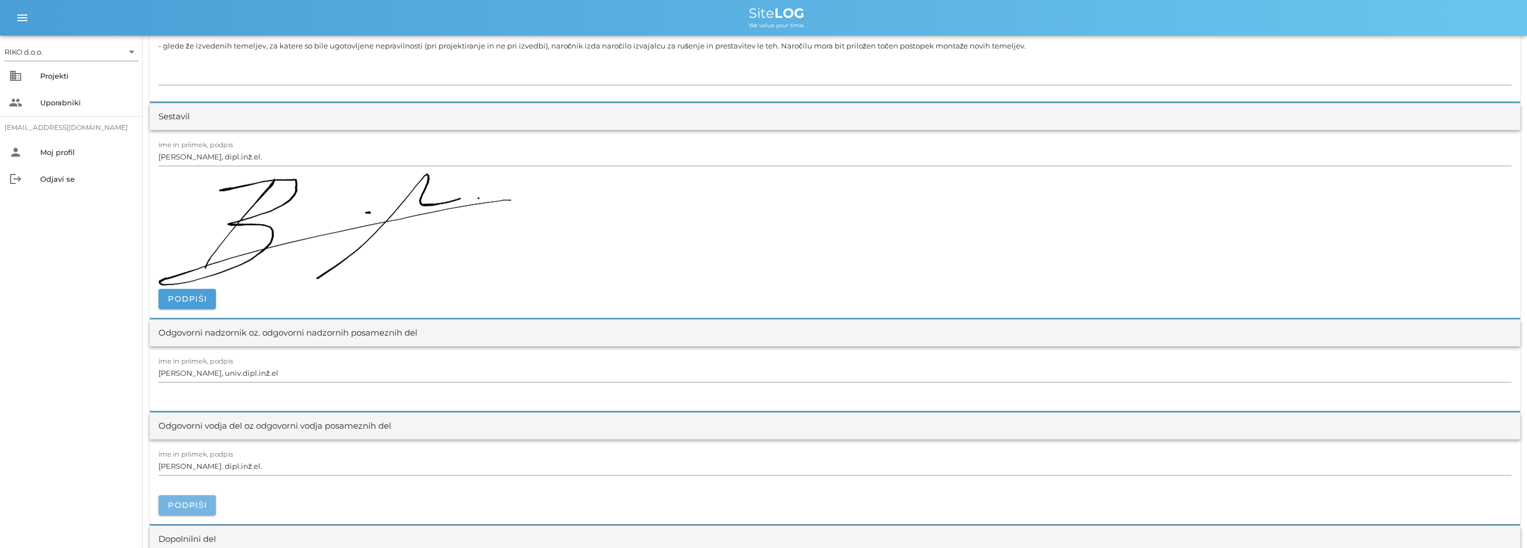
click at [193, 504] on span "Podpiši" at bounding box center [187, 505] width 40 height 10
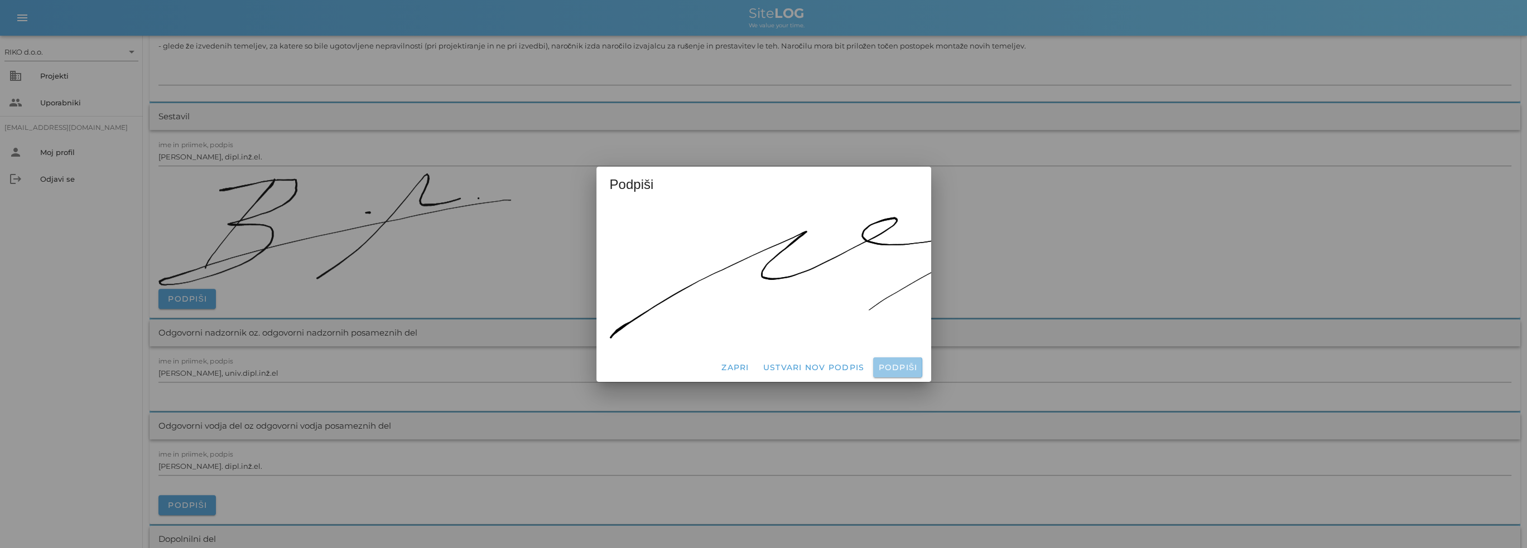
click at [887, 363] on span "Podpiši" at bounding box center [897, 368] width 40 height 10
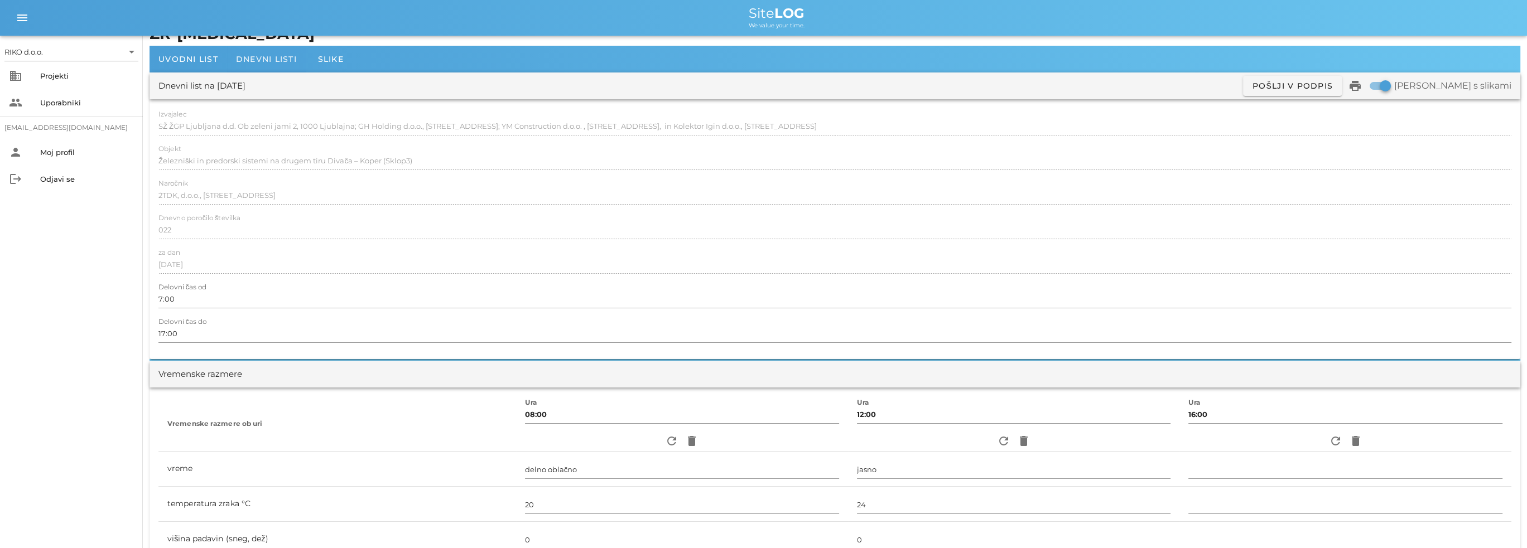
scroll to position [0, 0]
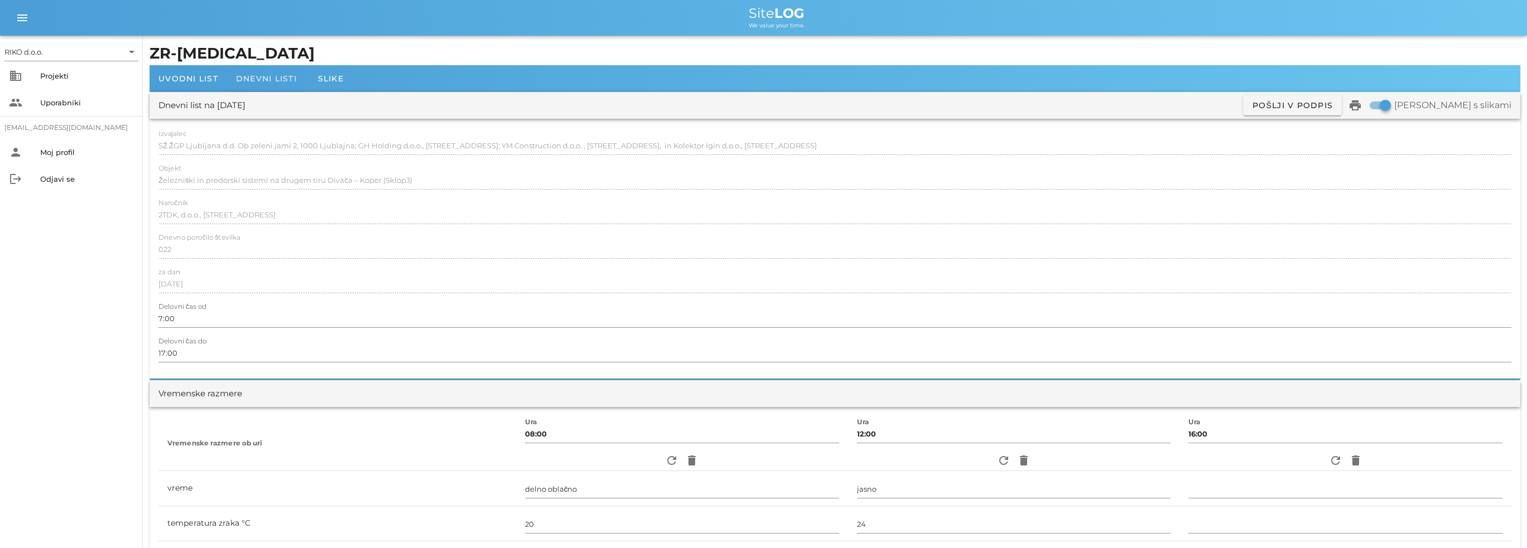
click at [280, 76] on span "Dnevni listi" at bounding box center [266, 79] width 61 height 10
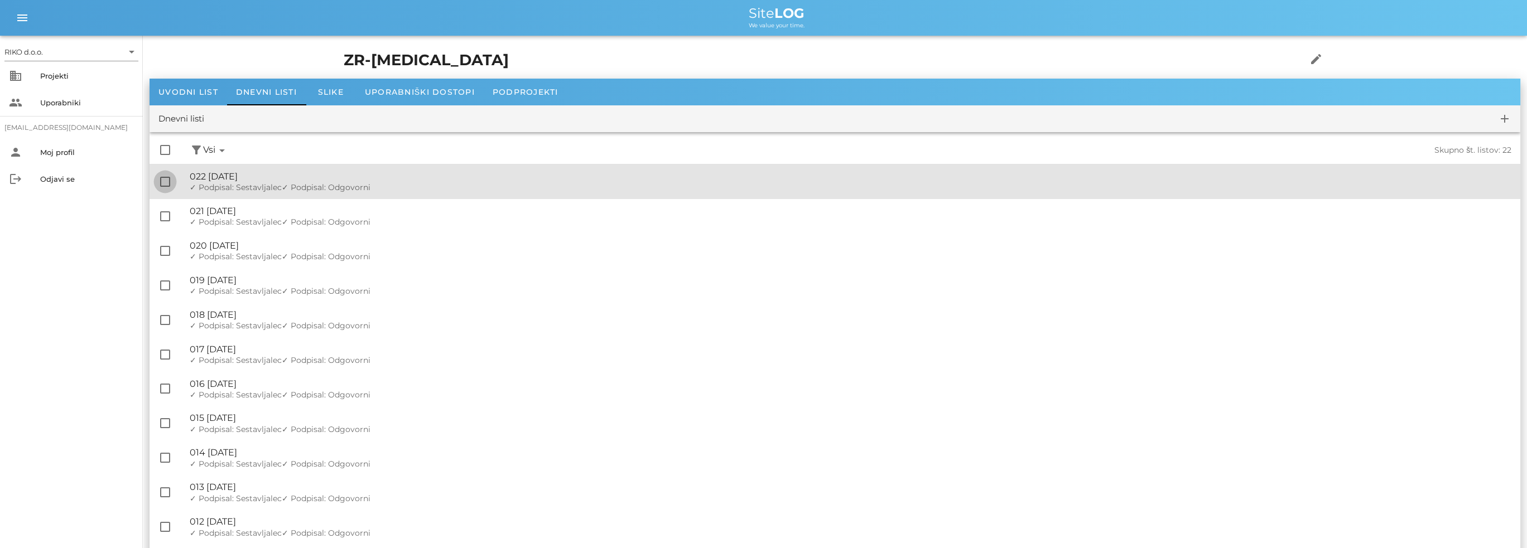
click at [171, 178] on div at bounding box center [165, 181] width 19 height 19
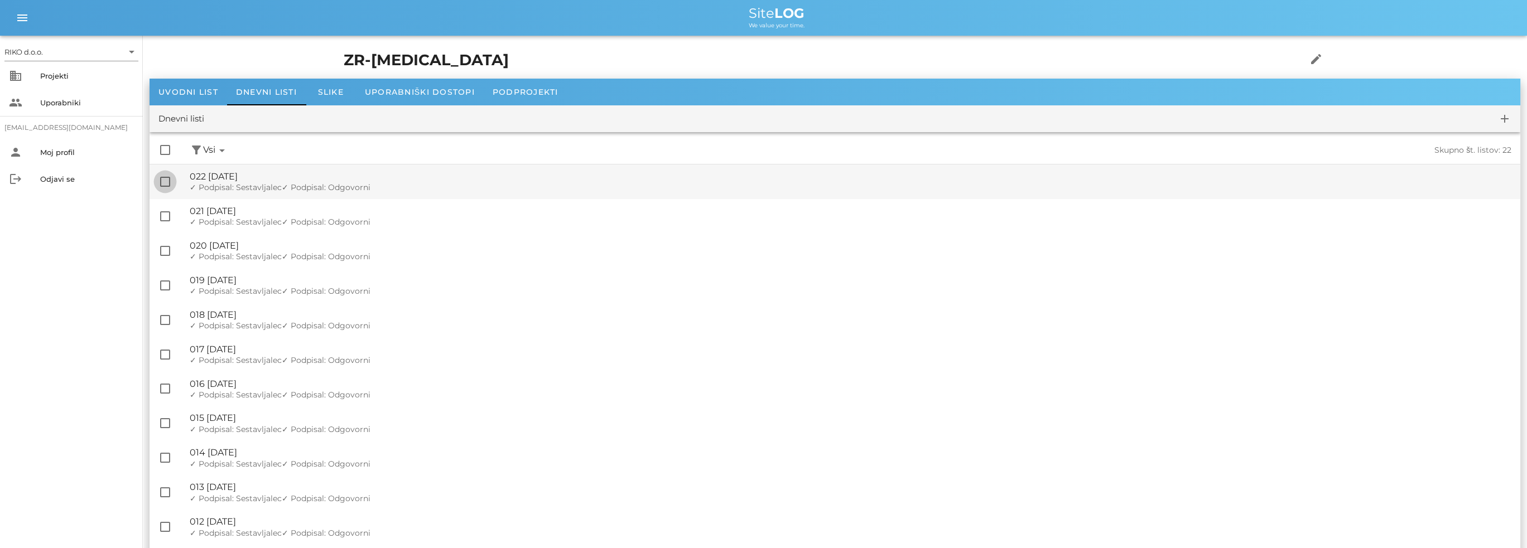
checkbox input "true"
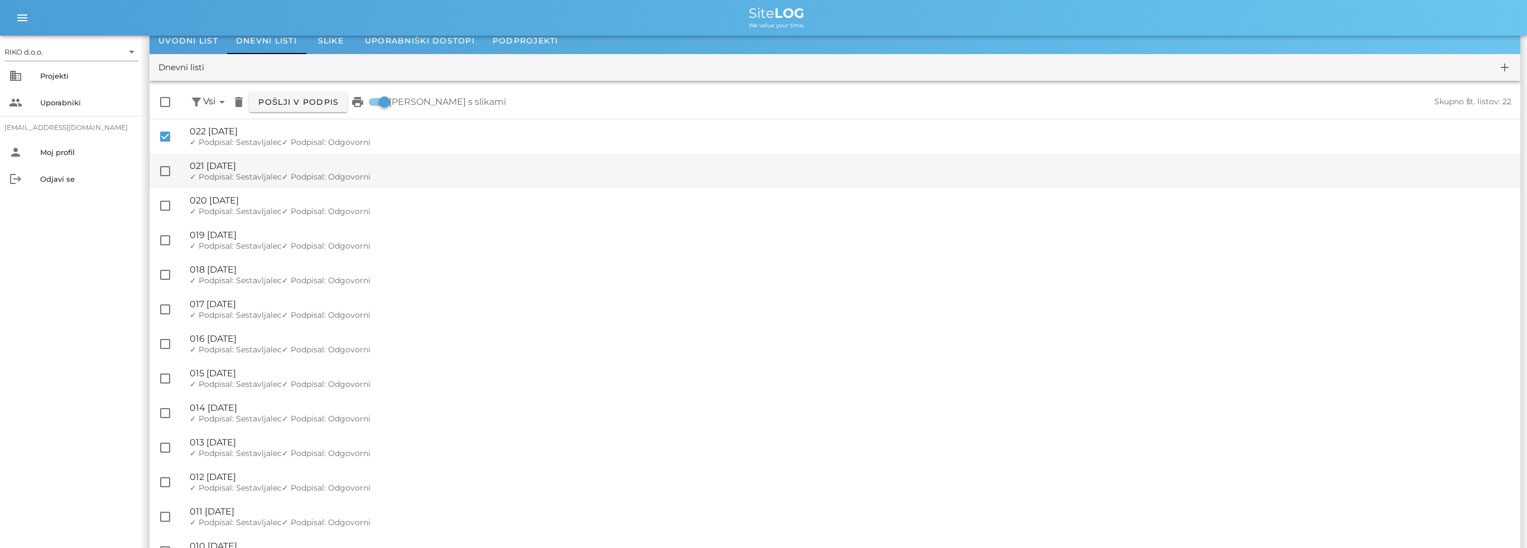
scroll to position [112, 0]
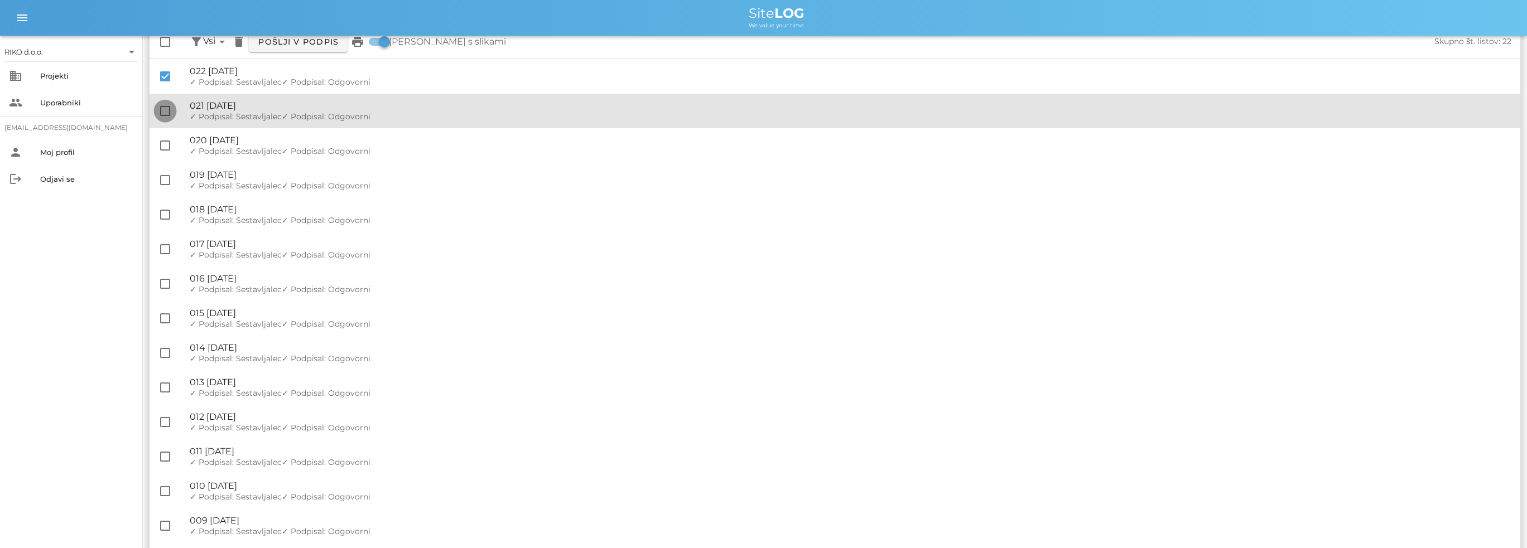
click at [168, 117] on div at bounding box center [165, 111] width 19 height 19
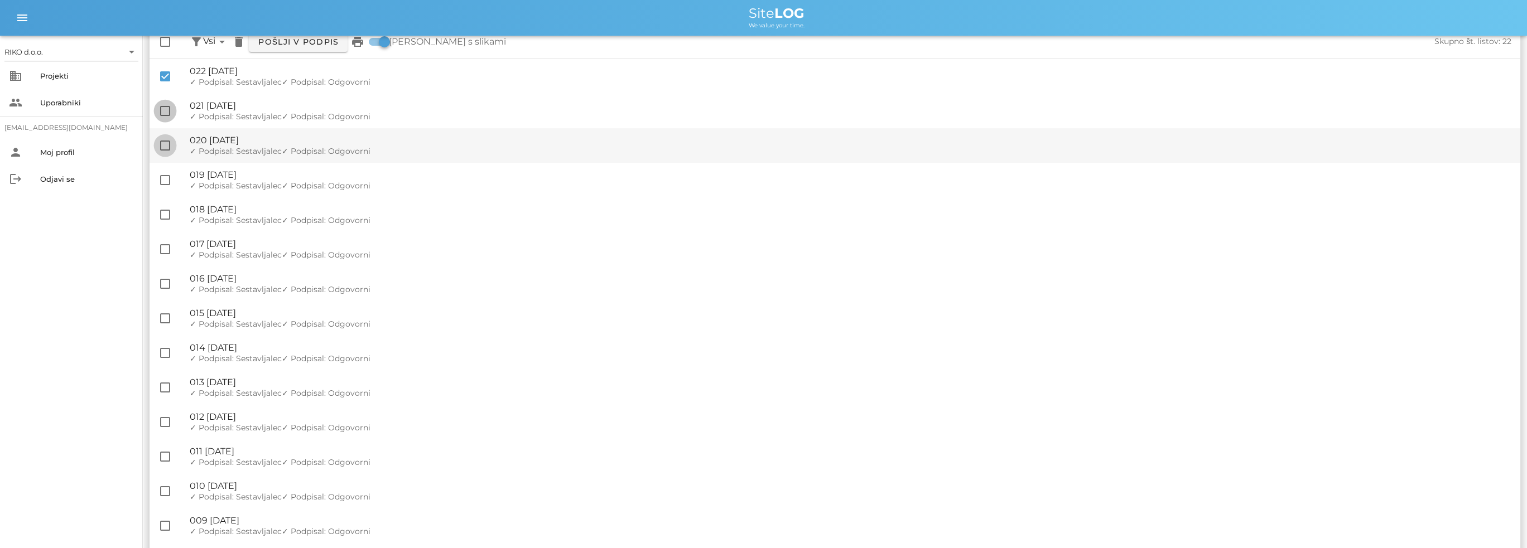
checkbox input "true"
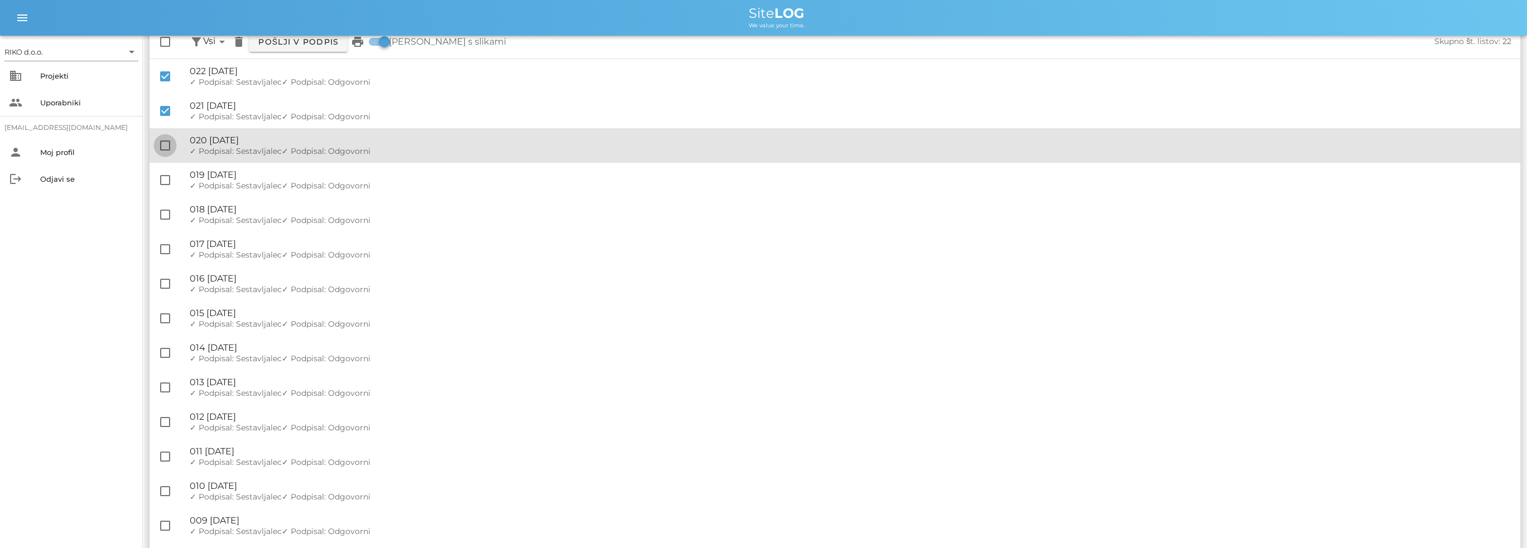
click at [162, 148] on div at bounding box center [165, 145] width 19 height 19
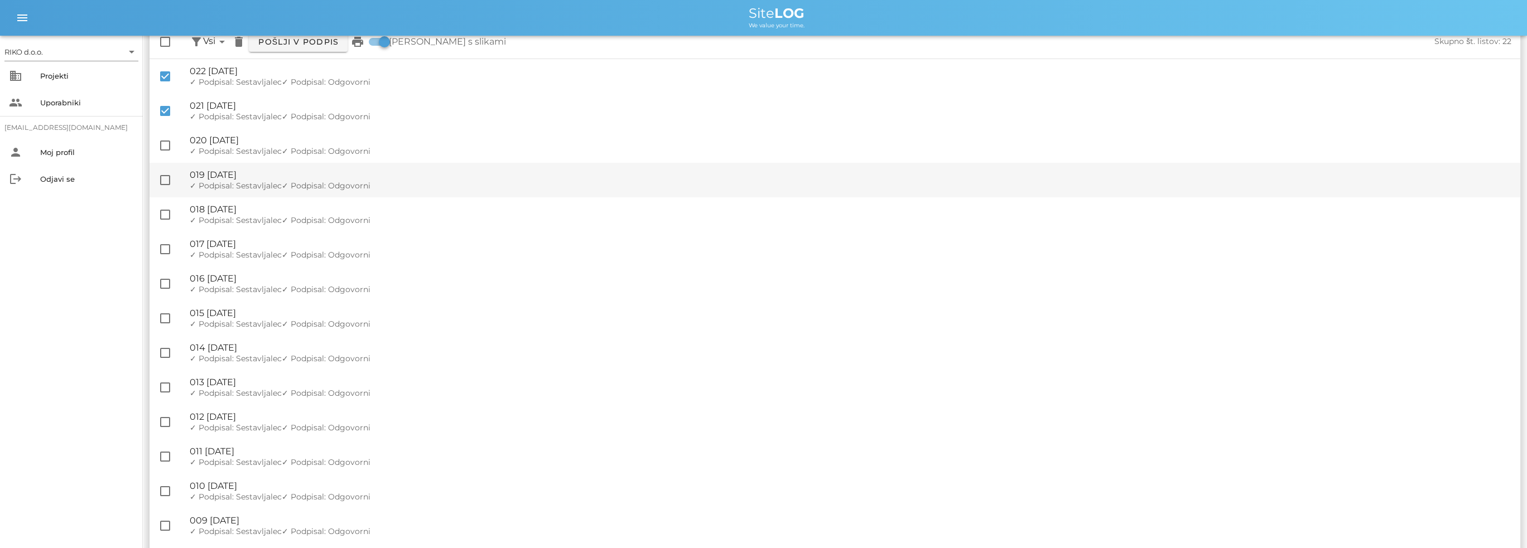
checkbox input "true"
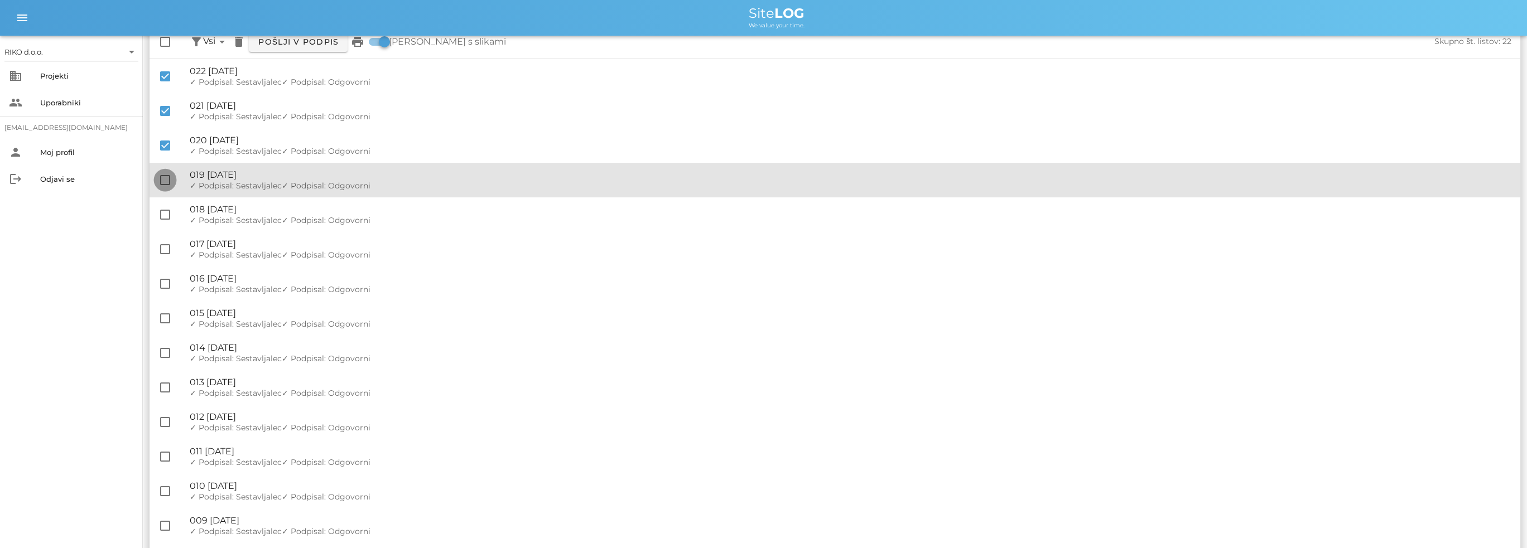
click at [162, 178] on div at bounding box center [165, 180] width 19 height 19
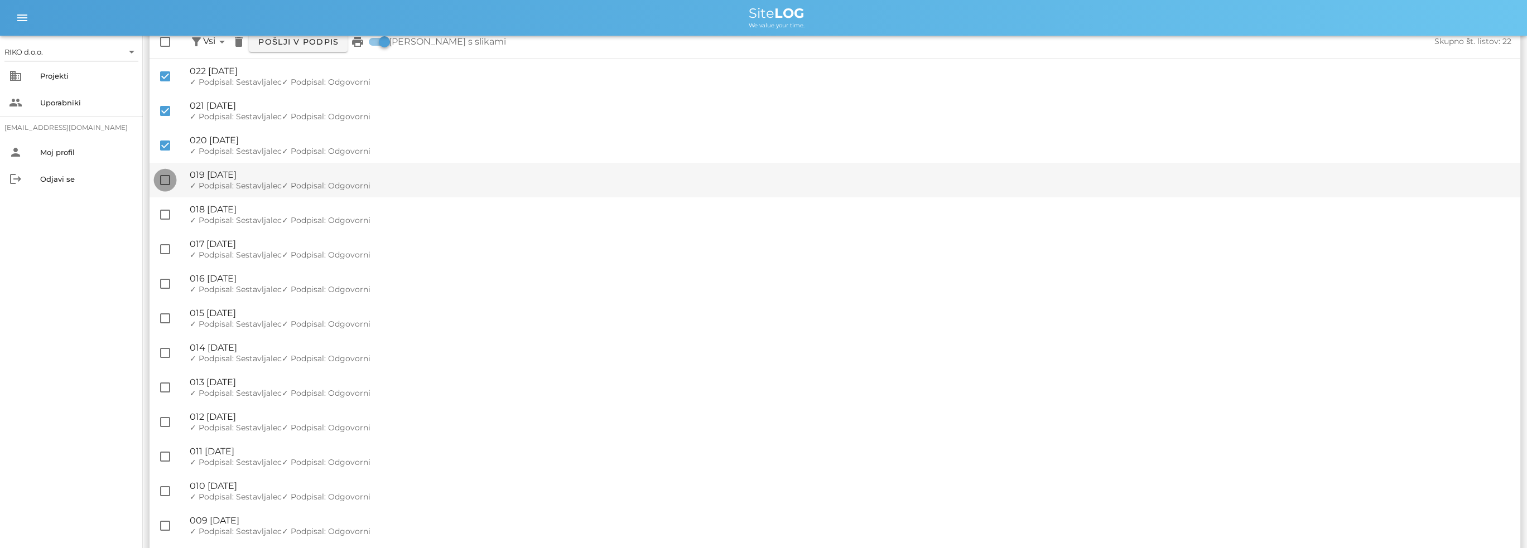
checkbox input "true"
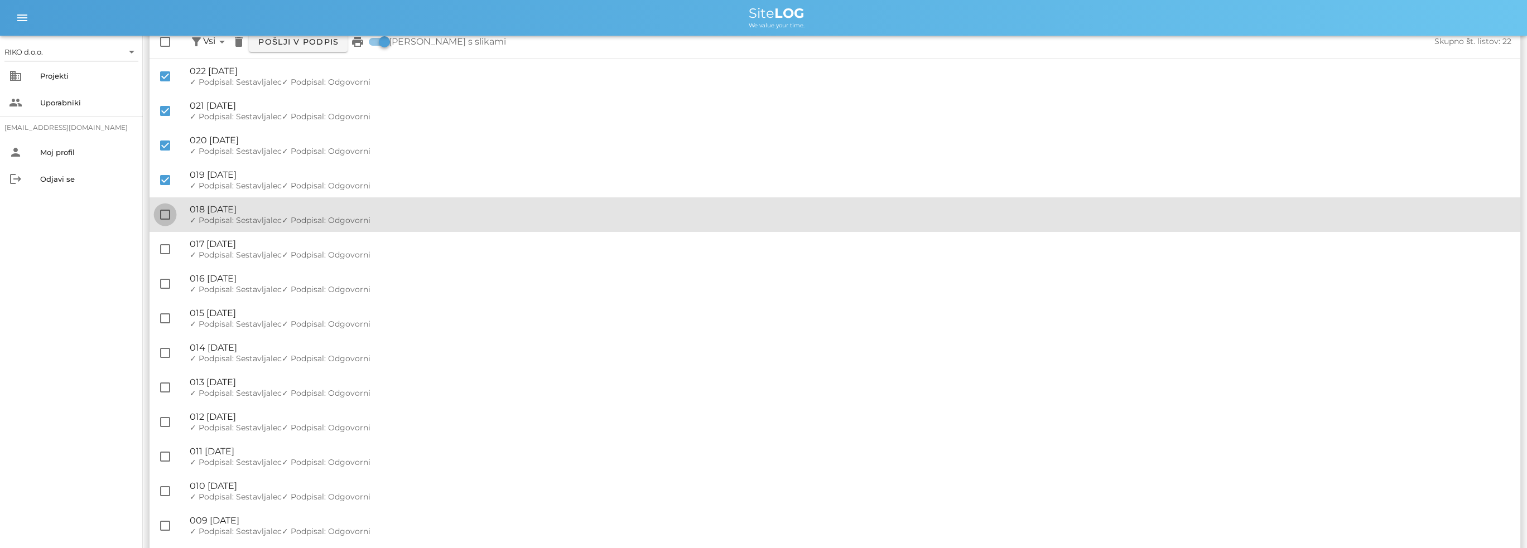
click at [167, 211] on div at bounding box center [165, 214] width 19 height 19
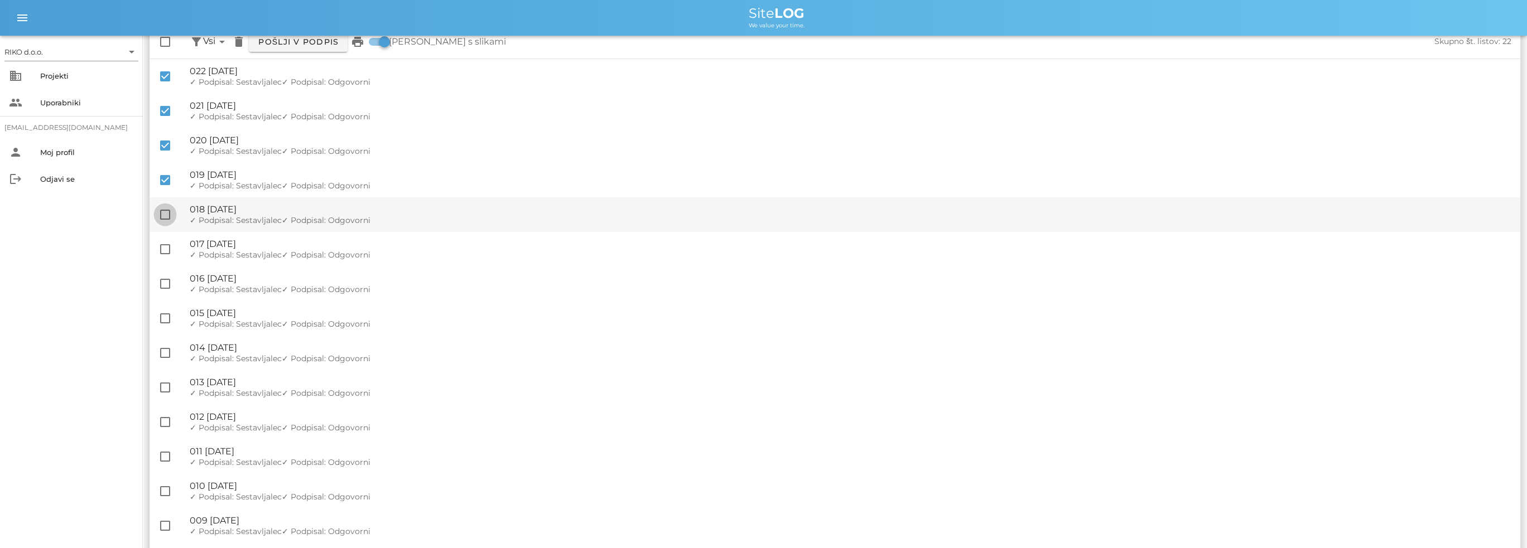
checkbox input "true"
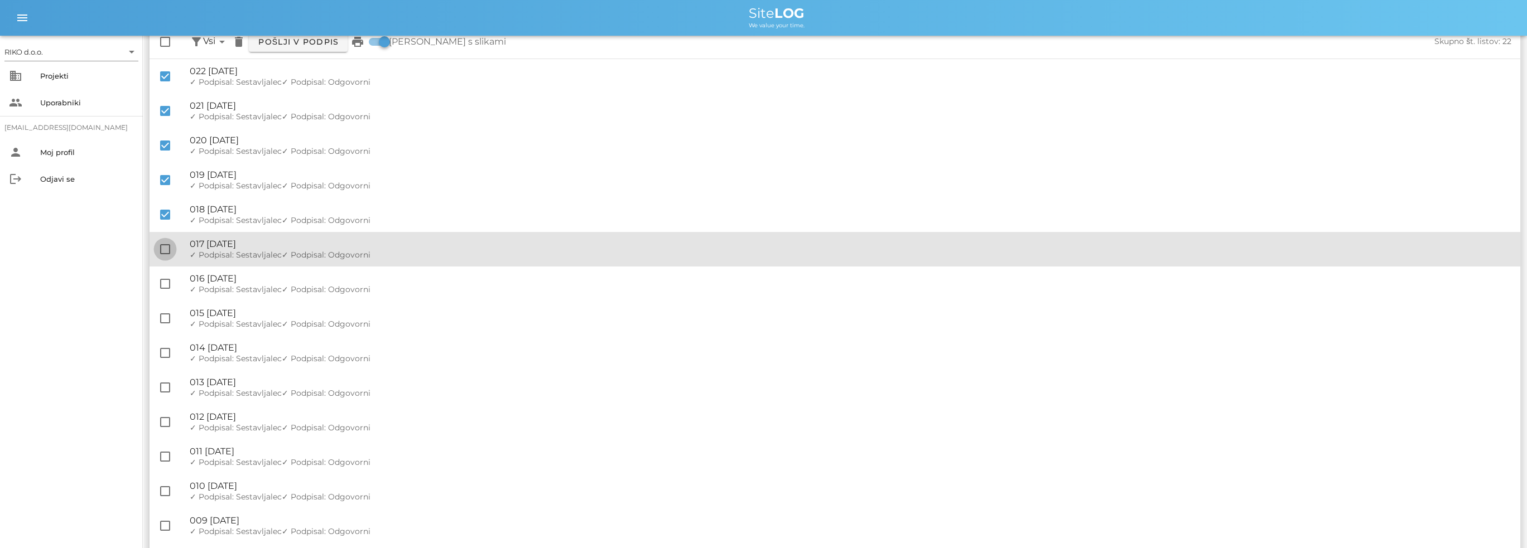
click at [159, 245] on div at bounding box center [165, 249] width 19 height 19
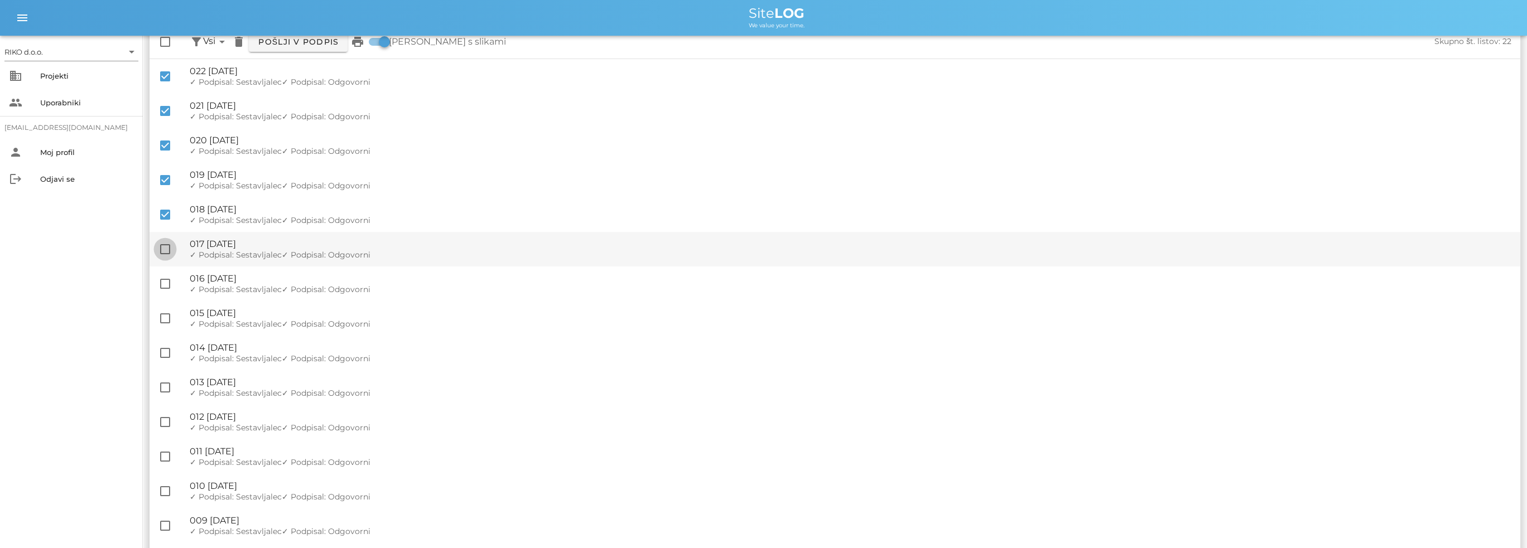
checkbox input "true"
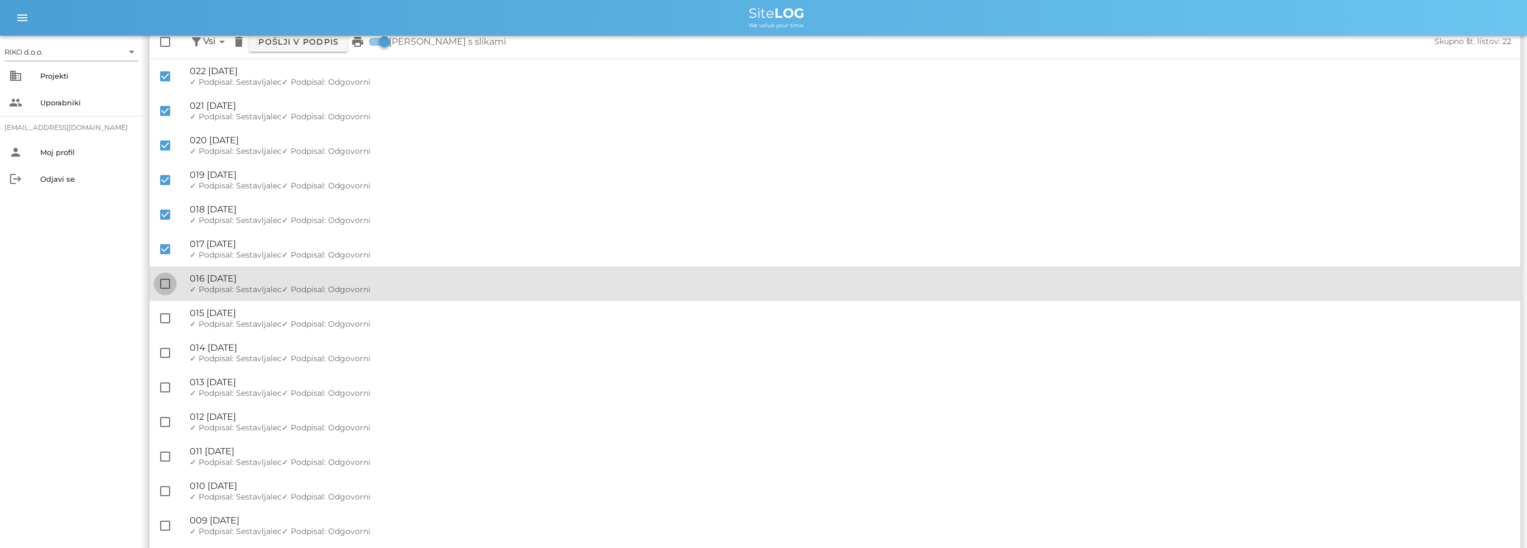
click at [164, 278] on div at bounding box center [165, 283] width 19 height 19
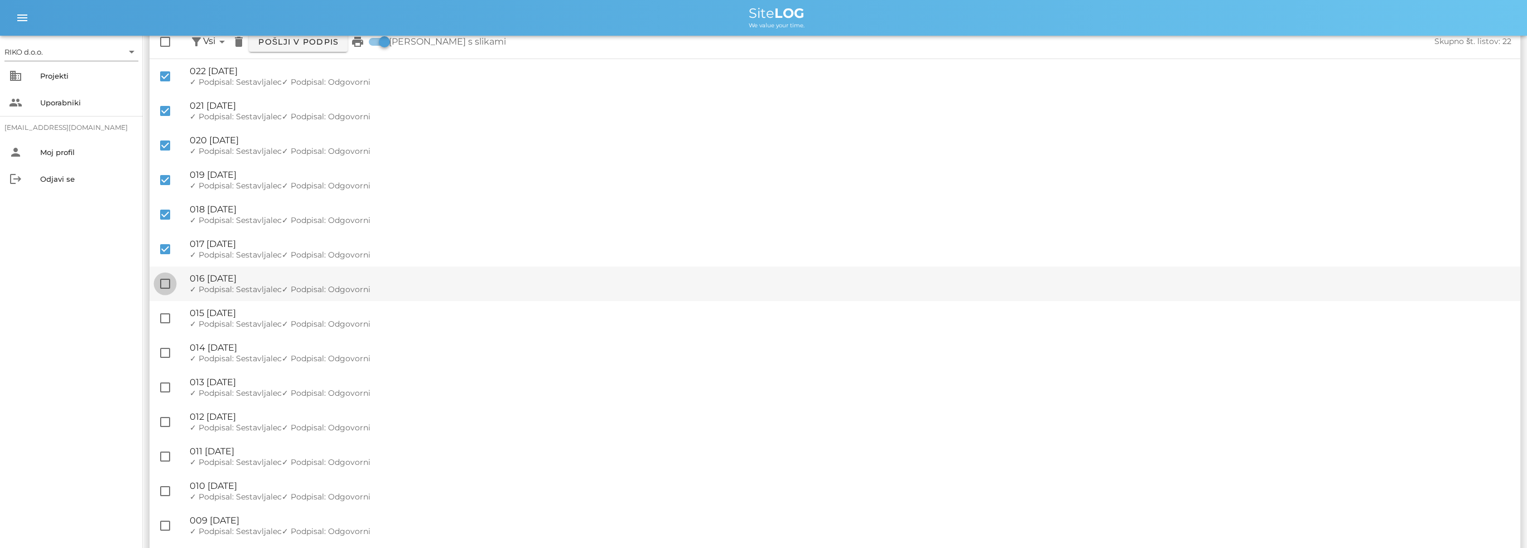
checkbox input "true"
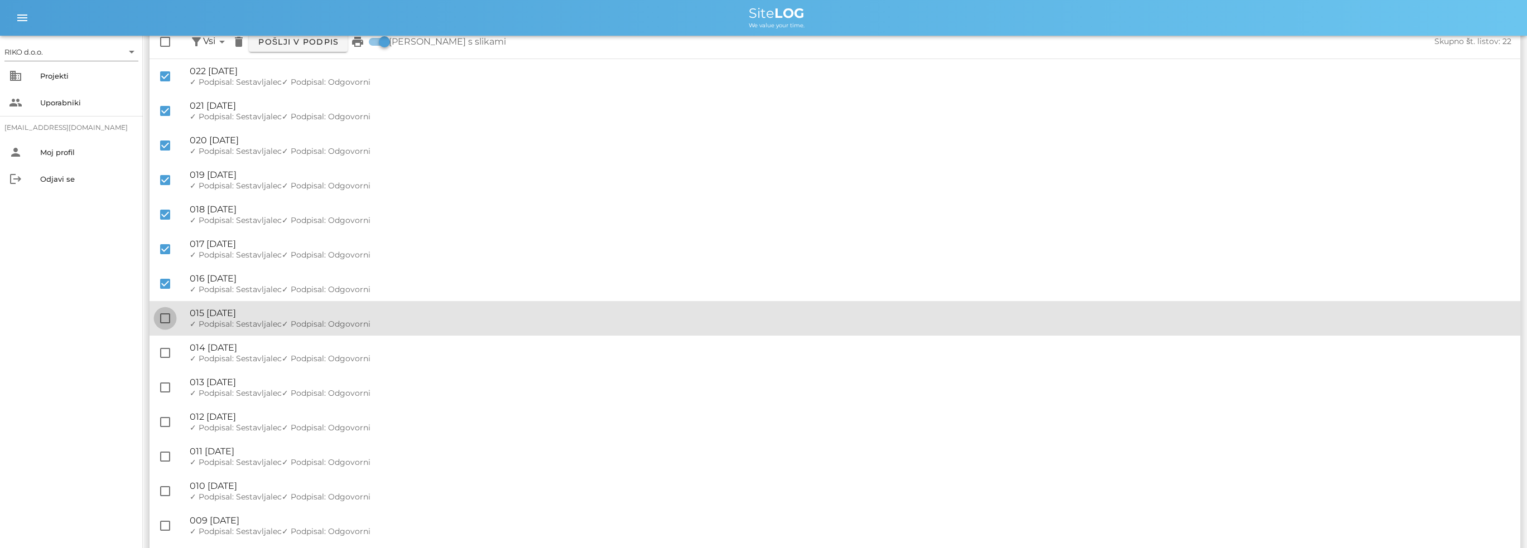
click at [170, 315] on div at bounding box center [165, 318] width 19 height 19
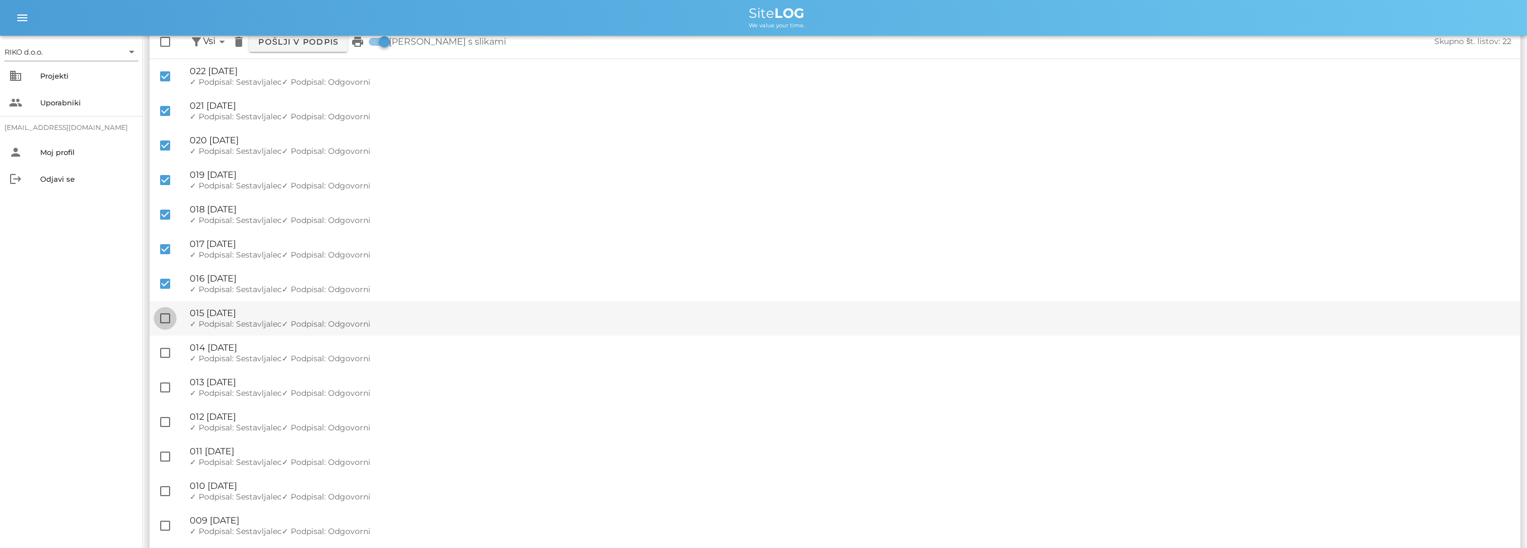
checkbox input "true"
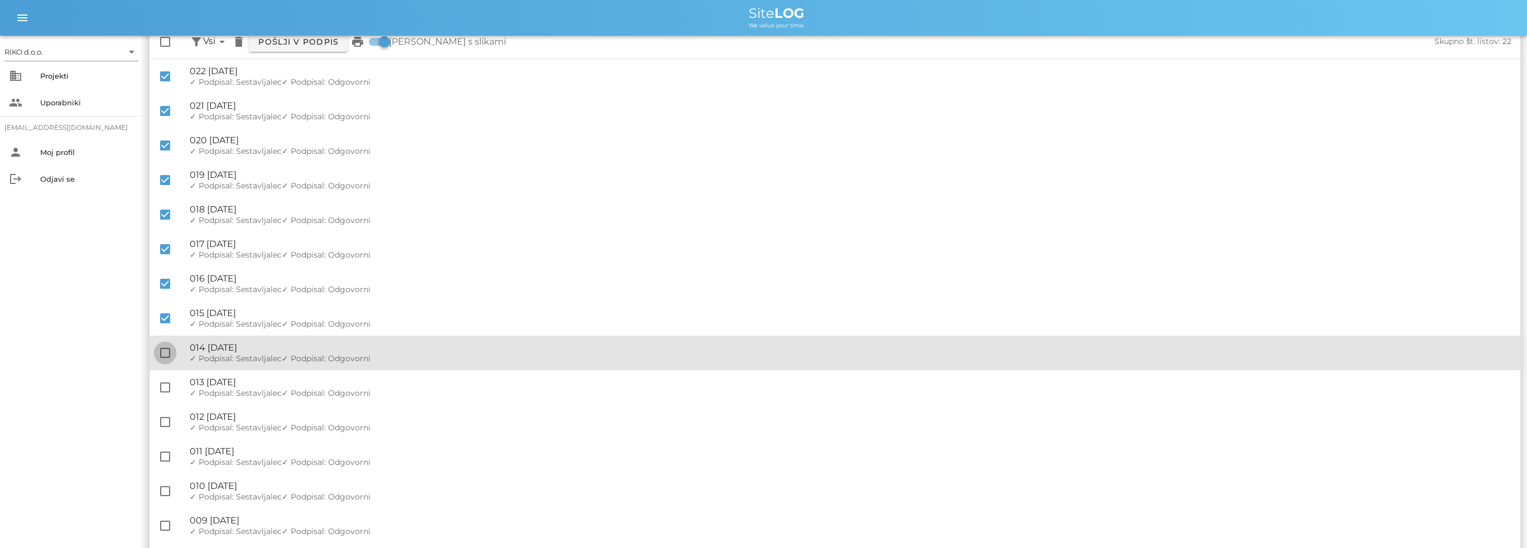
click at [167, 353] on div at bounding box center [165, 353] width 19 height 19
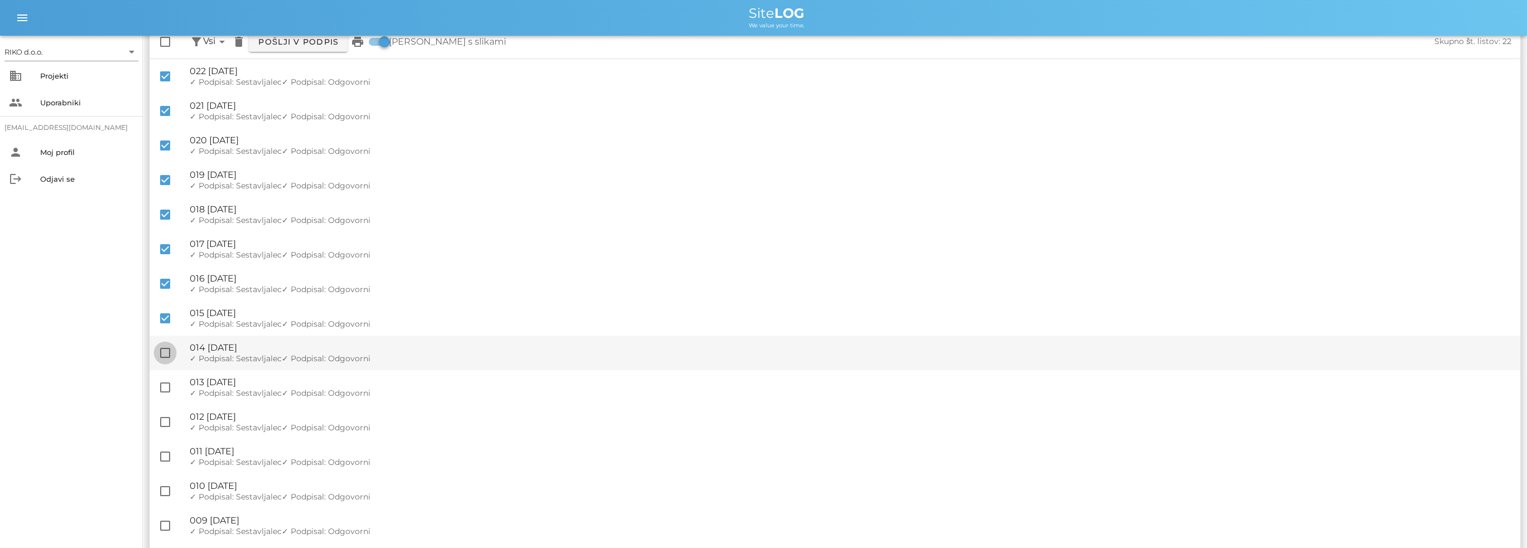
checkbox input "true"
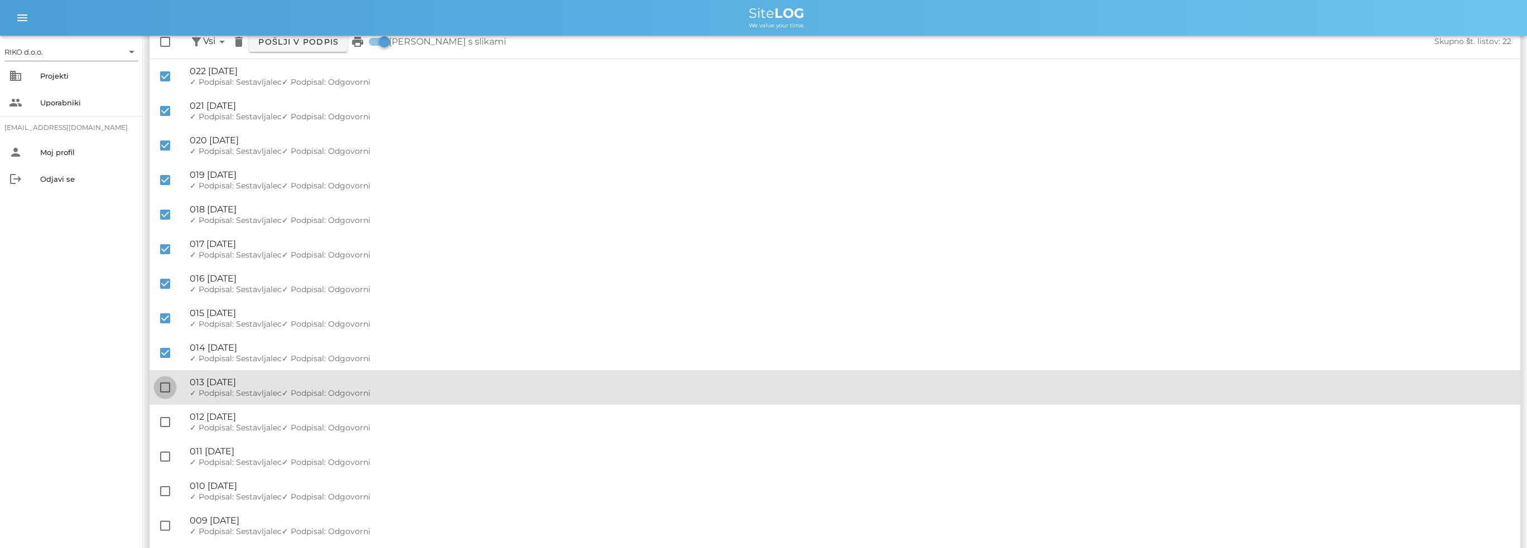
click at [166, 383] on div at bounding box center [165, 387] width 19 height 19
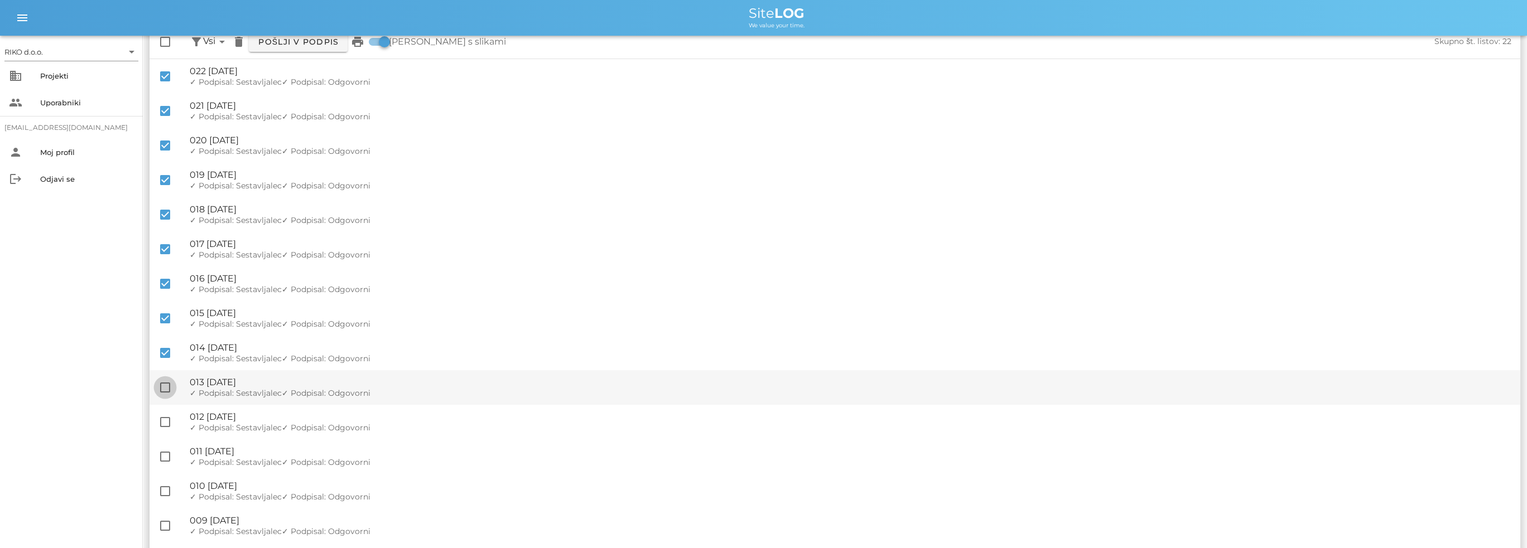
checkbox input "true"
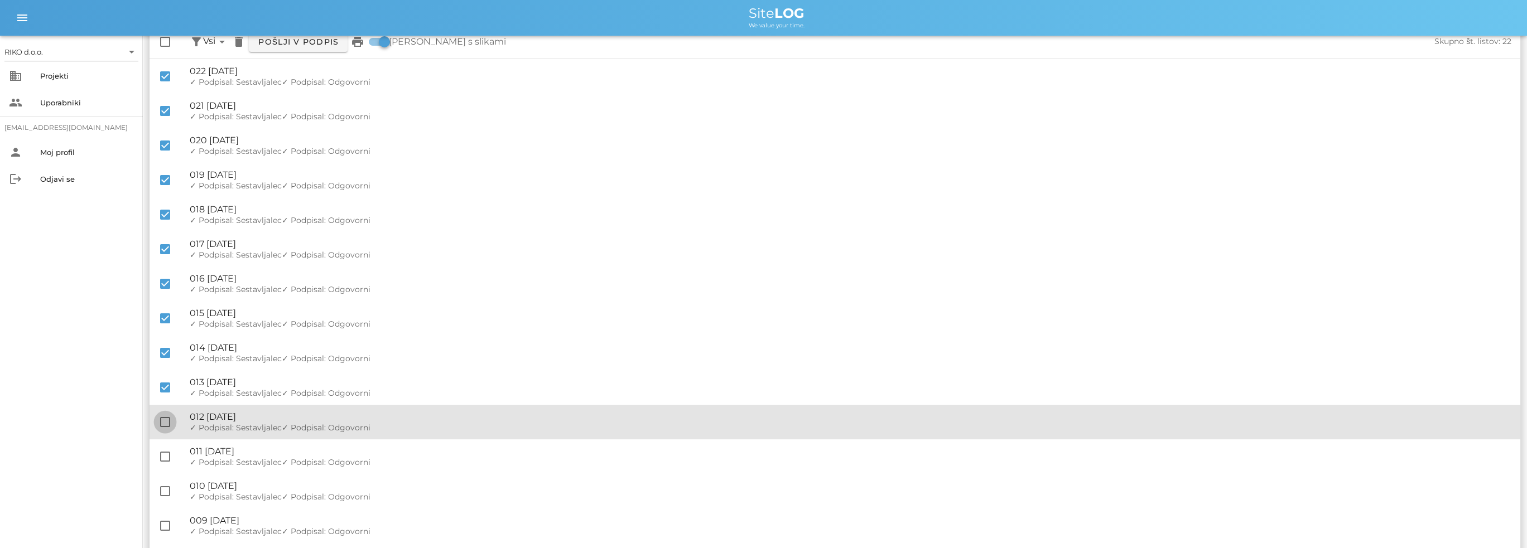
click at [161, 420] on div at bounding box center [165, 422] width 19 height 19
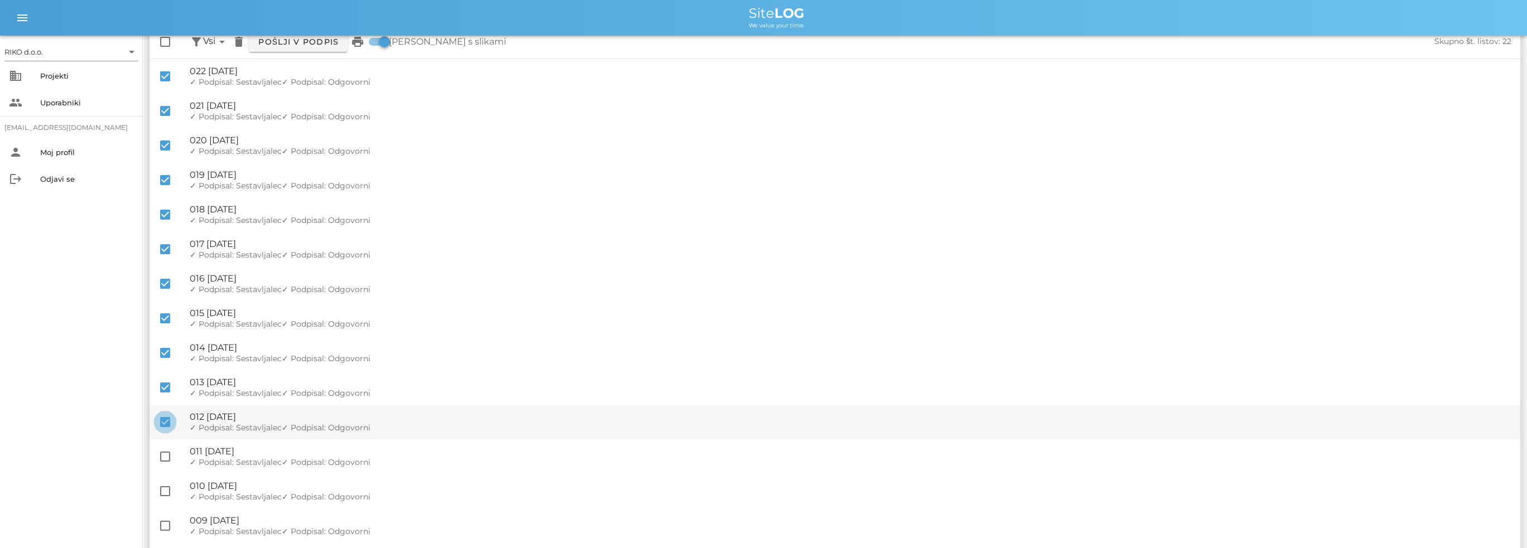
checkbox input "true"
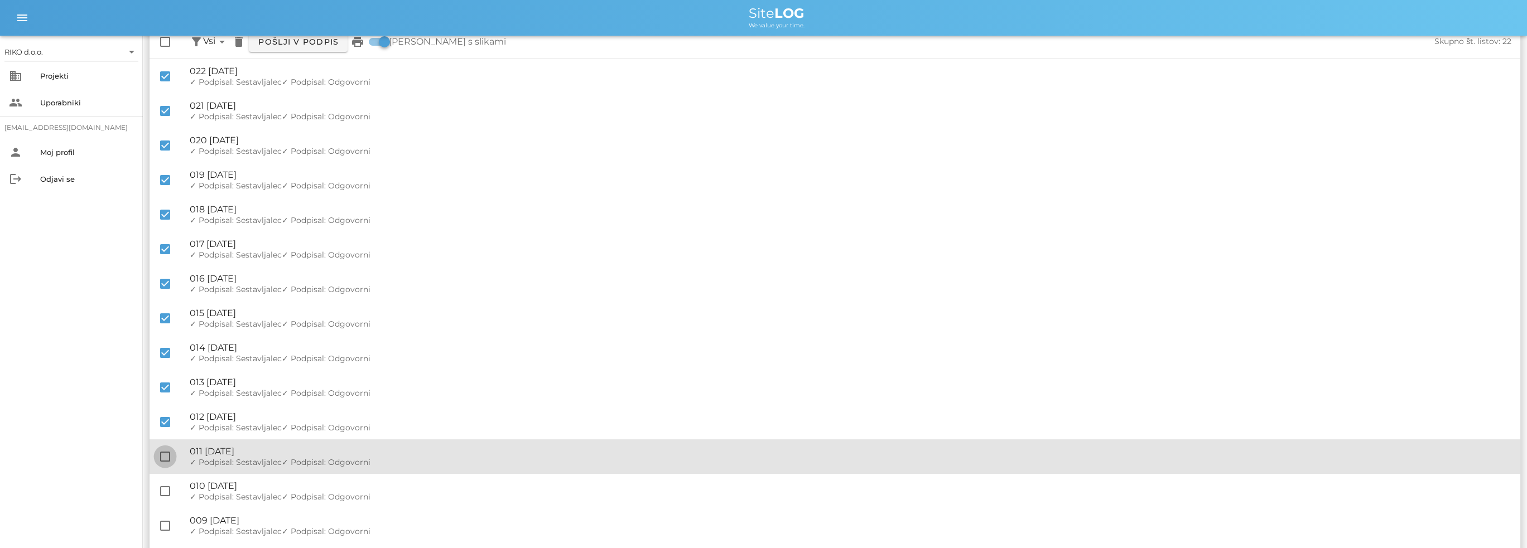
click at [169, 459] on div at bounding box center [165, 456] width 19 height 19
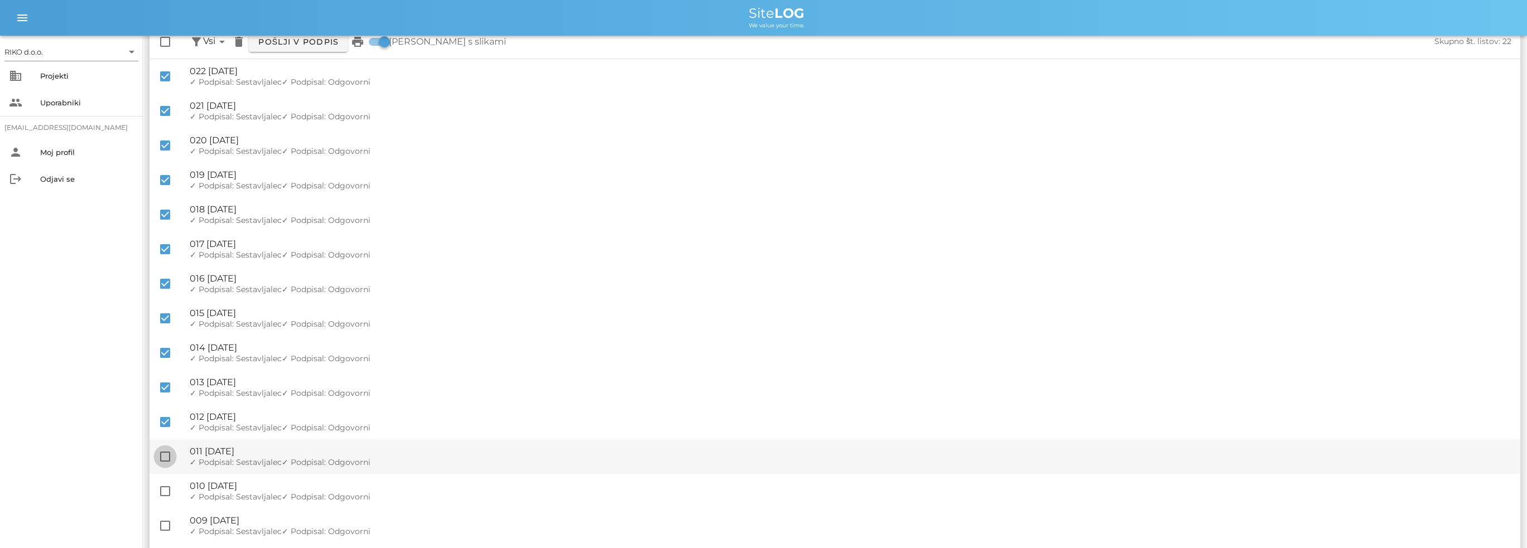
checkbox input "true"
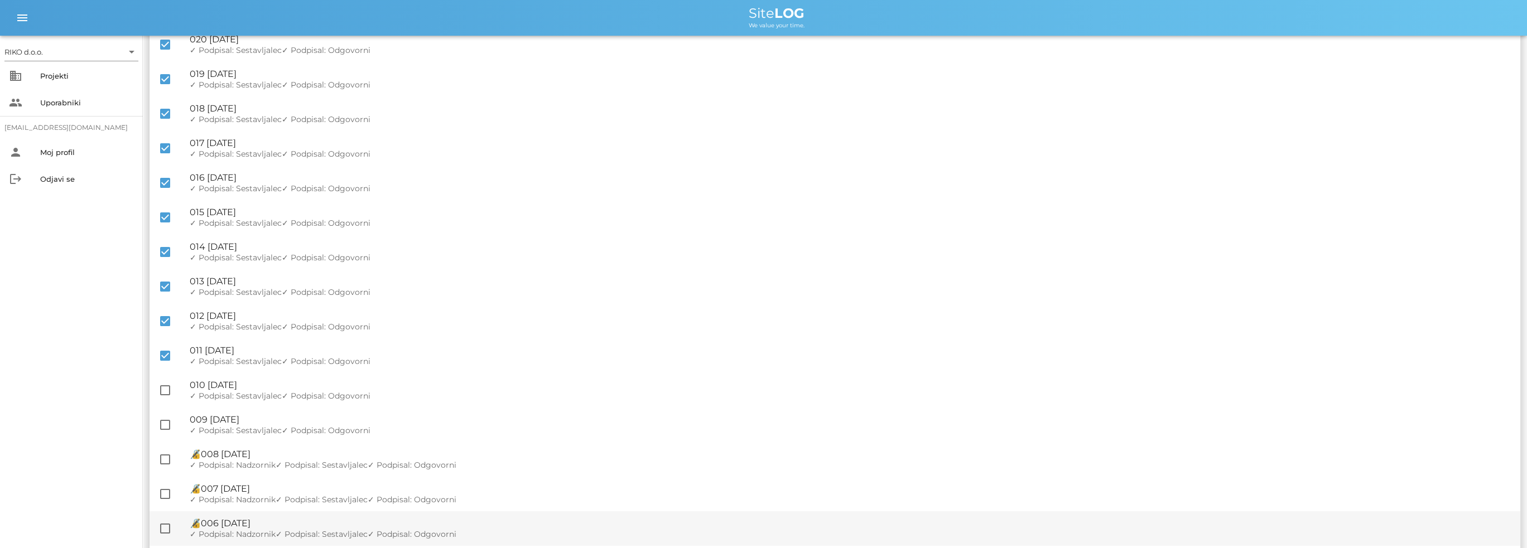
scroll to position [390, 0]
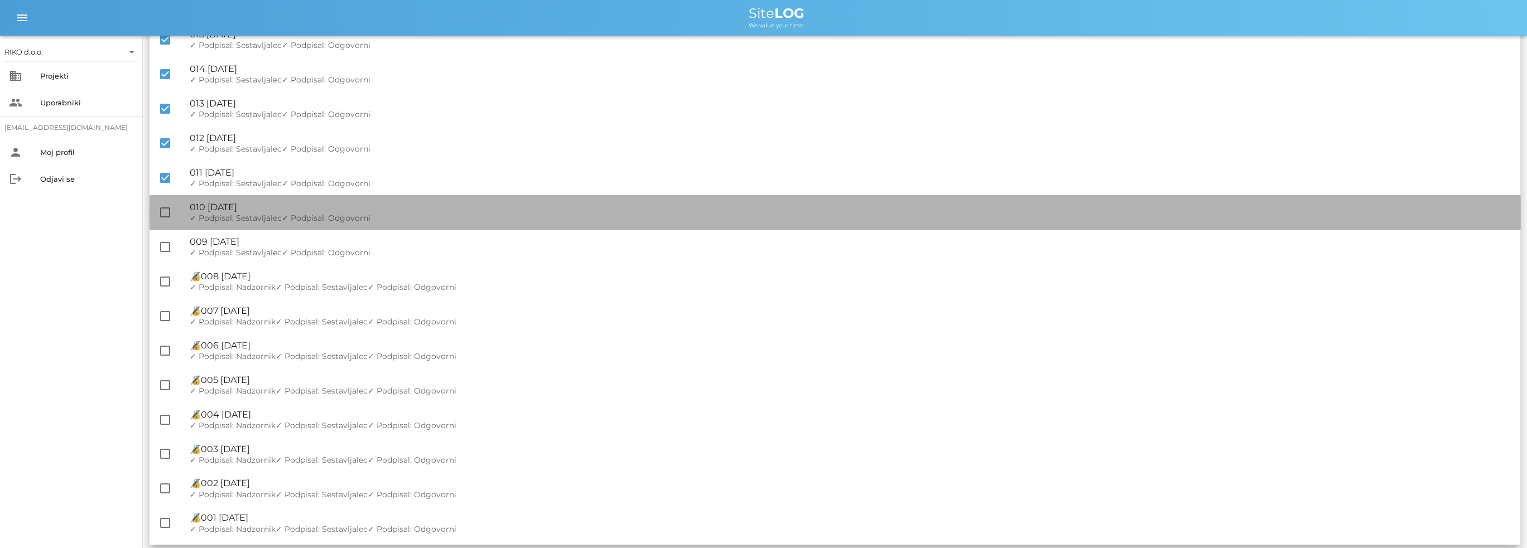
click at [175, 212] on div "check_box_outline_blank 🔏 010 [DATE] ✓ Podpisal: Nadzornik ✓ Podpisal: Sestavlj…" at bounding box center [834, 212] width 1371 height 35
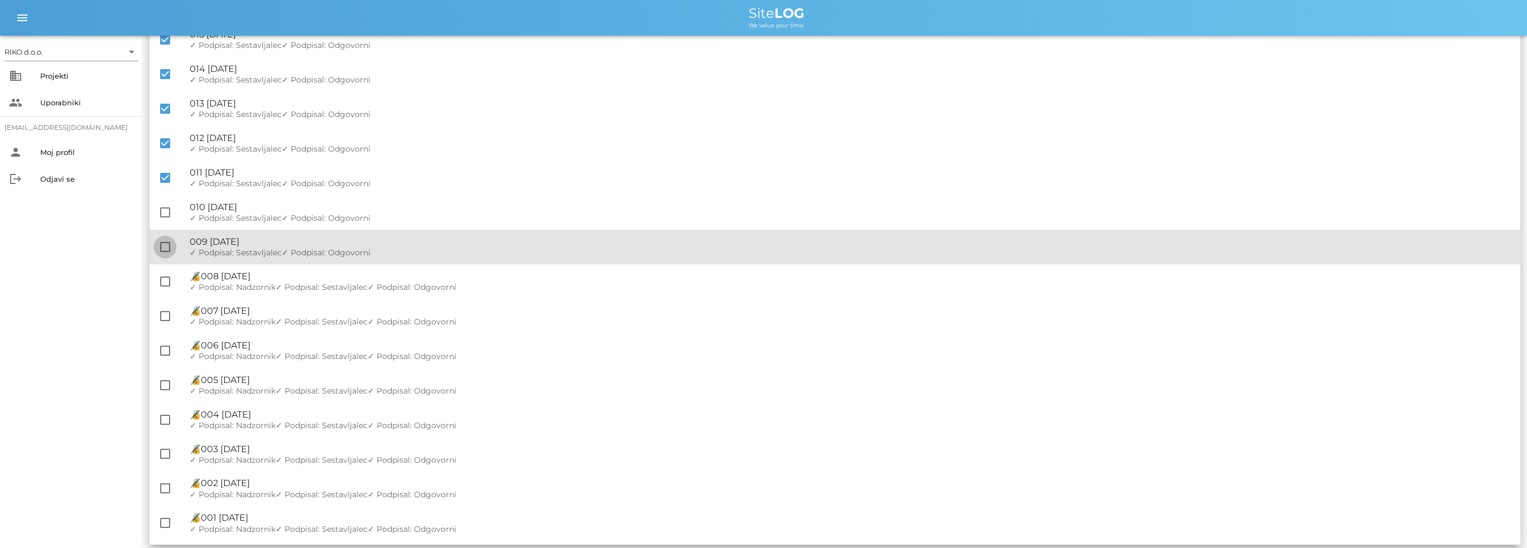
click at [168, 247] on div at bounding box center [165, 247] width 19 height 19
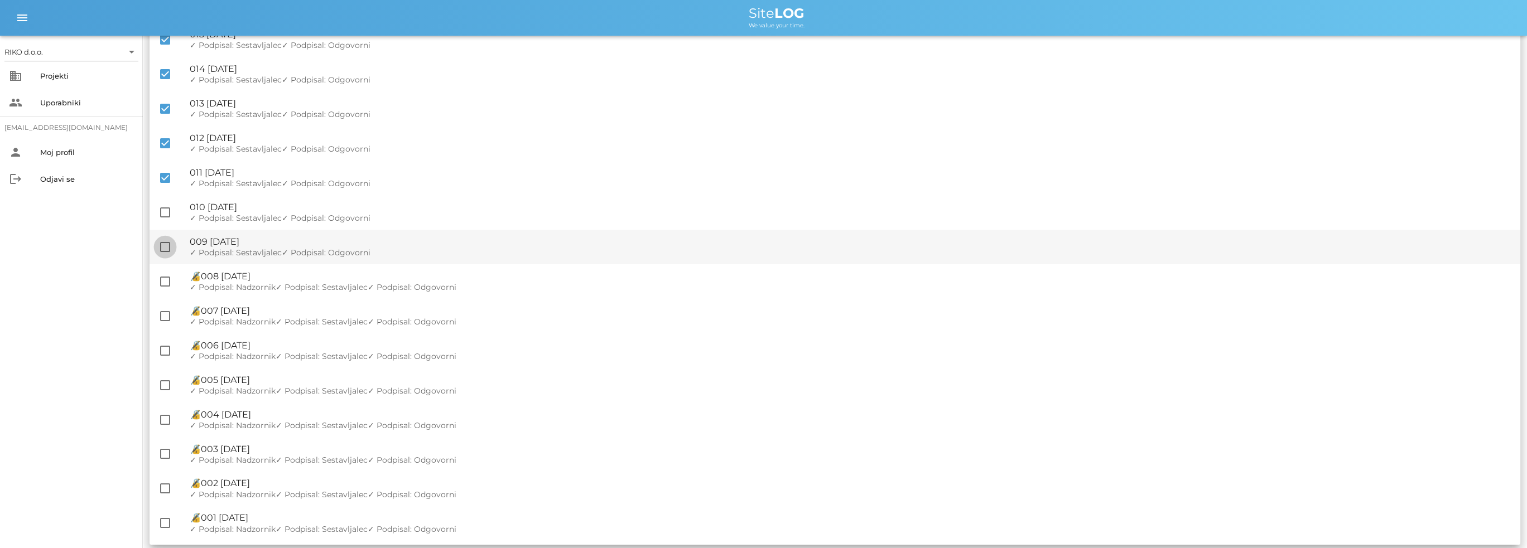
checkbox input "true"
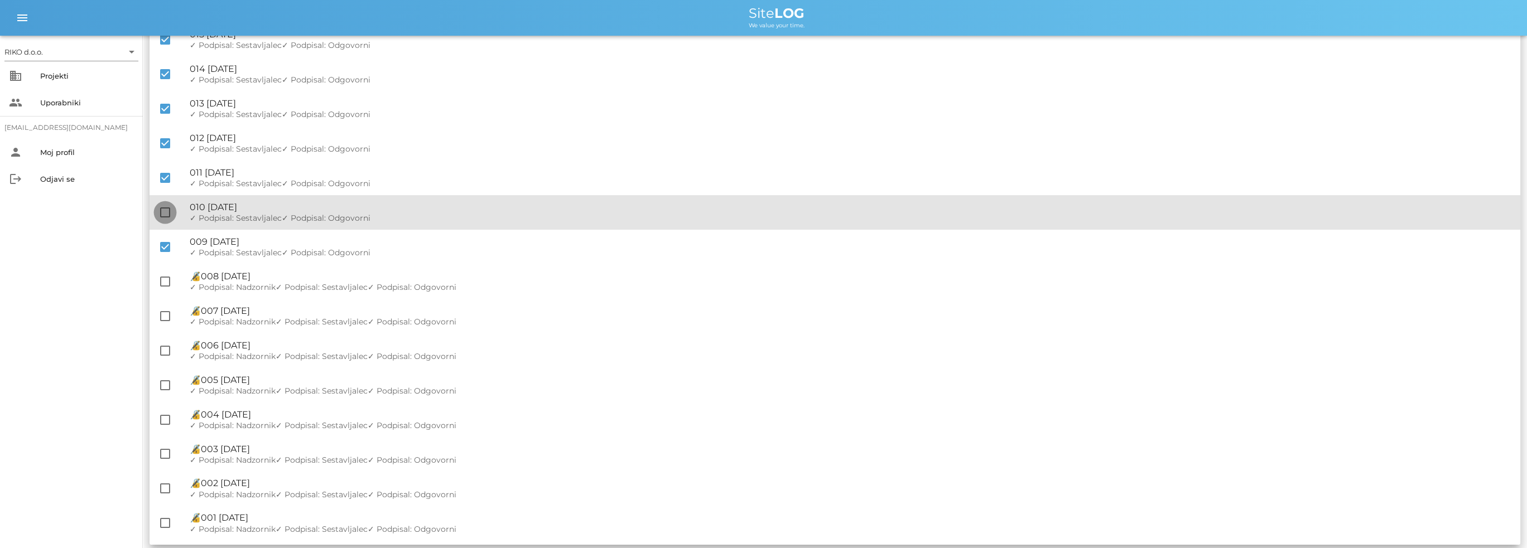
click at [161, 219] on div at bounding box center [165, 212] width 19 height 19
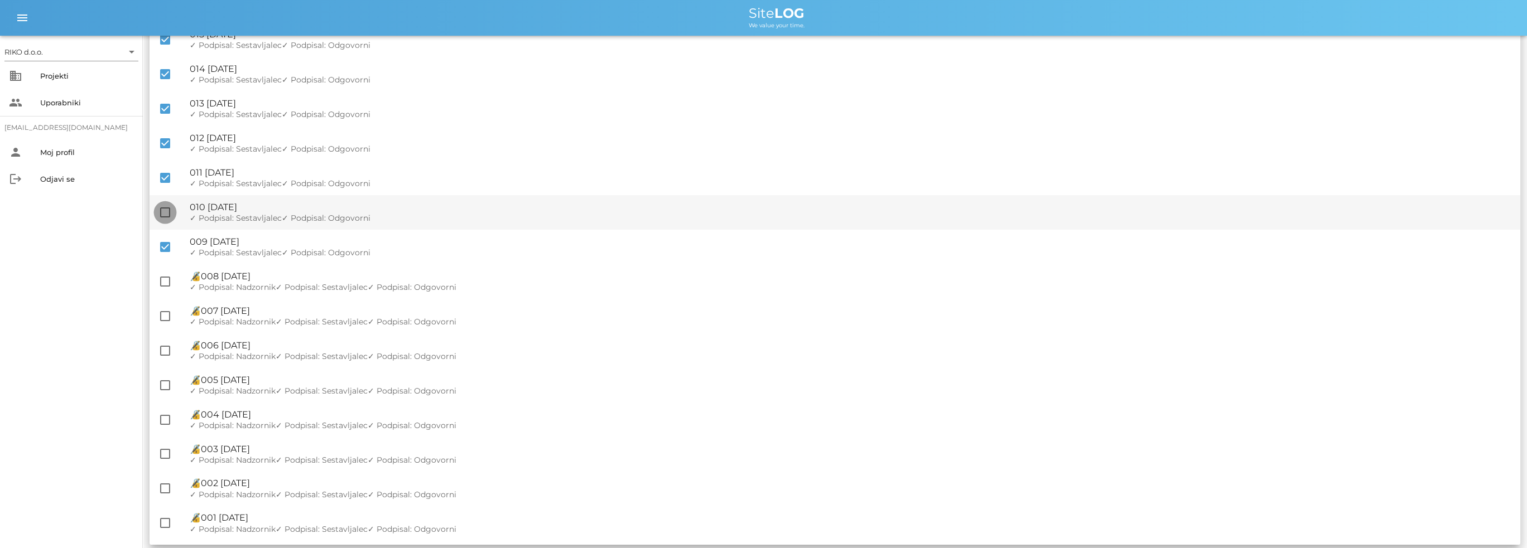
checkbox input "true"
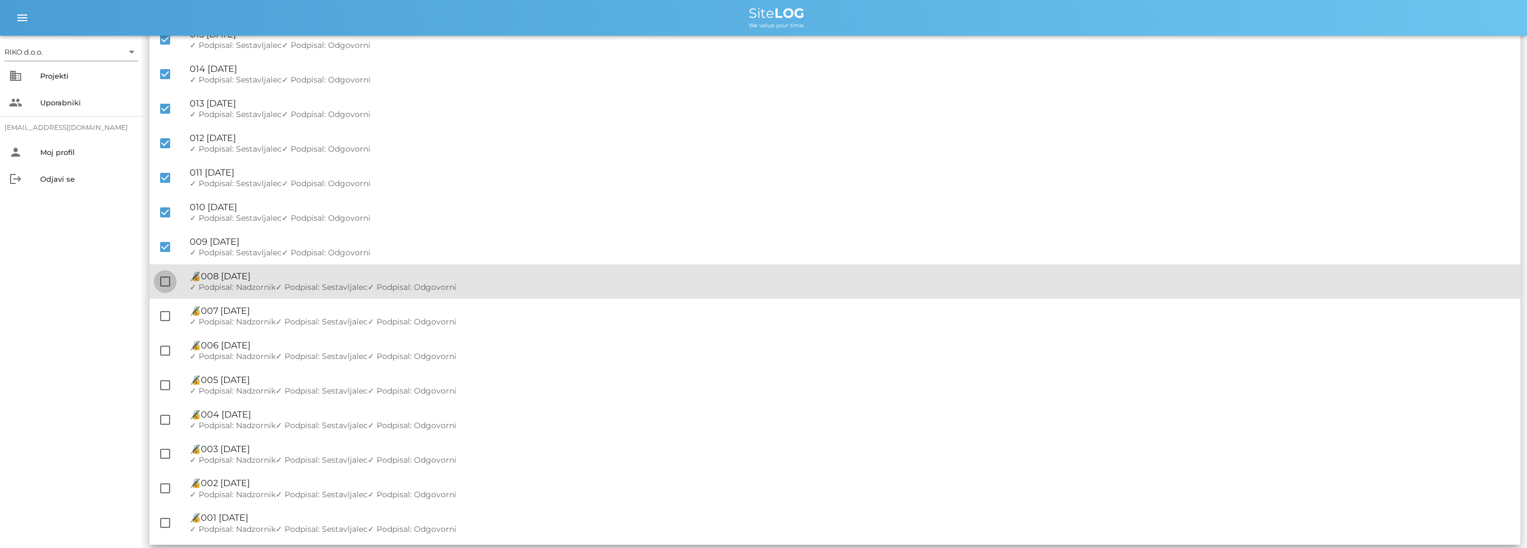
click at [164, 278] on div at bounding box center [165, 281] width 19 height 19
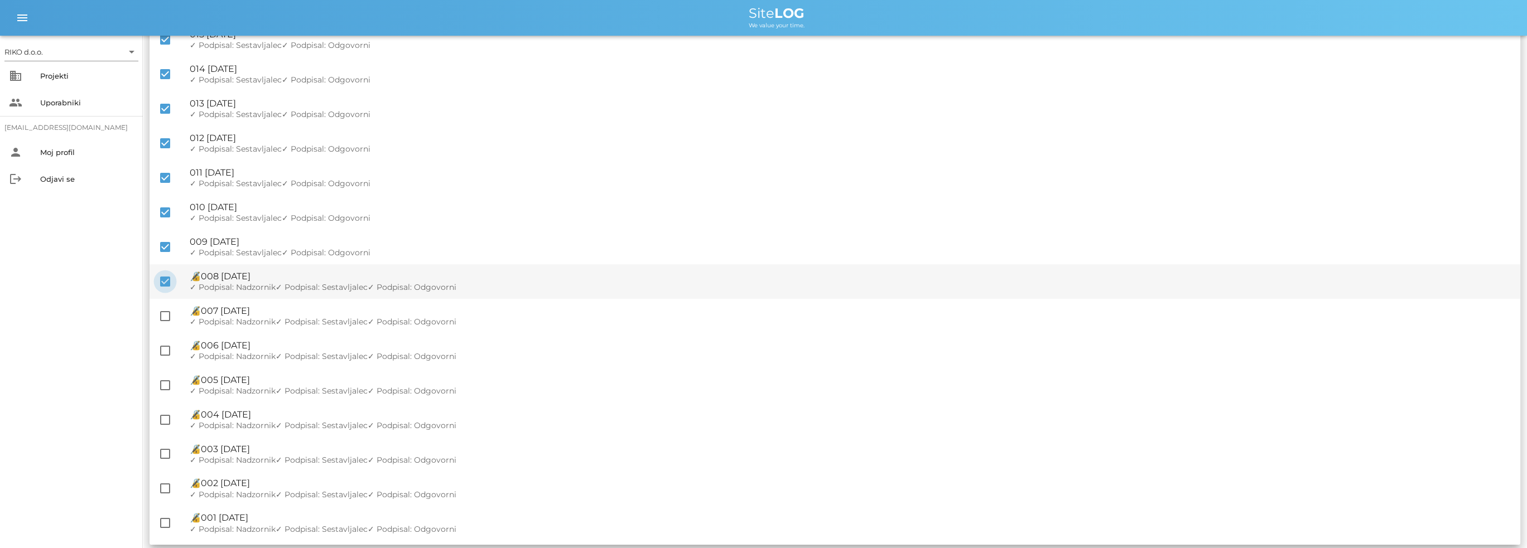
checkbox input "false"
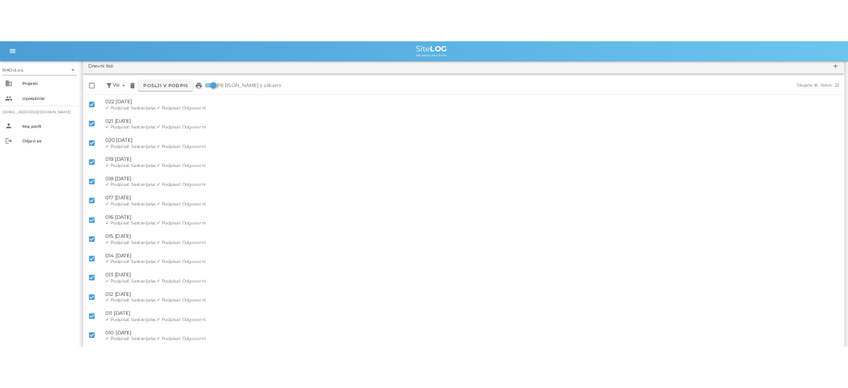
scroll to position [0, 0]
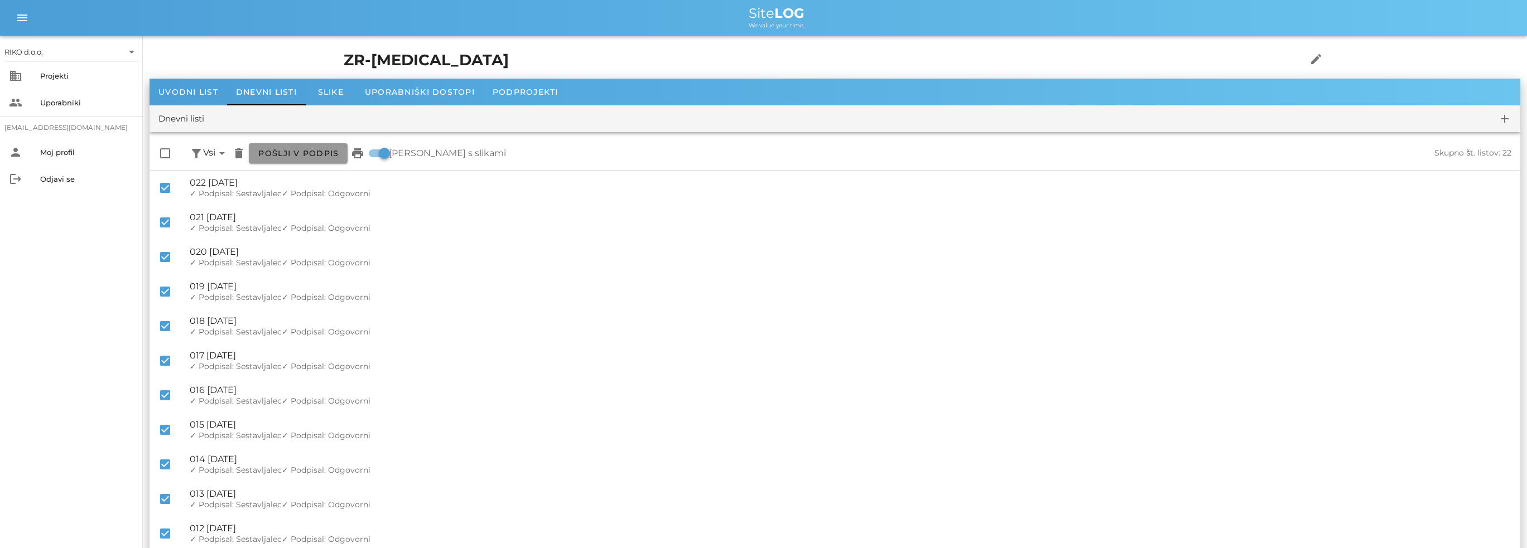
click at [312, 153] on span "Pošlji v podpis" at bounding box center [298, 153] width 81 height 10
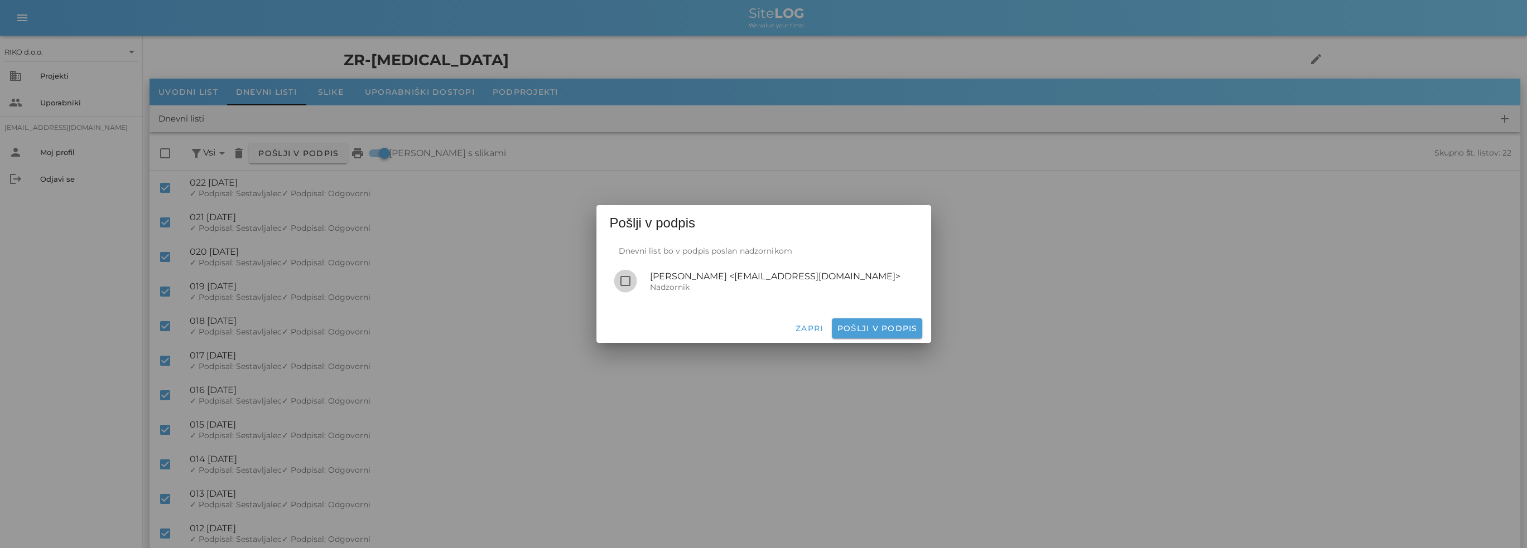
click at [626, 286] on div at bounding box center [625, 281] width 19 height 19
click at [905, 325] on span "Pošlji v podpis" at bounding box center [876, 329] width 81 height 10
checkbox input "false"
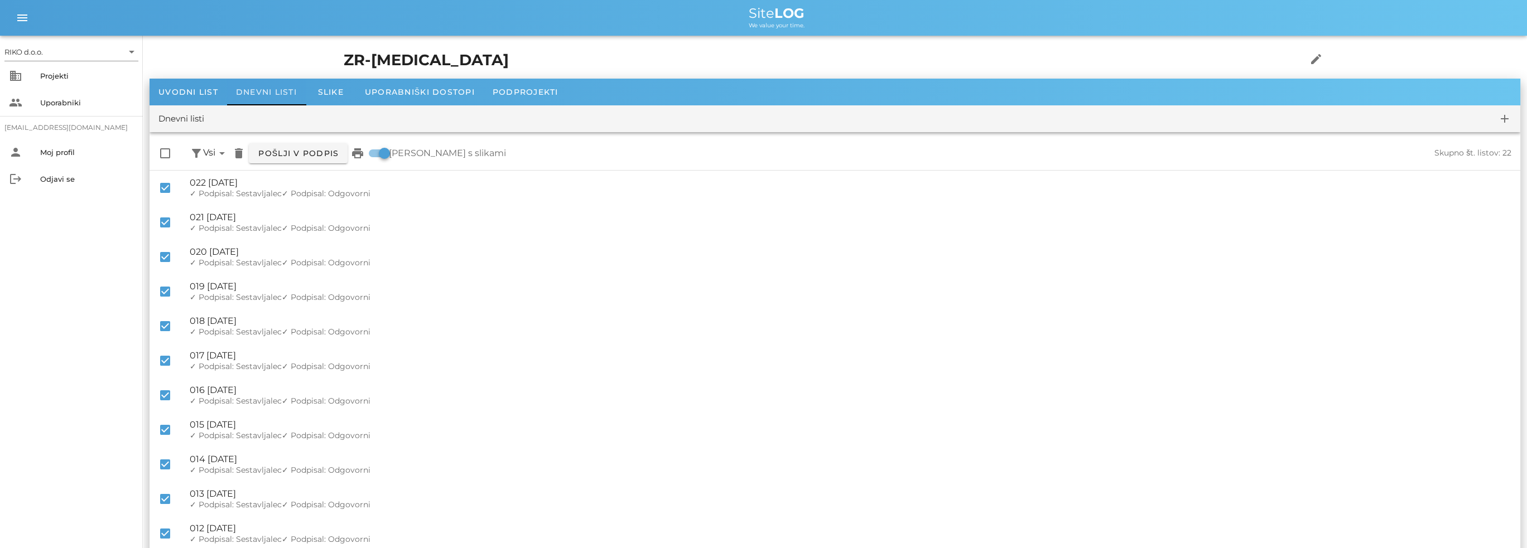
click at [263, 89] on span "Dnevni listi" at bounding box center [266, 92] width 61 height 10
click at [70, 82] on div "Projekti" at bounding box center [87, 76] width 94 height 18
